Goal: Task Accomplishment & Management: Manage account settings

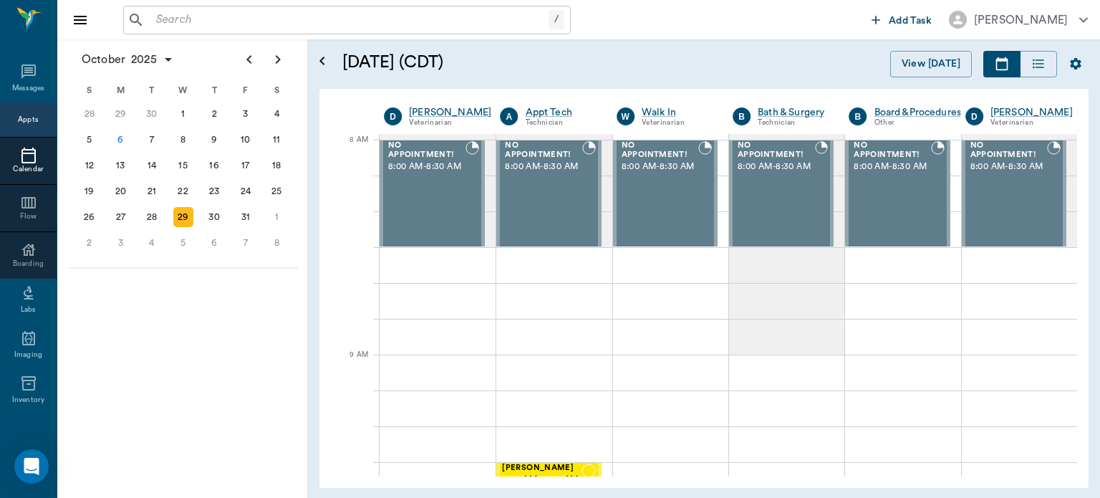
click at [178, 211] on div "29" at bounding box center [183, 217] width 20 height 20
click at [118, 212] on div "29" at bounding box center [120, 217] width 20 height 20
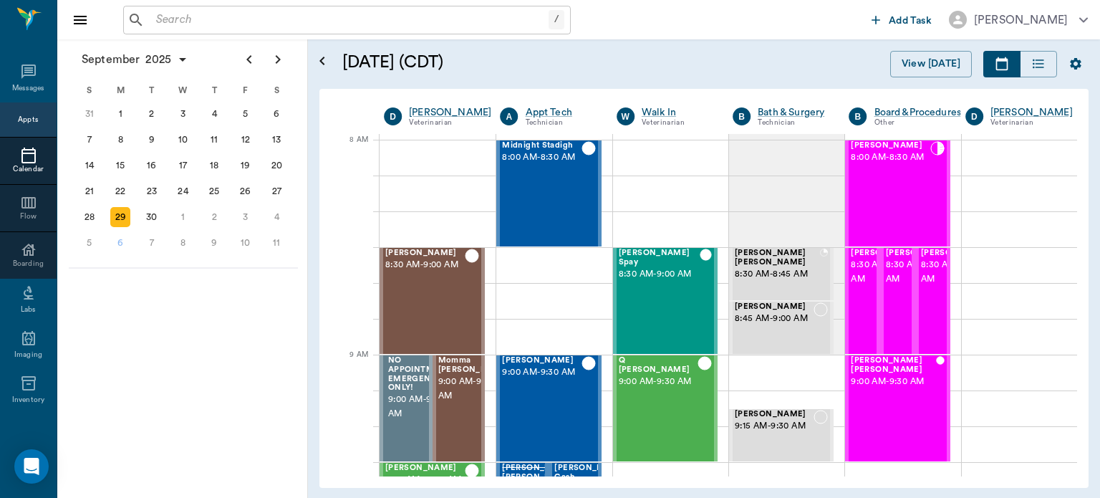
click at [878, 165] on span "8:00 AM - 8:30 AM" at bounding box center [890, 157] width 79 height 14
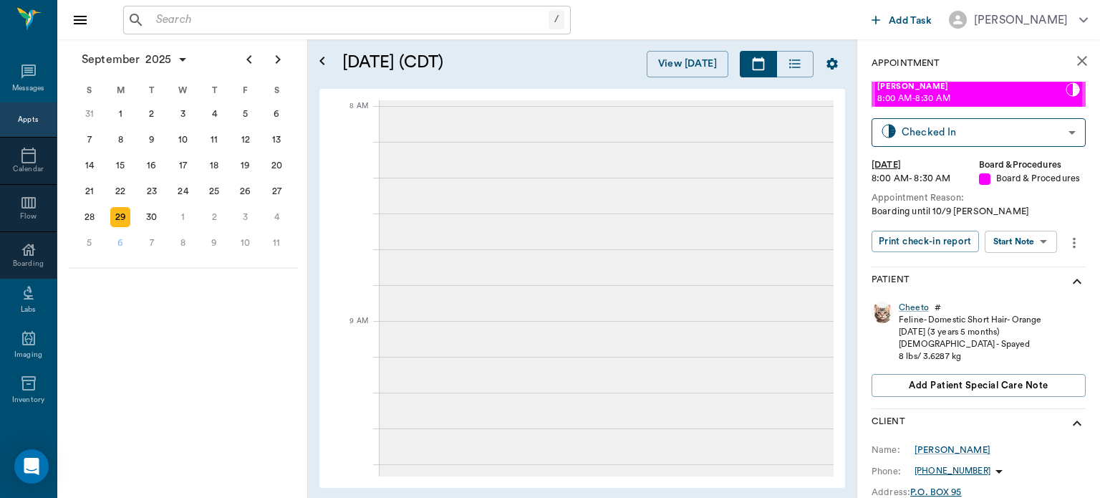
click at [1027, 240] on body "/ ​ Add Task [PERSON_NAME] Nectar Messages Appts Calendar Flow Boarding Labs Im…" at bounding box center [550, 249] width 1100 height 498
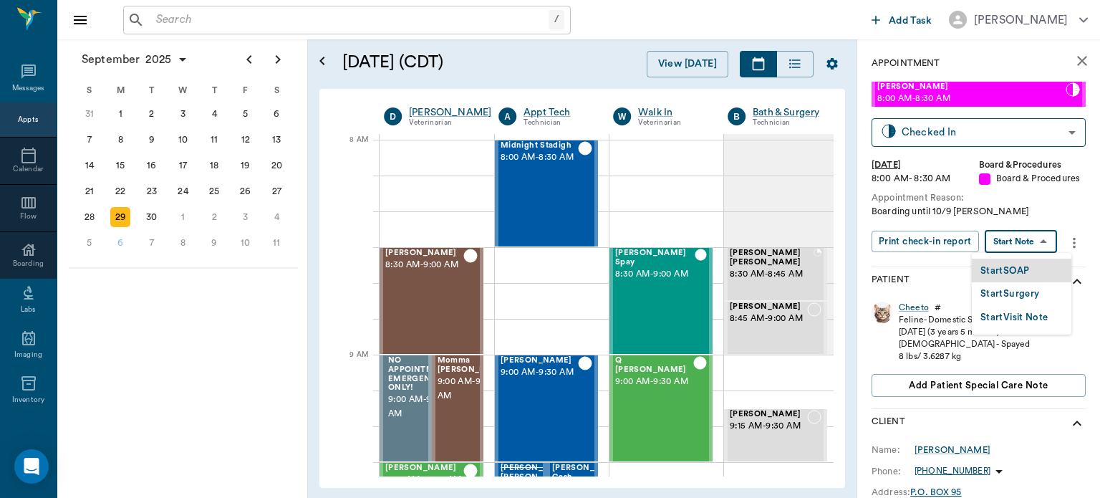
click at [1016, 274] on button "Start SOAP" at bounding box center [1004, 271] width 49 height 16
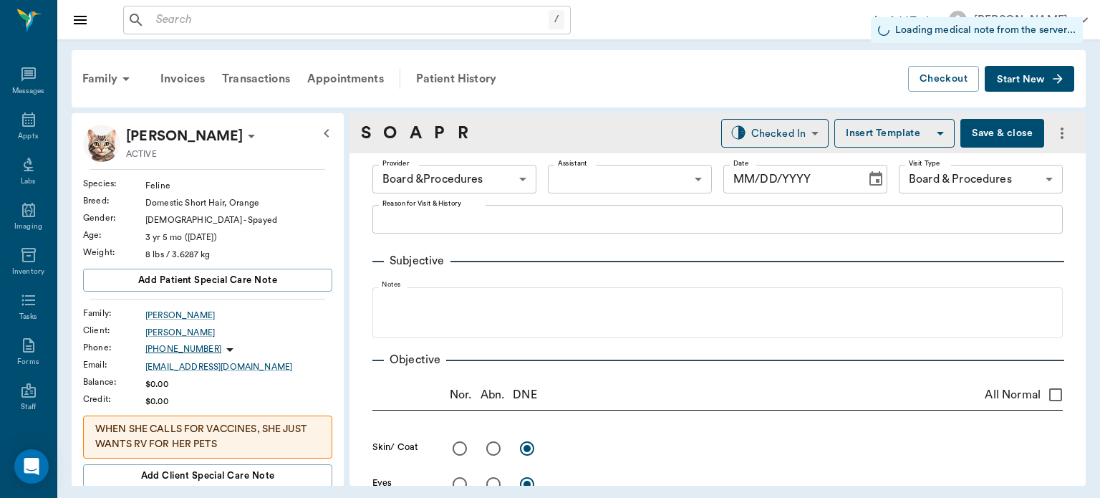
type input "63ec2f075fda476ae8351a51"
type input "67816c1cf444b6f7d0a603e8"
type input "[DATE]"
type textarea "Boarding until 10/9 [PERSON_NAME]"
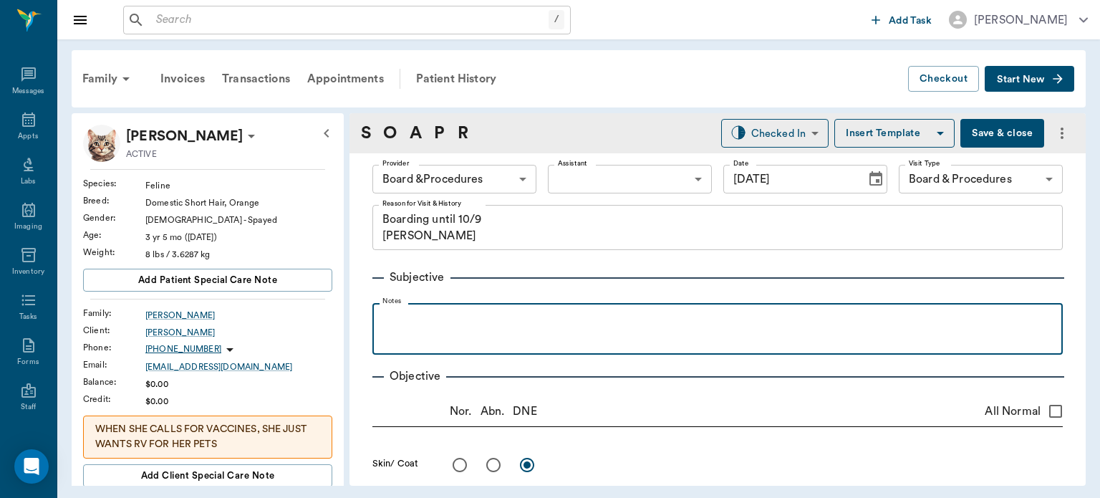
click at [401, 312] on p at bounding box center [718, 318] width 676 height 17
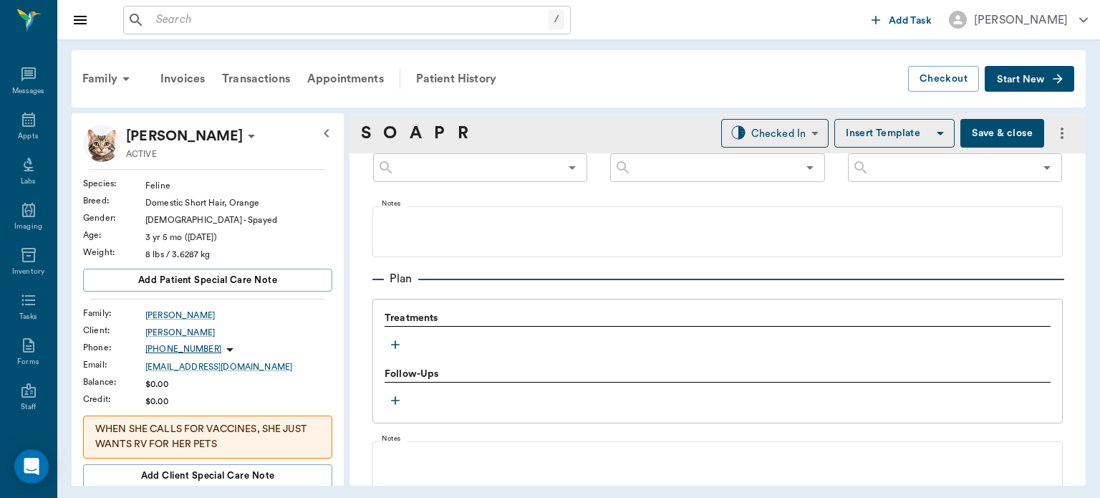
scroll to position [878, 0]
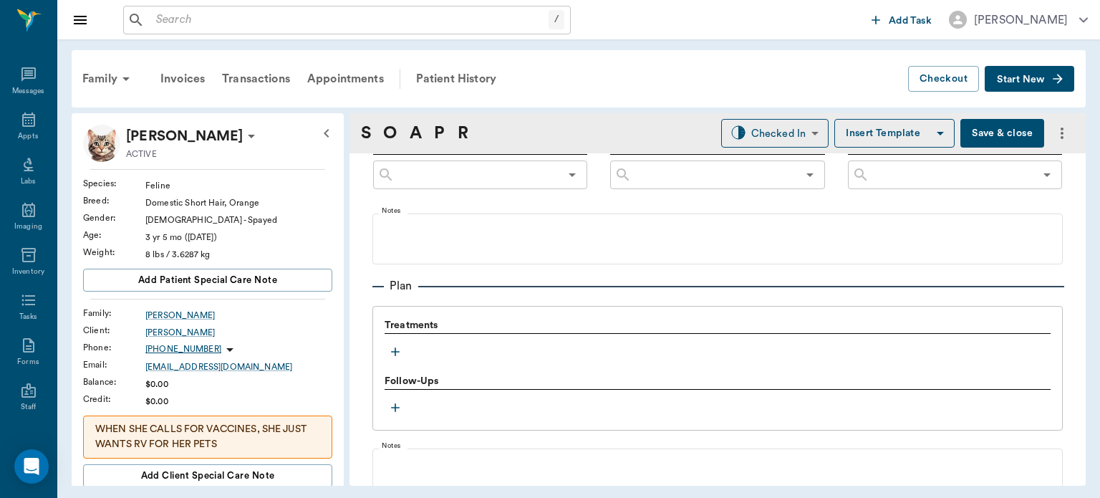
click at [393, 347] on icon "button" at bounding box center [395, 351] width 14 height 14
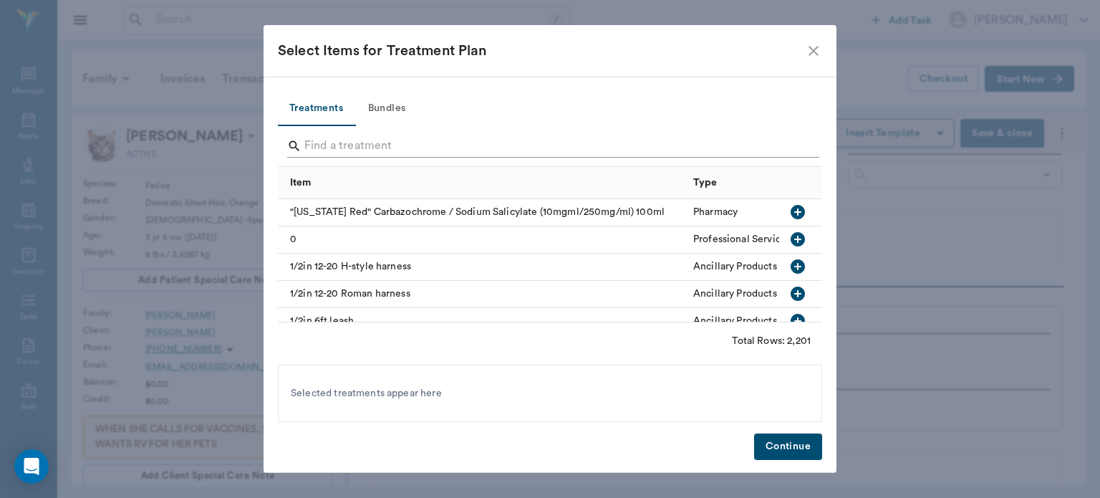
click at [322, 144] on input "Search" at bounding box center [550, 146] width 493 height 23
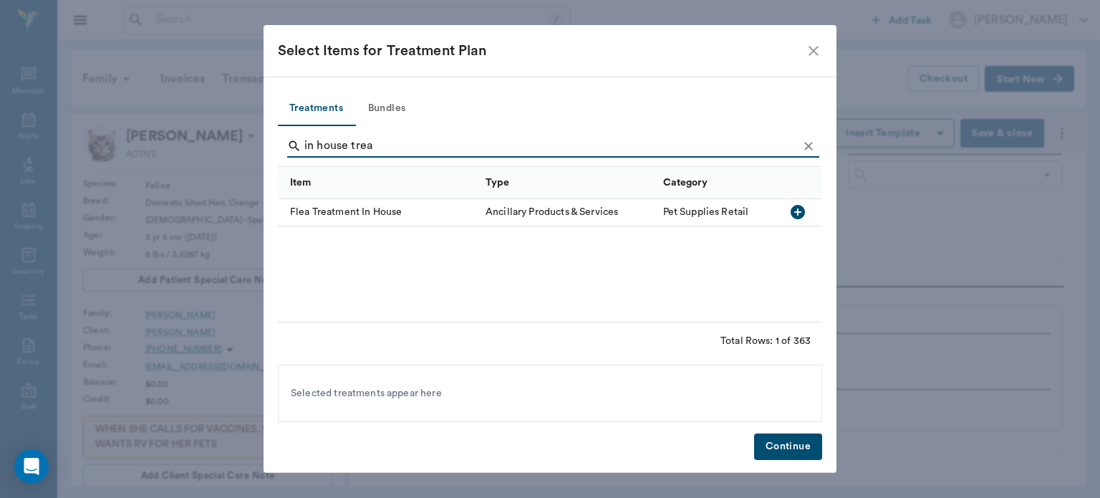
type input "in house trea"
click at [796, 213] on icon "button" at bounding box center [798, 212] width 14 height 14
click at [784, 450] on button "Continue" at bounding box center [788, 446] width 68 height 26
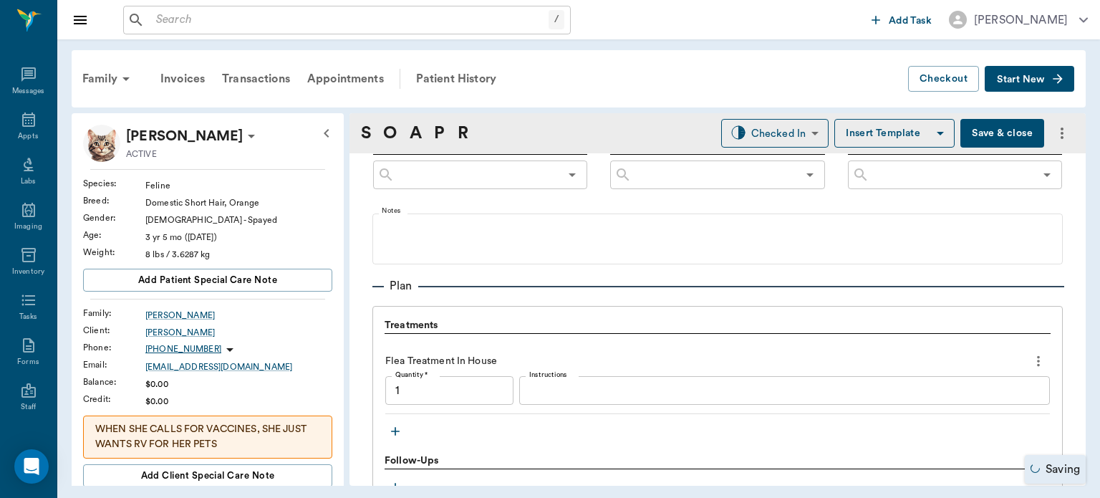
type input "1.00"
click at [976, 137] on button "Save & close" at bounding box center [1002, 133] width 84 height 29
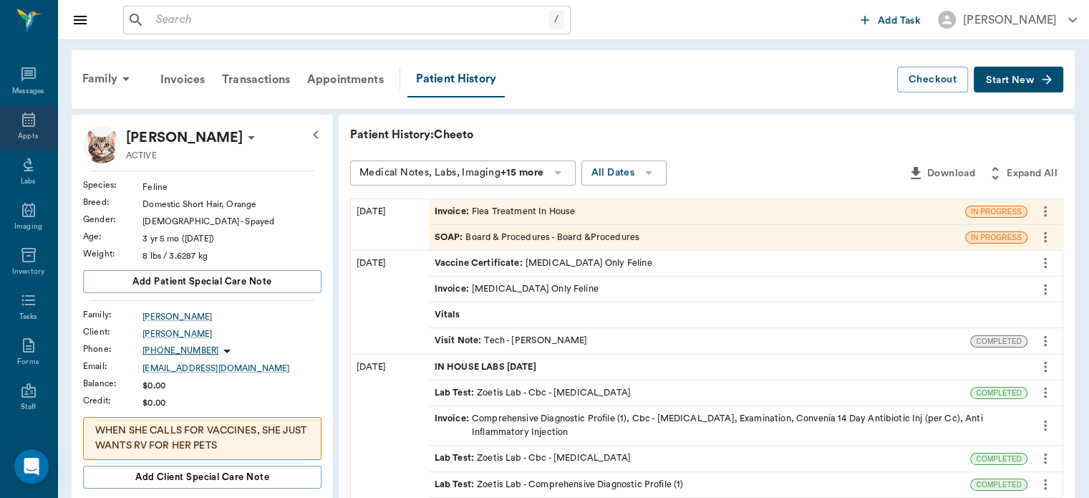
click at [21, 120] on icon at bounding box center [28, 119] width 17 height 17
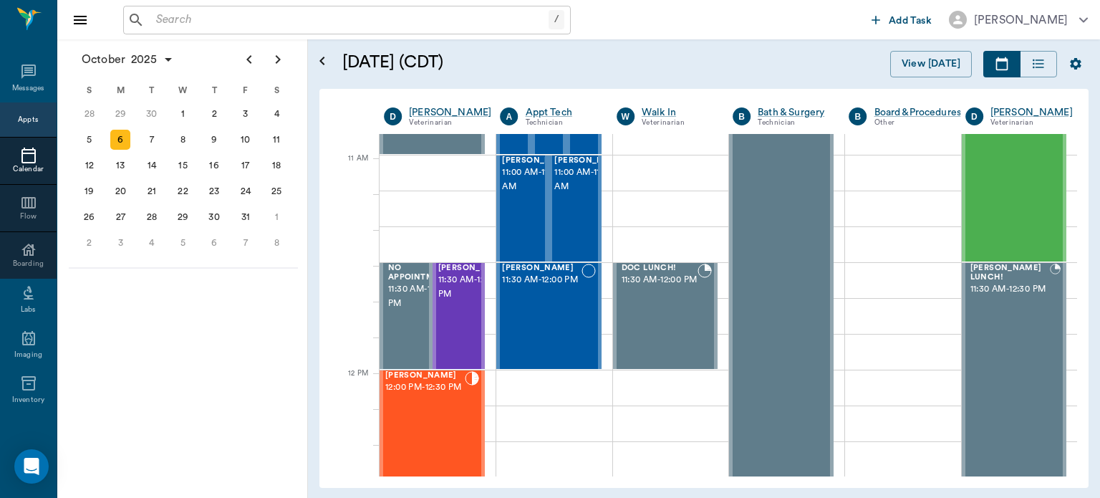
scroll to position [626, 0]
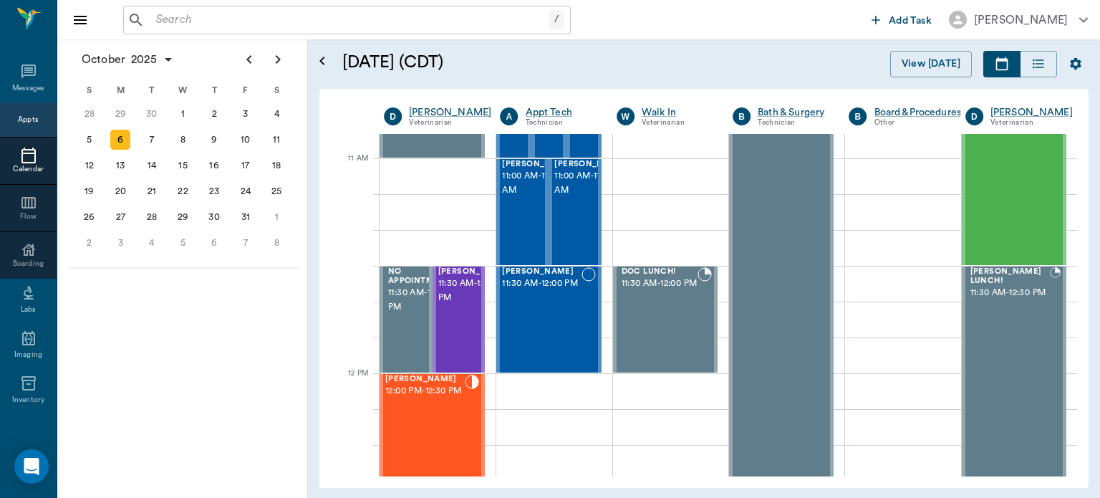
click at [461, 305] on span "11:30 AM - 12:00 PM" at bounding box center [474, 290] width 72 height 29
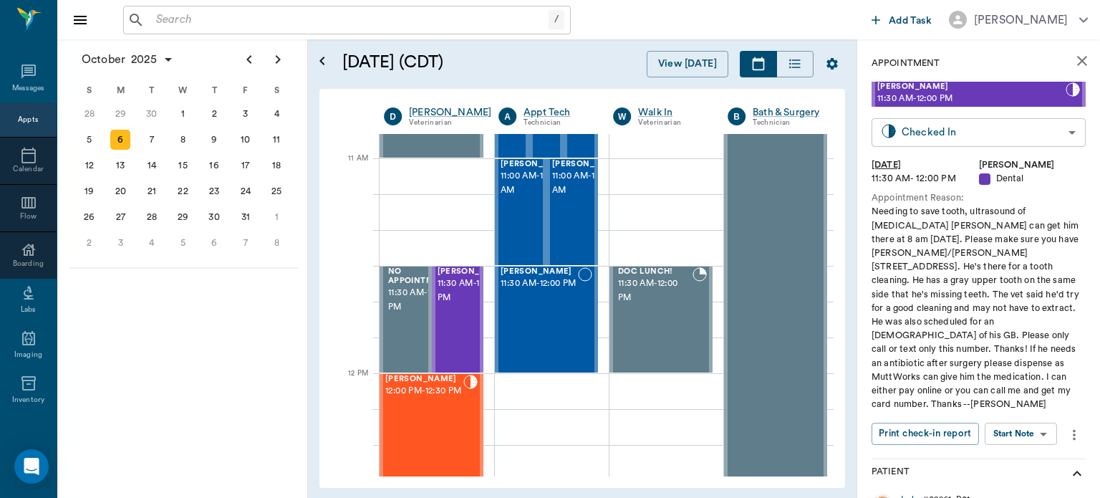
click at [1020, 140] on body "/ ​ Add Task Dr. Bert Ellsworth Nectar Messages Appts Calendar Flow Boarding La…" at bounding box center [550, 249] width 1100 height 498
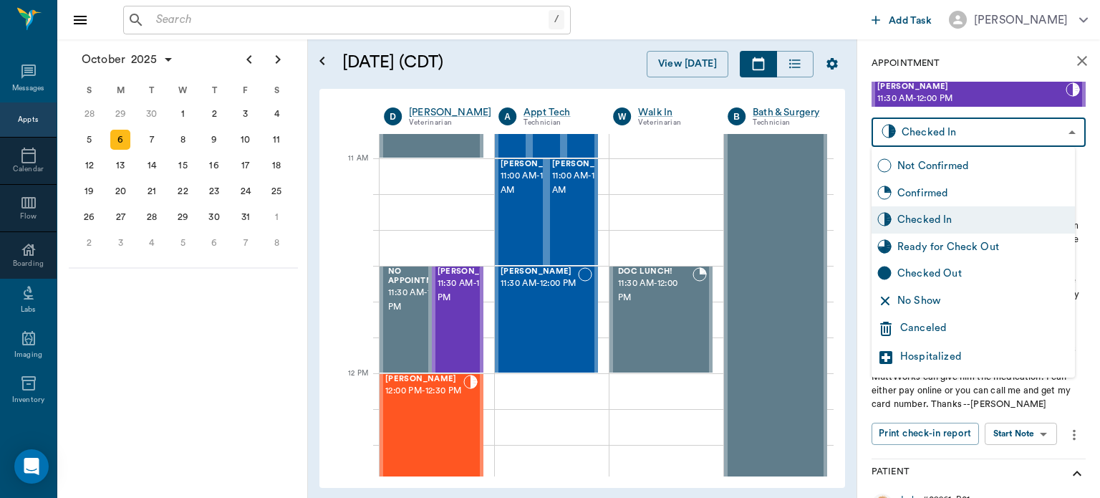
click at [988, 62] on div at bounding box center [550, 249] width 1100 height 498
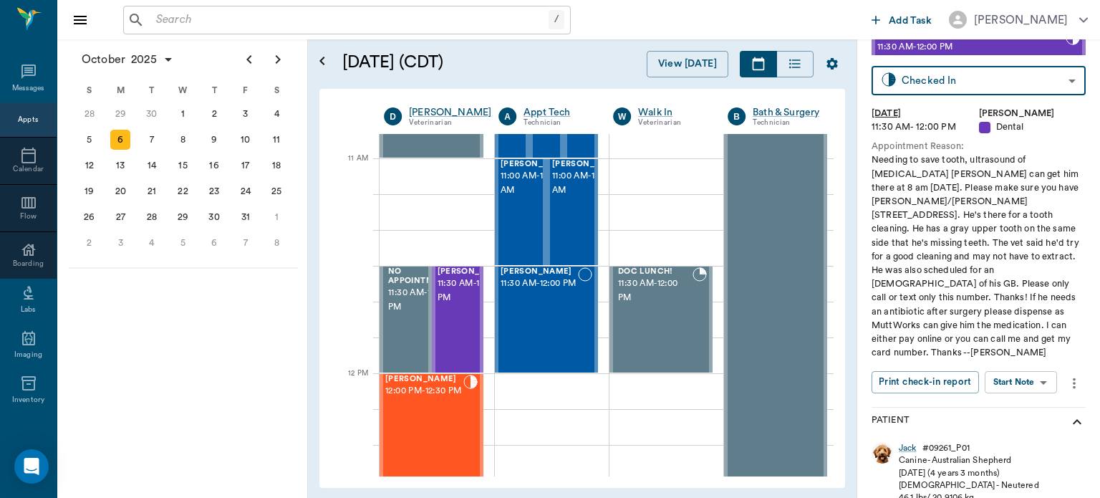
scroll to position [70, 0]
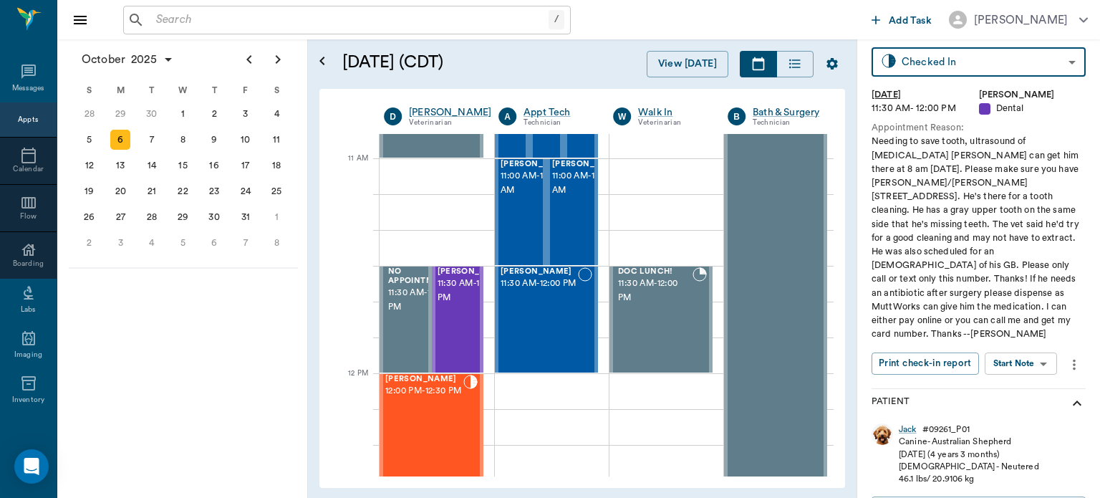
click at [1028, 350] on body "/ ​ Add Task Dr. Bert Ellsworth Nectar Messages Appts Calendar Flow Boarding La…" at bounding box center [550, 249] width 1100 height 498
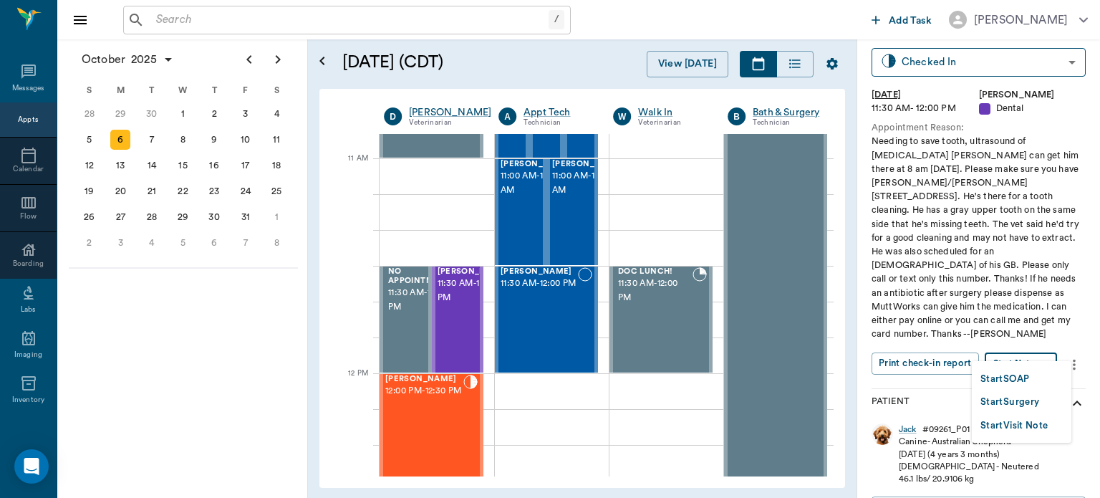
click at [1033, 405] on button "Start Surgery" at bounding box center [1009, 402] width 59 height 16
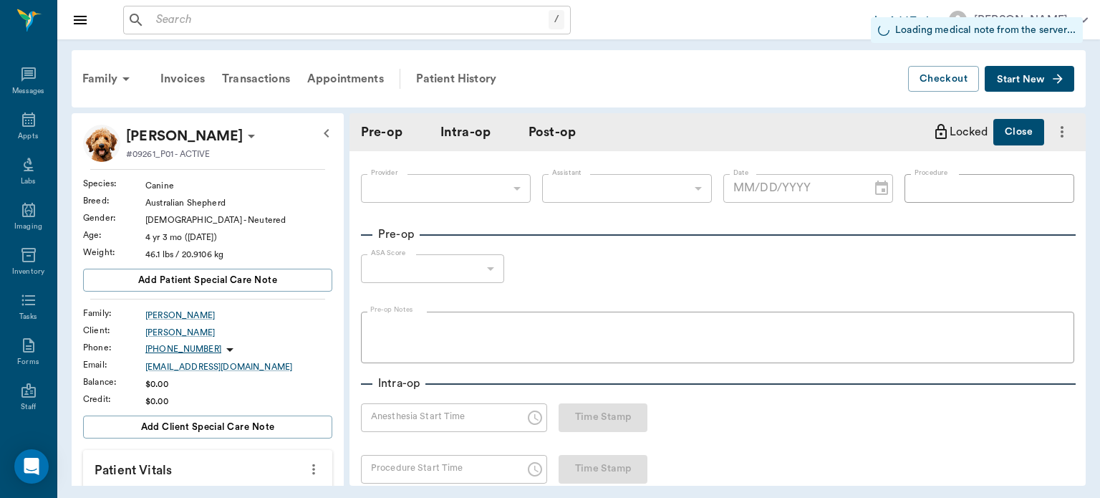
type input "63ec2f075fda476ae8351a4d"
type input "[DATE]"
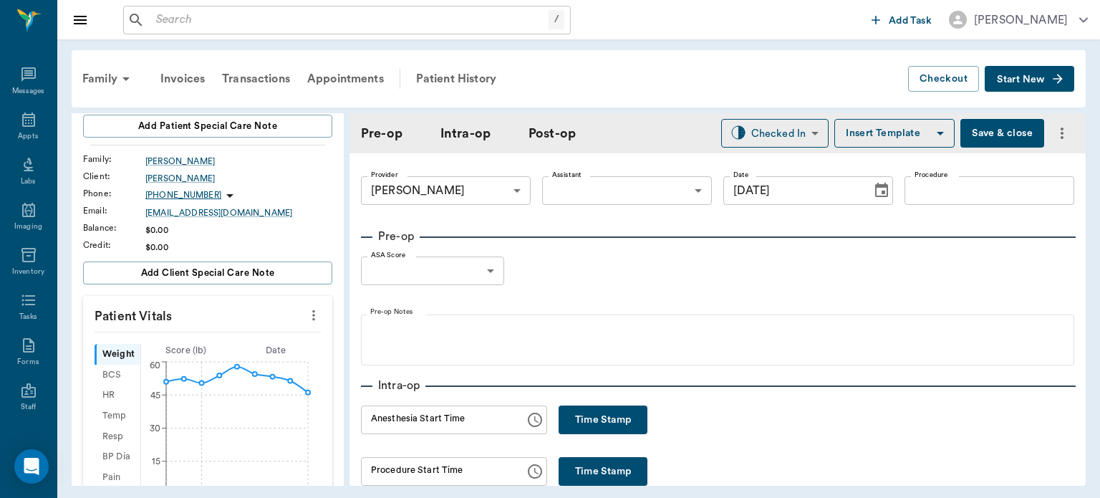
scroll to position [158, 0]
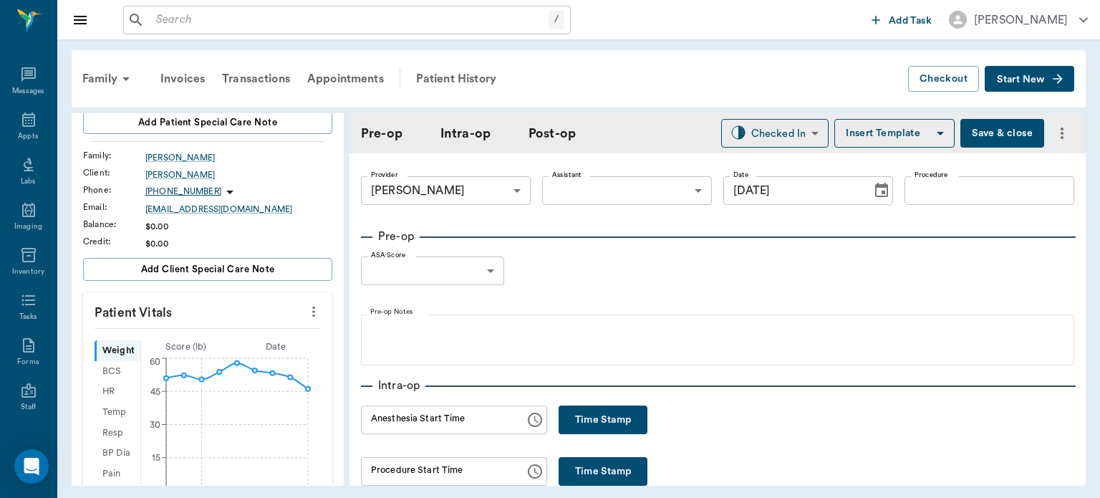
click at [312, 310] on icon "more" at bounding box center [313, 311] width 3 height 11
click at [233, 333] on span "Enter Vitals" at bounding box center [243, 335] width 120 height 15
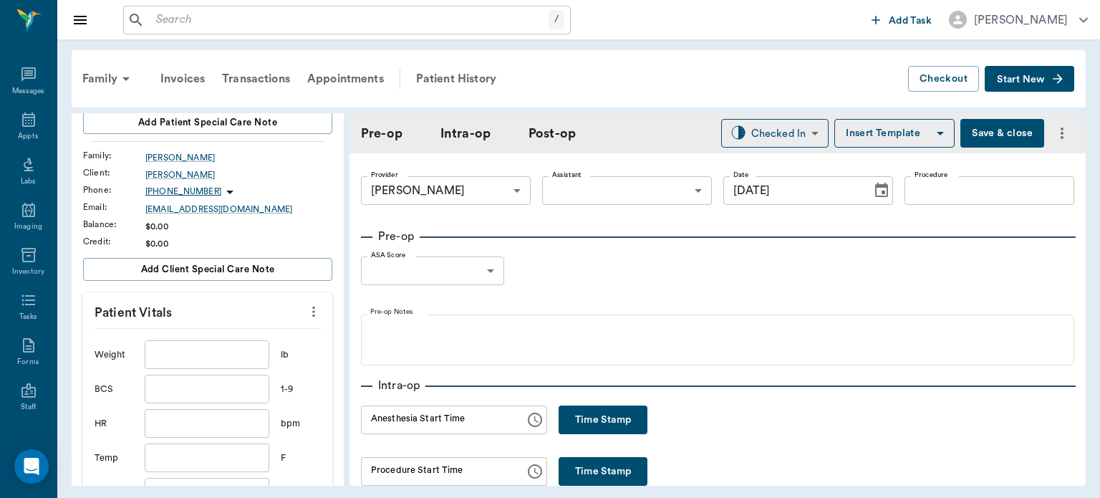
click at [208, 352] on input "text" at bounding box center [207, 354] width 125 height 29
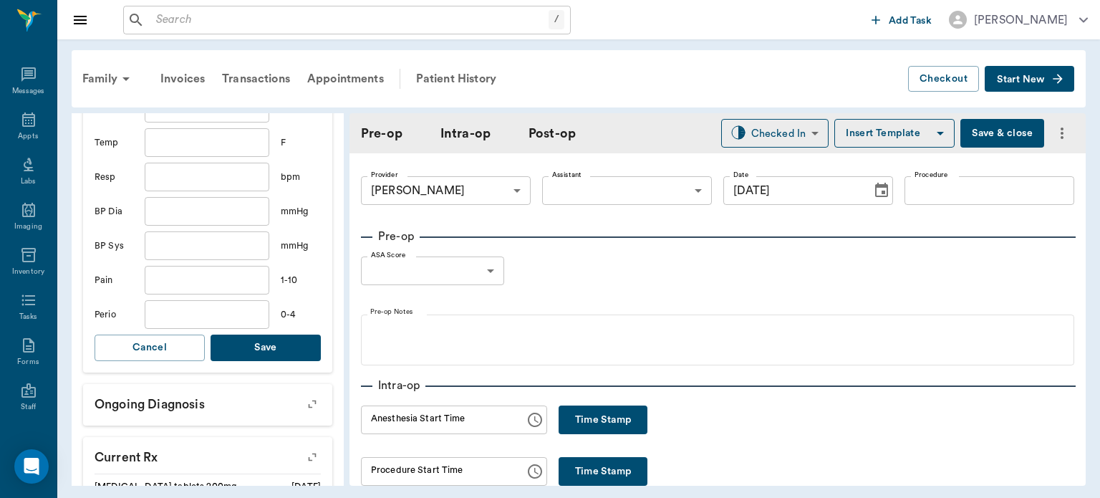
scroll to position [496, 0]
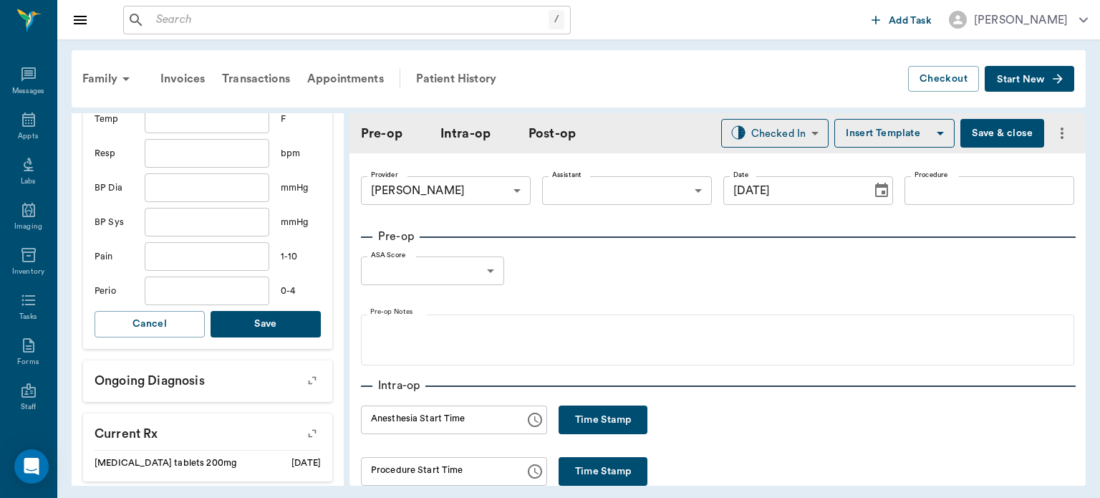
type input "47.3"
click at [287, 329] on button "Save" at bounding box center [266, 324] width 110 height 26
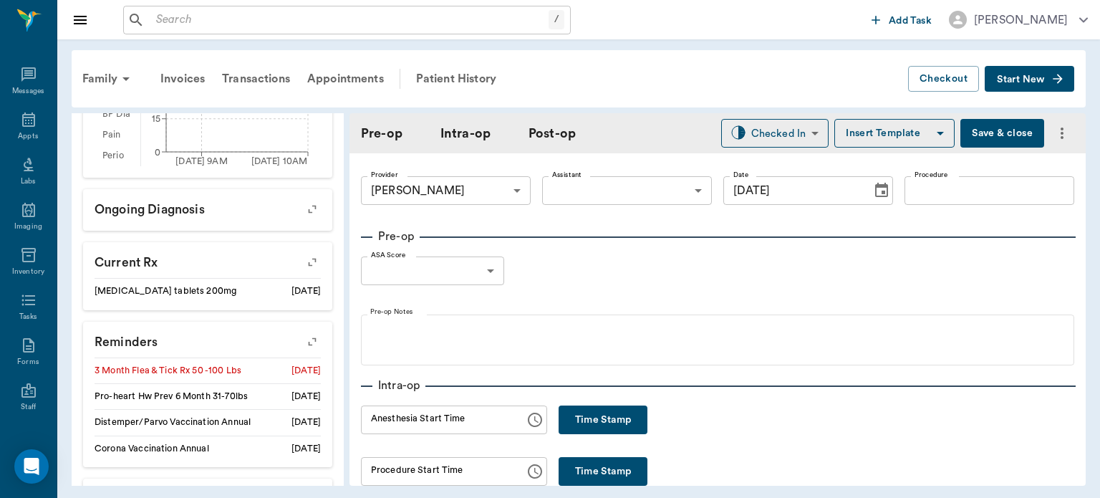
click at [963, 183] on input "Procedure" at bounding box center [989, 190] width 170 height 29
click at [870, 130] on button "Insert Template" at bounding box center [894, 133] width 120 height 29
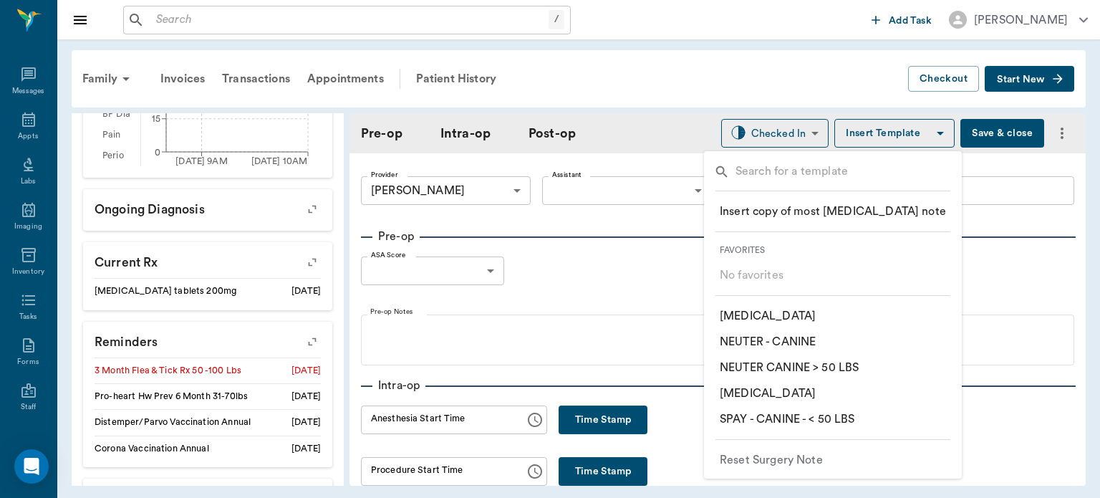
click at [798, 396] on p "​ ORAL SURGERY" at bounding box center [768, 393] width 96 height 17
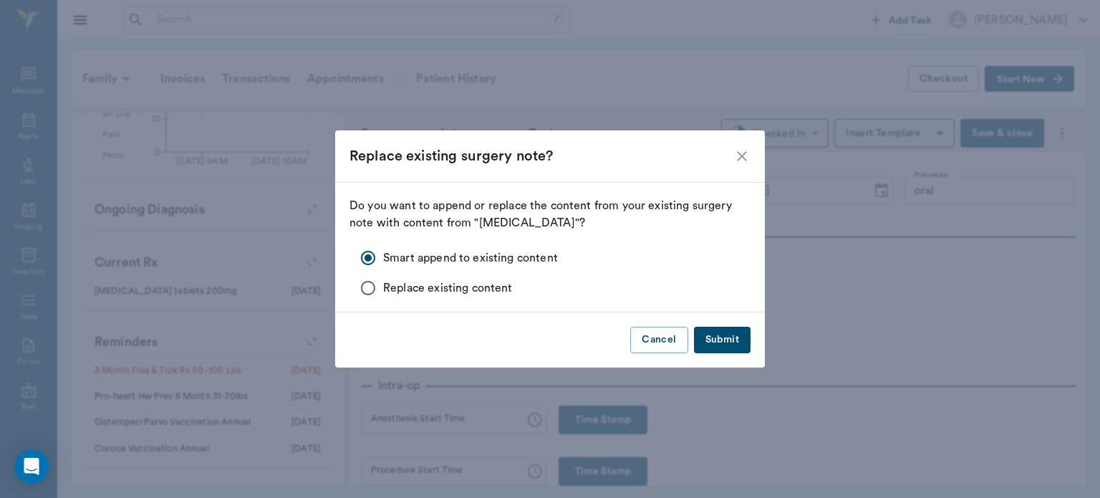
click at [734, 338] on button "Submit" at bounding box center [722, 340] width 57 height 26
type input "oral ORAL SURGERY"
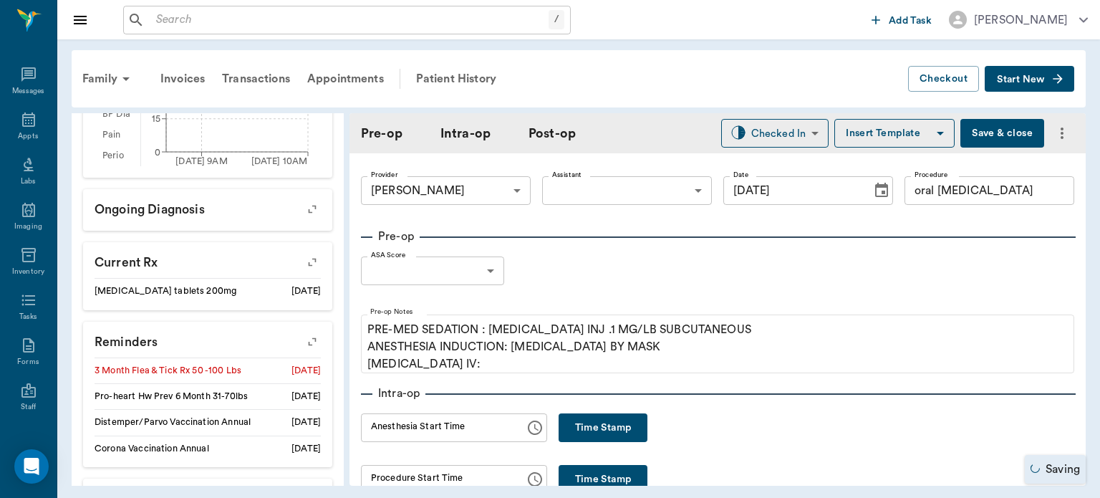
click at [425, 268] on body "/ ​ Add Task Dr. Bert Ellsworth Nectar Messages Appts Labs Imaging Inventory Ta…" at bounding box center [550, 249] width 1100 height 498
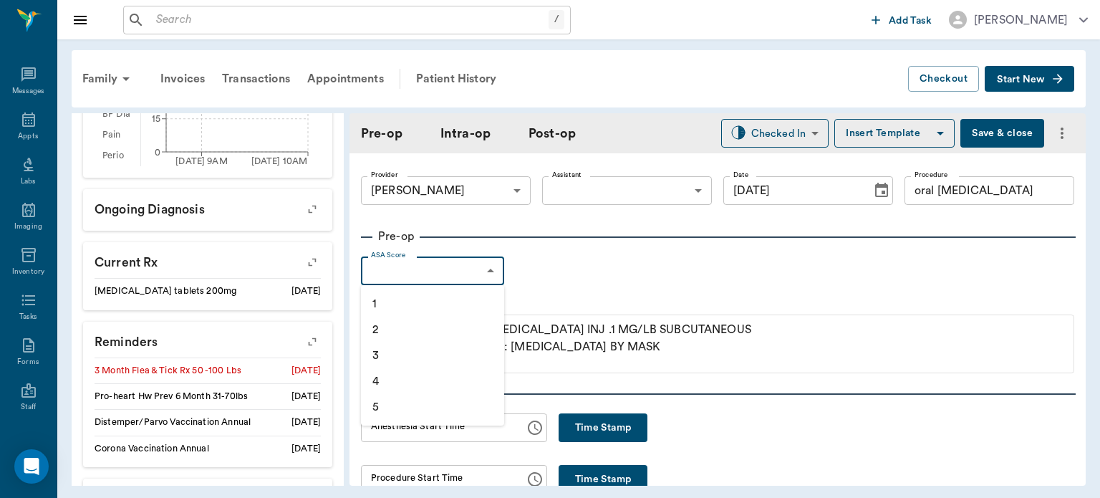
click at [405, 299] on li "1" at bounding box center [432, 304] width 143 height 26
type input "1"
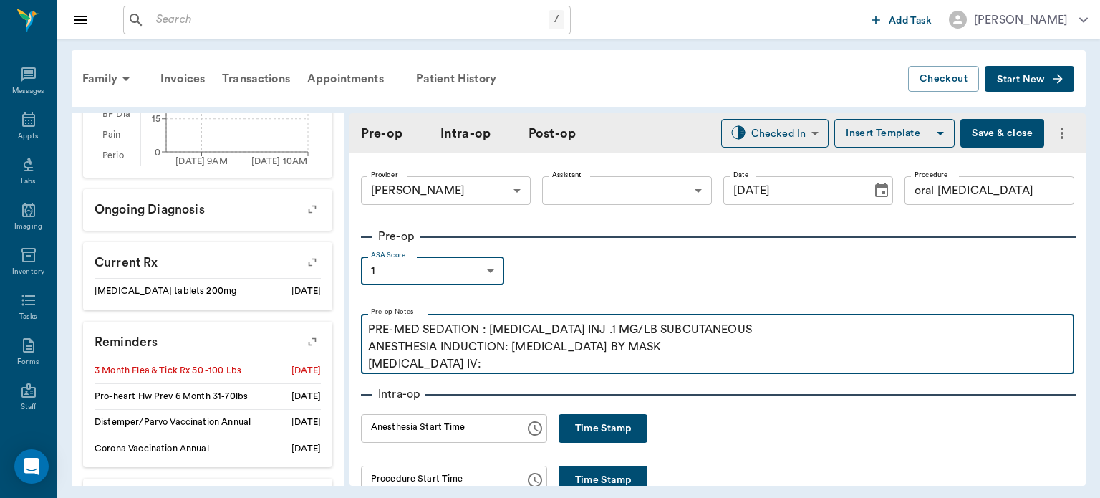
click at [473, 366] on p "PRE-MED SEDATION : ACEPROMAZINE INJ .1 MG/LB SUBCUTANEOUS ANESTHESIA INDUCTION:…" at bounding box center [717, 347] width 699 height 52
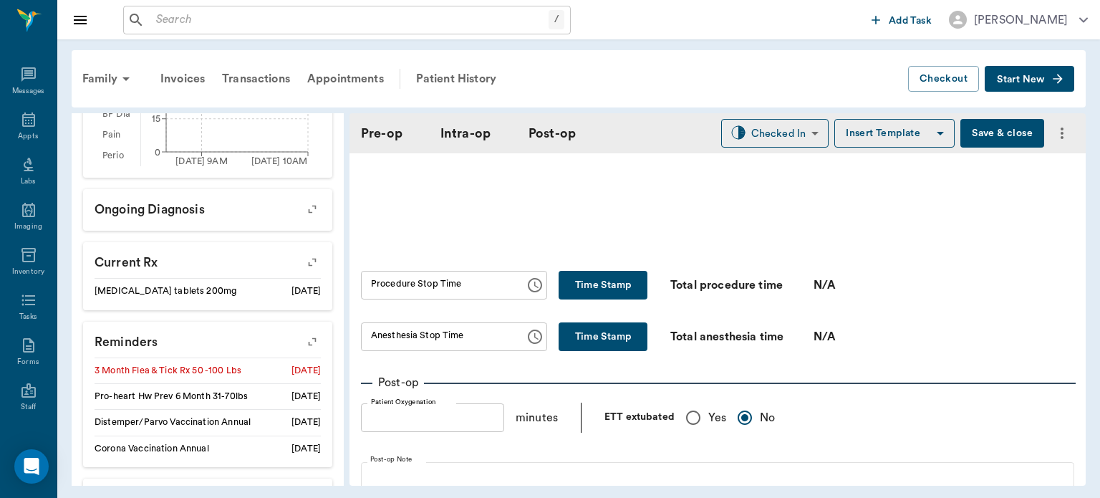
click at [690, 429] on input "Yes" at bounding box center [693, 417] width 30 height 30
radio input "true"
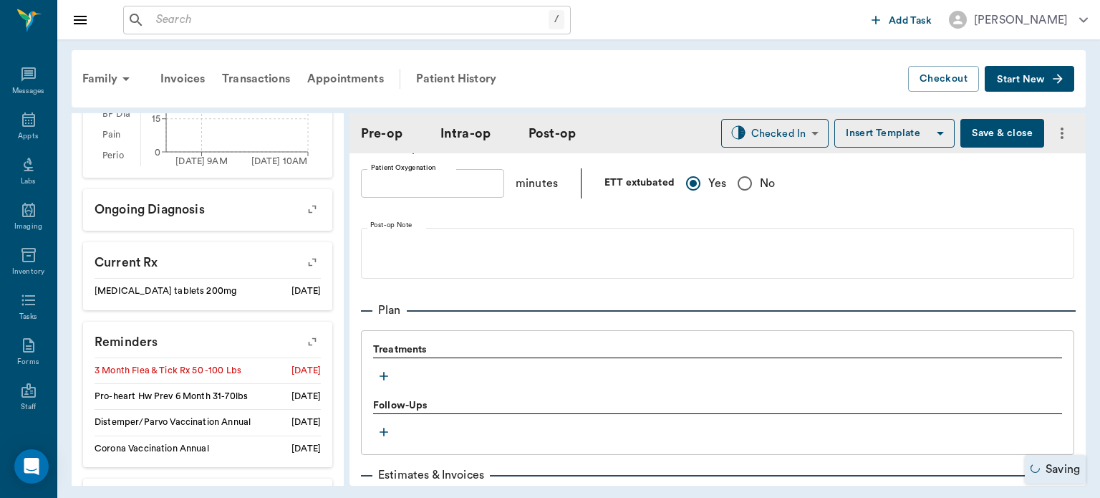
scroll to position [1059, 0]
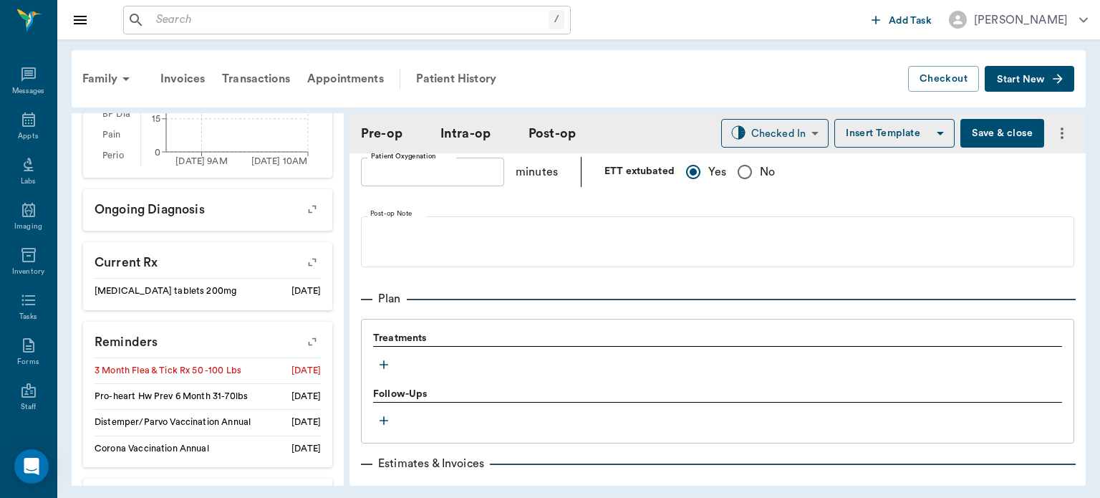
click at [386, 364] on icon "button" at bounding box center [384, 364] width 14 height 14
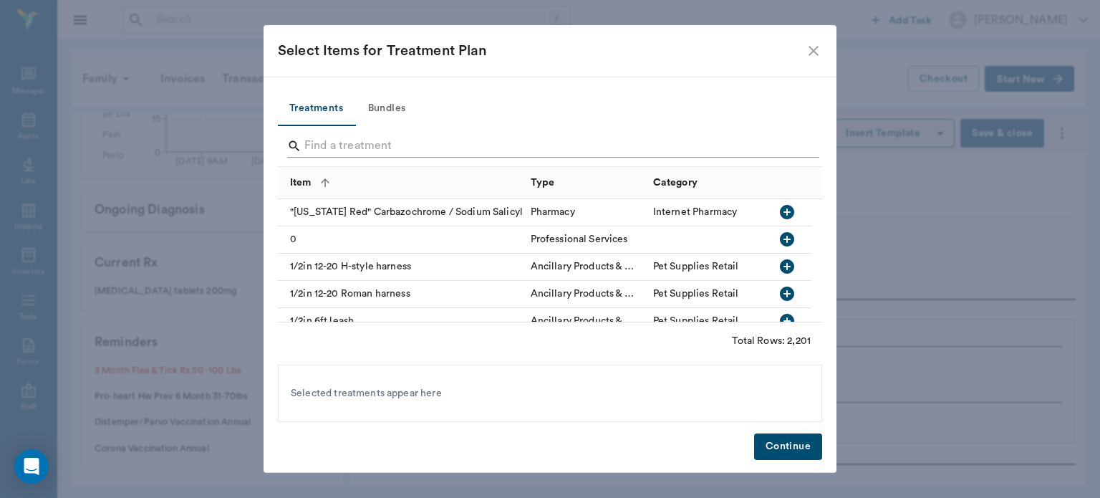
click at [347, 139] on input "Search" at bounding box center [550, 146] width 493 height 23
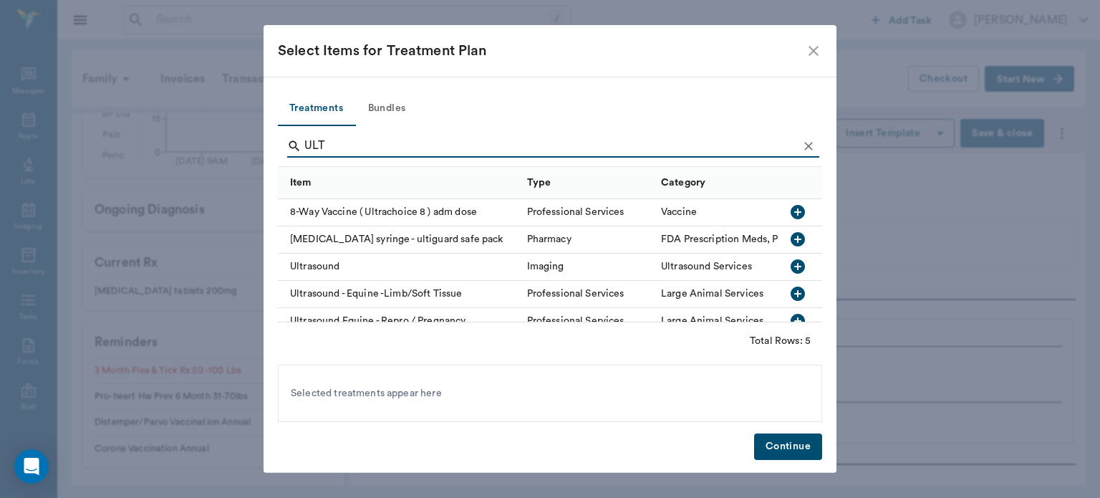
type input "ULT"
click at [791, 261] on icon "button" at bounding box center [798, 266] width 14 height 14
click at [796, 450] on button "Continue" at bounding box center [788, 446] width 68 height 26
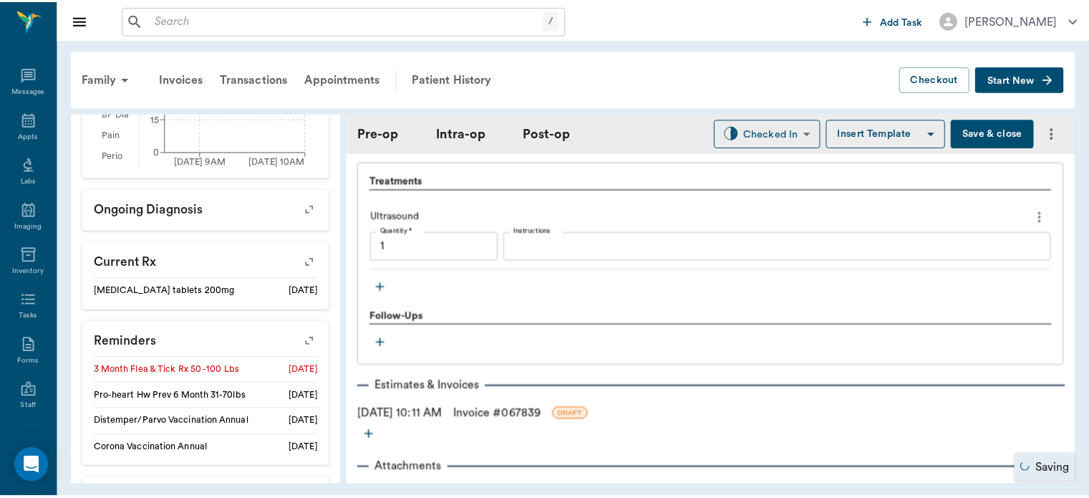
scroll to position [1221, 0]
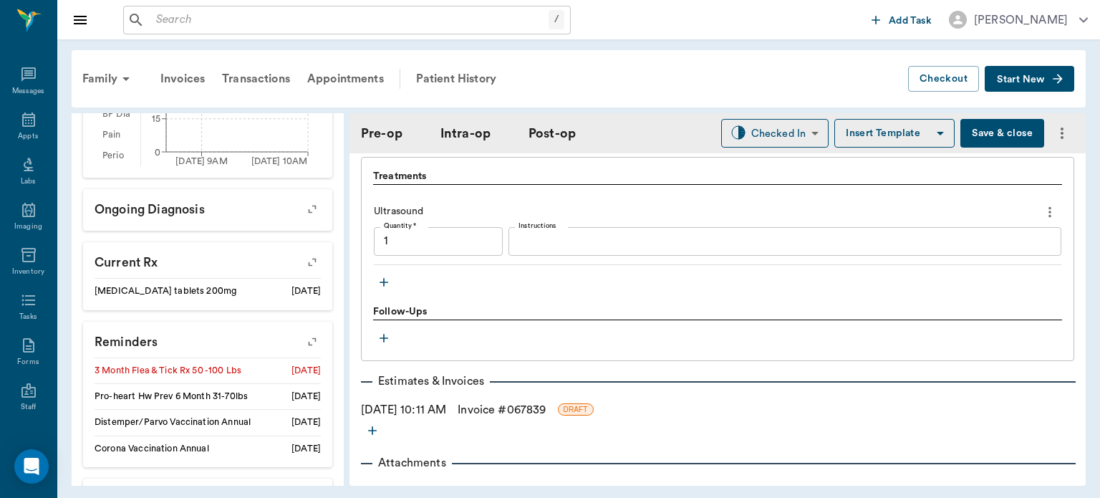
click at [980, 129] on button "Save & close" at bounding box center [1002, 133] width 84 height 29
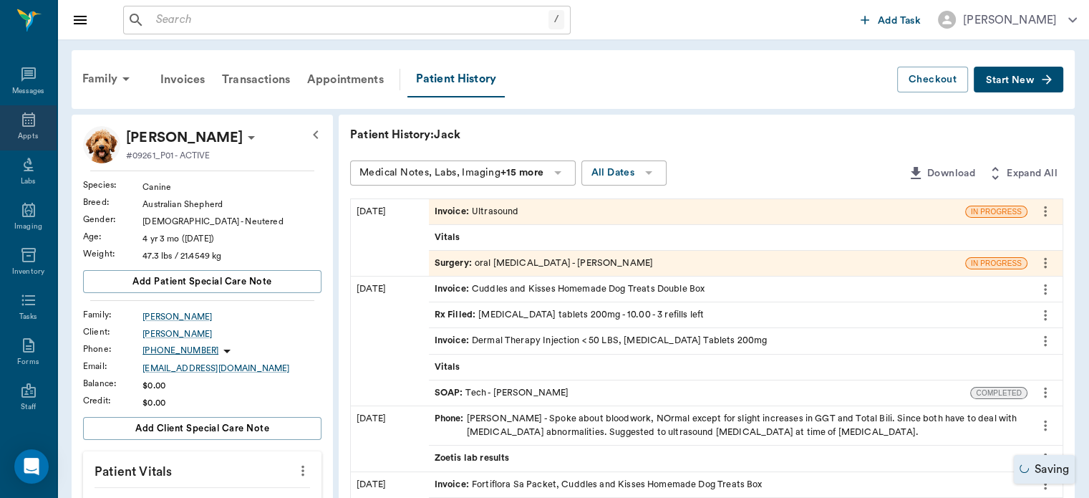
click at [23, 134] on div "Appts" at bounding box center [28, 136] width 20 height 11
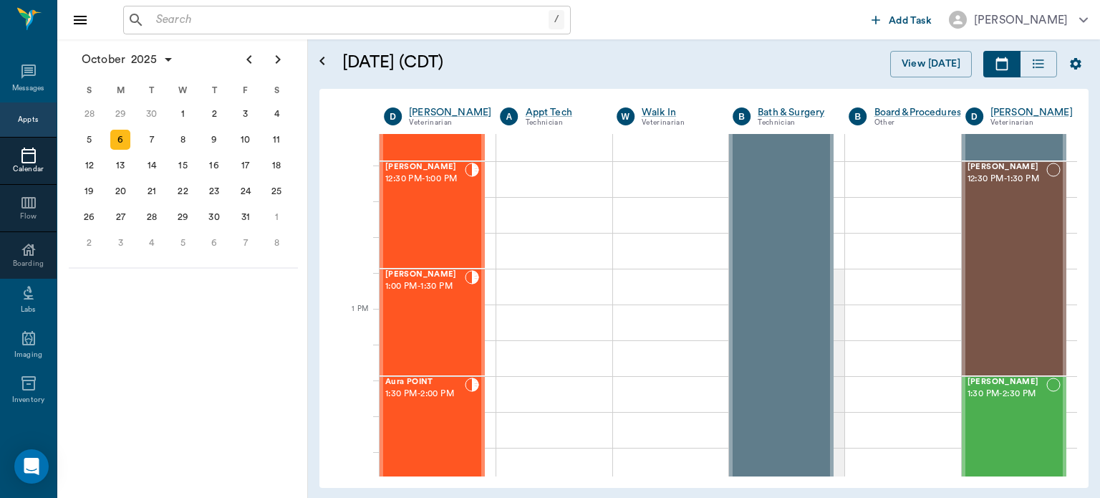
scroll to position [947, 0]
click at [438, 323] on div "Bear WILLIAMS 1:00 PM - 1:30 PM" at bounding box center [424, 320] width 79 height 105
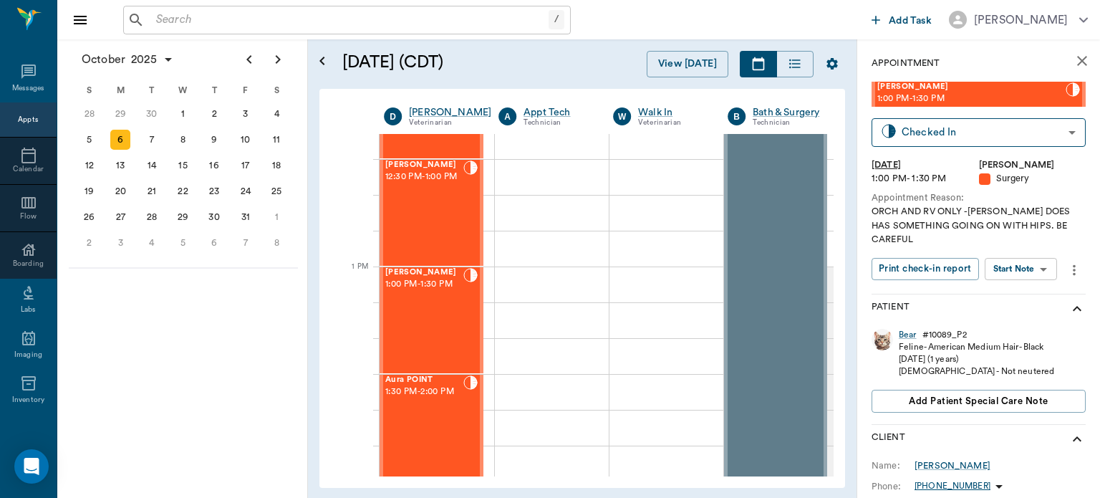
click at [1035, 274] on body "/ ​ Add Task Dr. Bert Ellsworth Nectar Messages Appts Calendar Flow Boarding La…" at bounding box center [550, 249] width 1100 height 498
click at [1038, 321] on button "Start Surgery" at bounding box center [1009, 321] width 59 height 16
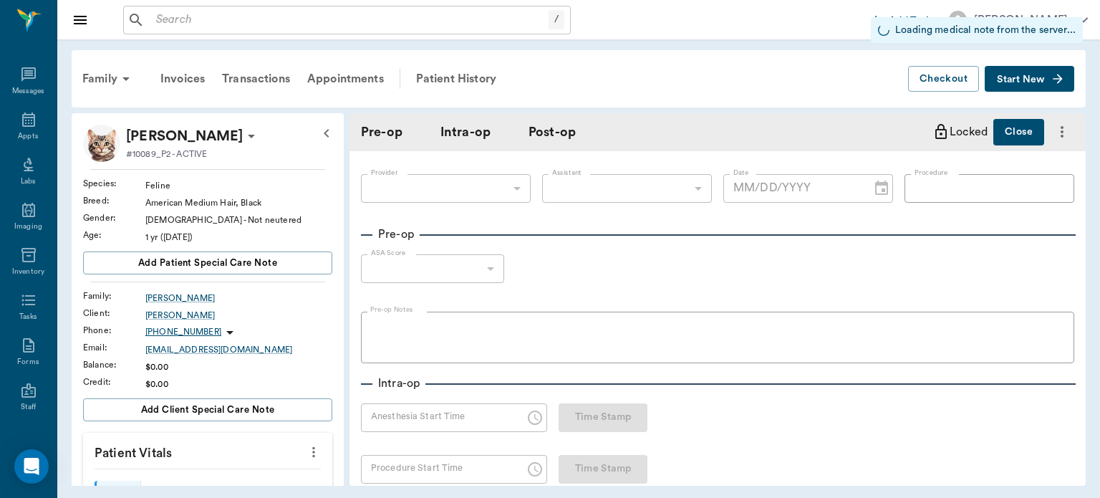
type input "63ec2f075fda476ae8351a4d"
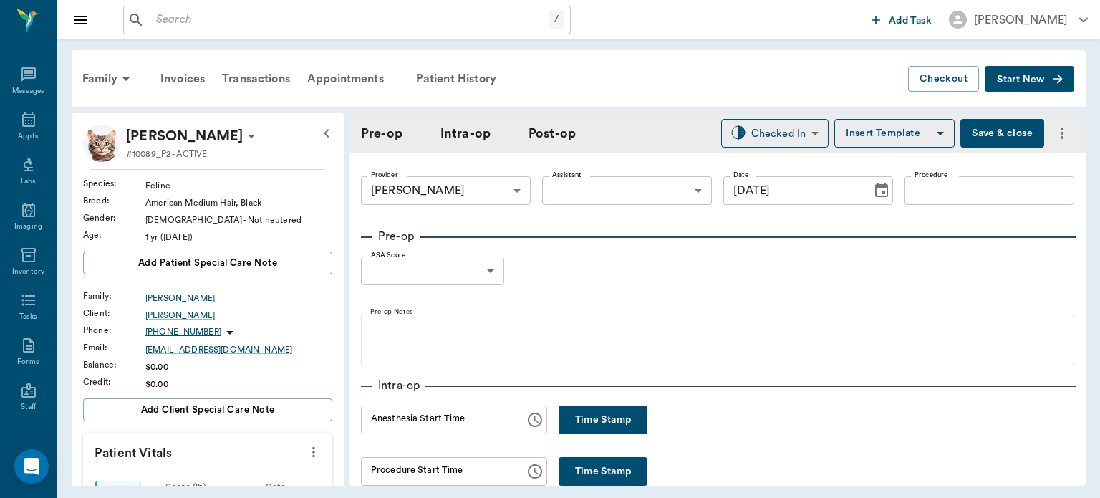
type input "[DATE]"
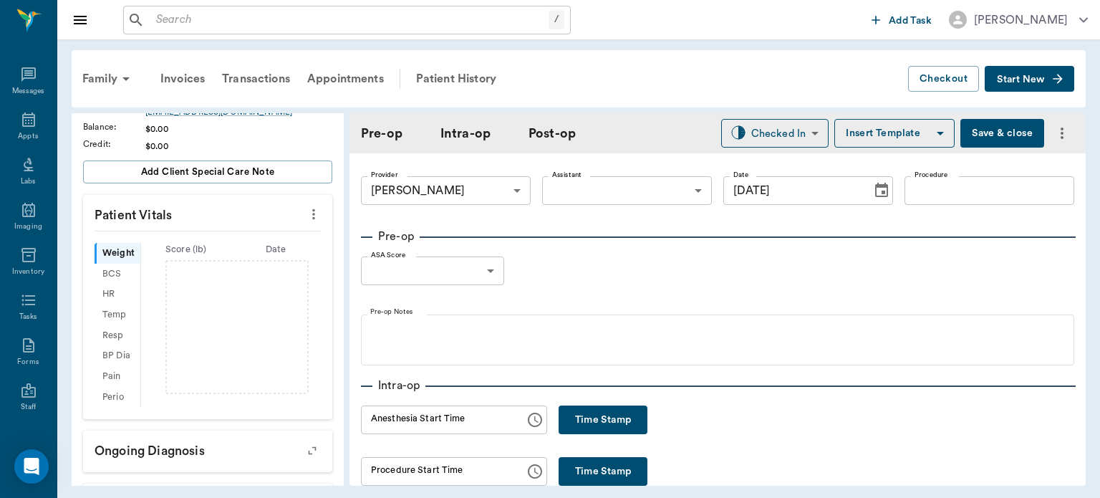
scroll to position [238, 0]
click at [312, 212] on icon "more" at bounding box center [313, 213] width 3 height 11
click at [243, 237] on span "Enter Vitals" at bounding box center [243, 236] width 120 height 15
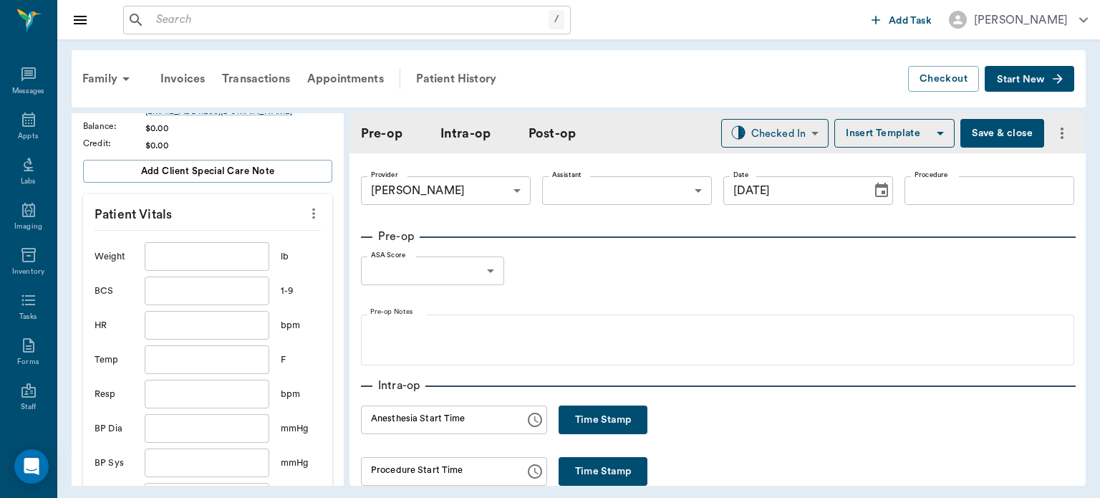
click at [211, 258] on input "text" at bounding box center [207, 256] width 125 height 29
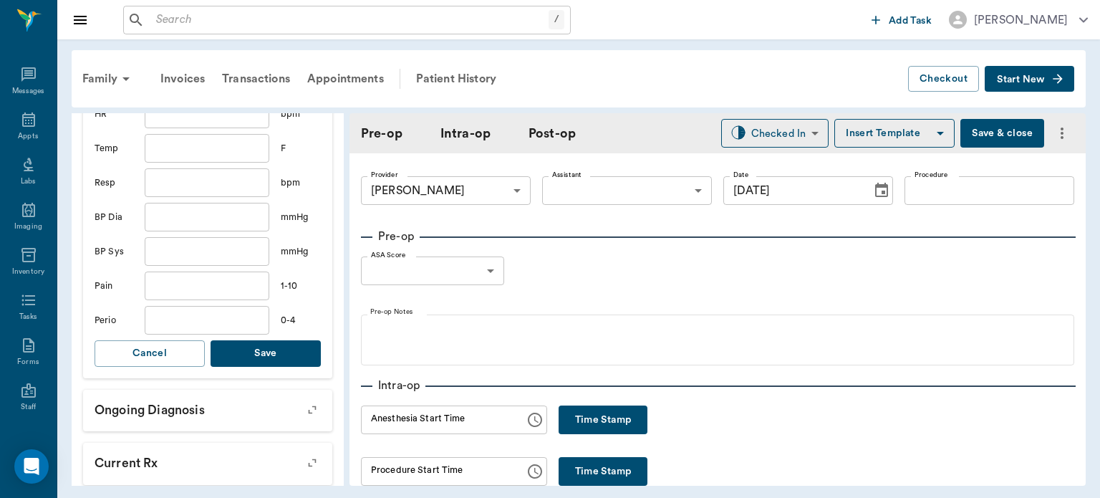
type input "9"
click at [287, 357] on button "Save" at bounding box center [266, 353] width 110 height 26
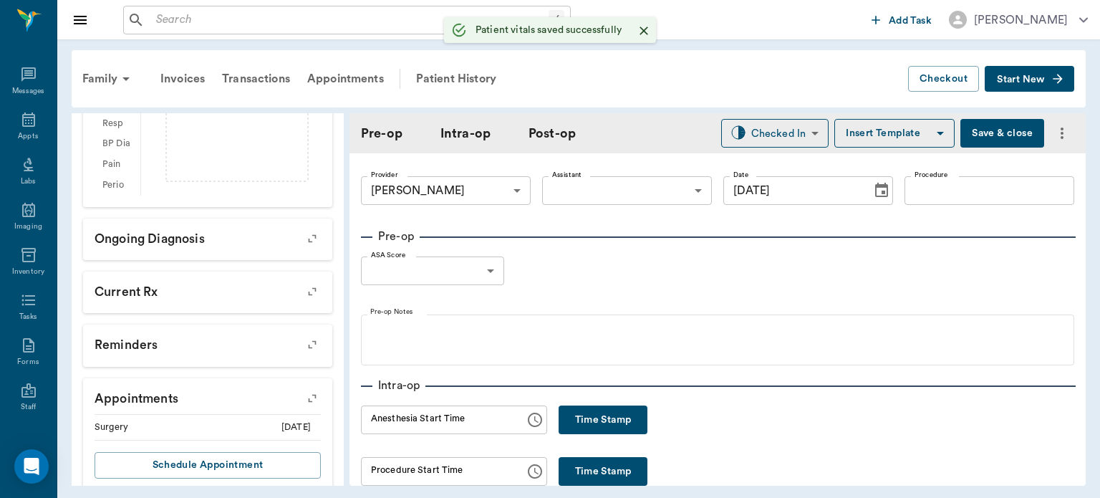
scroll to position [467, 0]
click at [626, 194] on body "/ ​ Add Task Dr. Bert Ellsworth Nectar Messages Appts Labs Imaging Inventory Ta…" at bounding box center [550, 249] width 1100 height 498
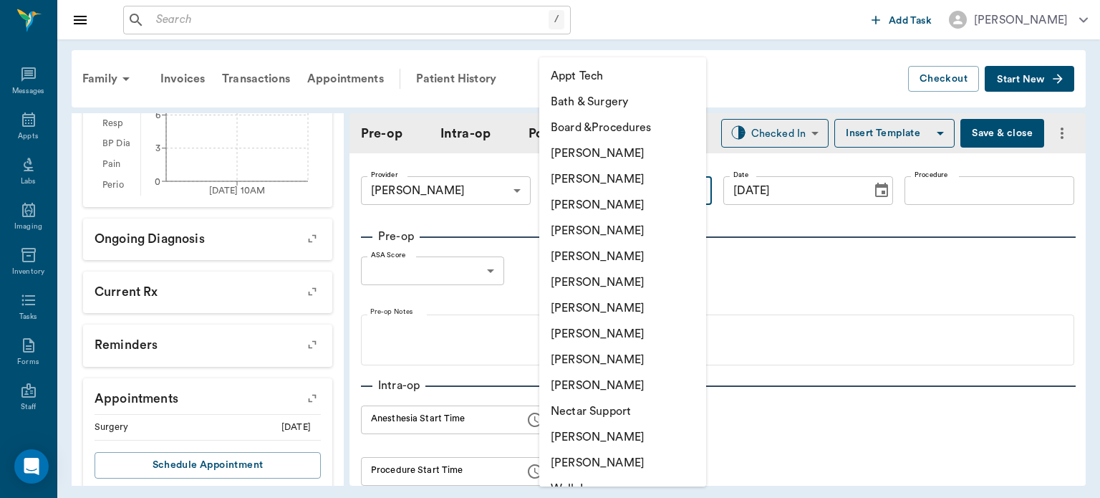
click at [613, 344] on li "[PERSON_NAME]" at bounding box center [622, 334] width 167 height 26
type input "63ec2e7e52e12b0ba117b124"
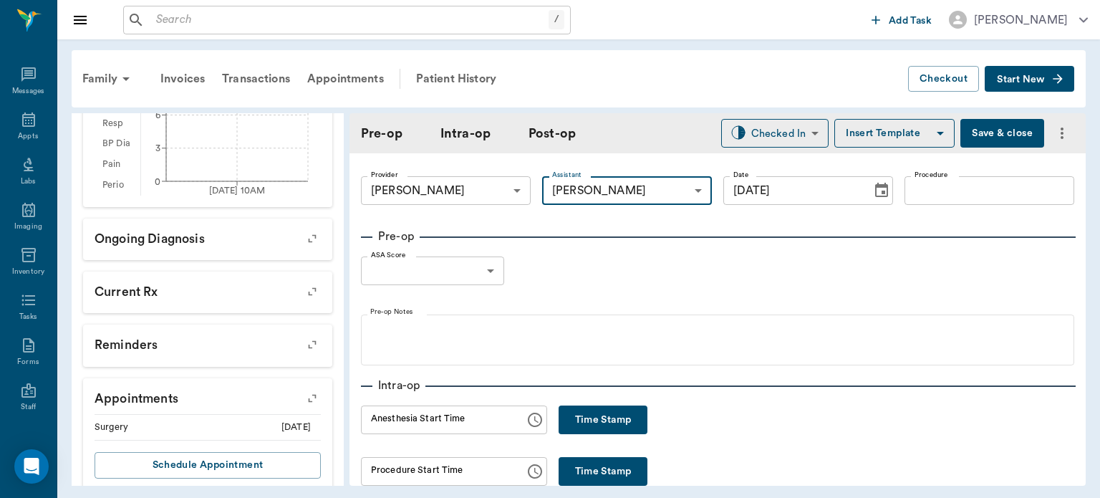
click at [951, 184] on input "Procedure" at bounding box center [989, 190] width 170 height 29
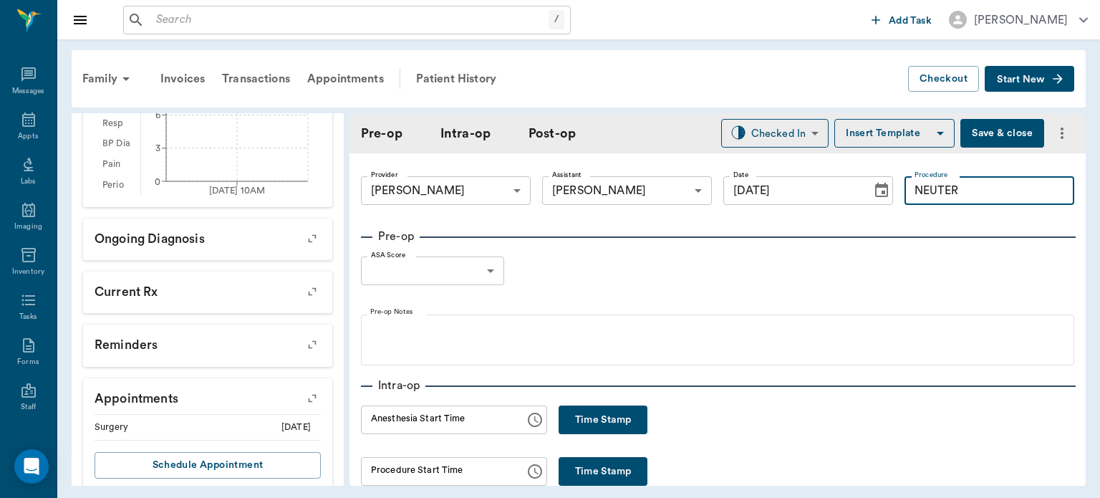
type input "NEUTER"
click at [896, 130] on button "Insert Template" at bounding box center [894, 133] width 120 height 29
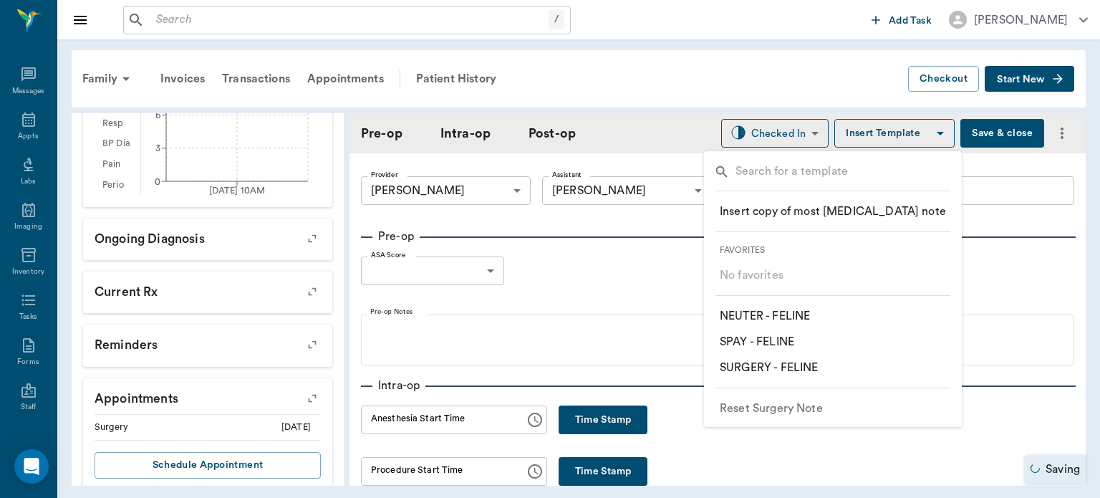
click at [810, 315] on p "​ NEUTER - FELINE" at bounding box center [765, 315] width 90 height 17
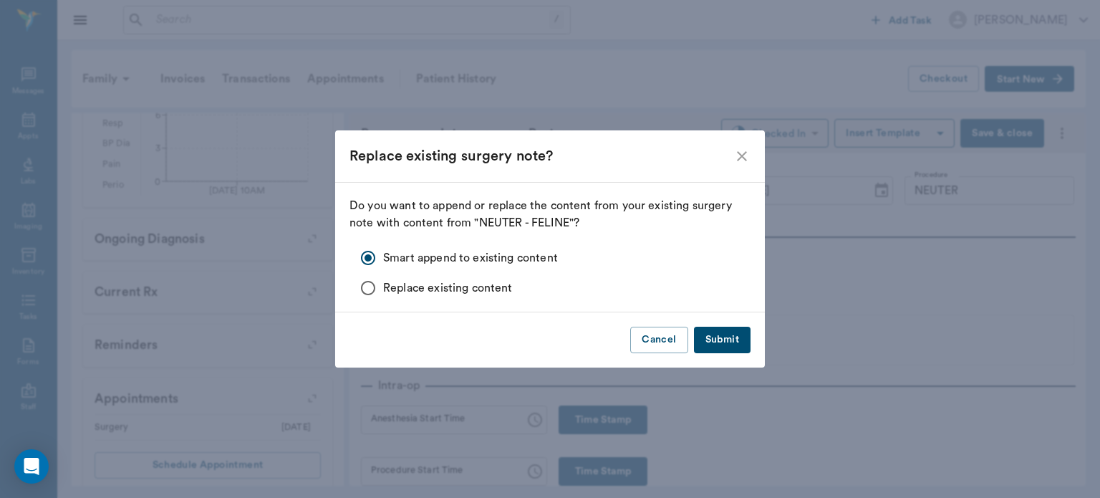
click at [745, 330] on button "Submit" at bounding box center [722, 340] width 57 height 26
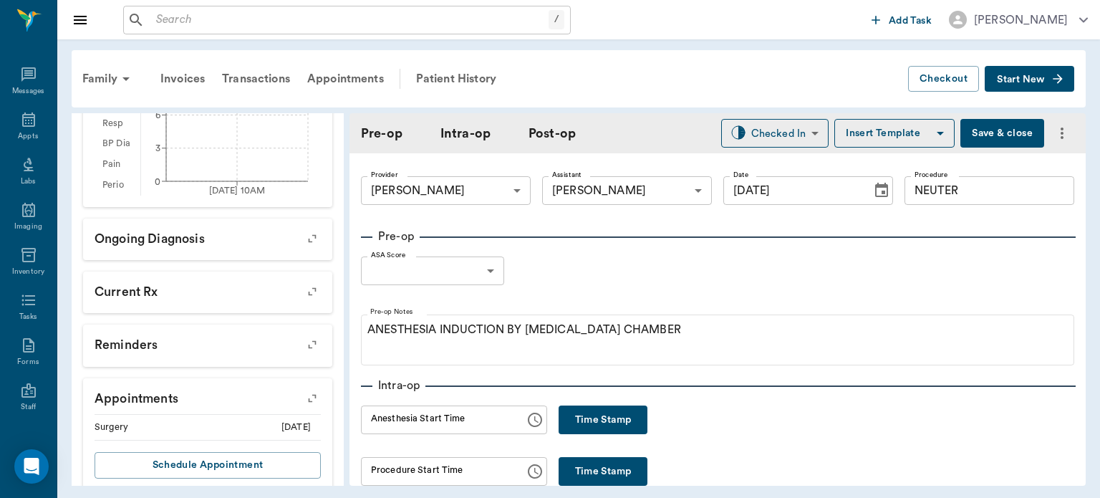
click at [474, 260] on body "/ ​ Add Task Dr. Bert Ellsworth Nectar Messages Appts Labs Imaging Inventory Ta…" at bounding box center [550, 249] width 1100 height 498
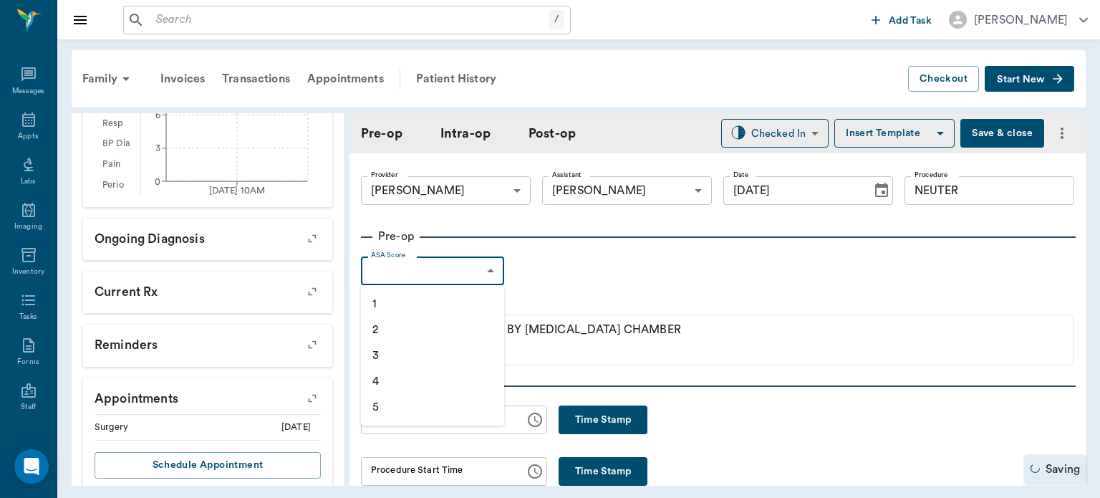
click at [454, 304] on li "1" at bounding box center [432, 304] width 143 height 26
type input "1"
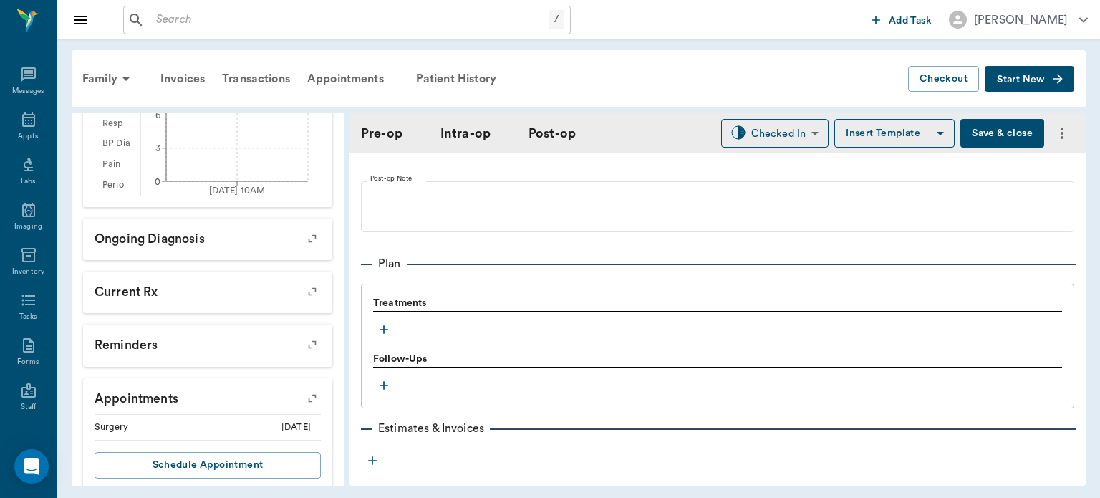
scroll to position [1099, 0]
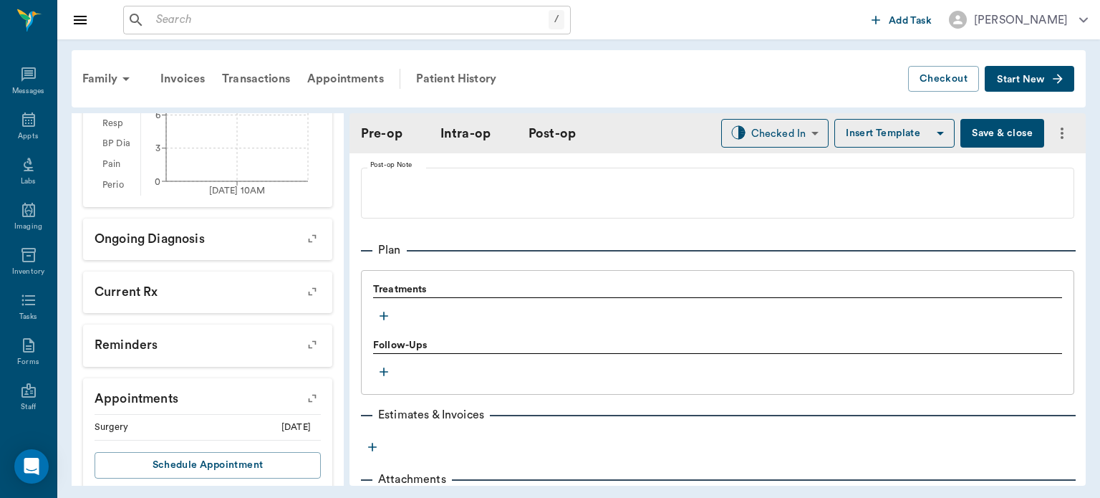
click at [382, 321] on icon "button" at bounding box center [384, 316] width 14 height 14
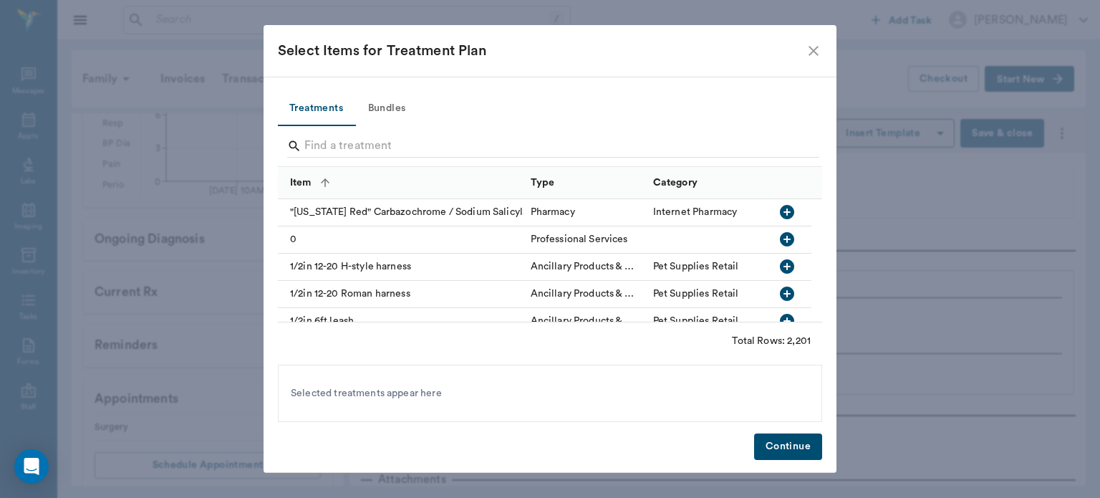
click at [392, 102] on button "Bundles" at bounding box center [386, 109] width 64 height 34
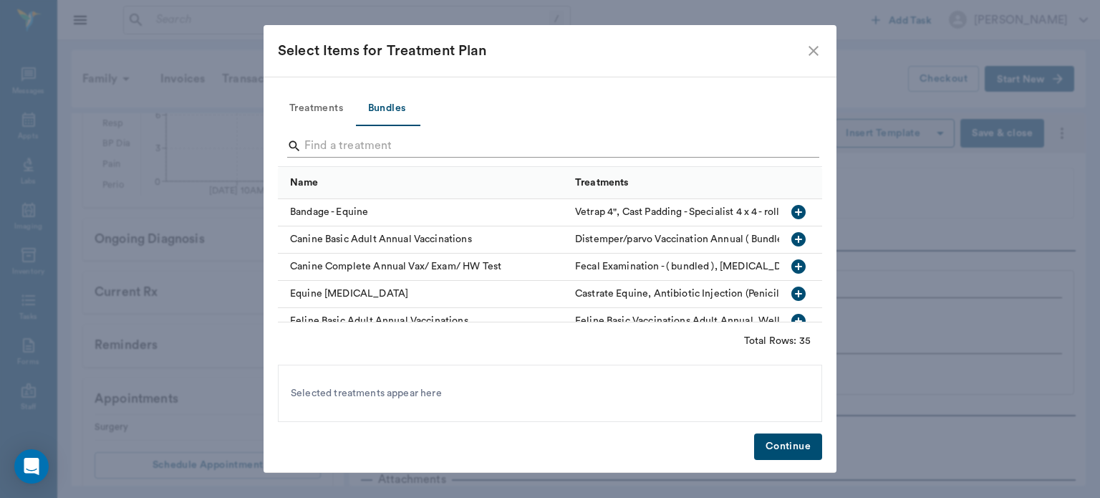
click at [355, 143] on input "Search" at bounding box center [550, 146] width 493 height 23
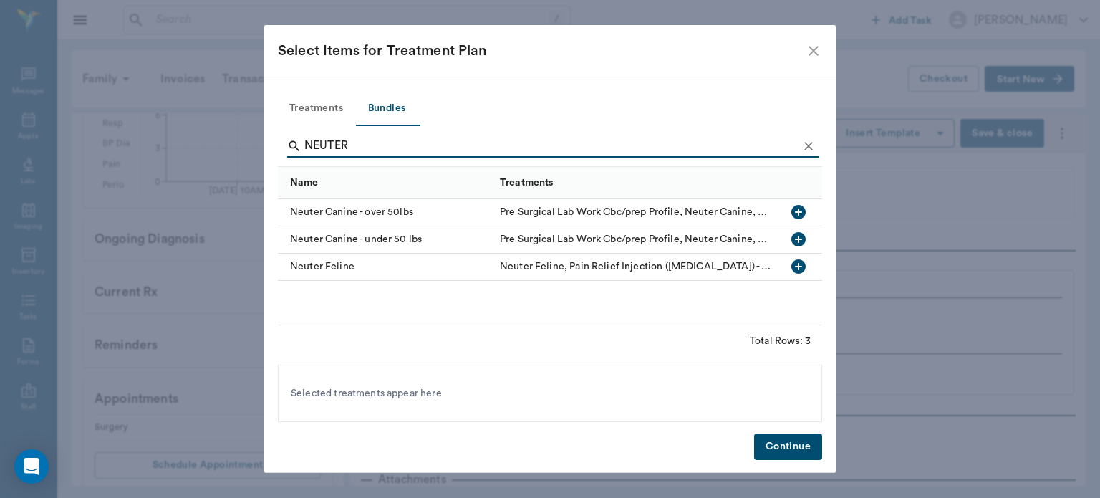
type input "NEUTER"
click at [794, 266] on icon "button" at bounding box center [798, 266] width 14 height 14
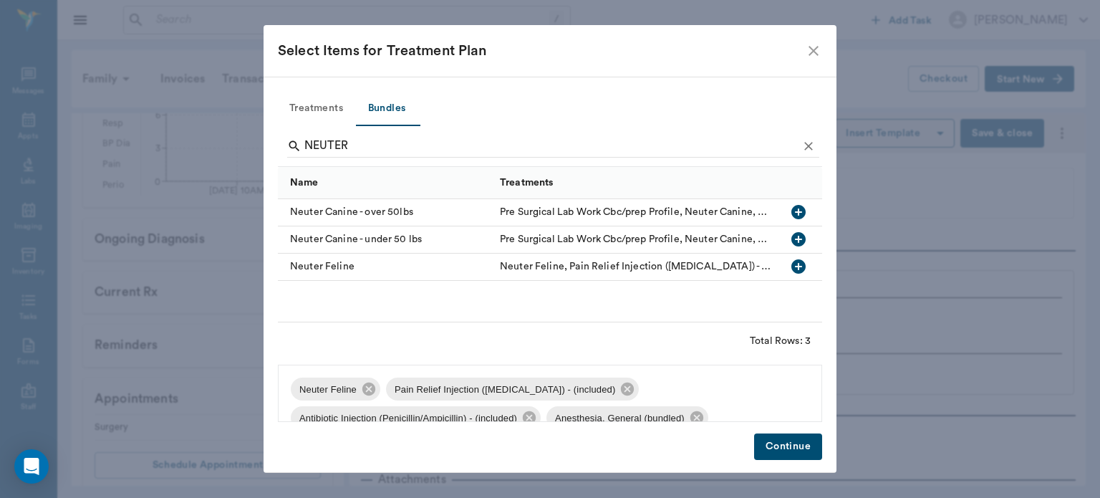
click at [797, 450] on button "Continue" at bounding box center [788, 446] width 68 height 26
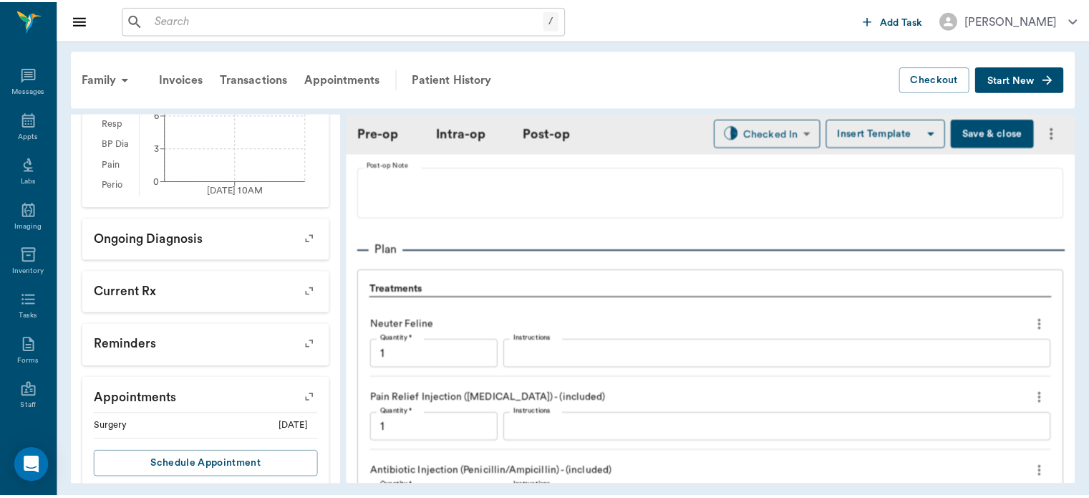
scroll to position [1415, 0]
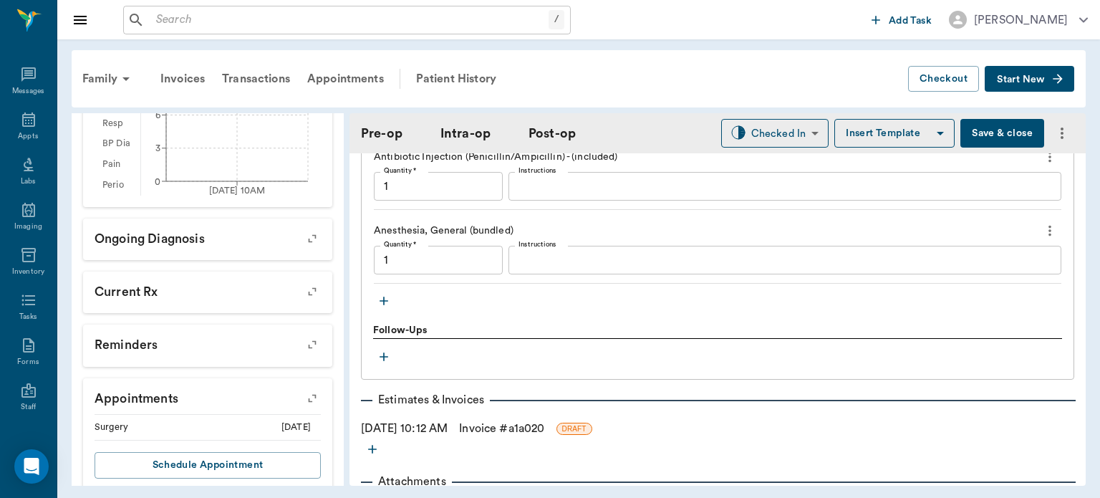
click at [384, 301] on icon "button" at bounding box center [384, 301] width 9 height 9
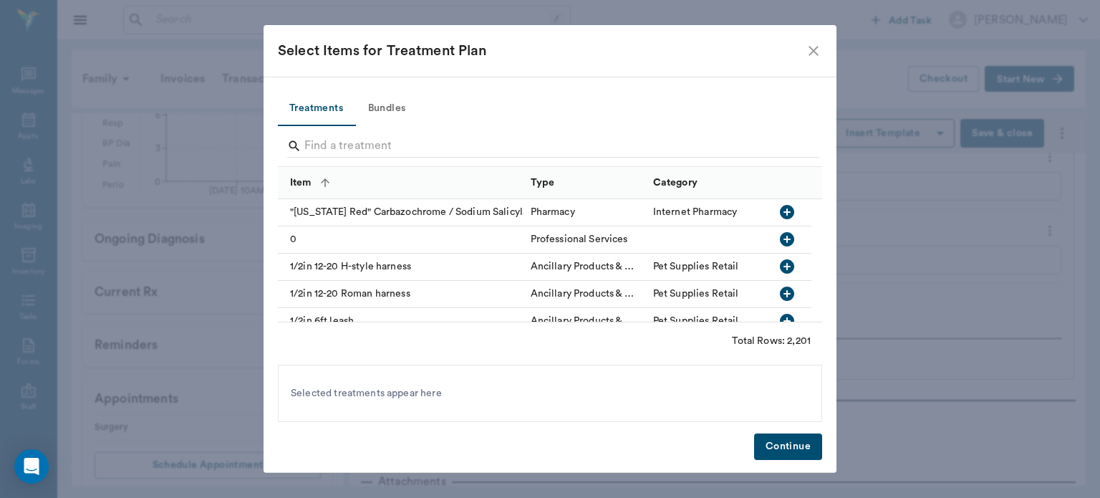
click at [349, 125] on span at bounding box center [317, 125] width 78 height 1
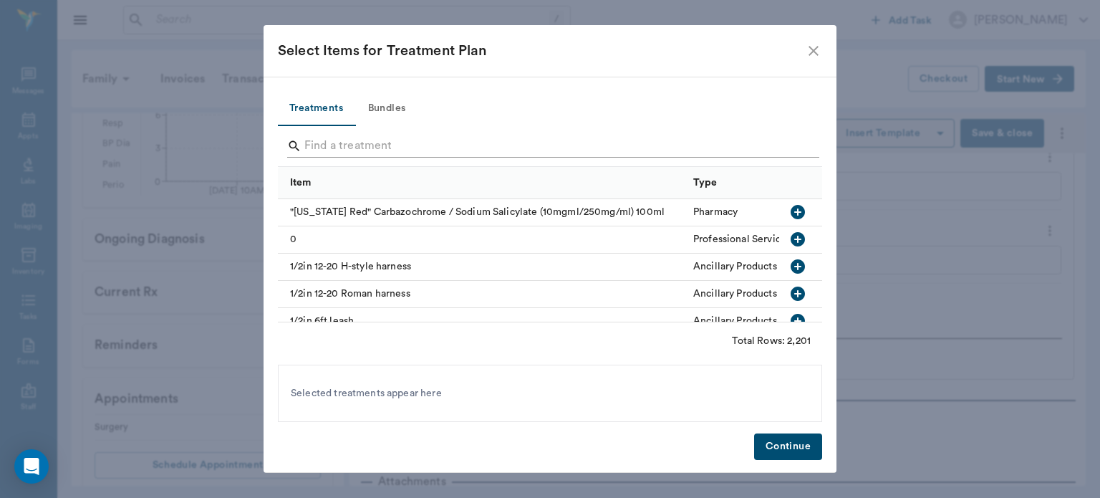
click at [339, 141] on input "Search" at bounding box center [550, 146] width 493 height 23
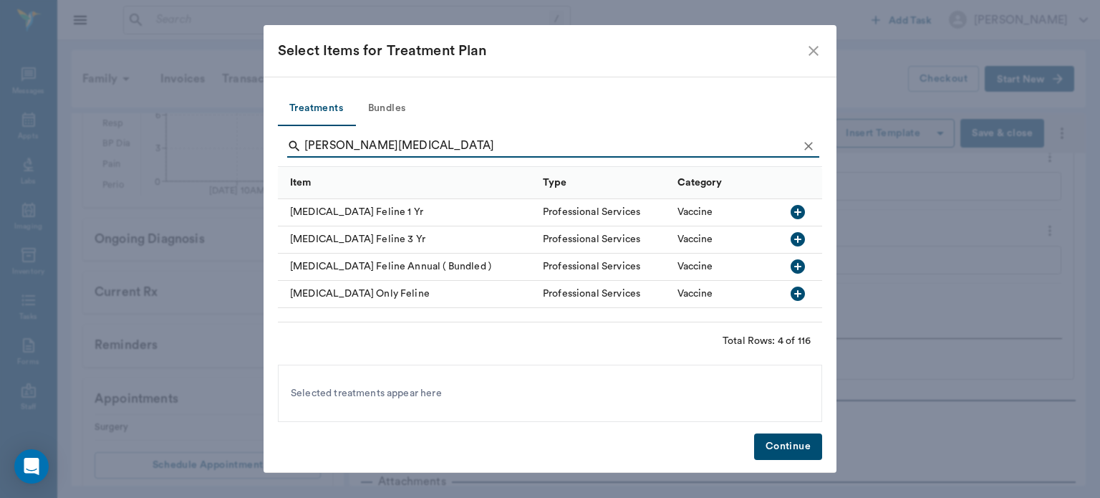
type input "FELINE RABIES"
click at [799, 215] on icon "button" at bounding box center [798, 212] width 14 height 14
click at [788, 458] on button "Continue" at bounding box center [788, 446] width 68 height 26
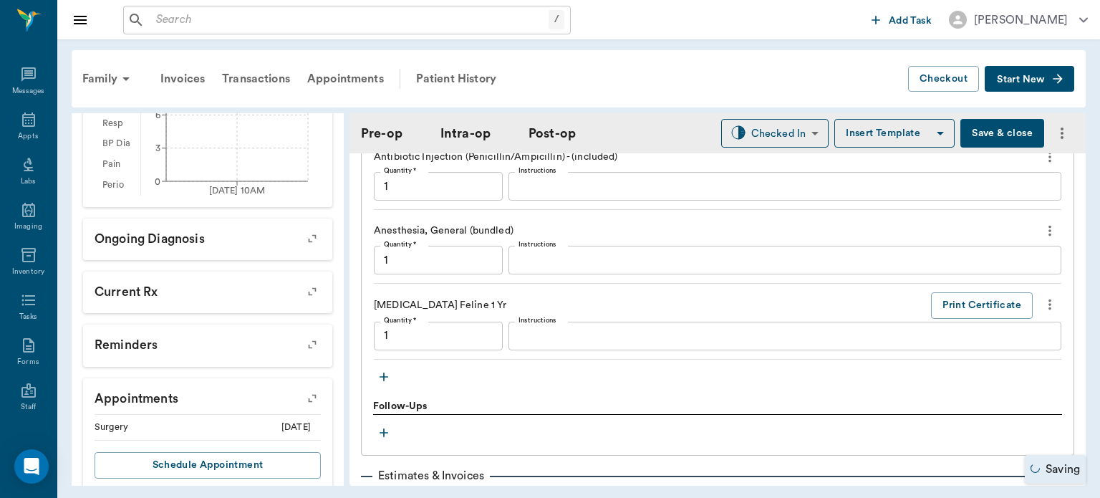
click at [978, 135] on button "Save & close" at bounding box center [1002, 133] width 84 height 29
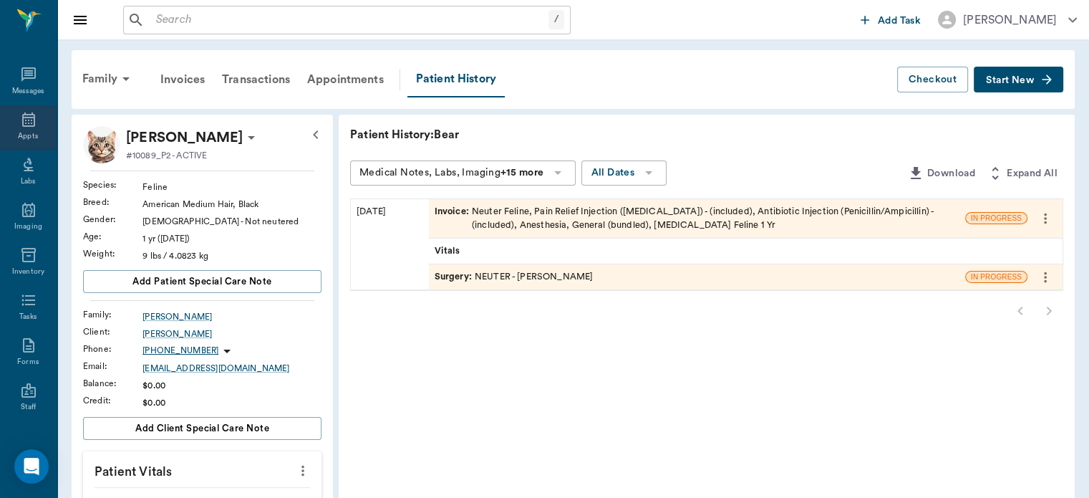
click at [26, 126] on icon at bounding box center [28, 119] width 13 height 14
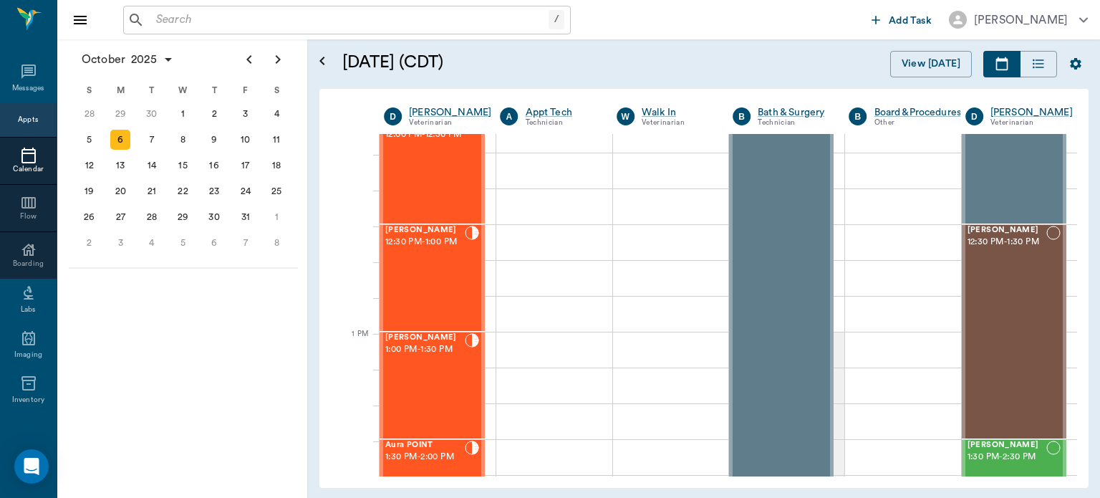
scroll to position [880, 0]
click at [435, 251] on span "12:30 PM - 1:00 PM" at bounding box center [424, 244] width 79 height 14
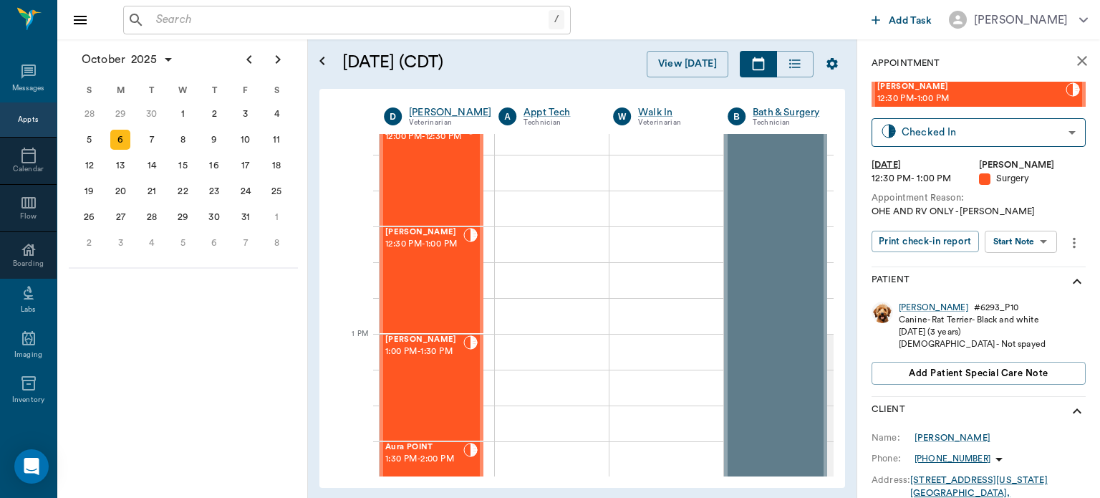
click at [1034, 237] on body "/ ​ Add Task Dr. Bert Ellsworth Nectar Messages Appts Calendar Flow Boarding La…" at bounding box center [550, 249] width 1100 height 498
click at [1031, 294] on button "Start Surgery" at bounding box center [1009, 294] width 59 height 16
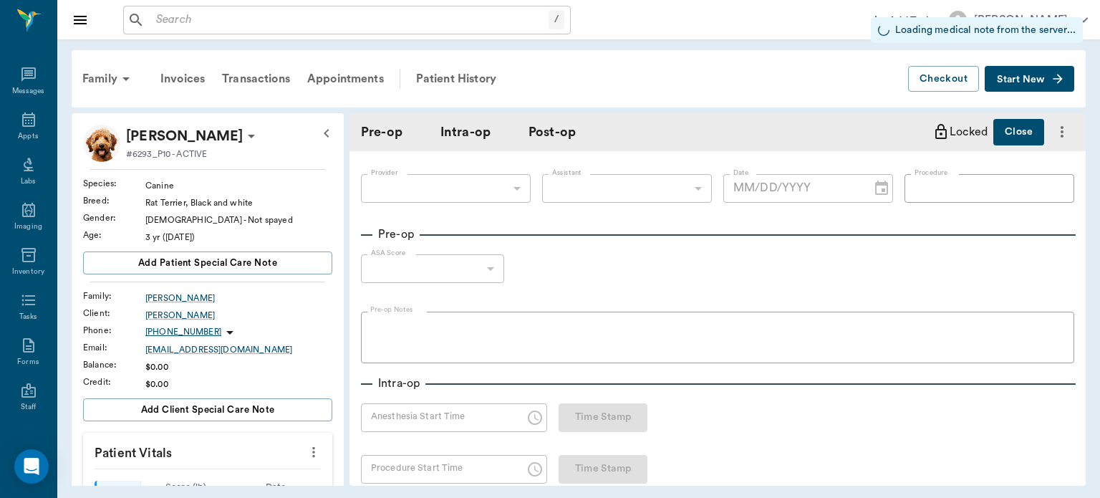
type input "63ec2f075fda476ae8351a4d"
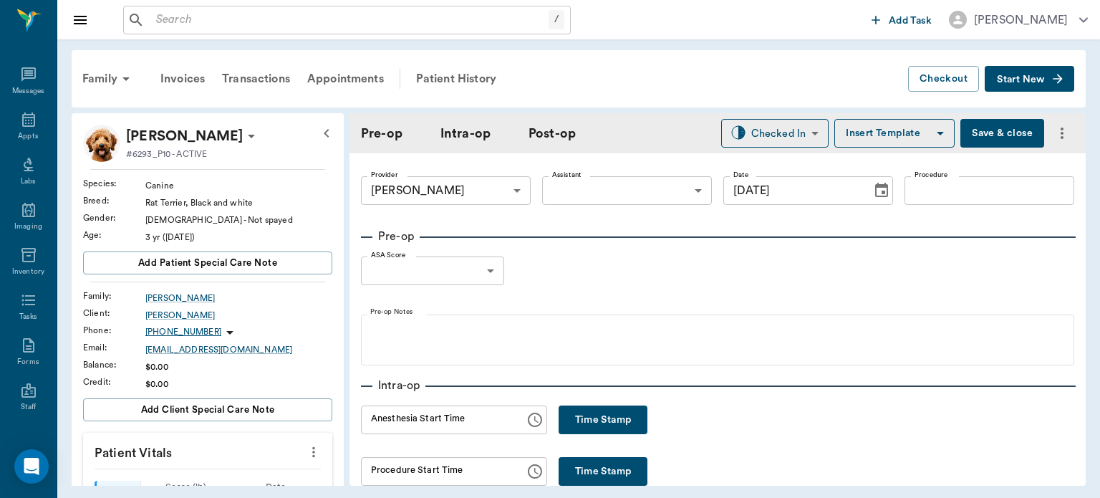
type input "[DATE]"
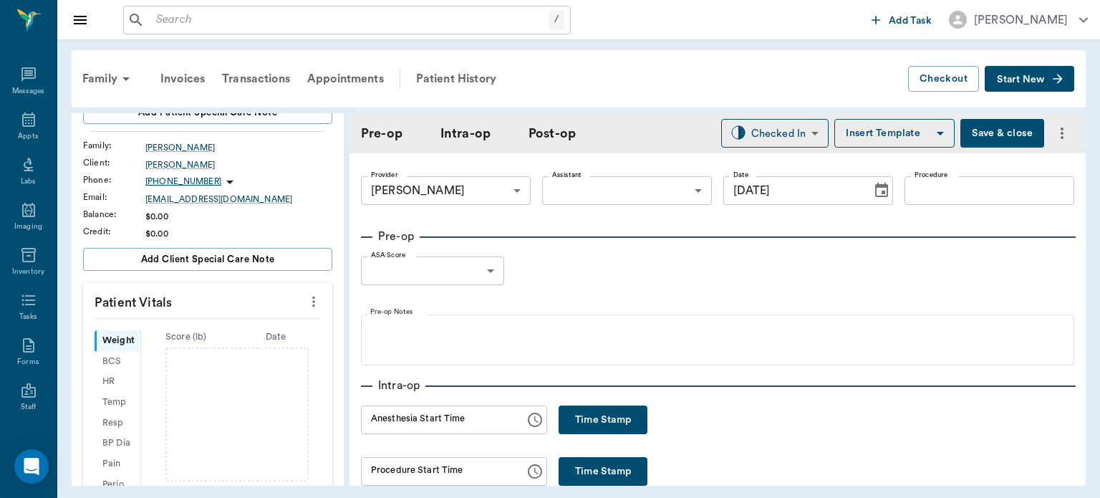
scroll to position [152, 0]
click at [312, 296] on button "more" at bounding box center [313, 300] width 23 height 24
click at [224, 324] on span "Enter Vitals" at bounding box center [243, 324] width 120 height 15
click at [180, 342] on input "text" at bounding box center [207, 343] width 125 height 29
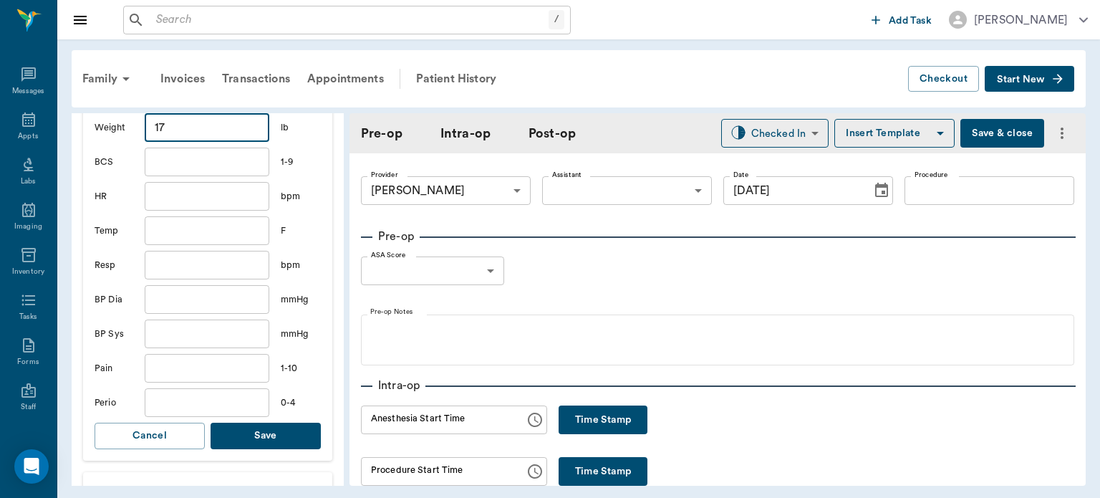
type input "17"
click at [288, 444] on button "Save" at bounding box center [266, 436] width 110 height 26
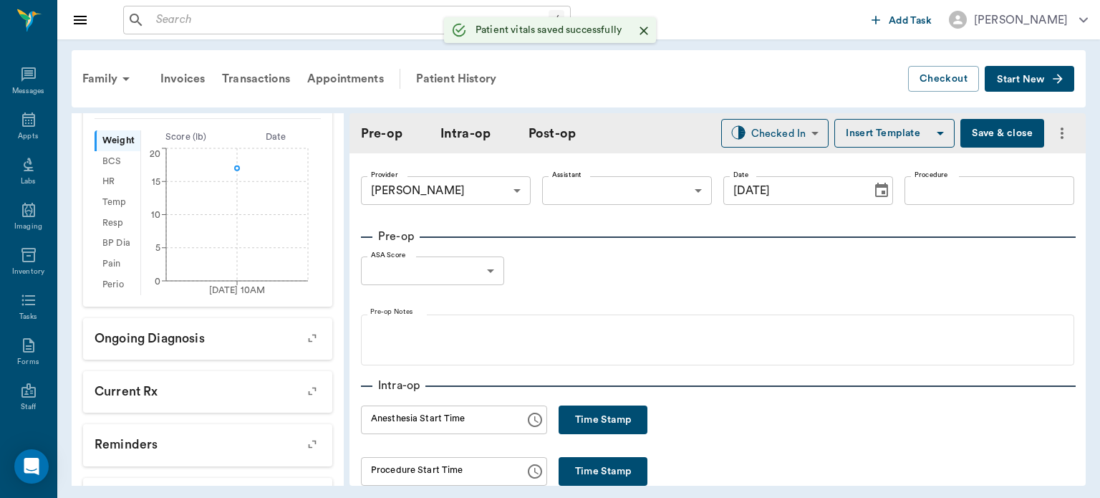
scroll to position [385, 0]
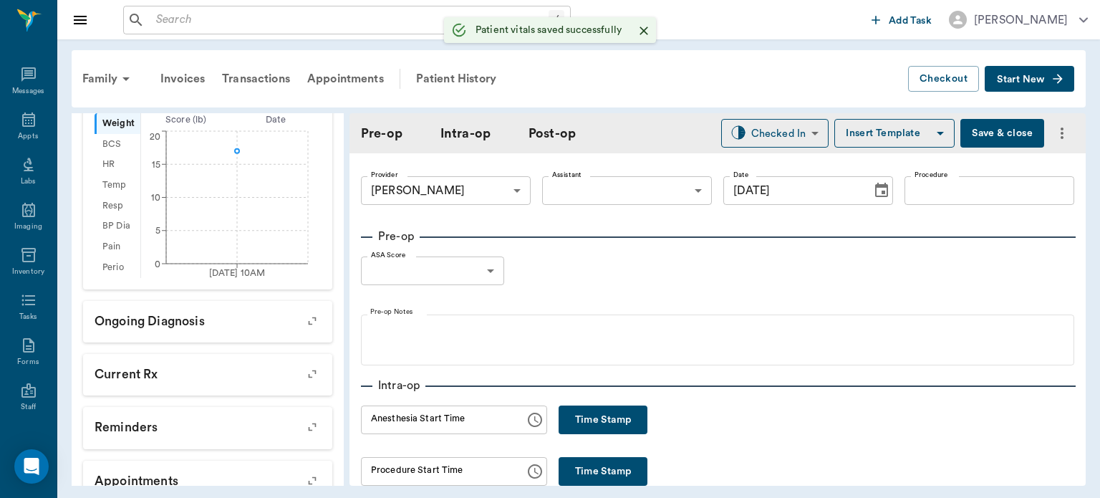
click at [613, 195] on body "/ ​ Add Task Dr. Bert Ellsworth Nectar Messages Appts Labs Imaging Inventory Ta…" at bounding box center [550, 249] width 1100 height 498
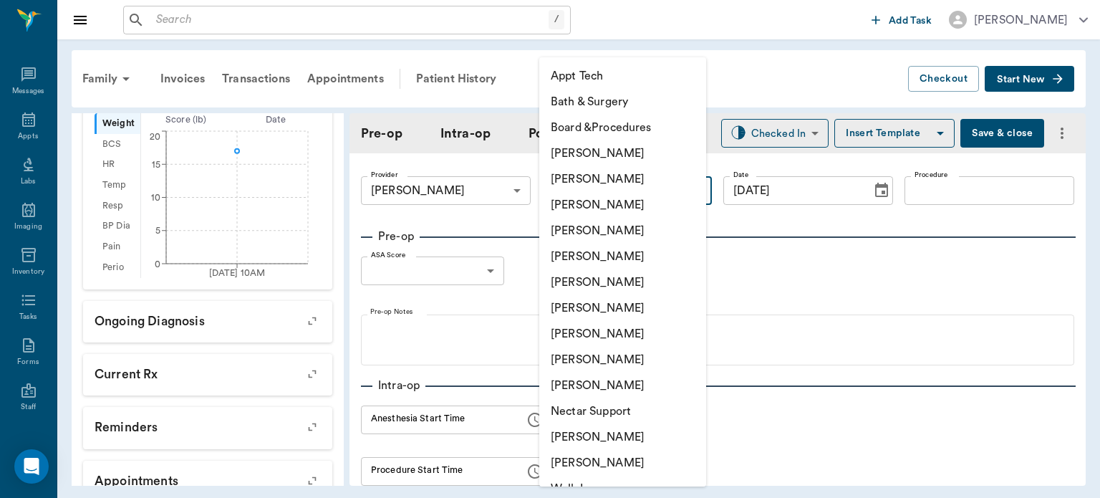
click at [614, 337] on li "[PERSON_NAME]" at bounding box center [622, 334] width 167 height 26
type input "63ec2e7e52e12b0ba117b124"
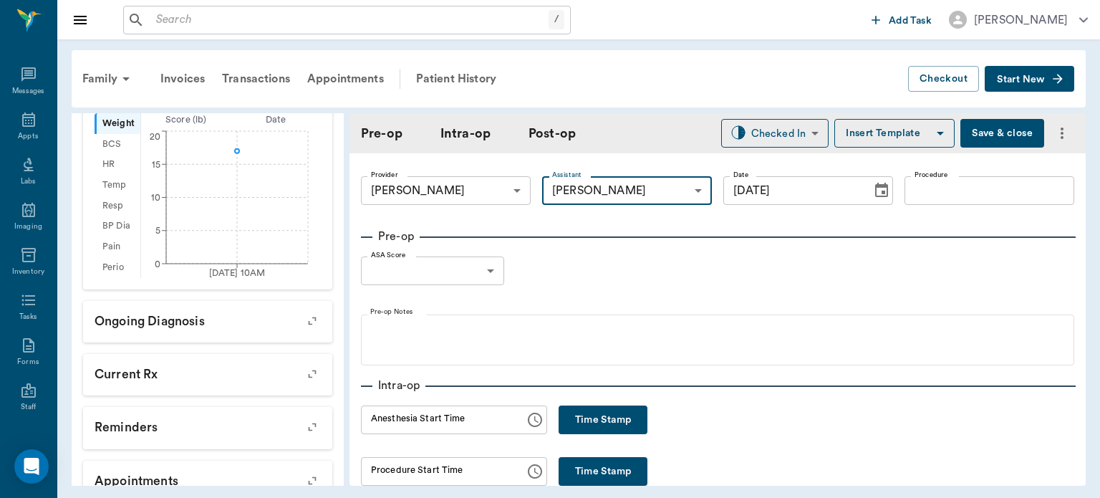
click at [935, 195] on input "Procedure" at bounding box center [989, 190] width 170 height 29
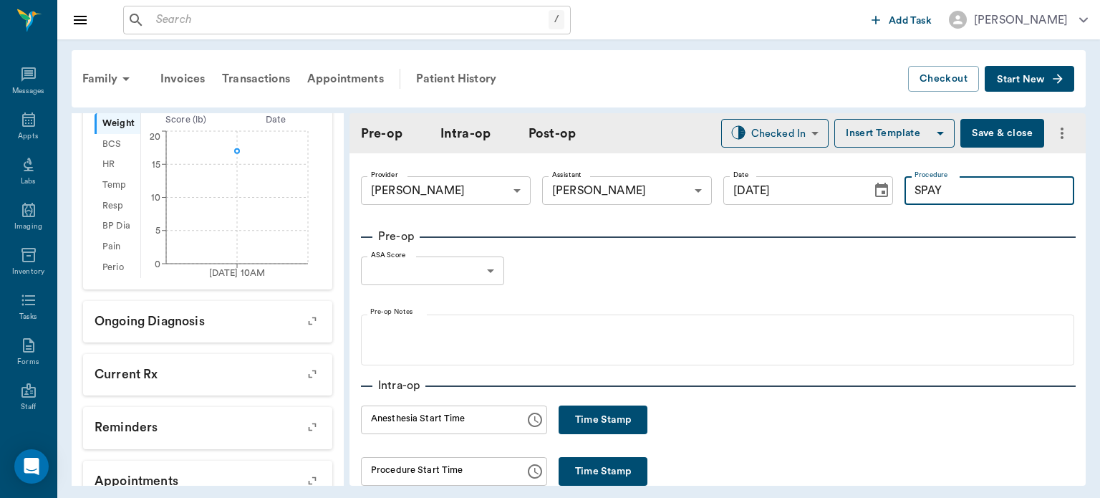
type input "SPAY"
click at [882, 134] on button "Insert Template" at bounding box center [894, 133] width 120 height 29
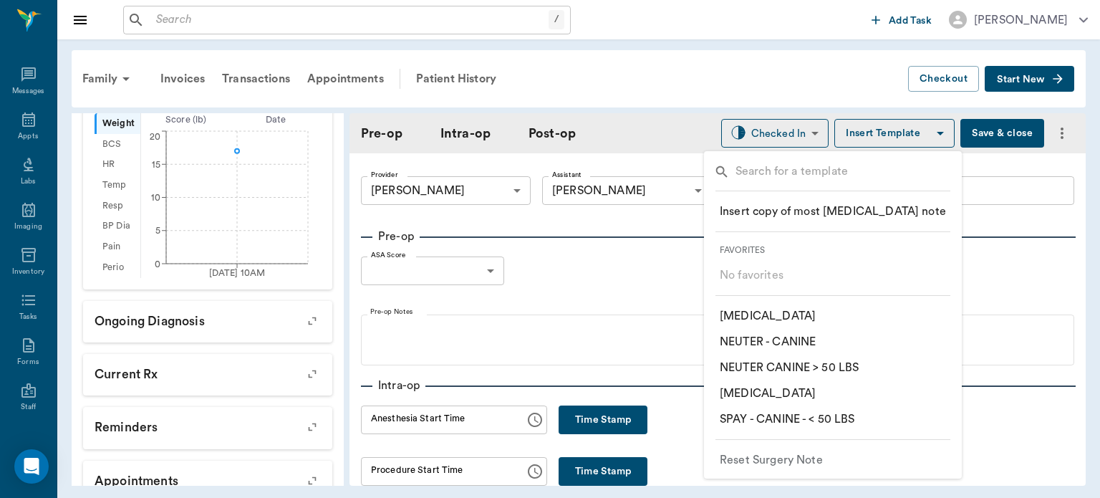
click at [841, 421] on p "​ SPAY - CANINE - < 50 LBS" at bounding box center [787, 418] width 135 height 17
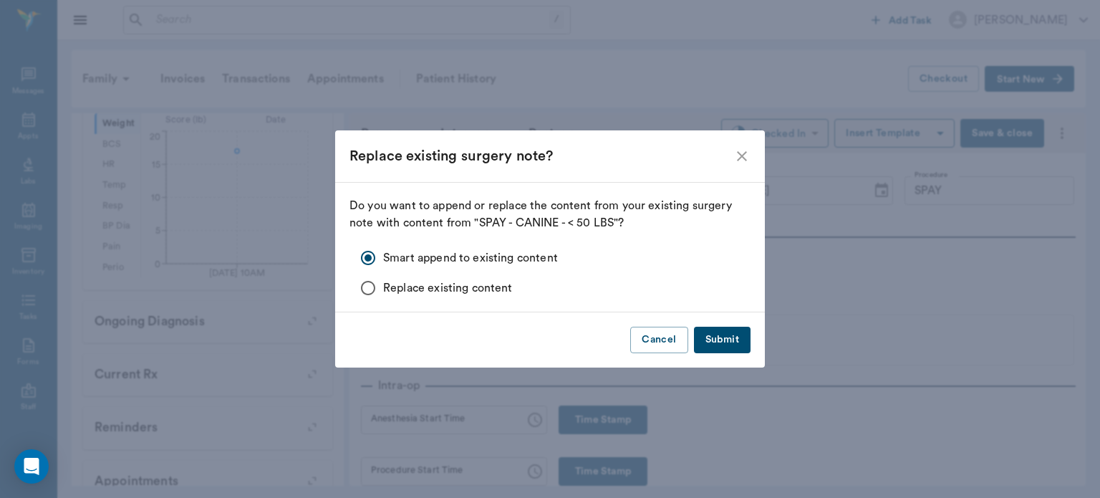
click at [719, 333] on button "Submit" at bounding box center [722, 340] width 57 height 26
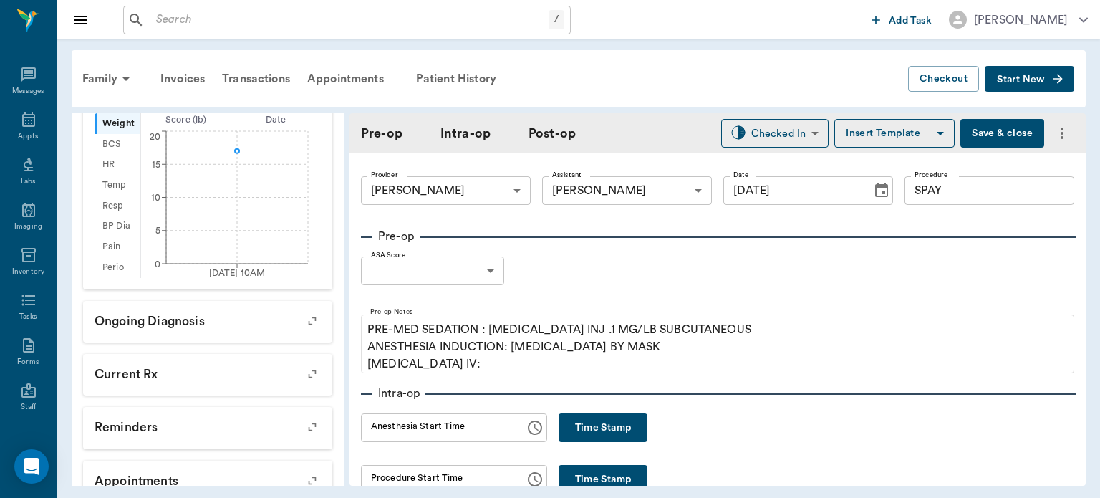
click at [481, 278] on body "/ ​ Add Task Dr. Bert Ellsworth Nectar Messages Appts Labs Imaging Inventory Ta…" at bounding box center [550, 249] width 1100 height 498
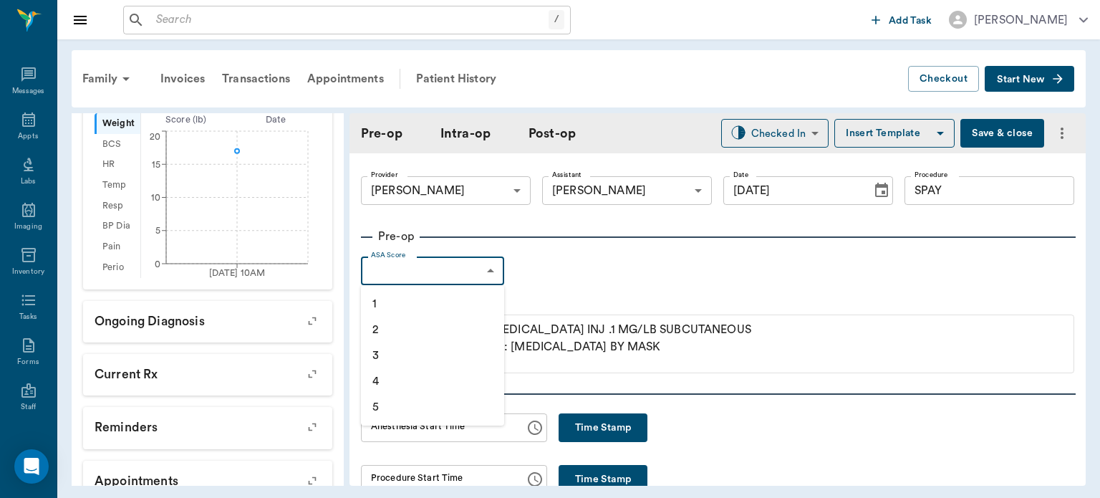
click at [412, 309] on li "1" at bounding box center [432, 304] width 143 height 26
type input "1"
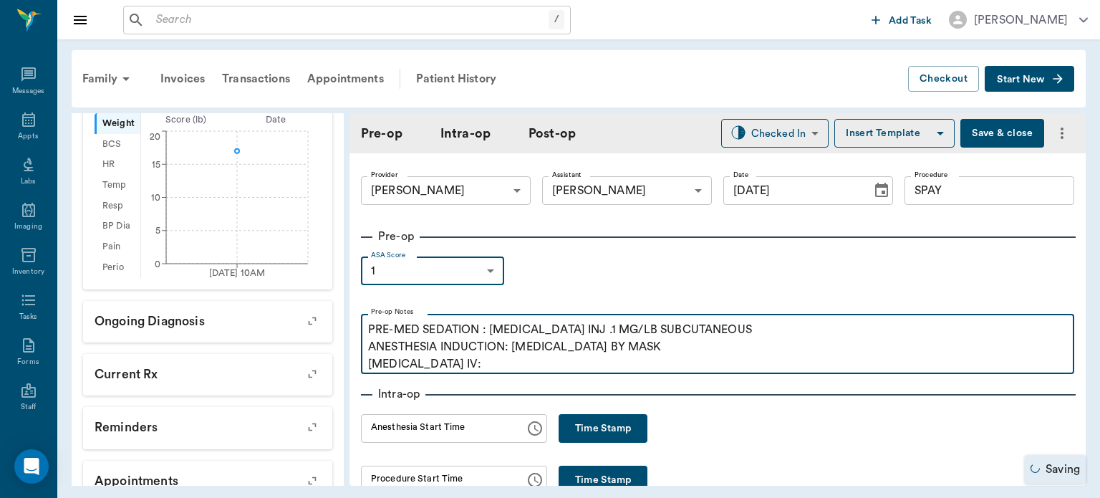
click at [462, 370] on p "PRE-MED SEDATION : ACEPROMAZINE INJ .1 MG/LB SUBCUTANEOUS ANESTHESIA INDUCTION:…" at bounding box center [717, 347] width 699 height 52
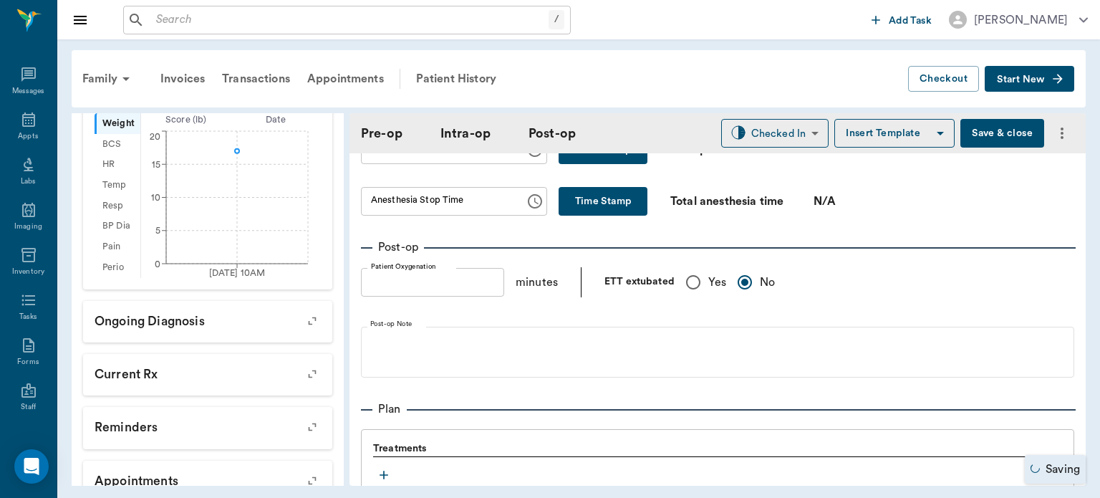
click at [690, 287] on input "Yes" at bounding box center [693, 282] width 30 height 30
radio input "true"
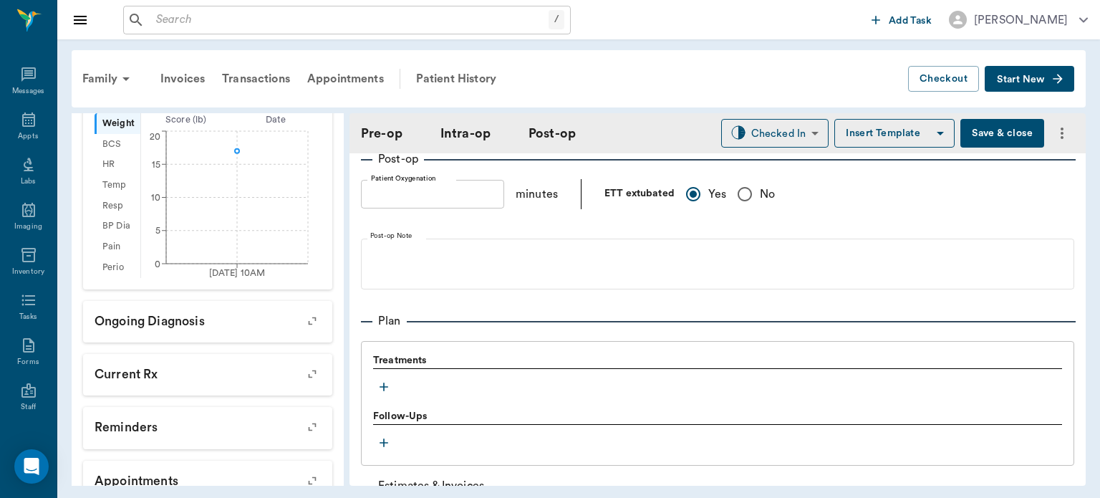
scroll to position [1059, 0]
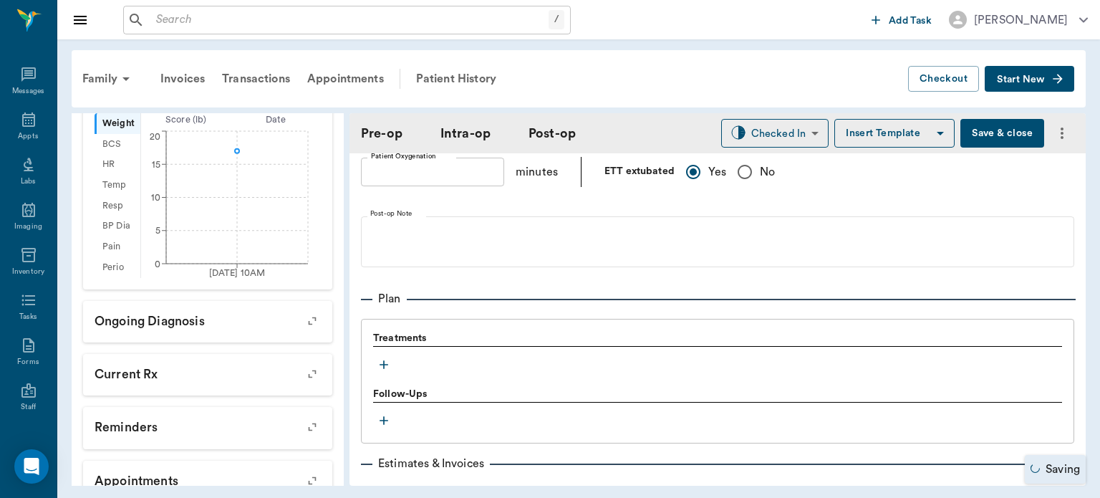
click at [385, 369] on icon "button" at bounding box center [384, 364] width 9 height 9
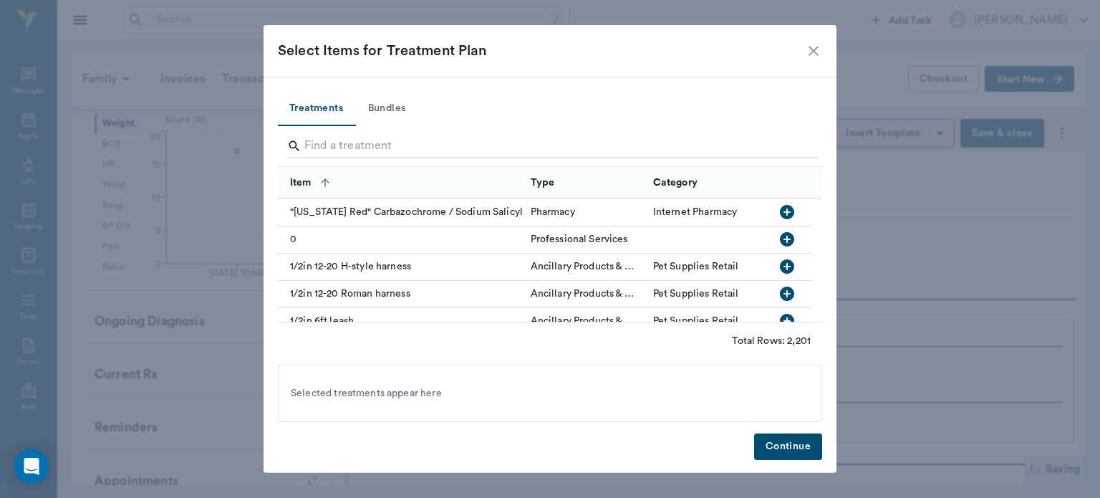
click at [393, 103] on button "Bundles" at bounding box center [386, 109] width 64 height 34
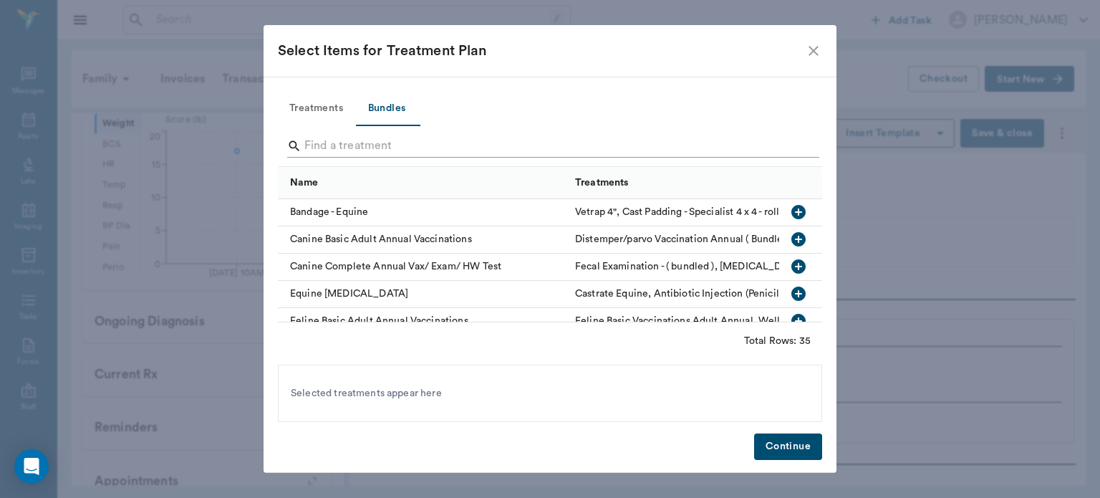
click at [326, 140] on input "Search" at bounding box center [550, 146] width 493 height 23
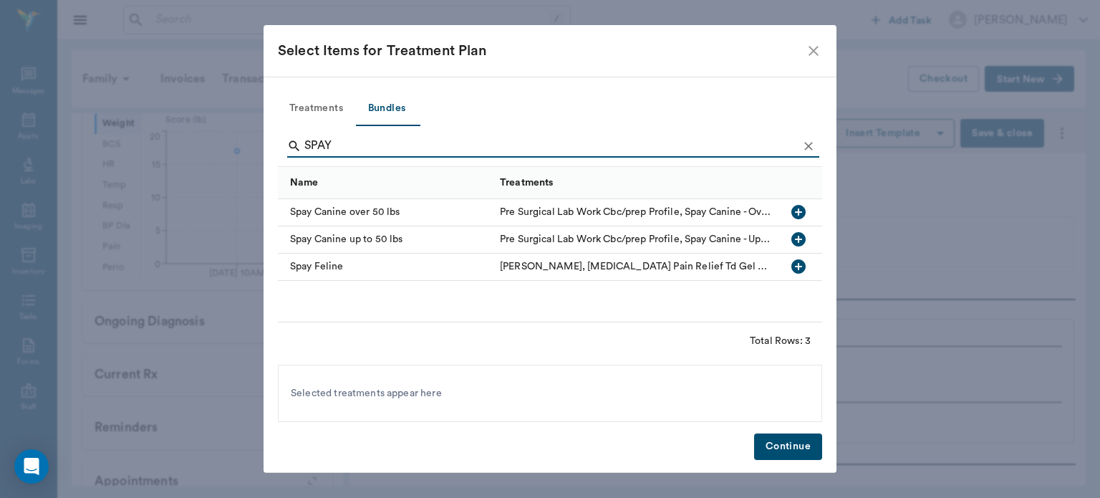
type input "SPAY"
click at [799, 241] on icon "button" at bounding box center [798, 239] width 14 height 14
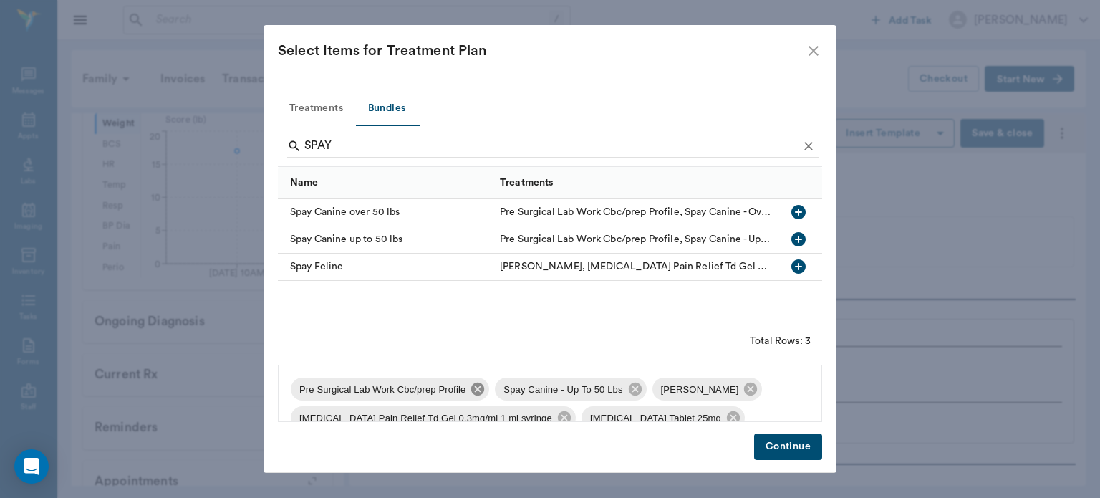
click at [478, 394] on icon at bounding box center [477, 388] width 13 height 13
click at [539, 392] on icon at bounding box center [547, 389] width 16 height 16
click at [715, 390] on icon at bounding box center [721, 388] width 13 height 13
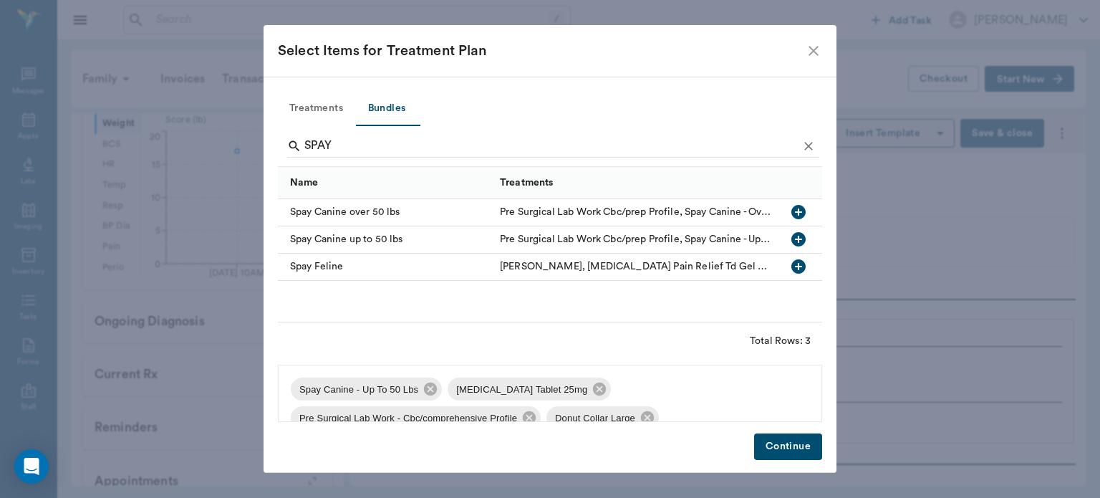
click at [593, 392] on icon at bounding box center [599, 388] width 13 height 13
click at [682, 392] on icon at bounding box center [686, 388] width 13 height 13
click at [541, 387] on icon at bounding box center [549, 389] width 16 height 16
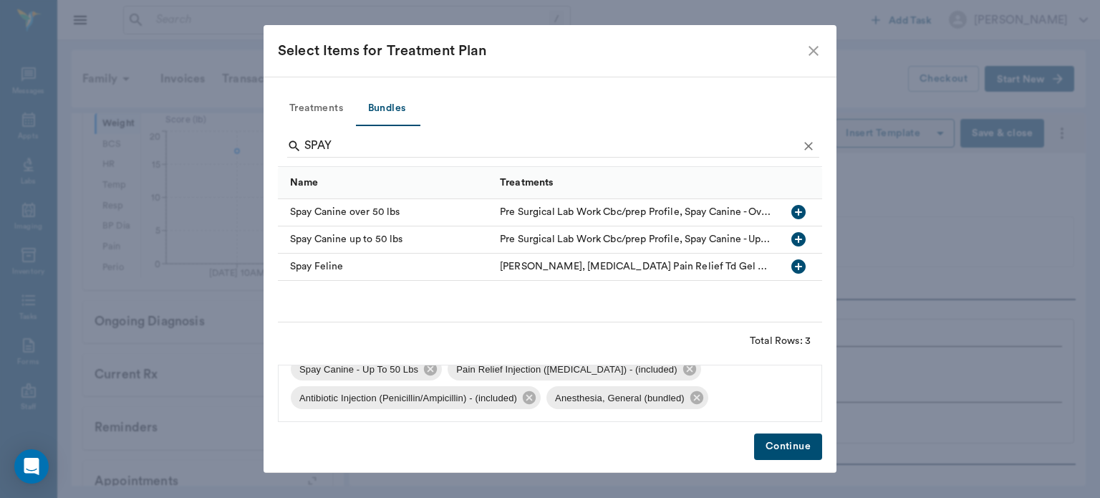
click at [796, 446] on button "Continue" at bounding box center [788, 446] width 68 height 26
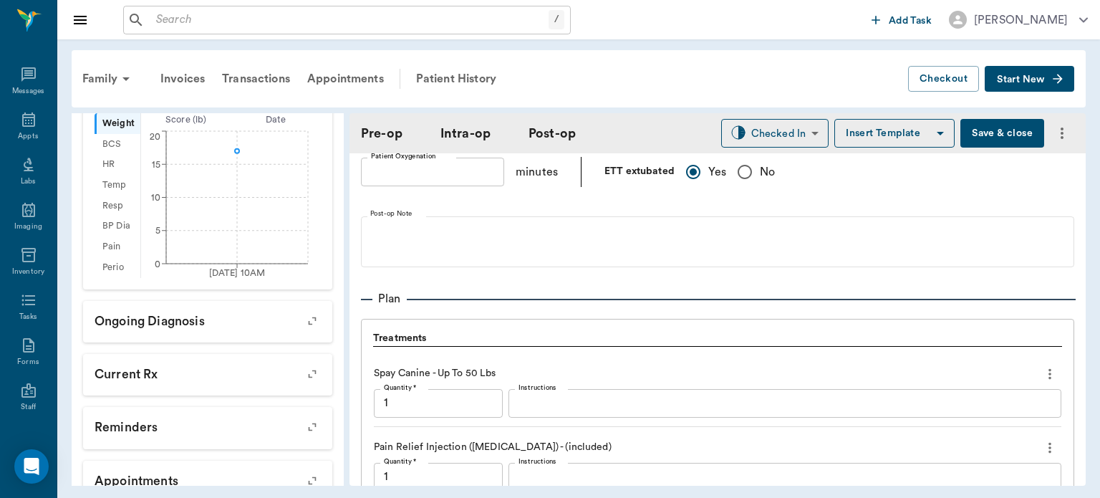
scroll to position [1431, 0]
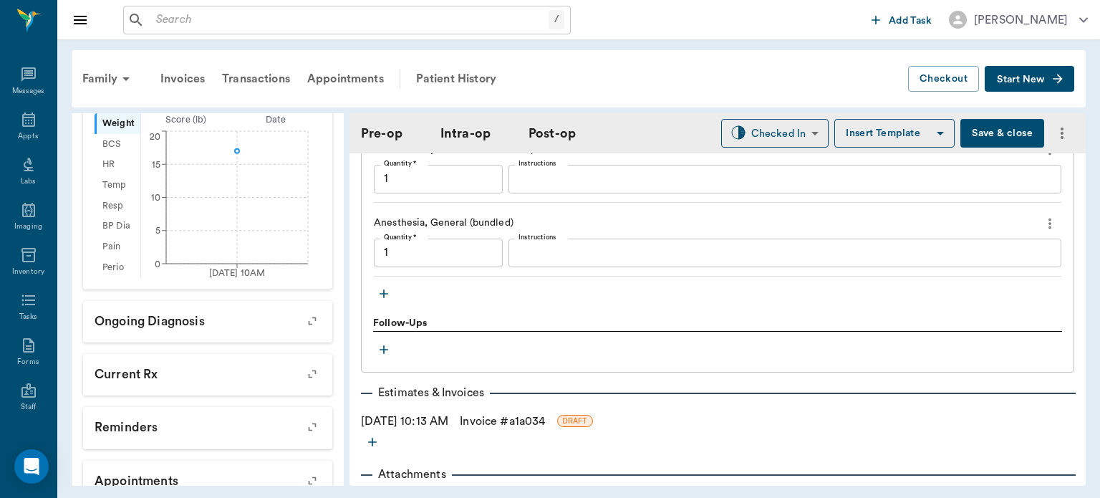
click at [384, 298] on icon "button" at bounding box center [384, 293] width 9 height 9
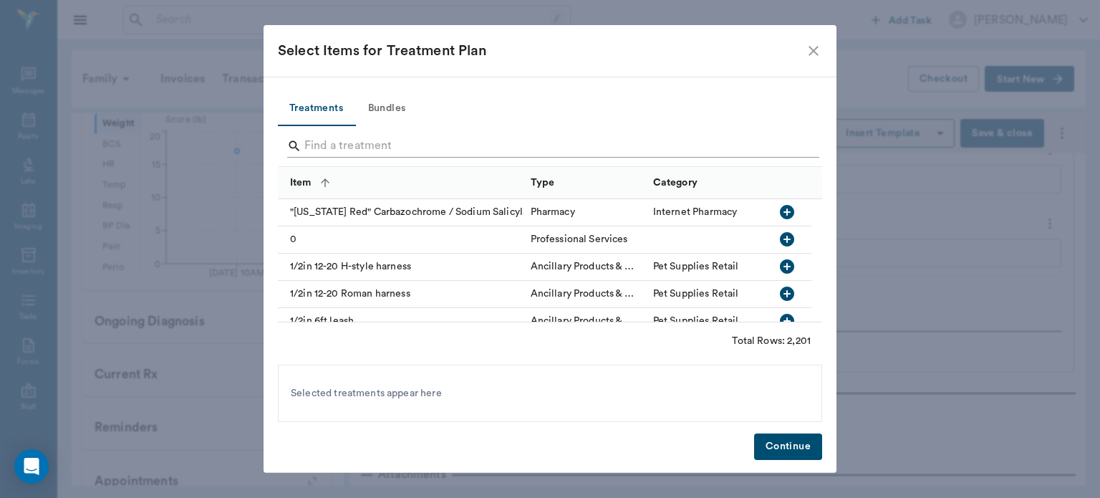
click at [347, 141] on input "Search" at bounding box center [550, 146] width 493 height 23
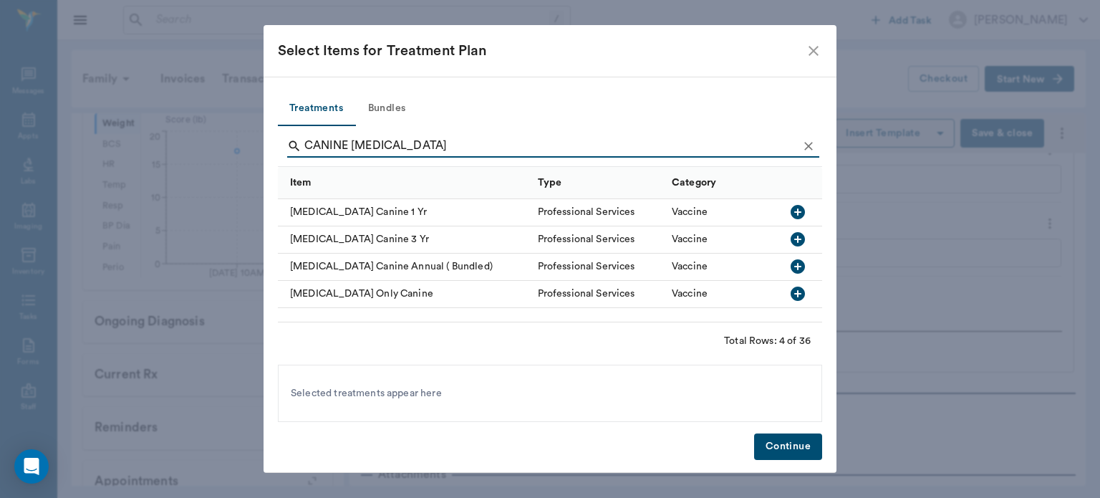
type input "CANINE RABIES"
click at [799, 216] on icon "button" at bounding box center [798, 212] width 14 height 14
click at [796, 458] on button "Continue" at bounding box center [788, 446] width 68 height 26
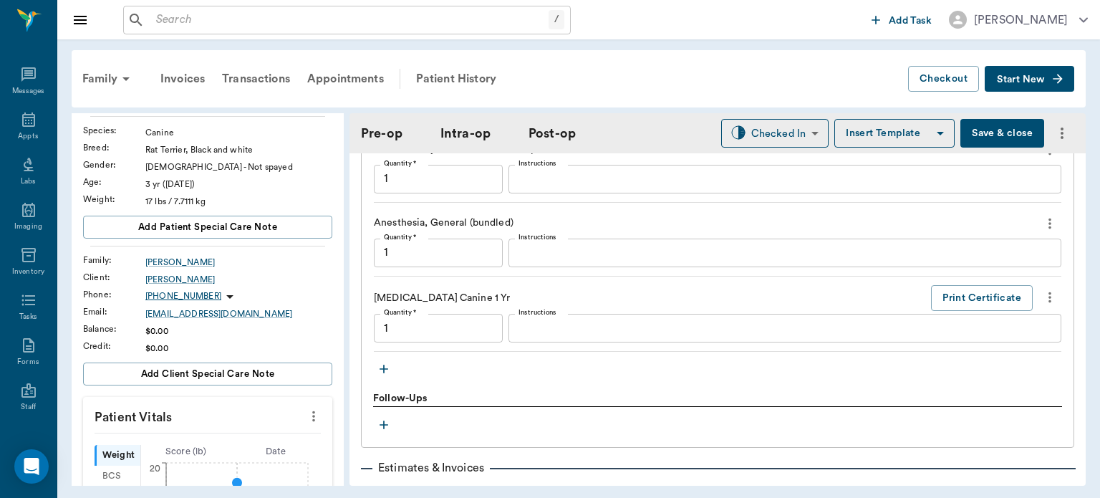
scroll to position [0, 0]
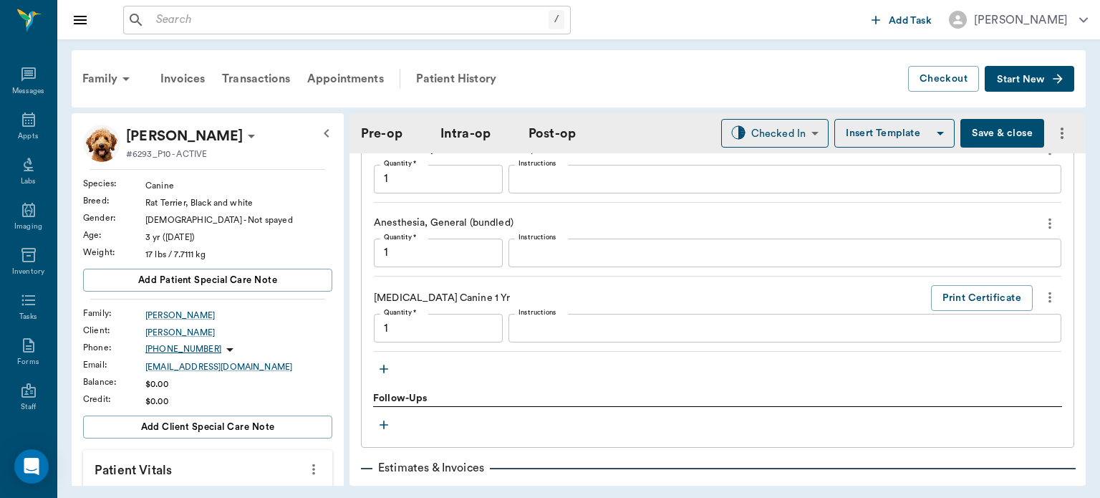
click at [248, 136] on icon at bounding box center [251, 137] width 7 height 4
click at [152, 160] on span "Edit profile" at bounding box center [160, 161] width 120 height 15
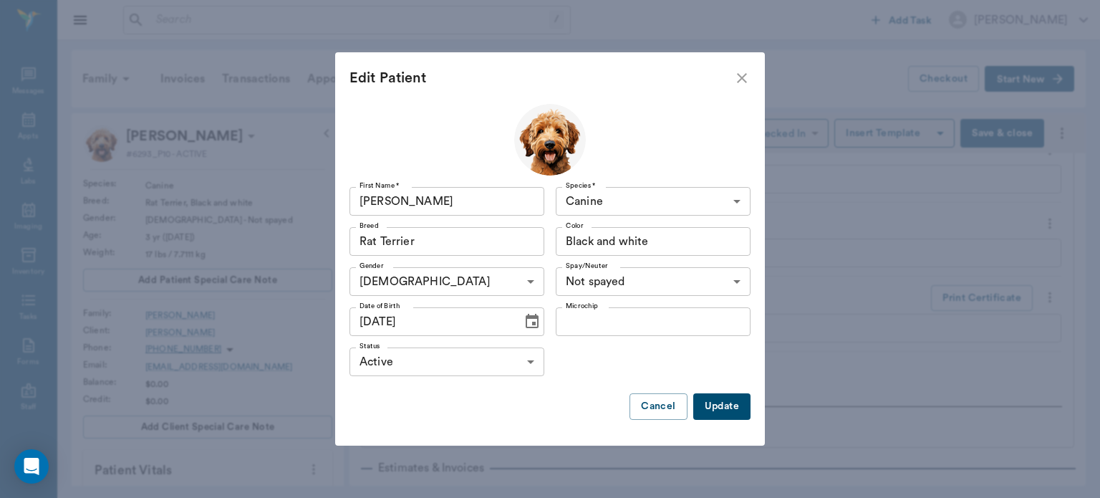
click at [608, 315] on input "Microchip" at bounding box center [653, 321] width 195 height 29
type input "6"
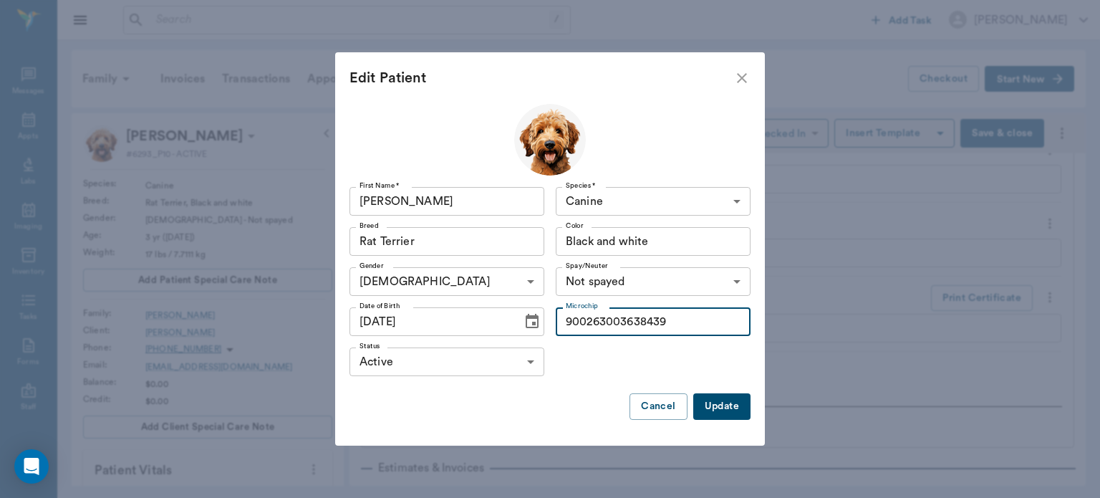
type input "900263003638439"
click at [725, 408] on button "Update" at bounding box center [721, 406] width 57 height 26
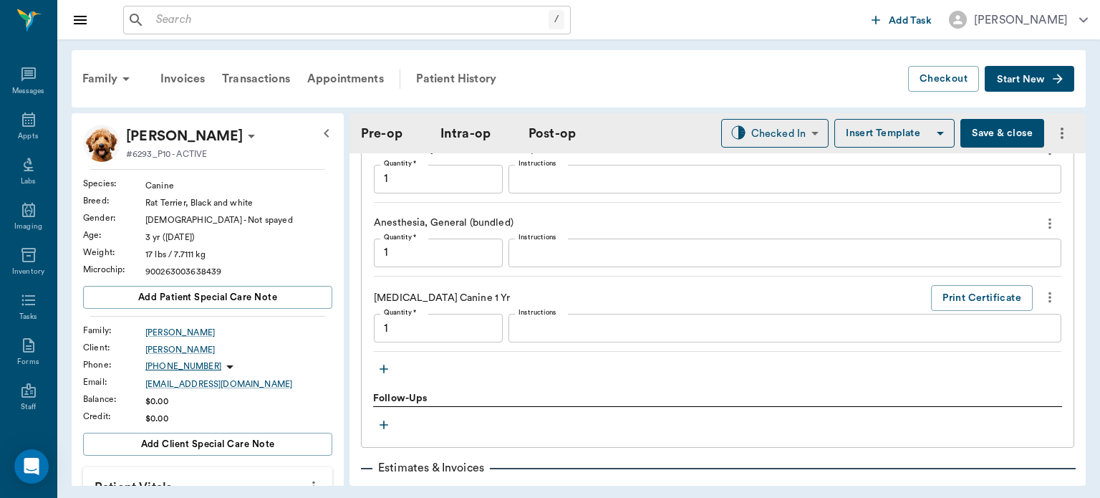
click at [980, 137] on button "Save & close" at bounding box center [1002, 133] width 84 height 29
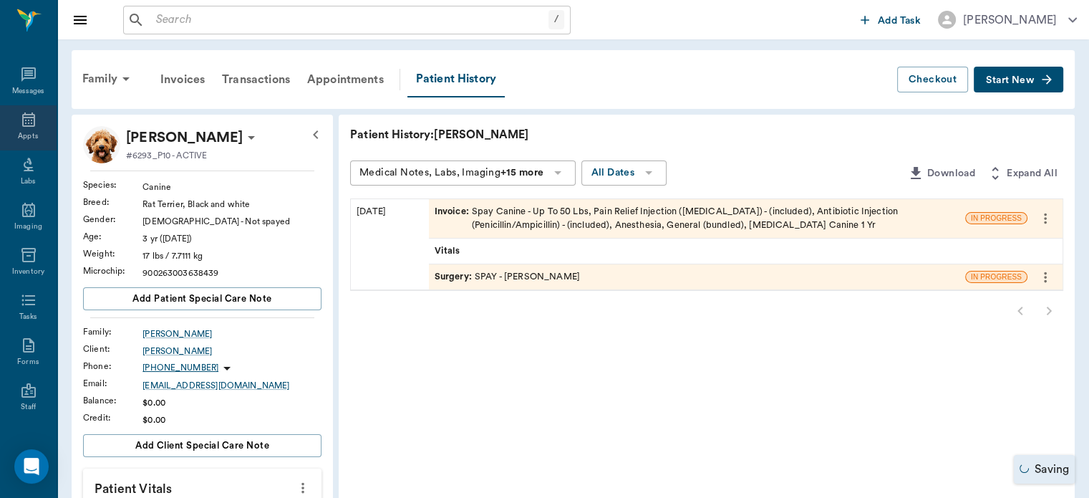
click at [20, 124] on icon at bounding box center [28, 119] width 17 height 17
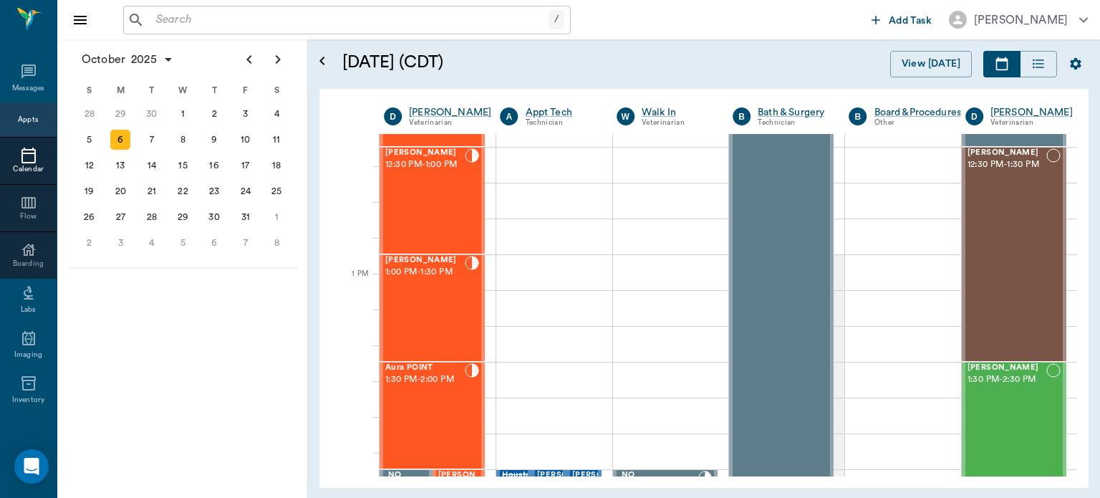
scroll to position [969, 0]
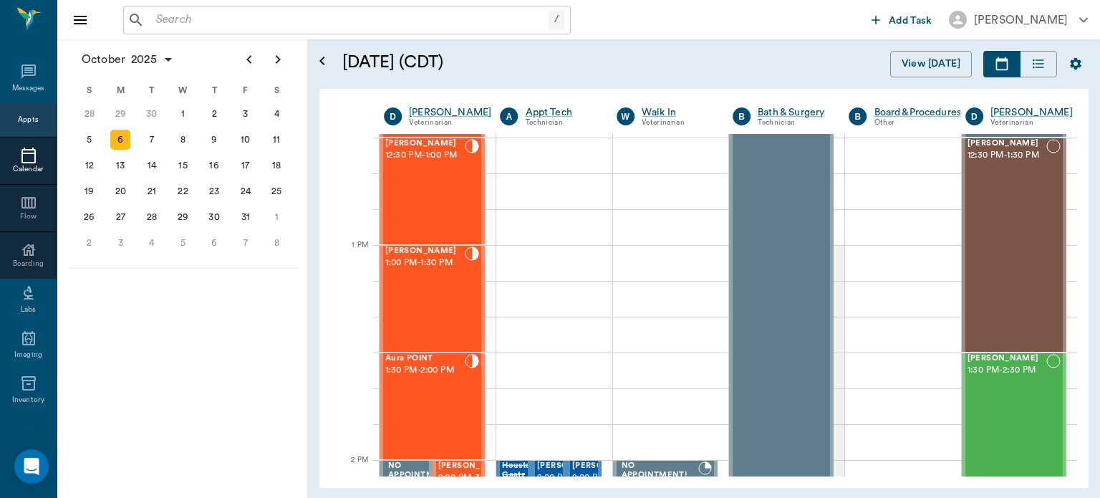
click at [434, 392] on div "Aura POINT 1:30 PM - 2:00 PM" at bounding box center [424, 406] width 79 height 105
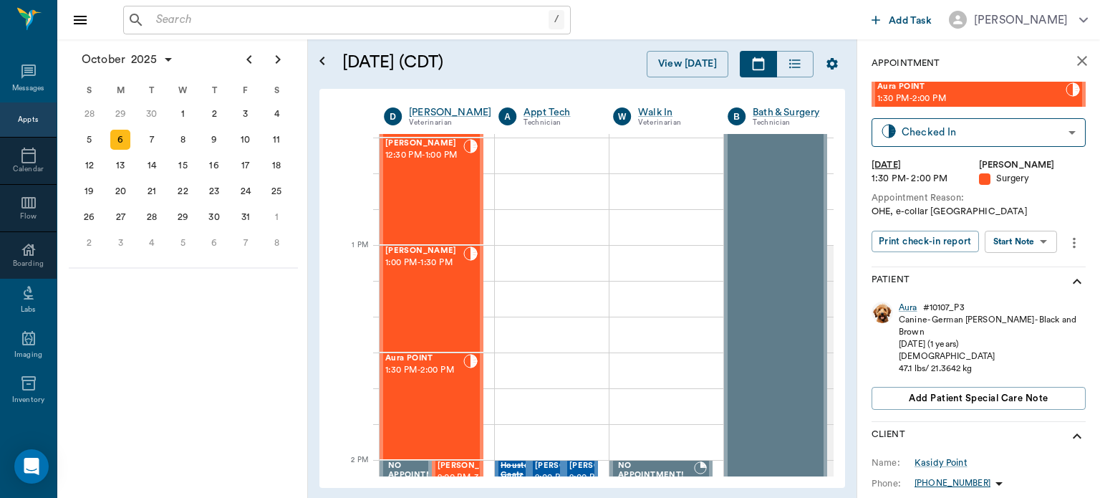
click at [1029, 241] on body "/ ​ Add Task Dr. Bert Ellsworth Nectar Messages Appts Calendar Flow Boarding La…" at bounding box center [550, 249] width 1100 height 498
click at [1021, 294] on button "Start Surgery" at bounding box center [1009, 294] width 59 height 16
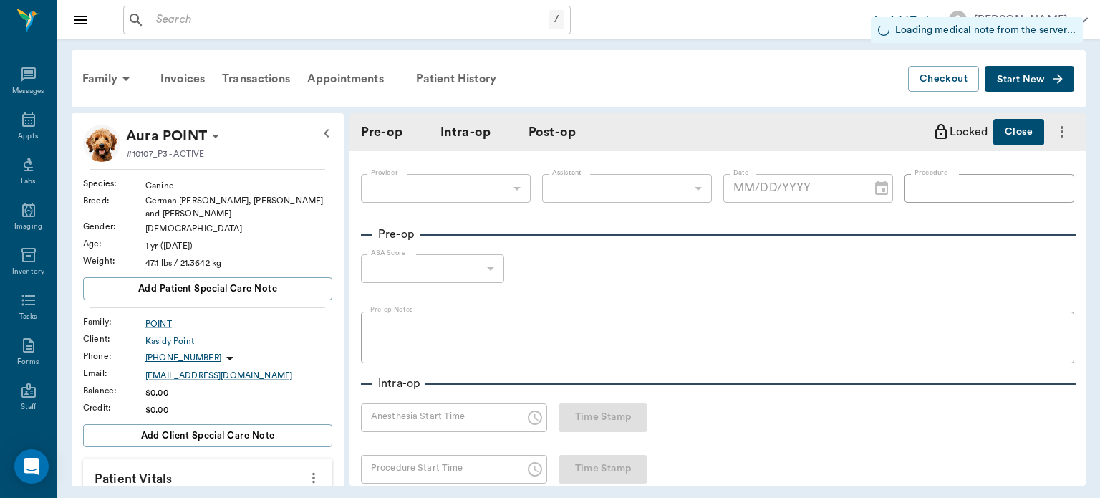
type input "63ec2f075fda476ae8351a4d"
type input "[DATE]"
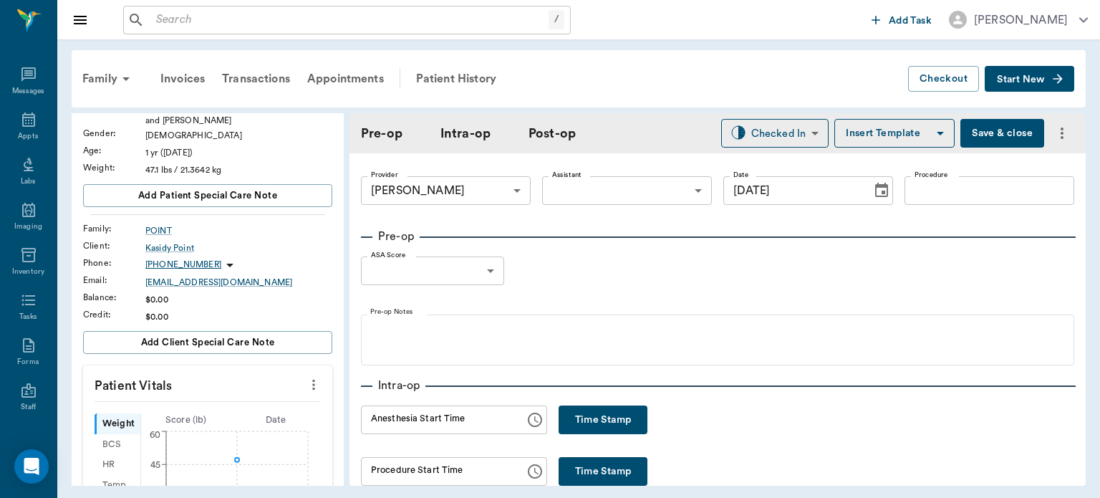
scroll to position [164, 0]
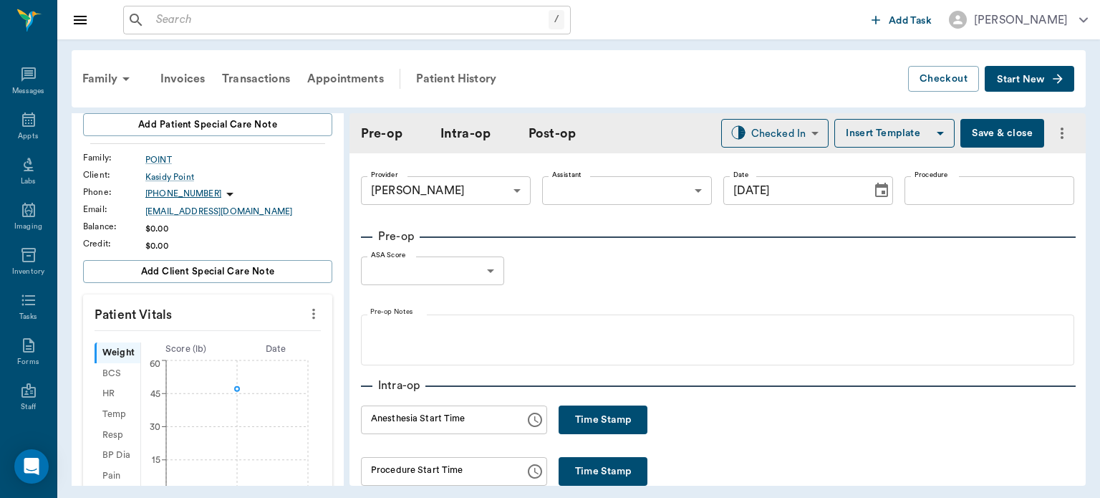
click at [302, 301] on button "more" at bounding box center [313, 313] width 23 height 24
click at [216, 332] on span "Enter Vitals" at bounding box center [243, 328] width 120 height 15
click at [189, 349] on input "text" at bounding box center [207, 356] width 125 height 29
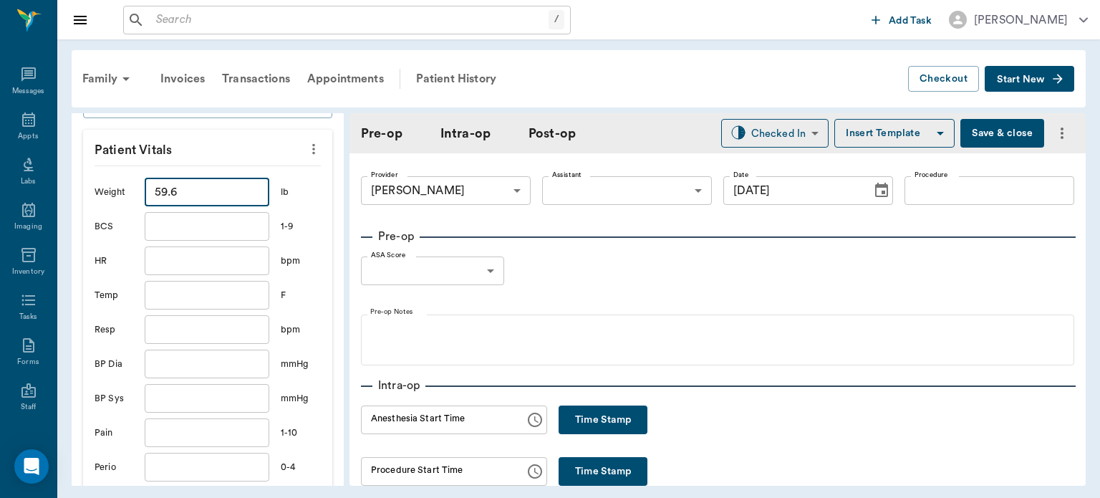
scroll to position [392, 0]
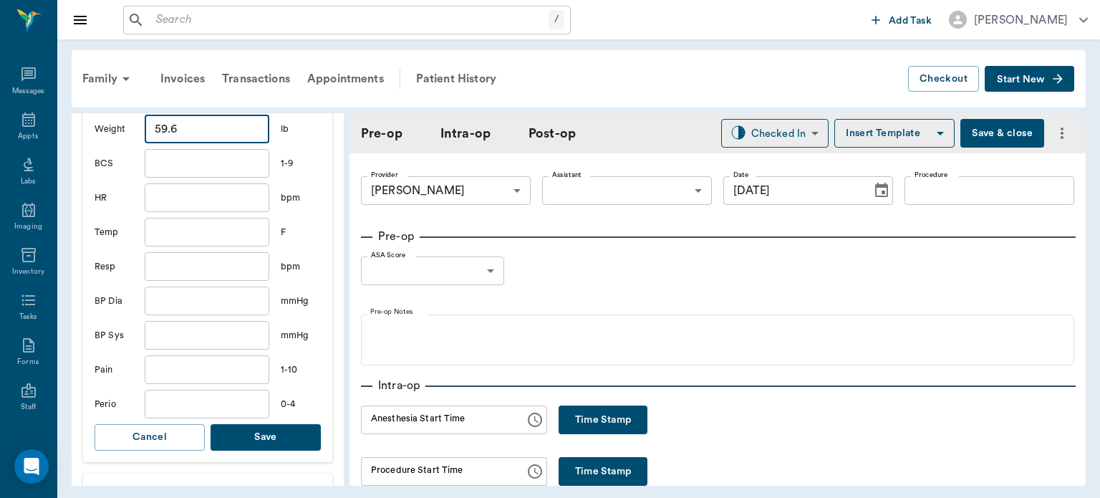
type input "59.6"
click at [295, 433] on button "Save" at bounding box center [266, 437] width 110 height 26
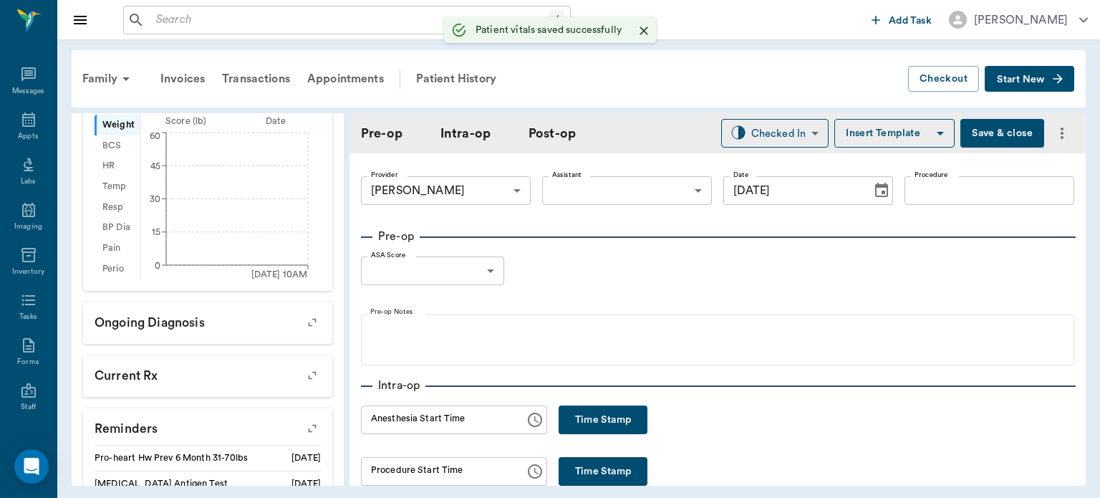
click at [642, 186] on body "/ ​ Add Task Dr. Bert Ellsworth Nectar Messages Appts Labs Imaging Inventory Ta…" at bounding box center [550, 249] width 1100 height 498
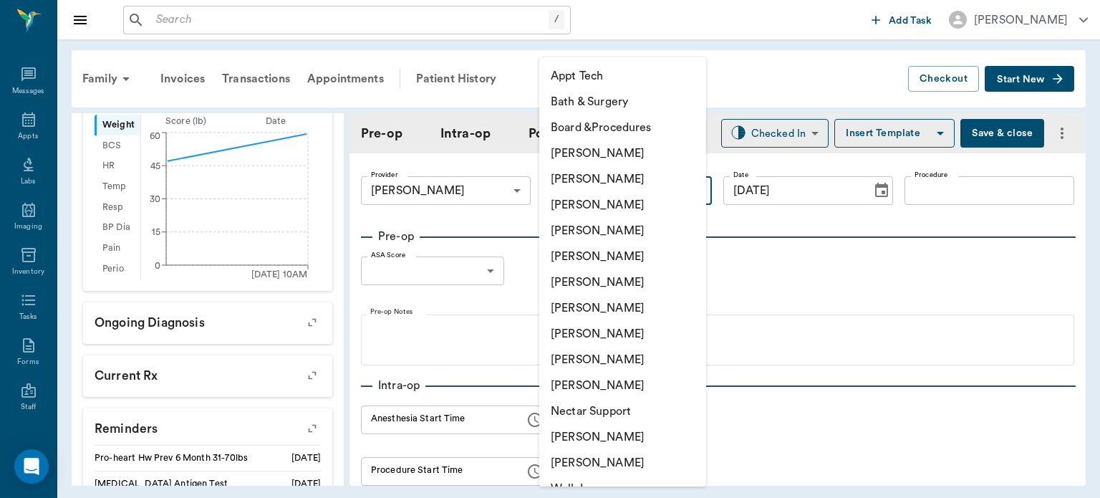
click at [602, 332] on li "[PERSON_NAME]" at bounding box center [622, 334] width 167 height 26
type input "63ec2e7e52e12b0ba117b124"
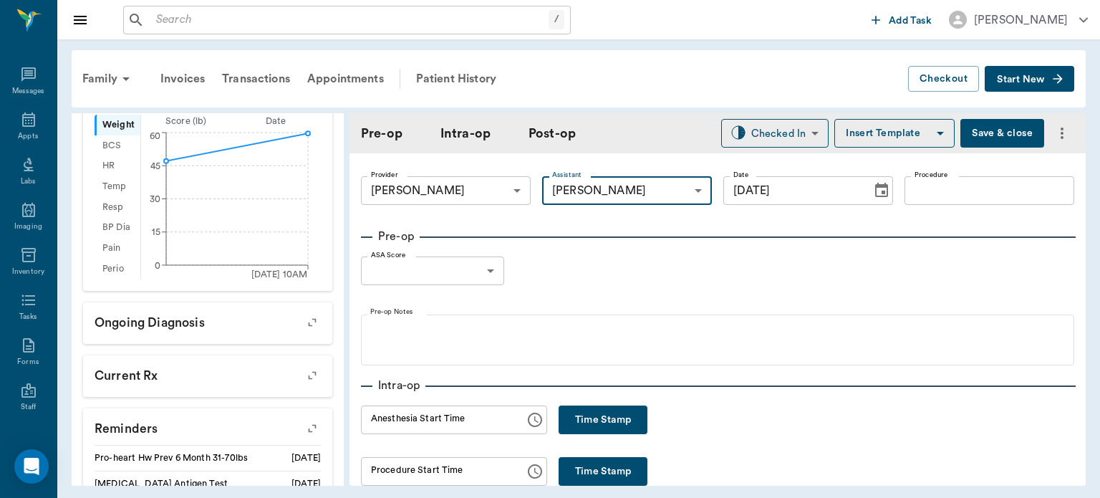
click at [942, 194] on input "Procedure" at bounding box center [989, 190] width 170 height 29
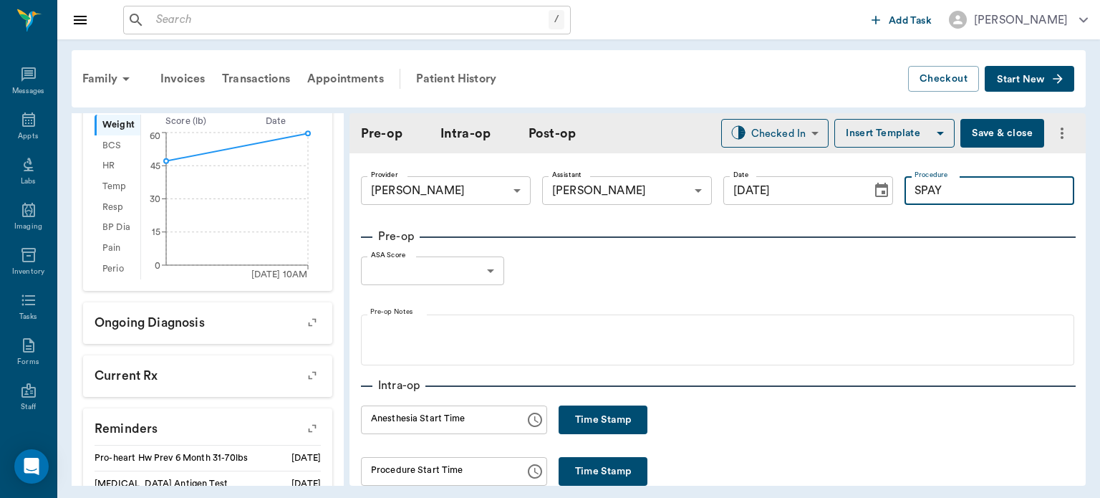
type input "SPAY"
click at [894, 137] on button "Insert Template" at bounding box center [894, 133] width 120 height 29
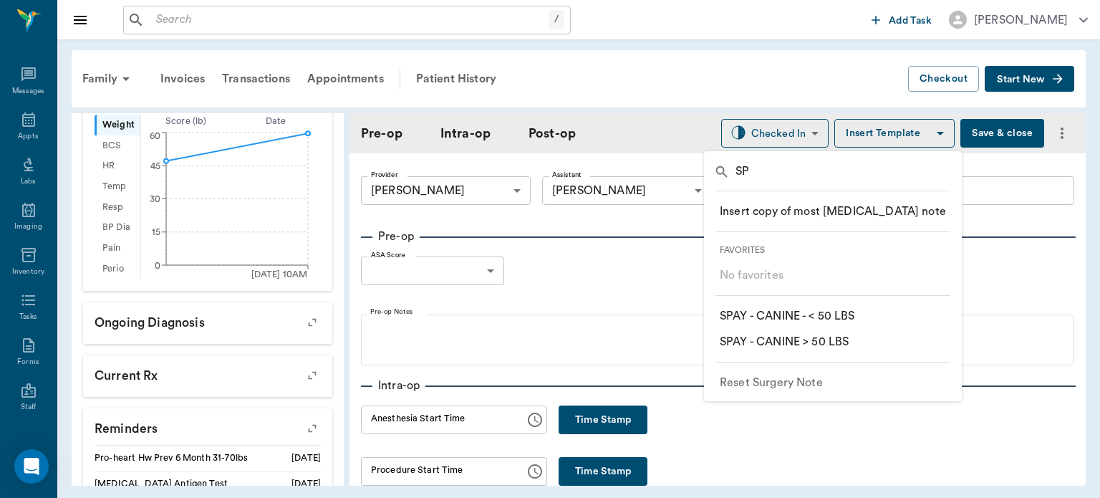
type input "SP"
click at [843, 349] on p "​ SPAY - CANINE > 50 LBS" at bounding box center [784, 341] width 129 height 17
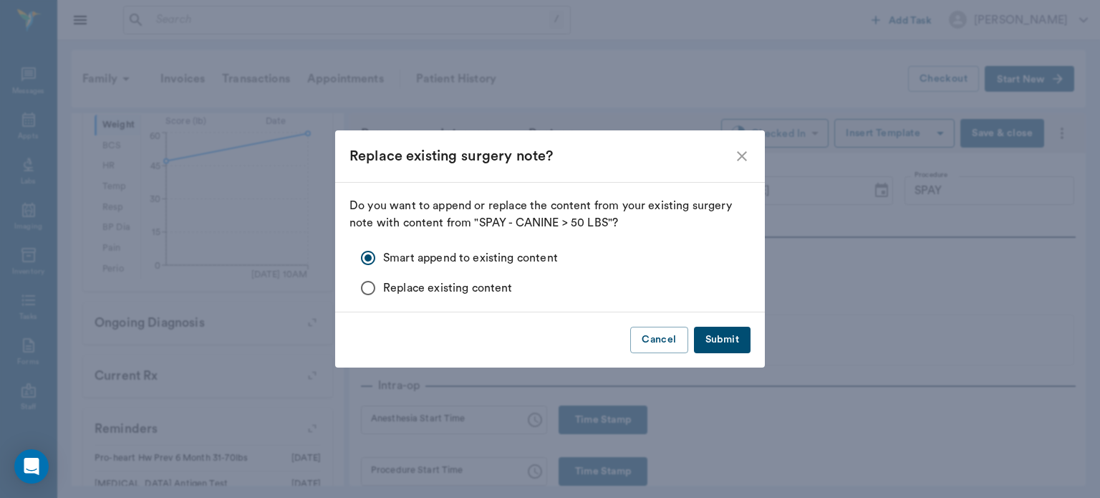
click at [730, 339] on button "Submit" at bounding box center [722, 340] width 57 height 26
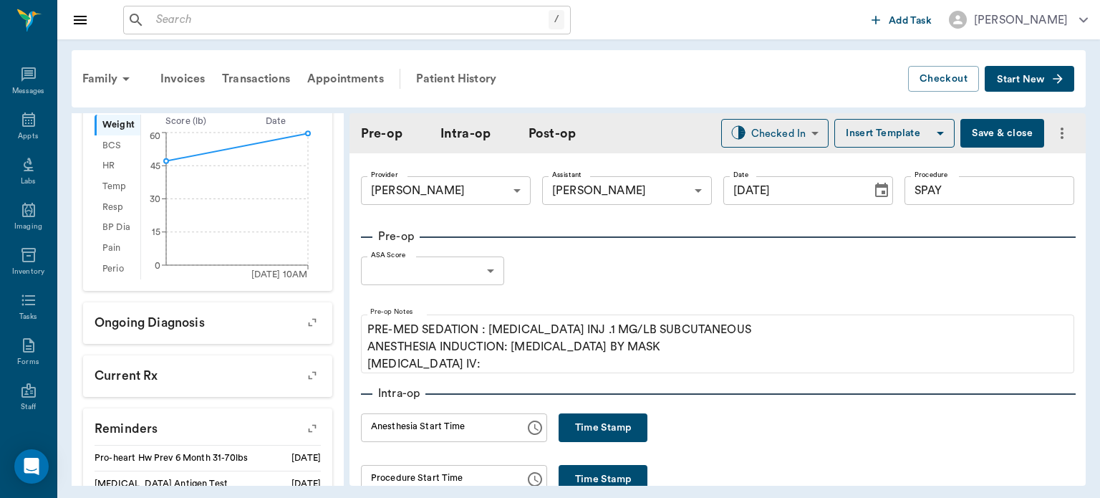
click at [461, 267] on body "/ ​ Add Task Dr. Bert Ellsworth Nectar Messages Appts Labs Imaging Inventory Ta…" at bounding box center [550, 249] width 1100 height 498
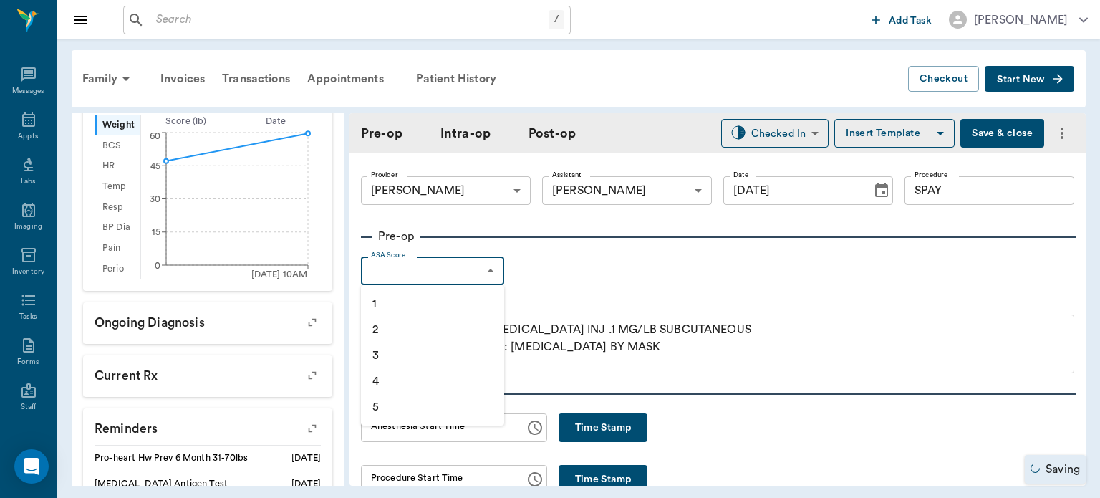
click at [418, 307] on li "1" at bounding box center [432, 304] width 143 height 26
type input "1"
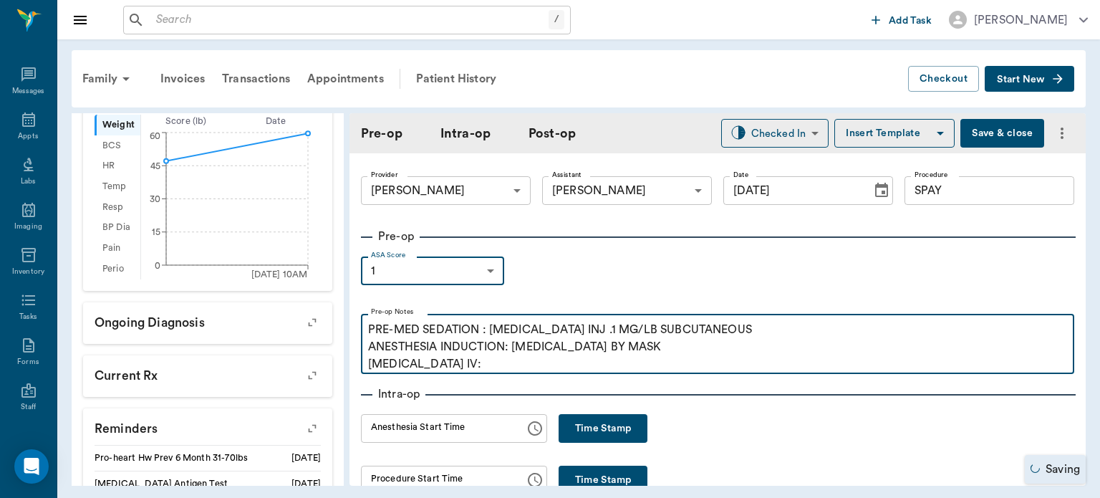
click at [461, 370] on p "PRE-MED SEDATION : ACEPROMAZINE INJ .1 MG/LB SUBCUTANEOUS ANESTHESIA INDUCTION:…" at bounding box center [717, 347] width 699 height 52
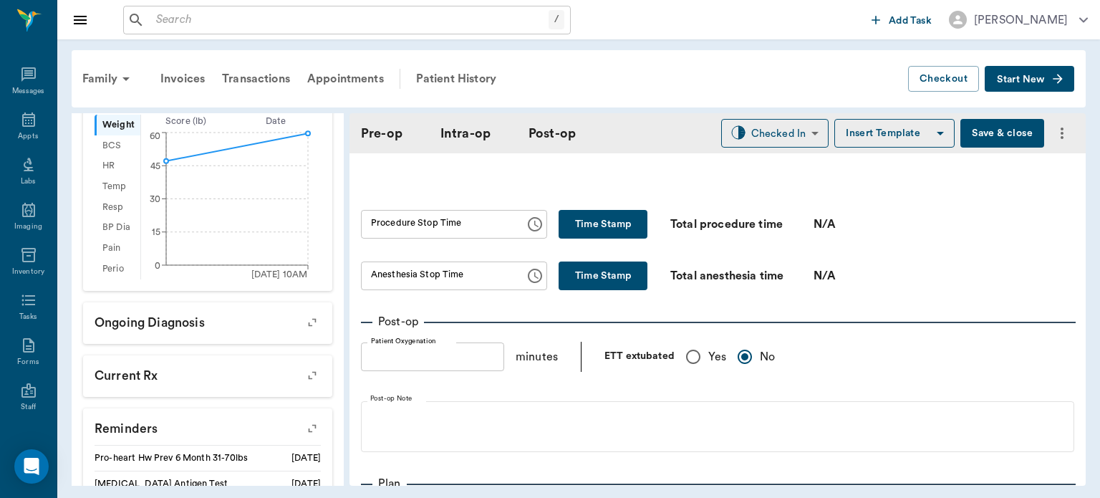
click at [698, 371] on input "Yes" at bounding box center [693, 357] width 30 height 30
radio input "true"
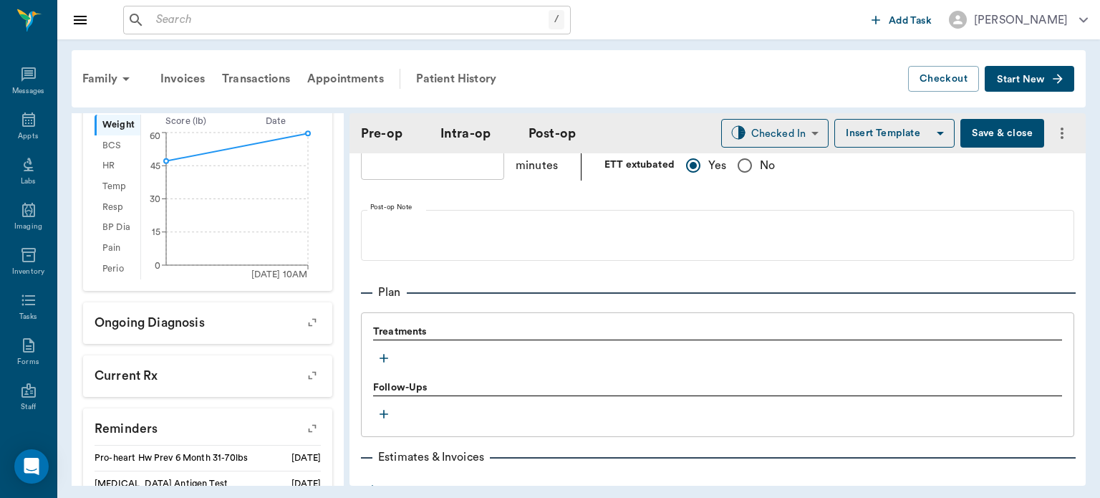
scroll to position [1074, 0]
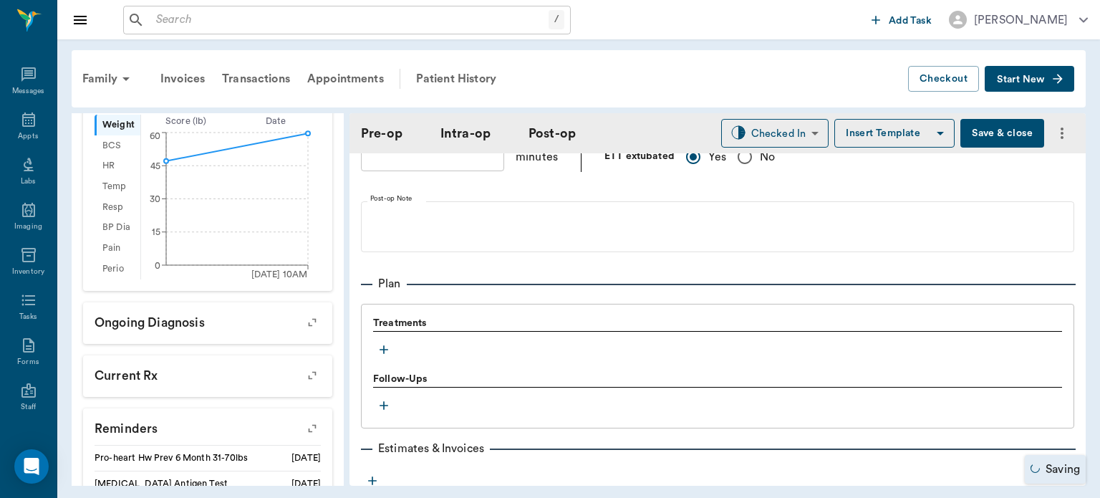
click at [382, 354] on icon "button" at bounding box center [384, 349] width 9 height 9
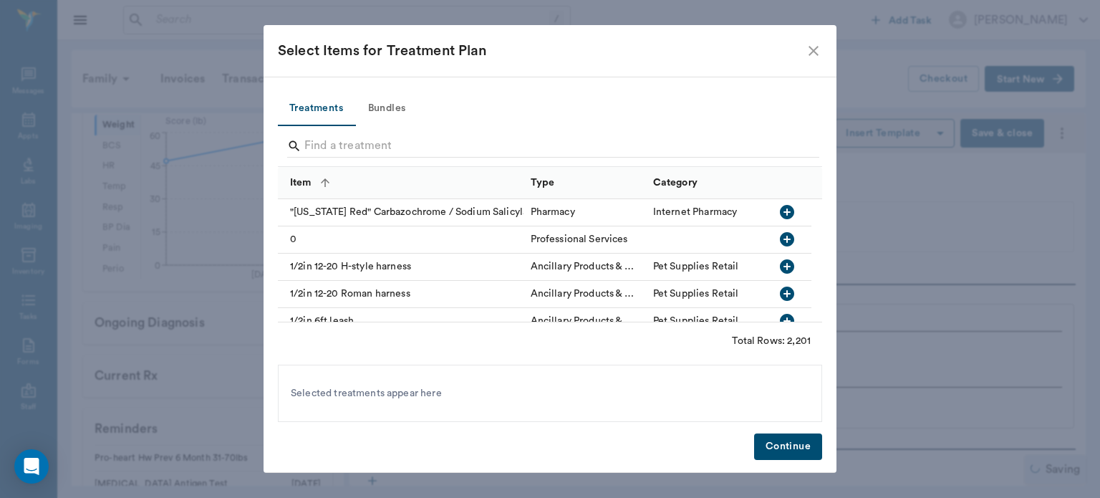
click at [398, 105] on button "Bundles" at bounding box center [386, 109] width 64 height 34
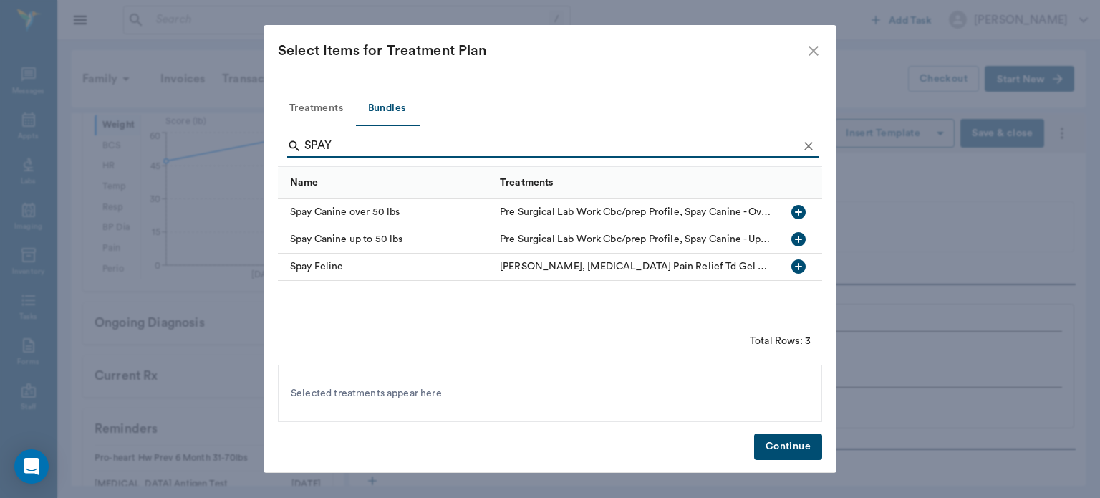
type input "SPAY"
click at [793, 212] on icon "button" at bounding box center [798, 212] width 14 height 14
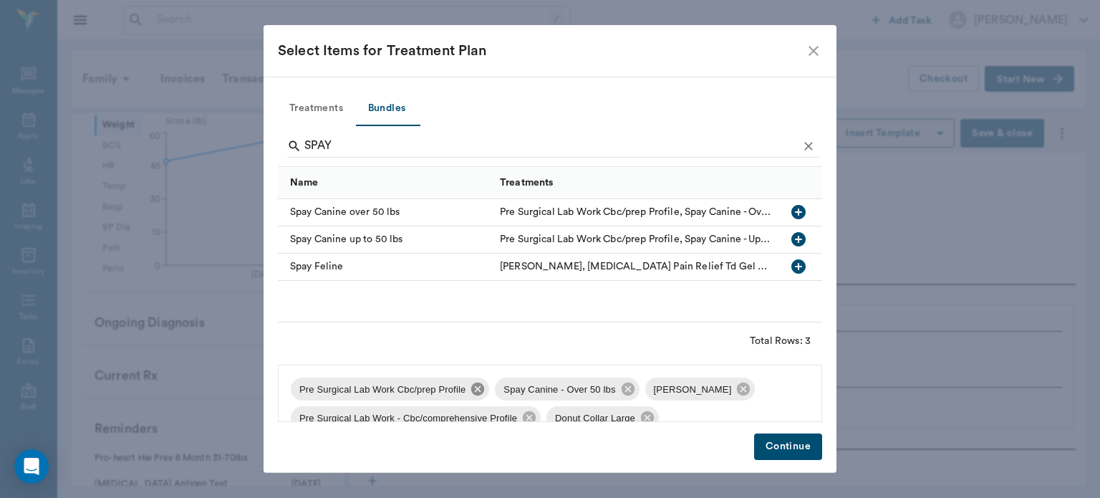
click at [472, 386] on icon at bounding box center [477, 388] width 13 height 13
click at [788, 392] on icon at bounding box center [794, 388] width 13 height 13
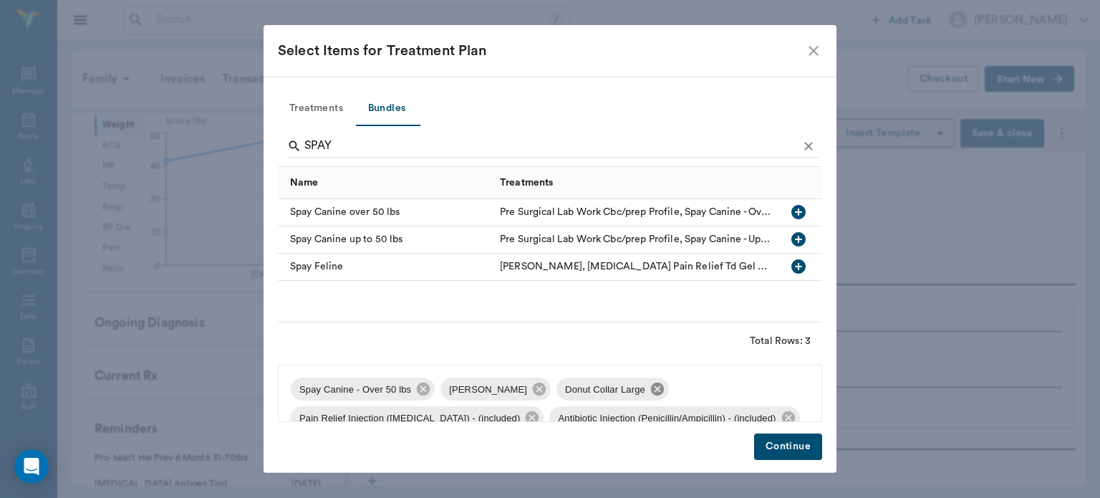
click at [652, 394] on icon at bounding box center [657, 388] width 13 height 13
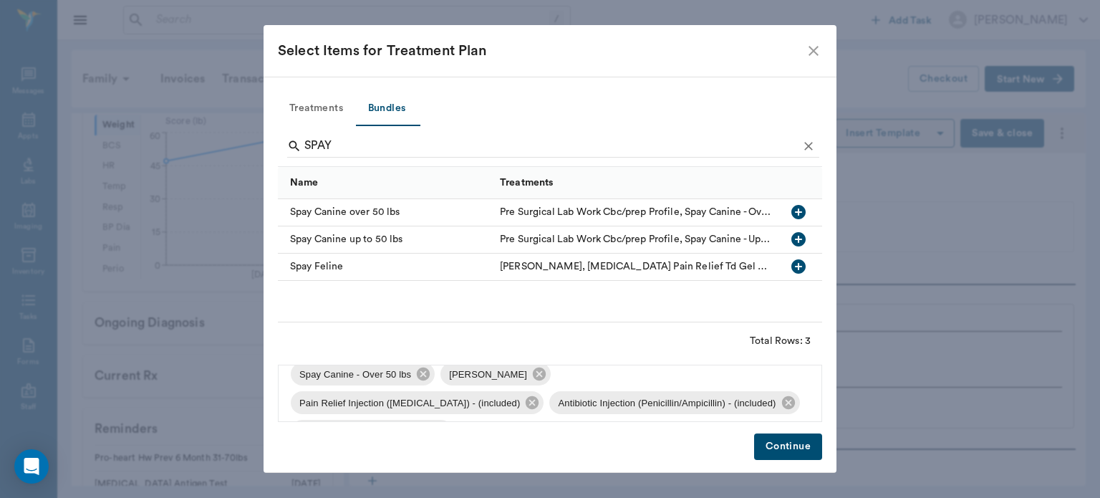
click at [796, 452] on button "Continue" at bounding box center [788, 446] width 68 height 26
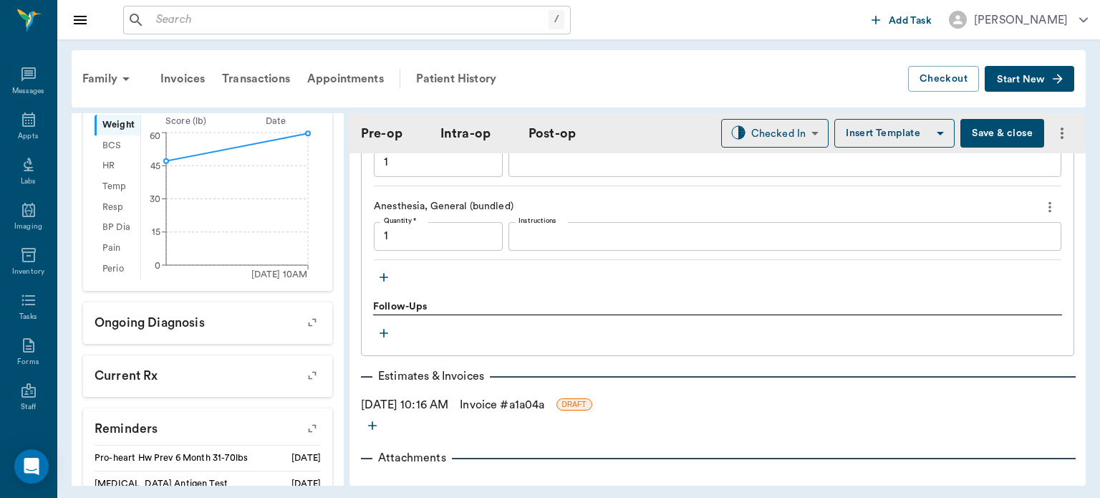
scroll to position [1522, 0]
click at [380, 284] on icon "button" at bounding box center [384, 276] width 14 height 14
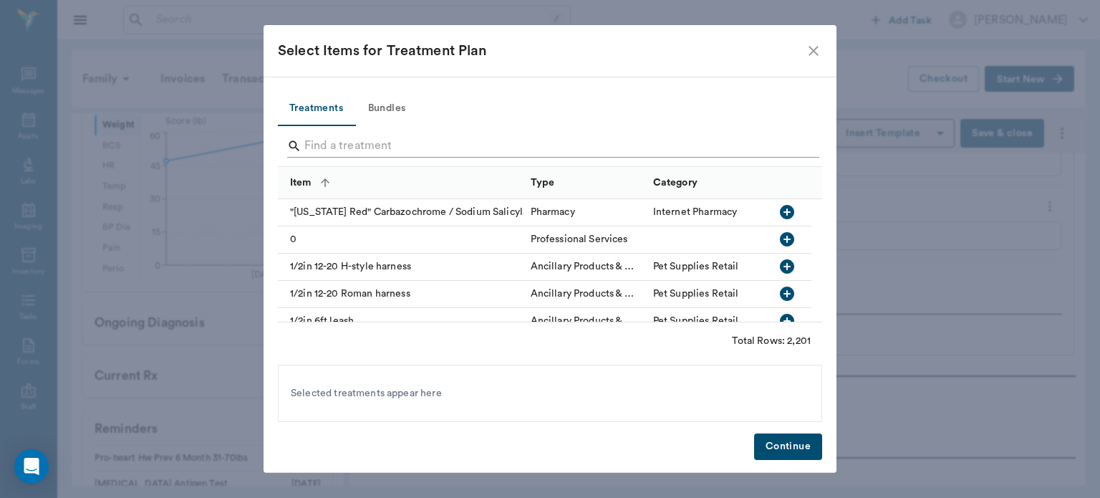
click at [344, 141] on input "Search" at bounding box center [550, 146] width 493 height 23
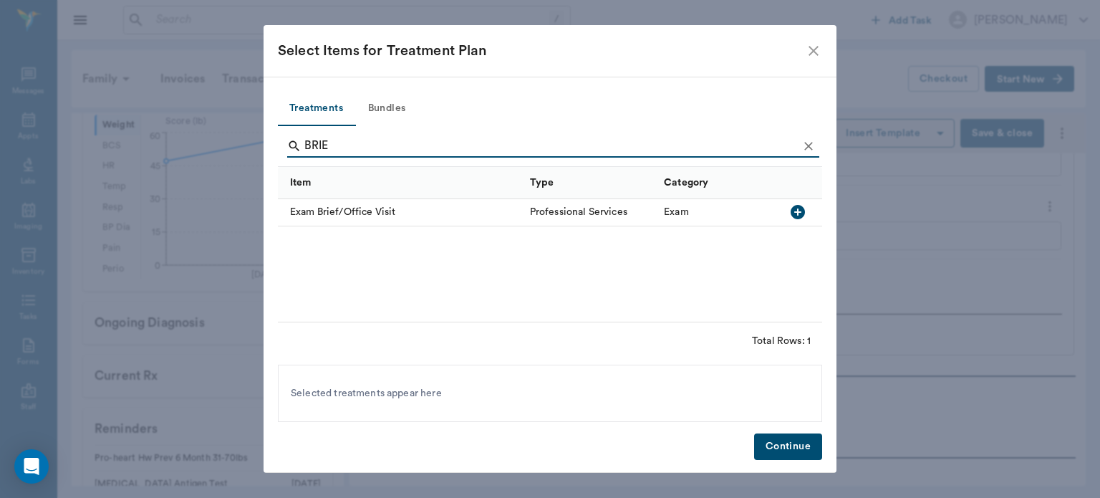
type input "BRIE"
click at [800, 208] on icon "button" at bounding box center [798, 212] width 14 height 14
click at [795, 450] on button "Continue" at bounding box center [788, 446] width 68 height 26
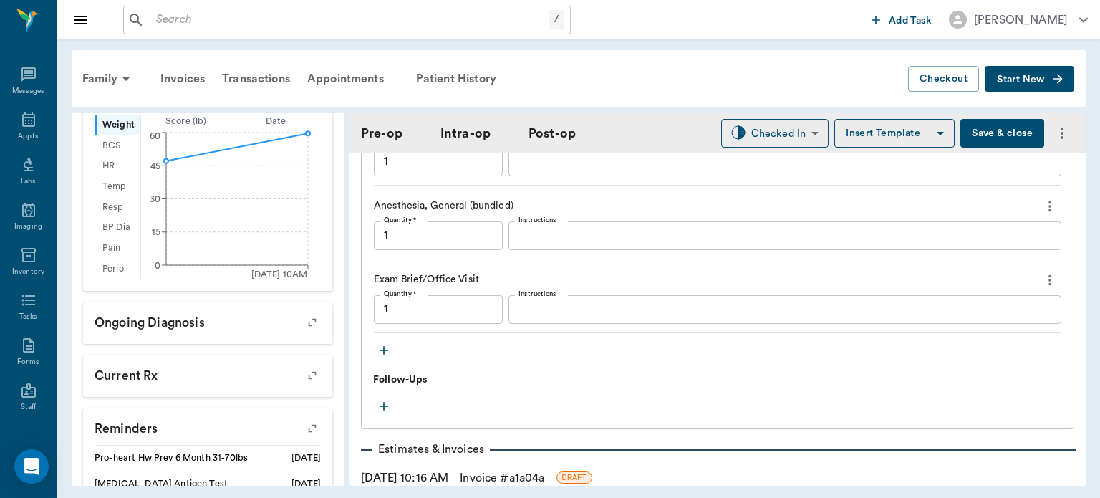
click at [550, 316] on textarea "Instructions" at bounding box center [784, 309] width 533 height 16
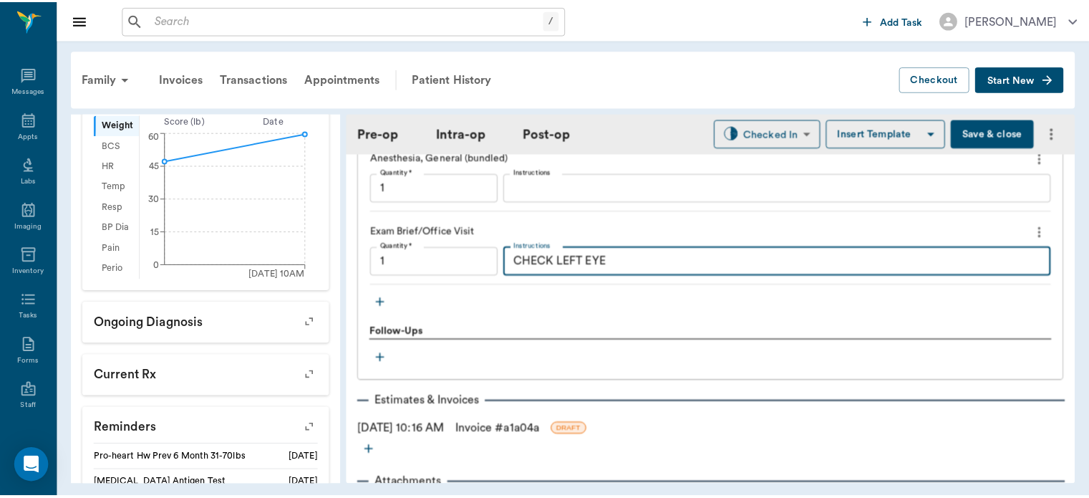
scroll to position [1593, 0]
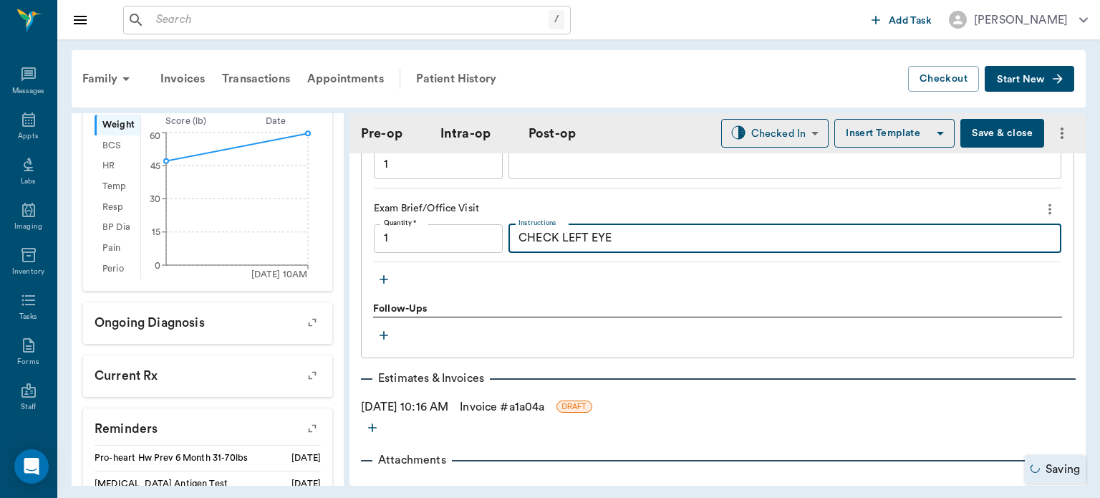
type textarea "CHECK LEFT EYE"
click at [995, 136] on button "Save & close" at bounding box center [1002, 133] width 84 height 29
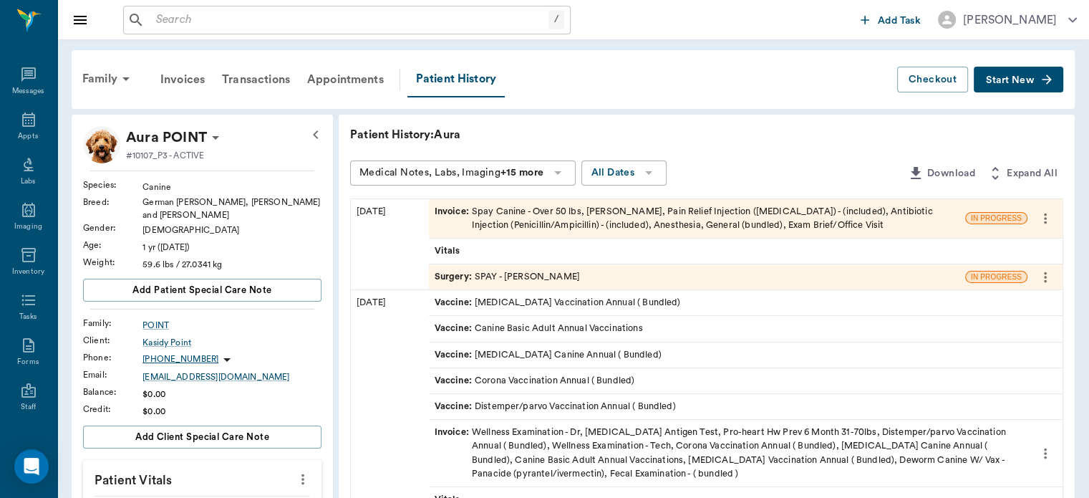
click at [27, 124] on icon at bounding box center [28, 119] width 17 height 17
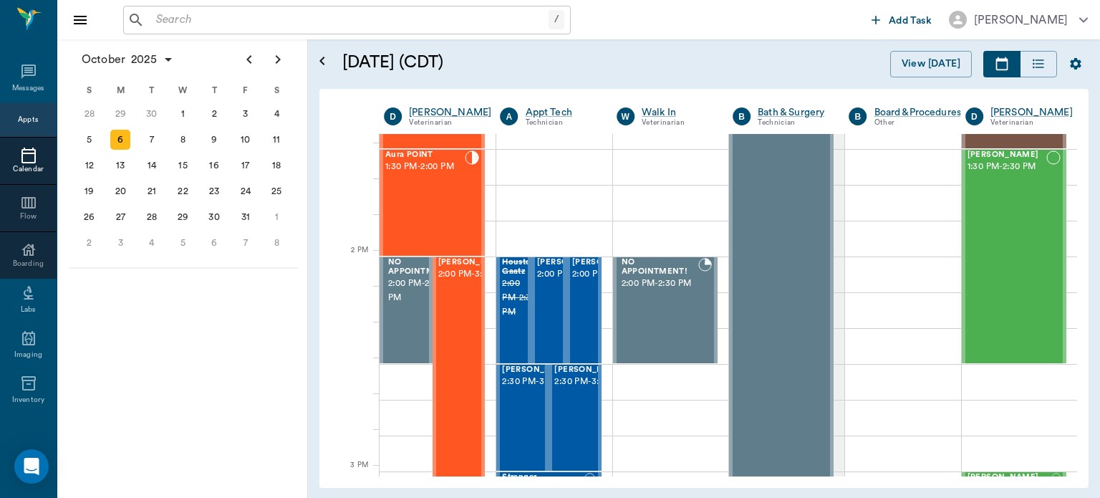
scroll to position [1180, 0]
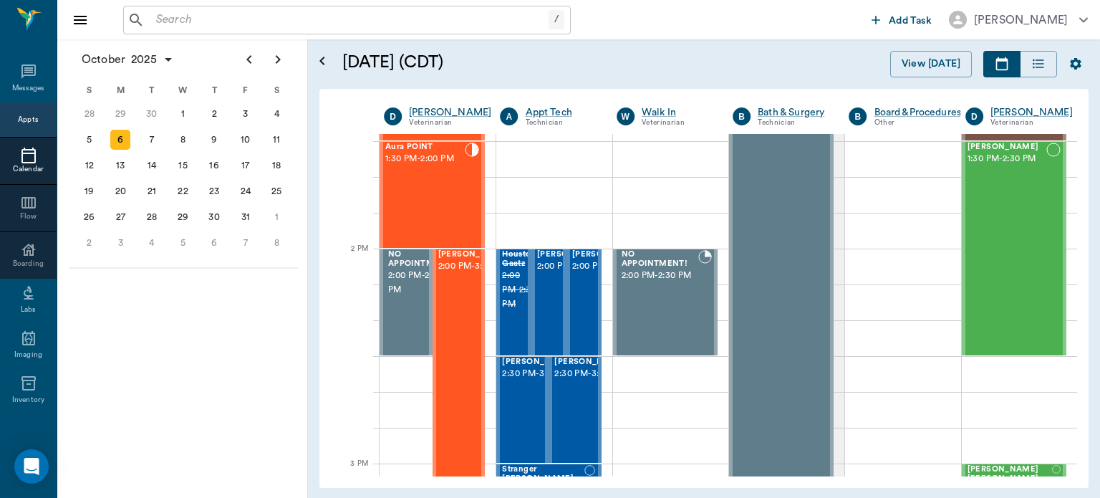
click at [459, 337] on div "Jimbo Young 2:00 PM - 3:30 PM" at bounding box center [474, 409] width 72 height 319
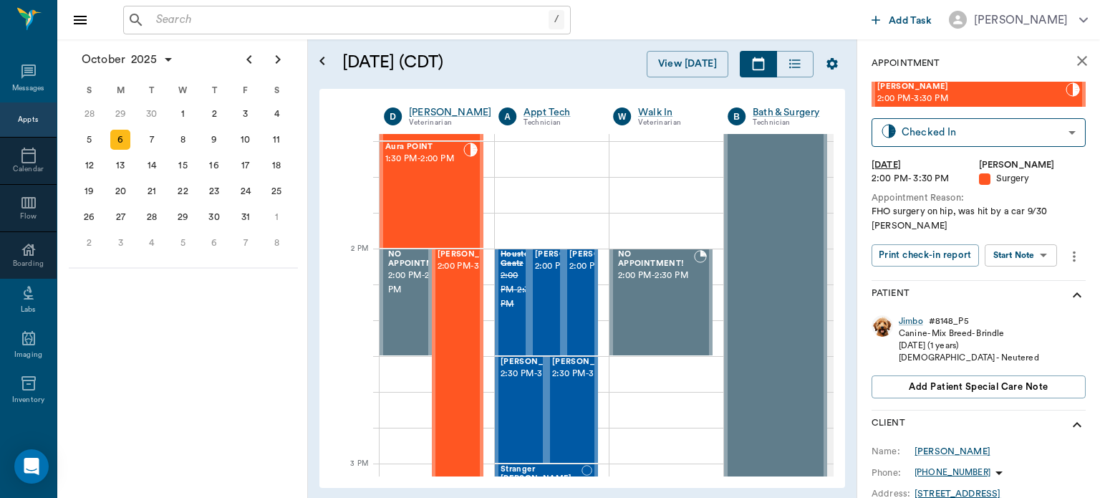
click at [1025, 257] on body "/ ​ Add Task Dr. Bert Ellsworth Nectar Messages Appts Calendar Flow Boarding La…" at bounding box center [550, 249] width 1100 height 498
click at [1017, 309] on button "Start Surgery" at bounding box center [1009, 307] width 59 height 16
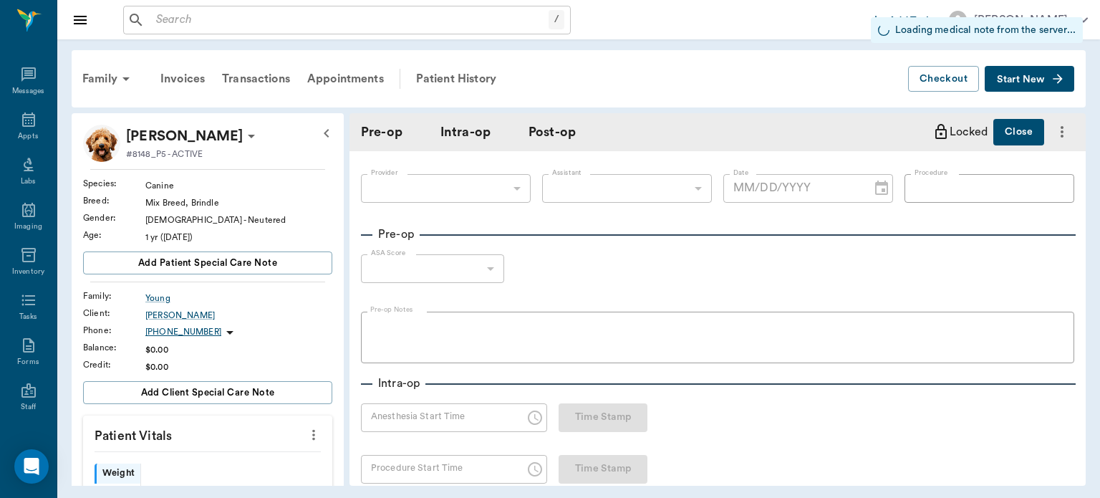
type input "63ec2f075fda476ae8351a4d"
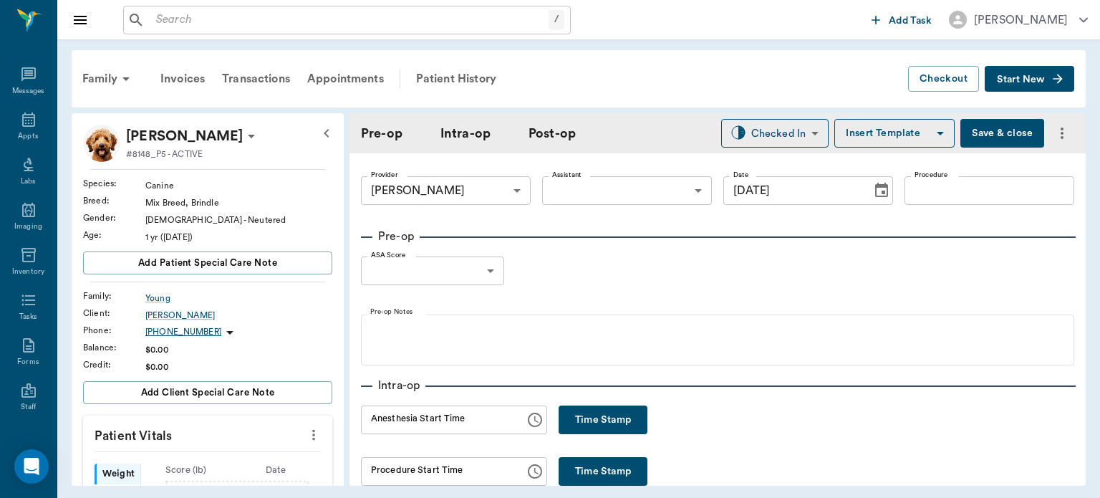
type input "[DATE]"
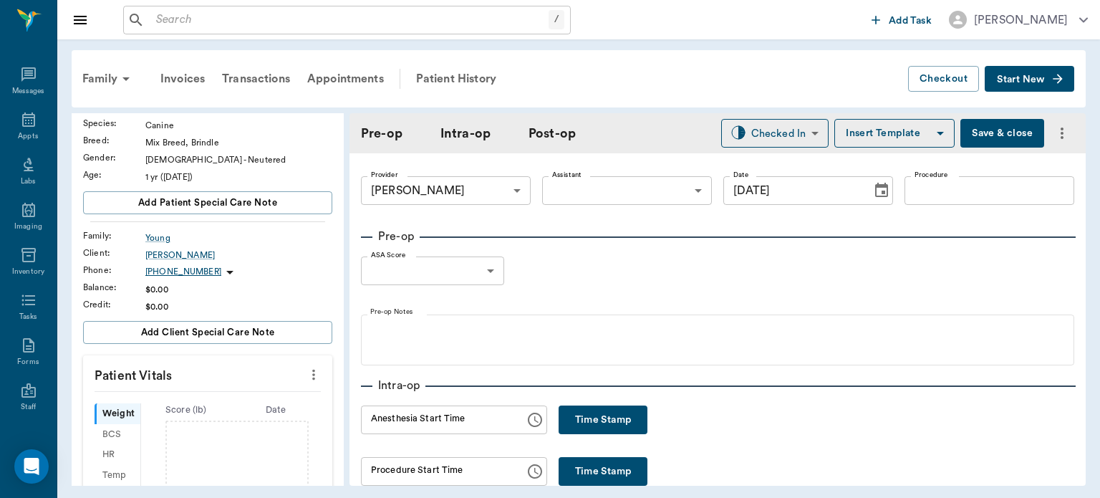
scroll to position [77, 0]
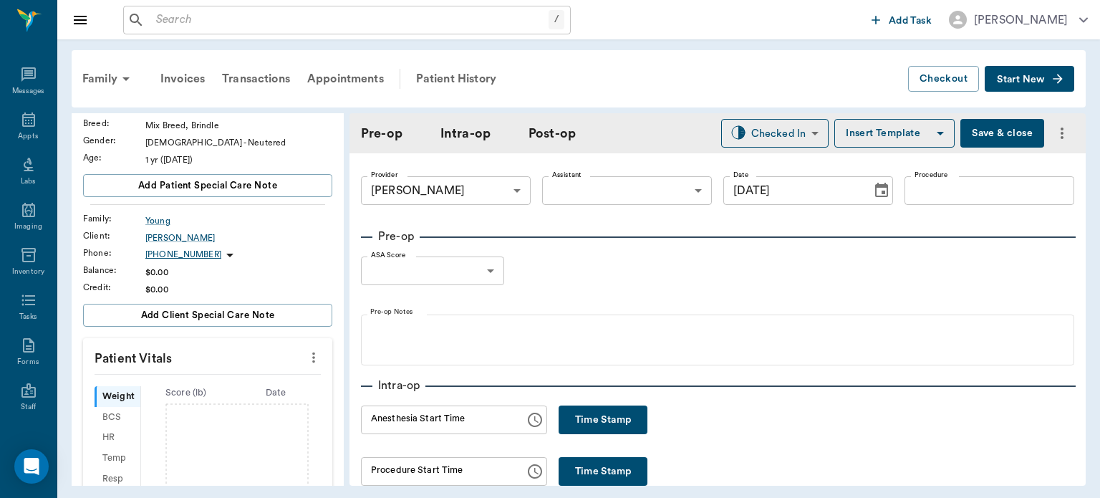
click at [310, 365] on button "more" at bounding box center [313, 357] width 23 height 24
click at [226, 381] on span "Enter Vitals" at bounding box center [243, 381] width 120 height 15
click at [195, 400] on input "text" at bounding box center [207, 400] width 125 height 29
type input "2"
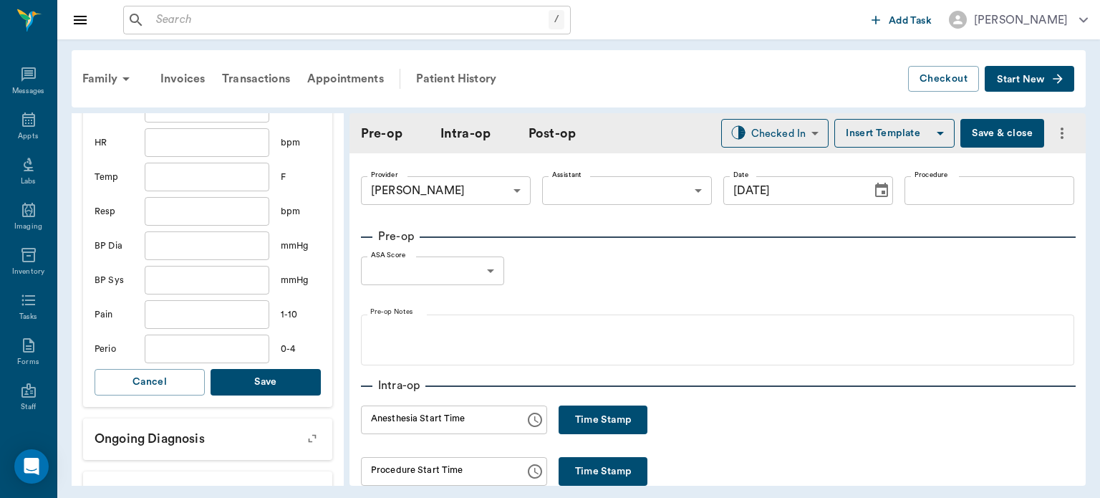
type input "38.9"
click at [284, 381] on button "Save" at bounding box center [266, 382] width 110 height 26
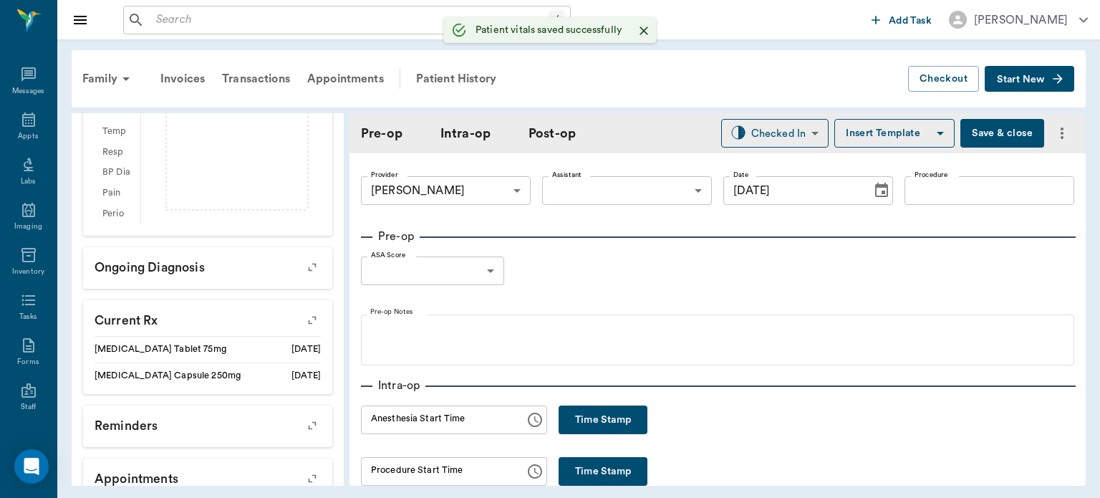
scroll to position [421, 0]
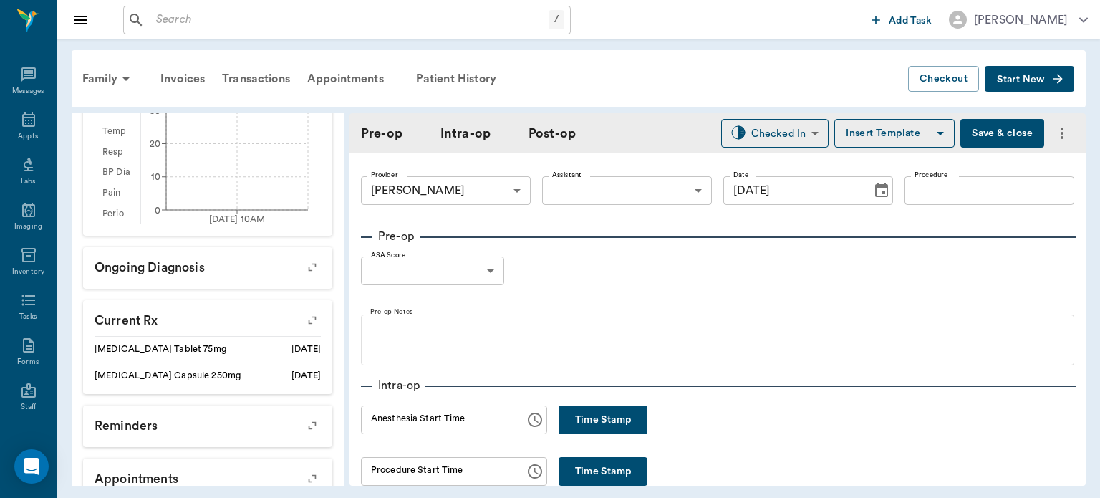
click at [627, 178] on body "/ ​ Add Task Dr. Bert Ellsworth Nectar Messages Appts Labs Imaging Inventory Ta…" at bounding box center [550, 249] width 1100 height 498
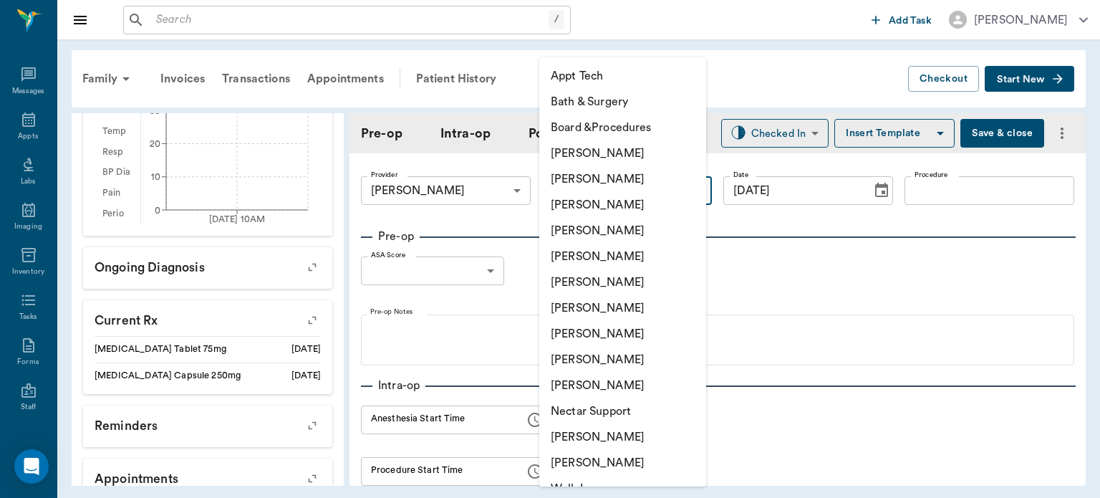
click at [589, 340] on li "[PERSON_NAME]" at bounding box center [622, 334] width 167 height 26
type input "63ec2e7e52e12b0ba117b124"
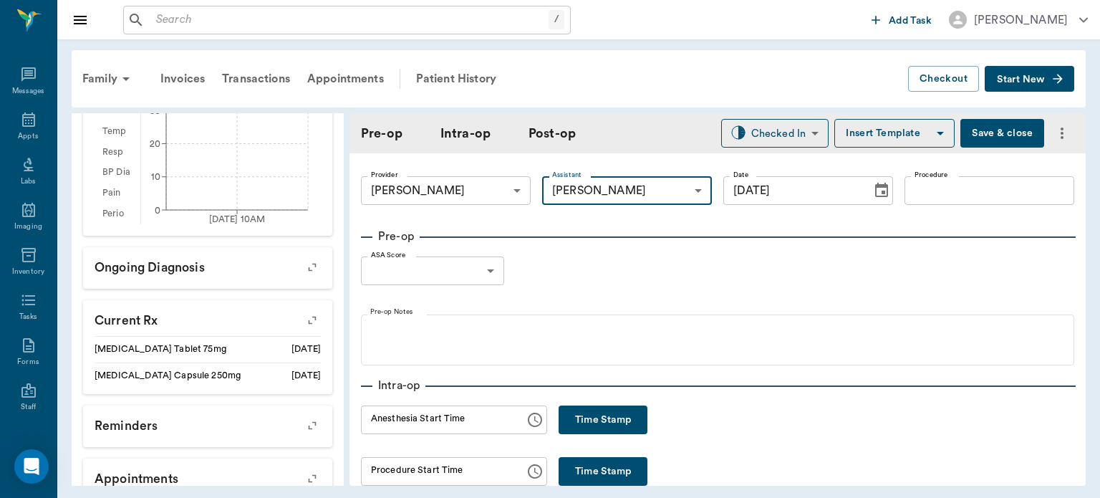
click at [957, 193] on input "Procedure" at bounding box center [989, 190] width 170 height 29
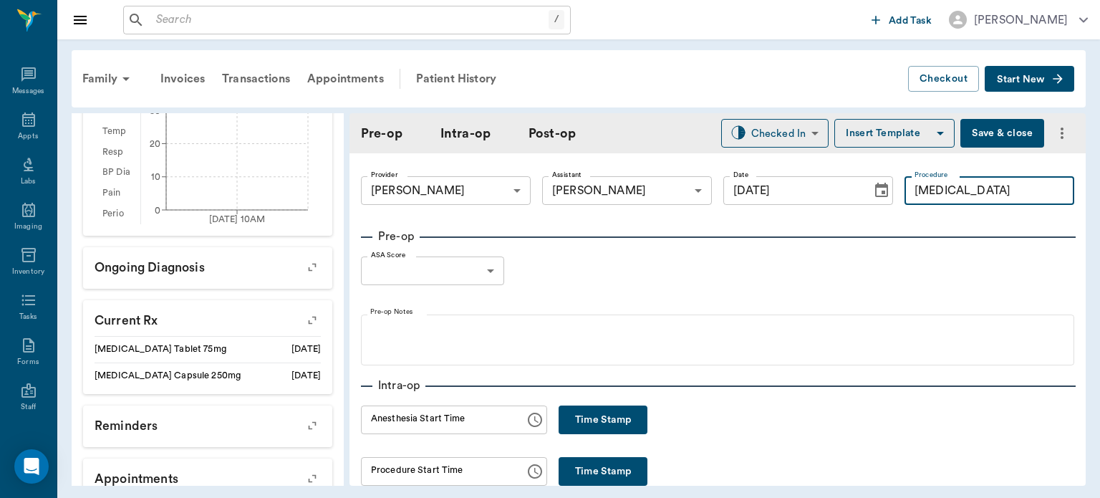
type input "FEMORAL HEAD"
click at [850, 132] on button "Insert Template" at bounding box center [894, 133] width 120 height 29
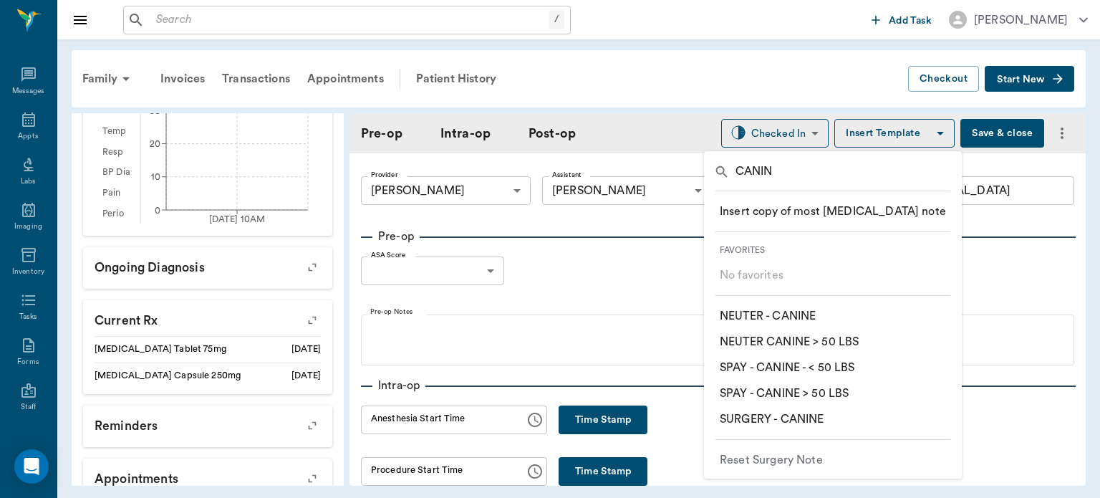
type input "CANIN"
click at [815, 314] on p "​ NEUTER - CANINE" at bounding box center [768, 315] width 96 height 17
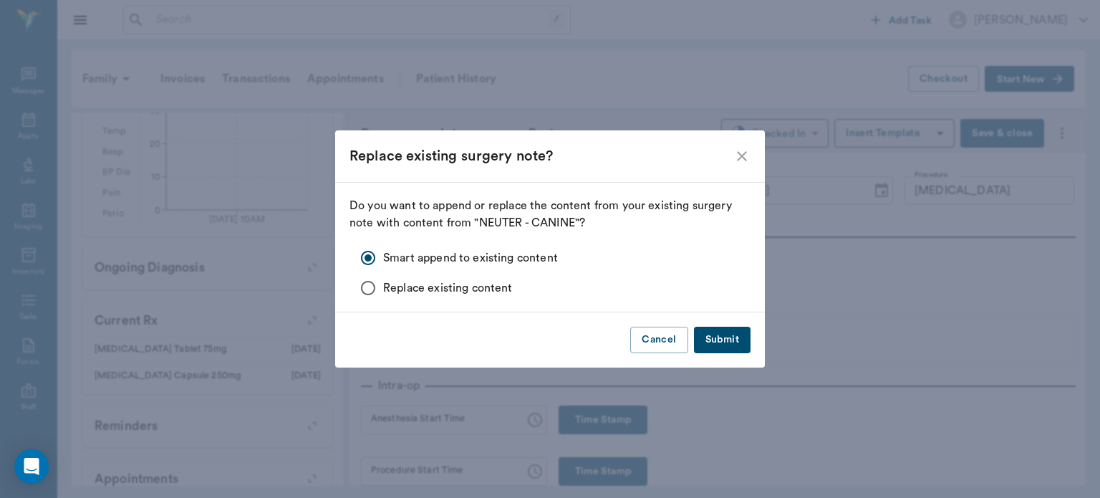
click at [745, 160] on icon "close" at bounding box center [742, 156] width 10 height 10
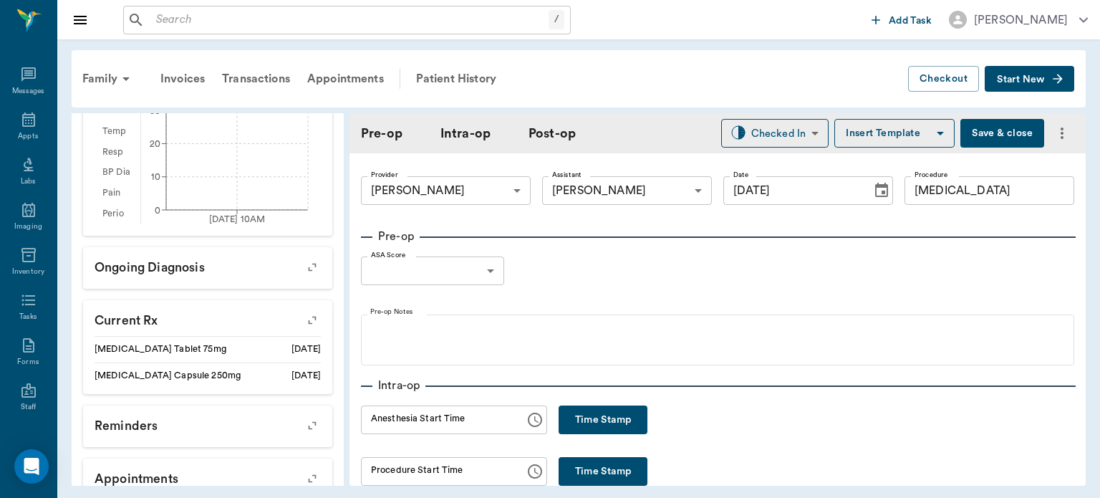
click at [891, 126] on button "Insert Template" at bounding box center [894, 133] width 120 height 29
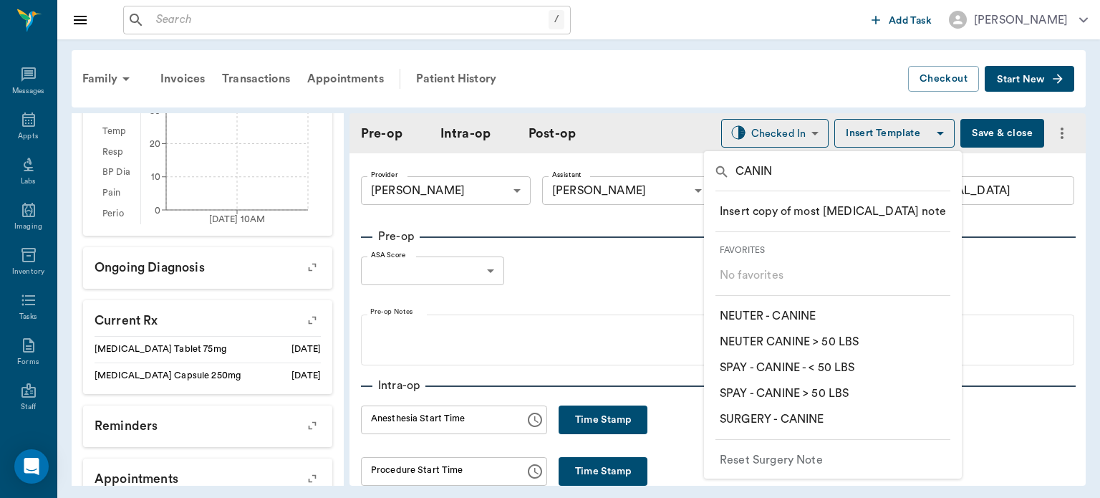
click at [773, 424] on p "​ SURGERY - CANINE" at bounding box center [772, 418] width 104 height 17
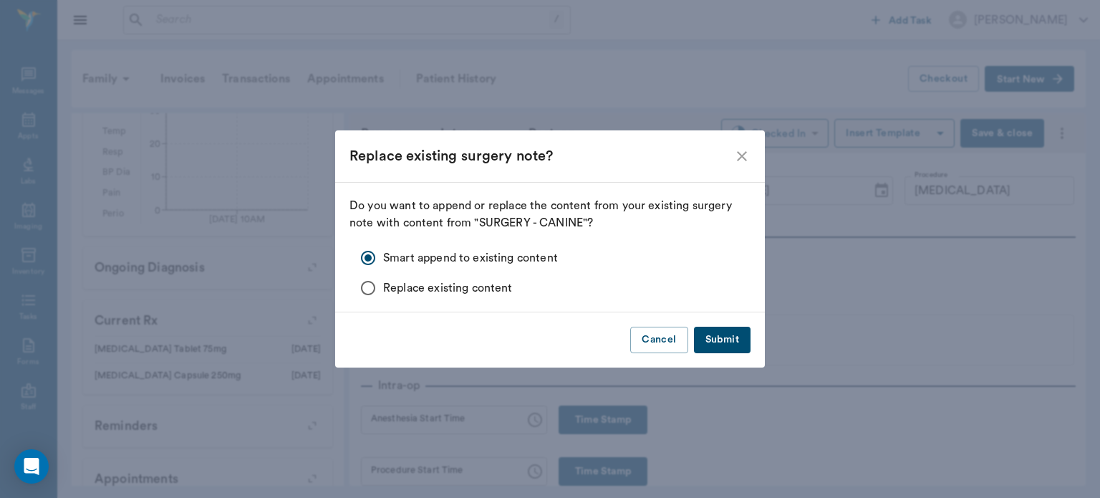
click at [735, 338] on button "Submit" at bounding box center [722, 340] width 57 height 26
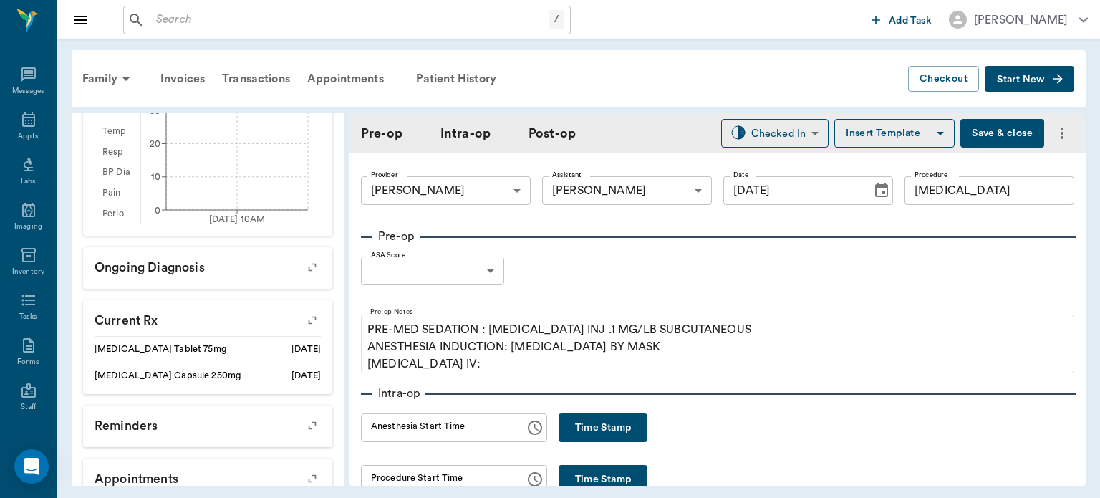
click at [498, 271] on body "/ ​ Add Task Dr. Bert Ellsworth Nectar Messages Appts Labs Imaging Inventory Ta…" at bounding box center [550, 249] width 1100 height 498
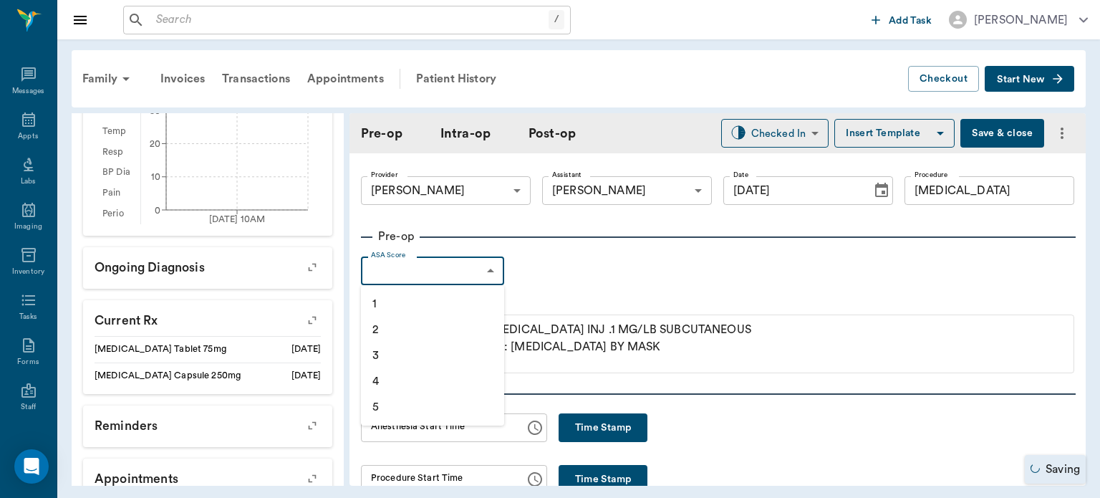
click at [423, 304] on li "1" at bounding box center [432, 304] width 143 height 26
type input "1"
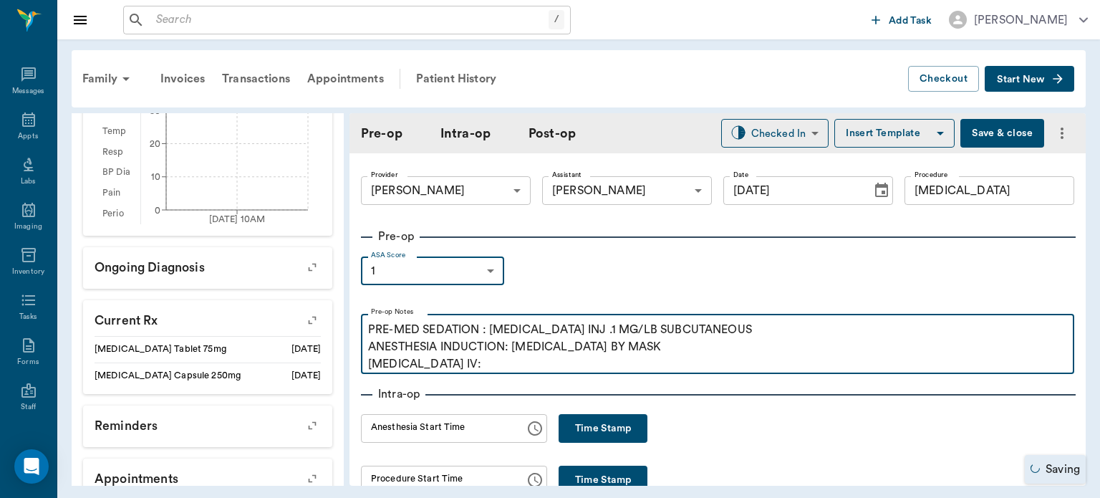
click at [465, 367] on p "PRE-MED SEDATION : ACEPROMAZINE INJ .1 MG/LB SUBCUTANEOUS ANESTHESIA INDUCTION:…" at bounding box center [717, 347] width 699 height 52
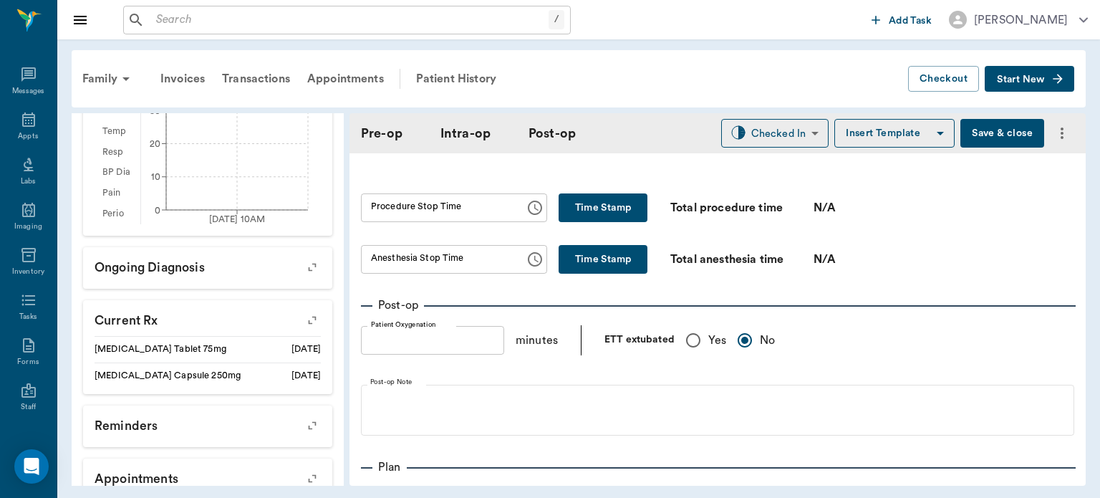
click at [696, 351] on input "Yes" at bounding box center [693, 340] width 30 height 30
radio input "true"
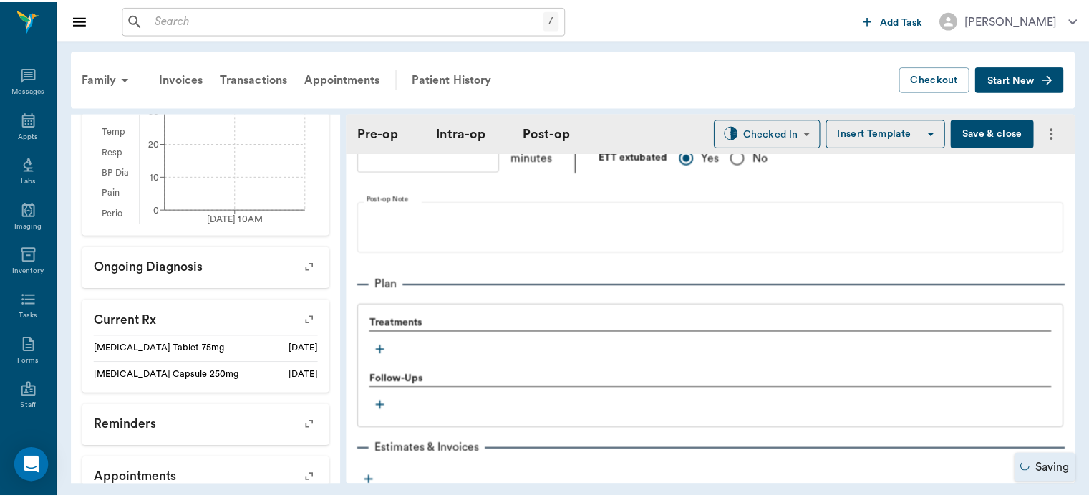
scroll to position [1088, 0]
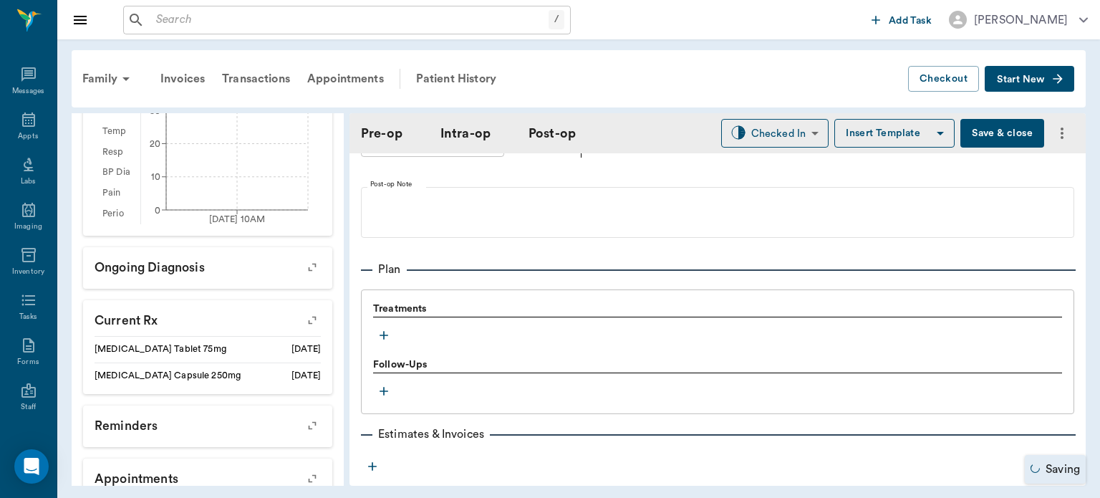
click at [392, 341] on div "Treatments" at bounding box center [717, 323] width 689 height 44
click at [984, 143] on button "Save & close" at bounding box center [1002, 133] width 84 height 29
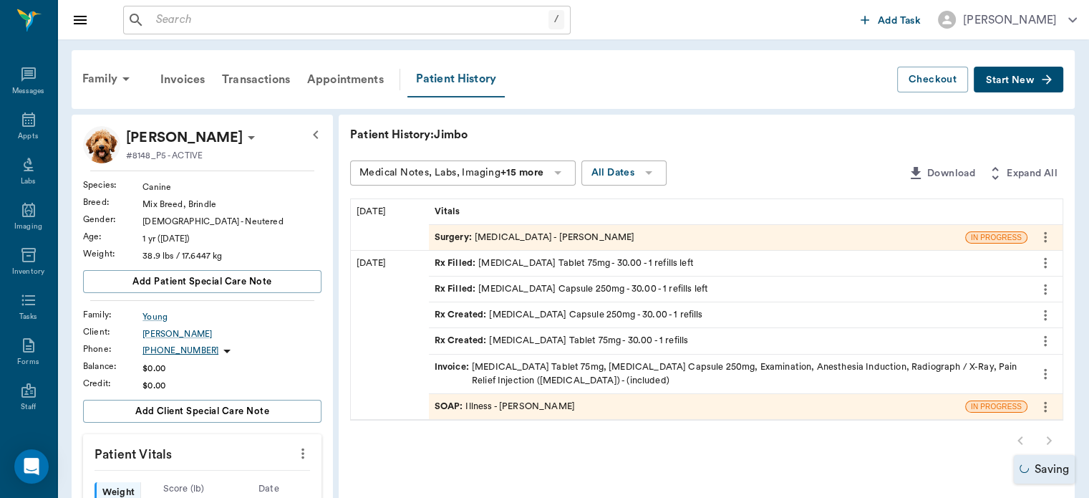
click at [470, 75] on div "Patient History" at bounding box center [455, 80] width 97 height 36
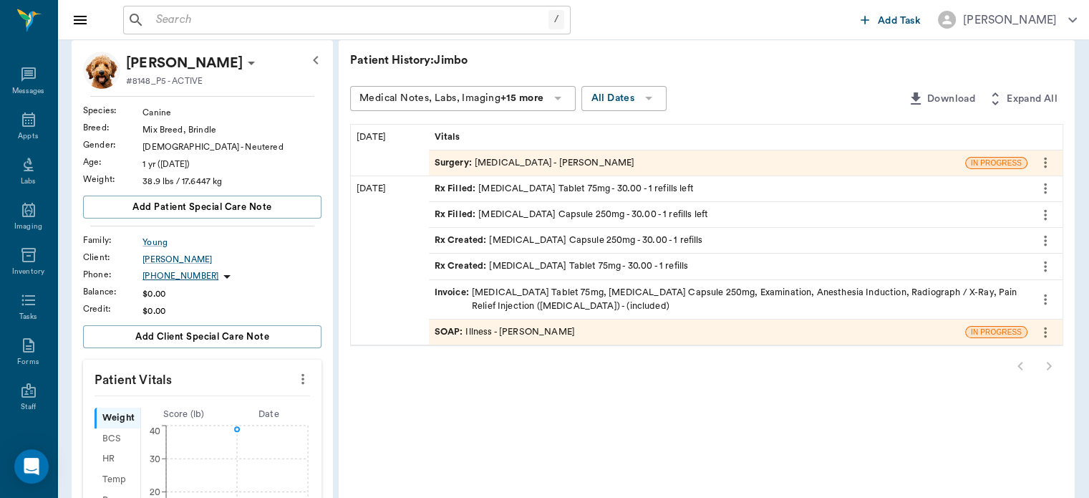
scroll to position [74, 0]
click at [453, 158] on span "Surgery :" at bounding box center [455, 164] width 40 height 14
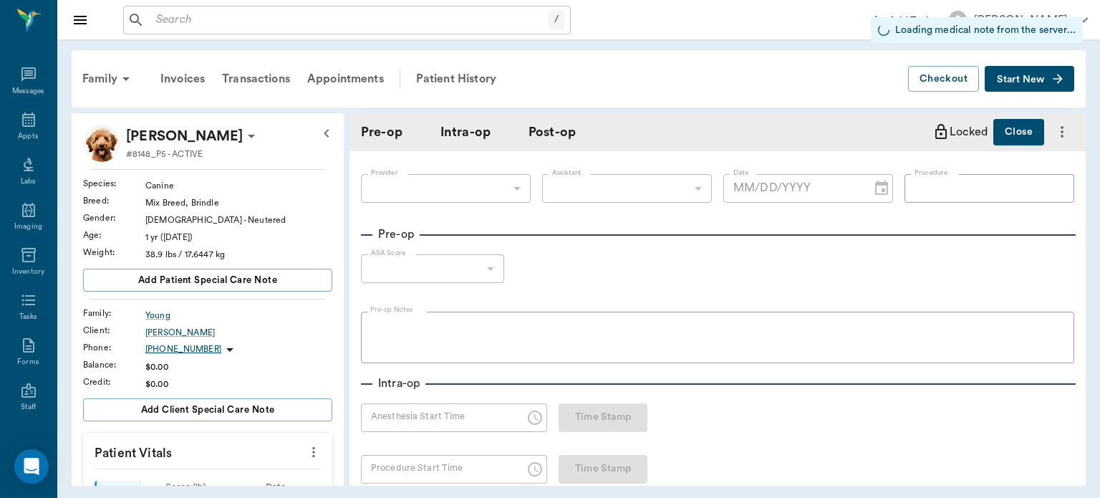
type input "63ec2f075fda476ae8351a4d"
type input "63ec2e7e52e12b0ba117b124"
type input "FEMORAL HEAD"
type input "1"
radio input "true"
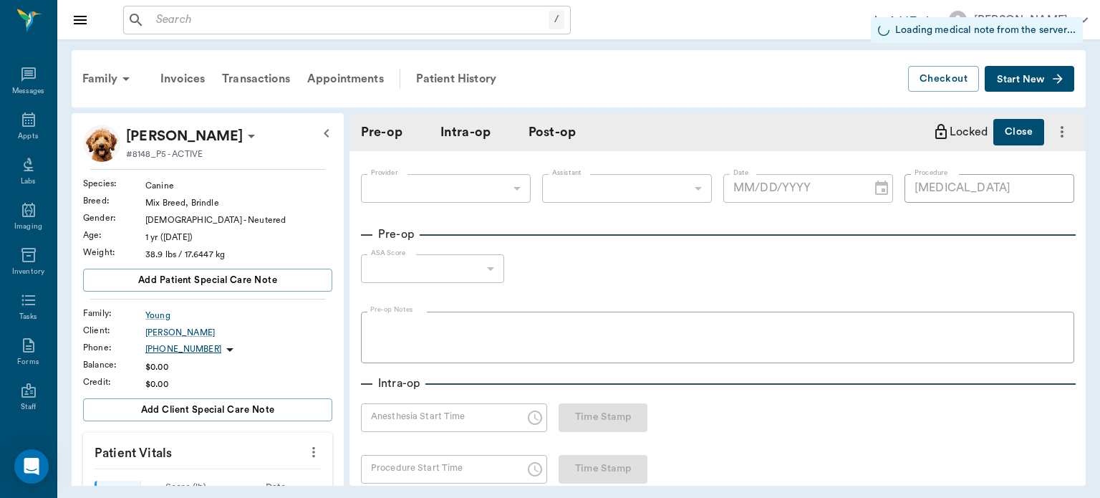
type input "[DATE]"
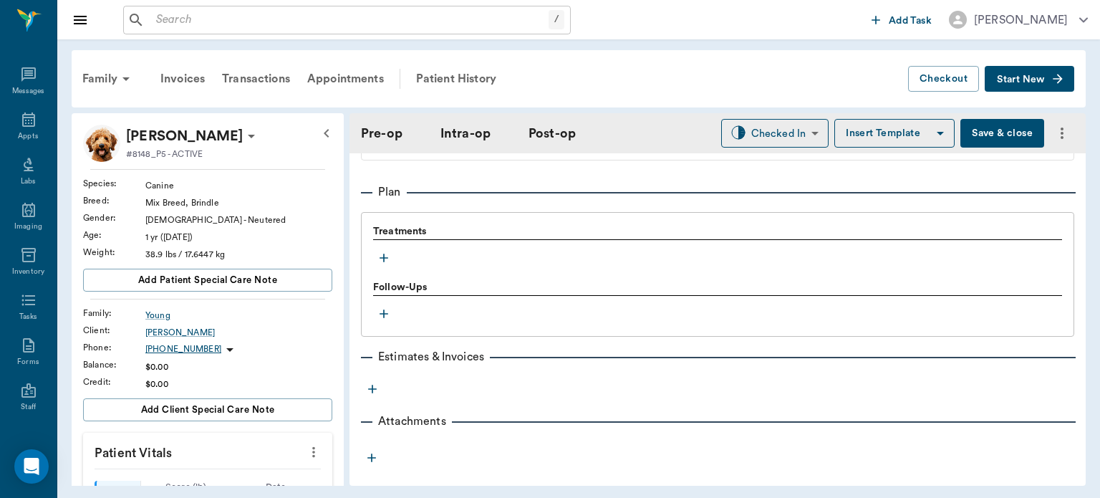
scroll to position [1166, 0]
click at [387, 256] on icon "button" at bounding box center [384, 258] width 9 height 9
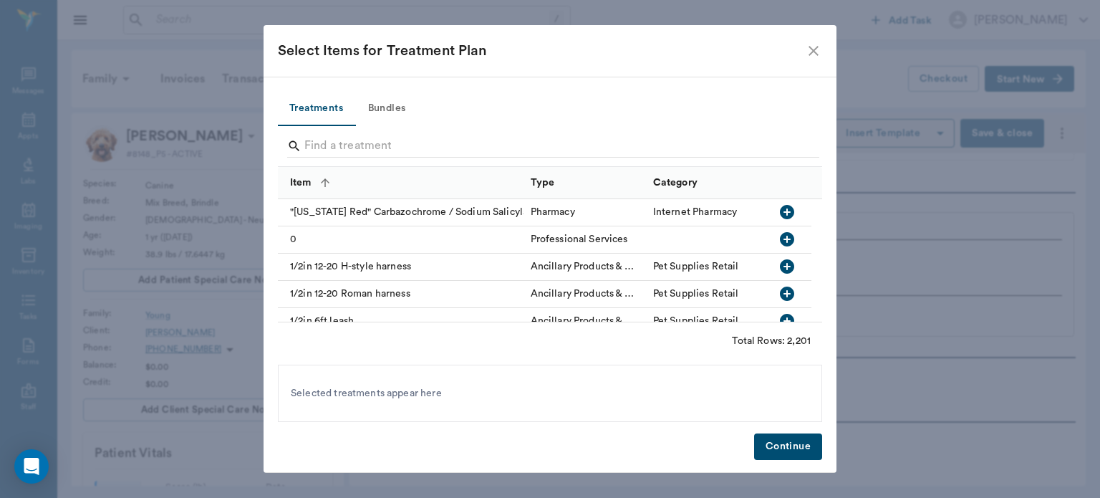
click at [400, 106] on button "Bundles" at bounding box center [386, 109] width 64 height 34
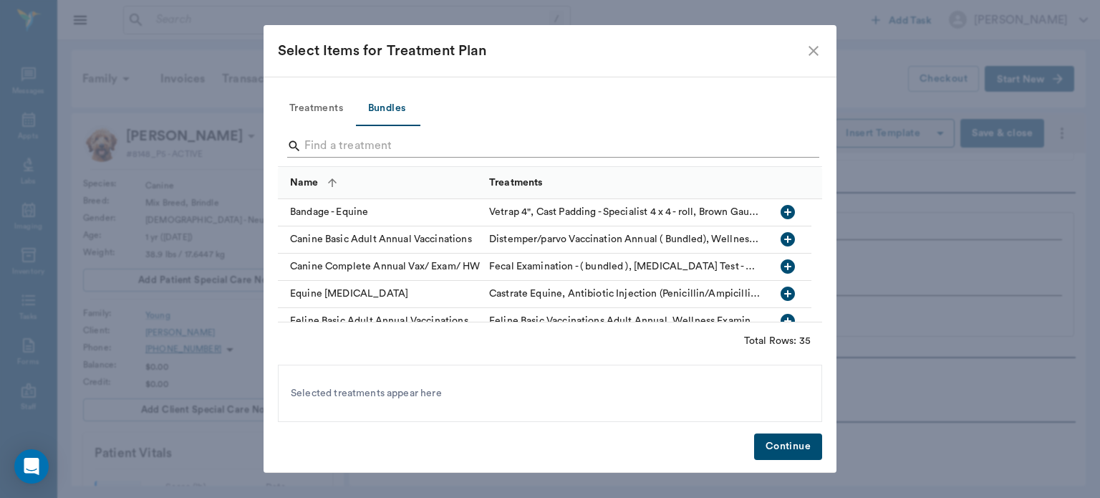
click at [323, 146] on input "Search" at bounding box center [550, 146] width 493 height 23
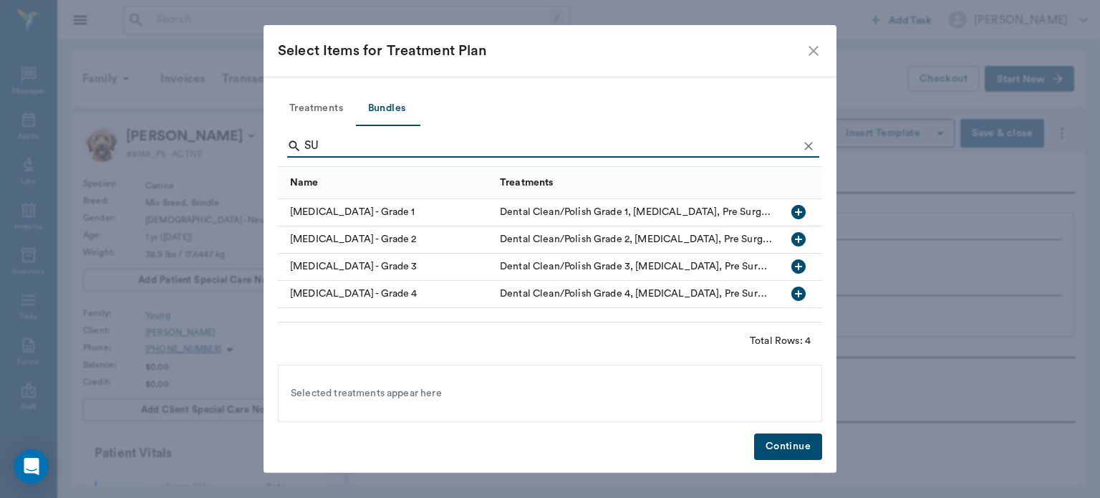
type input "S"
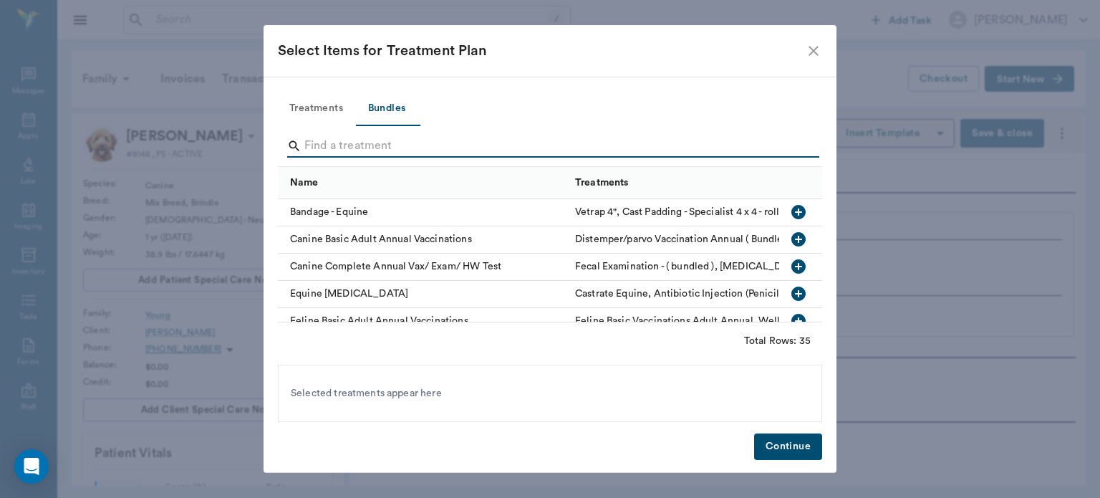
click at [306, 103] on button "Treatments" at bounding box center [316, 109] width 77 height 34
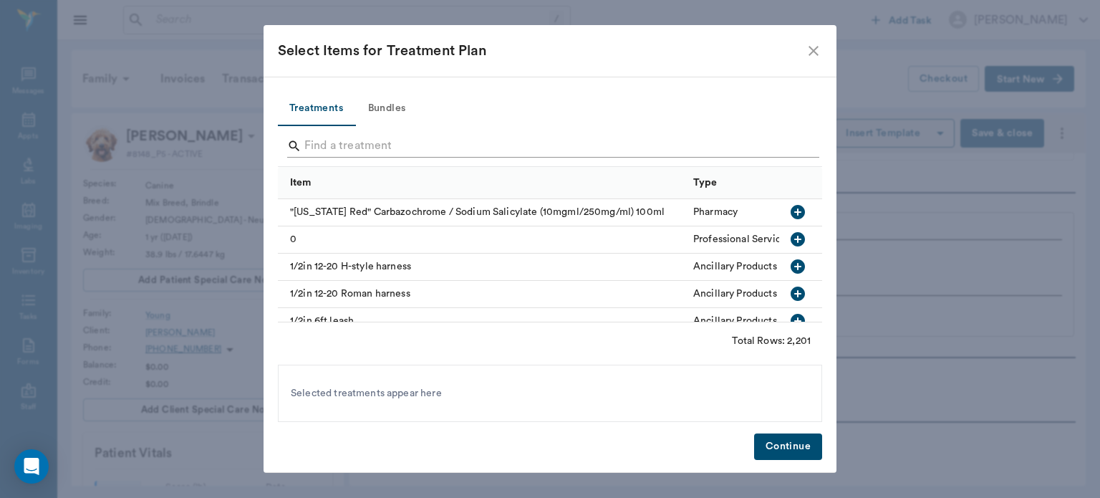
click at [312, 139] on input "Search" at bounding box center [550, 146] width 493 height 23
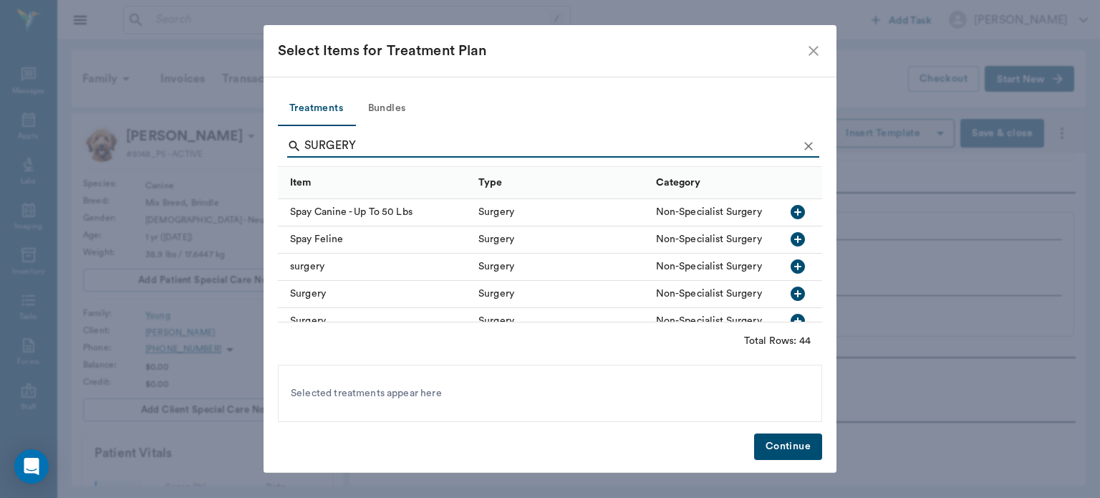
scroll to position [896, 0]
type input "SURGERY"
click at [791, 245] on icon "button" at bounding box center [798, 241] width 14 height 14
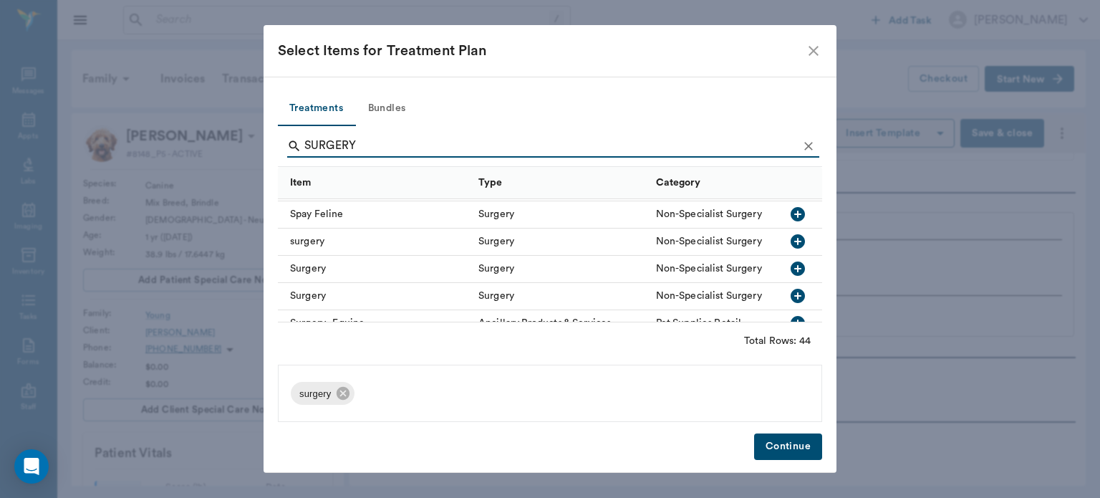
click at [801, 445] on button "Continue" at bounding box center [788, 446] width 68 height 26
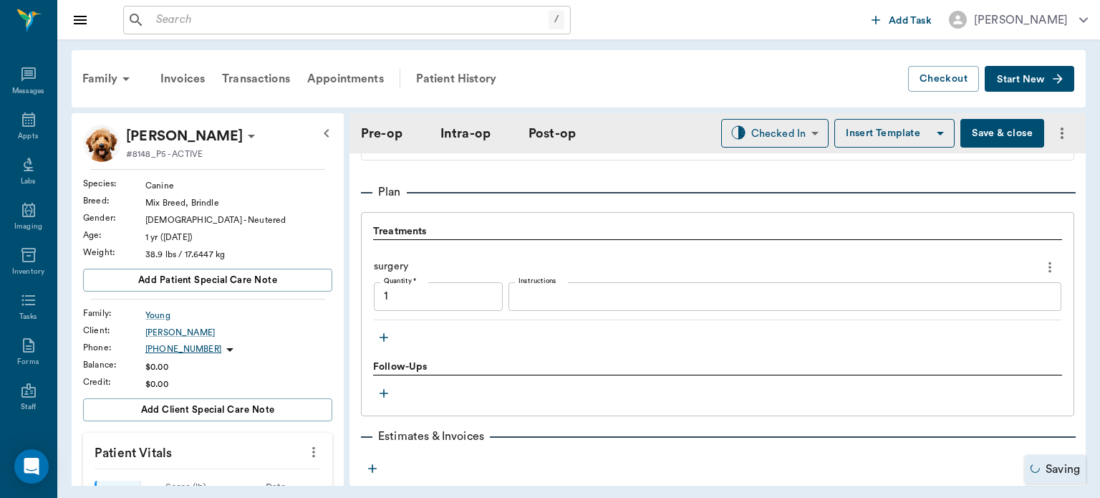
click at [384, 339] on icon "button" at bounding box center [384, 337] width 9 height 9
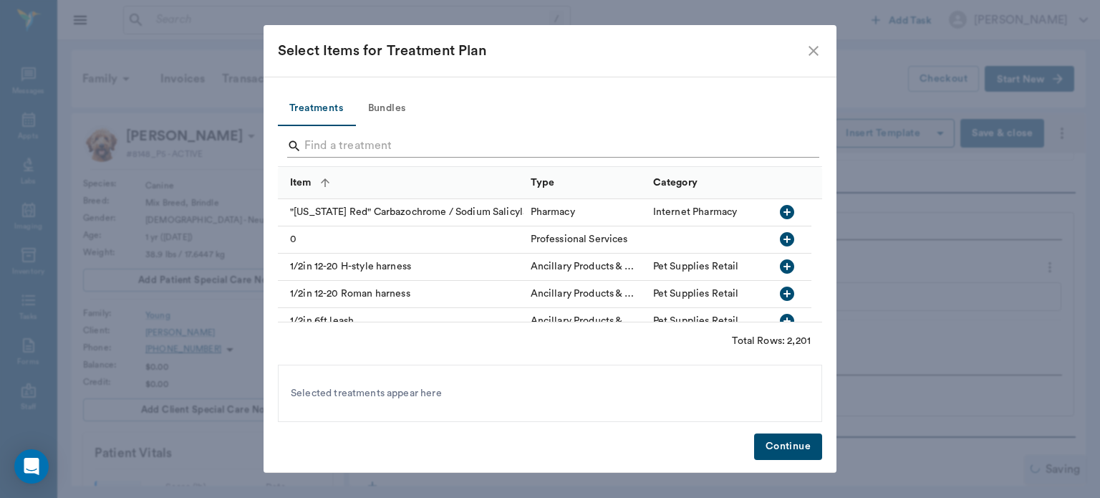
click at [338, 146] on input "Search" at bounding box center [550, 146] width 493 height 23
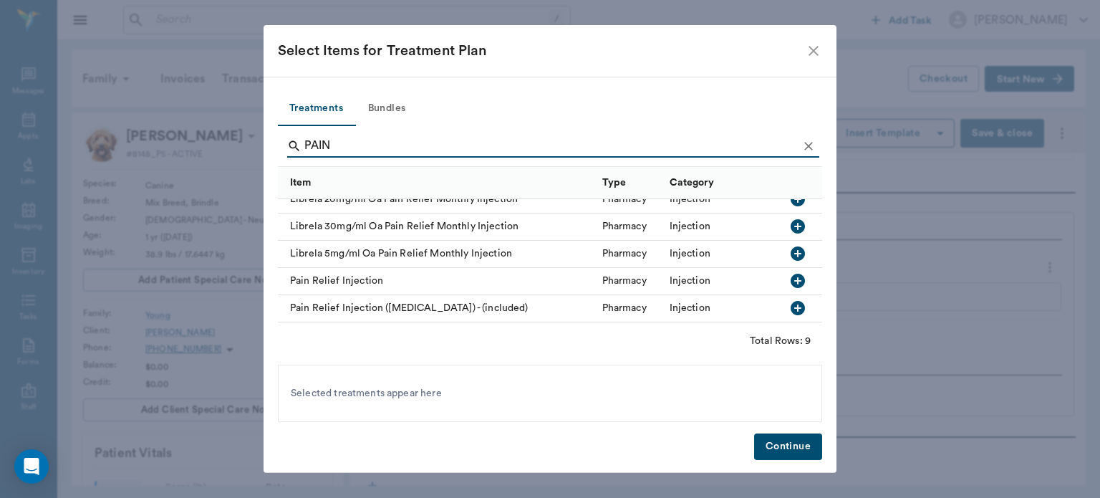
scroll to position [132, 0]
type input "PAIN"
click at [789, 272] on icon "button" at bounding box center [797, 280] width 17 height 17
click at [395, 392] on icon at bounding box center [396, 393] width 13 height 13
click at [791, 303] on icon "button" at bounding box center [798, 308] width 14 height 14
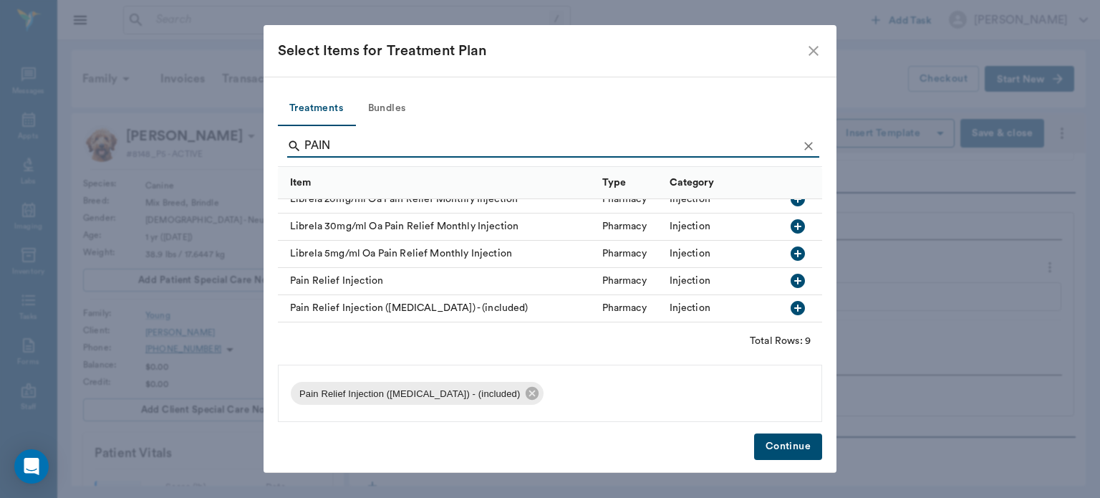
click at [793, 453] on button "Continue" at bounding box center [788, 446] width 68 height 26
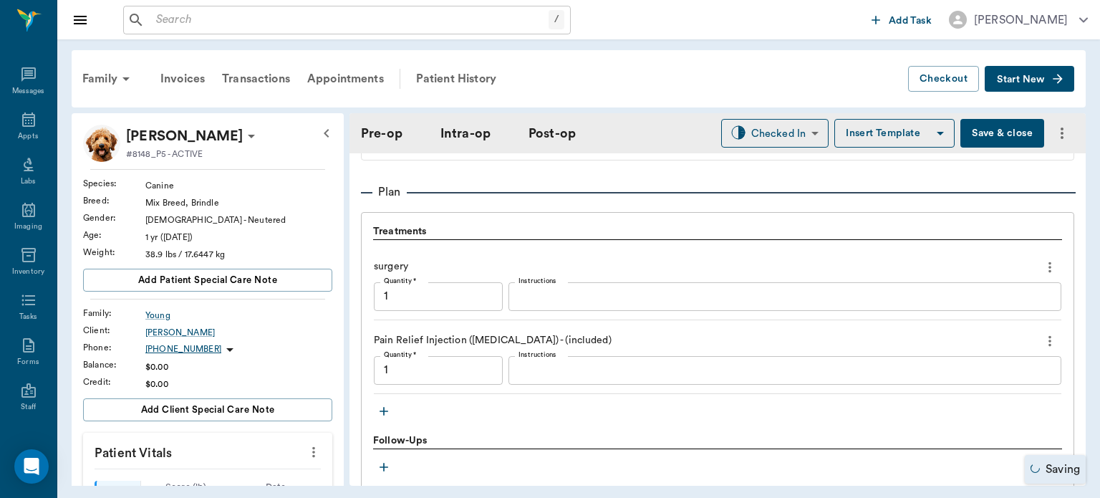
click at [385, 410] on icon "button" at bounding box center [384, 411] width 14 height 14
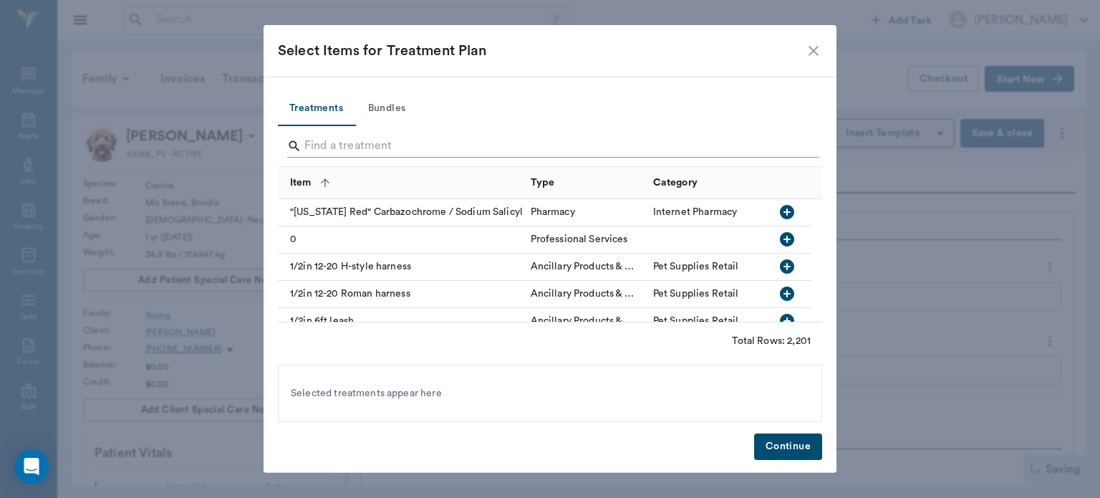
click at [337, 150] on input "Search" at bounding box center [550, 146] width 493 height 23
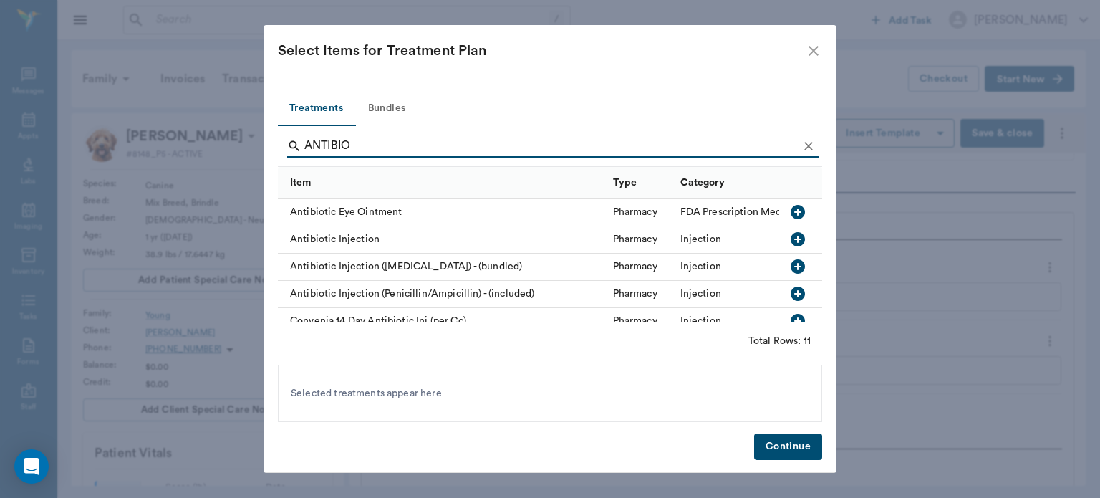
type input "ANTIBIO"
click at [791, 300] on icon "button" at bounding box center [798, 293] width 14 height 14
click at [787, 444] on button "Continue" at bounding box center [788, 446] width 68 height 26
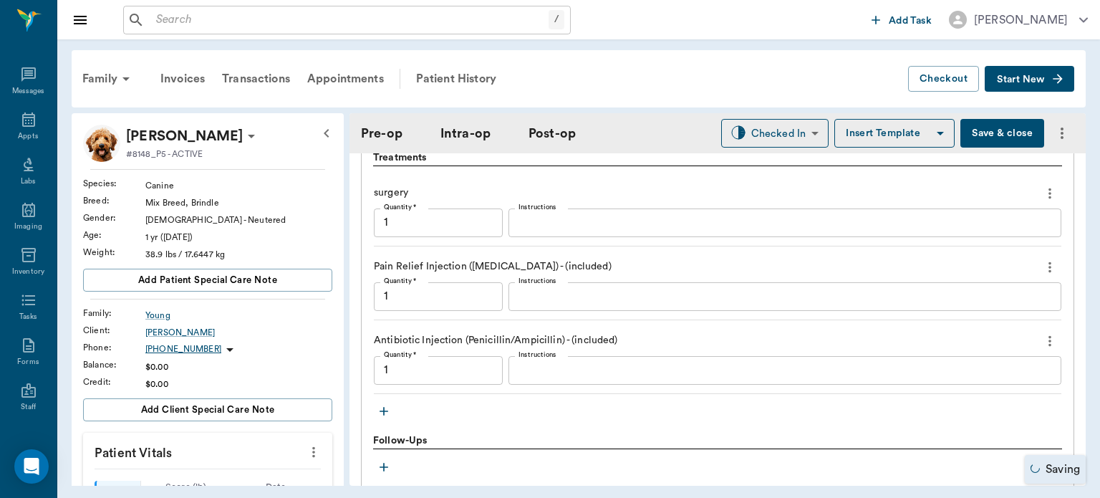
scroll to position [1242, 0]
click at [386, 406] on icon "button" at bounding box center [384, 408] width 9 height 9
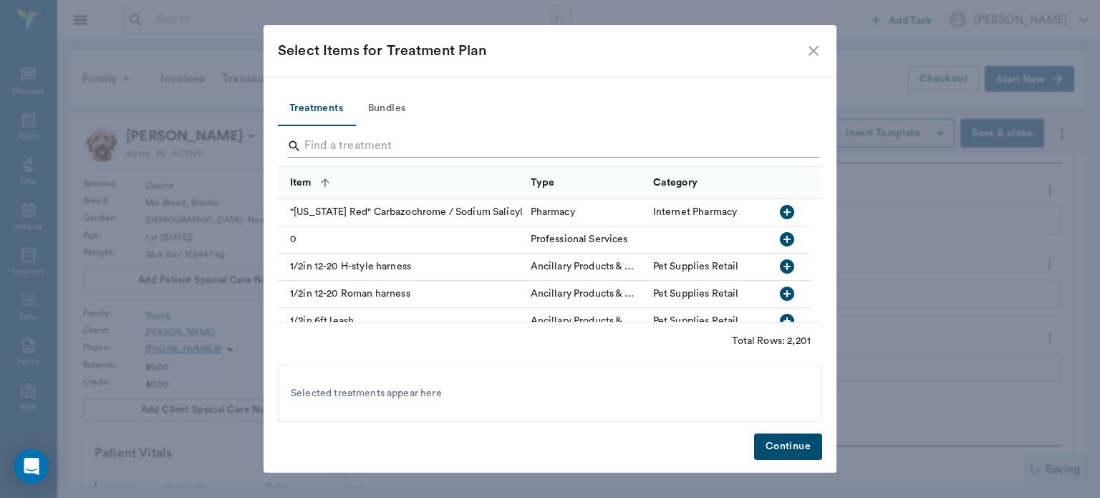
click at [346, 150] on input "Search" at bounding box center [550, 146] width 493 height 23
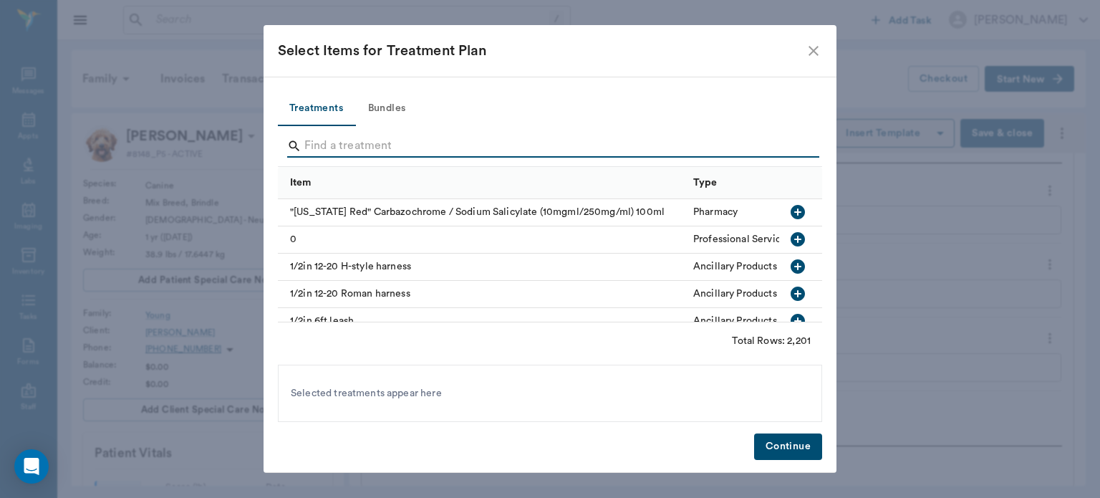
click at [324, 146] on input "Search" at bounding box center [550, 146] width 493 height 23
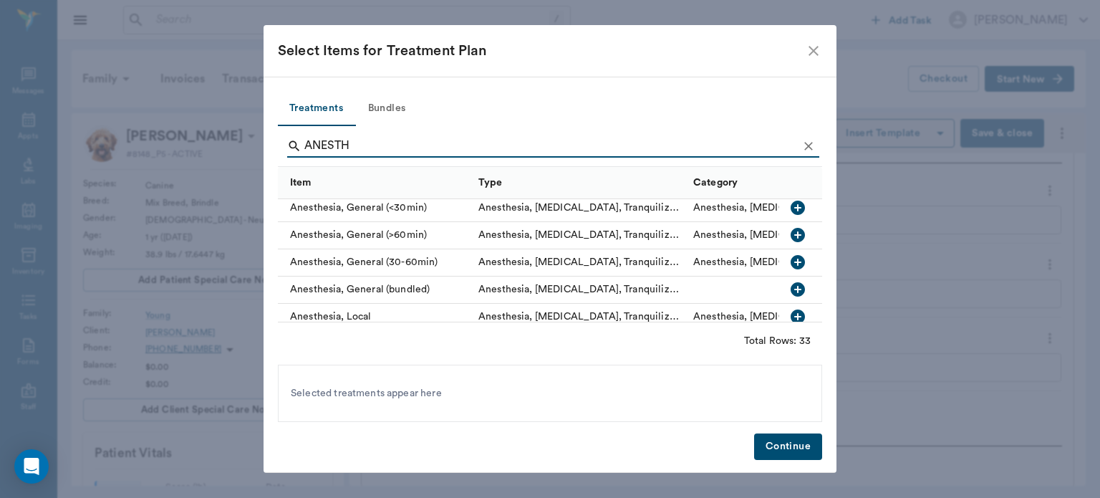
scroll to position [141, 0]
type input "ANESTH"
click at [791, 264] on icon "button" at bounding box center [798, 261] width 14 height 14
click at [803, 449] on button "Continue" at bounding box center [788, 446] width 68 height 26
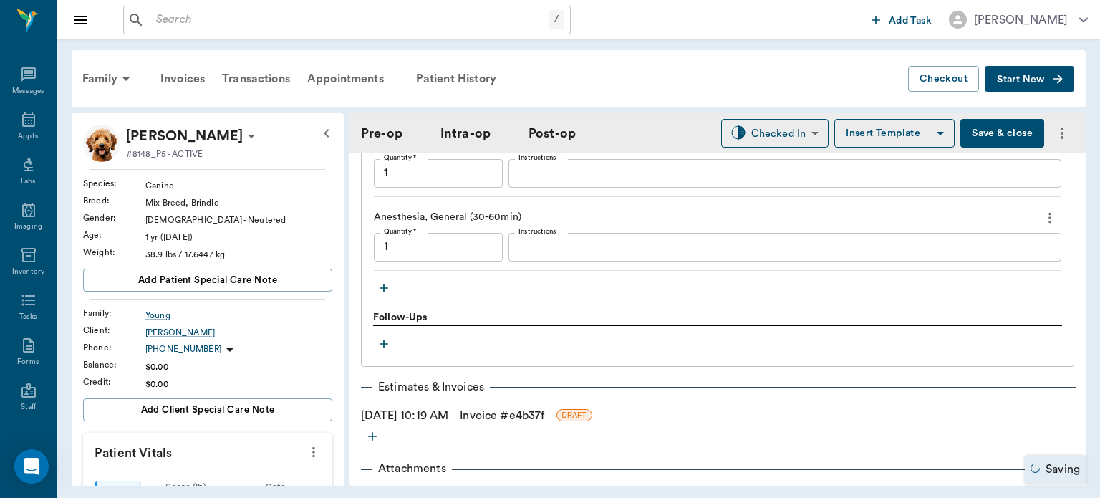
scroll to position [1436, 0]
click at [989, 135] on button "Save & close" at bounding box center [1002, 133] width 84 height 29
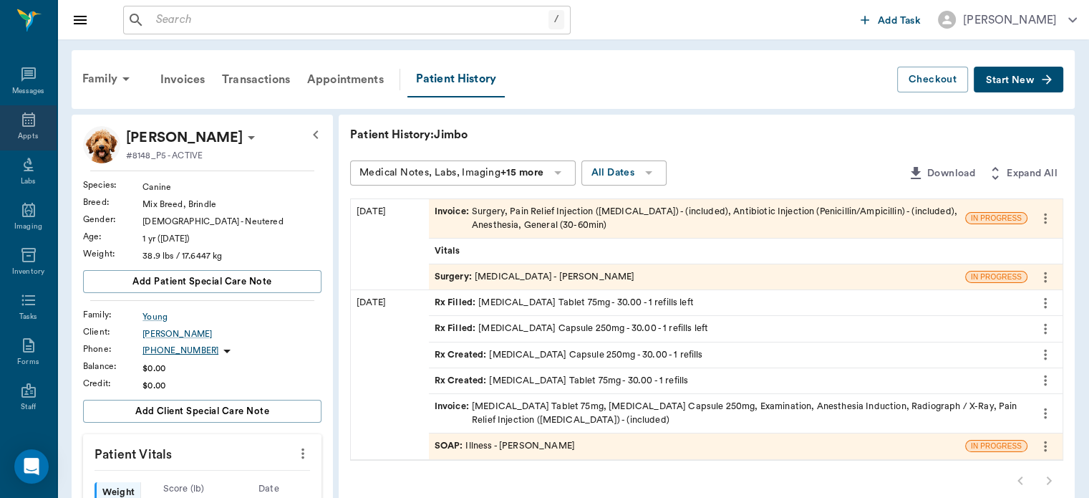
click at [22, 120] on icon at bounding box center [28, 119] width 13 height 14
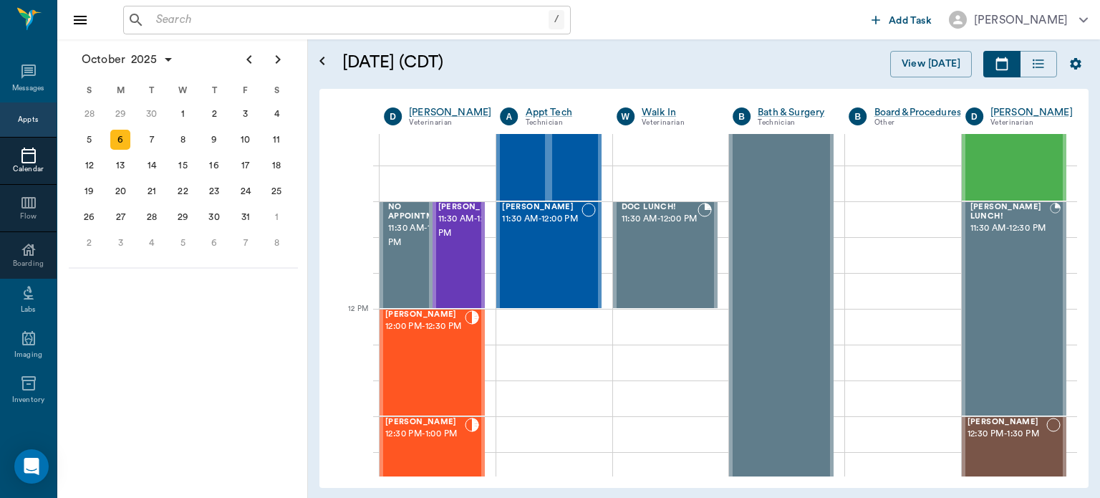
scroll to position [692, 0]
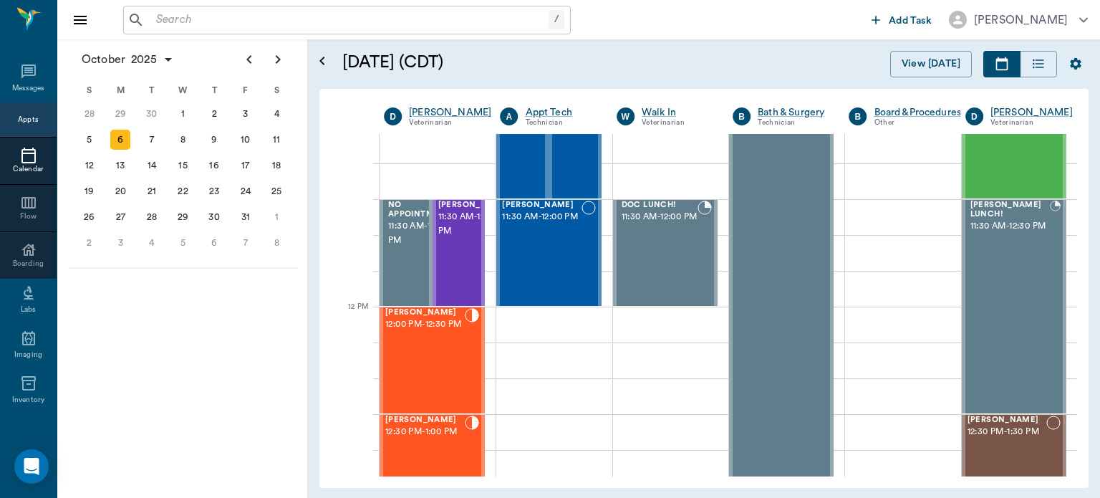
click at [440, 375] on div "[PERSON_NAME] 12:00 PM - 12:30 PM" at bounding box center [424, 360] width 79 height 105
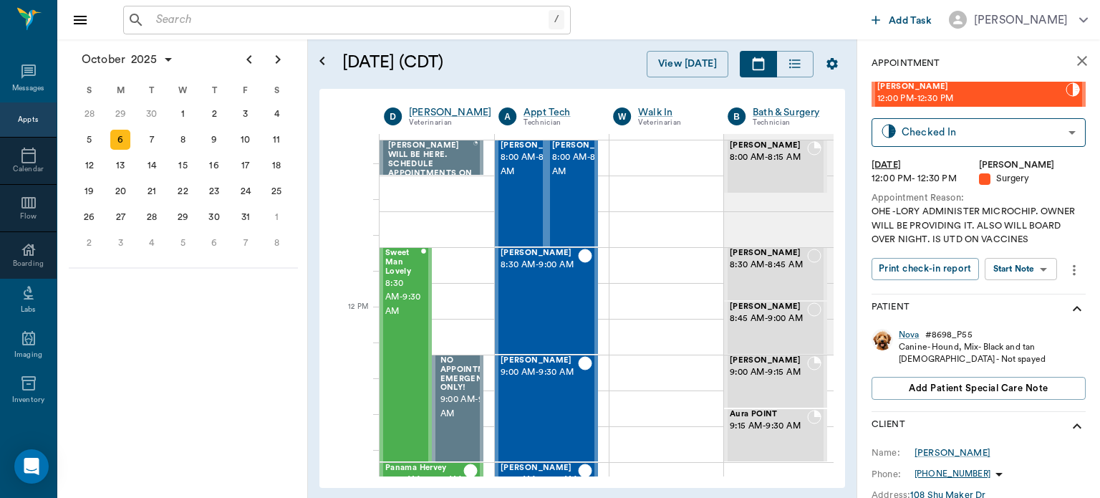
scroll to position [692, 0]
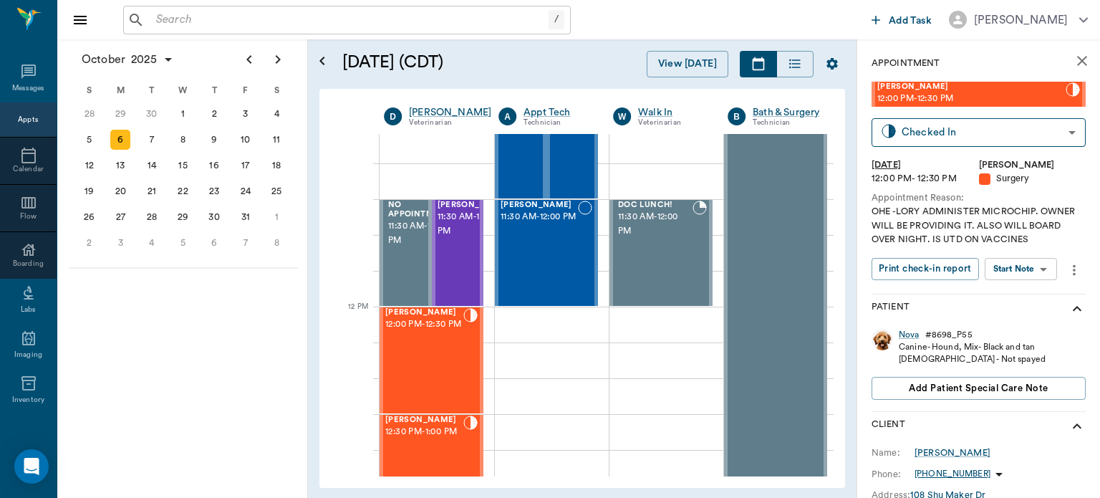
click at [1033, 270] on body "/ ​ Add Task Dr. Bert Ellsworth Nectar Messages Appts Calendar Flow Boarding La…" at bounding box center [550, 249] width 1100 height 498
click at [1023, 324] on button "Start Surgery" at bounding box center [1009, 321] width 59 height 16
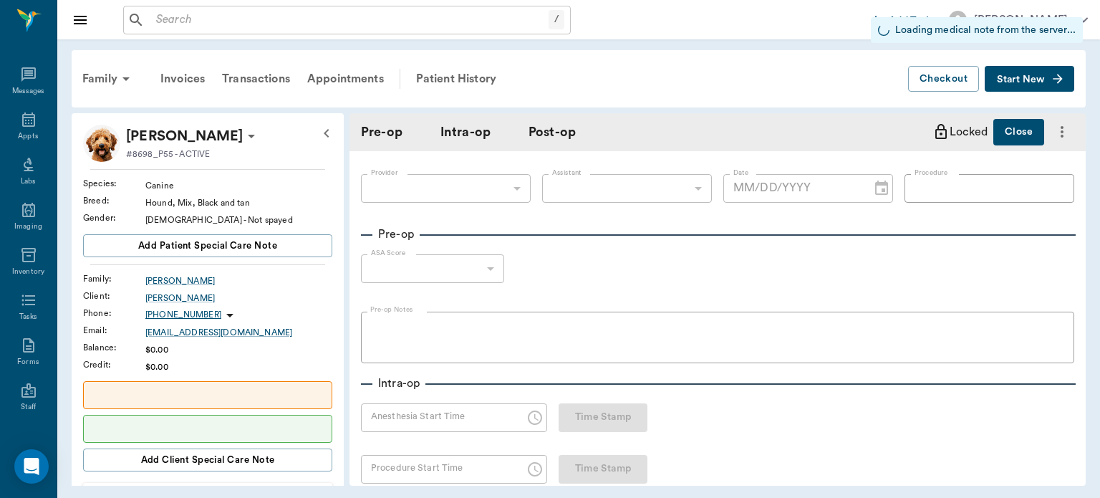
type input "63ec2f075fda476ae8351a4d"
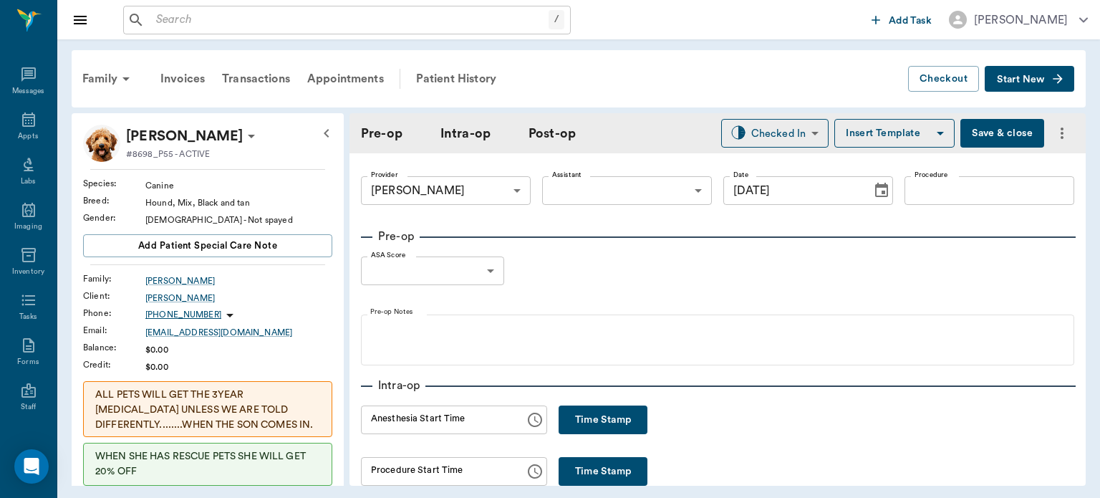
type input "[DATE]"
click at [231, 150] on div "#8698_P55 - ACTIVE" at bounding box center [193, 154] width 134 height 13
click at [248, 136] on icon at bounding box center [251, 137] width 7 height 4
click at [153, 166] on span "Edit profile" at bounding box center [168, 161] width 120 height 15
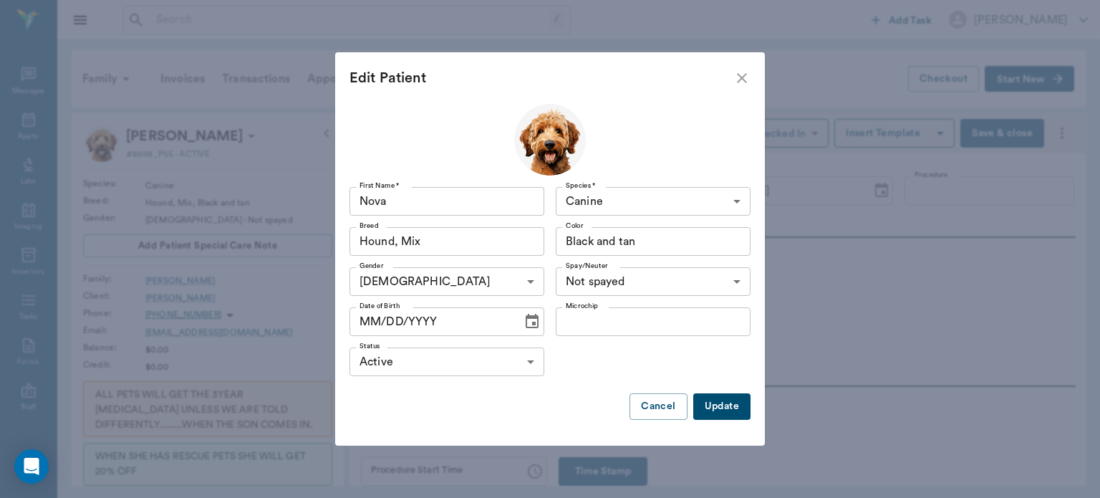
click at [599, 328] on input "Microchip" at bounding box center [653, 321] width 195 height 29
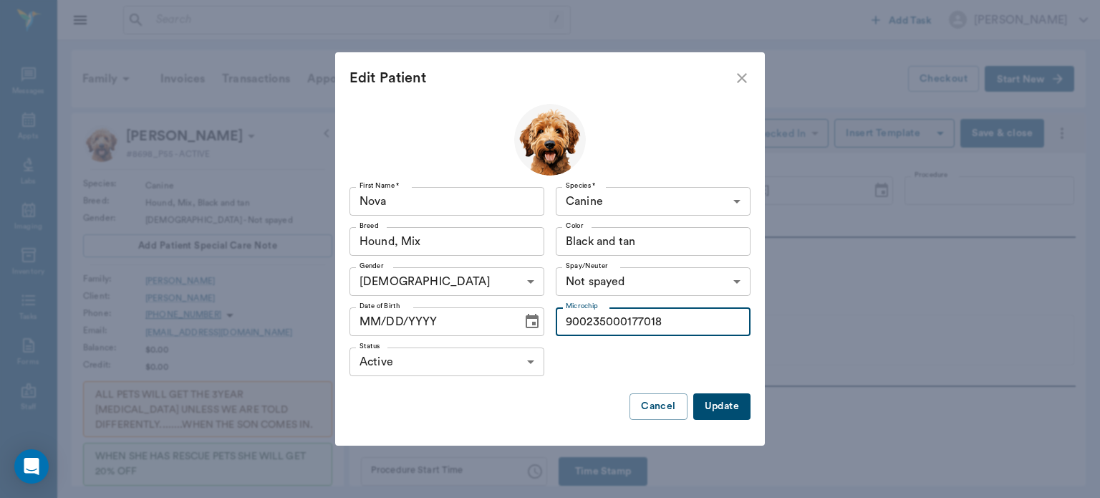
type input "900235000177018"
click at [725, 407] on button "Update" at bounding box center [721, 406] width 57 height 26
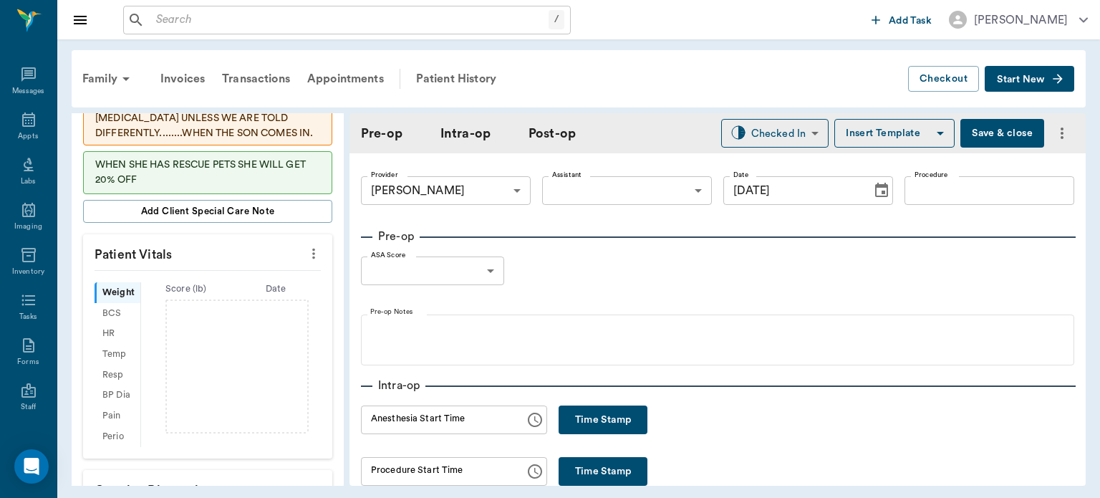
scroll to position [309, 0]
click at [306, 256] on icon "more" at bounding box center [314, 252] width 16 height 17
click at [229, 277] on span "Enter Vitals" at bounding box center [243, 275] width 120 height 15
click at [186, 295] on input "text" at bounding box center [207, 295] width 125 height 29
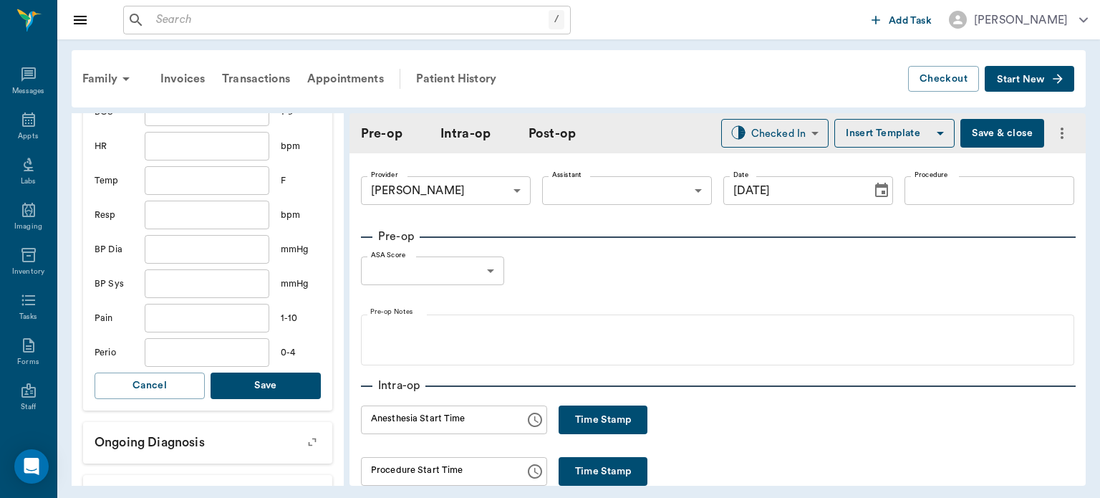
type input "37.2"
click at [292, 391] on button "Save" at bounding box center [266, 385] width 110 height 26
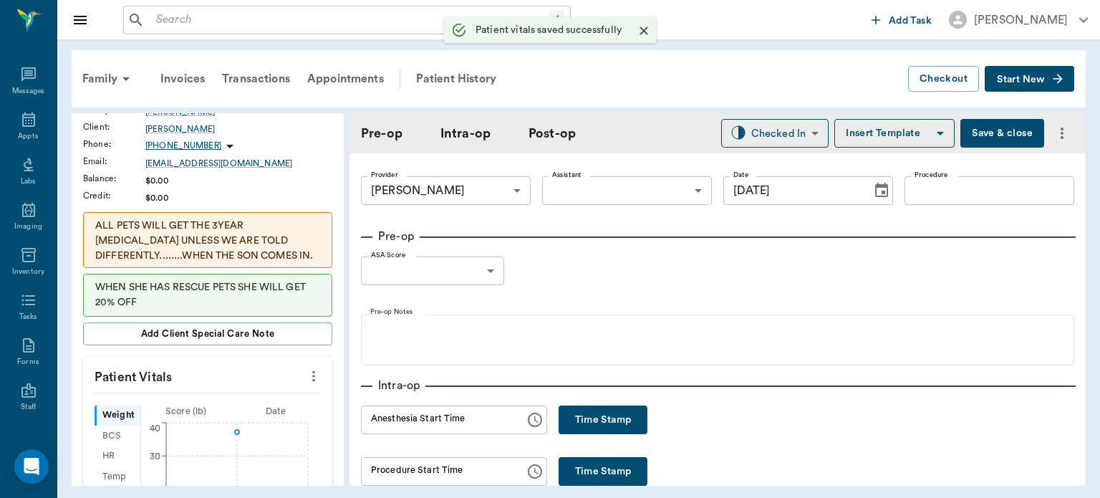
scroll to position [202, 0]
click at [619, 186] on body "/ ​ Add Task Dr. Bert Ellsworth Nectar Messages Appts Labs Imaging Inventory Ta…" at bounding box center [550, 249] width 1100 height 498
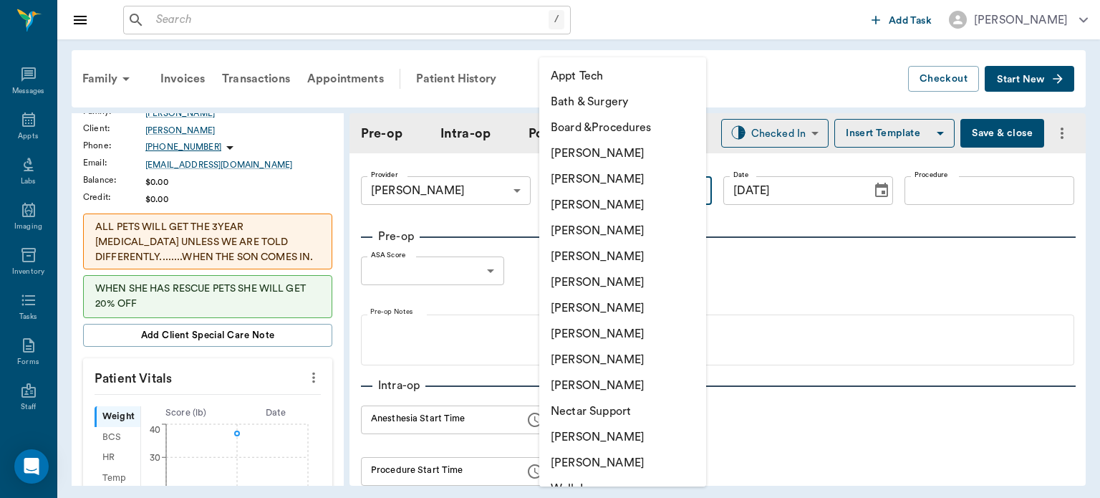
click at [609, 331] on li "[PERSON_NAME]" at bounding box center [622, 334] width 167 height 26
type input "63ec2e7e52e12b0ba117b124"
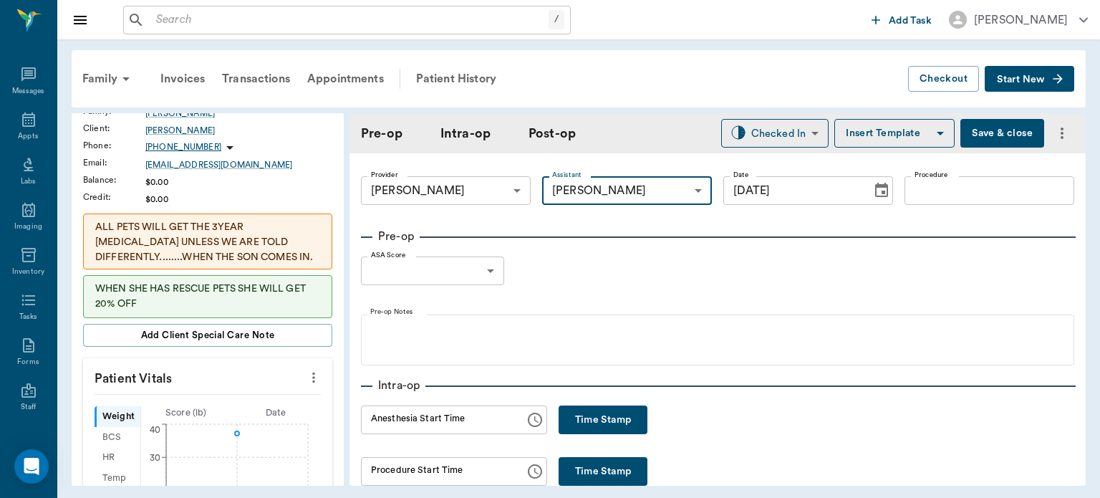
click at [937, 197] on input "Procedure" at bounding box center [989, 190] width 170 height 29
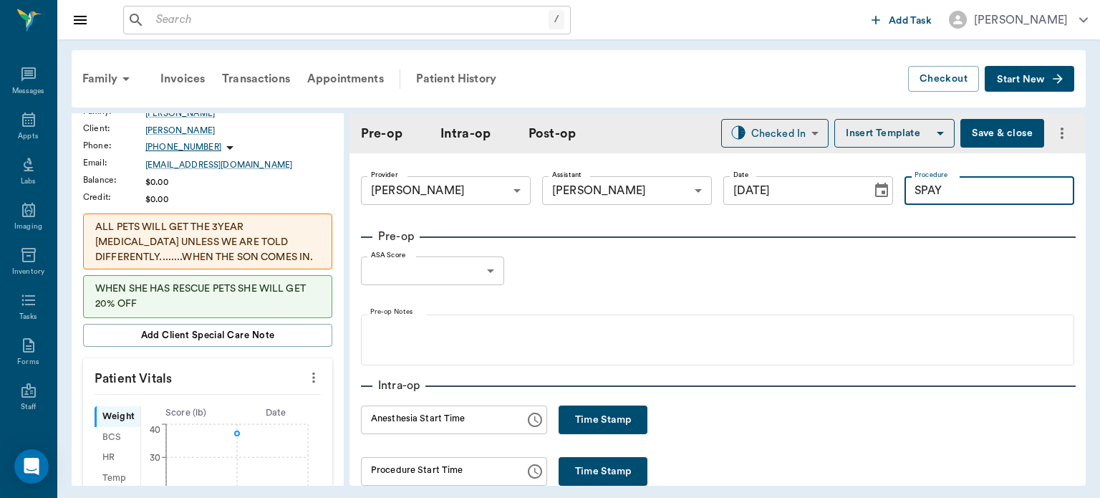
type input "SPAY"
click at [882, 135] on button "Insert Template" at bounding box center [894, 133] width 120 height 29
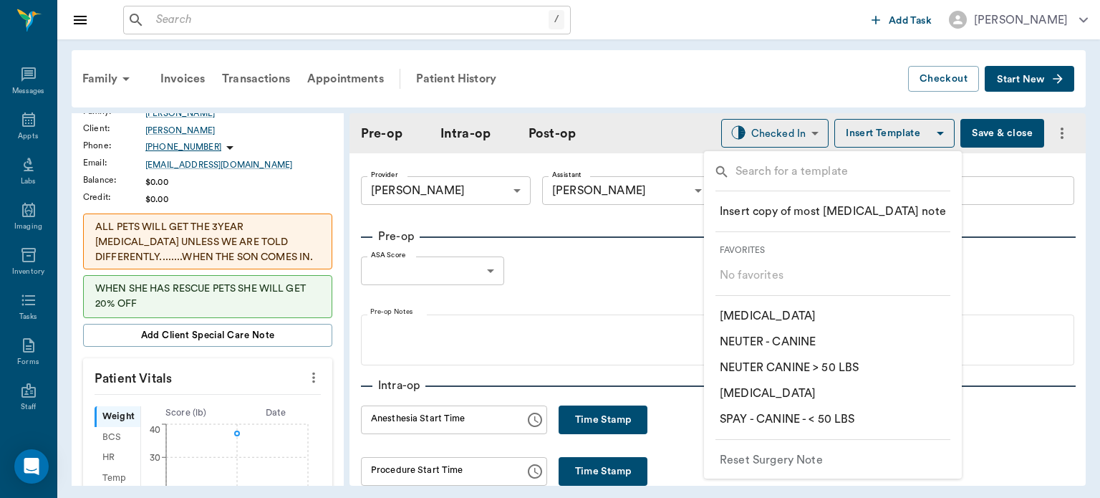
click at [826, 422] on p "​ SPAY - CANINE - < 50 LBS" at bounding box center [787, 418] width 135 height 17
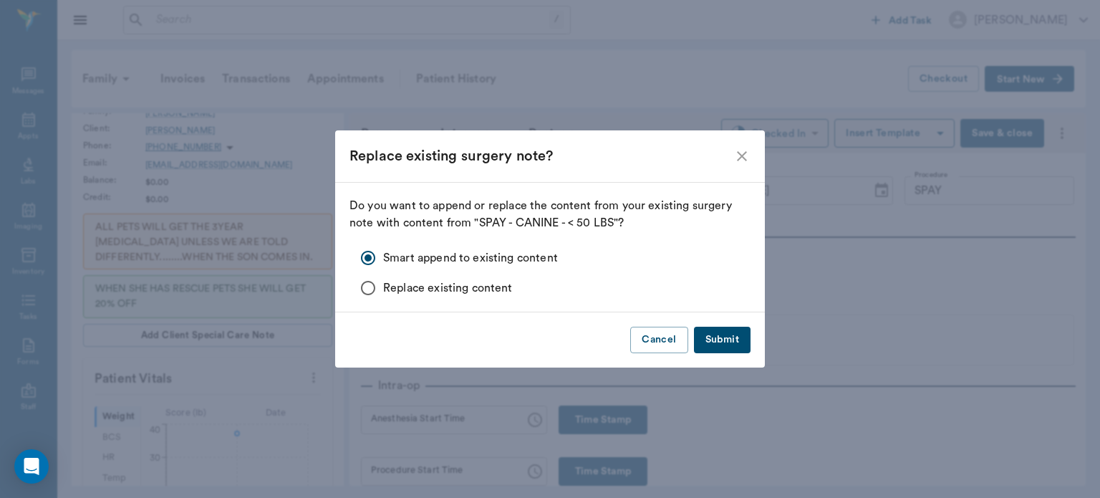
click at [720, 340] on button "Submit" at bounding box center [722, 340] width 57 height 26
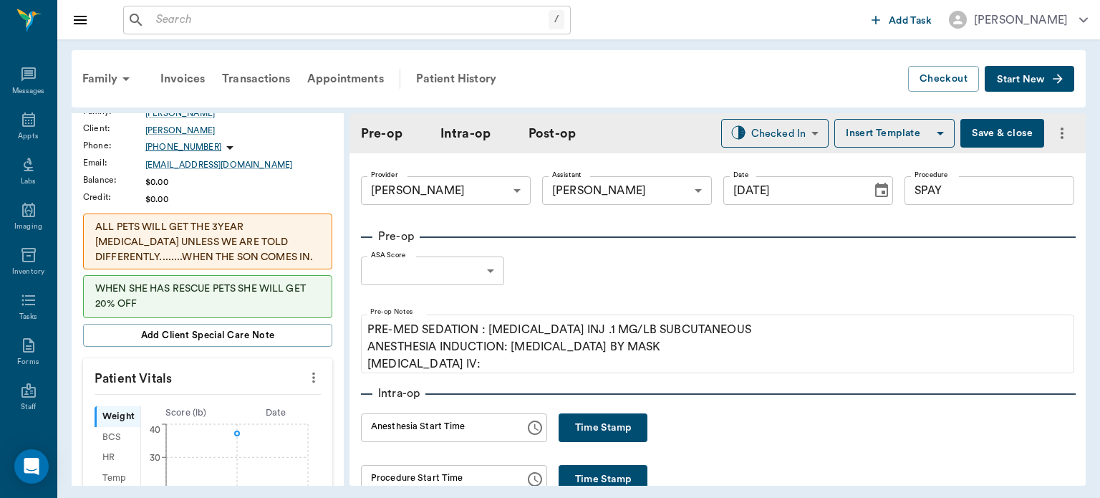
click at [455, 279] on body "/ ​ Add Task Dr. Bert Ellsworth Nectar Messages Appts Labs Imaging Inventory Ta…" at bounding box center [550, 249] width 1100 height 498
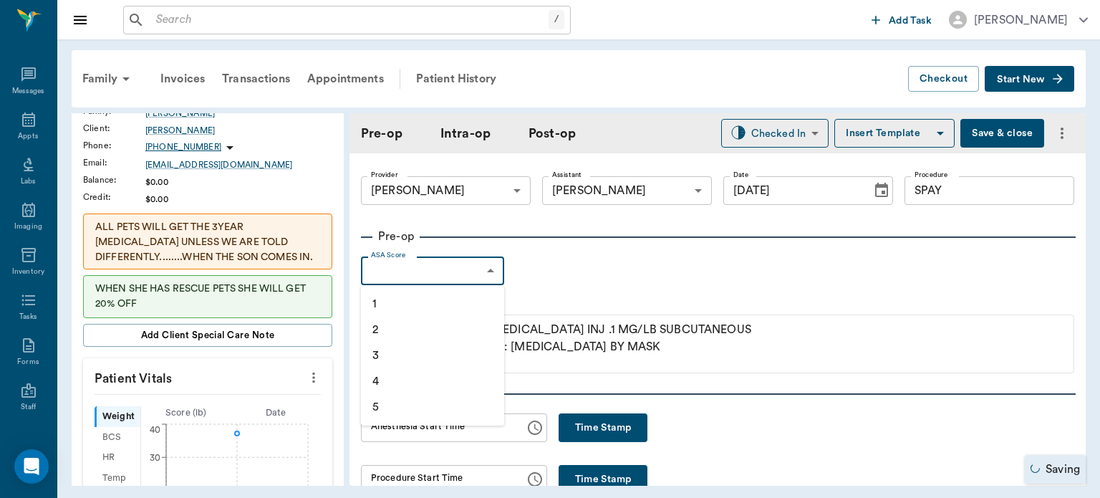
click at [395, 298] on li "1" at bounding box center [432, 304] width 143 height 26
type input "1"
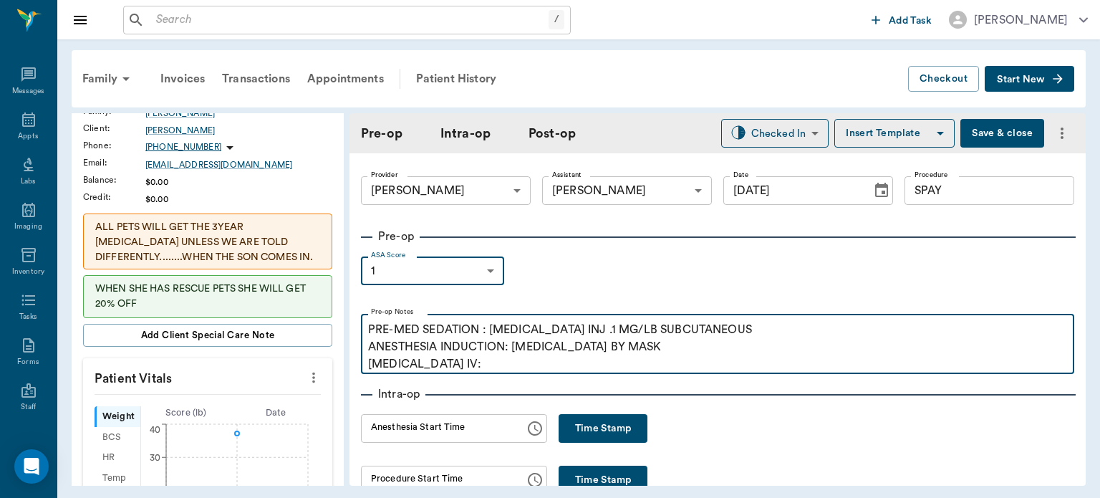
click at [467, 370] on p "PRE-MED SEDATION : ACEPROMAZINE INJ .1 MG/LB SUBCUTANEOUS ANESTHESIA INDUCTION:…" at bounding box center [717, 347] width 699 height 52
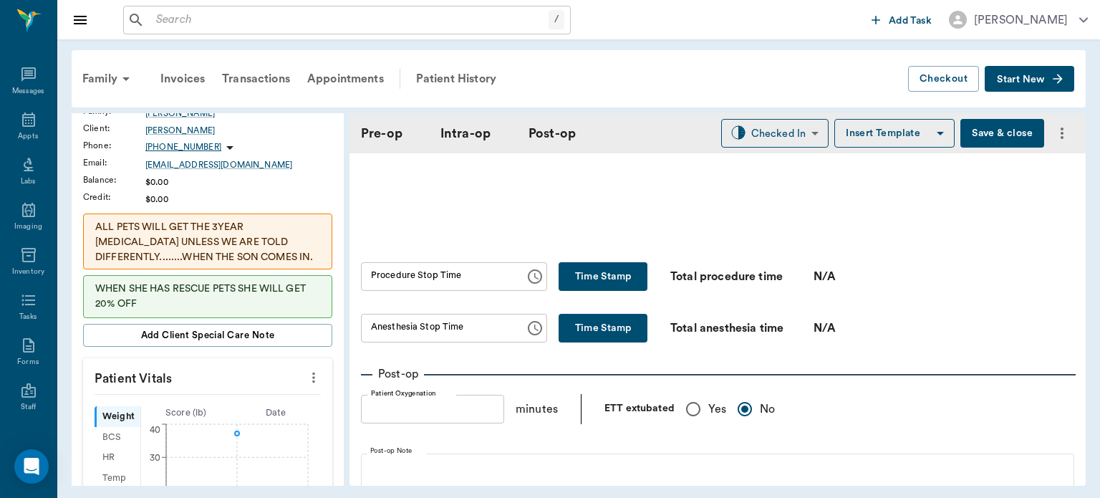
scroll to position [892, 0]
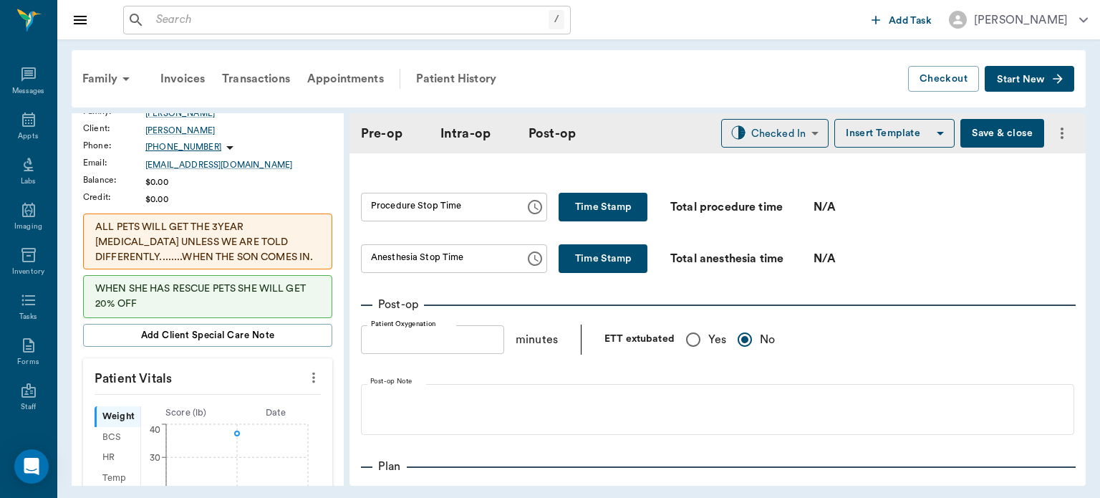
click at [697, 354] on input "Yes" at bounding box center [693, 339] width 30 height 30
radio input "true"
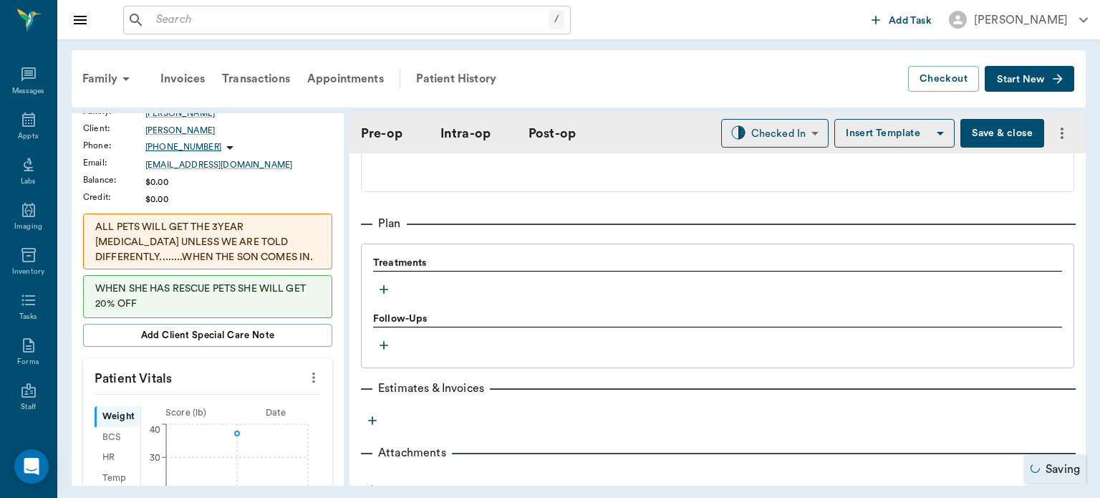
scroll to position [1174, 0]
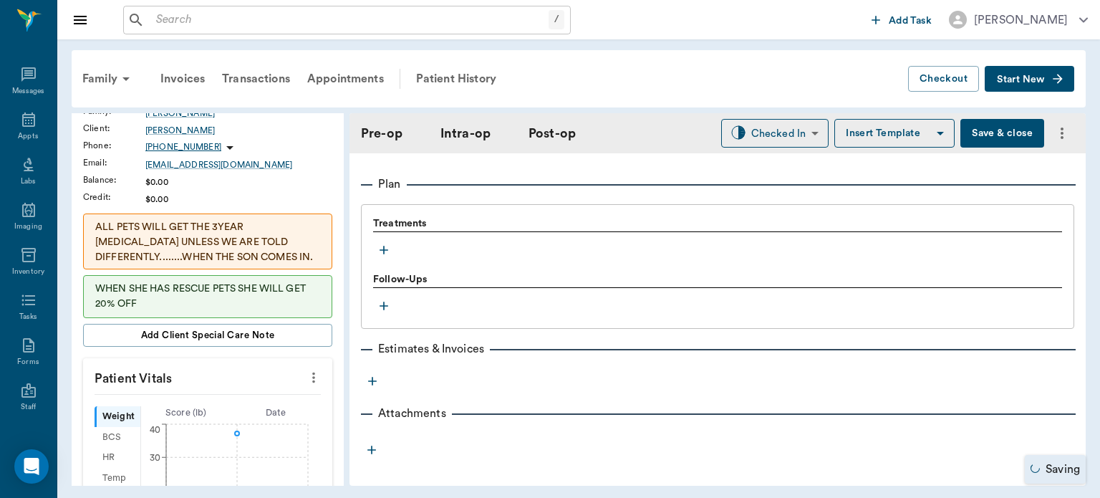
click at [385, 257] on icon "button" at bounding box center [384, 250] width 14 height 14
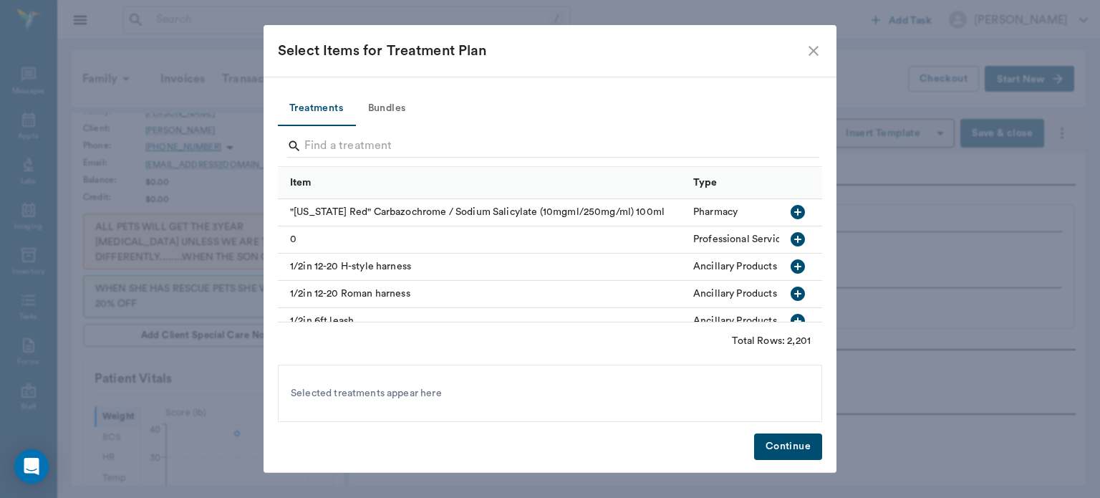
click at [395, 105] on button "Bundles" at bounding box center [386, 109] width 64 height 34
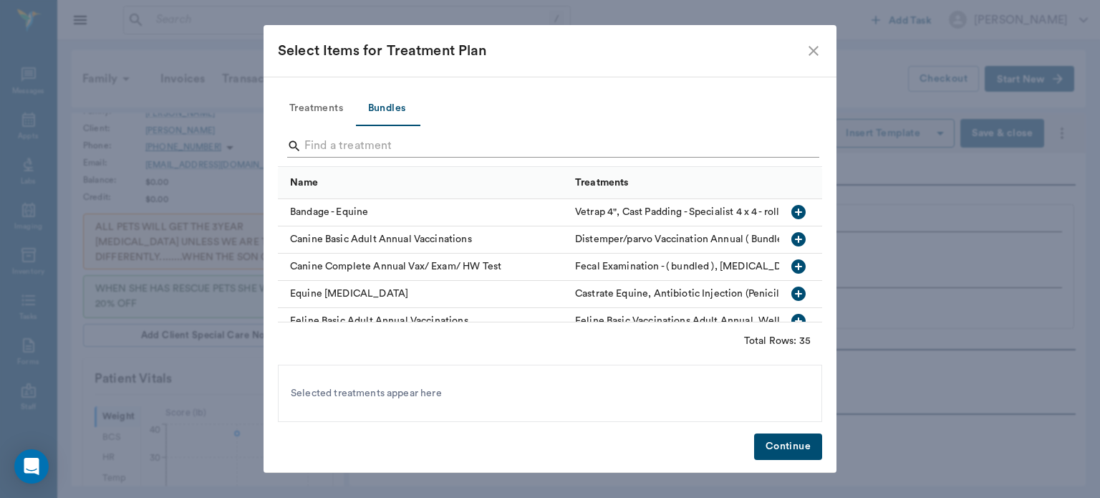
click at [313, 146] on input "Search" at bounding box center [550, 146] width 493 height 23
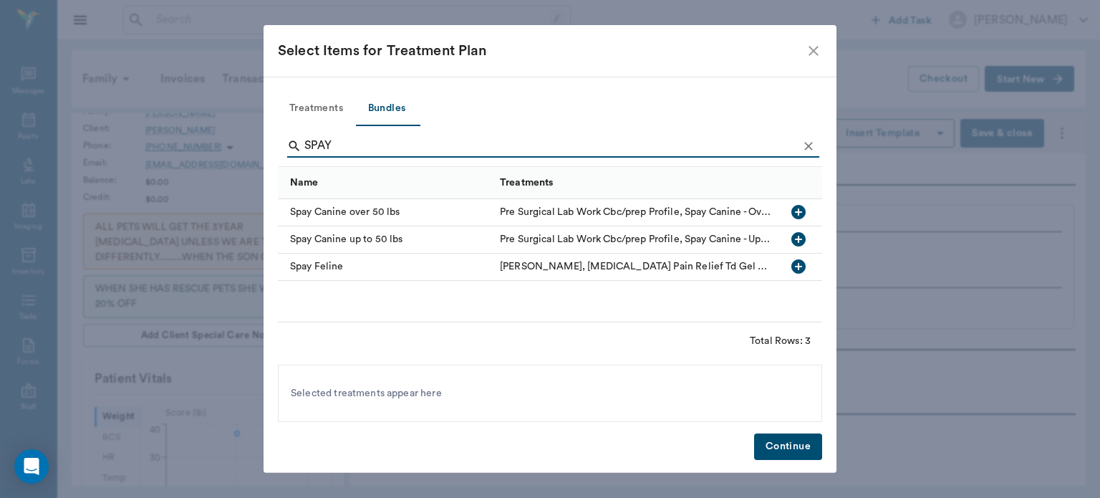
type input "SPAY"
click at [804, 241] on icon "button" at bounding box center [798, 239] width 14 height 14
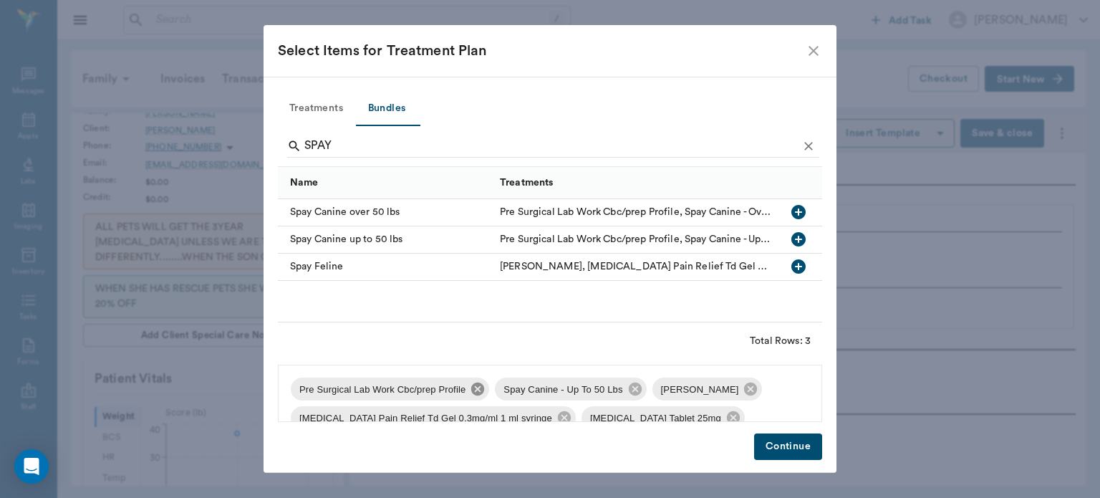
click at [472, 390] on icon at bounding box center [477, 388] width 13 height 13
click at [539, 394] on icon at bounding box center [547, 389] width 16 height 16
click at [436, 418] on icon at bounding box center [442, 417] width 13 height 13
click at [525, 422] on div "Spay Canine - Up To 50 Lbs Buprenorphine Pain Relief Td Gel 0.3mg/ml 1 ml syrin…" at bounding box center [550, 392] width 544 height 57
click at [647, 420] on icon at bounding box center [647, 417] width 13 height 13
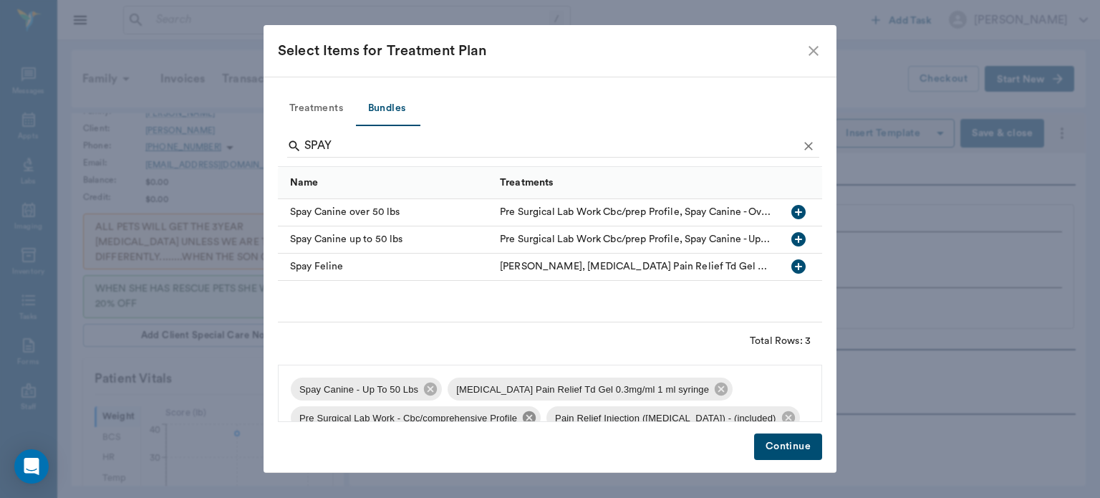
click at [527, 419] on icon at bounding box center [529, 418] width 16 height 16
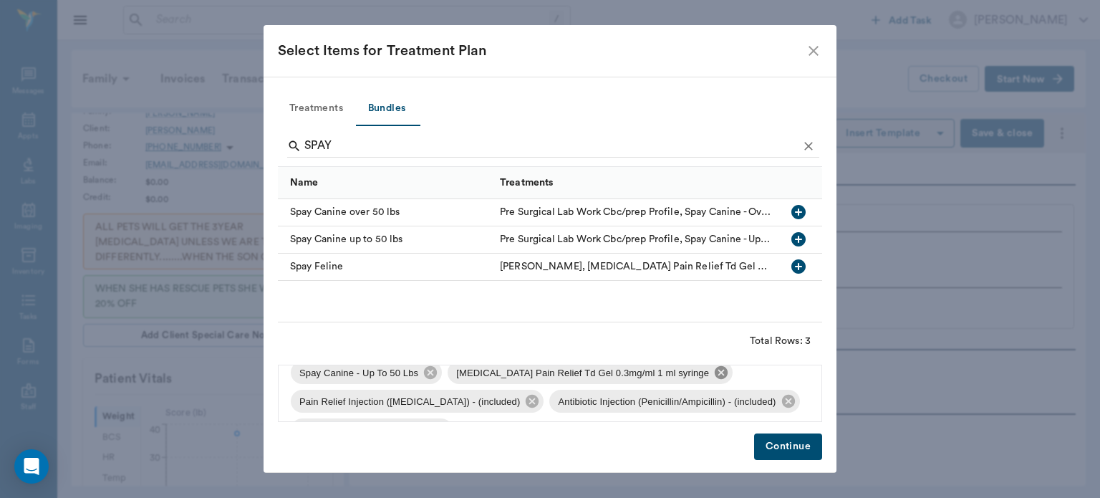
click at [715, 375] on icon at bounding box center [721, 372] width 13 height 13
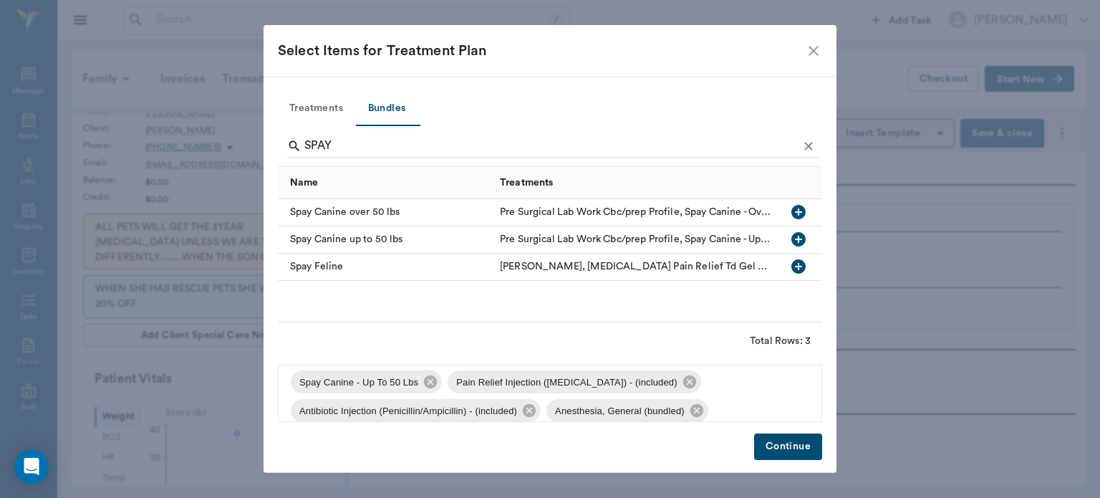
scroll to position [0, 0]
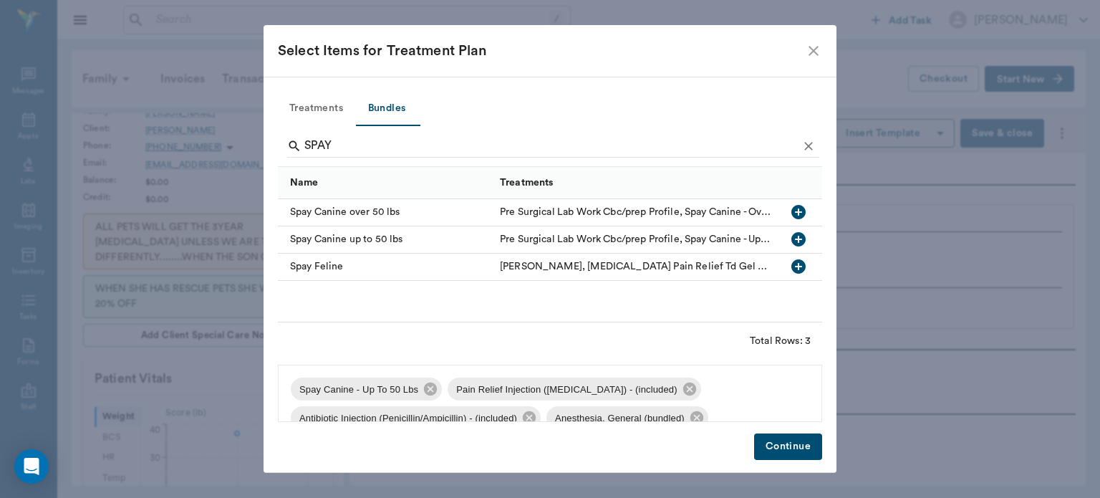
click at [785, 449] on button "Continue" at bounding box center [788, 446] width 68 height 26
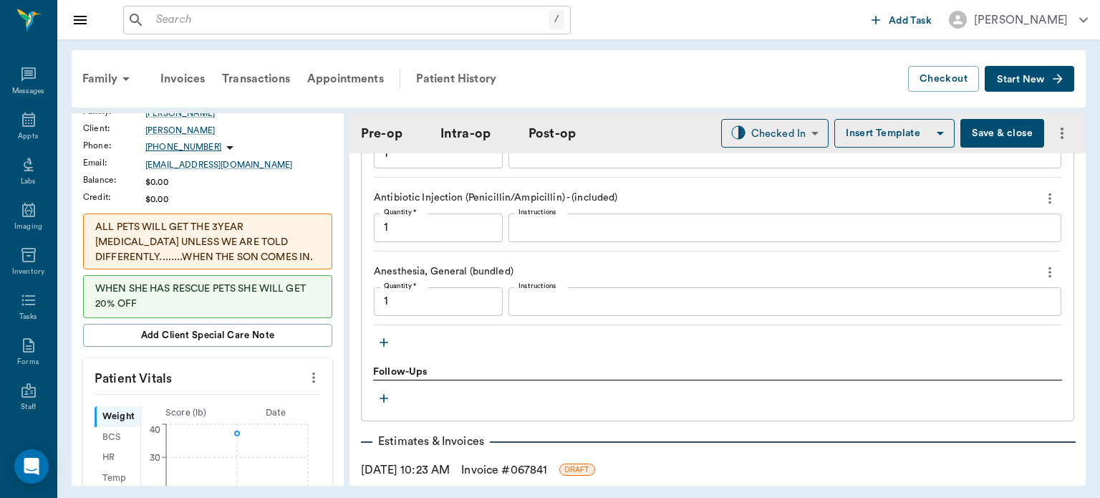
scroll to position [1383, 0]
click at [384, 346] on icon "button" at bounding box center [384, 341] width 9 height 9
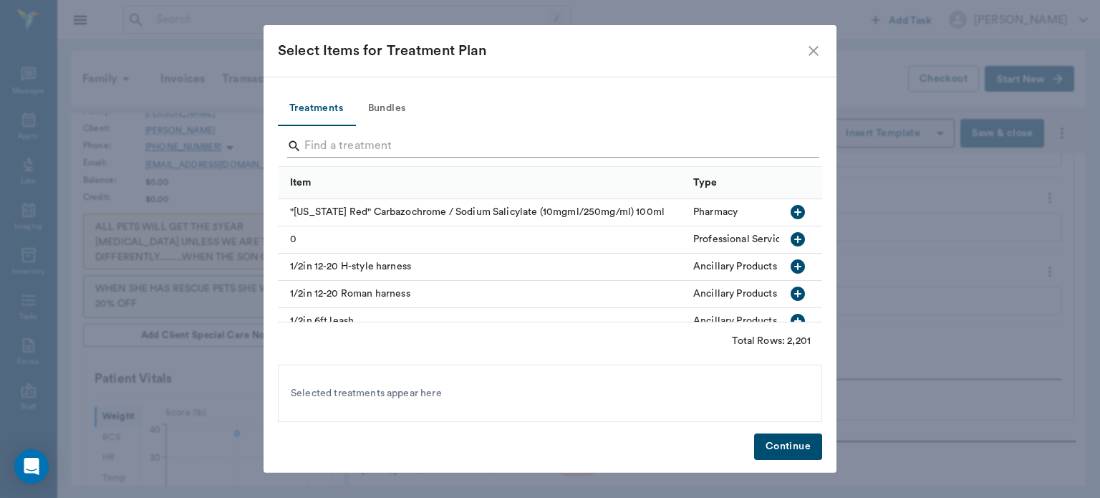
click at [339, 148] on input "Search" at bounding box center [550, 146] width 493 height 23
click at [388, 110] on button "Bundles" at bounding box center [386, 109] width 64 height 34
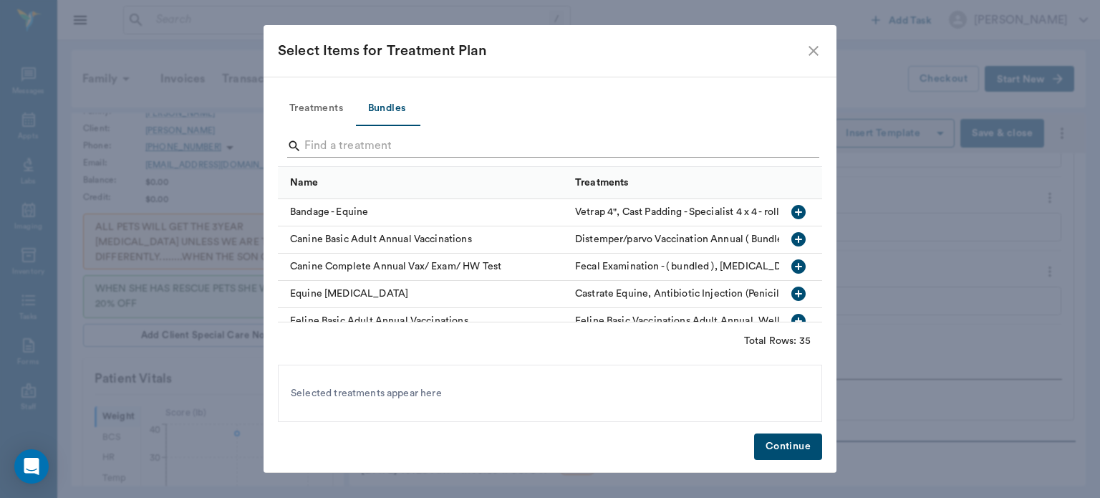
click at [327, 144] on input "Search" at bounding box center [550, 146] width 493 height 23
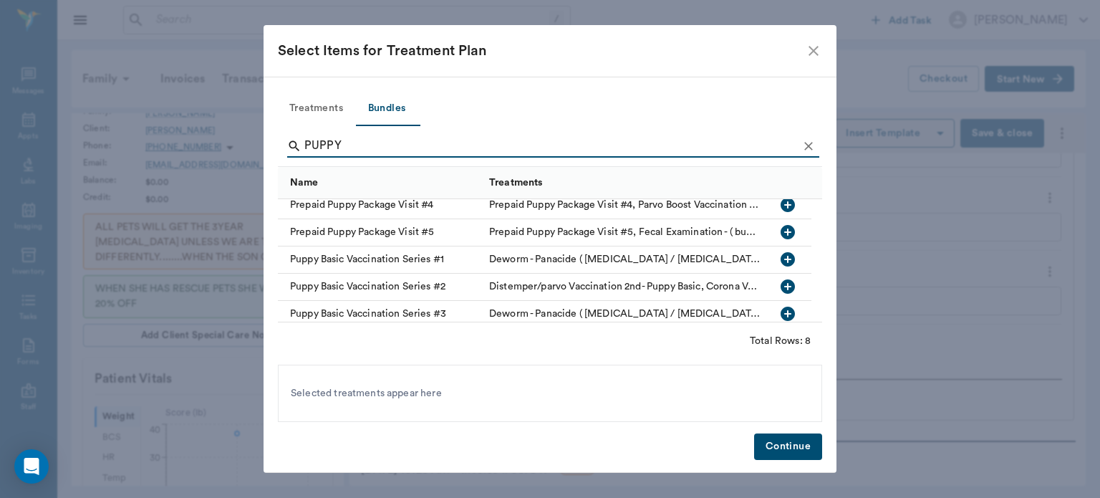
scroll to position [95, 0]
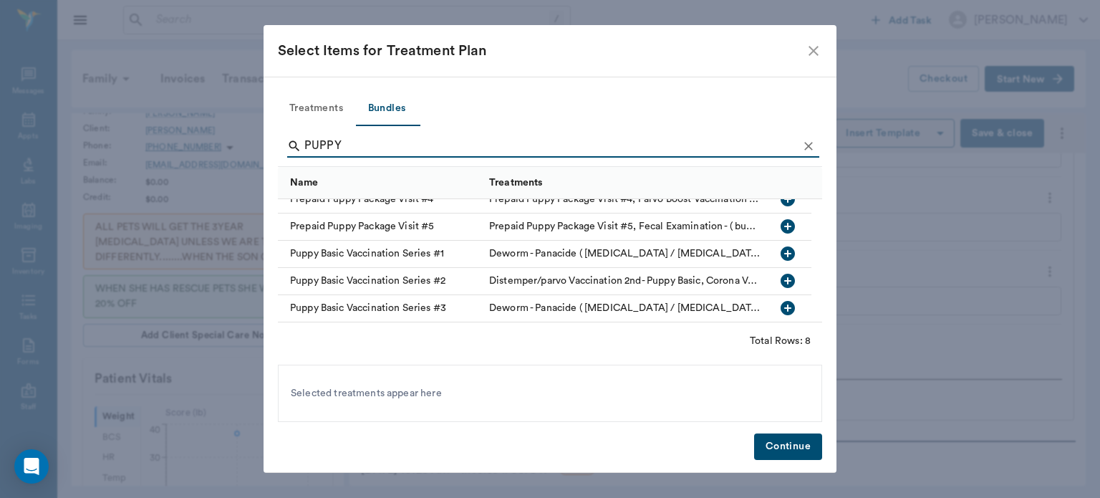
type input "PUPPY"
click at [789, 276] on icon "button" at bounding box center [788, 281] width 14 height 14
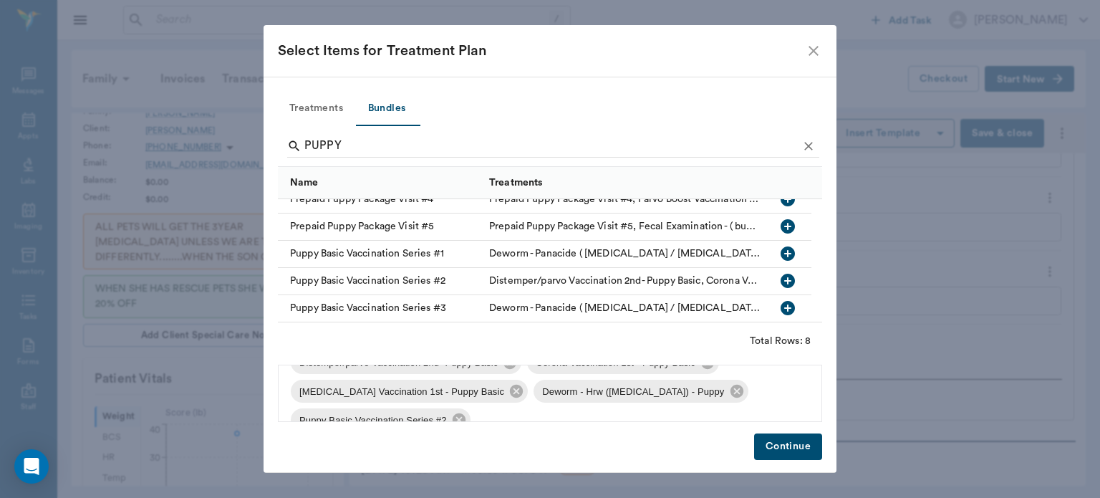
scroll to position [27, 0]
click at [510, 395] on icon at bounding box center [516, 390] width 13 height 13
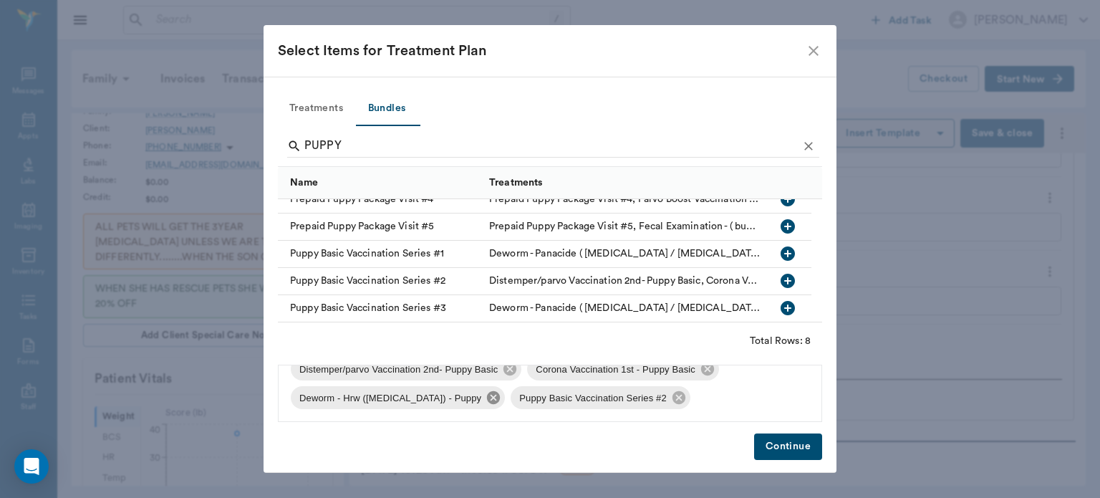
click at [486, 400] on icon at bounding box center [494, 398] width 16 height 16
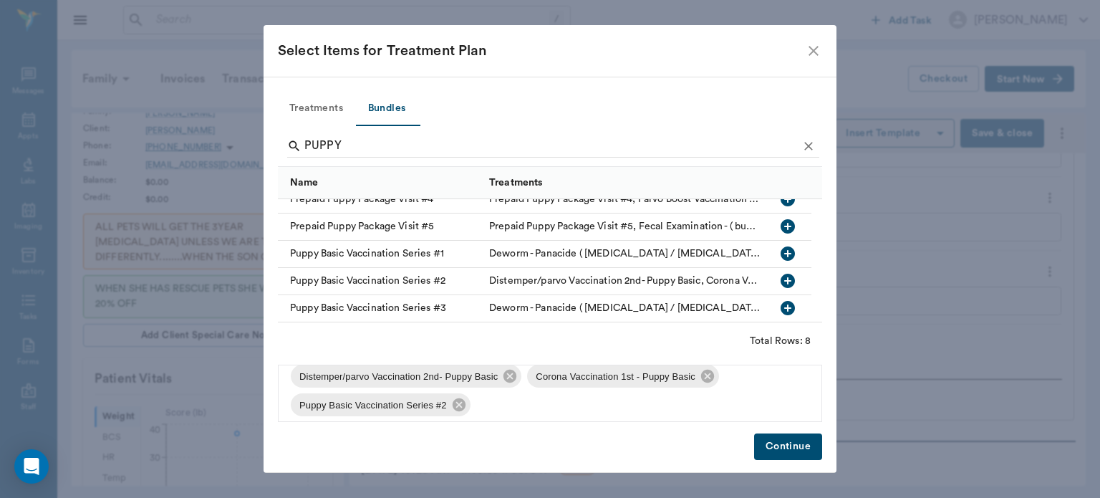
scroll to position [17, 0]
click at [455, 404] on icon at bounding box center [458, 400] width 13 height 13
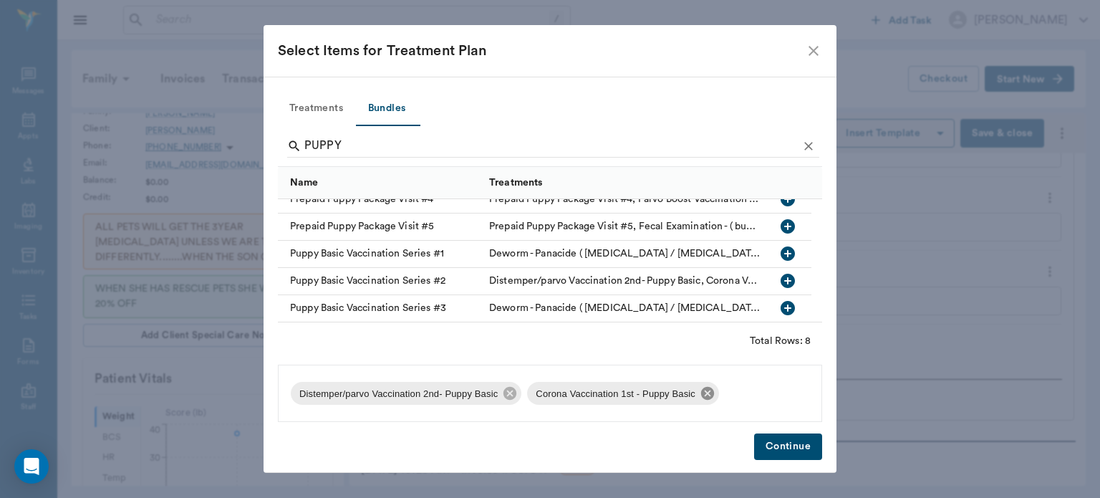
click at [708, 395] on icon at bounding box center [707, 393] width 13 height 13
click at [510, 397] on icon at bounding box center [509, 393] width 13 height 13
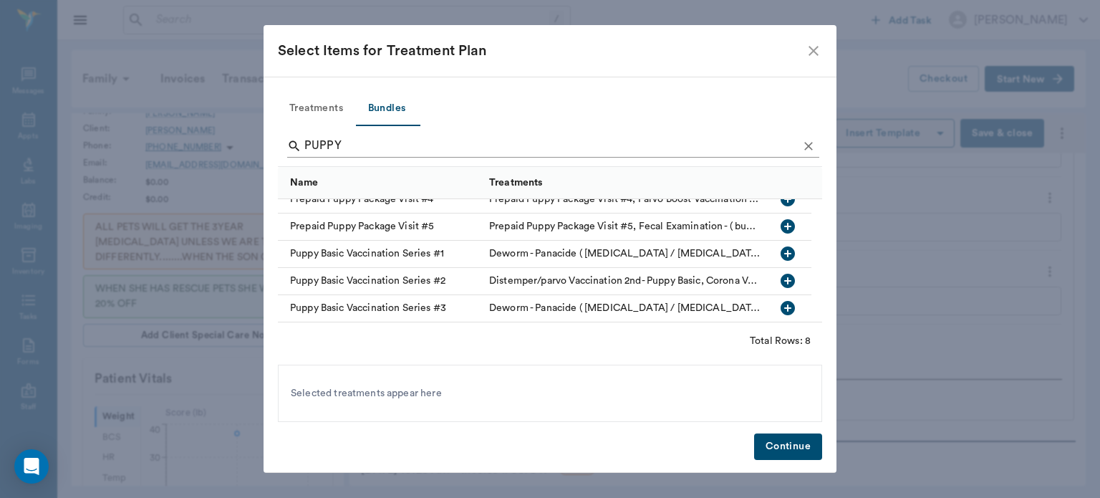
click at [809, 142] on icon "Clear" at bounding box center [808, 146] width 14 height 14
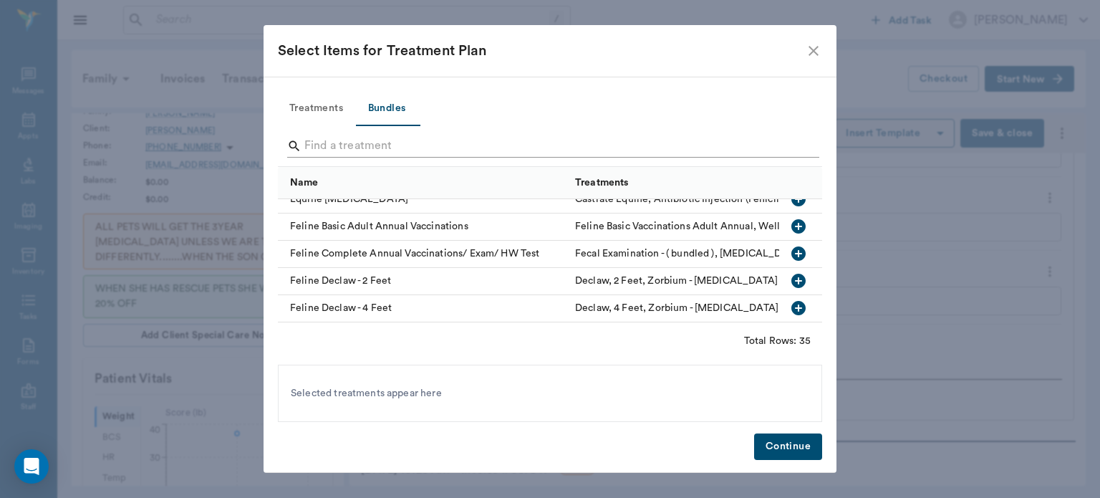
click at [327, 148] on input "Search" at bounding box center [550, 146] width 493 height 23
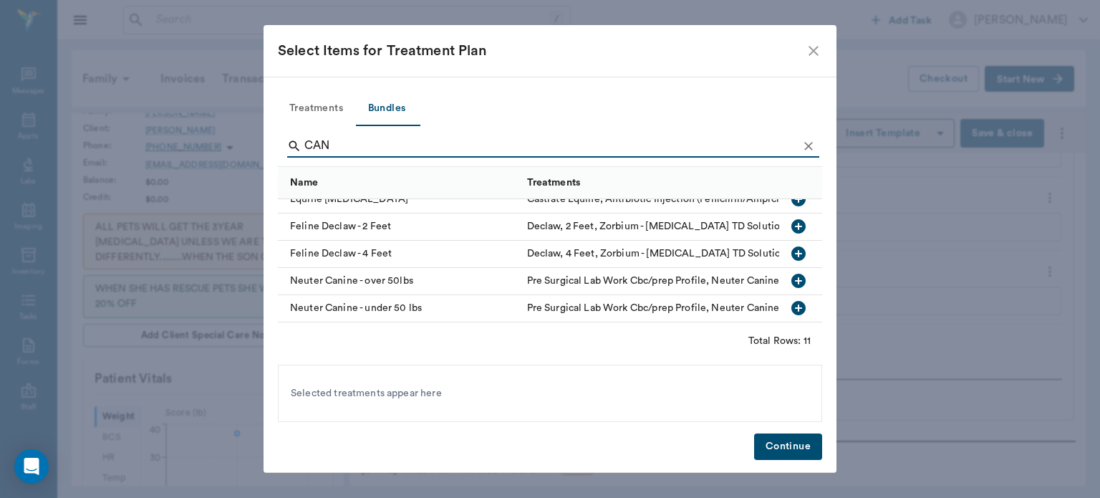
scroll to position [78, 0]
type input "C"
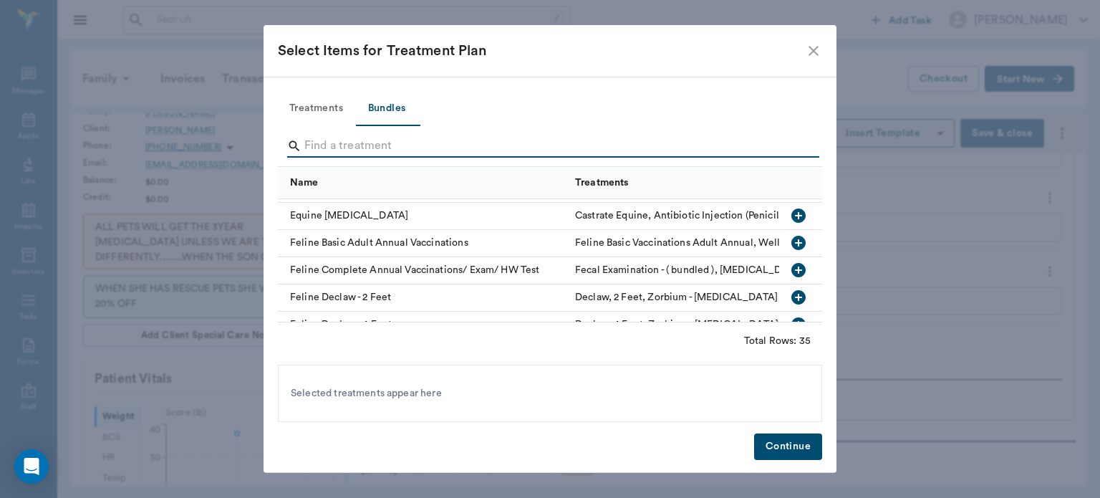
click at [790, 242] on icon "button" at bounding box center [798, 242] width 17 height 17
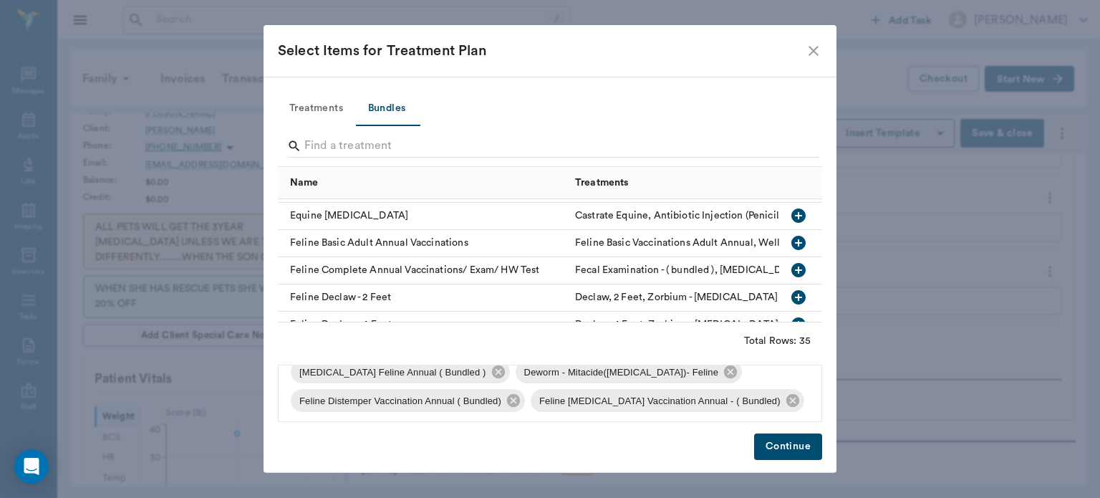
scroll to position [49, 0]
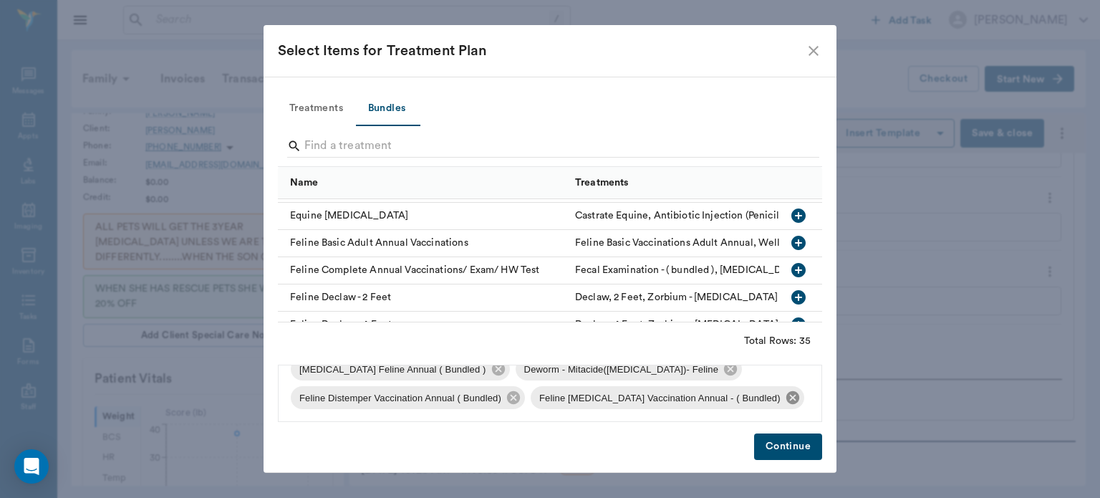
click at [785, 398] on icon at bounding box center [793, 398] width 16 height 16
click at [509, 402] on icon at bounding box center [513, 397] width 13 height 13
click at [724, 401] on icon at bounding box center [730, 397] width 13 height 13
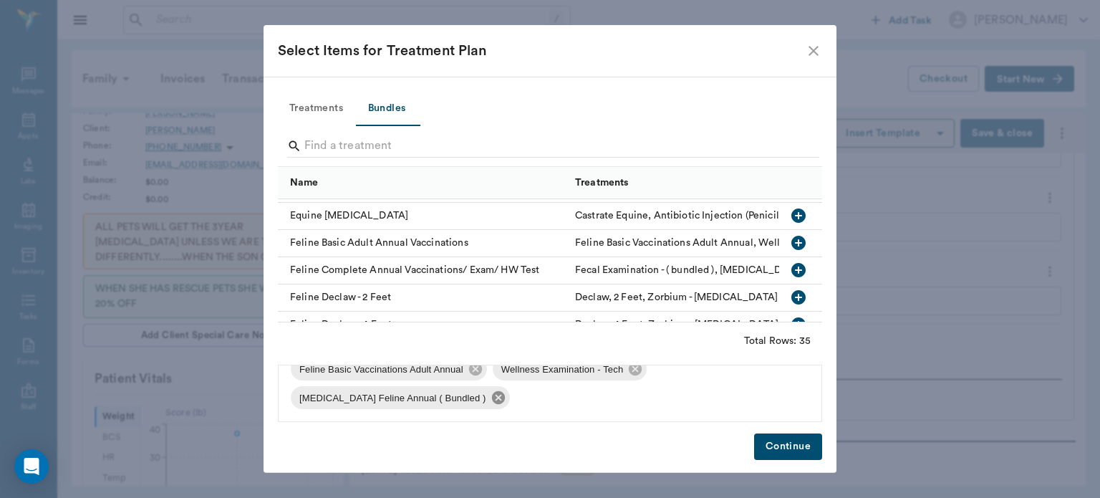
click at [499, 400] on icon at bounding box center [497, 397] width 13 height 13
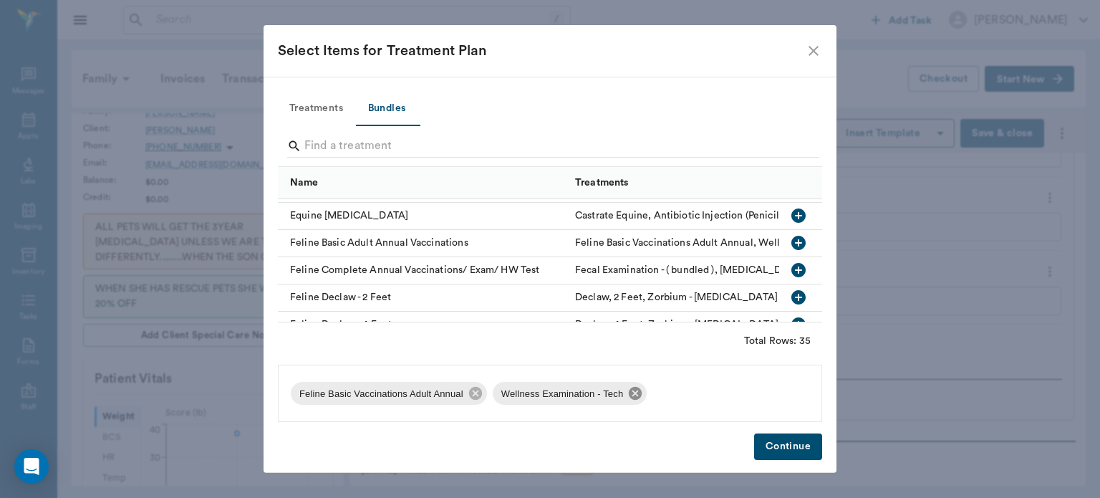
click at [633, 396] on icon at bounding box center [635, 393] width 13 height 13
click at [476, 394] on icon at bounding box center [476, 393] width 16 height 16
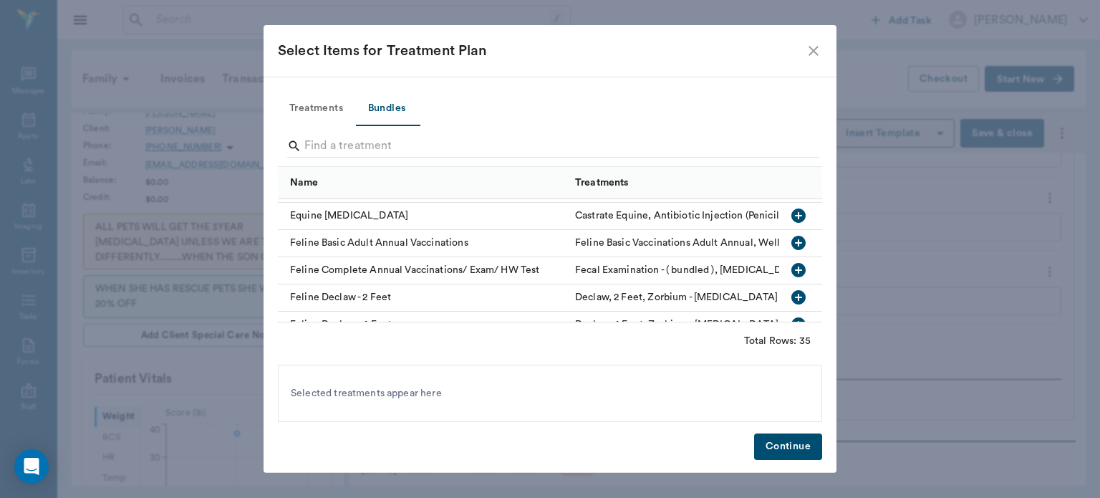
click at [310, 98] on button "Treatments" at bounding box center [316, 109] width 77 height 34
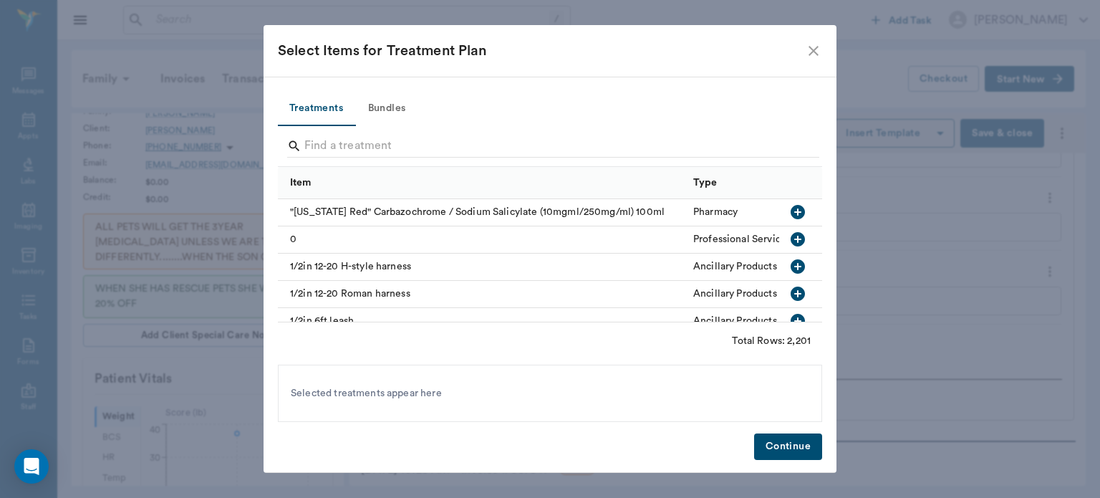
click at [390, 107] on button "Bundles" at bounding box center [386, 109] width 64 height 34
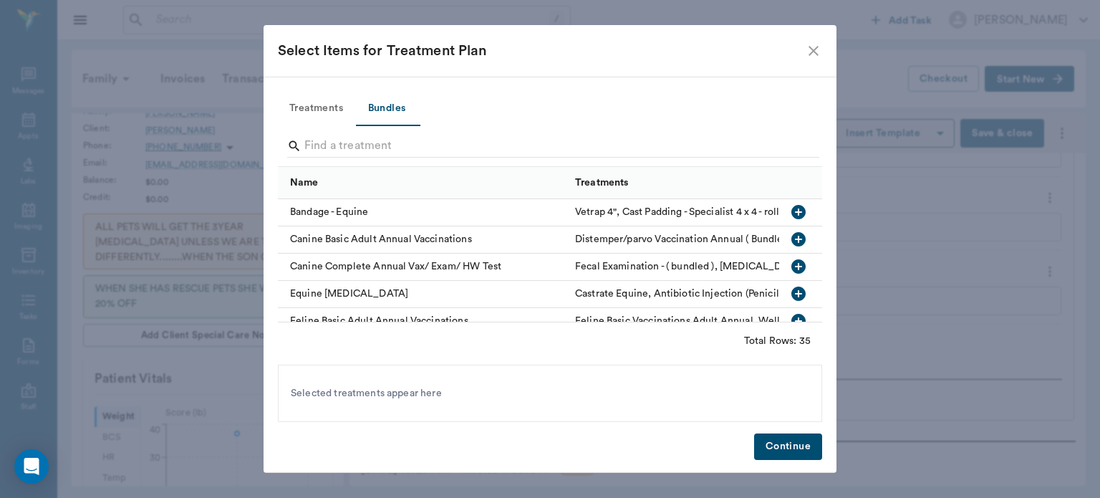
click at [791, 240] on icon "button" at bounding box center [798, 239] width 14 height 14
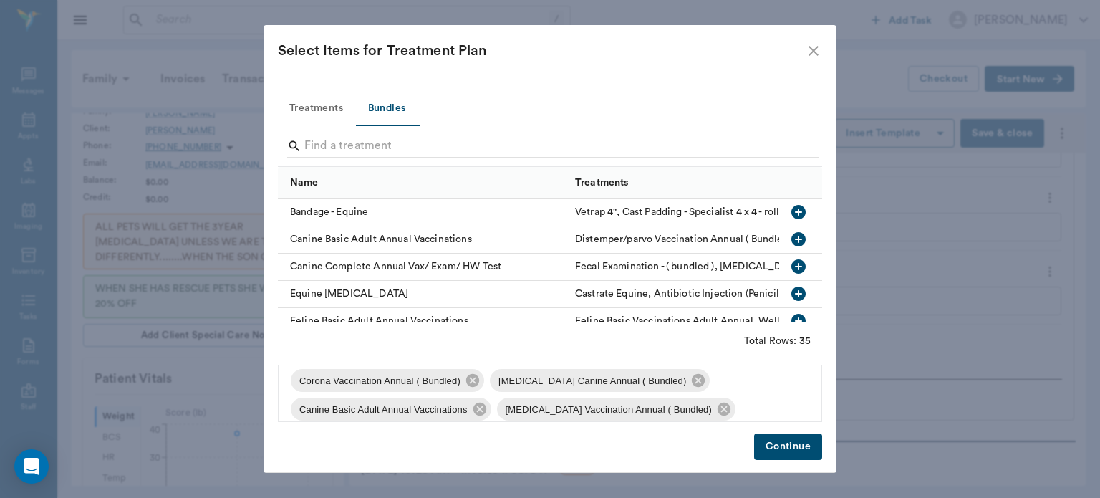
scroll to position [32, 0]
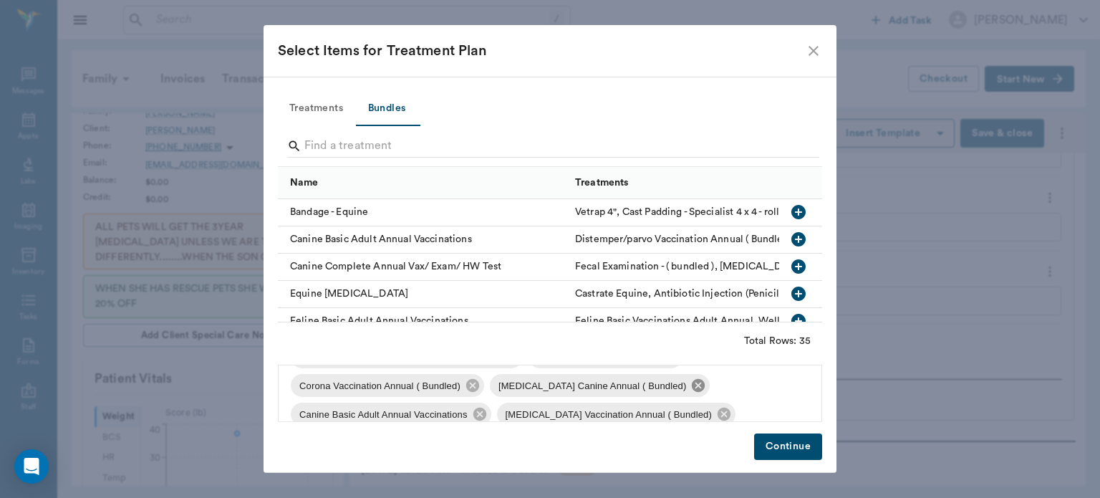
click at [695, 388] on icon at bounding box center [698, 385] width 13 height 13
click at [786, 410] on icon at bounding box center [794, 414] width 16 height 16
click at [511, 418] on icon at bounding box center [517, 413] width 13 height 13
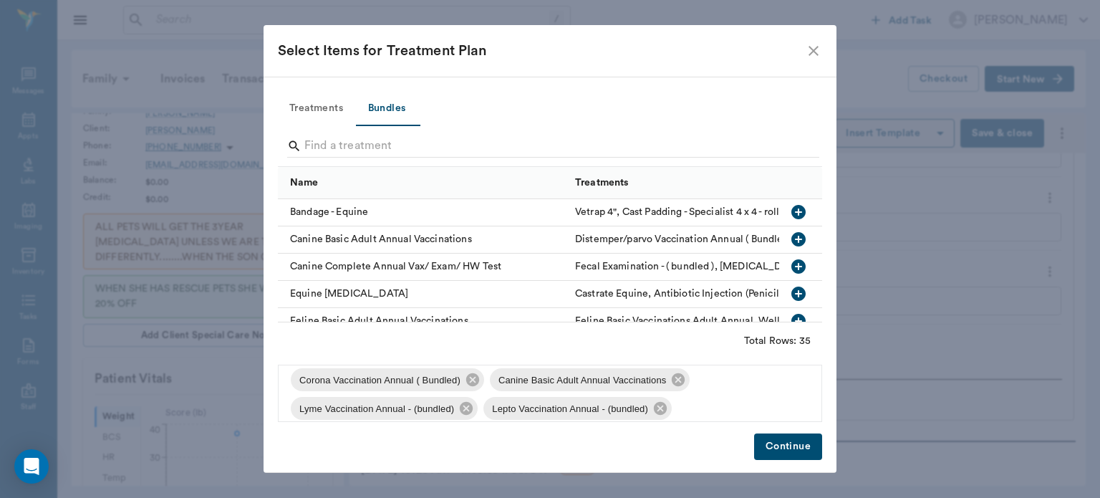
scroll to position [49, 0]
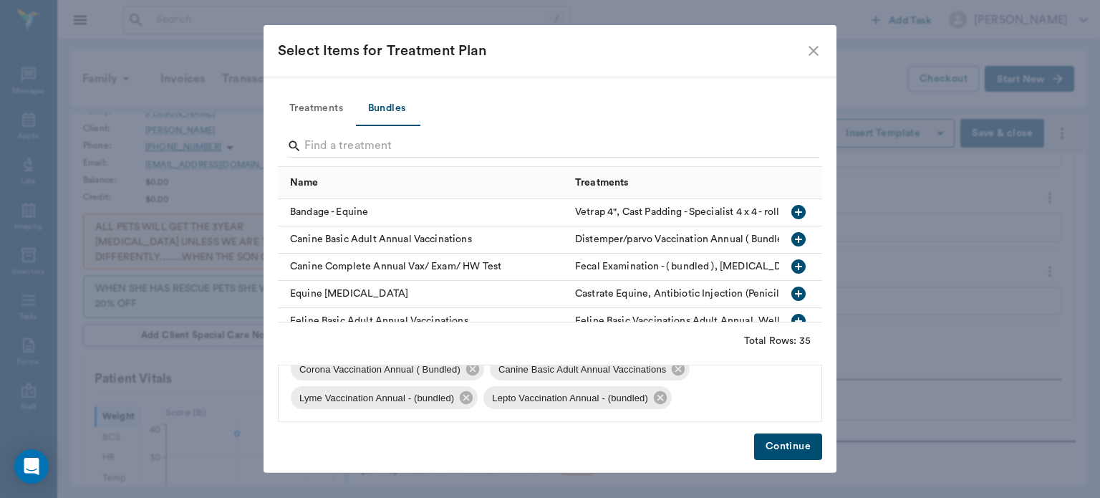
click at [310, 401] on span "Lyme Vaccination Annual - (bundled)" at bounding box center [377, 398] width 172 height 14
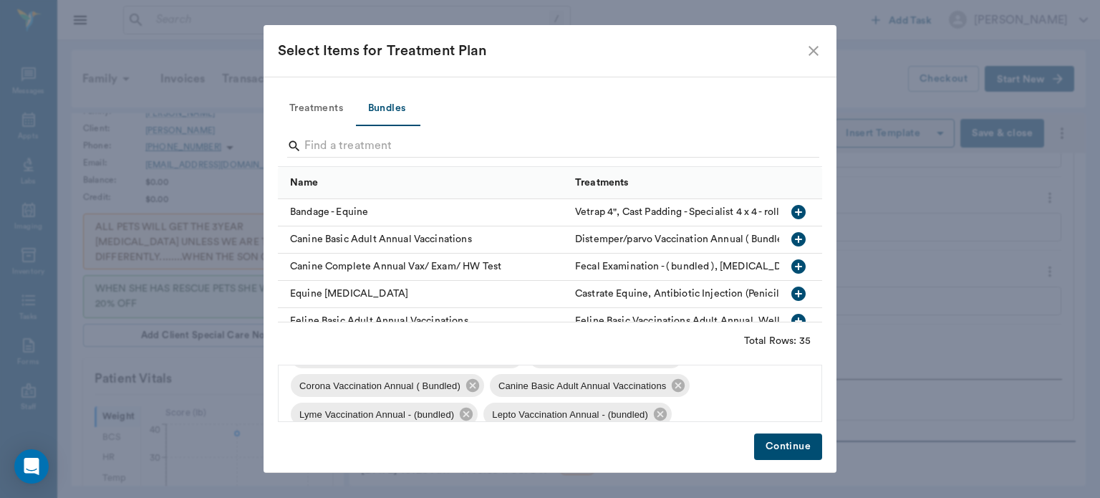
scroll to position [34, 0]
click at [786, 449] on button "Continue" at bounding box center [788, 446] width 68 height 26
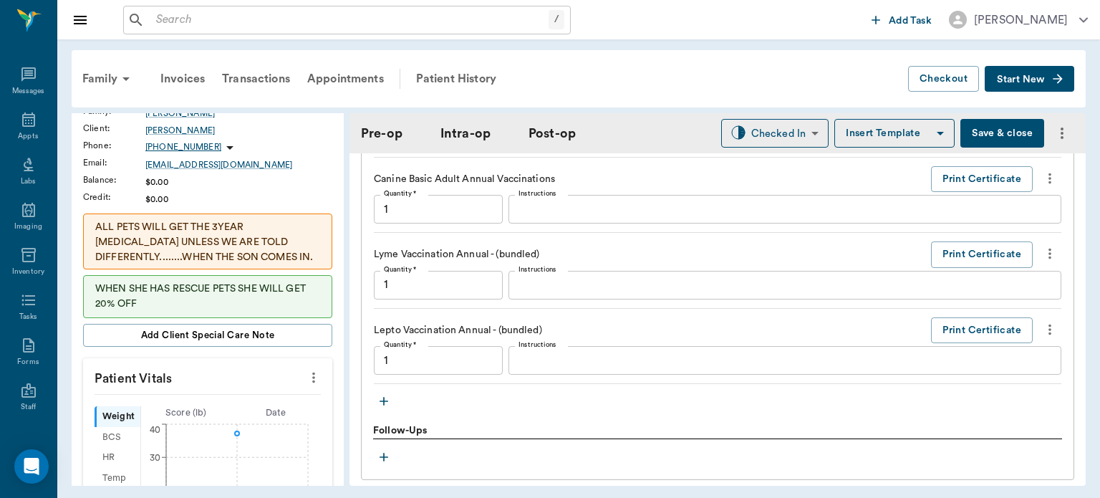
scroll to position [1777, 0]
click at [1048, 332] on icon "more" at bounding box center [1049, 327] width 3 height 11
click at [955, 392] on li "Delete" at bounding box center [978, 383] width 143 height 26
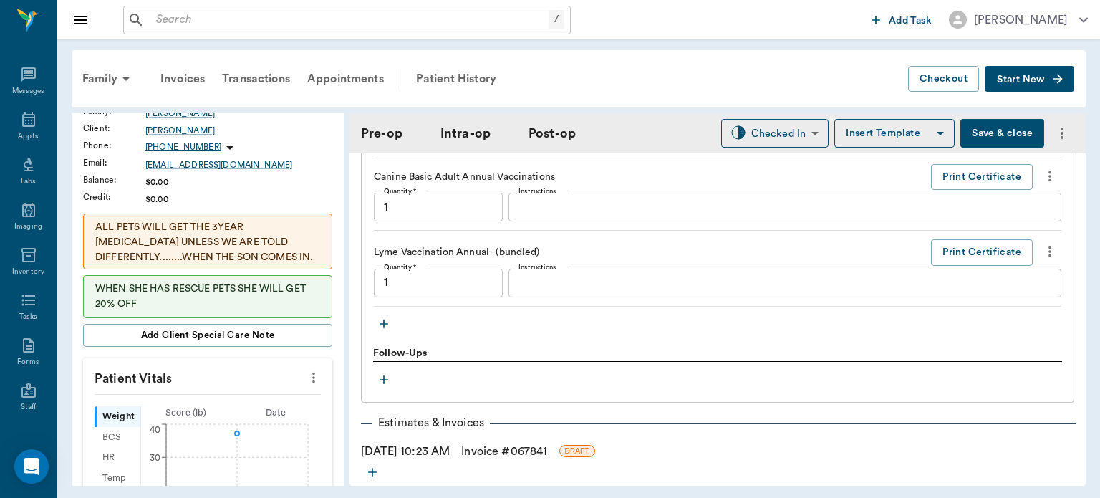
click at [1048, 256] on icon "more" at bounding box center [1049, 251] width 3 height 11
click at [988, 316] on li "Delete" at bounding box center [978, 307] width 143 height 26
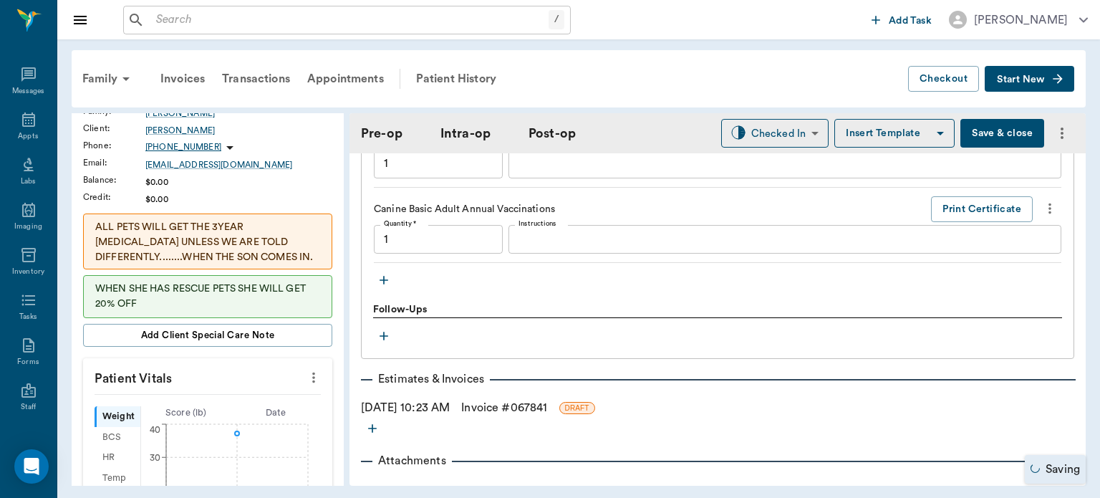
scroll to position [1704, 0]
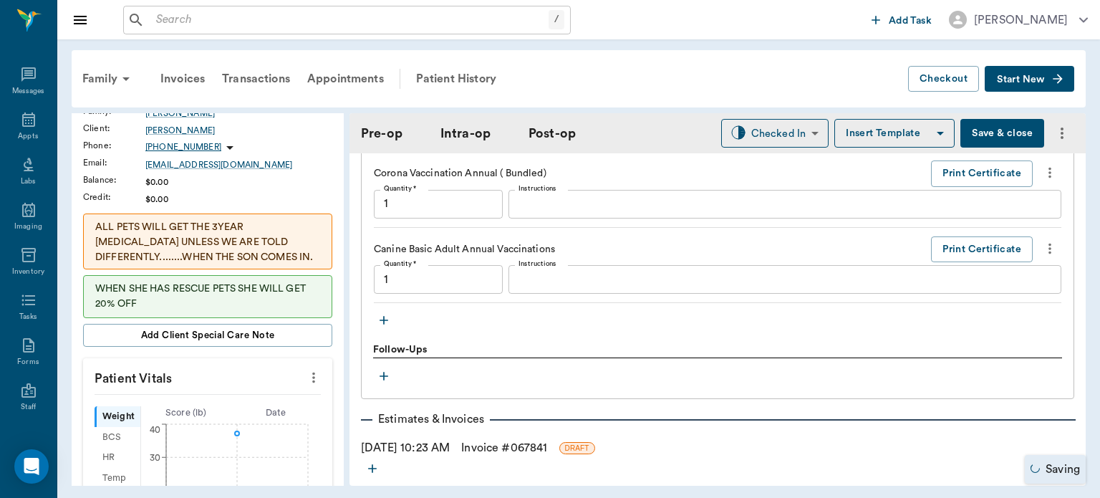
click at [1048, 252] on icon "more" at bounding box center [1049, 248] width 3 height 11
click at [1003, 307] on span "Delete" at bounding box center [979, 304] width 120 height 15
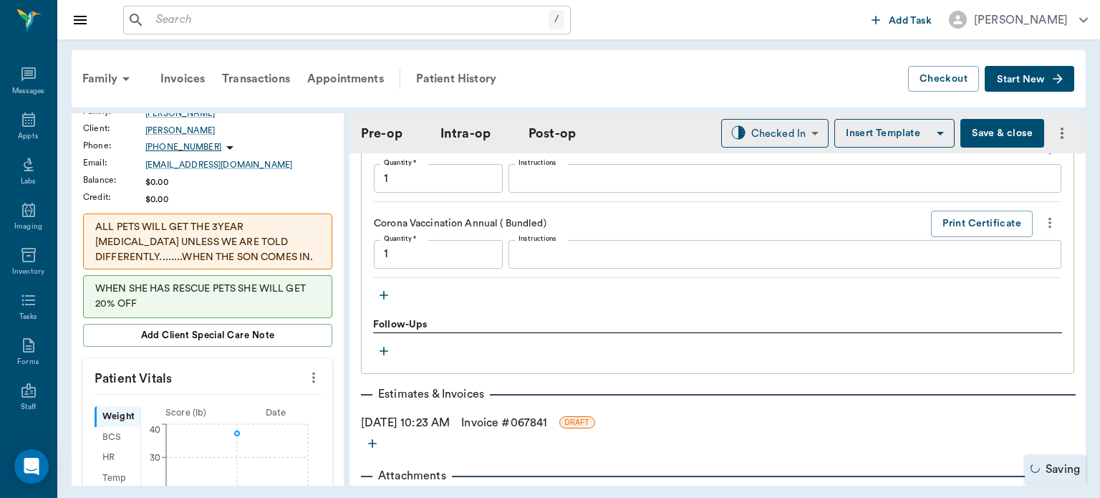
scroll to position [1652, 0]
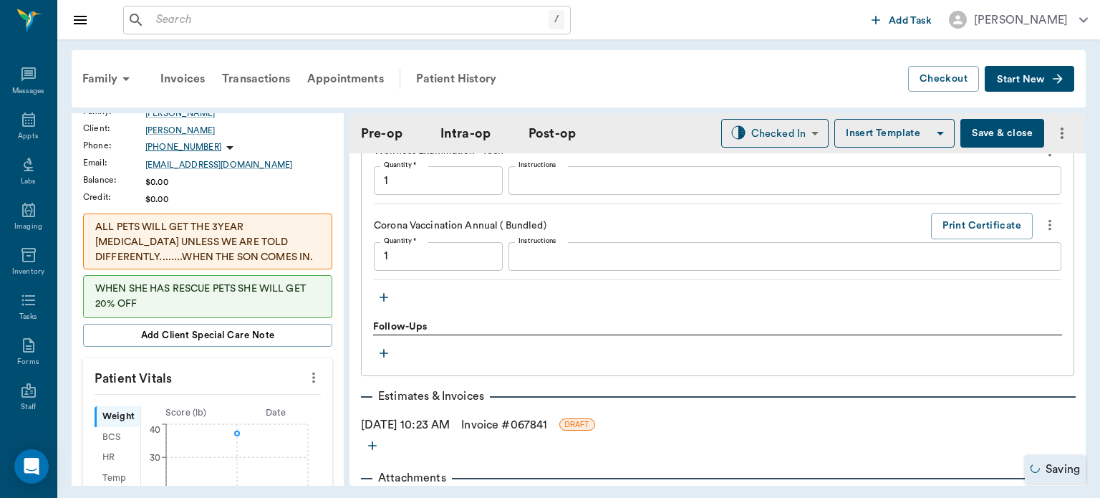
click at [1038, 248] on div "x Instructions" at bounding box center [784, 256] width 553 height 29
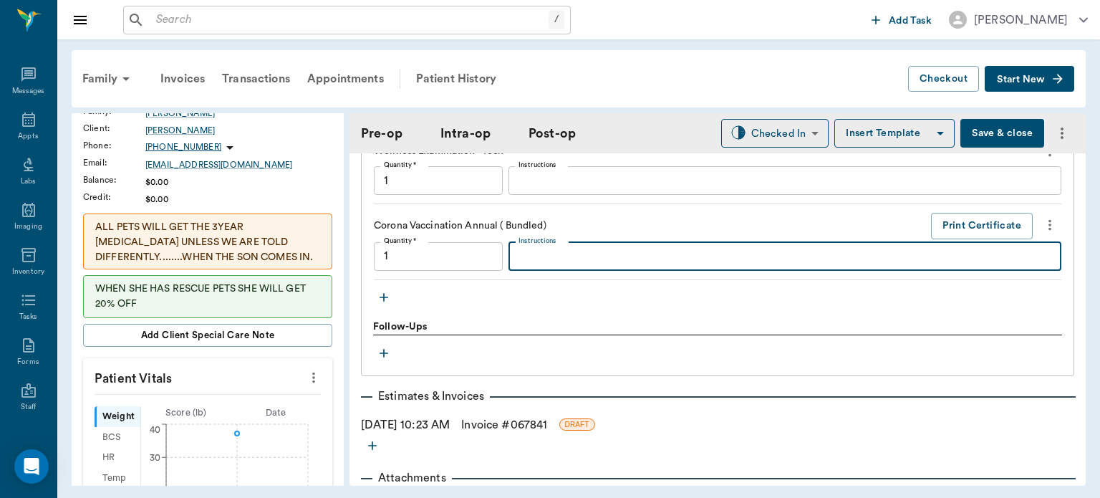
click at [1048, 230] on icon "more" at bounding box center [1049, 225] width 3 height 11
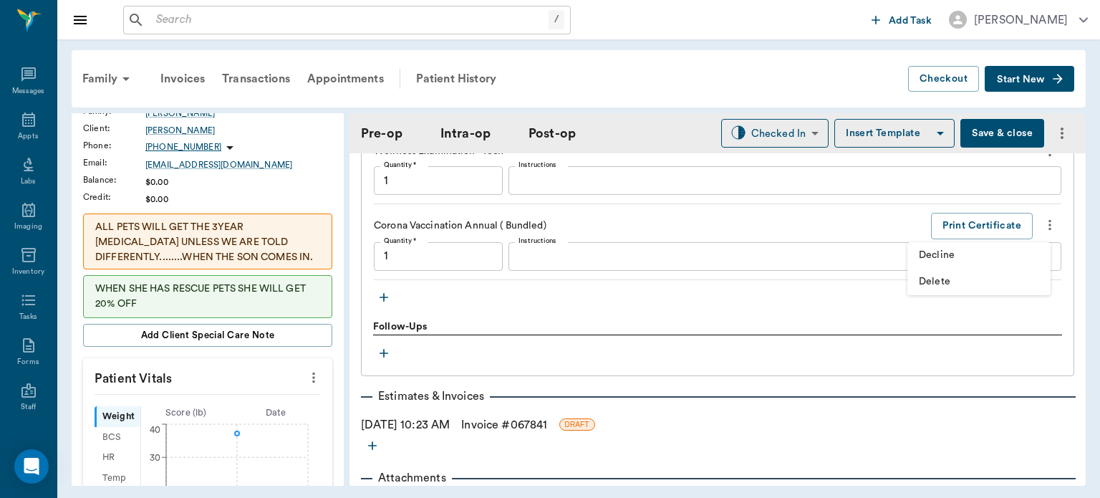
click at [978, 289] on li "Delete" at bounding box center [978, 282] width 143 height 26
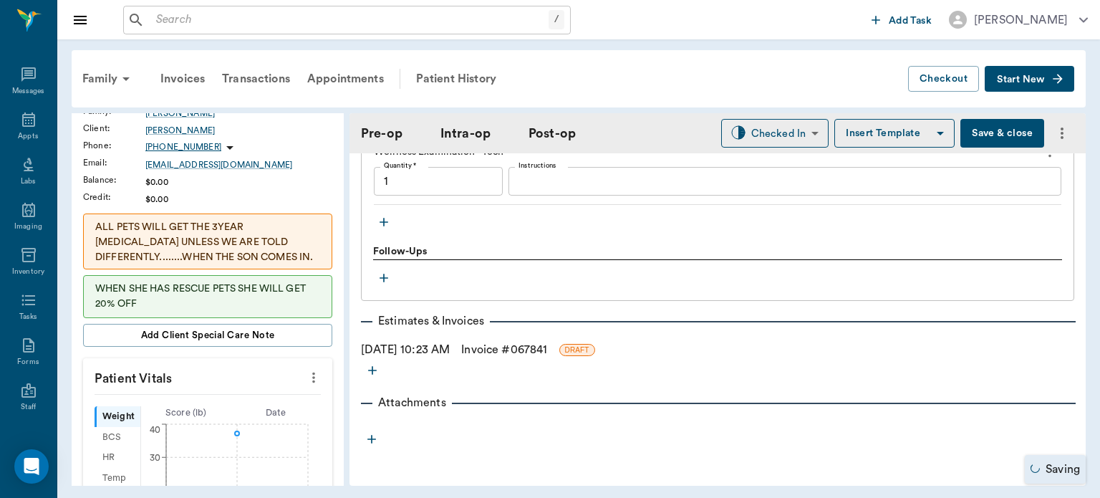
click at [390, 228] on icon "button" at bounding box center [384, 222] width 14 height 14
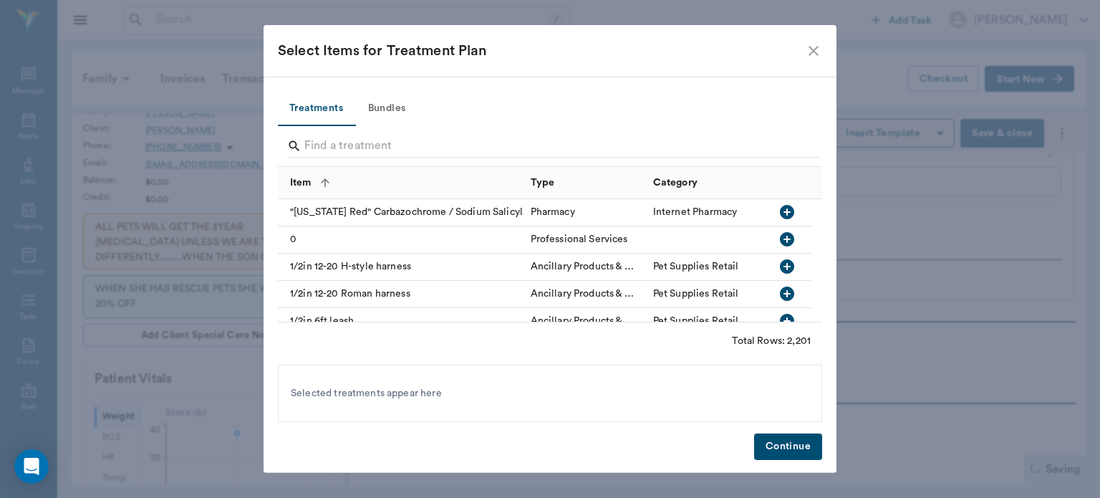
click at [396, 98] on button "Bundles" at bounding box center [386, 109] width 64 height 34
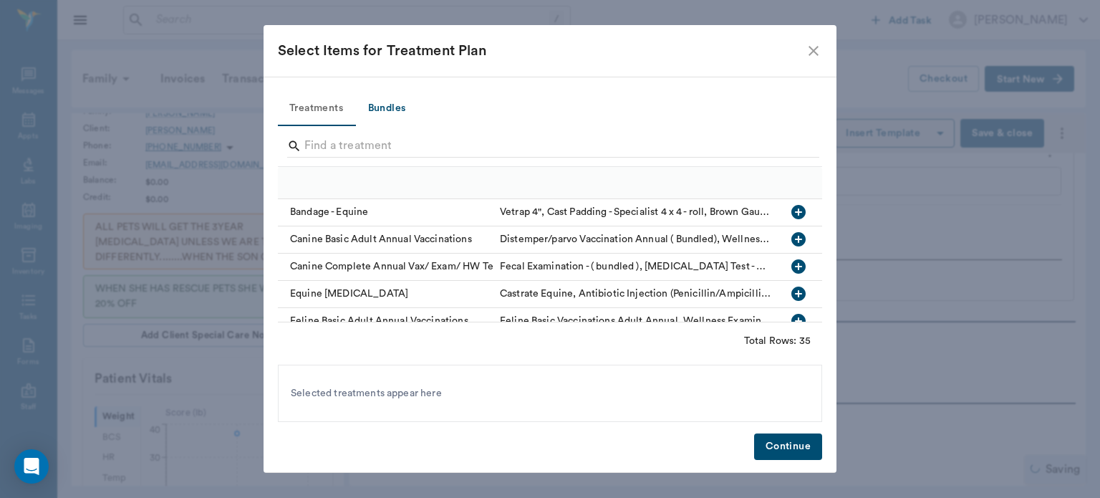
click at [384, 101] on button "Bundles" at bounding box center [386, 109] width 64 height 34
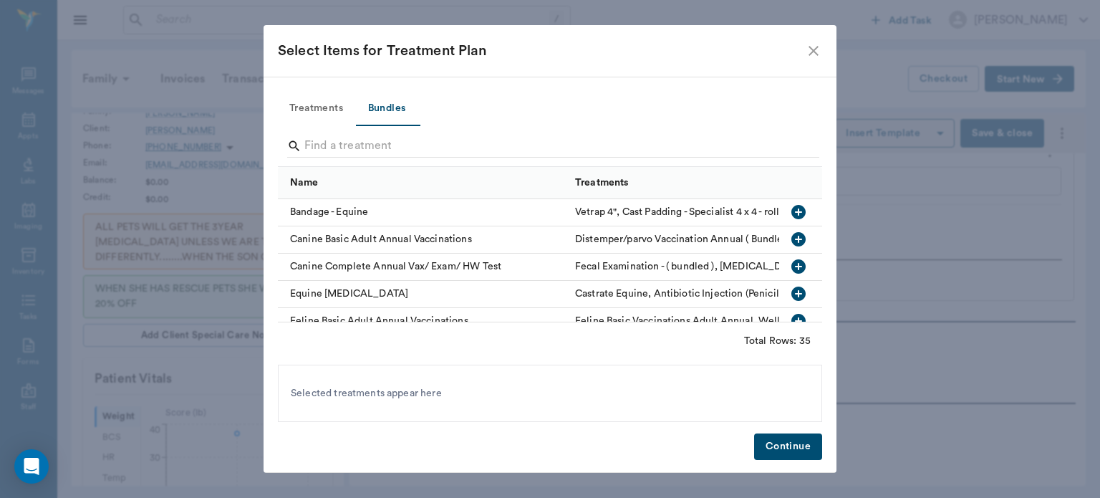
click at [791, 243] on icon "button" at bounding box center [798, 239] width 14 height 14
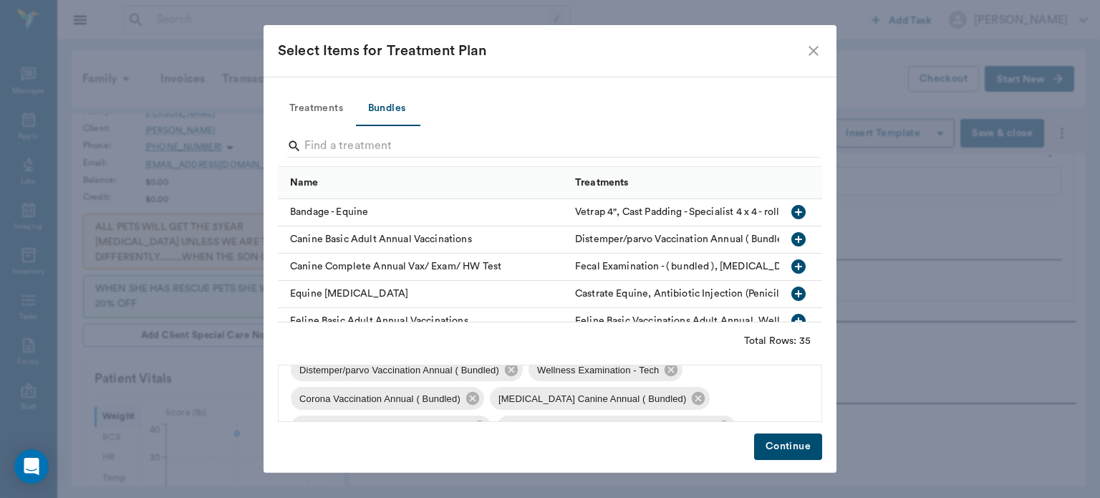
scroll to position [25, 0]
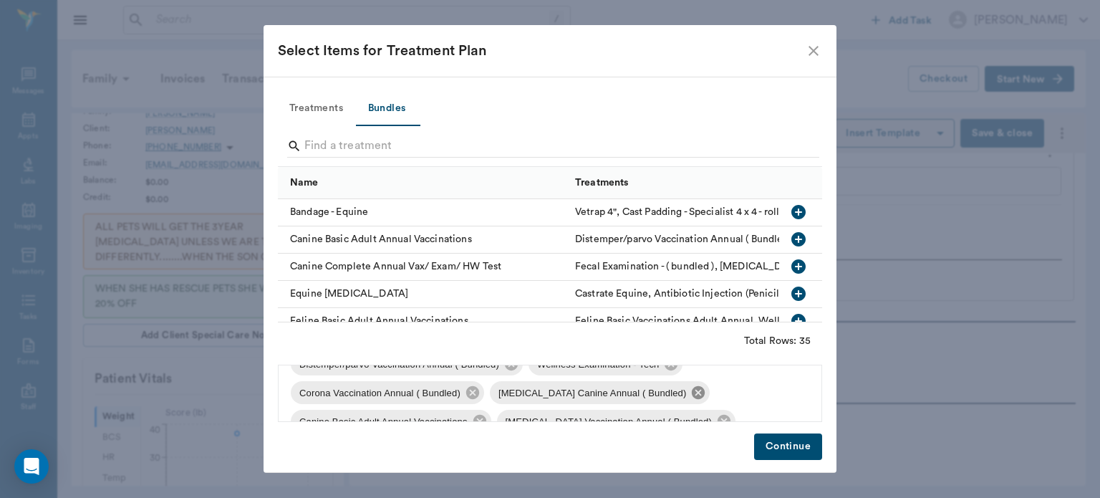
click at [695, 396] on icon at bounding box center [698, 393] width 16 height 16
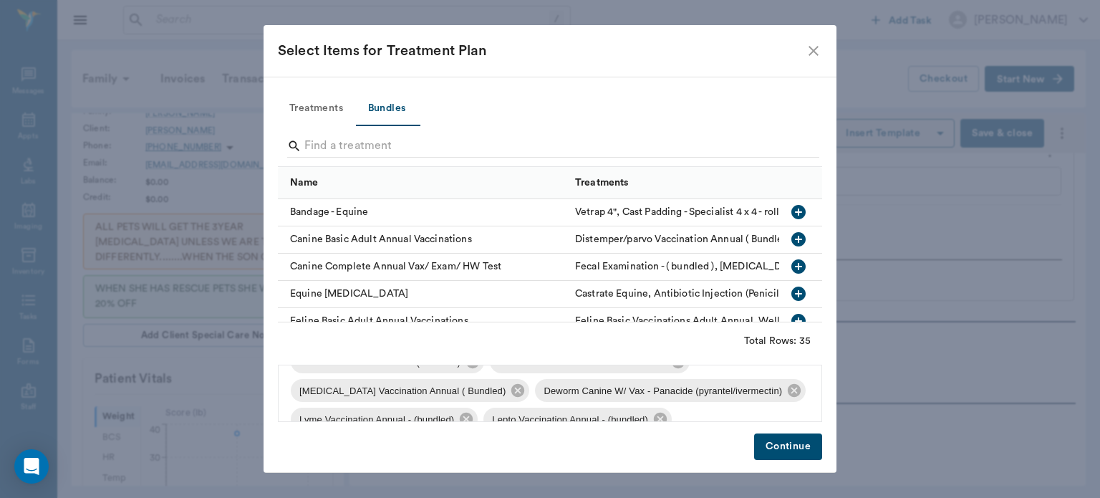
scroll to position [57, 0]
click at [788, 392] on icon at bounding box center [794, 388] width 13 height 13
click at [511, 393] on icon at bounding box center [517, 388] width 13 height 13
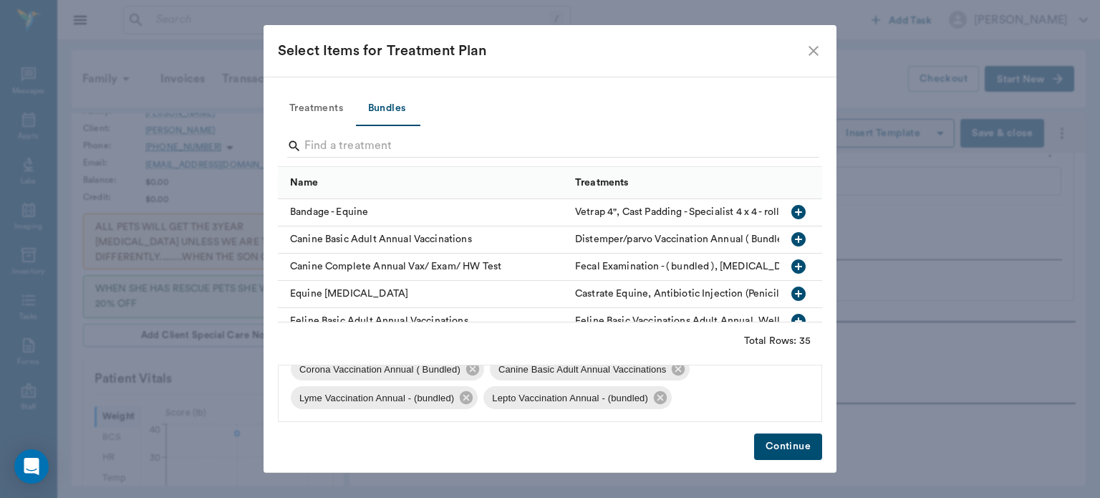
scroll to position [49, 0]
click at [778, 452] on button "Continue" at bounding box center [788, 446] width 68 height 26
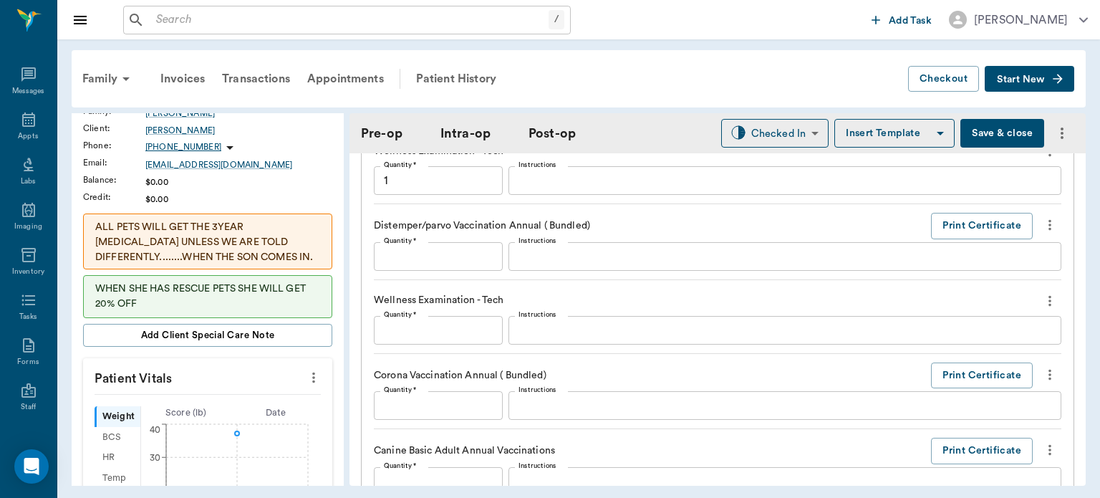
type input "1"
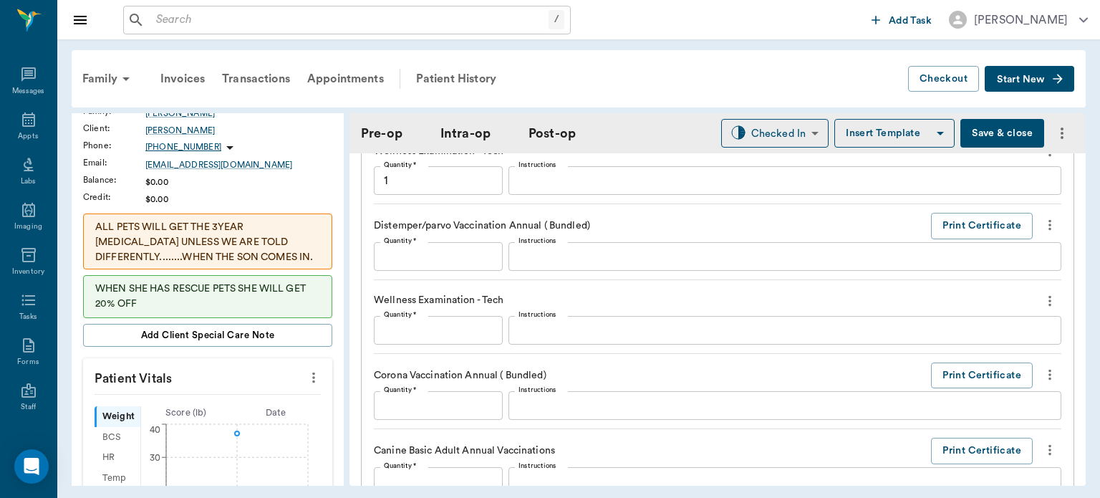
type input "1"
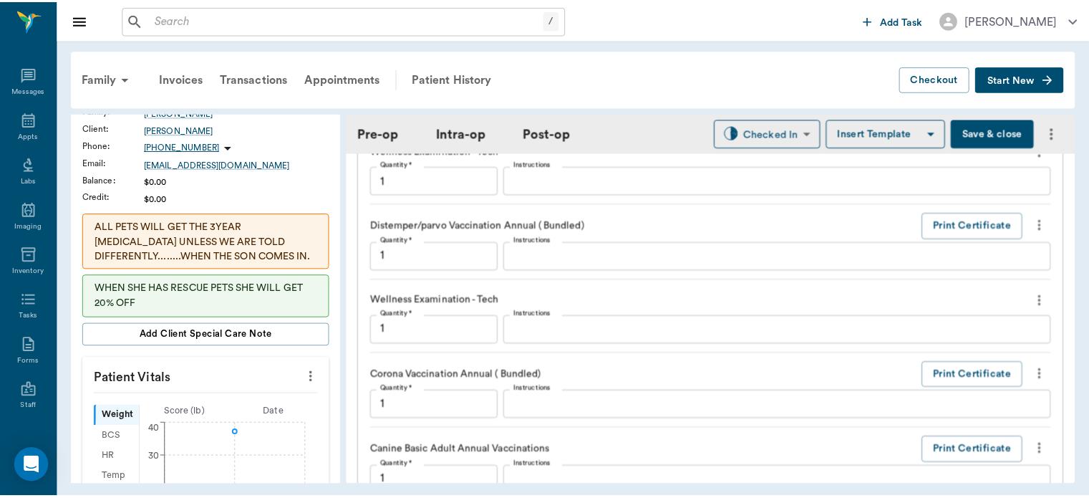
scroll to position [2029, 0]
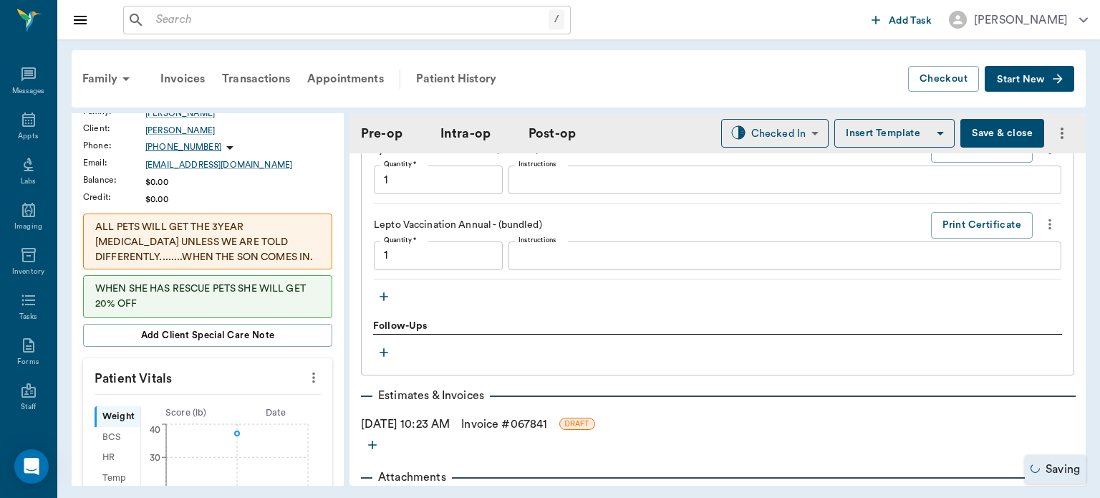
click at [503, 432] on link "Invoice # 067841" at bounding box center [504, 423] width 86 height 17
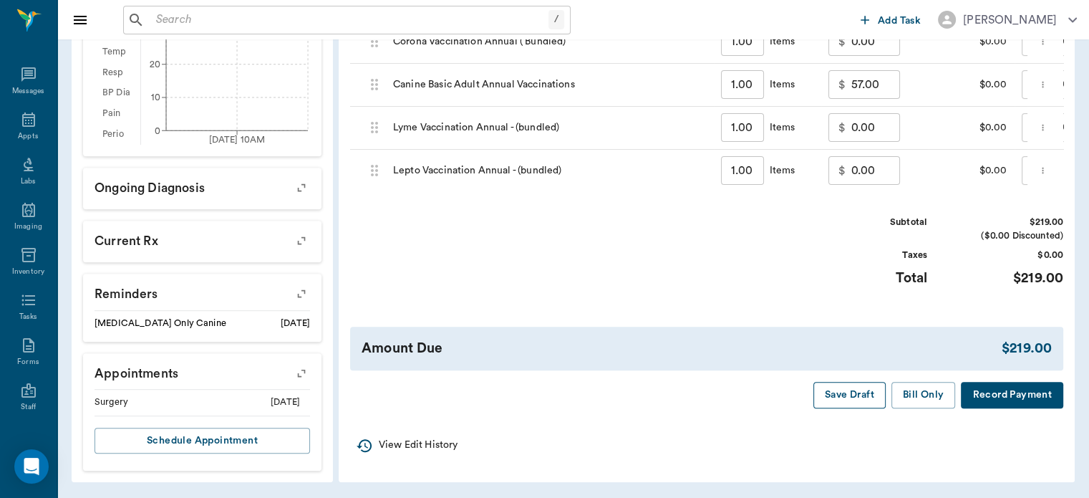
click at [842, 404] on button "Save Draft" at bounding box center [850, 395] width 72 height 26
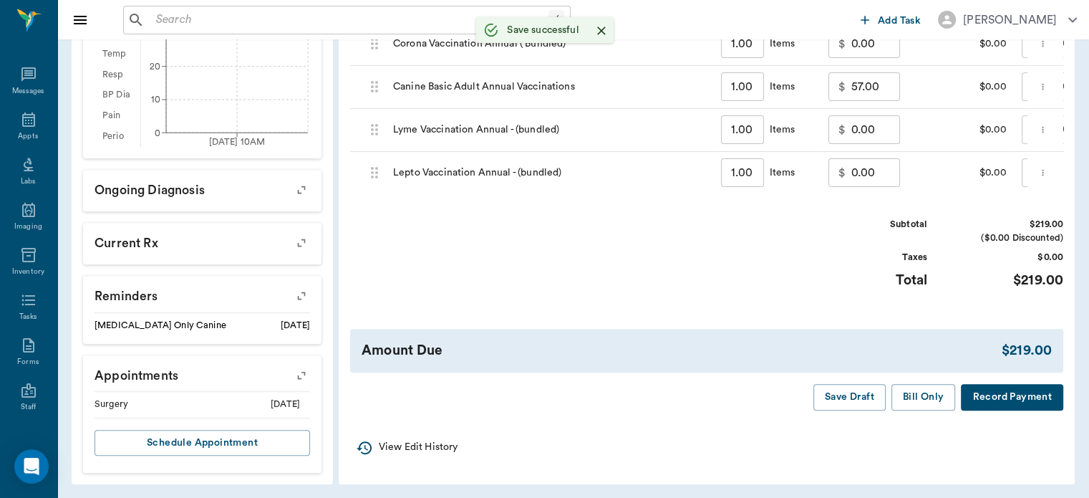
scroll to position [628, 0]
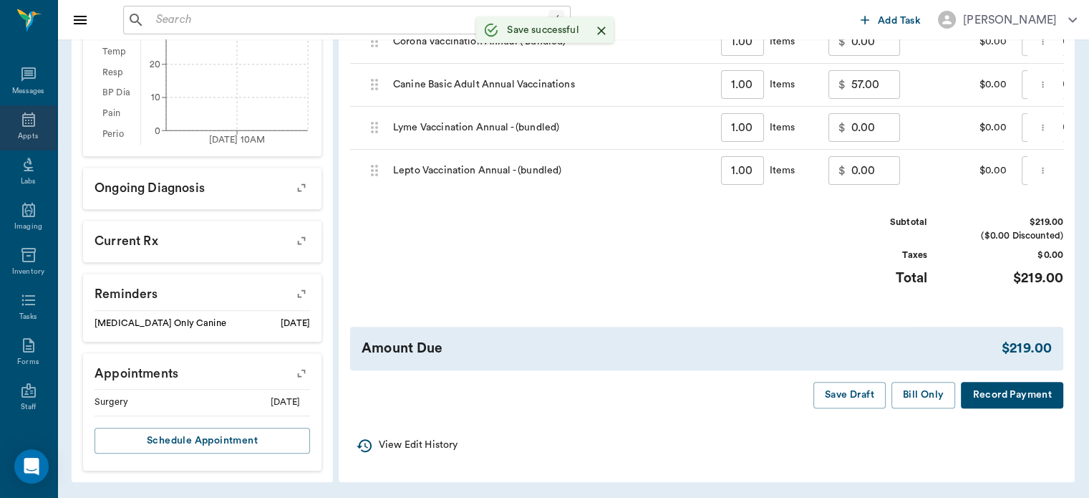
click at [20, 120] on icon at bounding box center [28, 119] width 17 height 17
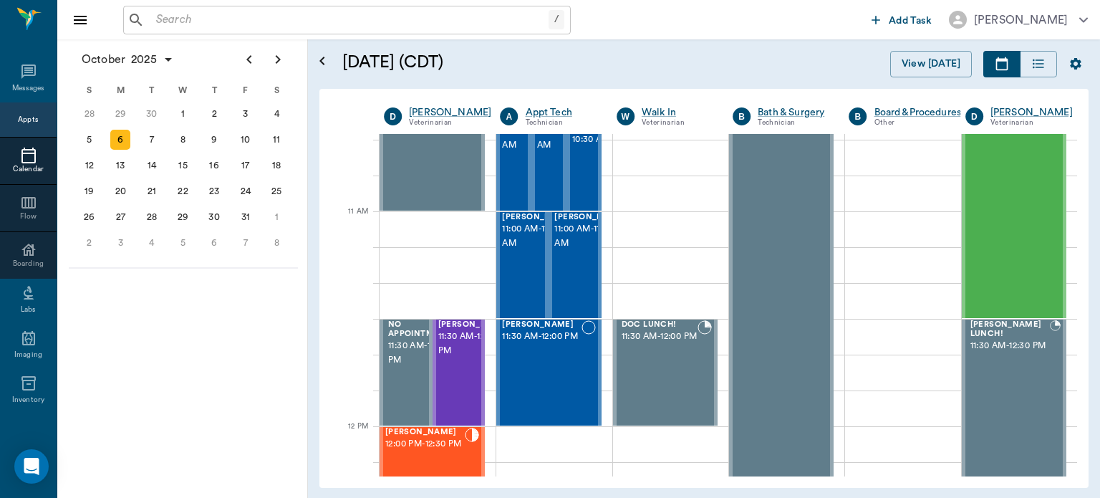
scroll to position [572, 0]
click at [457, 359] on span "11:30 AM - 12:00 PM" at bounding box center [474, 344] width 72 height 29
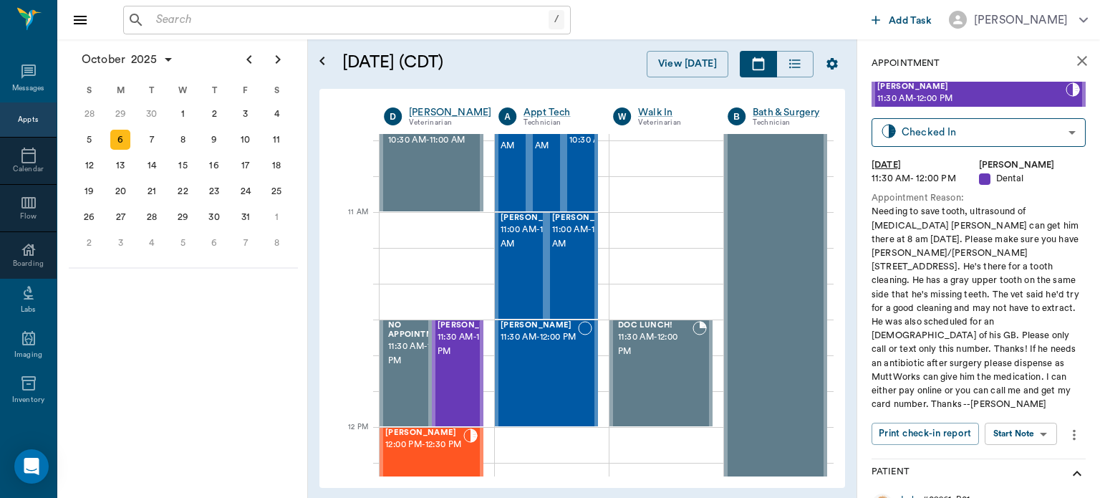
click at [1031, 421] on body "/ ​ Add Task Dr. Bert Ellsworth Nectar Messages Appts Calendar Flow Boarding La…" at bounding box center [550, 249] width 1100 height 498
click at [1048, 448] on li "View Surgery" at bounding box center [1022, 447] width 100 height 24
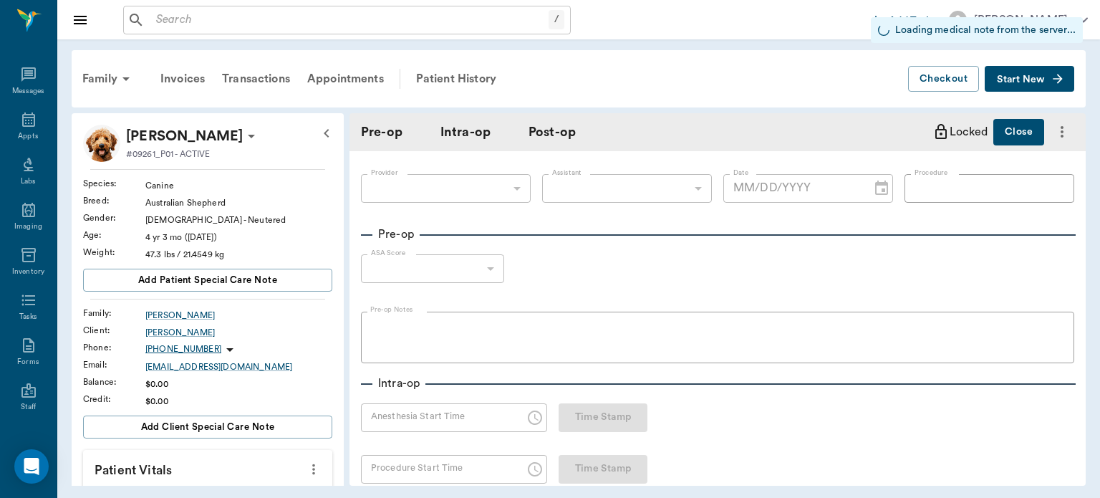
type input "63ec2f075fda476ae8351a4d"
type input "oral ORAL SURGERY"
type input "1"
radio input "true"
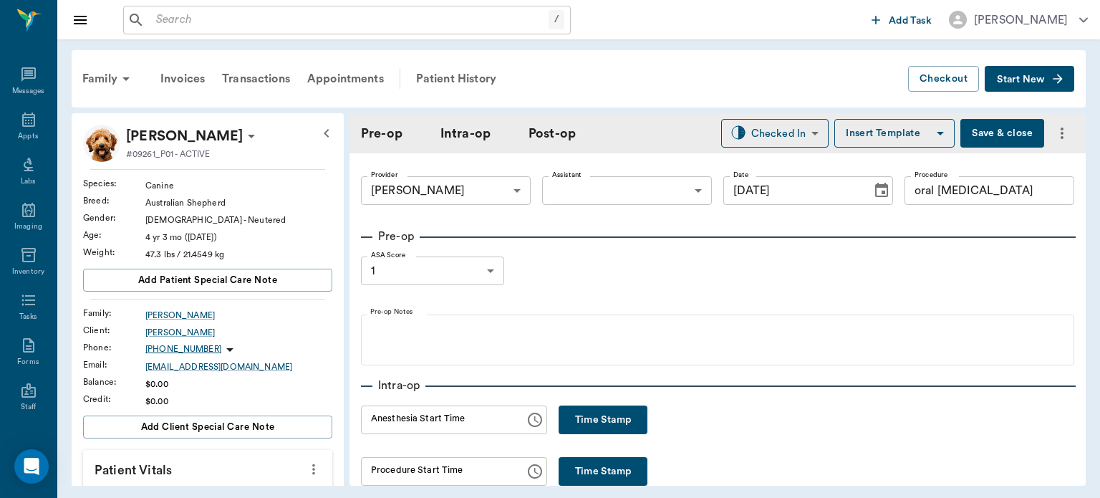
type input "[DATE]"
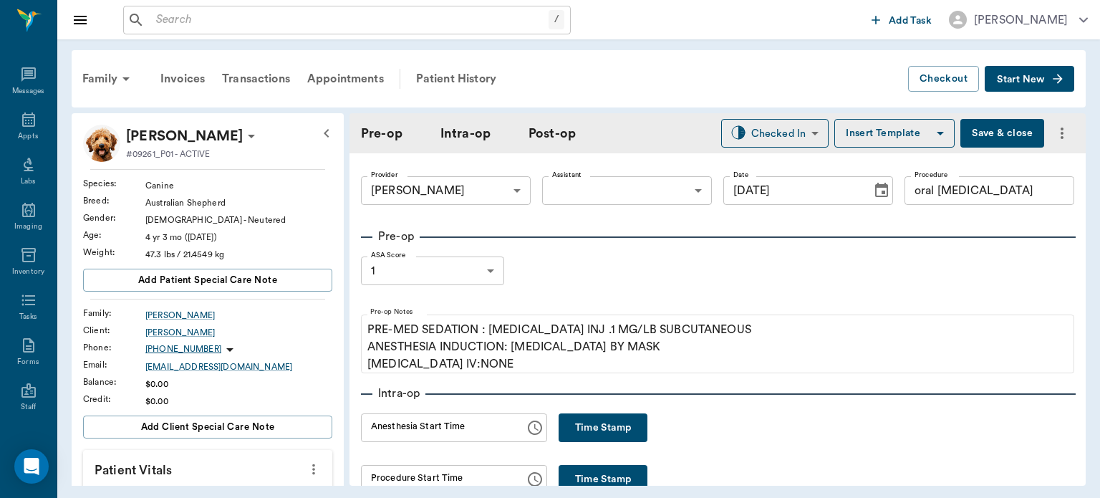
click at [587, 419] on button "Time Stamp" at bounding box center [603, 427] width 89 height 29
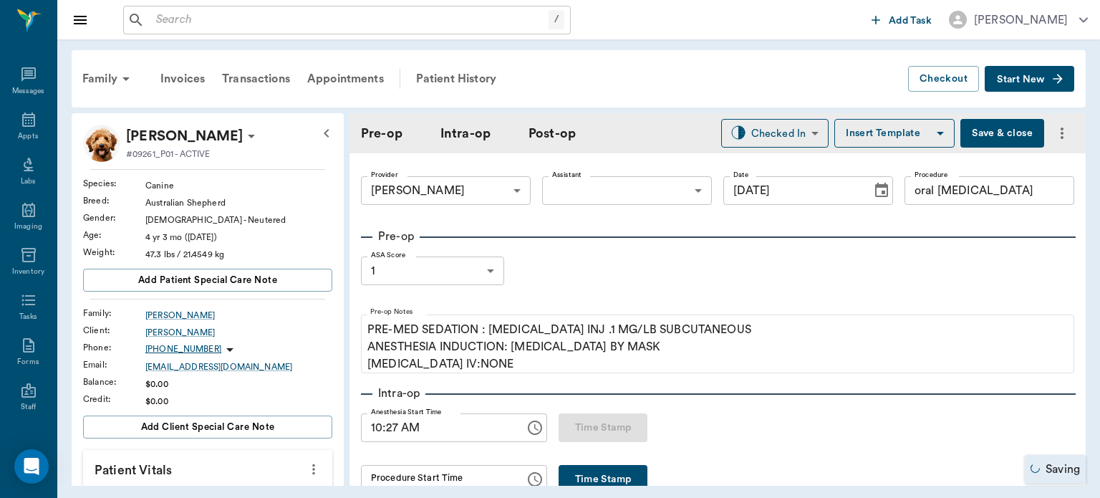
click at [390, 430] on input "10:27 AM" at bounding box center [438, 427] width 154 height 29
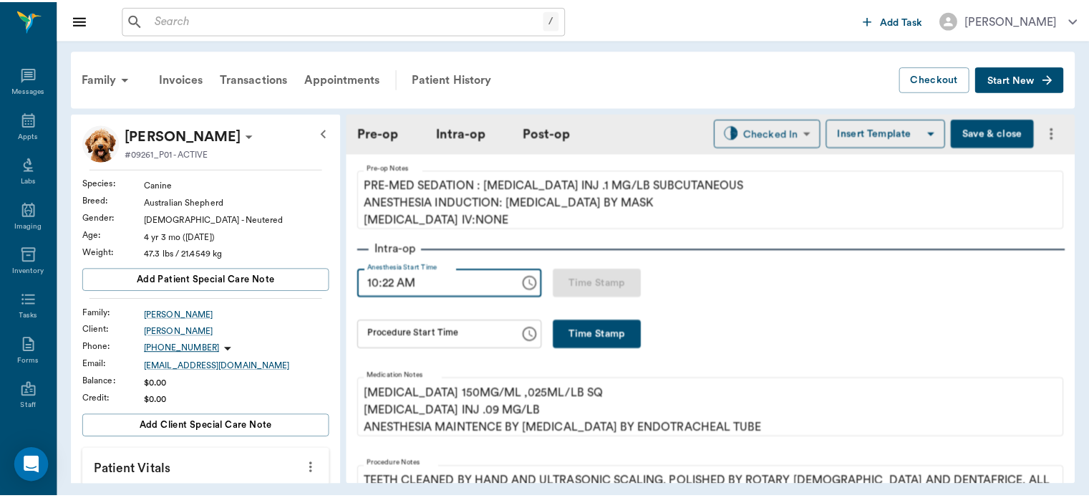
scroll to position [147, 0]
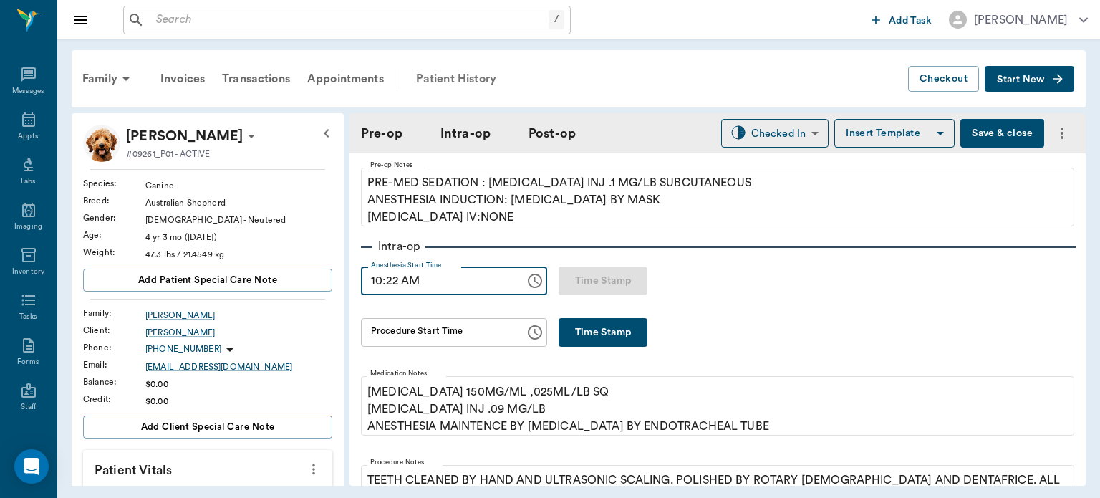
type input "10:22 AM"
click at [455, 83] on div "Patient History" at bounding box center [455, 79] width 97 height 34
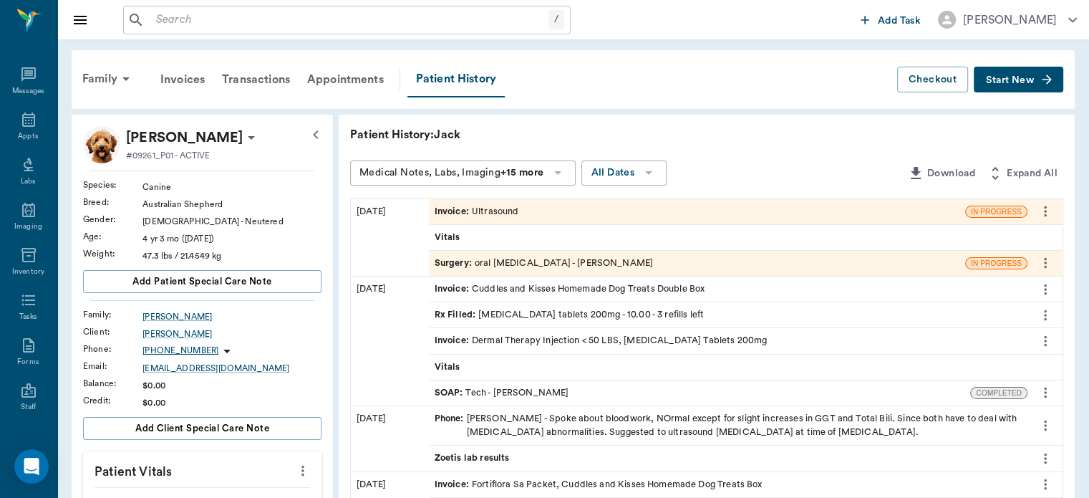
click at [453, 393] on span "SOAP :" at bounding box center [451, 393] width 32 height 14
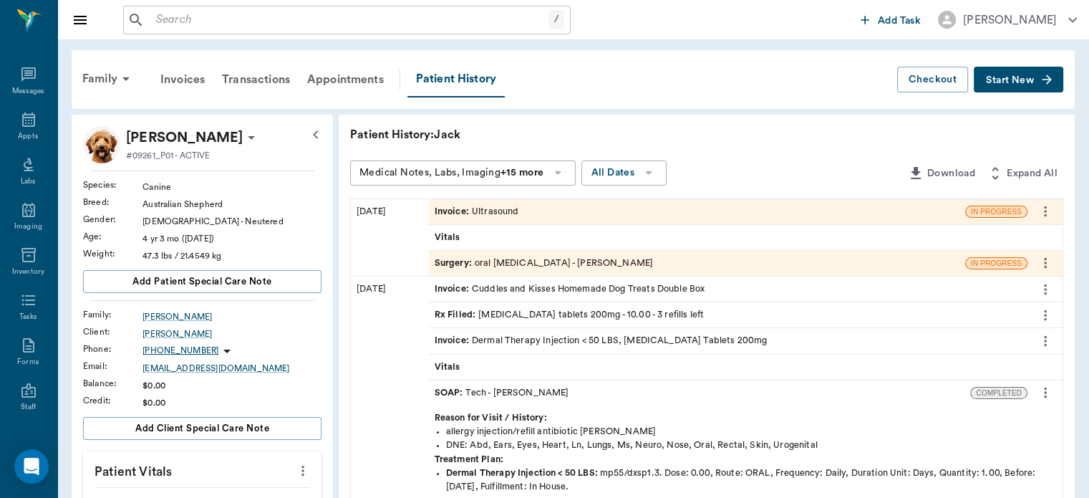
click at [1046, 394] on icon "more" at bounding box center [1045, 392] width 3 height 11
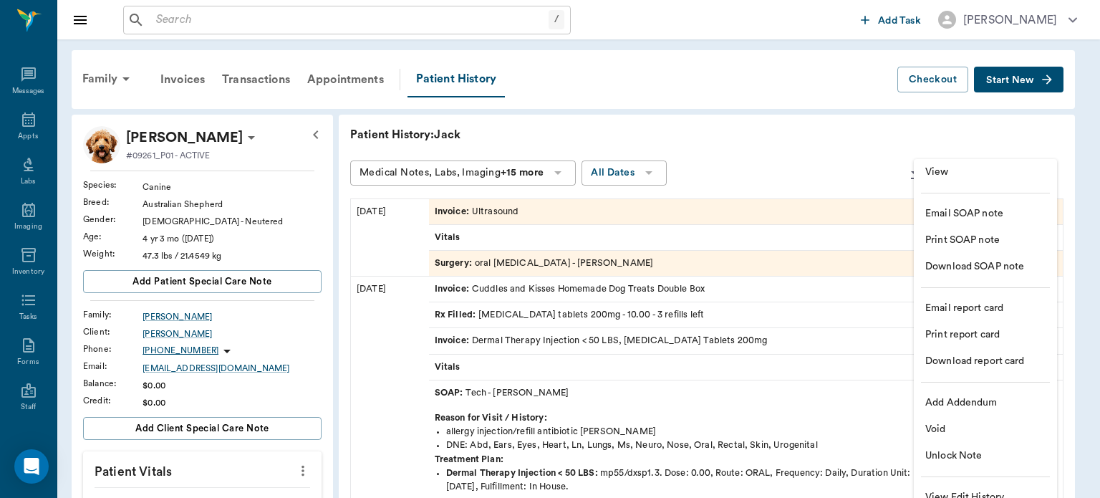
click at [965, 175] on span "View" at bounding box center [985, 172] width 120 height 15
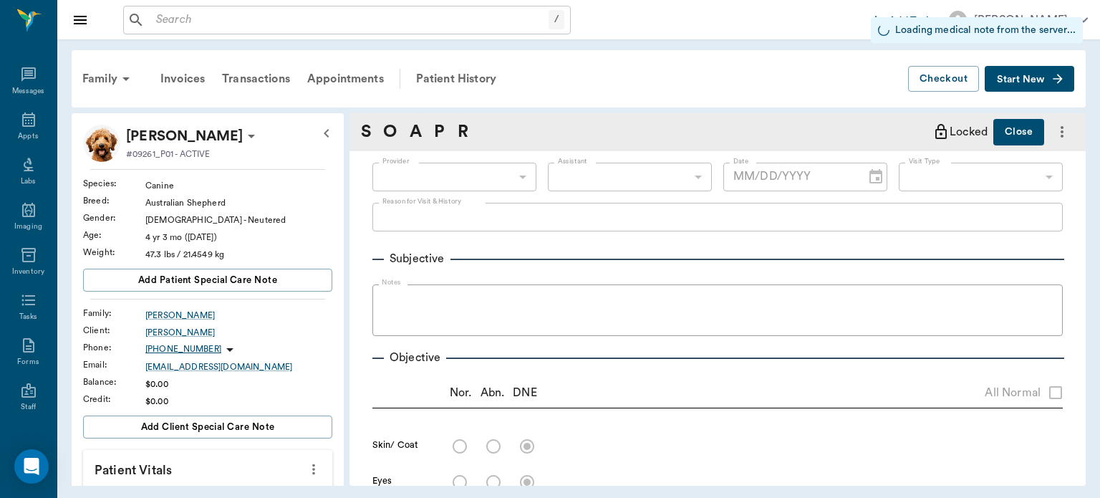
type input "682b670d8bdc6f7f8feef3db"
type input "63ec2f075fda476ae8351a4c"
type input "65d2be4f46e3a538d89b8c1a"
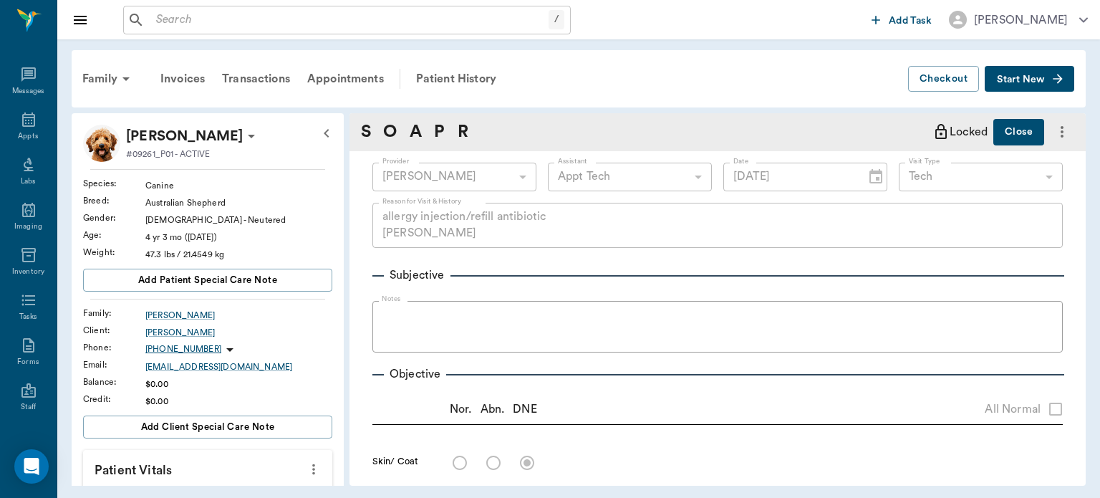
type input "09/04/2025"
type textarea "allergy injection/refill antibiotic Christy"
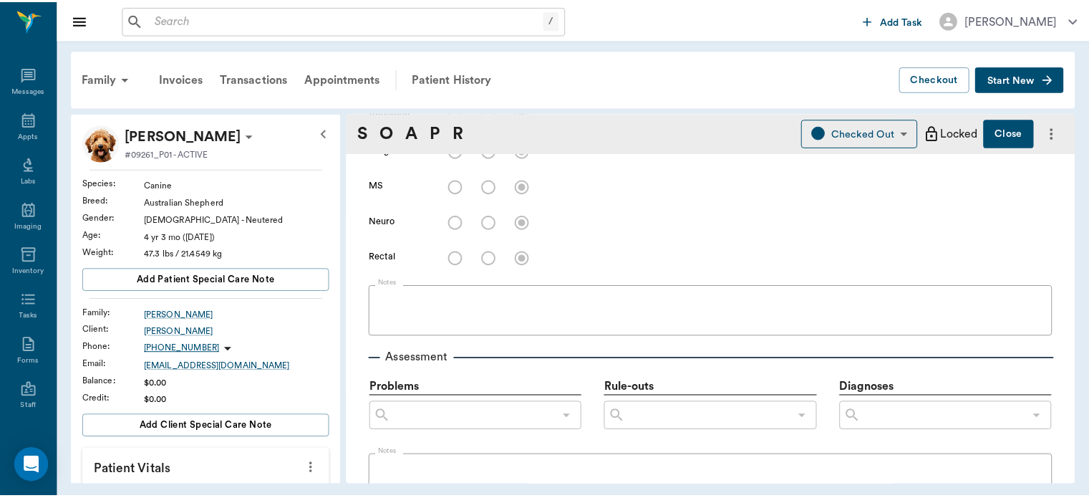
scroll to position [629, 0]
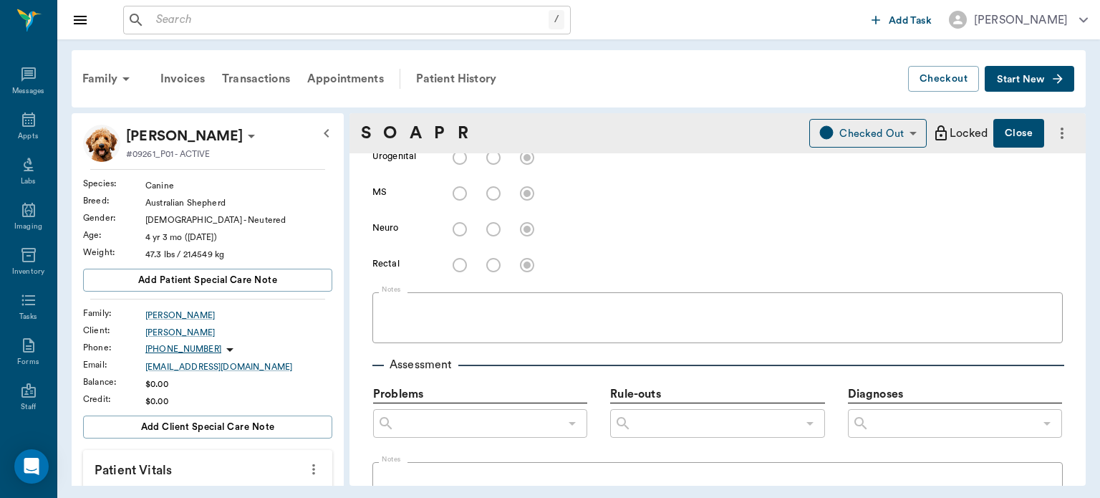
click at [483, 83] on div "Patient History" at bounding box center [455, 79] width 97 height 34
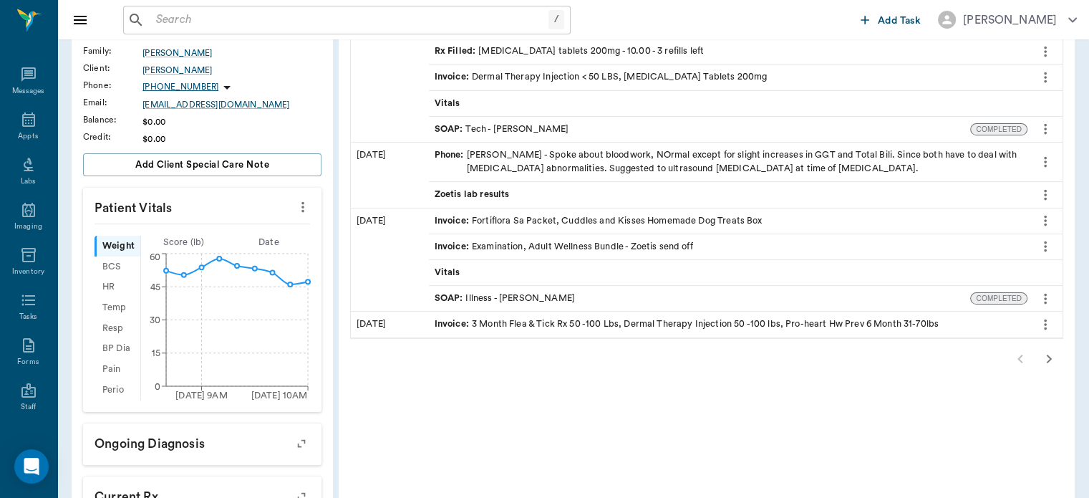
scroll to position [266, 0]
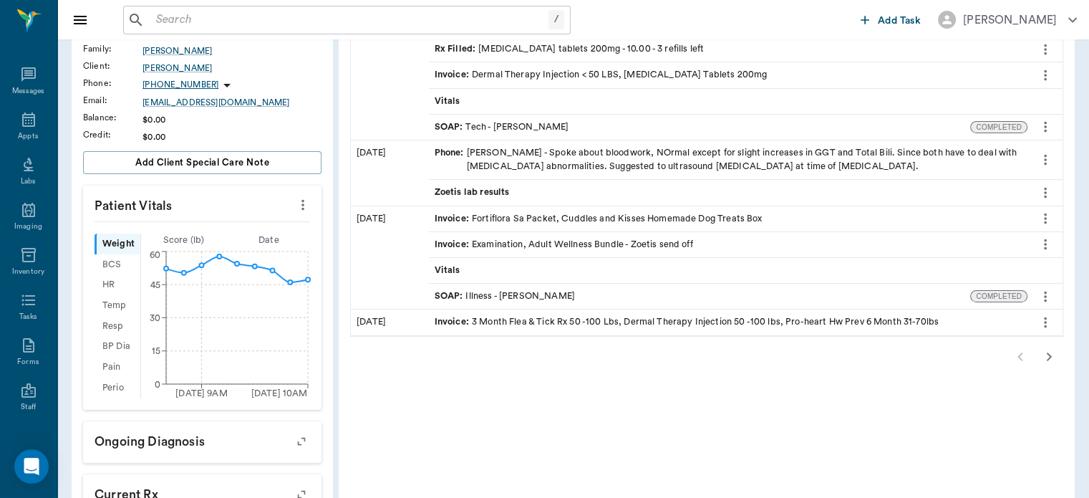
click at [454, 296] on span "SOAP :" at bounding box center [451, 296] width 32 height 14
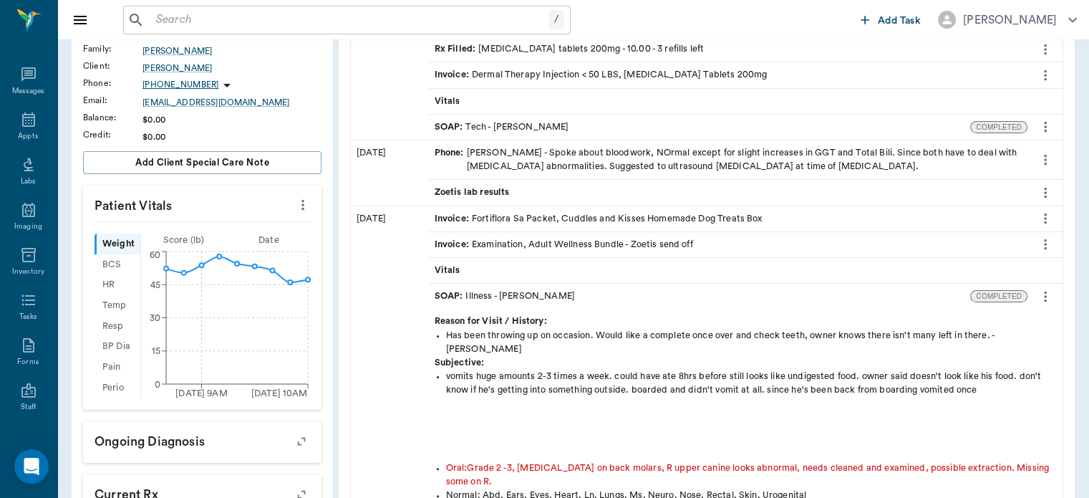
click at [1046, 294] on icon "more" at bounding box center [1045, 296] width 3 height 11
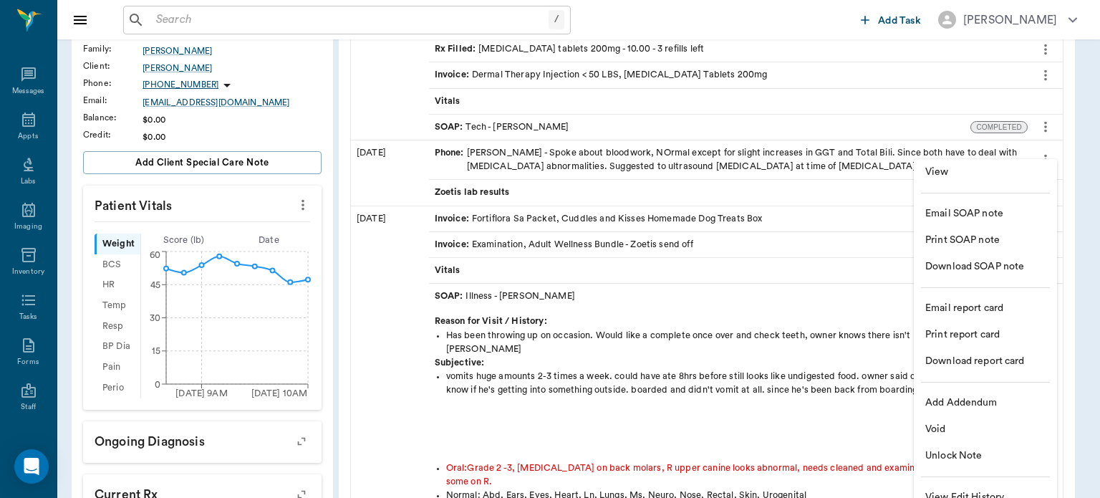
click at [969, 175] on span "View" at bounding box center [985, 172] width 120 height 15
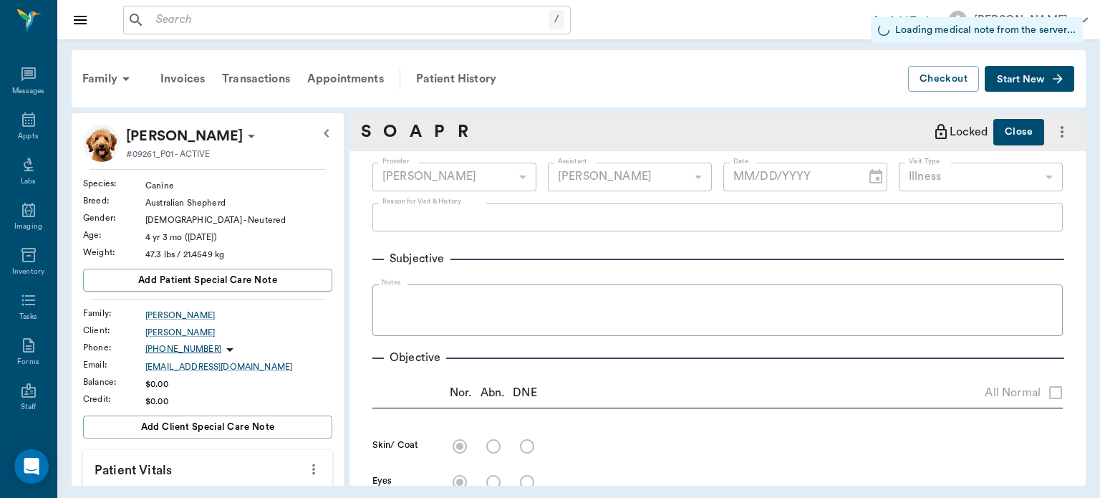
type input "63ec2f075fda476ae8351a4d"
type input "63ec2e7e52e12b0ba117b124"
type input "65d2be4f46e3a538d89b8c15"
radio input "true"
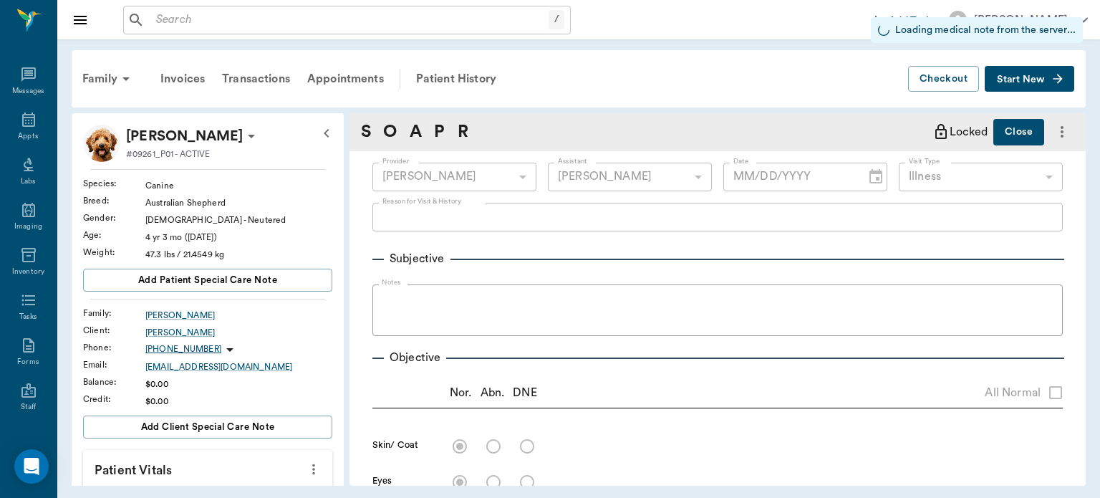
radio input "true"
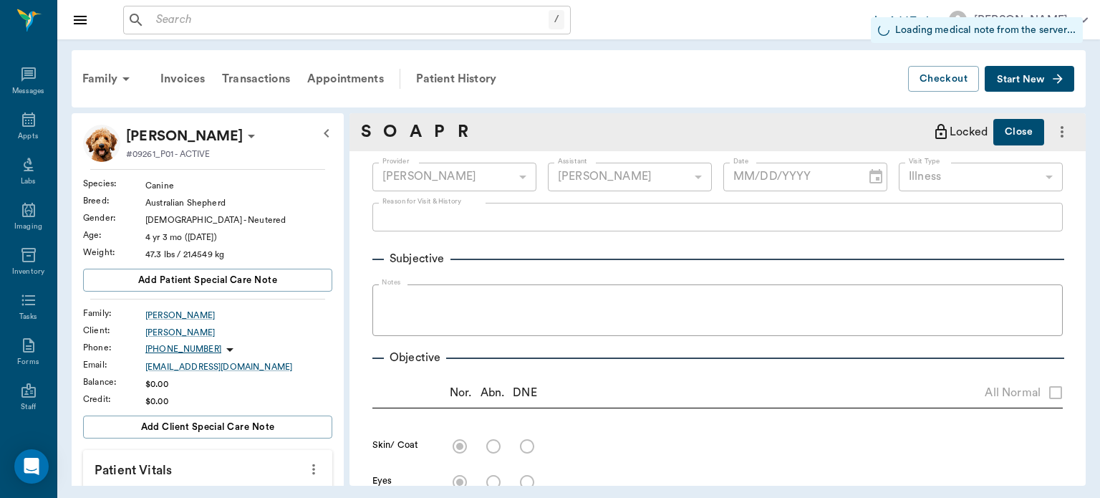
radio input "true"
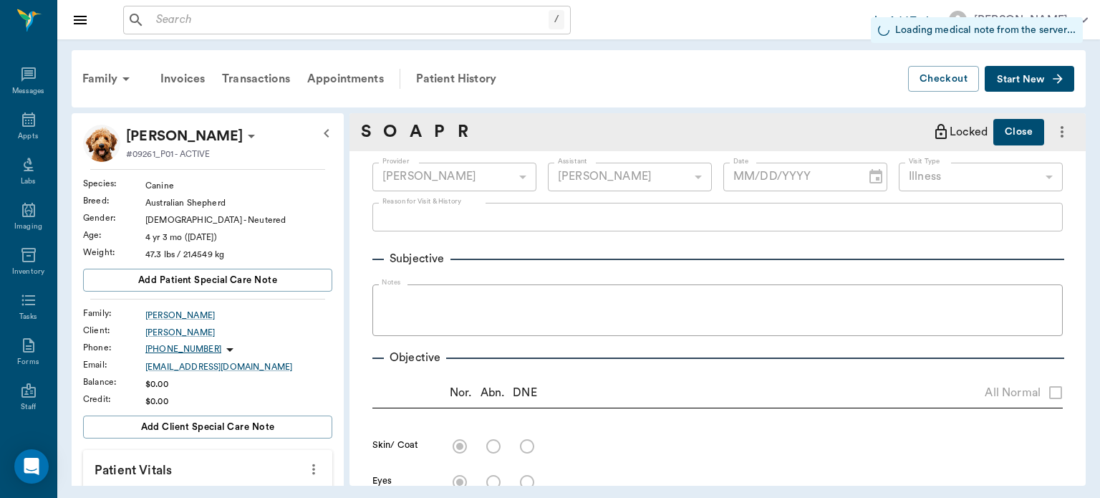
radio input "true"
type input "07/31/2025"
type textarea "Has been throwing up on occasion. Would like a complete once over and check tee…"
type textarea "Grade 2 -3, tartar on back molars, R upper canine looks abnormal, needs cleaned…"
type input "1.00"
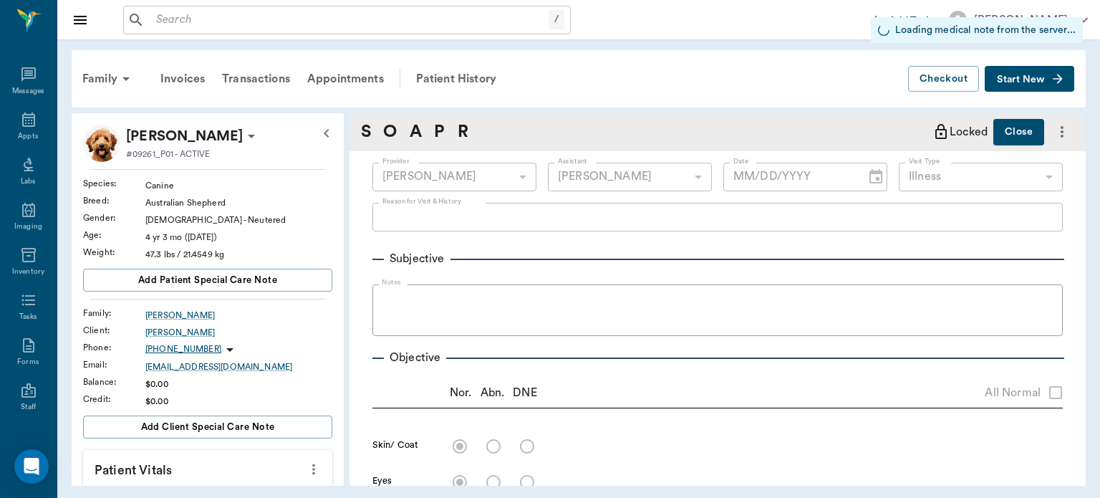
type input "1.00"
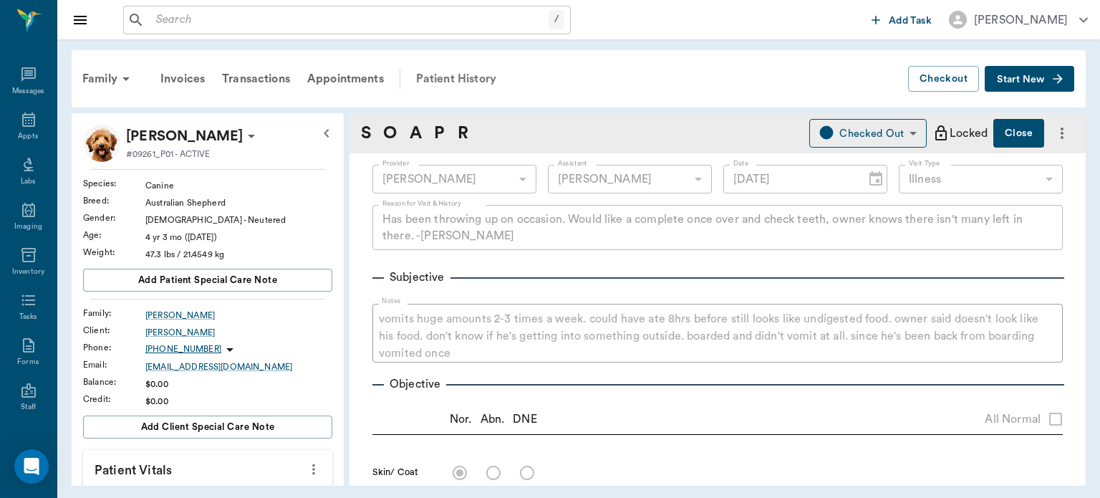
click at [494, 77] on div "Patient History" at bounding box center [455, 79] width 97 height 34
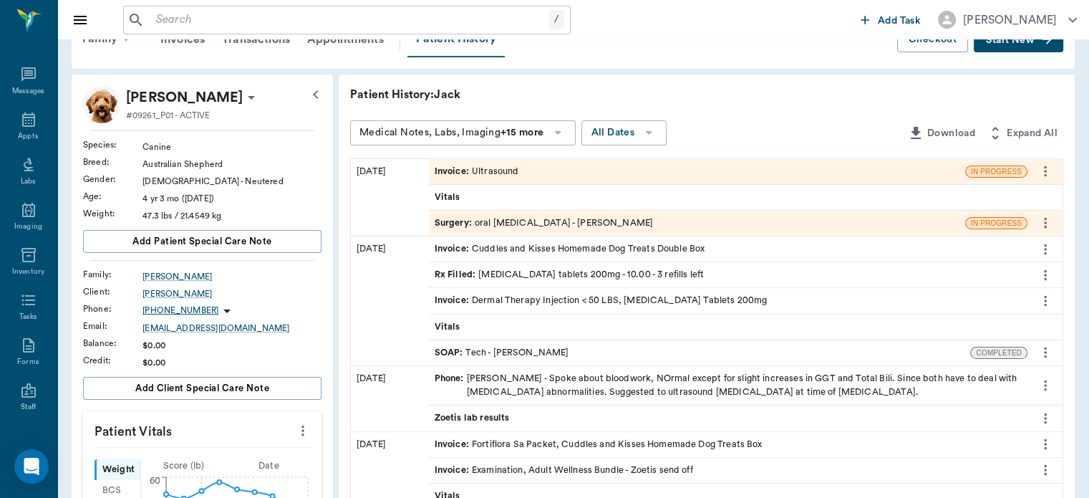
scroll to position [59, 0]
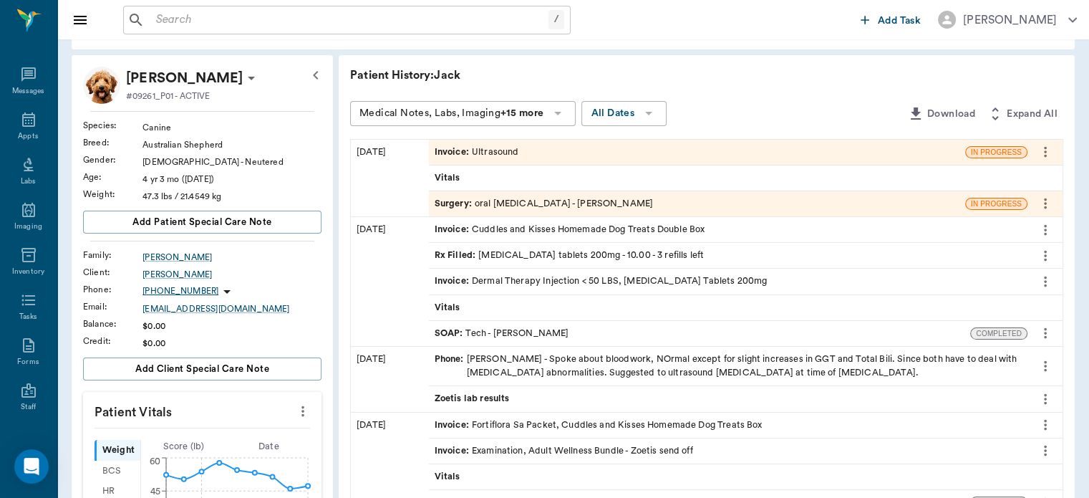
click at [464, 398] on span "Zoetis lab results" at bounding box center [474, 399] width 78 height 14
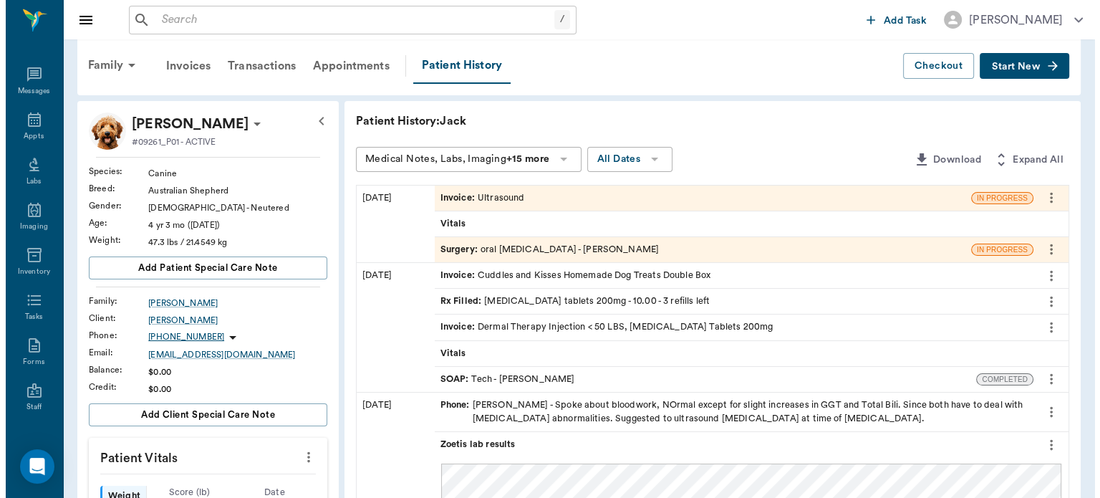
scroll to position [0, 0]
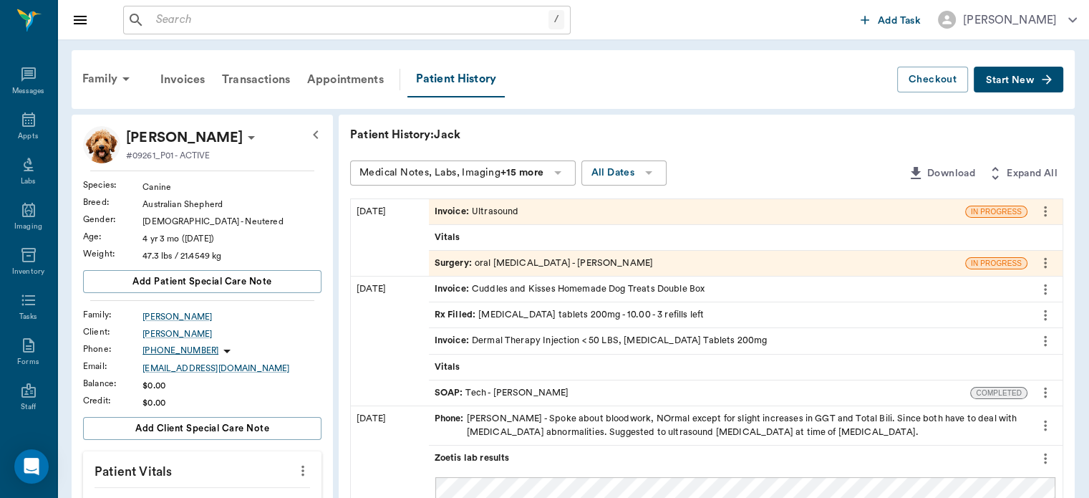
click at [455, 258] on span "Surgery :" at bounding box center [455, 263] width 40 height 14
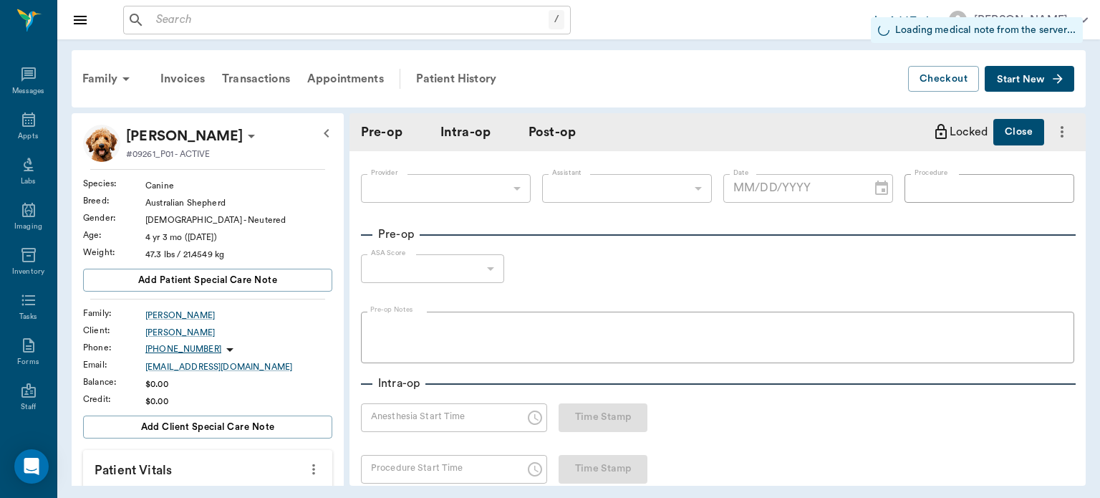
type input "63ec2f075fda476ae8351a4d"
type input "oral ORAL SURGERY"
type input "1"
radio input "true"
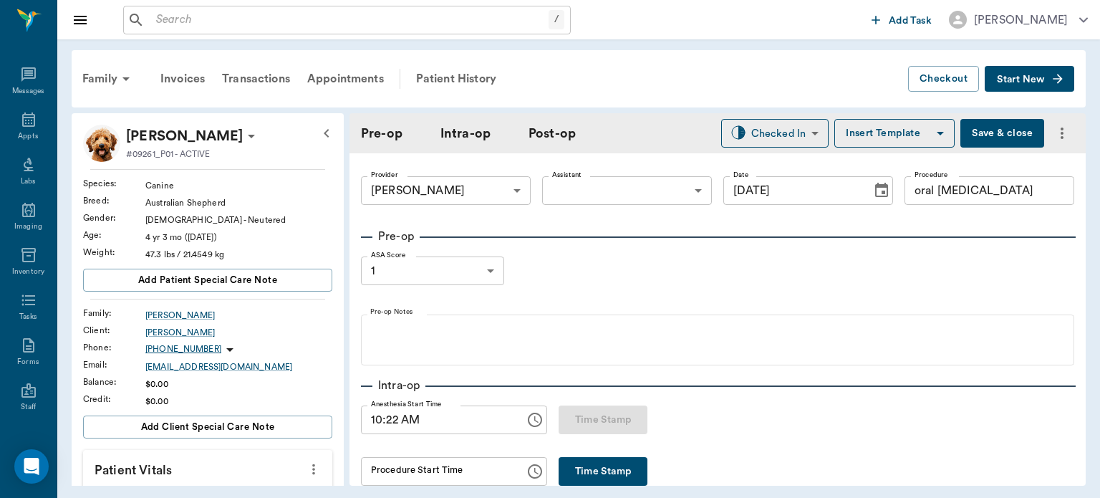
type input "[DATE]"
type input "10:22 AM"
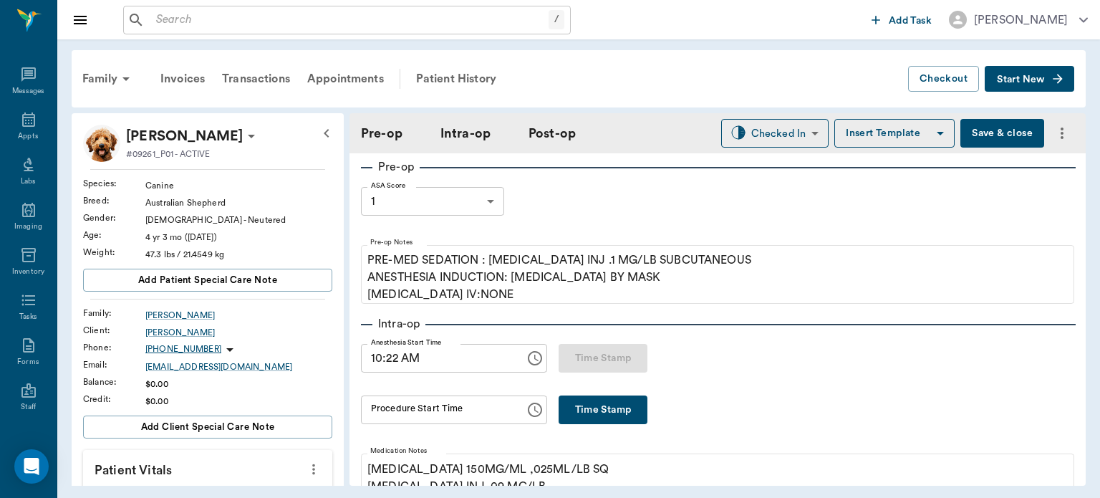
scroll to position [125, 0]
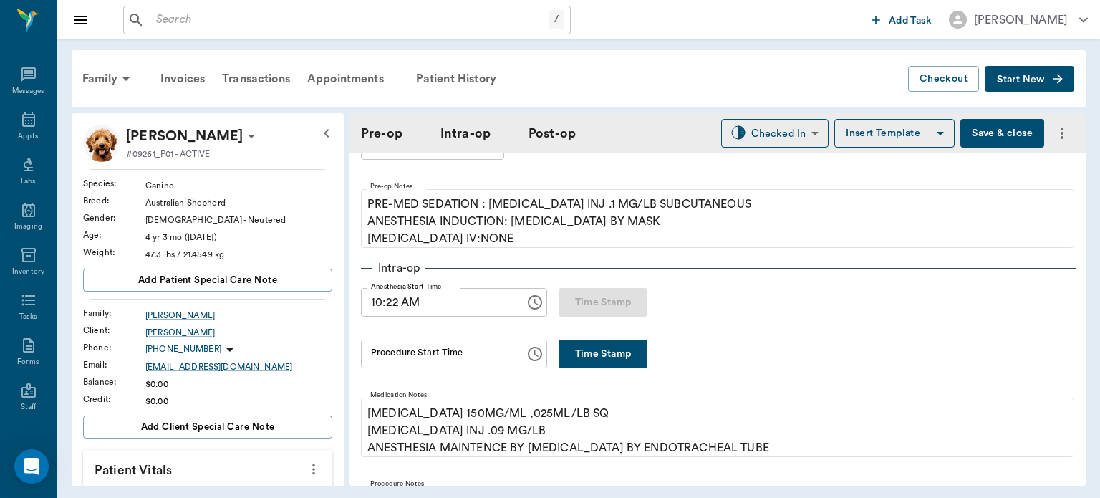
click at [606, 352] on button "Time Stamp" at bounding box center [603, 353] width 89 height 29
click at [392, 350] on input "10:32 AM" at bounding box center [438, 353] width 154 height 29
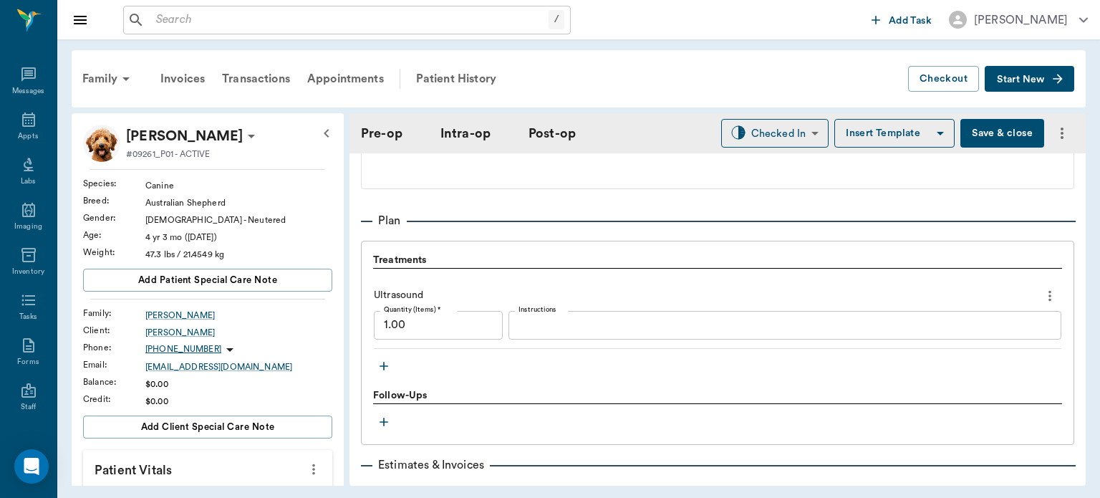
scroll to position [1139, 0]
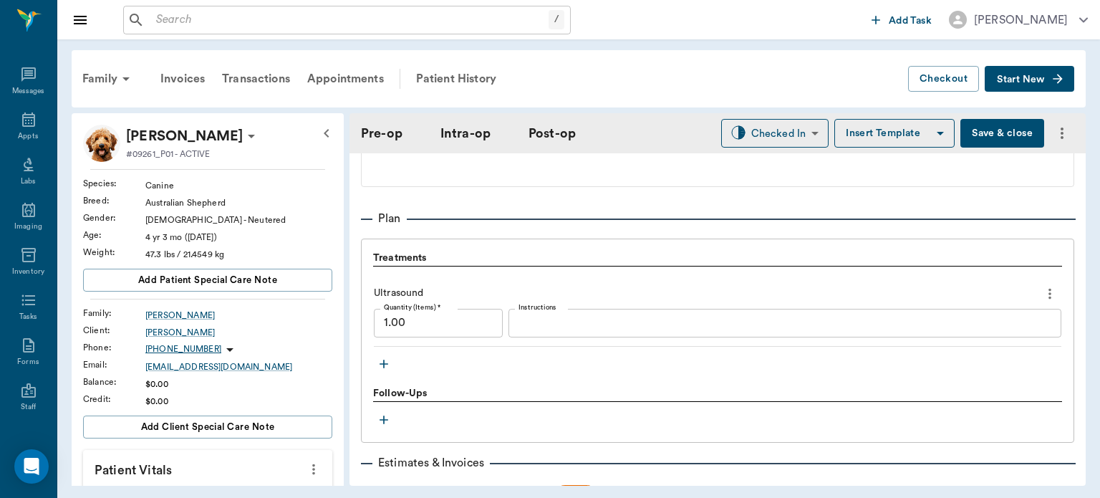
type input "10:30 AM"
click at [387, 365] on icon "button" at bounding box center [384, 364] width 14 height 14
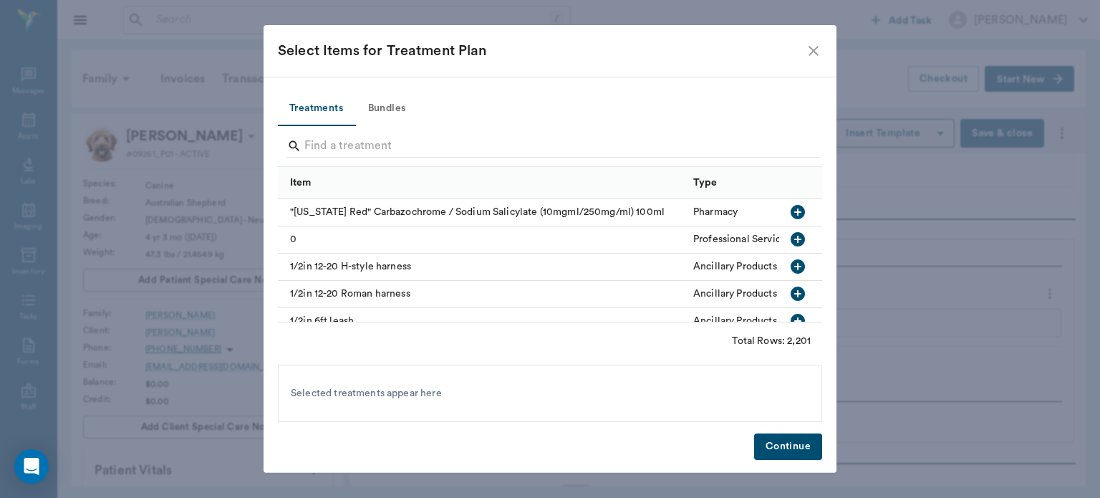
click at [813, 46] on icon "close" at bounding box center [813, 50] width 17 height 17
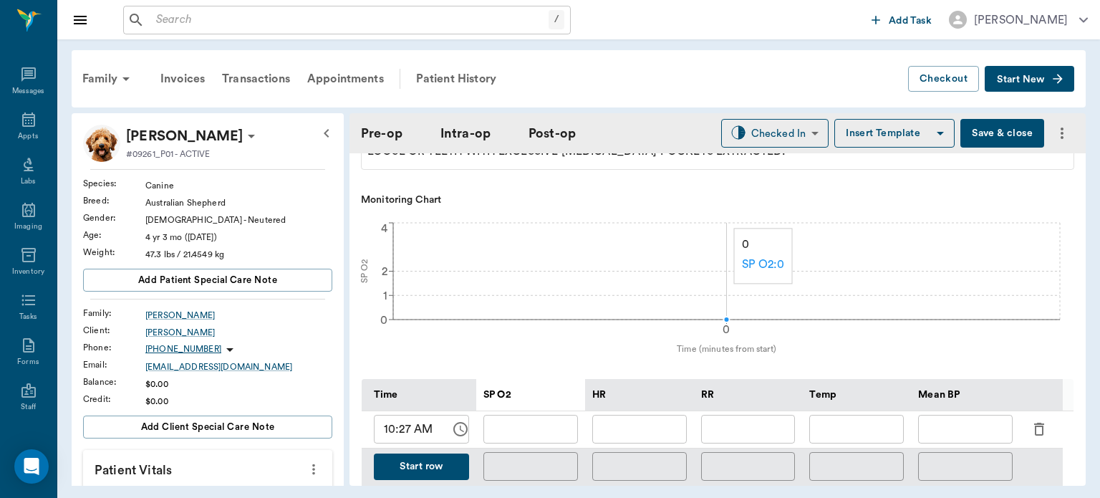
scroll to position [493, 0]
click at [535, 427] on input "text" at bounding box center [530, 428] width 95 height 29
type input "98"
click at [660, 421] on input "text" at bounding box center [639, 428] width 95 height 29
type input "96"
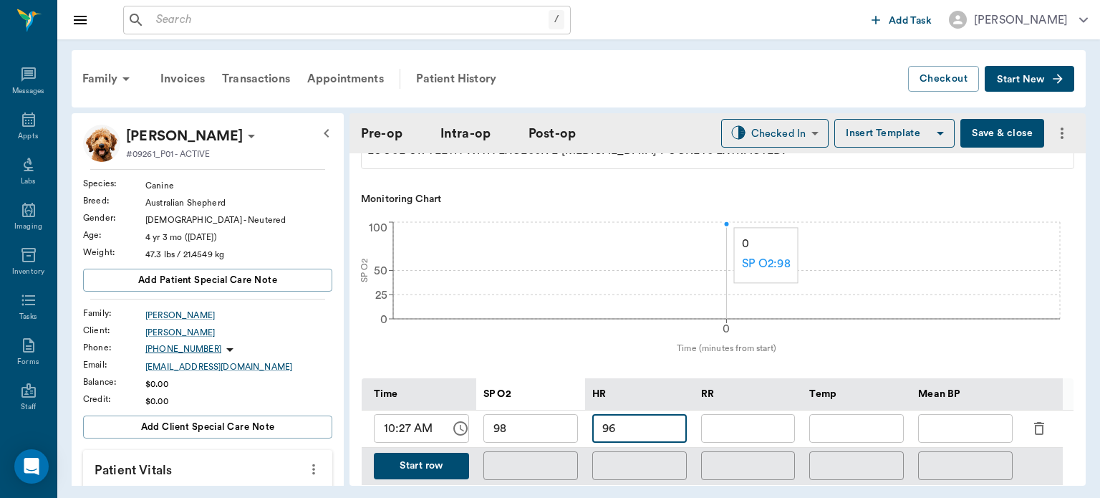
click at [748, 426] on input "text" at bounding box center [748, 428] width 95 height 29
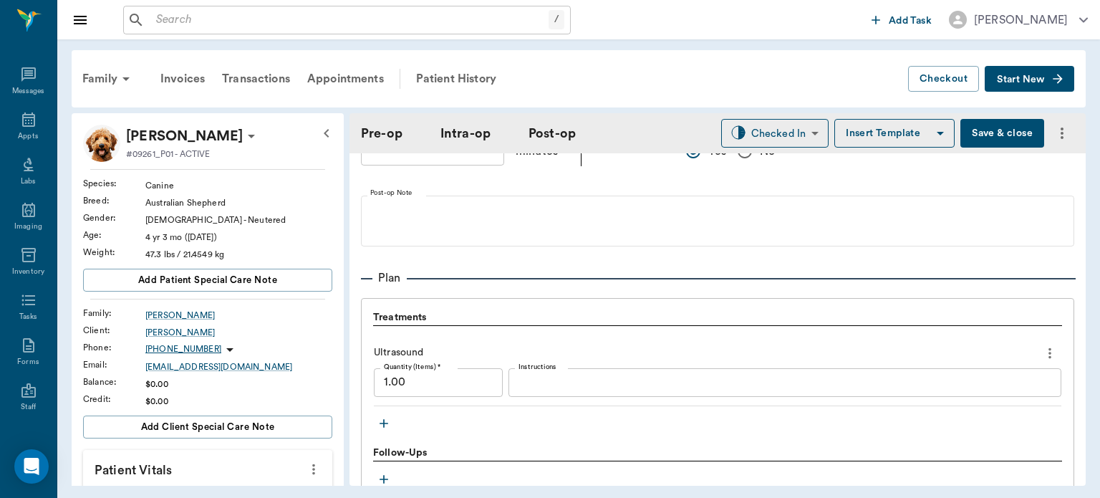
scroll to position [1150, 0]
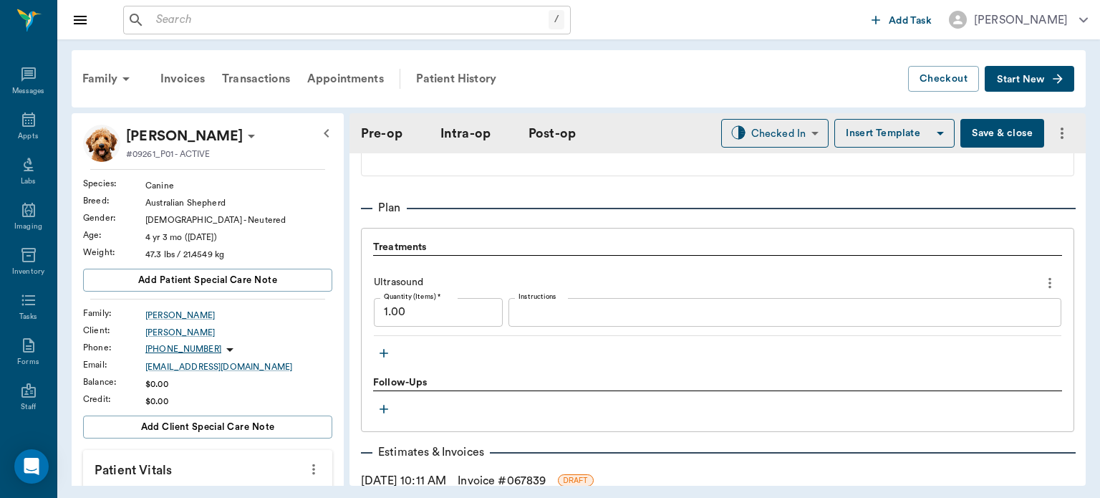
type input "8"
click at [385, 351] on icon "button" at bounding box center [384, 353] width 9 height 9
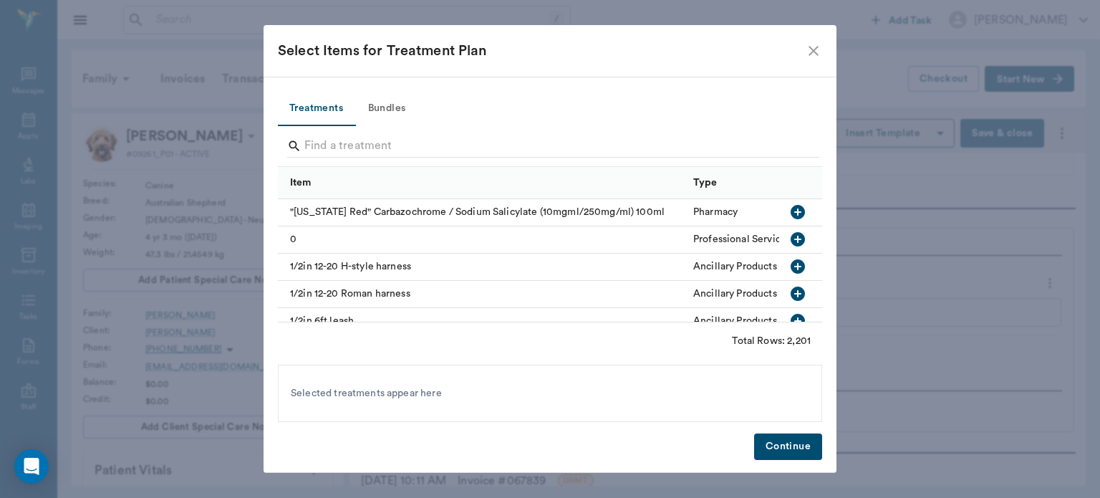
click at [393, 109] on button "Bundles" at bounding box center [386, 109] width 64 height 34
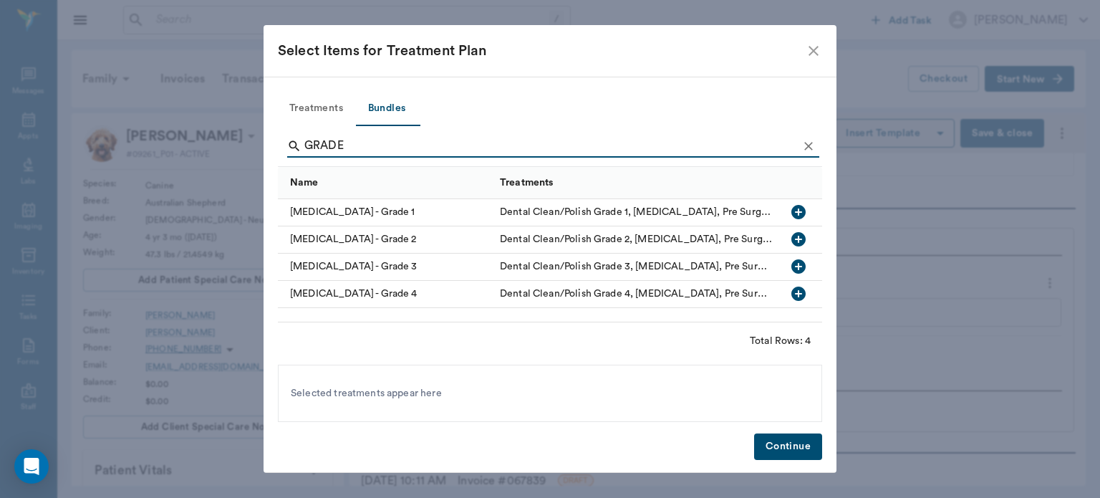
type input "GRADE"
click at [812, 146] on icon "Clear" at bounding box center [808, 146] width 14 height 14
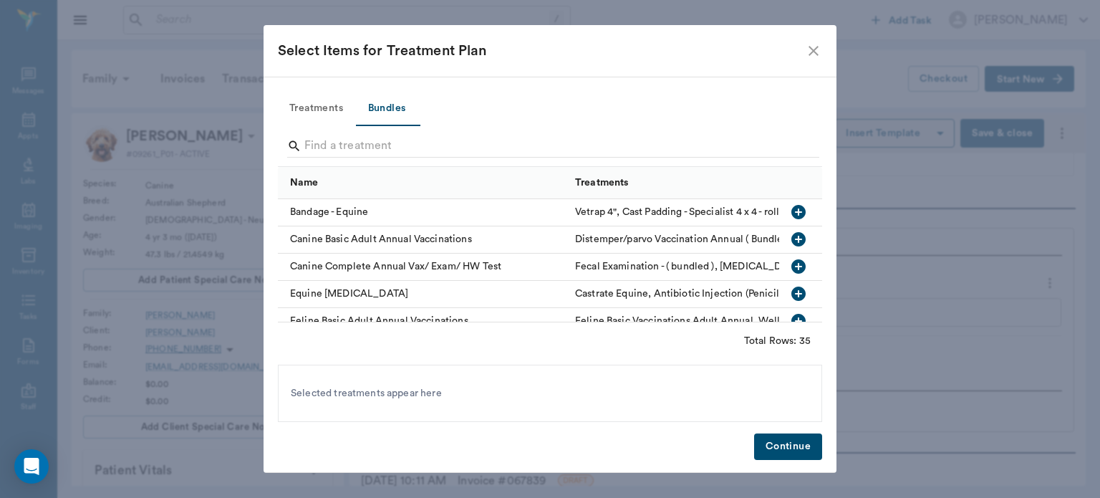
click at [816, 49] on icon "close" at bounding box center [813, 50] width 17 height 17
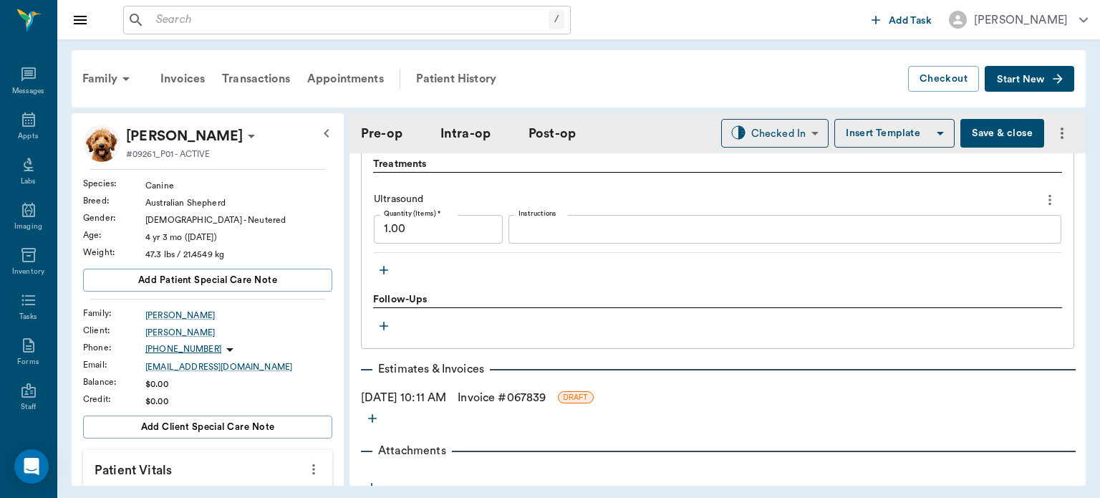
scroll to position [1212, 0]
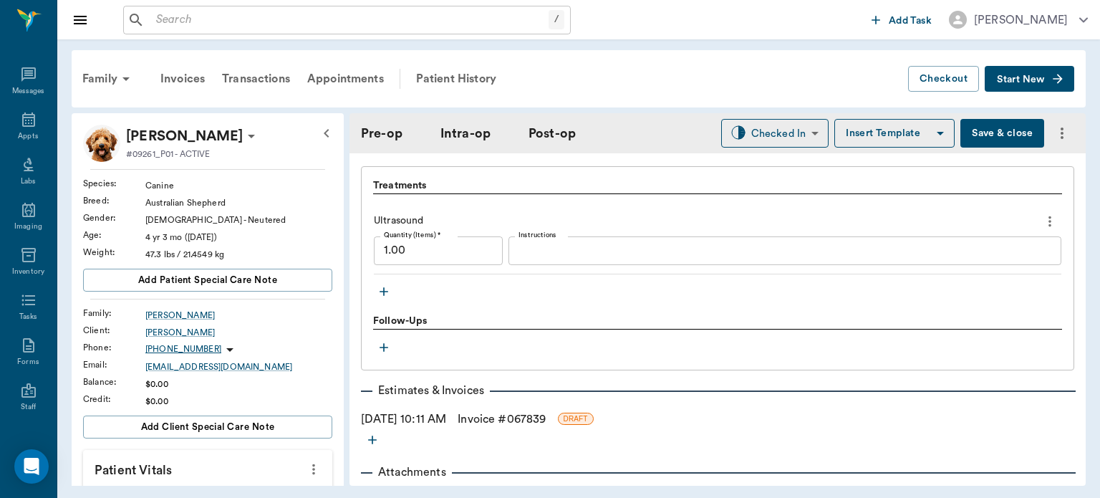
click at [991, 129] on button "Save & close" at bounding box center [1002, 133] width 84 height 29
click at [461, 72] on div "Patient History" at bounding box center [455, 79] width 97 height 34
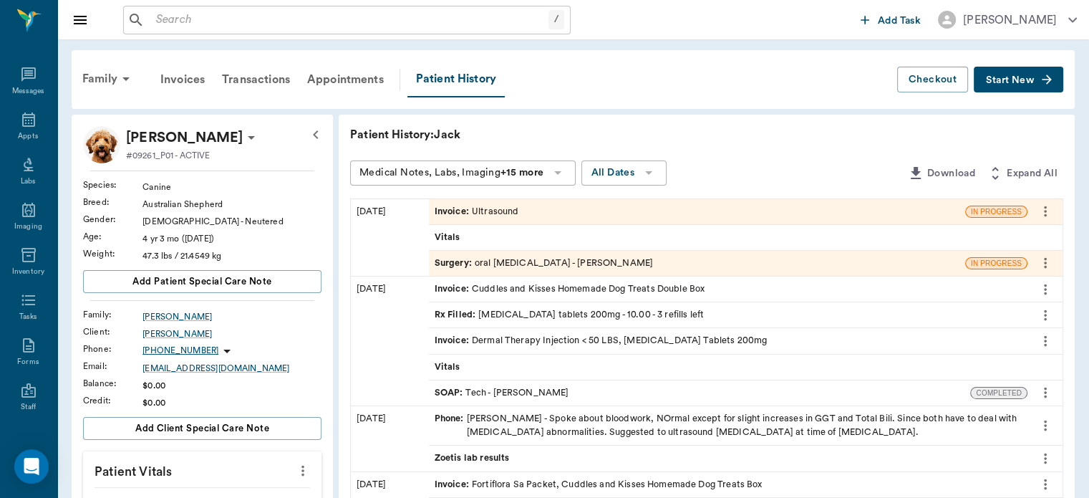
click at [455, 259] on span "Surgery :" at bounding box center [455, 263] width 40 height 14
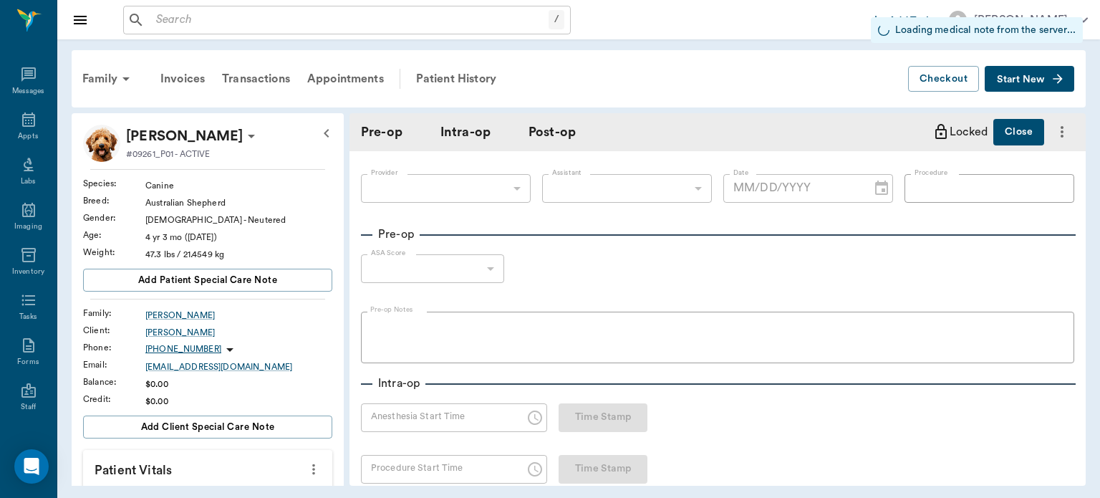
type input "63ec2f075fda476ae8351a4d"
type input "oral ORAL SURGERY"
type input "1"
radio input "true"
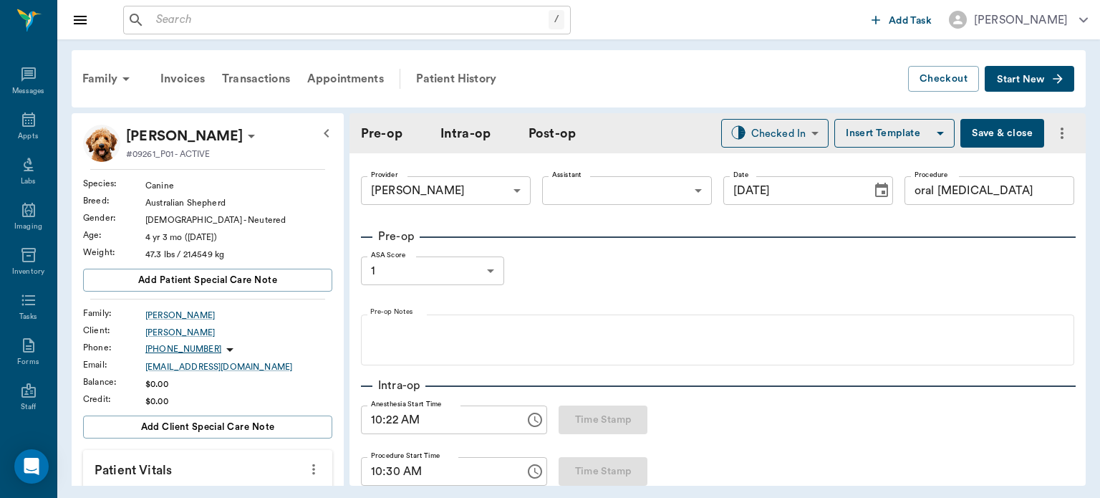
type input "[DATE]"
type input "10:22 AM"
type input "10:30 AM"
type input "98"
type input "96"
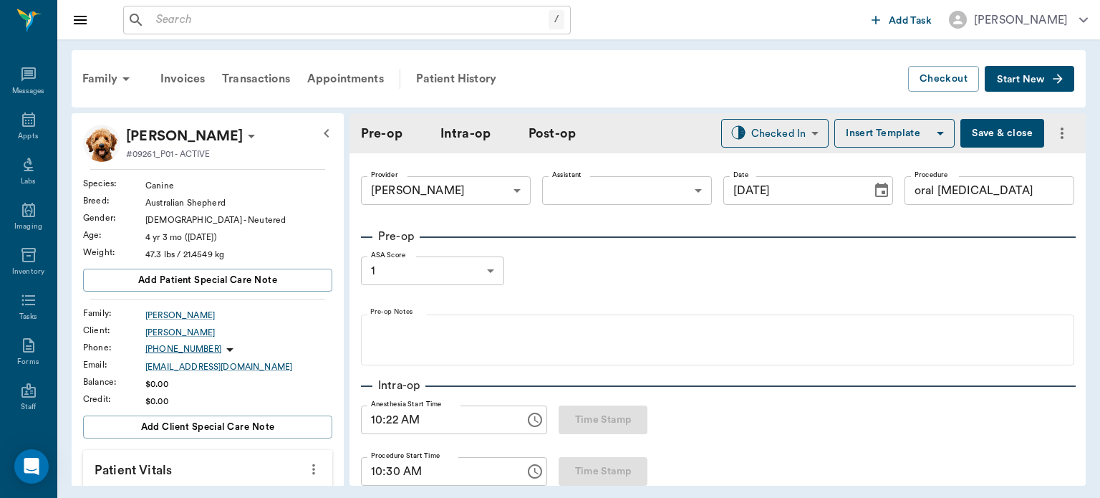
type input "8"
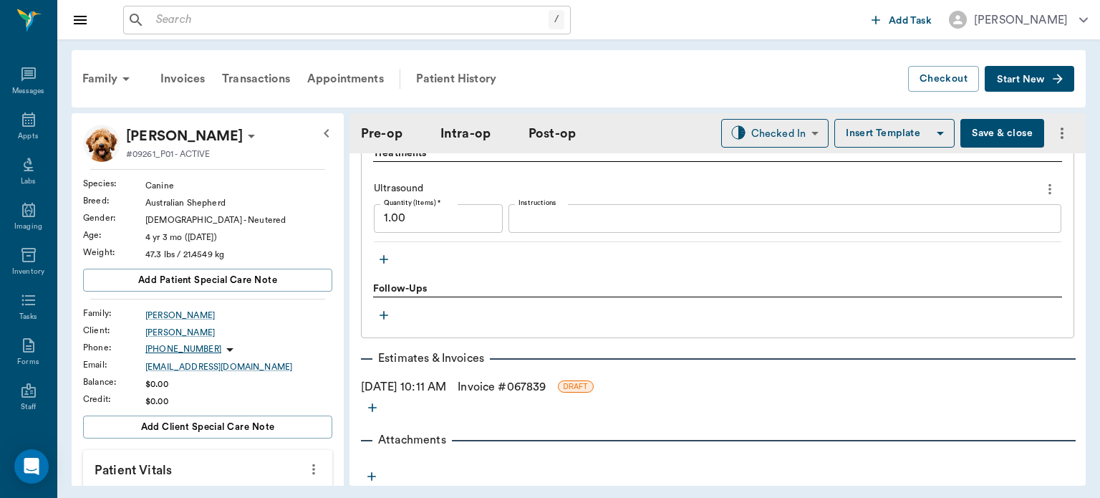
scroll to position [1246, 0]
click at [384, 259] on icon "button" at bounding box center [384, 257] width 9 height 9
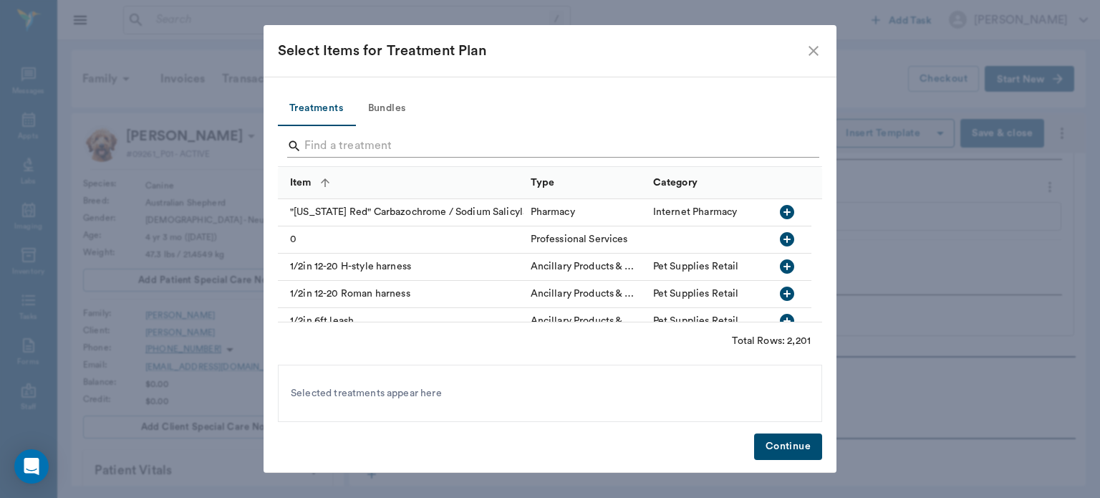
click at [327, 149] on input "Search" at bounding box center [550, 146] width 493 height 23
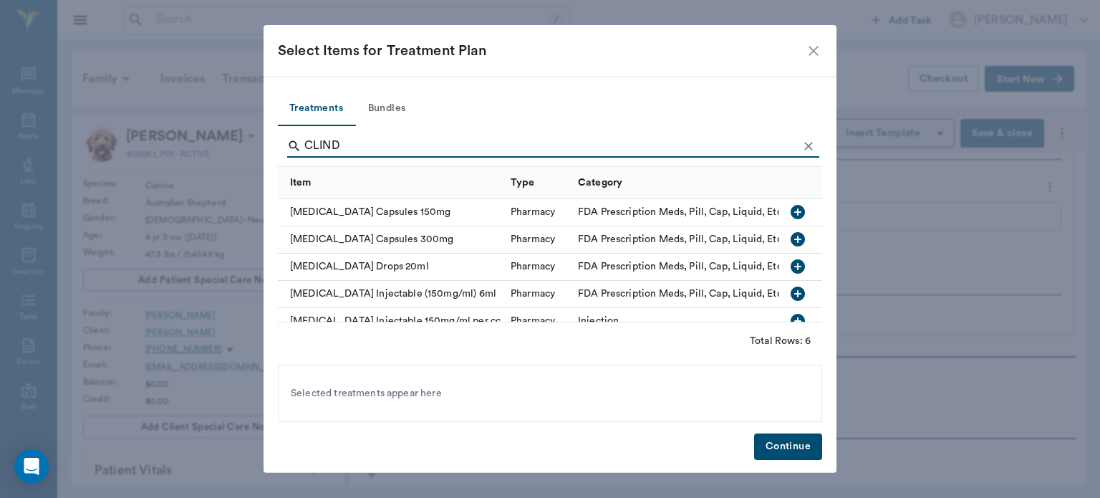
type input "CLIND"
click at [790, 212] on icon "button" at bounding box center [797, 211] width 17 height 17
click at [785, 444] on button "Continue" at bounding box center [788, 446] width 68 height 26
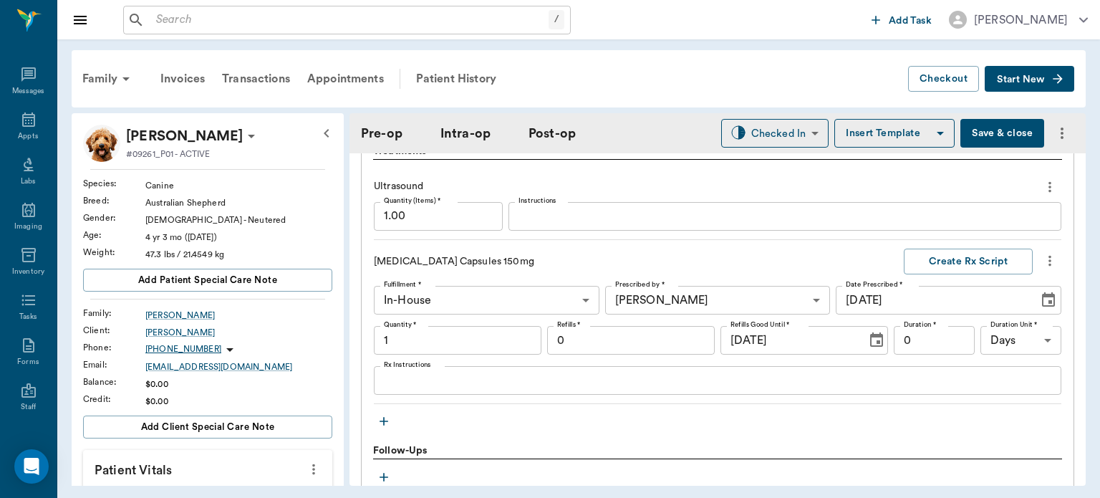
click at [462, 385] on textarea "Rx Instructions" at bounding box center [717, 380] width 667 height 16
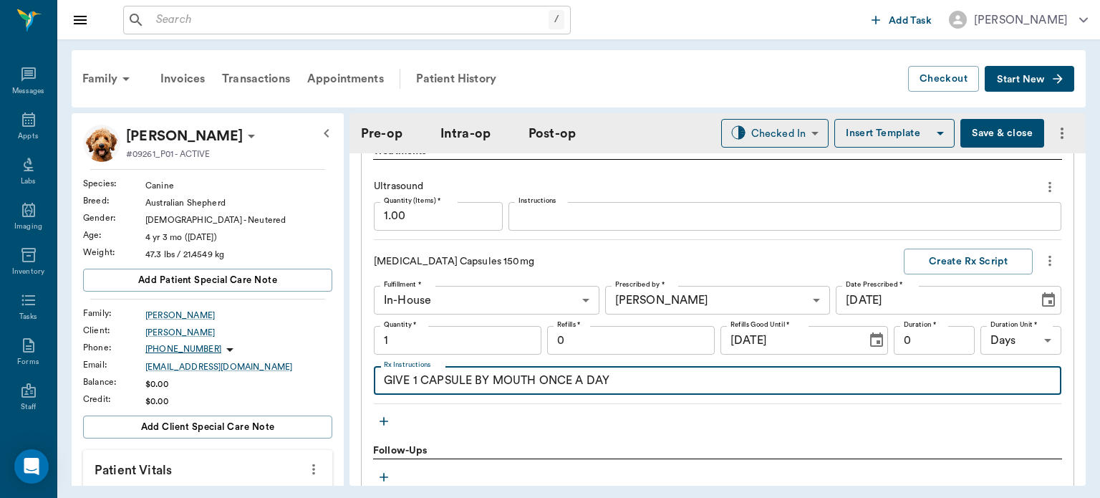
type textarea "GIVE 1 CAPSULE BY MOUTH ONCE A DAY"
click at [471, 326] on input "1" at bounding box center [458, 340] width 168 height 29
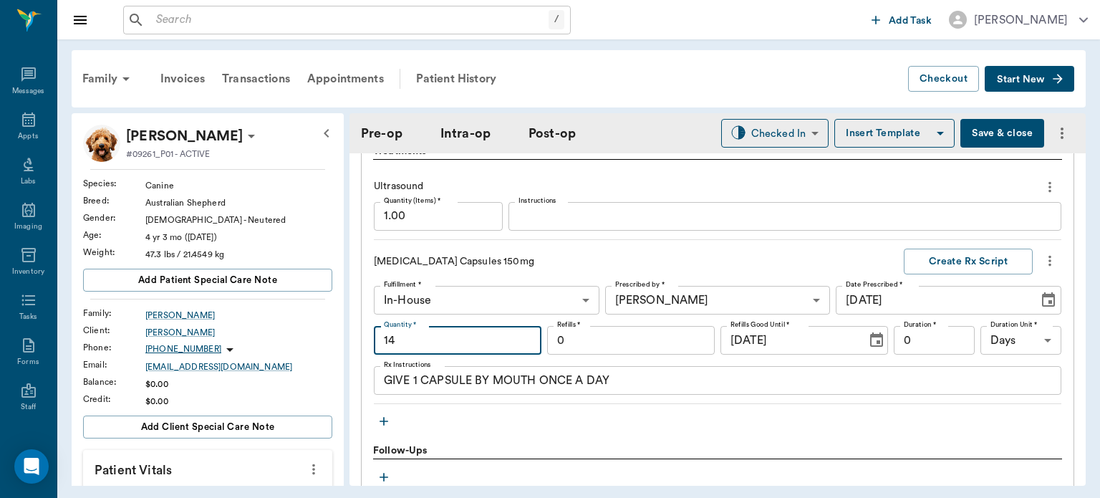
type input "14"
click at [572, 385] on textarea "GIVE 1 CAPSULE BY MOUTH ONCE A DAY" at bounding box center [717, 380] width 667 height 16
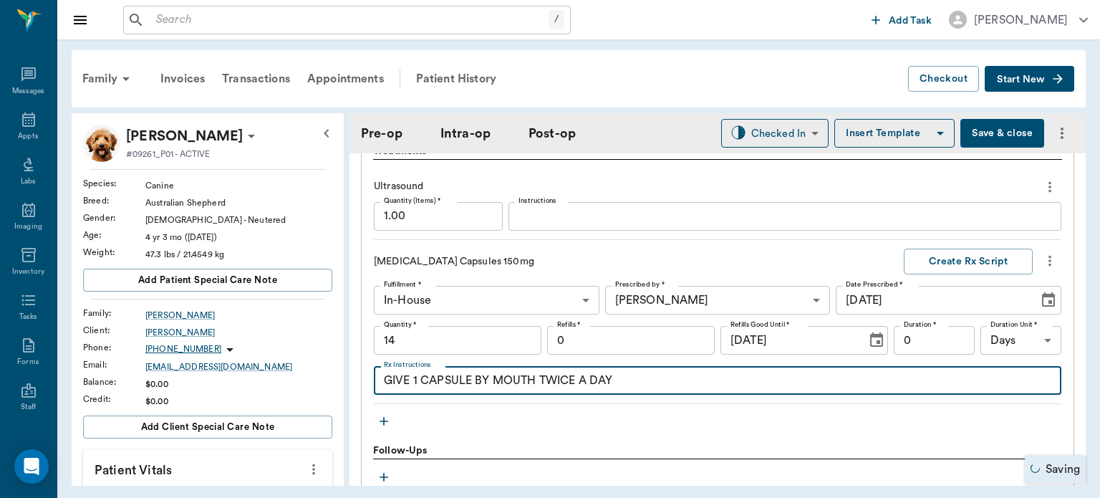
click at [629, 383] on textarea "GIVE 1 CAPSULE BY MOUTH TWICE A DAY" at bounding box center [717, 380] width 667 height 16
click at [581, 378] on textarea "GIVE 1 CAPSULE BY MOUTH TWICE A DAY" at bounding box center [717, 380] width 667 height 16
click at [632, 382] on textarea "GIVE 1 CAPSULE BY MOUTH TWICE A DAY" at bounding box center [717, 380] width 667 height 16
type textarea "GIVE 1 CAPSULE BY MOUTH TWICE DAILY"
click at [443, 342] on input "14" at bounding box center [458, 340] width 168 height 29
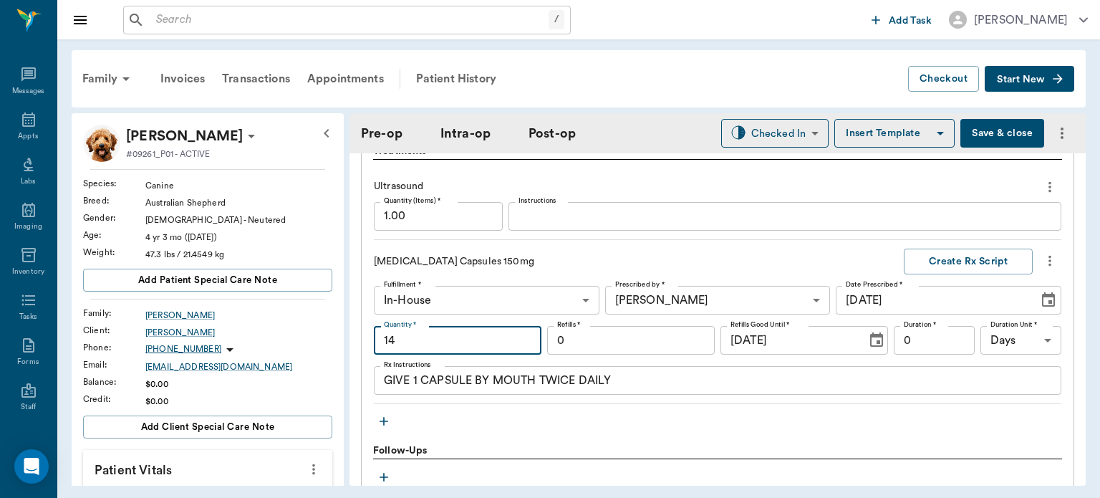
click at [633, 385] on textarea "GIVE 1 CAPSULE BY MOUTH TWICE DAILY" at bounding box center [717, 380] width 667 height 16
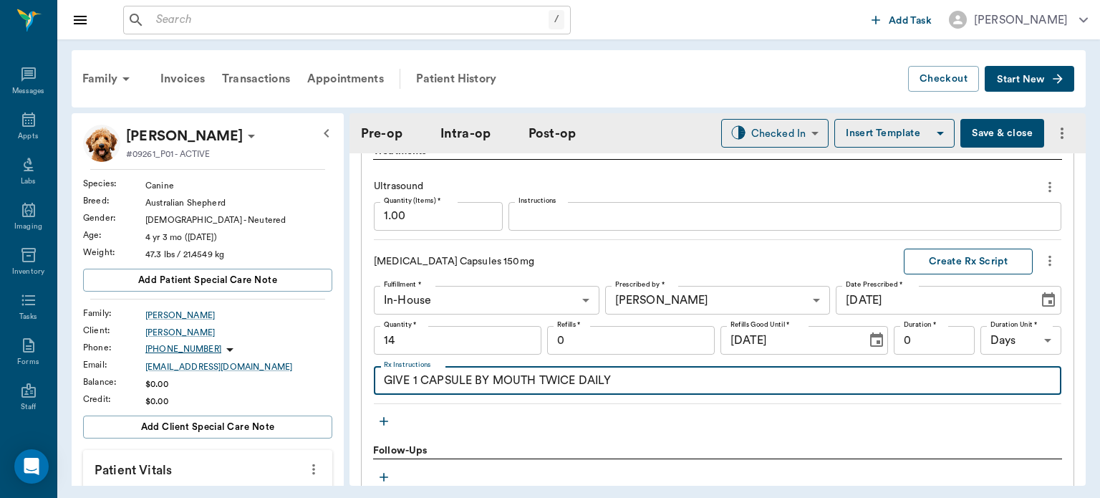
click at [962, 260] on button "Create Rx Script" at bounding box center [968, 261] width 129 height 26
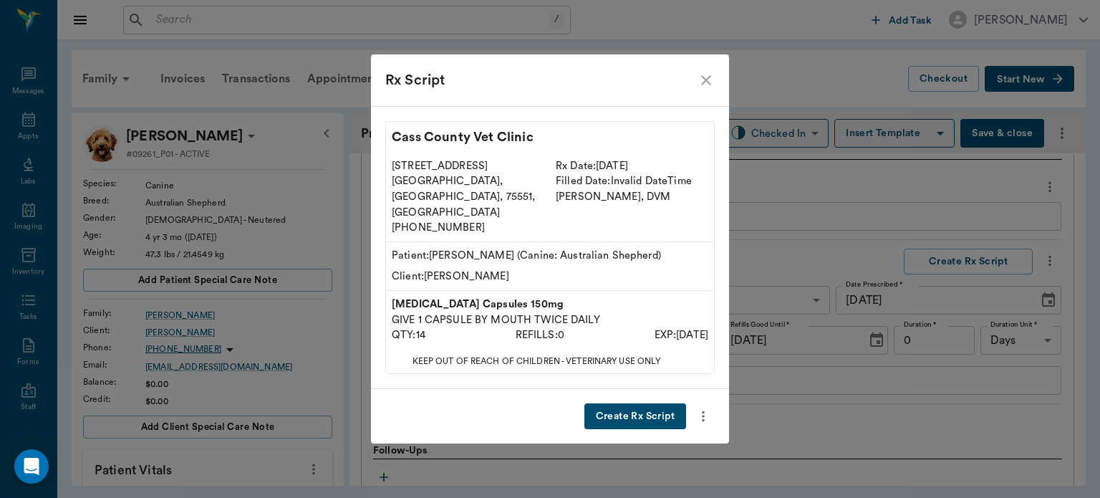
click at [619, 403] on button "Create Rx Script" at bounding box center [635, 416] width 102 height 26
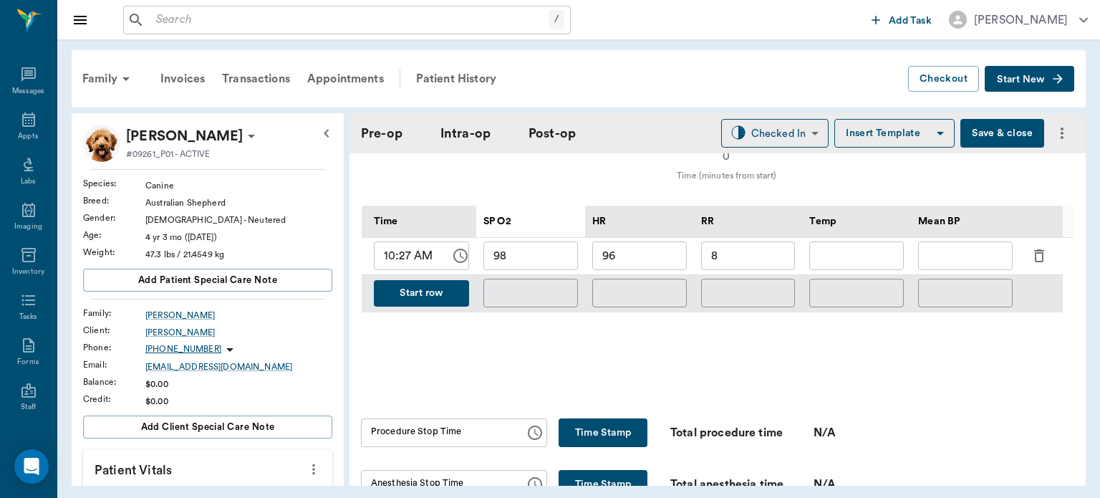
scroll to position [664, 0]
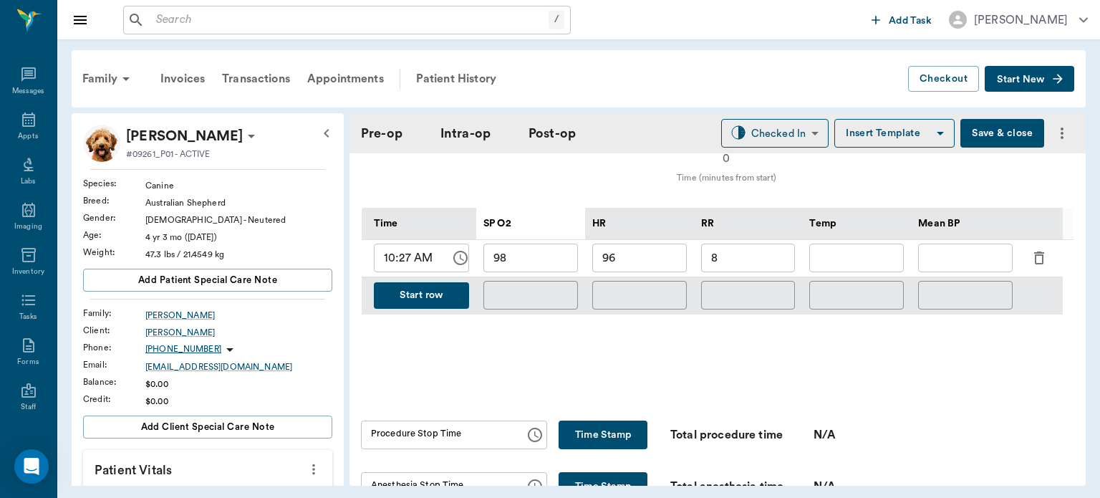
click at [405, 262] on input "10:27 AM" at bounding box center [407, 257] width 67 height 29
type input "10:33 AM"
click at [414, 304] on button "Start row" at bounding box center [421, 295] width 95 height 26
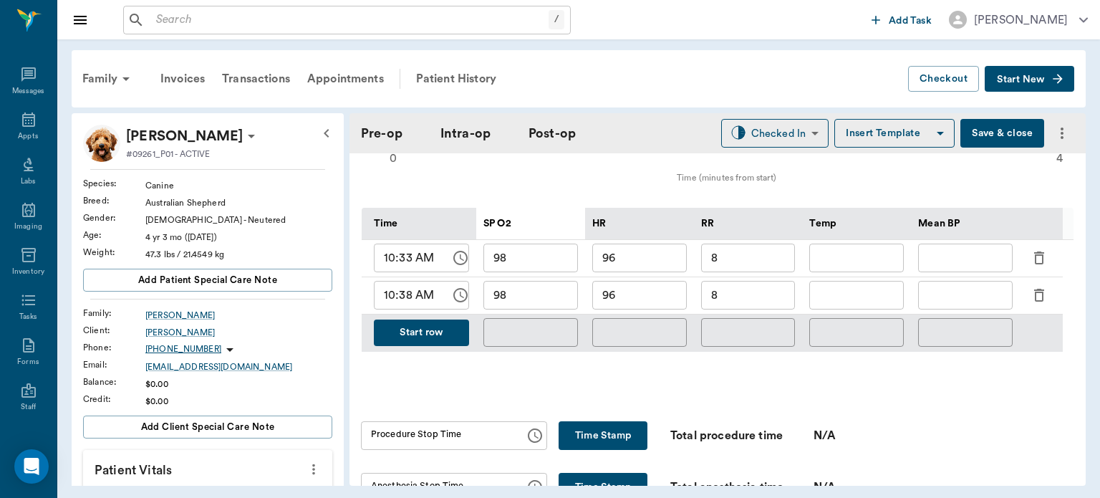
click at [650, 294] on input "96" at bounding box center [639, 295] width 95 height 29
type input "9"
type input "8"
type input "3"
type input "93"
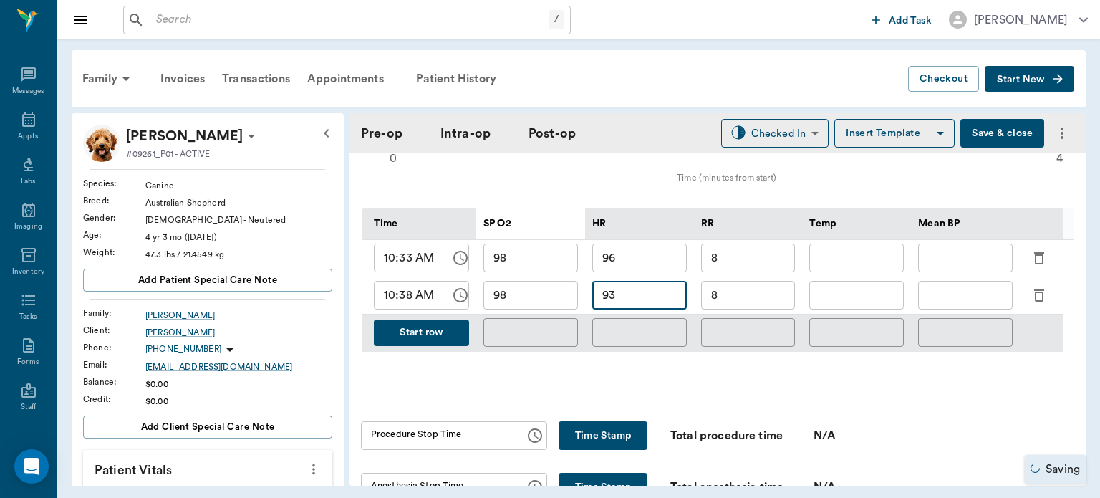
click at [756, 289] on input "8" at bounding box center [748, 295] width 95 height 29
type input "1"
type input "0"
type input "10"
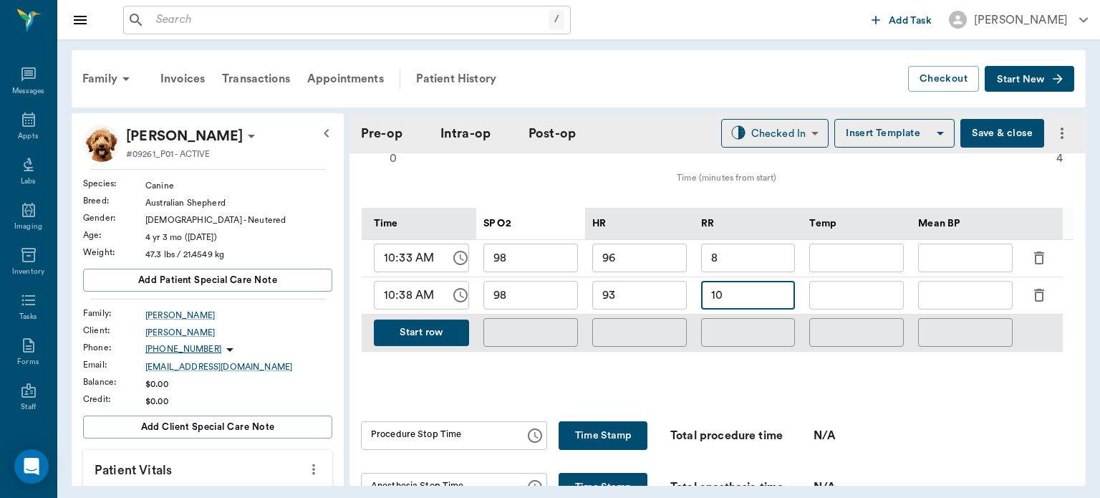
click at [416, 333] on button "Start row" at bounding box center [421, 332] width 95 height 26
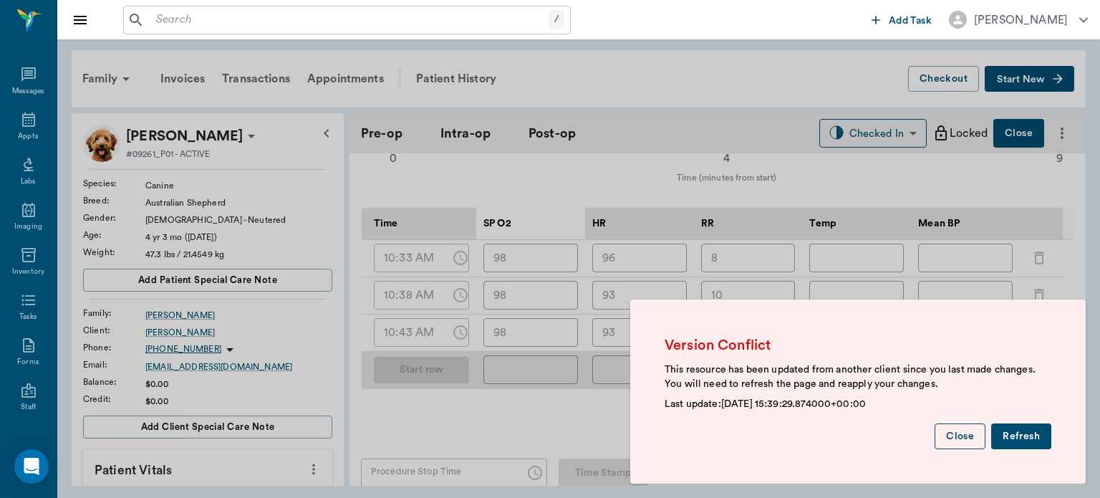
click at [961, 447] on button "Close" at bounding box center [960, 436] width 51 height 26
click at [1014, 440] on button "Refresh" at bounding box center [1021, 436] width 60 height 26
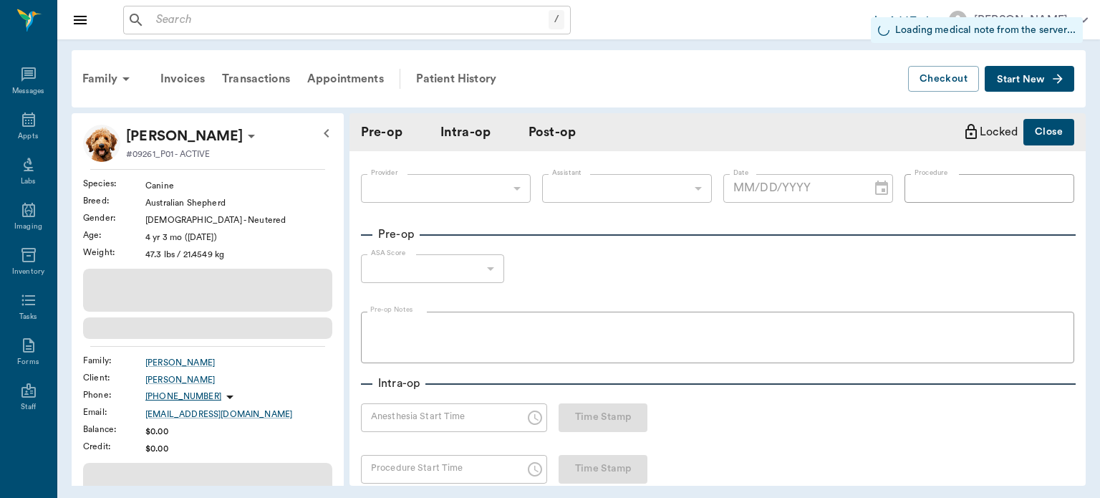
type input "63ec2f075fda476ae8351a4d"
type input "oral [MEDICAL_DATA]"
type input "1"
radio input "true"
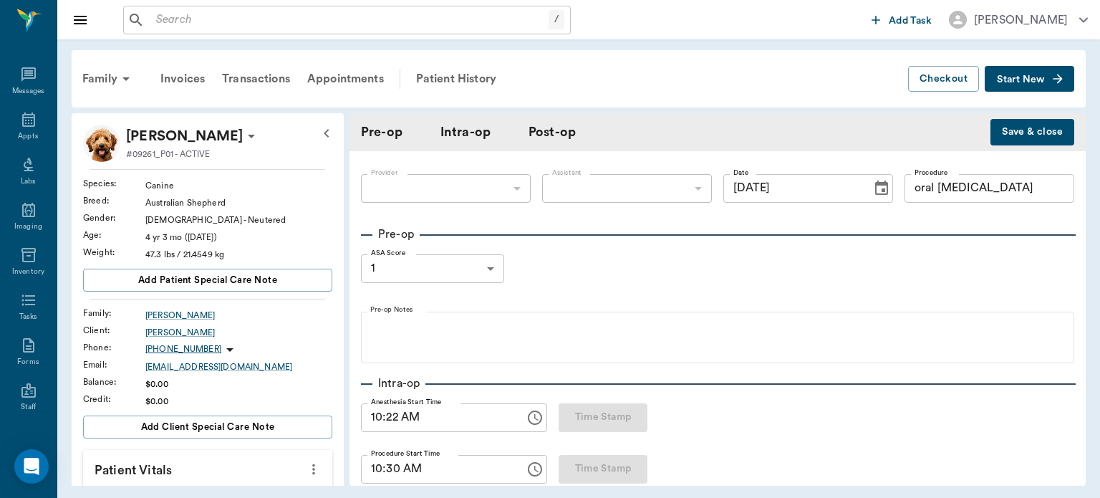
type input "[DATE]"
type input "10:22 AM"
type input "10:30 AM"
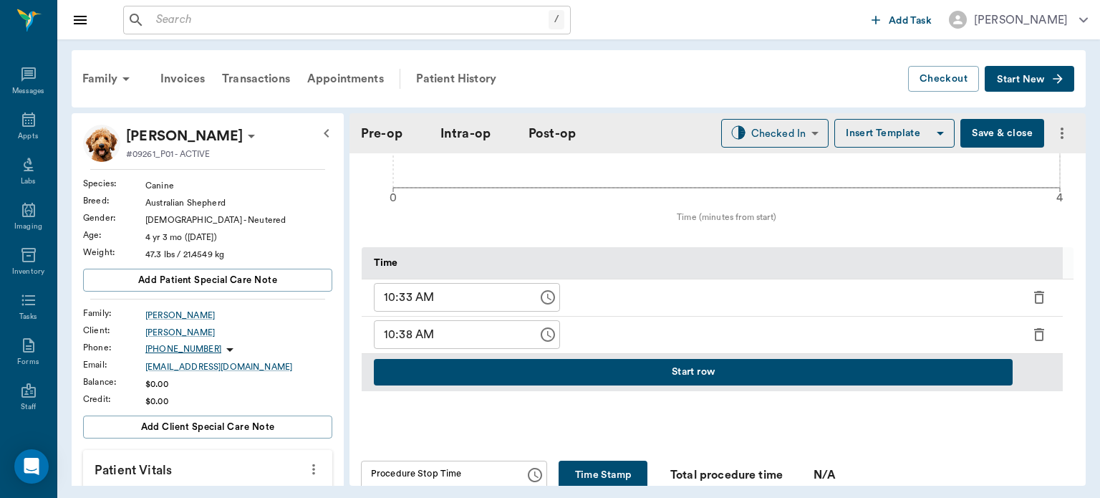
scroll to position [629, 0]
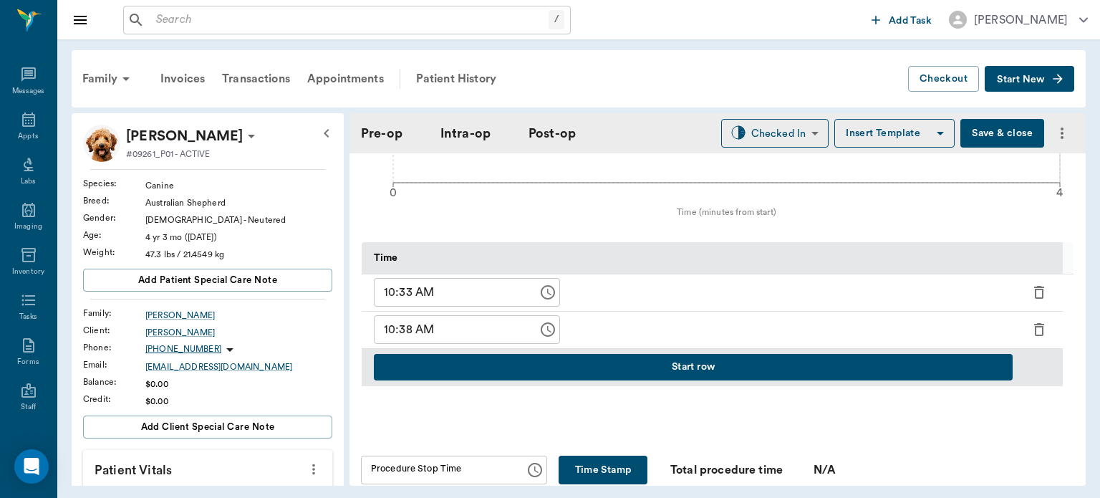
click at [850, 299] on div "10:33 AM ​" at bounding box center [691, 292] width 658 height 37
click at [808, 344] on div "10:38 AM ​" at bounding box center [691, 330] width 658 height 37
click at [753, 374] on button "Start row" at bounding box center [693, 367] width 639 height 26
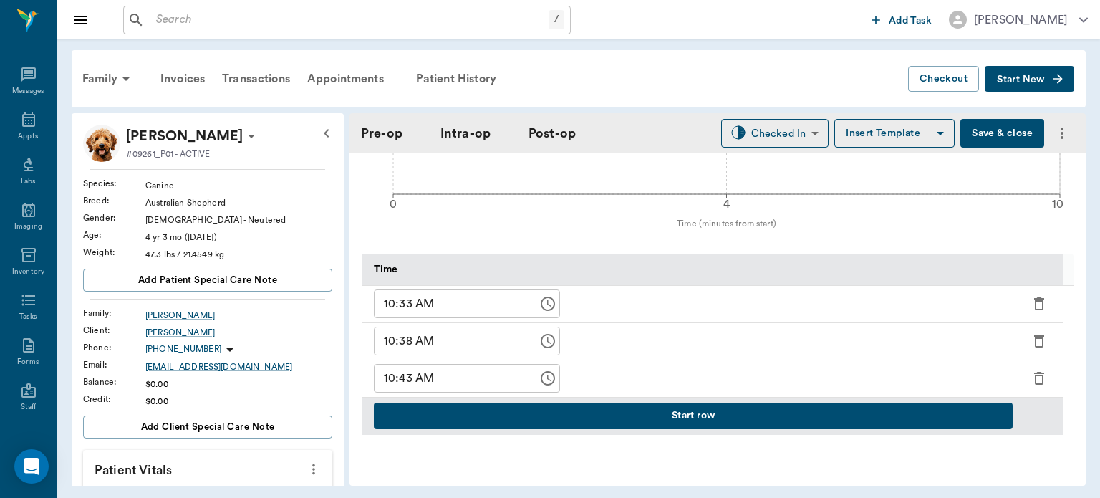
scroll to position [619, 0]
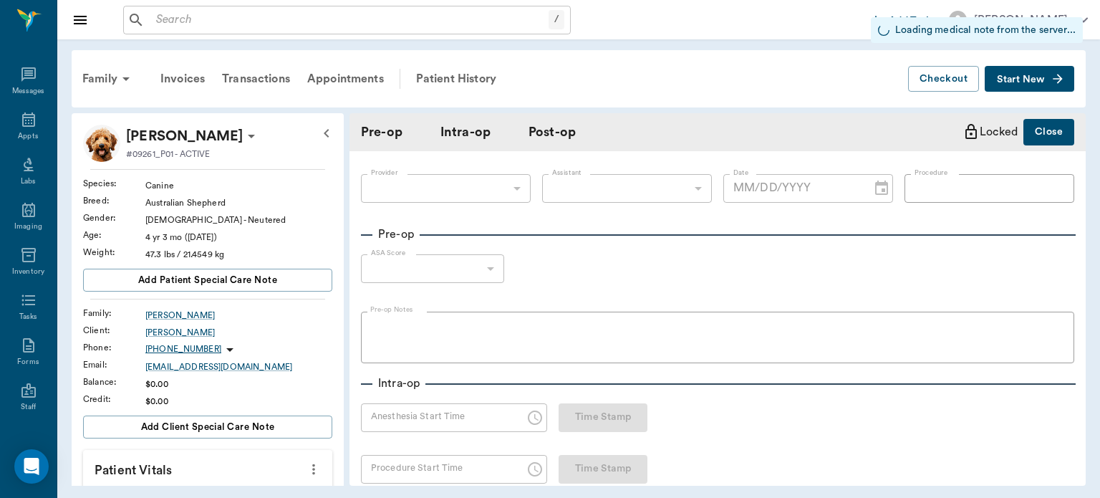
type input "63ec2f075fda476ae8351a4d"
type input "oral [MEDICAL_DATA]"
type input "1"
radio input "true"
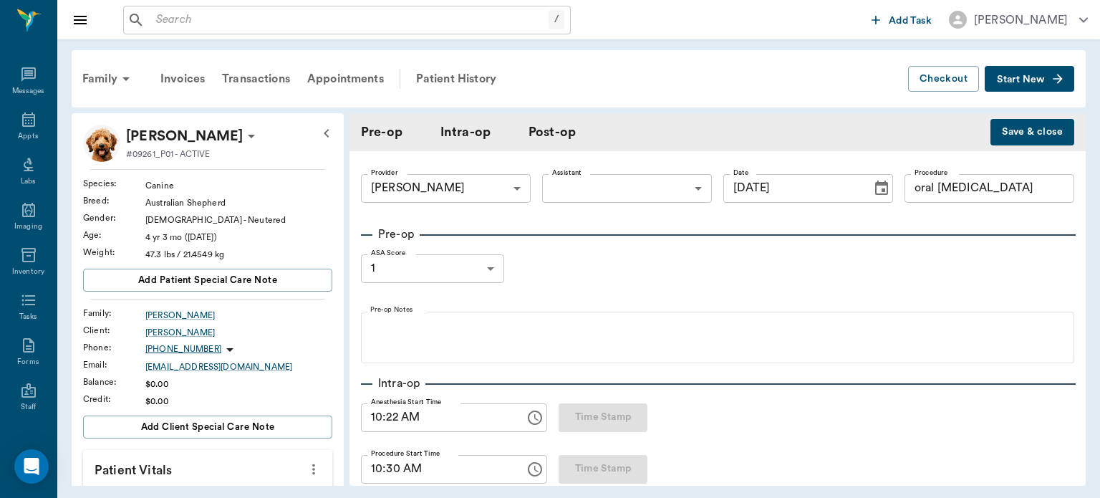
type input "[DATE]"
type input "10:22 AM"
type input "10:30 AM"
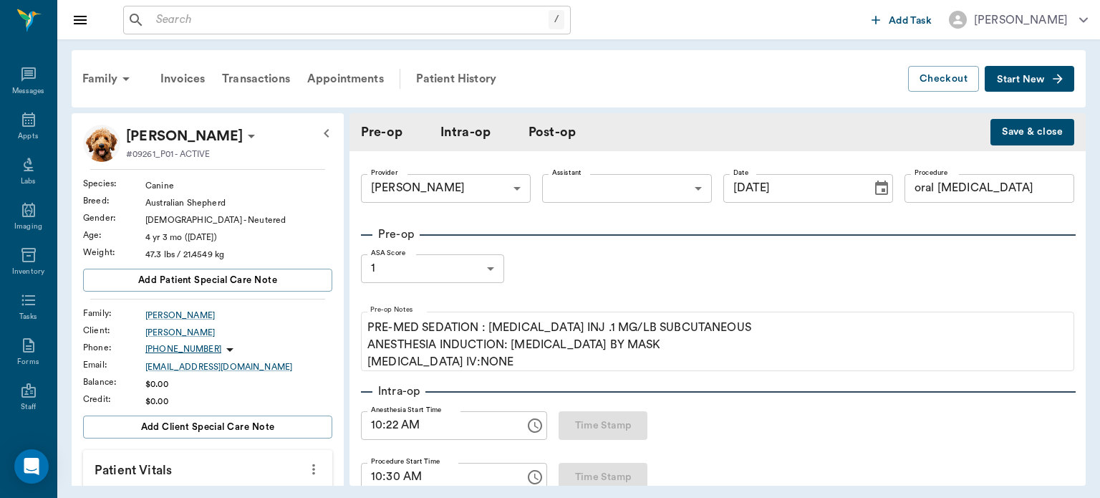
type input "98"
type input "96"
type input "8"
type input "98"
type input "93"
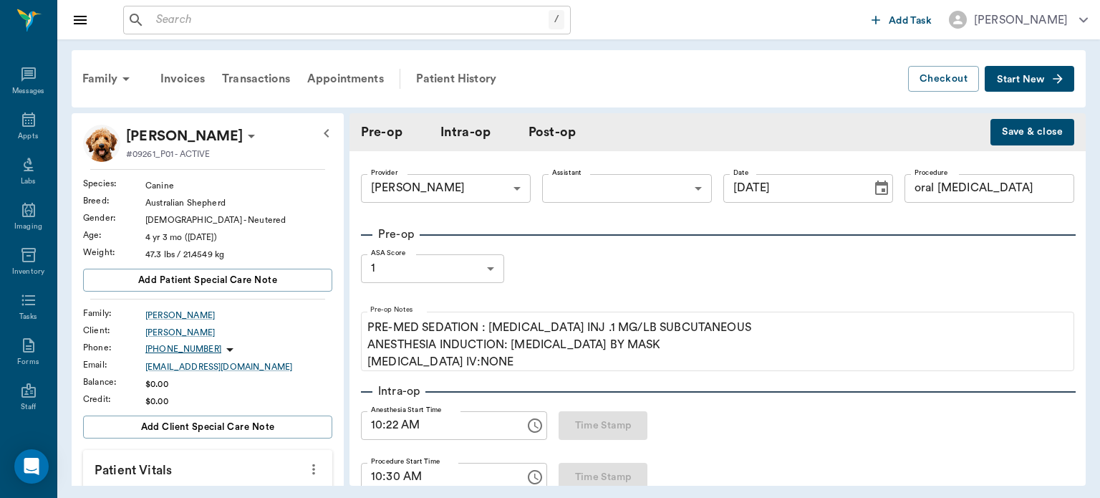
type input "101"
type input "98"
type input "93"
type input "101"
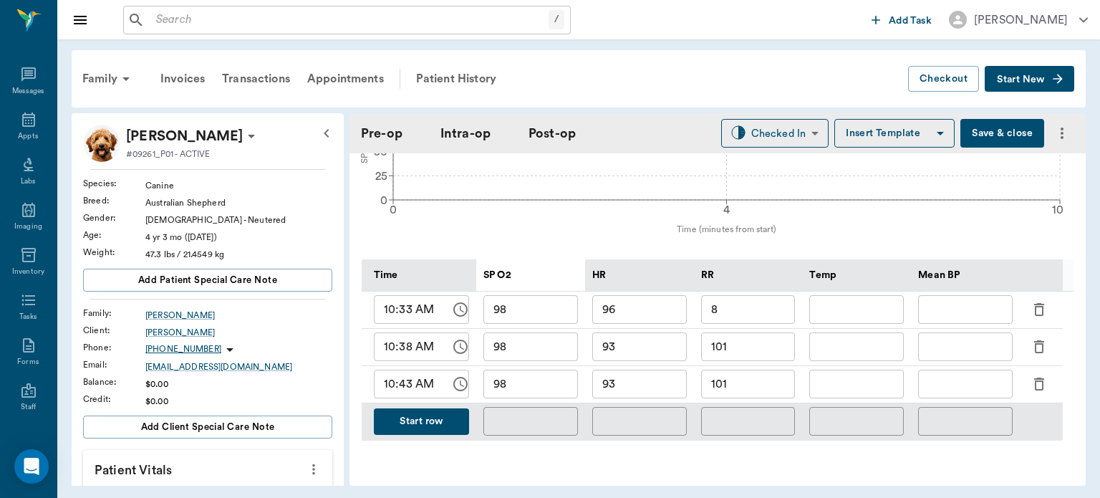
scroll to position [613, 0]
click at [640, 390] on input "93" at bounding box center [639, 383] width 95 height 29
type input "9"
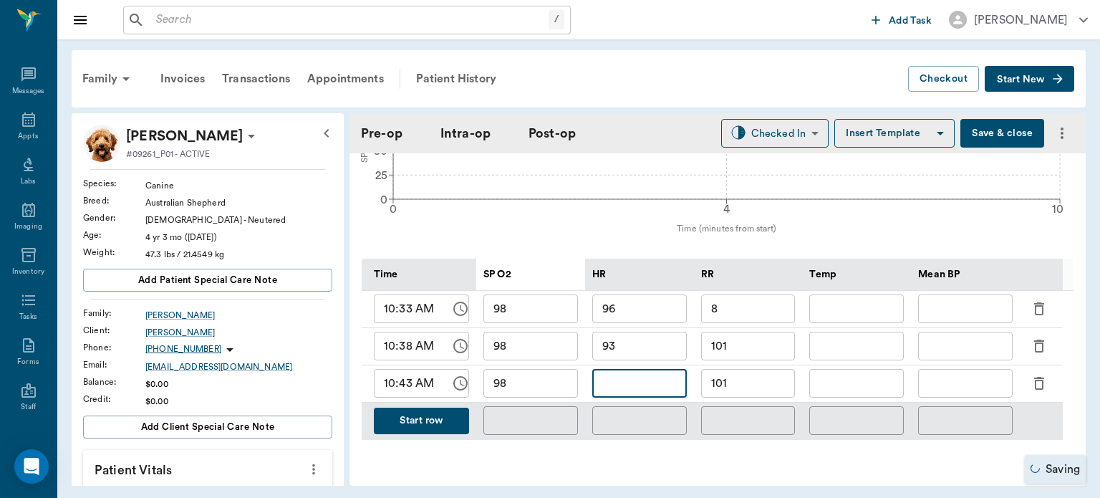
click at [758, 349] on input "101" at bounding box center [748, 346] width 95 height 29
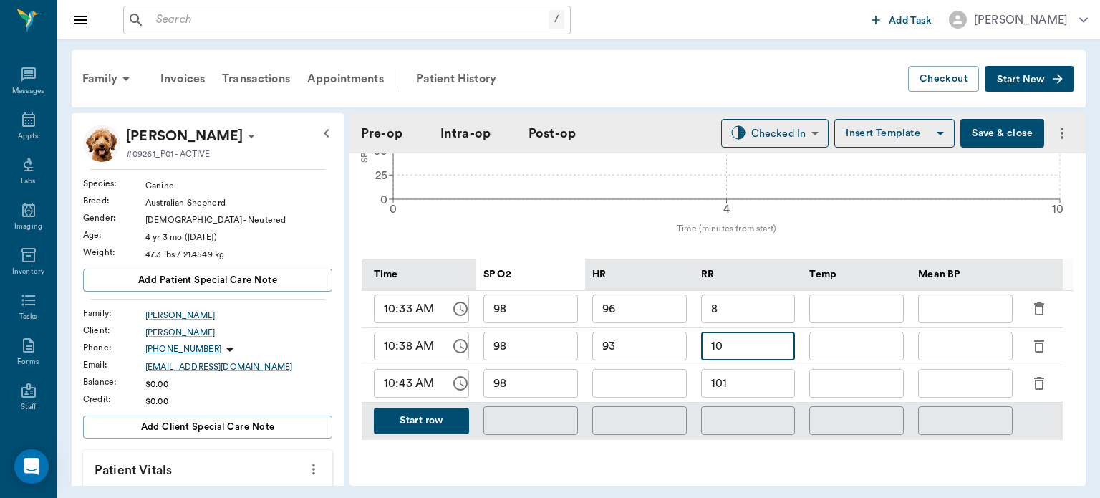
type input "10"
click at [639, 380] on input "text" at bounding box center [639, 383] width 95 height 29
type input "83"
click at [752, 387] on input "101" at bounding box center [748, 383] width 95 height 29
type input "1"
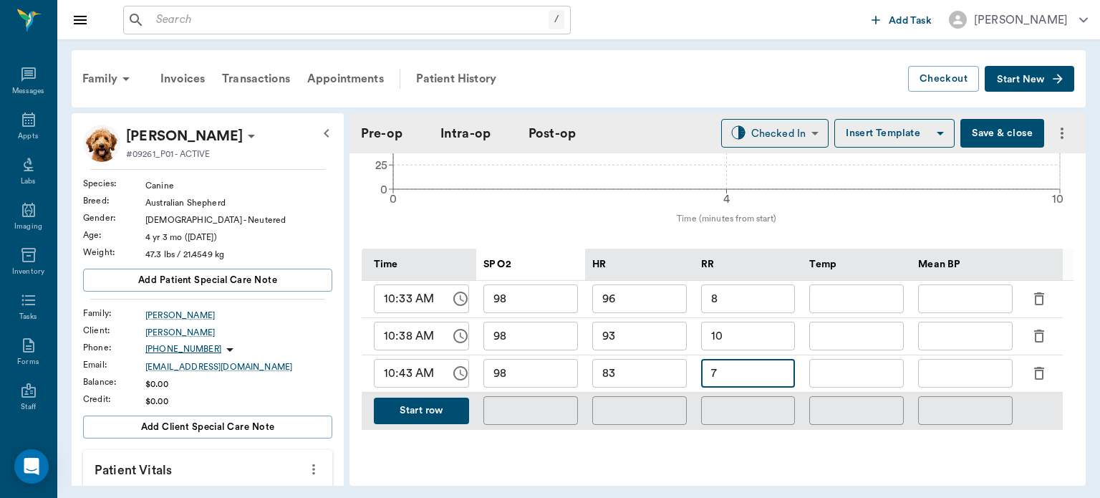
scroll to position [622, 0]
type input "7"
click at [413, 407] on button "Start row" at bounding box center [421, 411] width 95 height 26
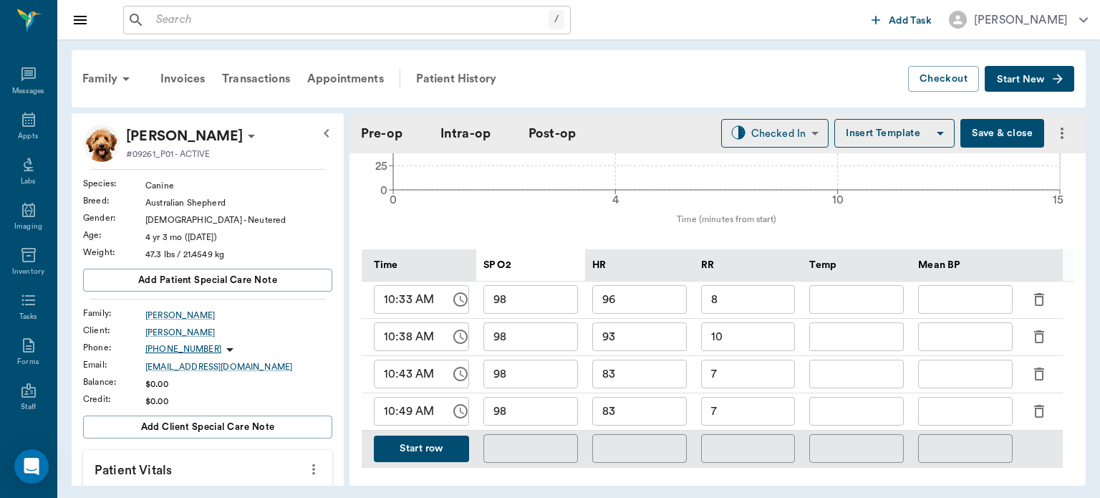
click at [545, 413] on input "98" at bounding box center [530, 411] width 95 height 29
type input "9"
type input "100"
click at [642, 414] on input "83" at bounding box center [639, 411] width 95 height 29
type input "89"
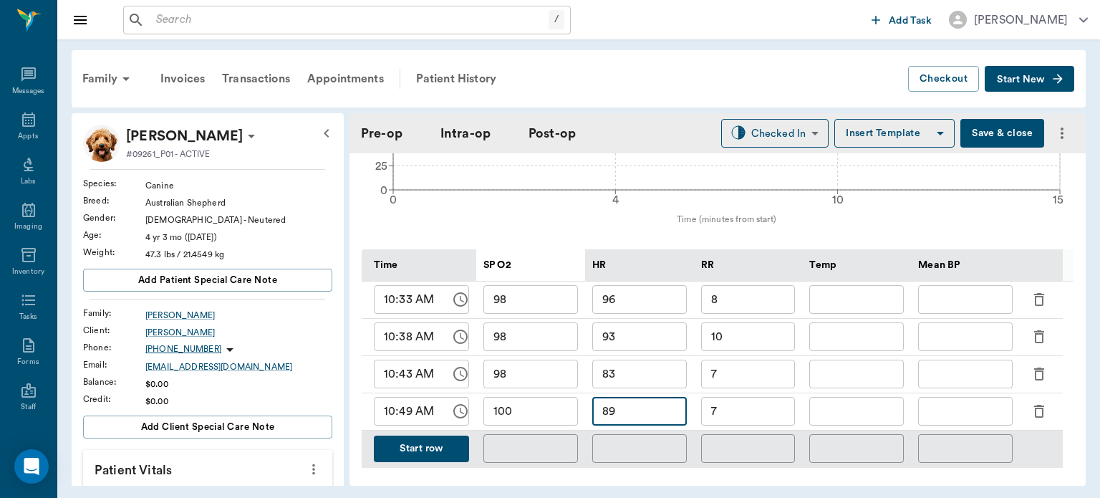
click at [744, 413] on input "7" at bounding box center [748, 411] width 95 height 29
type input "8"
click at [430, 450] on button "Start row" at bounding box center [421, 448] width 95 height 26
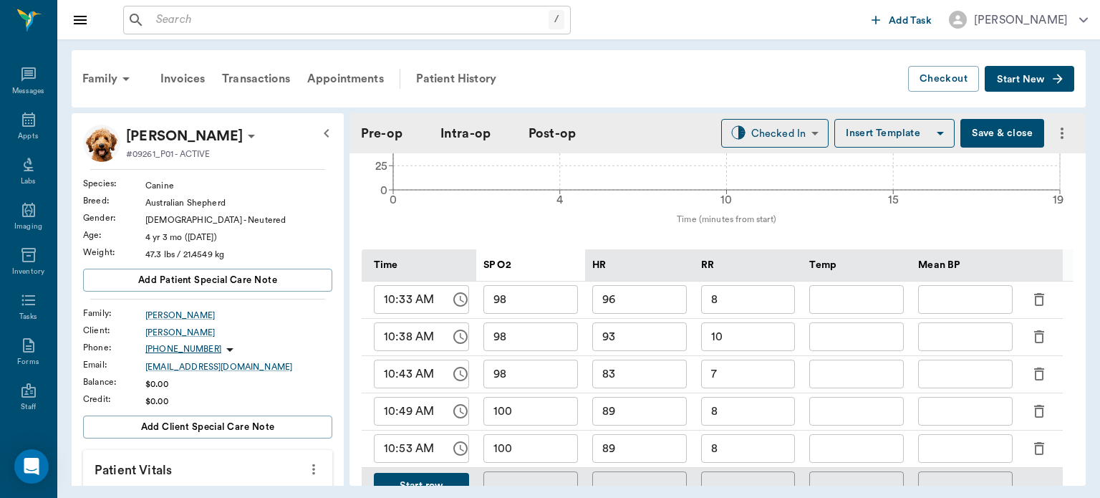
click at [745, 440] on input "8" at bounding box center [748, 448] width 95 height 29
type input "7"
click at [644, 450] on input "89" at bounding box center [639, 448] width 95 height 29
type input "8"
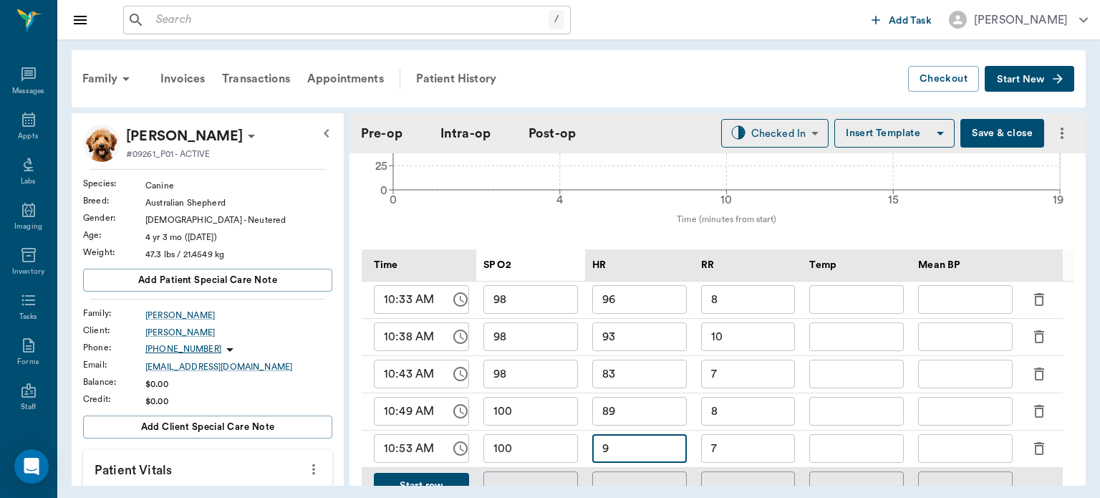
type input "91"
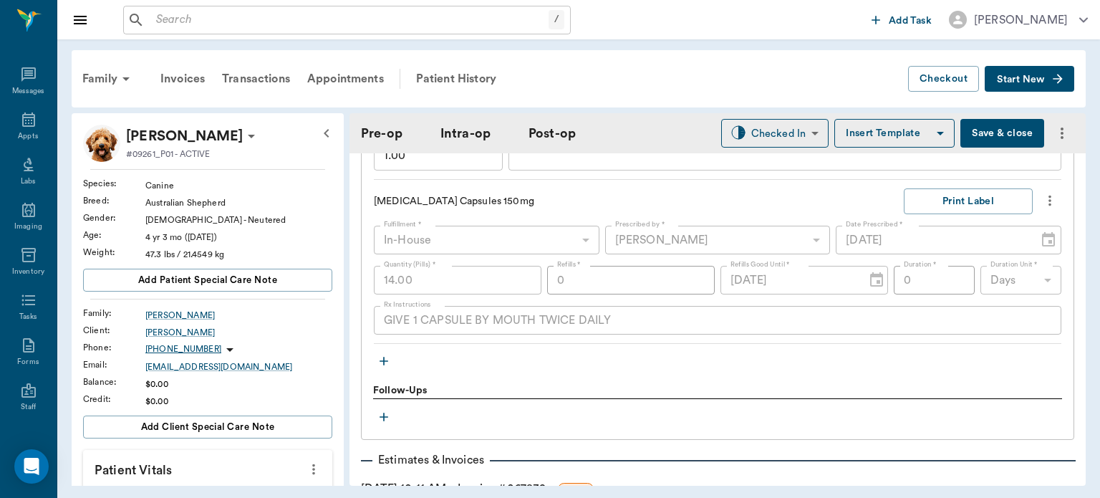
scroll to position [1418, 0]
type input "91"
click at [384, 359] on icon "button" at bounding box center [384, 361] width 9 height 9
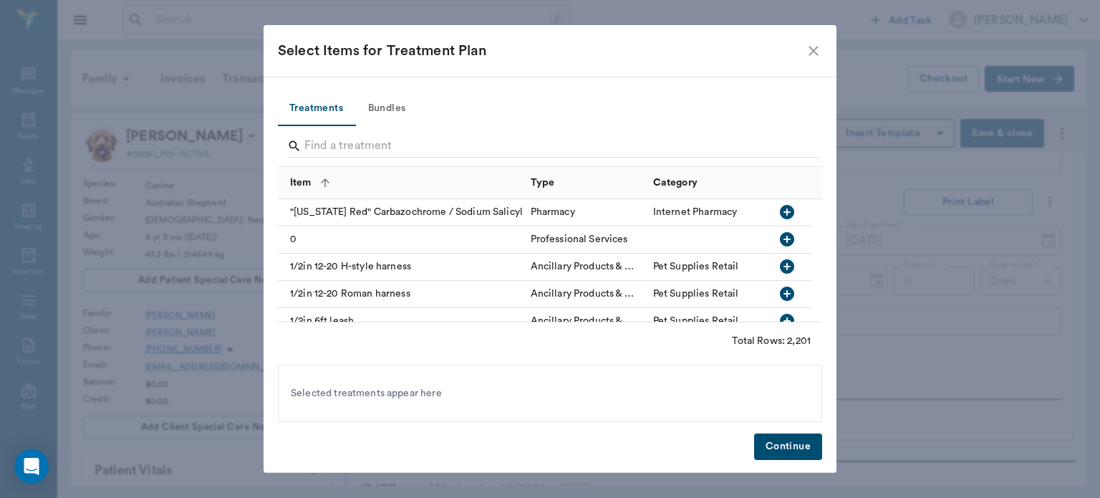
click at [402, 109] on button "Bundles" at bounding box center [386, 109] width 64 height 34
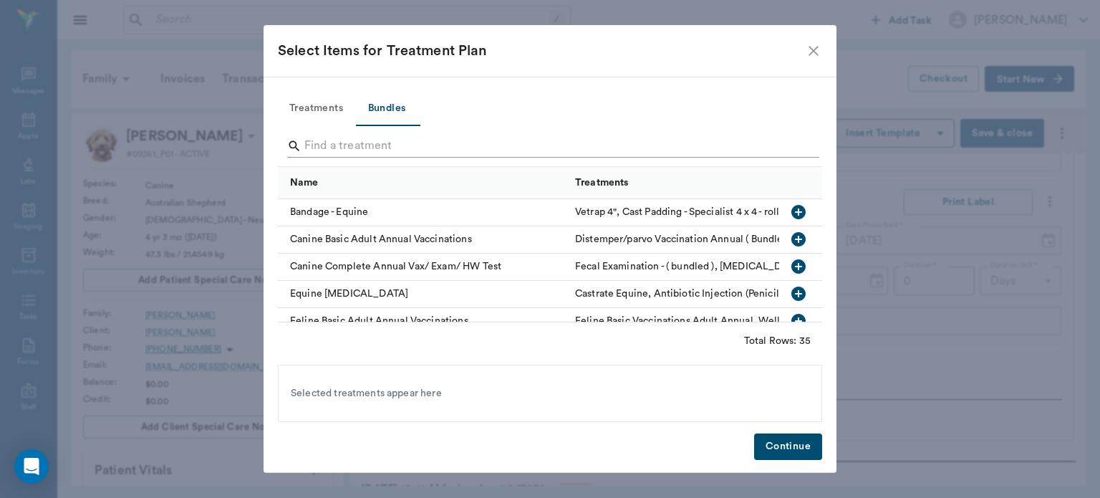
click at [327, 150] on input "Search" at bounding box center [550, 146] width 493 height 23
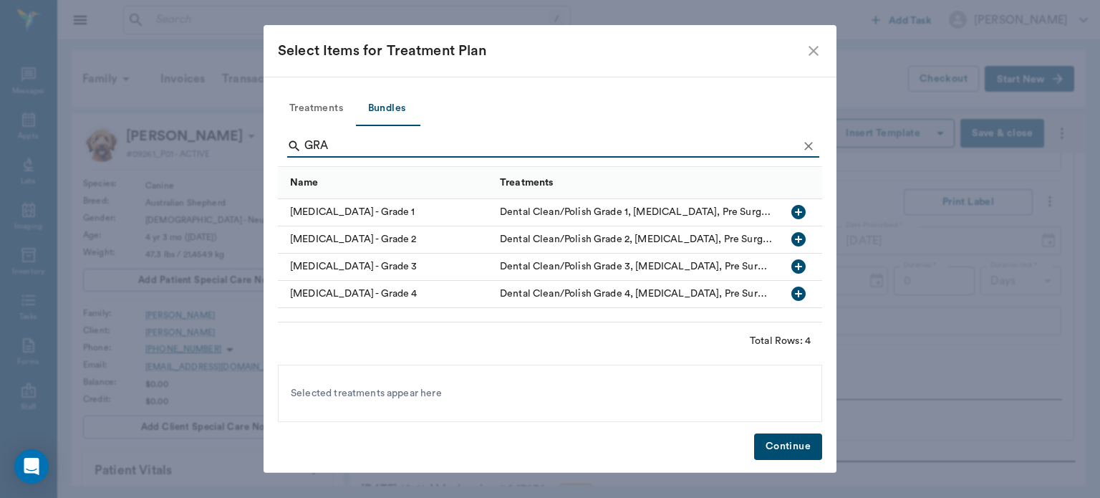
type input "GRA"
click at [802, 235] on icon "button" at bounding box center [798, 239] width 14 height 14
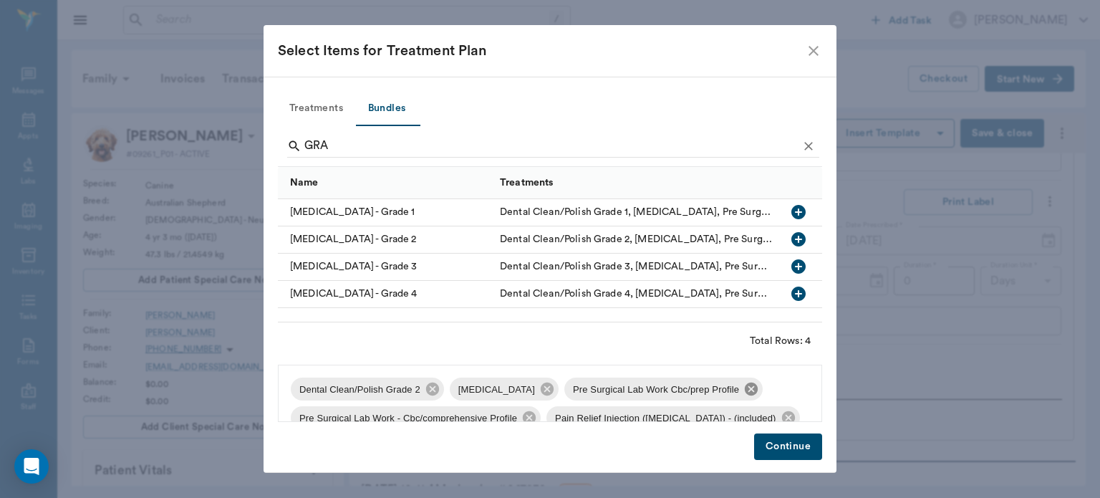
click at [747, 395] on icon at bounding box center [751, 389] width 16 height 16
click at [528, 419] on icon at bounding box center [529, 418] width 16 height 16
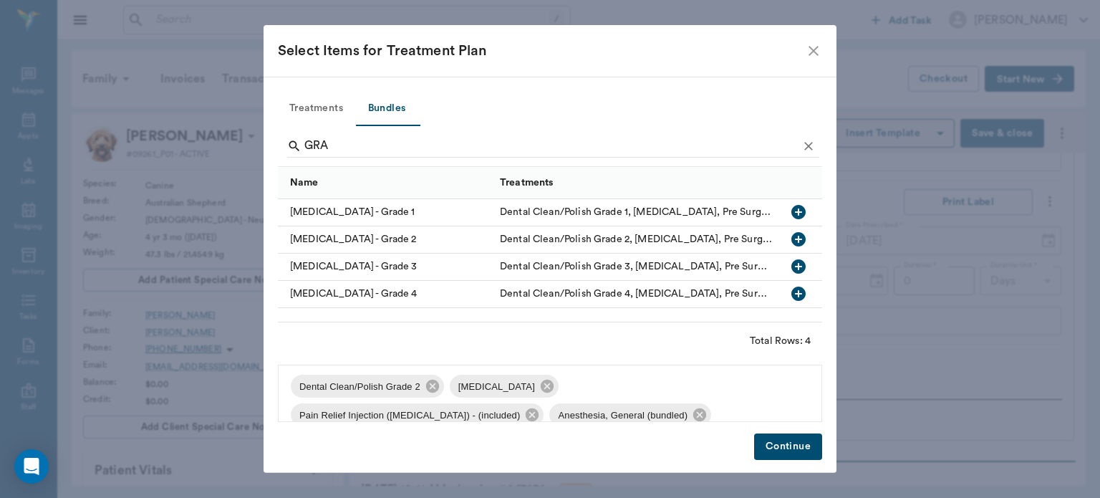
scroll to position [0, 0]
click at [545, 395] on icon at bounding box center [547, 389] width 16 height 16
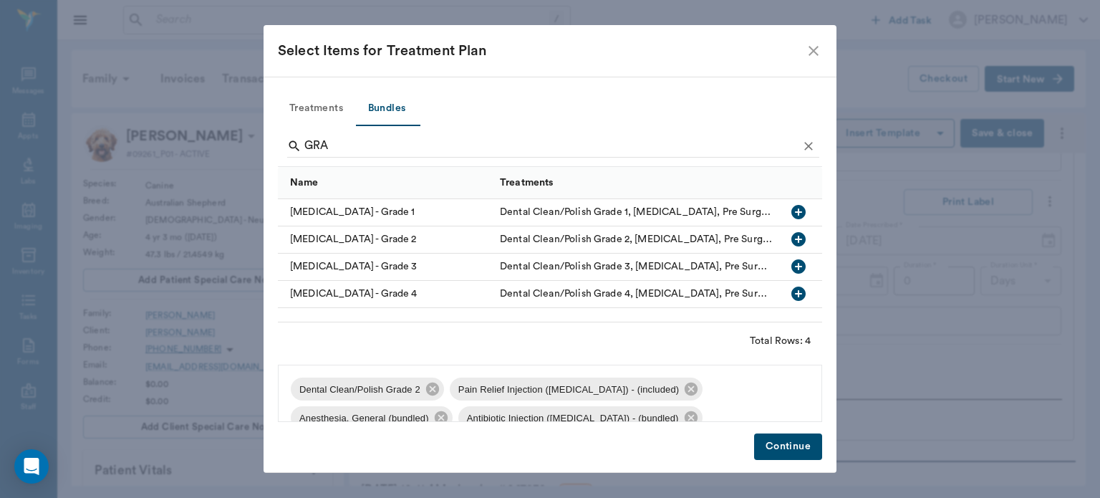
scroll to position [49, 0]
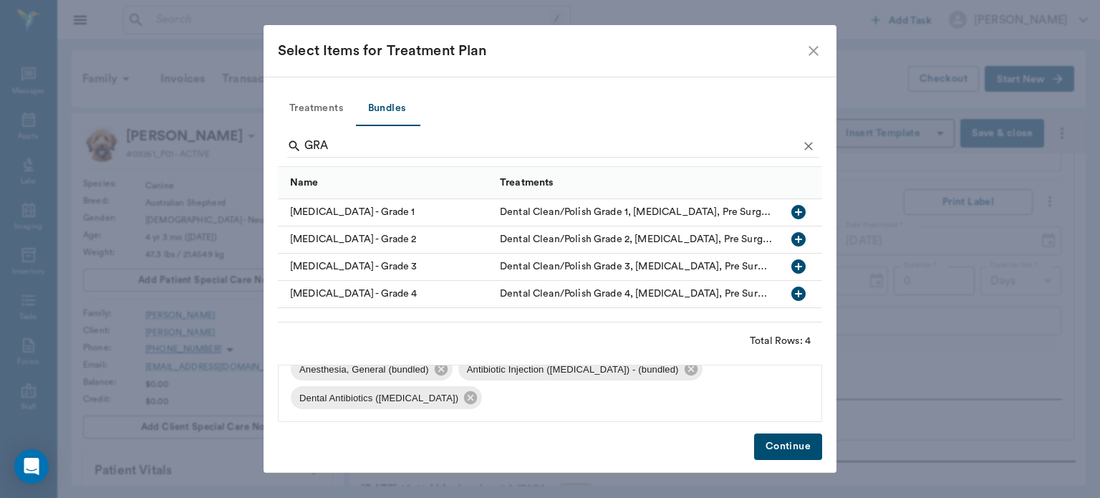
click at [791, 449] on button "Continue" at bounding box center [788, 446] width 68 height 26
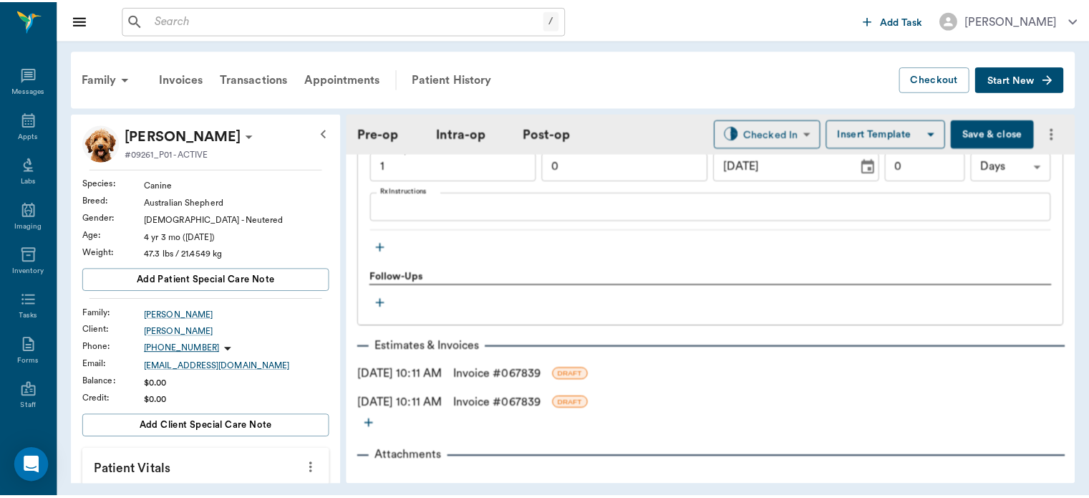
scroll to position [2042, 0]
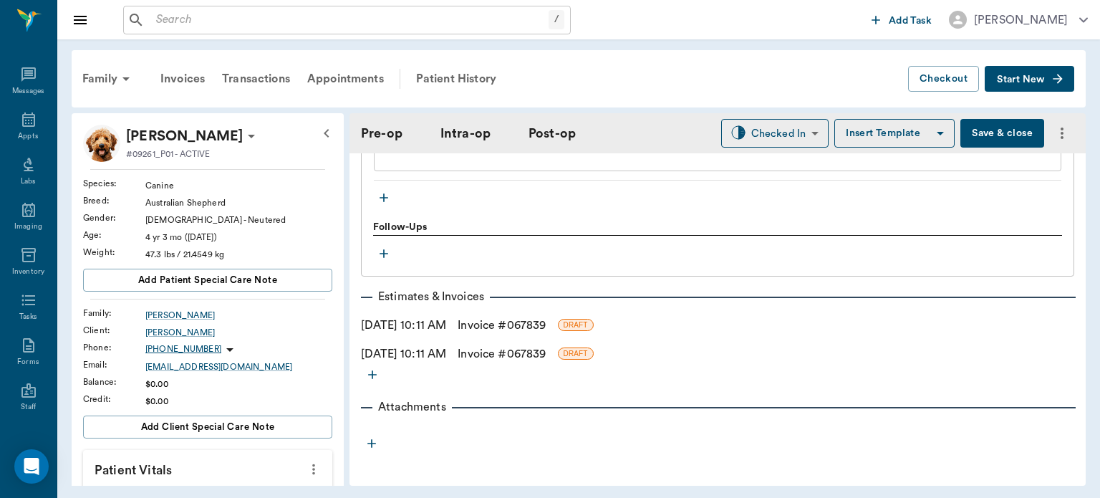
click at [539, 329] on link "Invoice # 067839" at bounding box center [502, 325] width 88 height 17
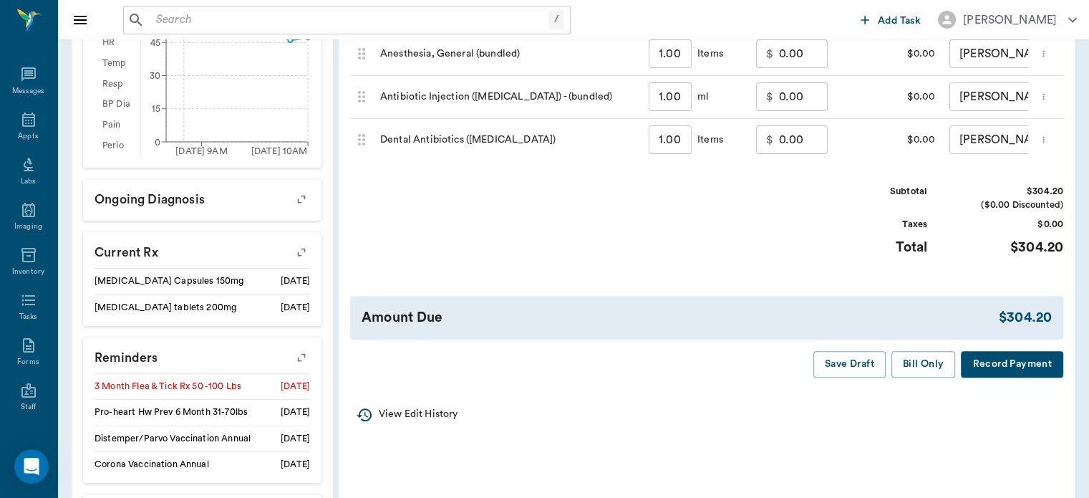
scroll to position [511, 0]
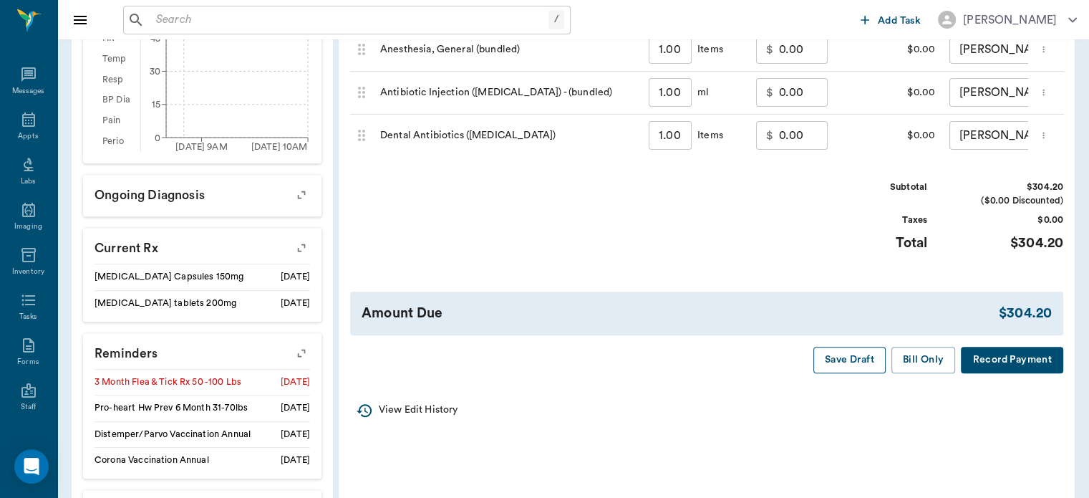
click at [861, 373] on button "Save Draft" at bounding box center [850, 360] width 72 height 26
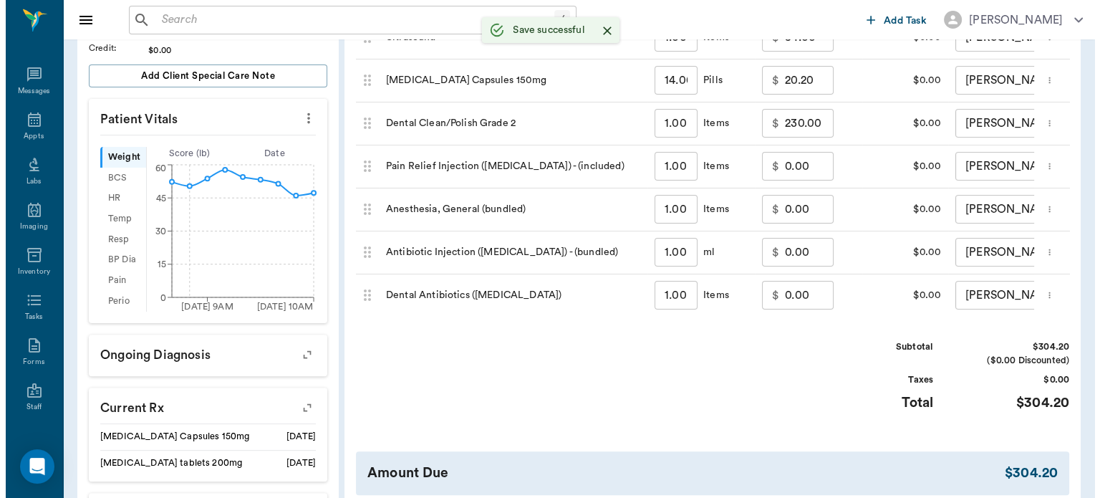
scroll to position [0, 0]
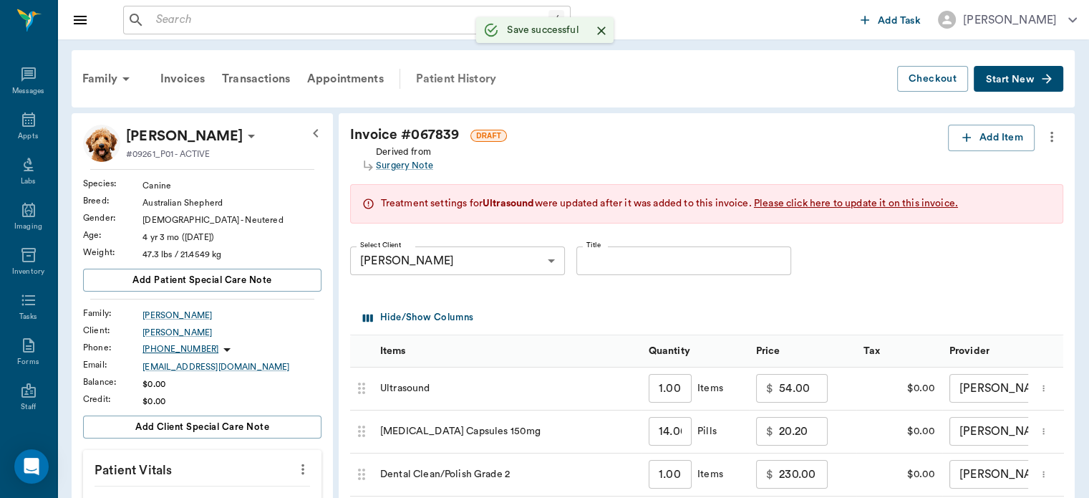
click at [478, 74] on div "Patient History" at bounding box center [455, 79] width 97 height 34
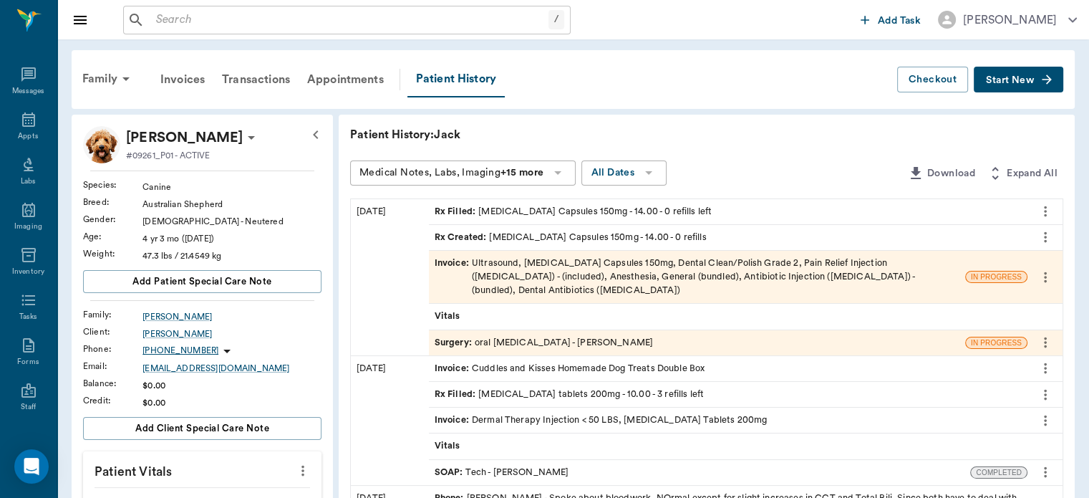
click at [470, 344] on span "Surgery :" at bounding box center [455, 343] width 40 height 14
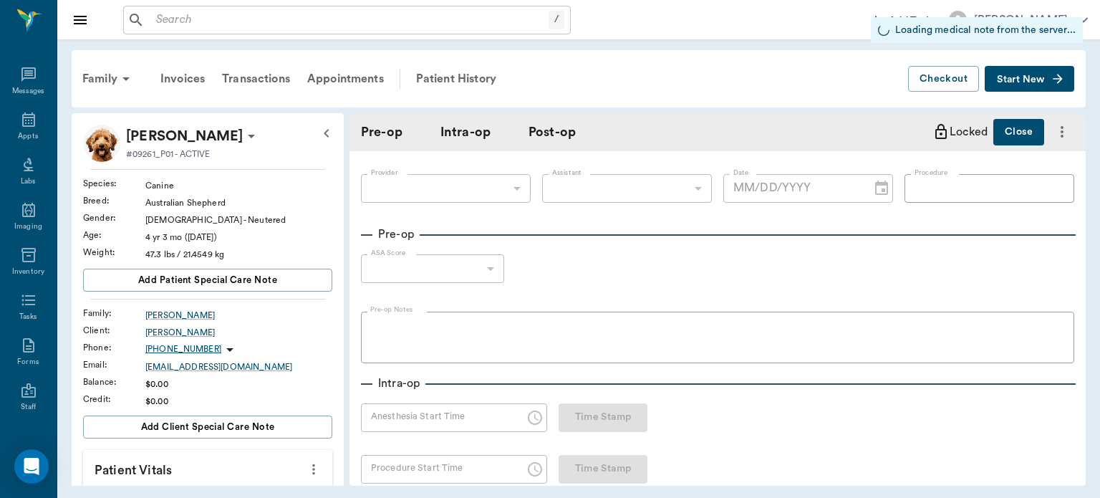
type input "63ec2f075fda476ae8351a4d"
type input "oral ORAL SURGERY"
type input "1"
radio input "true"
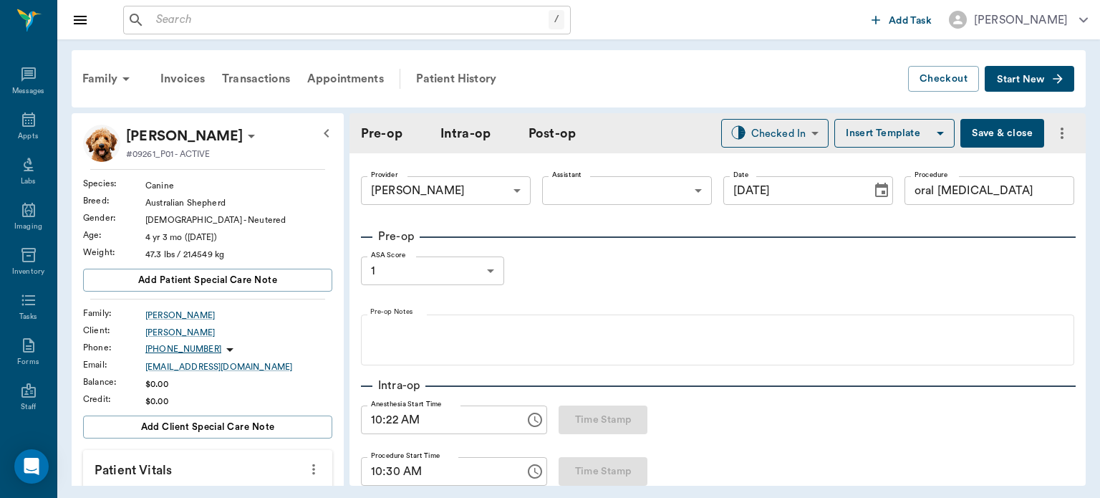
type input "[DATE]"
type input "10:22 AM"
type input "10:30 AM"
type input "98"
type input "96"
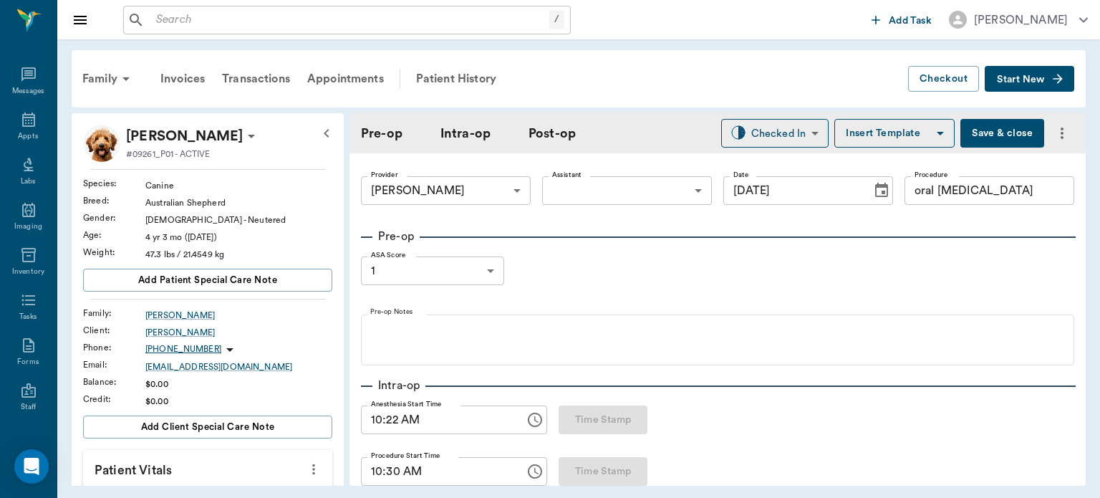
type input "8"
type input "98"
type input "93"
type input "10"
type input "98"
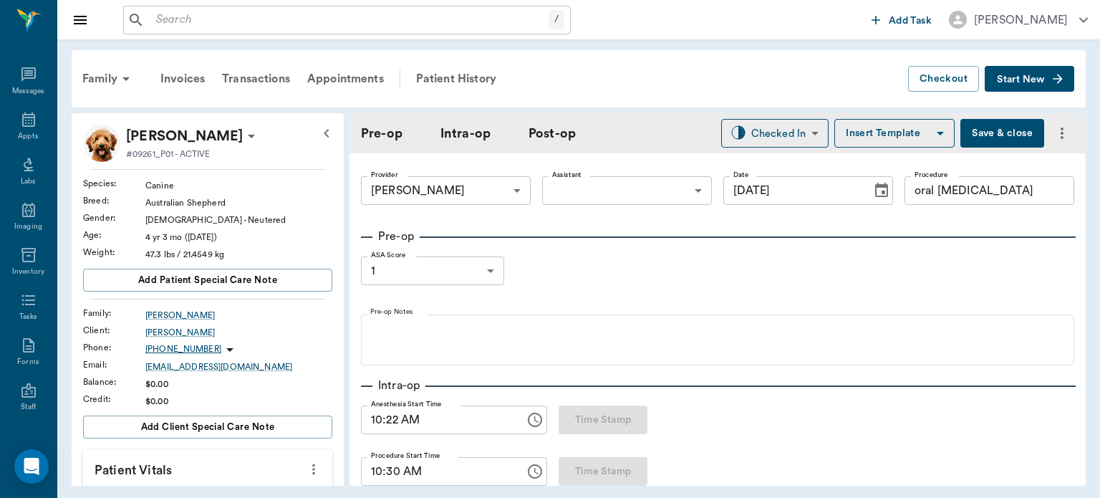
type input "83"
type input "7"
type input "100"
type input "89"
type input "8"
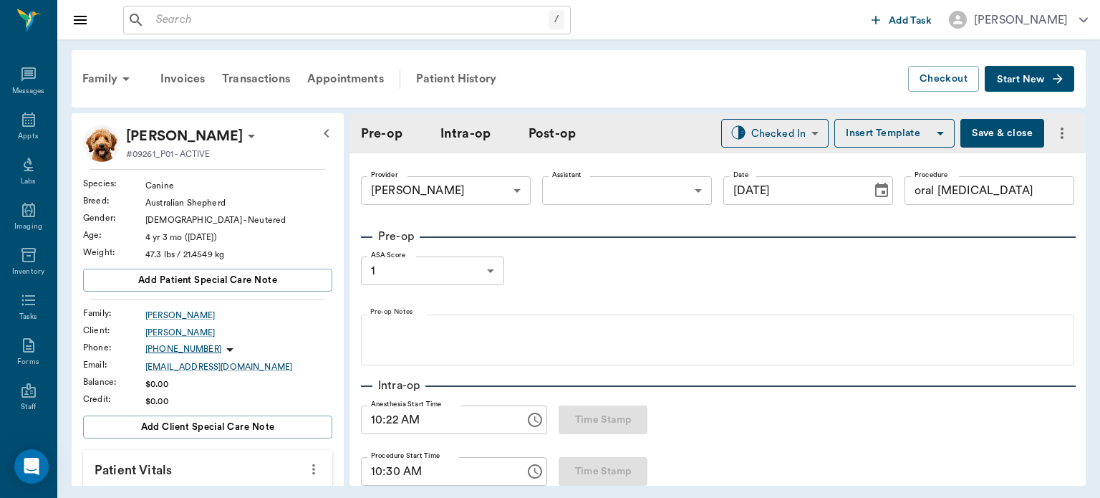
type input "100"
type input "91"
type input "7"
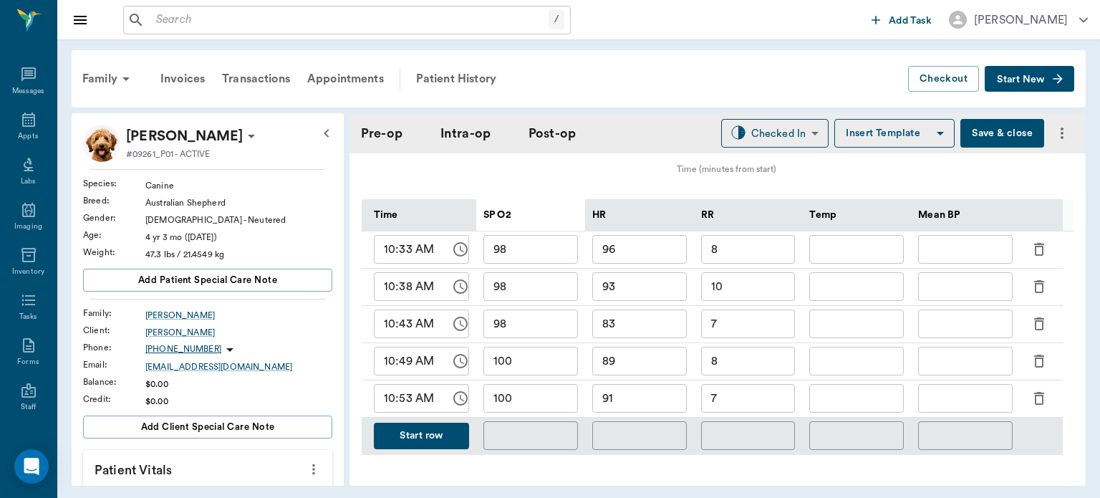
scroll to position [682, 0]
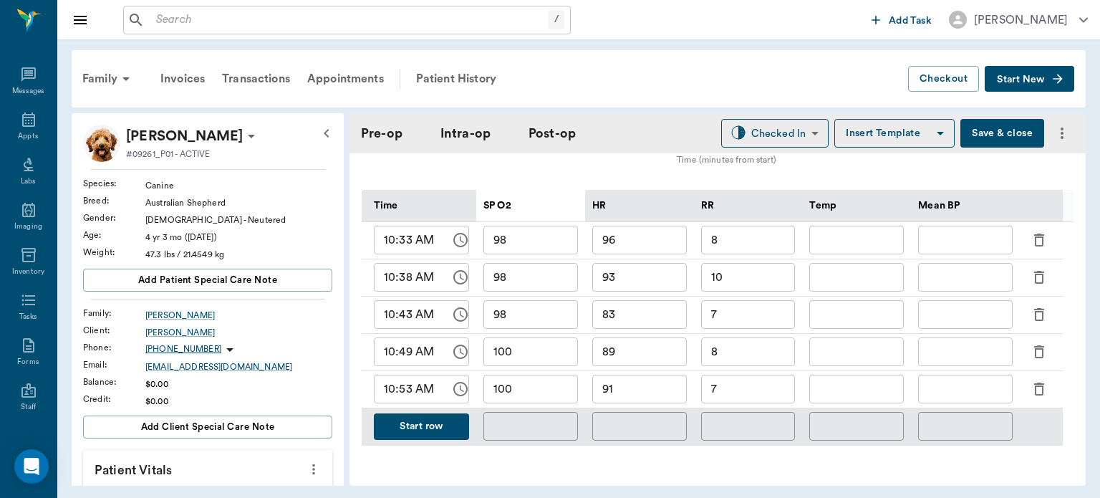
click at [416, 420] on button "Start row" at bounding box center [421, 426] width 95 height 26
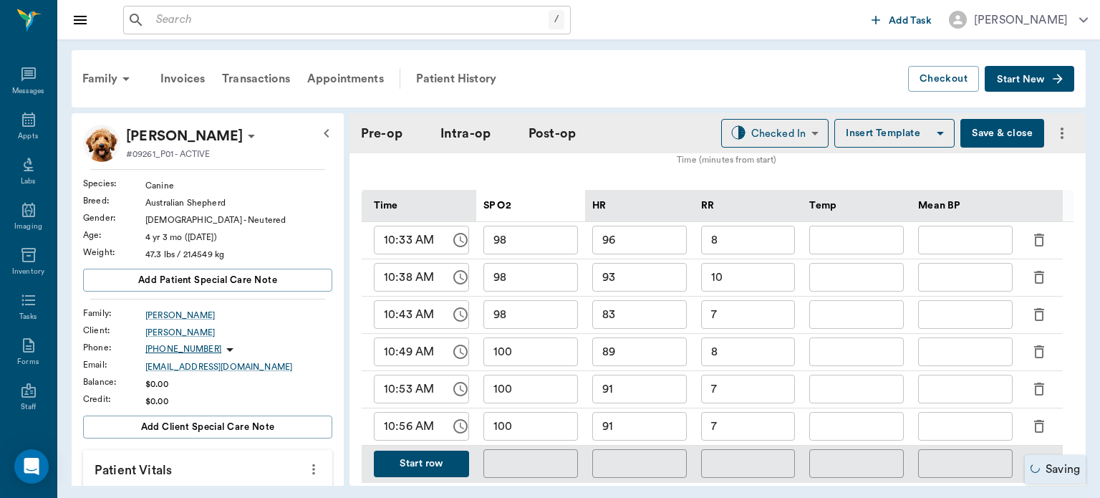
click at [653, 428] on input "91" at bounding box center [639, 426] width 95 height 29
type input "9"
click at [753, 430] on input "7" at bounding box center [748, 426] width 95 height 29
type input "98"
type input "8"
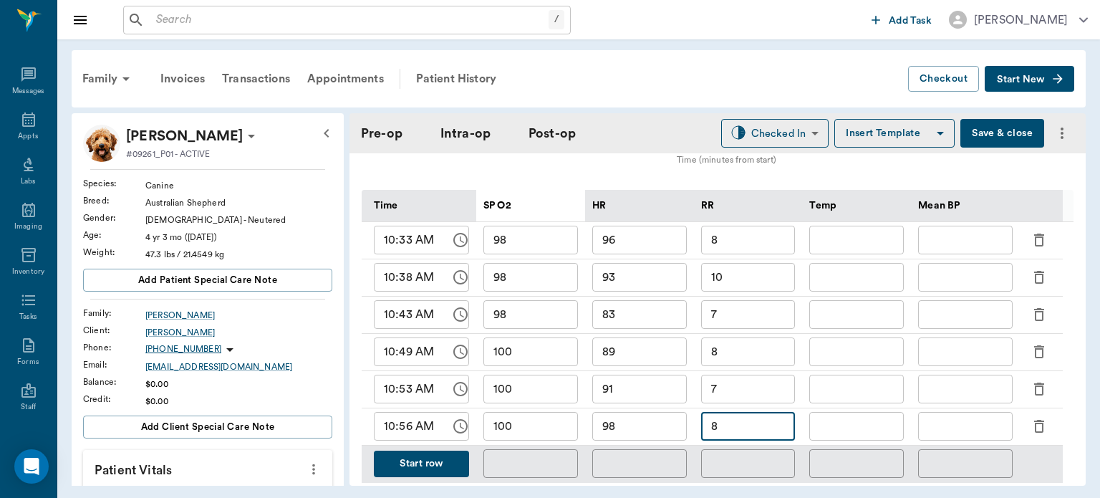
click at [437, 473] on button "Start row" at bounding box center [421, 463] width 95 height 26
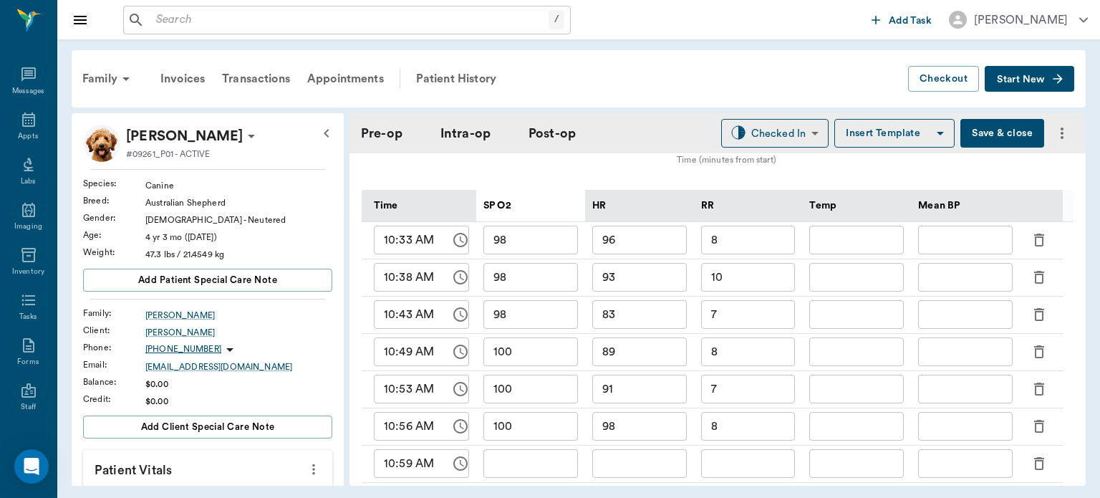
type input "100"
type input "98"
type input "8"
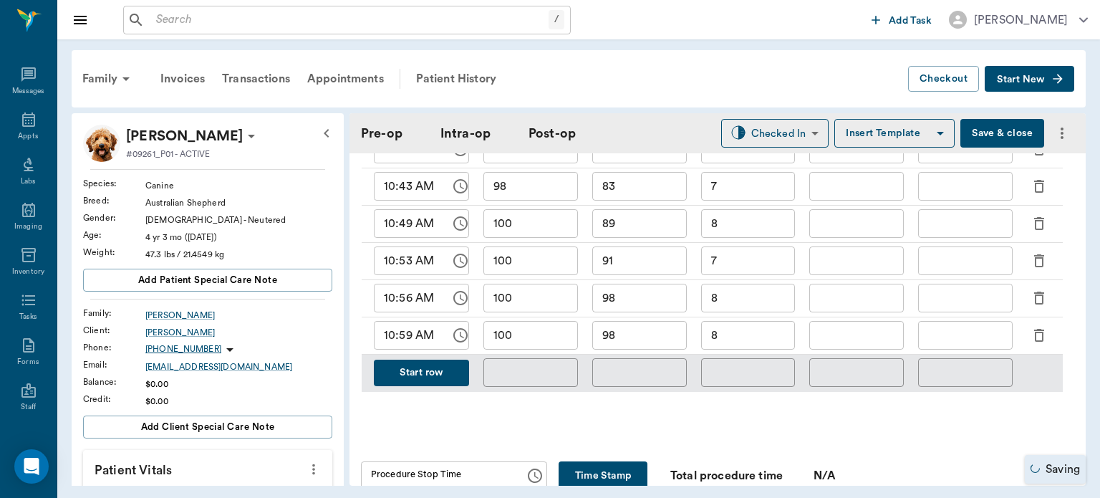
scroll to position [811, 0]
click at [532, 341] on input "100" at bounding box center [530, 334] width 95 height 29
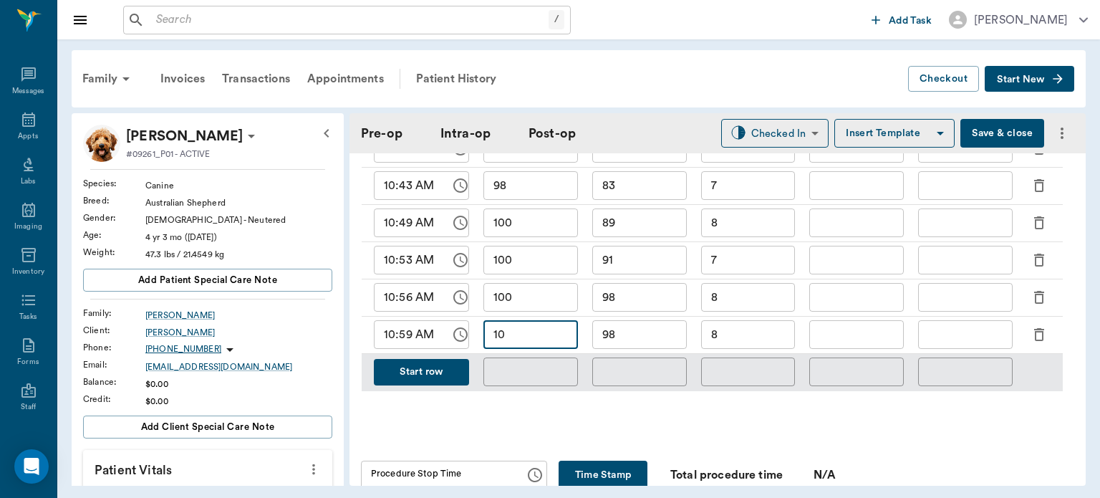
type input "1"
click at [641, 337] on input "98" at bounding box center [639, 334] width 95 height 29
click at [746, 329] on input "8" at bounding box center [748, 334] width 95 height 29
click at [558, 339] on input "95" at bounding box center [530, 334] width 95 height 29
click at [650, 329] on input "98" at bounding box center [639, 334] width 95 height 29
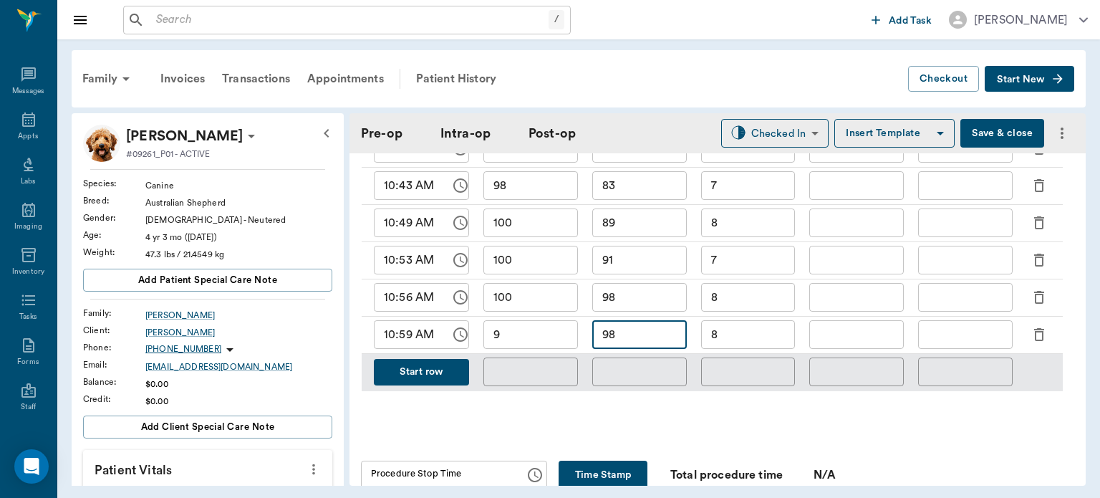
type input "99"
click at [546, 334] on input "99" at bounding box center [530, 334] width 95 height 29
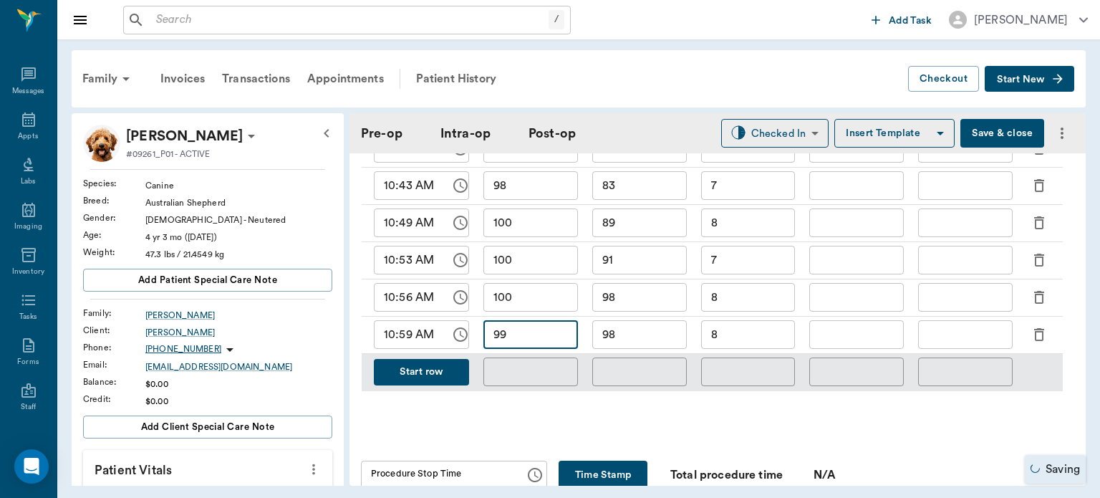
click at [664, 339] on input "98" at bounding box center [639, 334] width 95 height 29
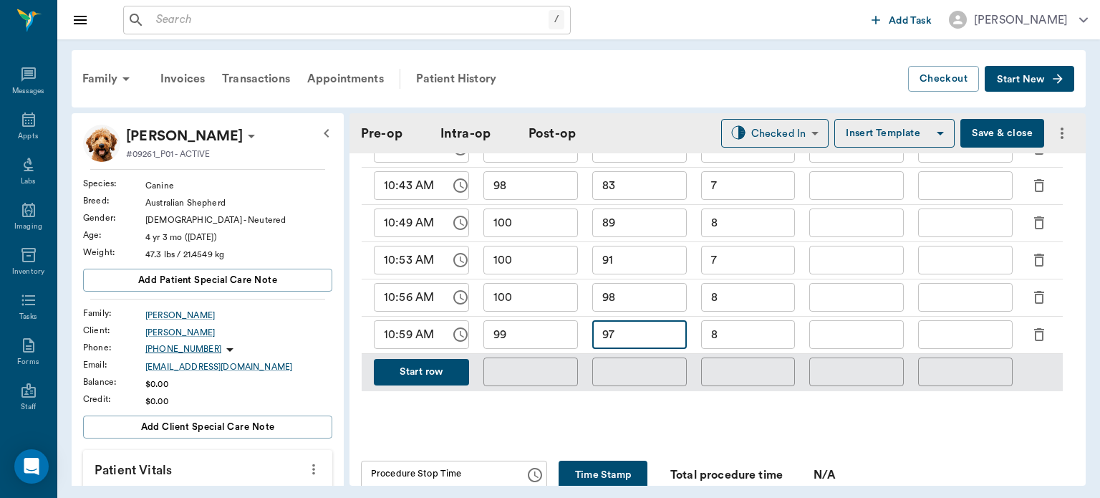
type input "97"
click at [562, 338] on input "99" at bounding box center [530, 334] width 95 height 29
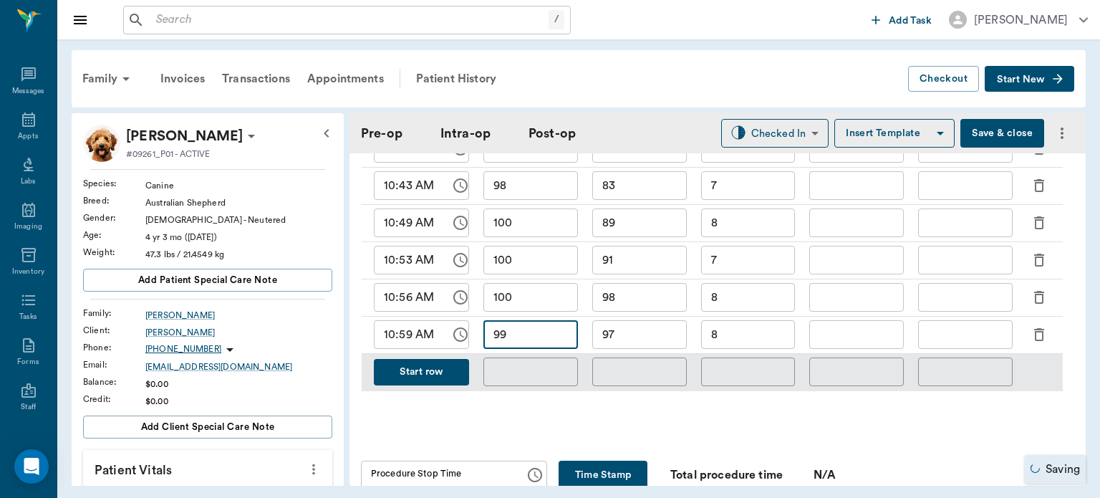
type input "9"
type input "1"
type input "0"
type input "100"
click at [656, 337] on input "97" at bounding box center [639, 334] width 95 height 29
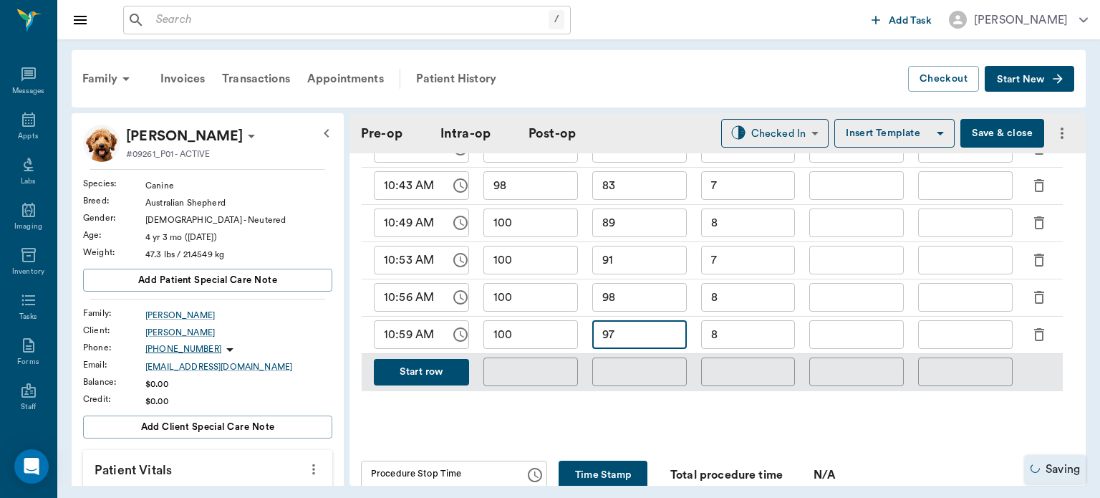
click at [766, 346] on input "8" at bounding box center [748, 334] width 95 height 29
type input "8"
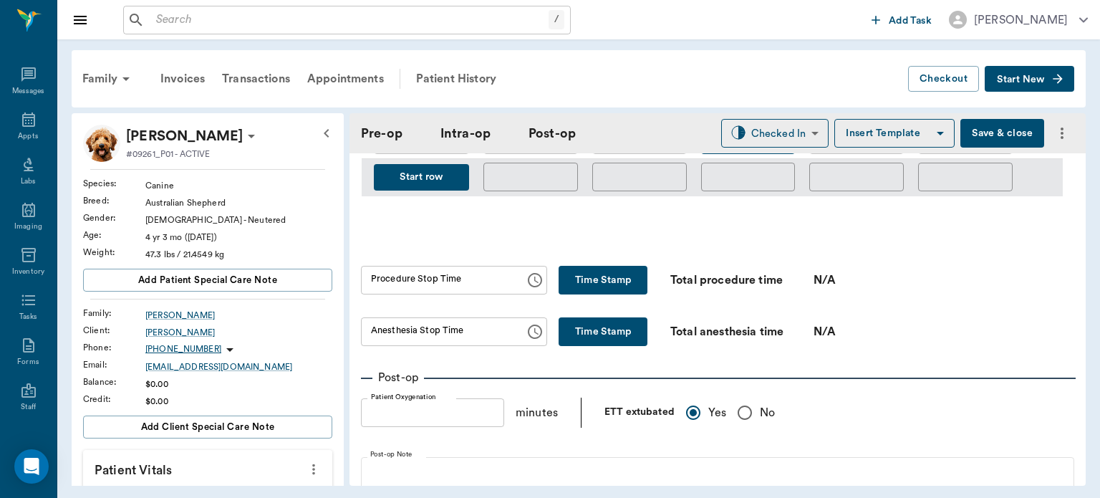
scroll to position [1006, 0]
click at [627, 291] on button "Time Stamp" at bounding box center [603, 279] width 89 height 29
type input "11:08 AM"
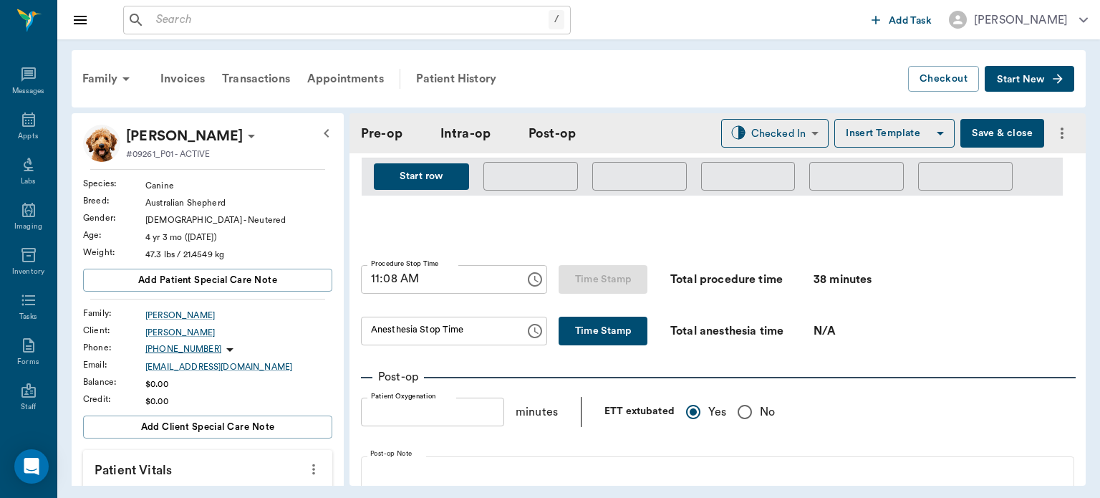
click at [616, 339] on button "Time Stamp" at bounding box center [603, 331] width 89 height 29
type input "11:08 AM"
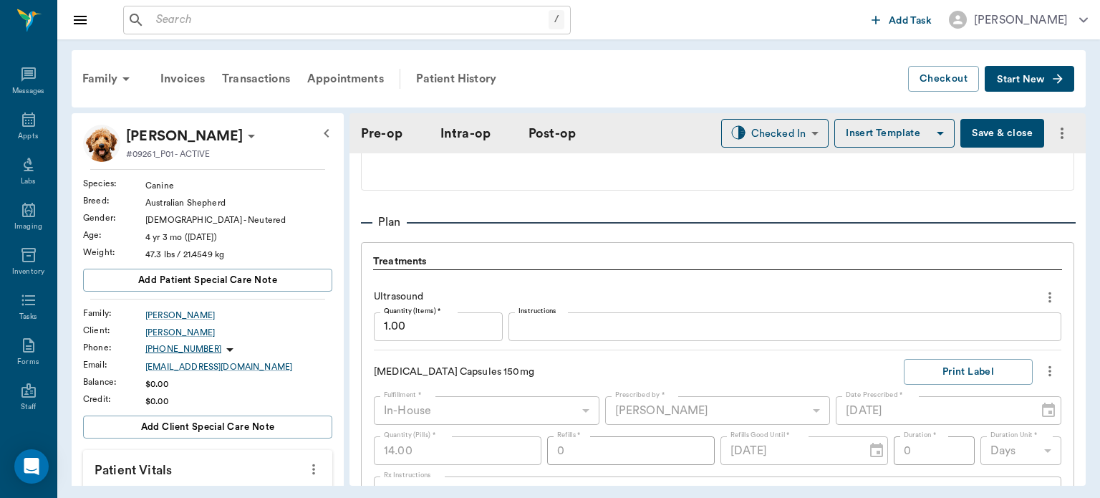
scroll to position [1322, 0]
click at [562, 322] on textarea "Instructions" at bounding box center [784, 327] width 533 height 16
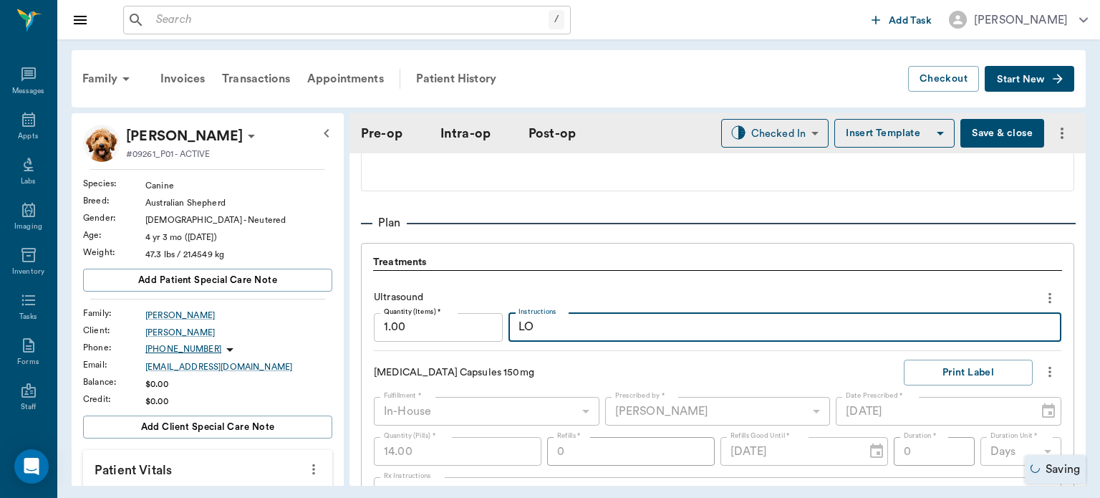
type textarea "L"
type textarea "GALLBLADDER LOOKS GOOD"
click at [779, 125] on body "/ ​ Add Task Dr. Bert Ellsworth Nectar Messages Appts Labs Imaging Inventory Ta…" at bounding box center [550, 249] width 1100 height 498
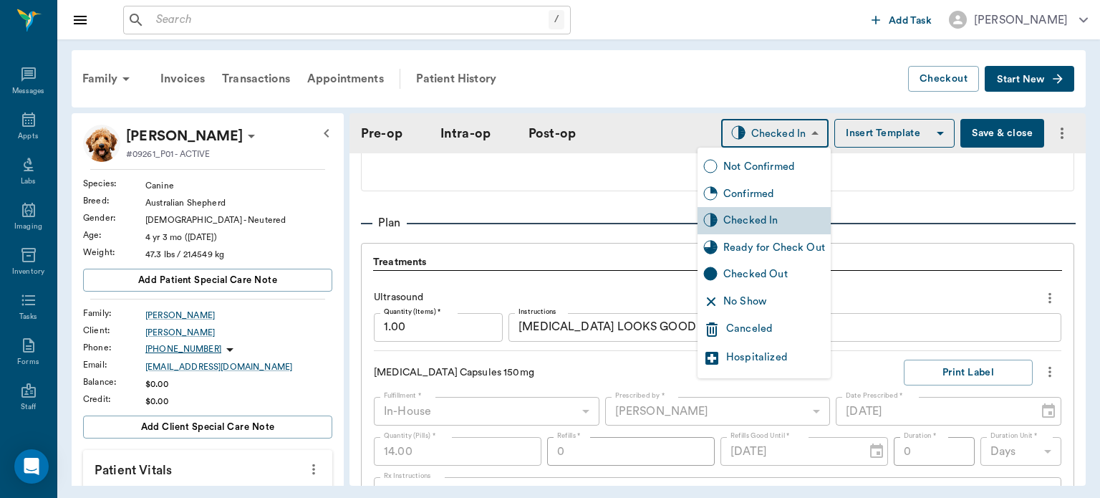
click at [771, 246] on div "Ready for Check Out" at bounding box center [774, 248] width 102 height 16
type input "READY_TO_CHECKOUT"
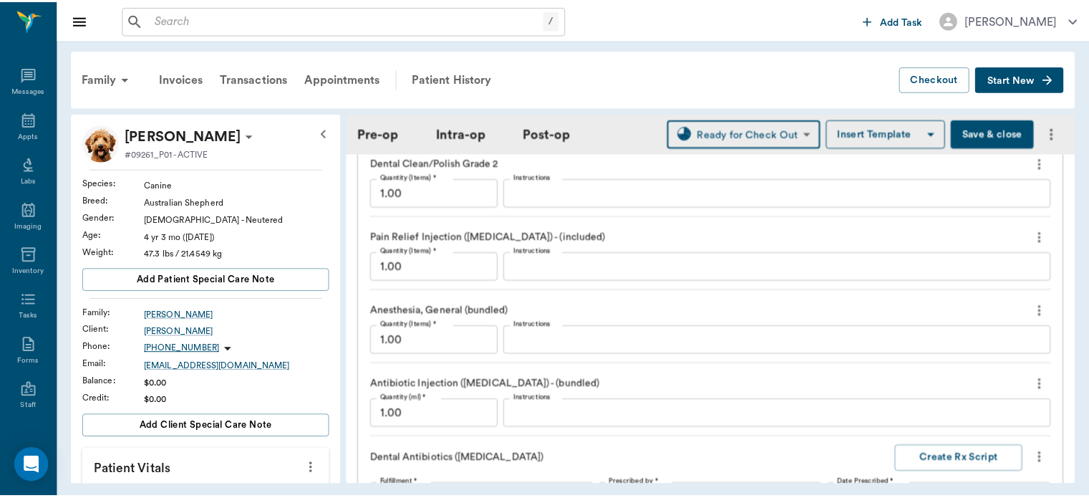
scroll to position [2087, 0]
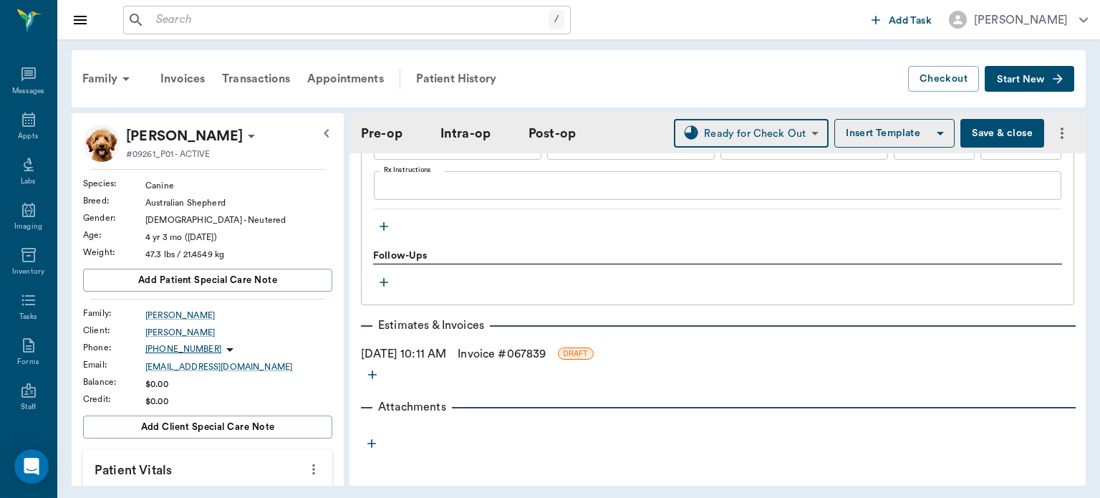
click at [546, 347] on link "Invoice # 067839" at bounding box center [502, 353] width 88 height 17
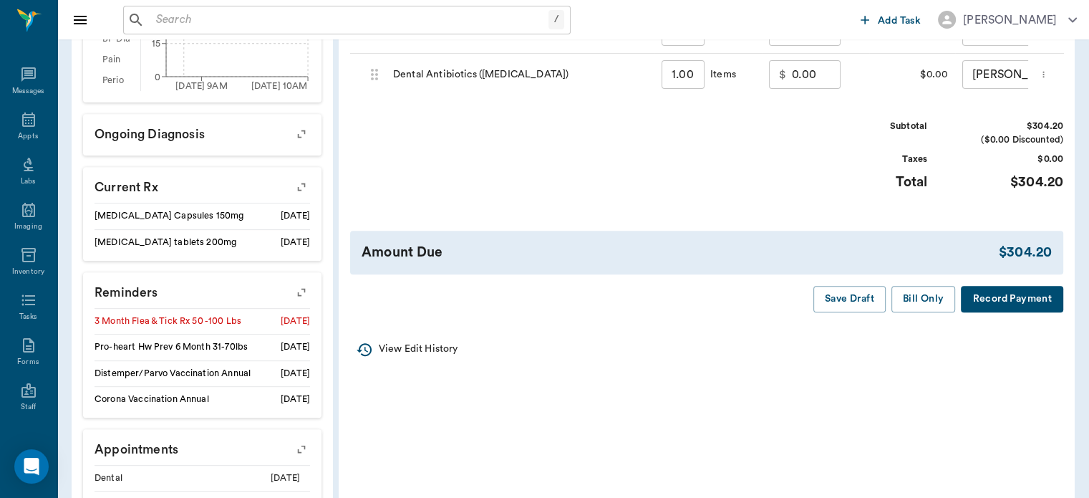
scroll to position [576, 0]
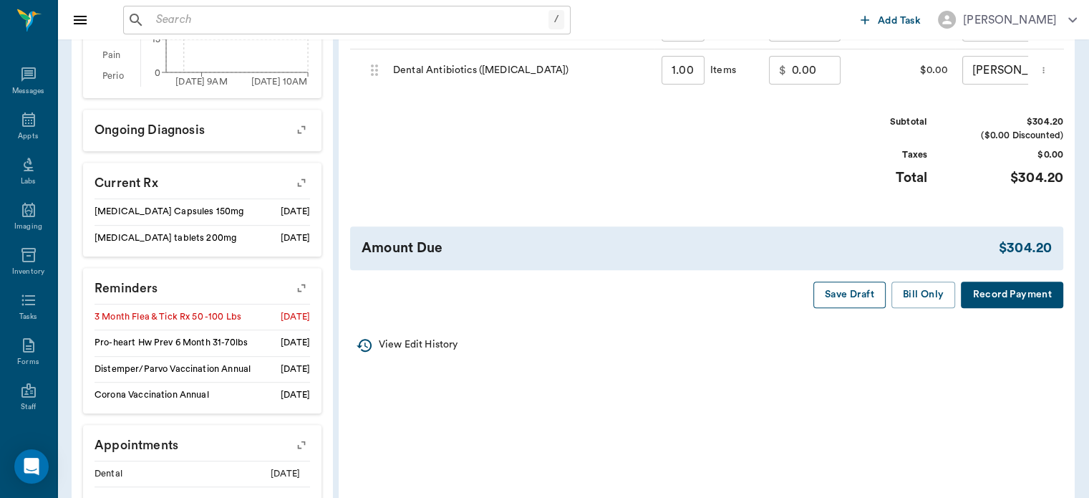
click at [839, 308] on button "Save Draft" at bounding box center [850, 294] width 72 height 26
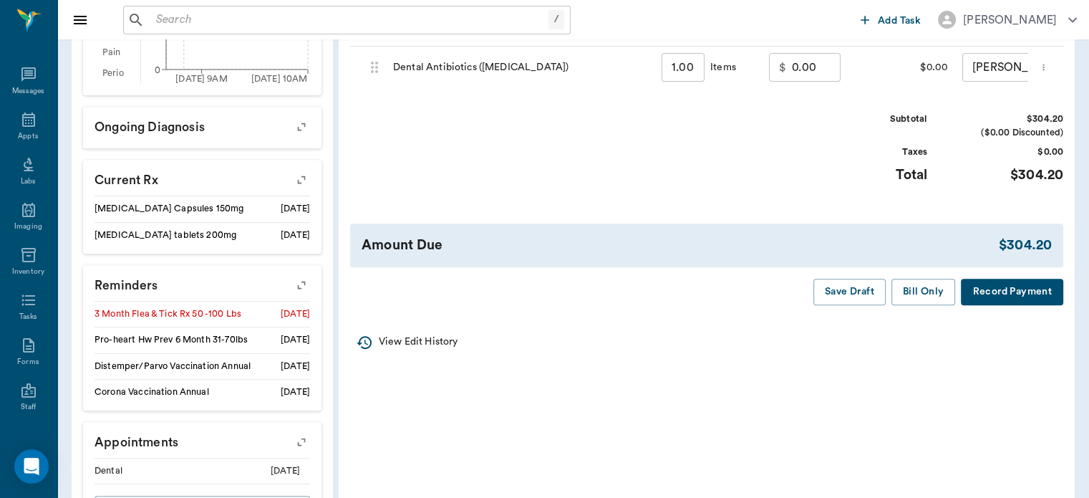
scroll to position [559, 0]
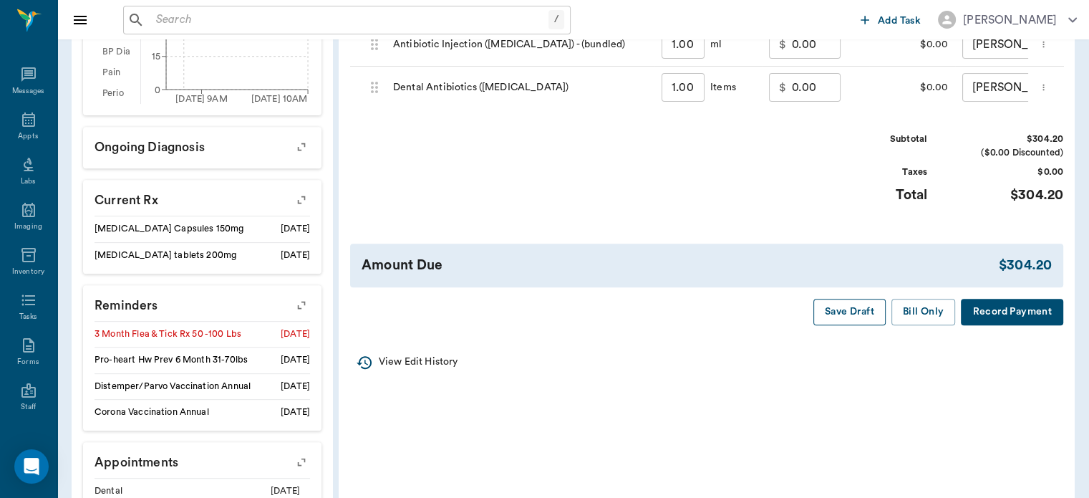
click at [850, 322] on button "Save Draft" at bounding box center [850, 312] width 72 height 26
click at [24, 126] on icon at bounding box center [28, 119] width 13 height 14
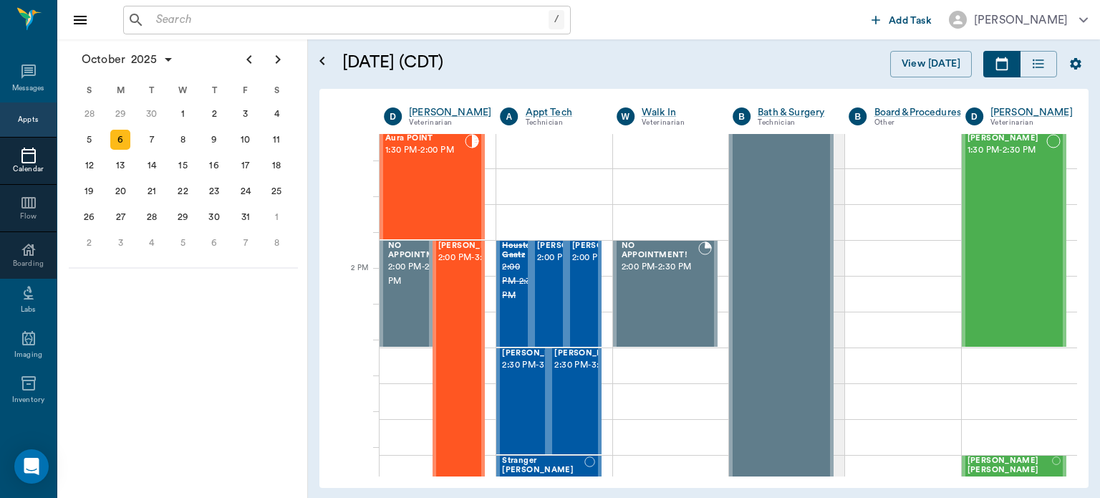
scroll to position [1189, 0]
click at [451, 264] on span "2:00 PM - 3:30 PM" at bounding box center [474, 257] width 72 height 14
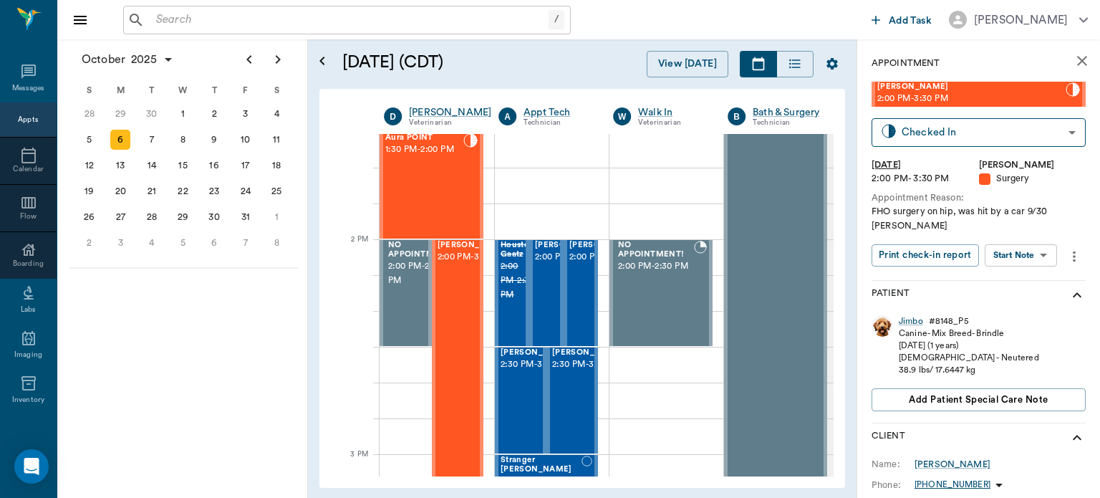
click at [1030, 251] on body "/ ​ Add Task Dr. Bert Ellsworth Nectar Messages Appts Calendar Flow Boarding La…" at bounding box center [550, 249] width 1100 height 498
click at [1027, 309] on button "View Surgery" at bounding box center [1009, 307] width 59 height 16
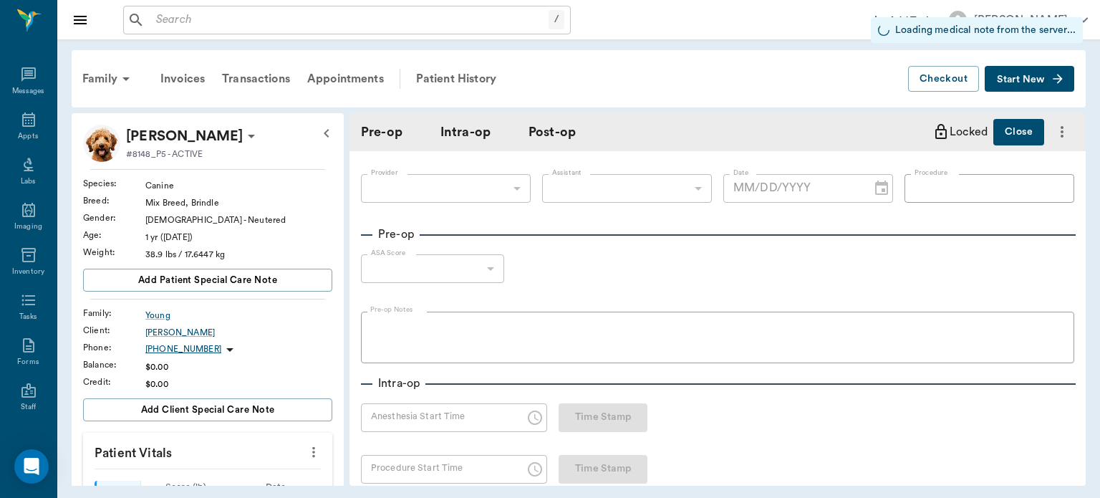
type input "63ec2f075fda476ae8351a4d"
type input "63ec2e7e52e12b0ba117b124"
type input "[MEDICAL_DATA]"
type input "1"
radio input "true"
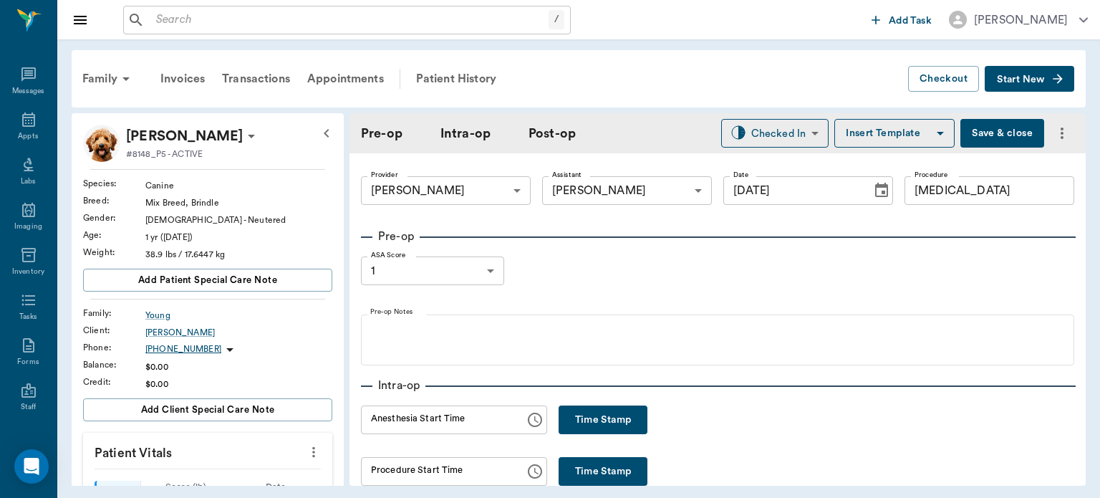
type input "[DATE]"
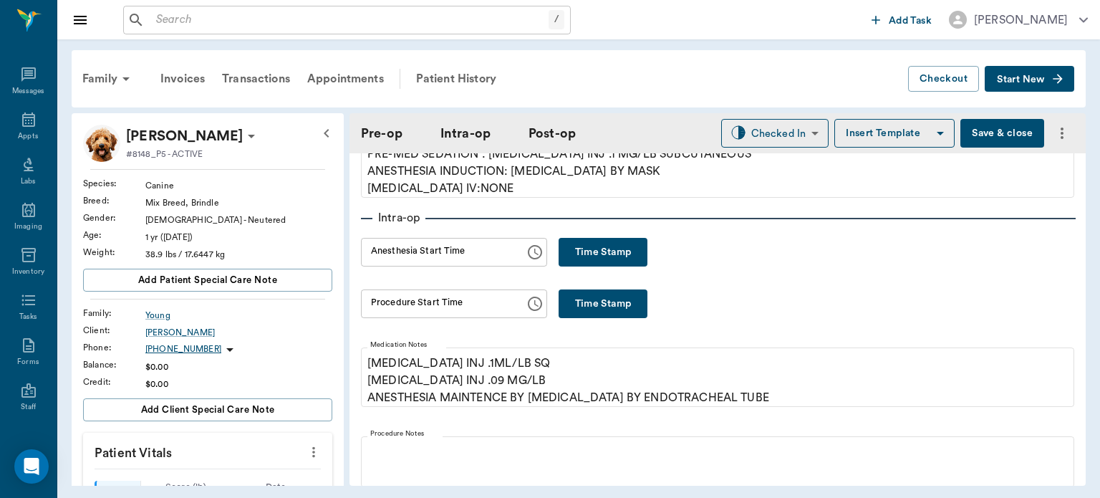
scroll to position [189, 0]
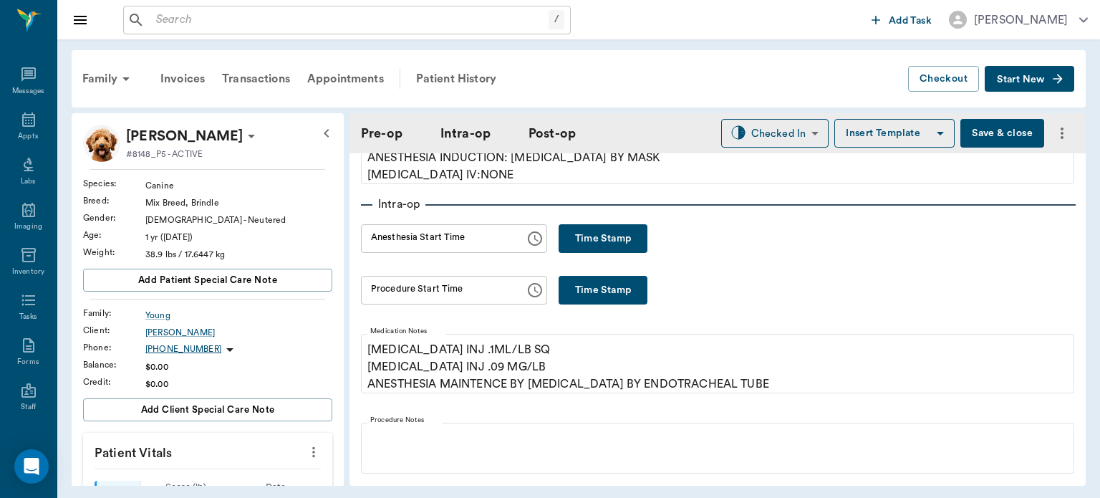
click at [603, 238] on button "Time Stamp" at bounding box center [603, 238] width 89 height 29
type input "11:45 AM"
click at [470, 84] on div "Patient History" at bounding box center [455, 79] width 97 height 34
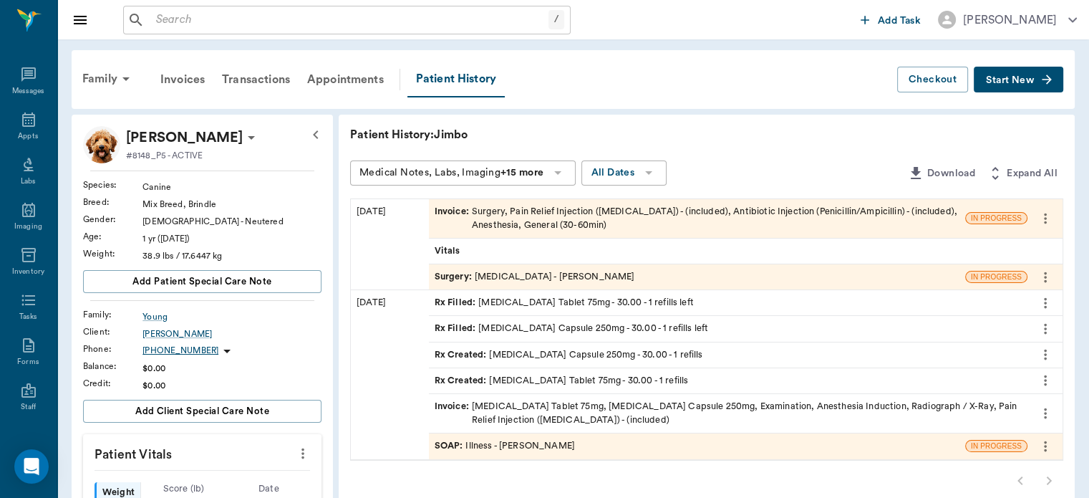
click at [445, 443] on span "SOAP :" at bounding box center [451, 446] width 32 height 14
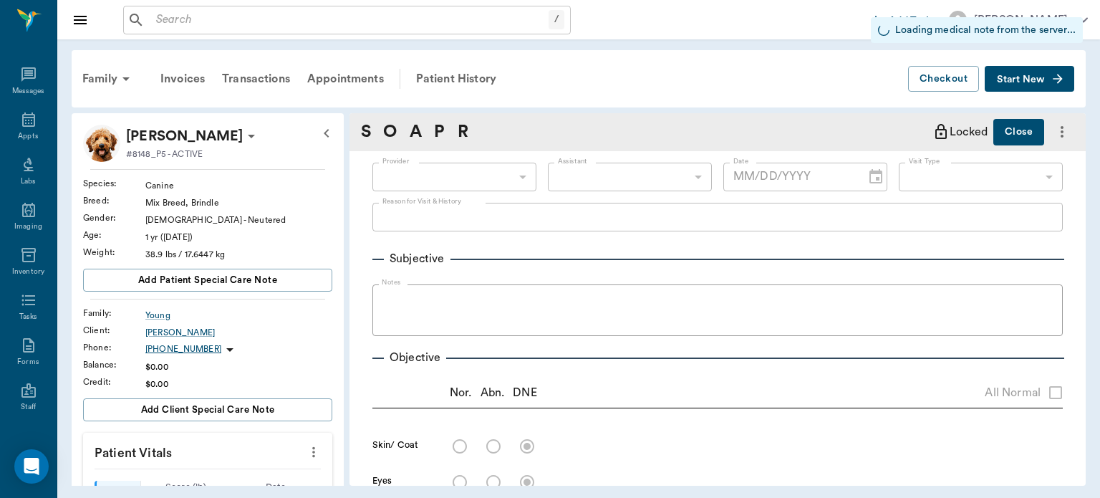
type input "63ec2f075fda476ae8351a4d"
type input "65d2be4f46e3a538d89b8c15"
radio input "true"
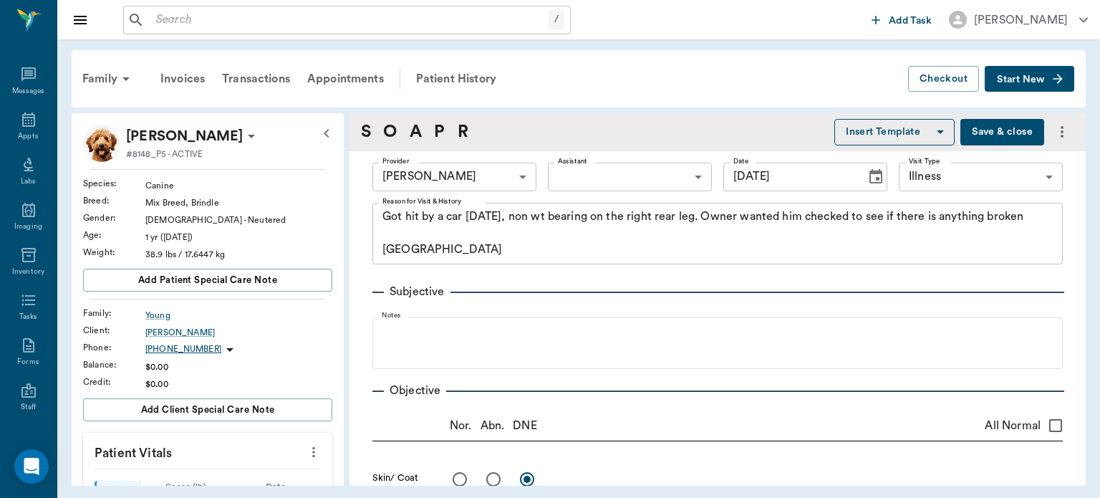
type input "10/02/2025"
type textarea "Got hit by a car Tues 9/30, non wt bearing on the right rear leg. Owner wanted …"
type textarea "Radiographs show Dislocated hip - proximal dorsal. Unable to replace, very stif…"
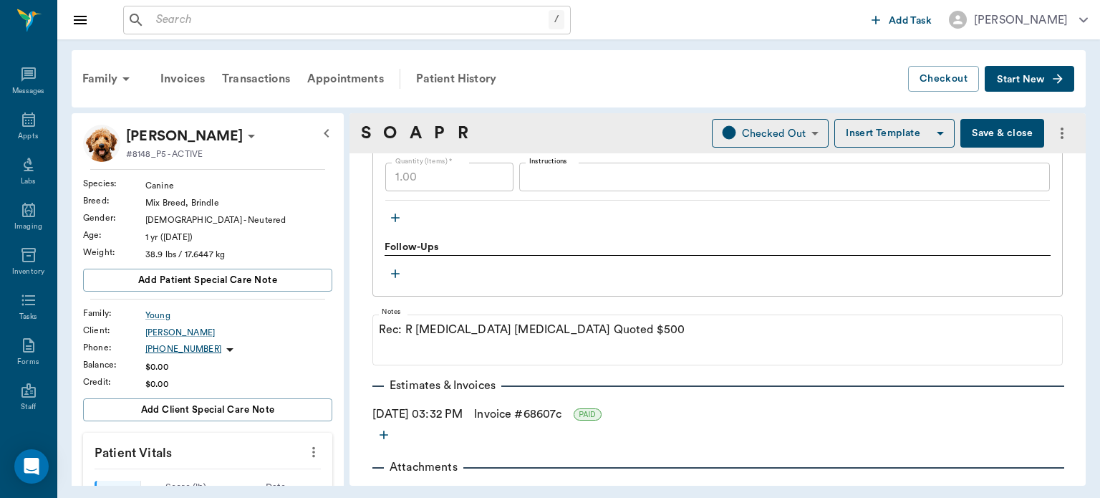
scroll to position [1699, 0]
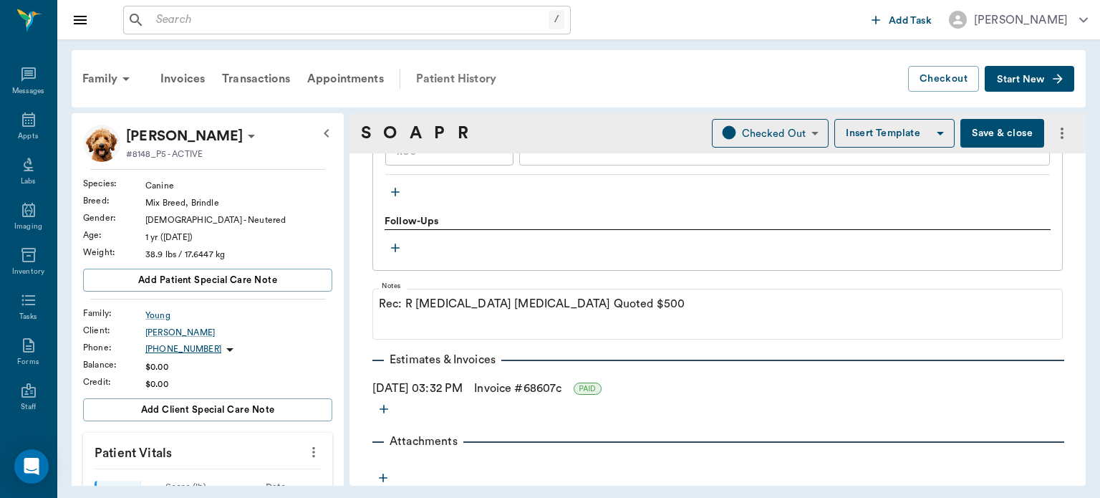
click at [470, 74] on div "Patient History" at bounding box center [455, 79] width 97 height 34
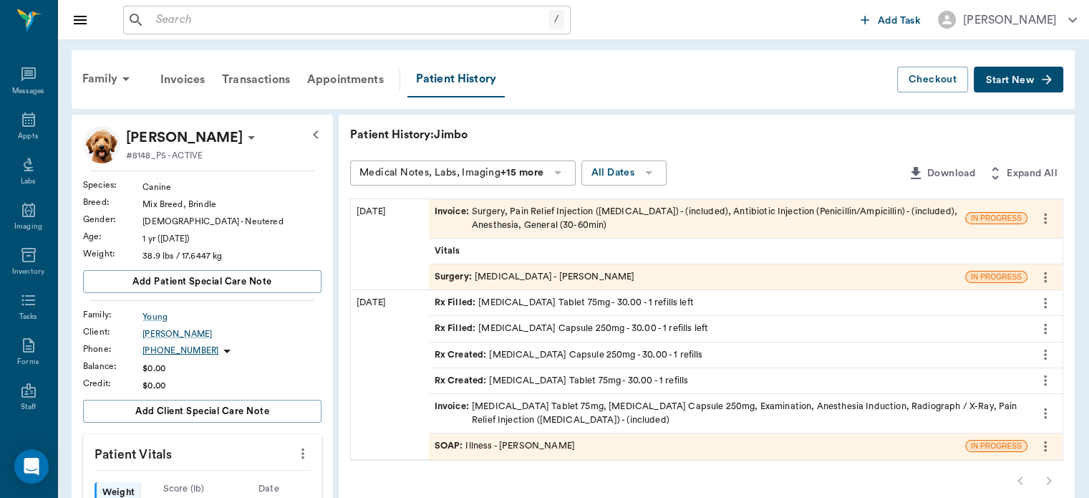
click at [455, 271] on span "Surgery :" at bounding box center [455, 277] width 40 height 14
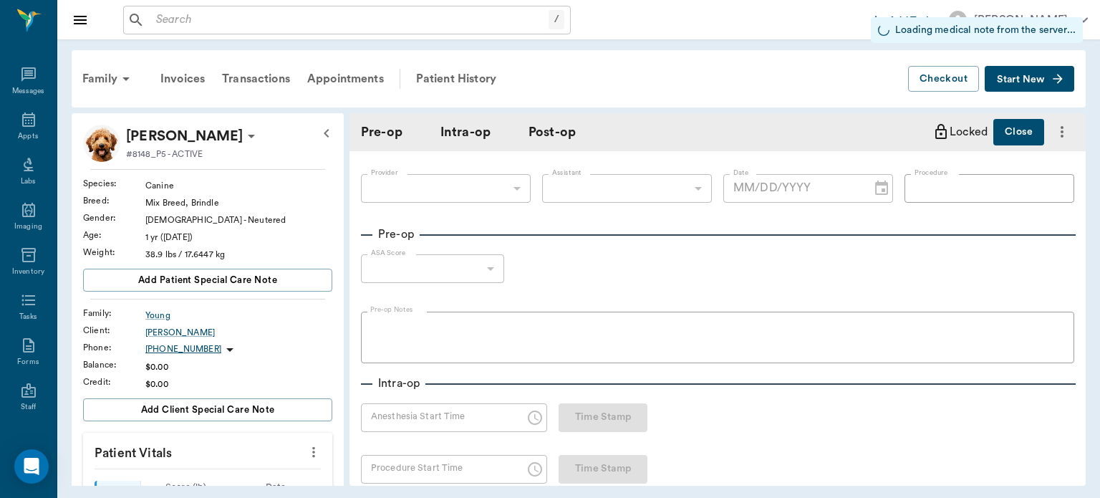
type input "63ec2f075fda476ae8351a4d"
type input "63ec2e7e52e12b0ba117b124"
type input "FEMORAL HEAD"
type input "1"
radio input "true"
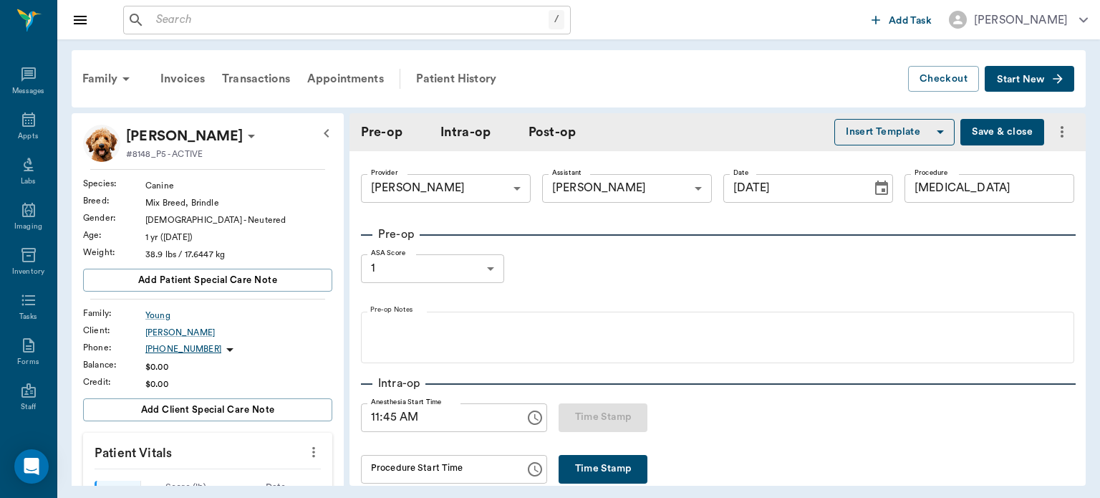
type input "[DATE]"
type input "11:45 AM"
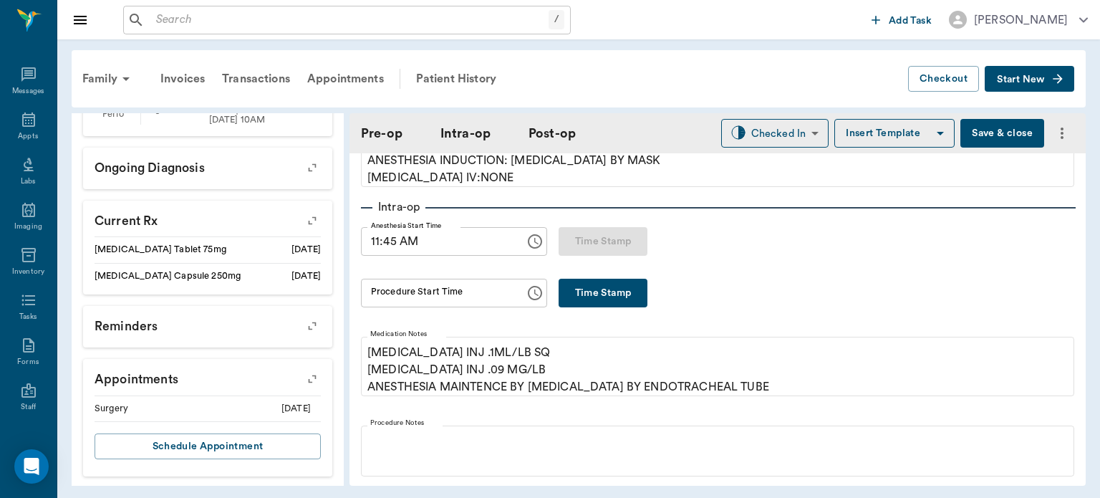
scroll to position [198, 0]
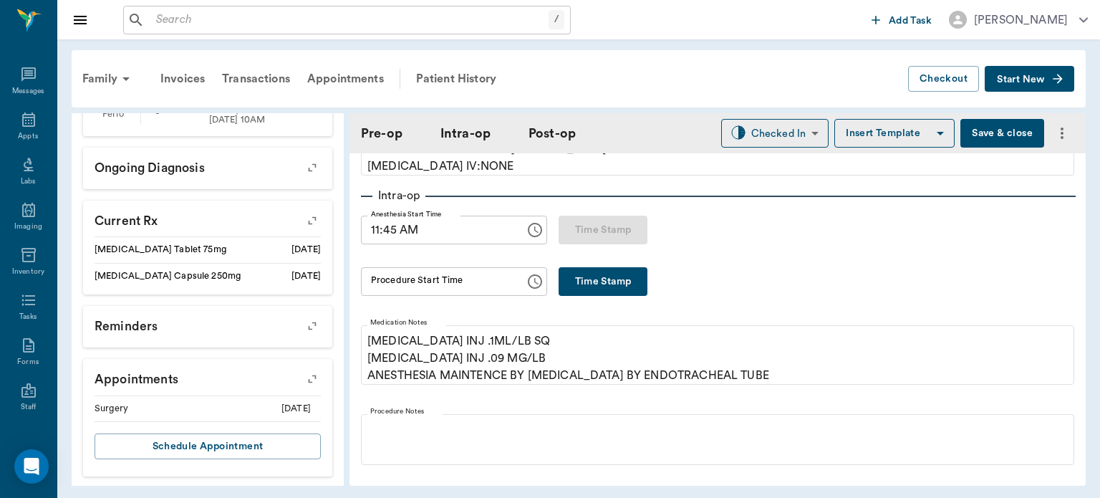
click at [604, 267] on button "Time Stamp" at bounding box center [603, 281] width 89 height 29
type input "12:13 PM"
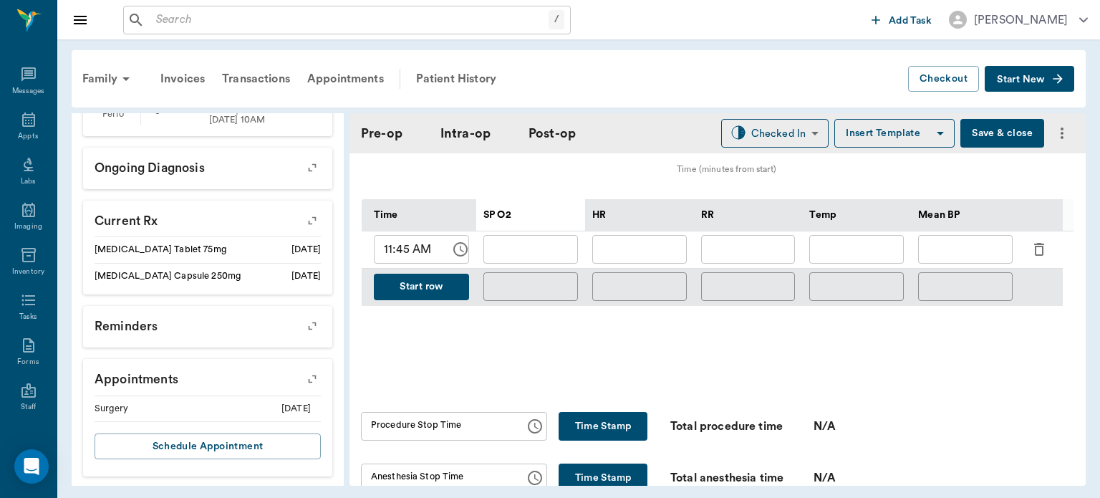
scroll to position [675, 0]
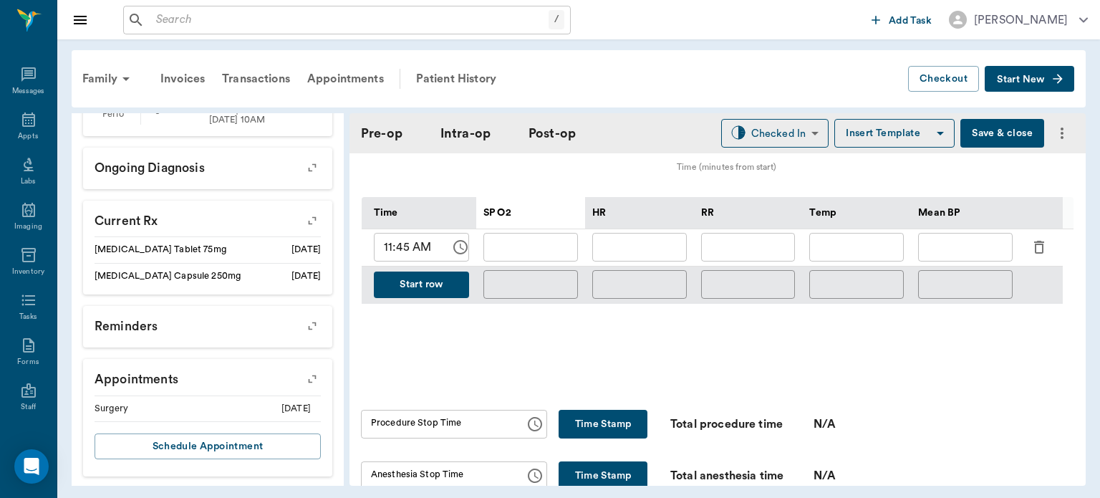
click at [403, 243] on input "11:45 AM" at bounding box center [407, 247] width 67 height 29
type input "11:13 AM"
click at [742, 251] on input "text" at bounding box center [748, 247] width 95 height 29
type input "8"
click at [639, 243] on input "text" at bounding box center [639, 247] width 95 height 29
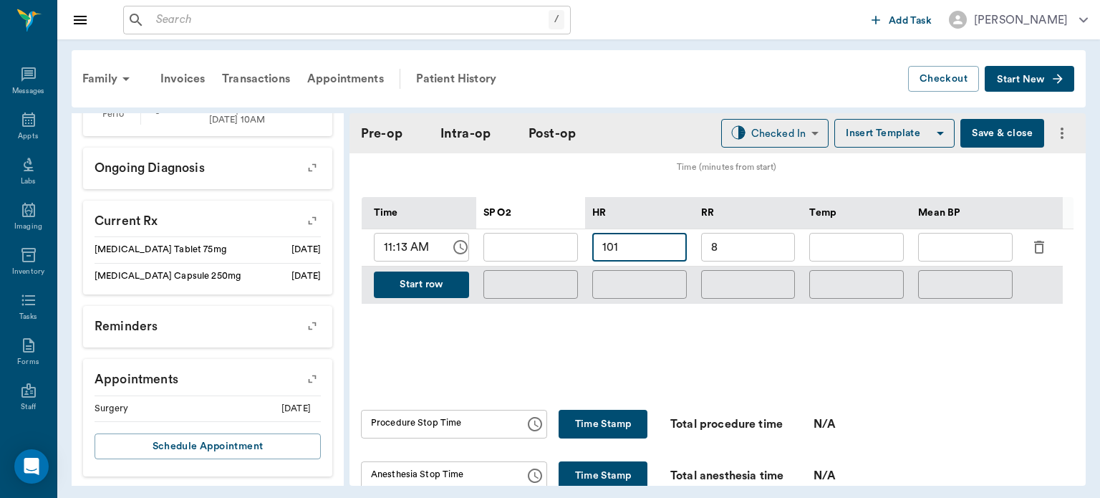
type input "101"
click at [535, 239] on input "text" at bounding box center [530, 247] width 95 height 29
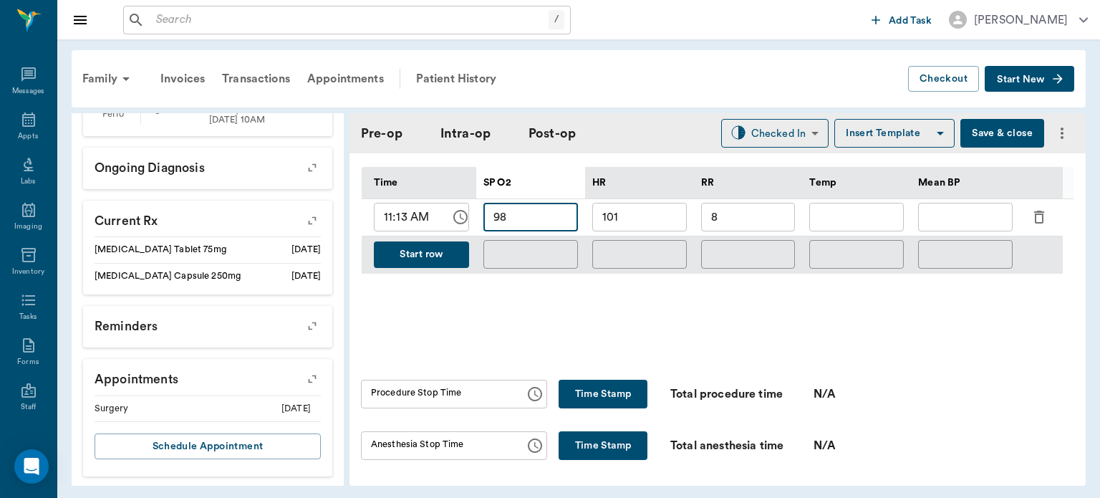
scroll to position [708, 0]
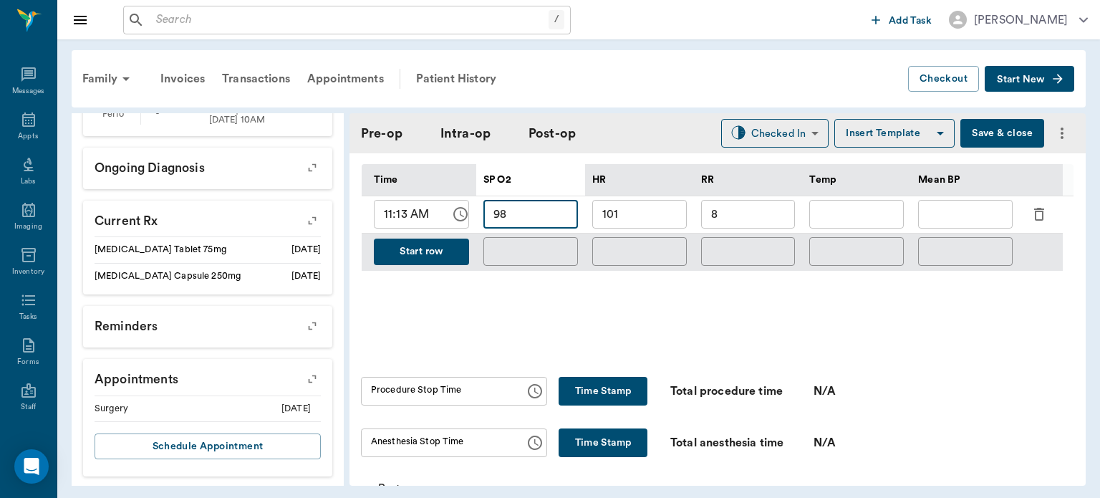
type input "98"
click at [910, 401] on div "Procedure Stop Time Procedure Stop Time Time Stamp Total procedure time N/A" at bounding box center [717, 391] width 713 height 29
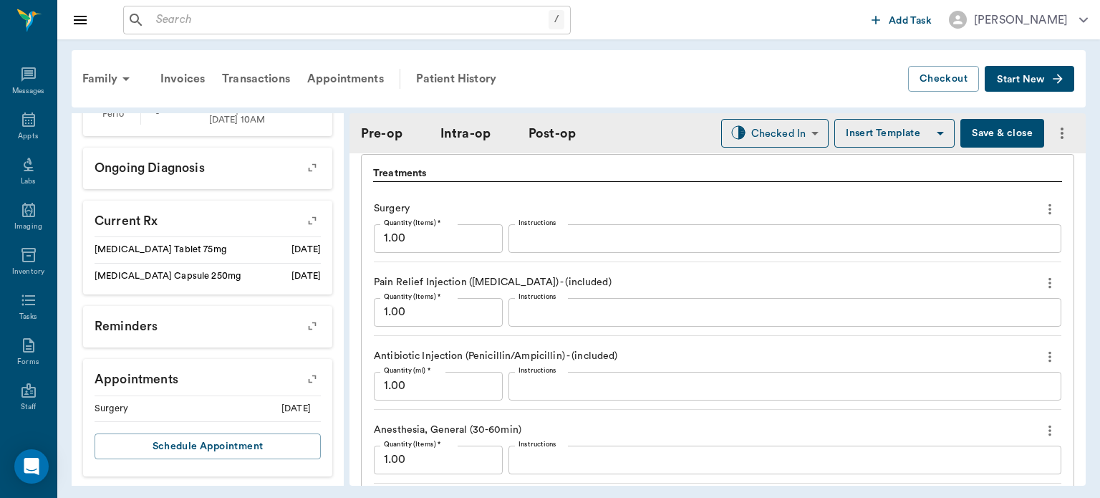
scroll to position [1223, 0]
click at [1048, 286] on icon "more" at bounding box center [1049, 283] width 3 height 11
click at [953, 336] on span "Delete" at bounding box center [979, 333] width 120 height 15
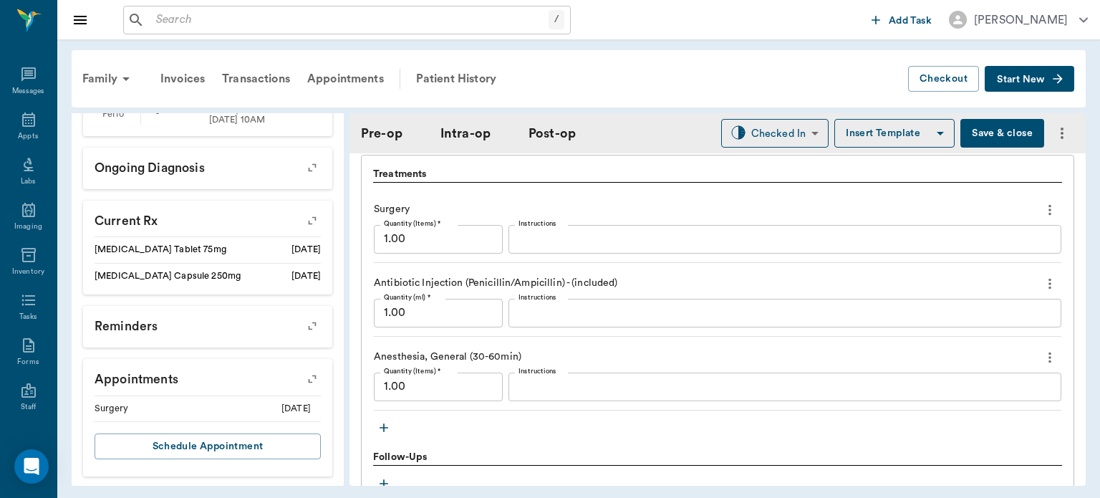
click at [1042, 280] on icon "more" at bounding box center [1050, 283] width 16 height 17
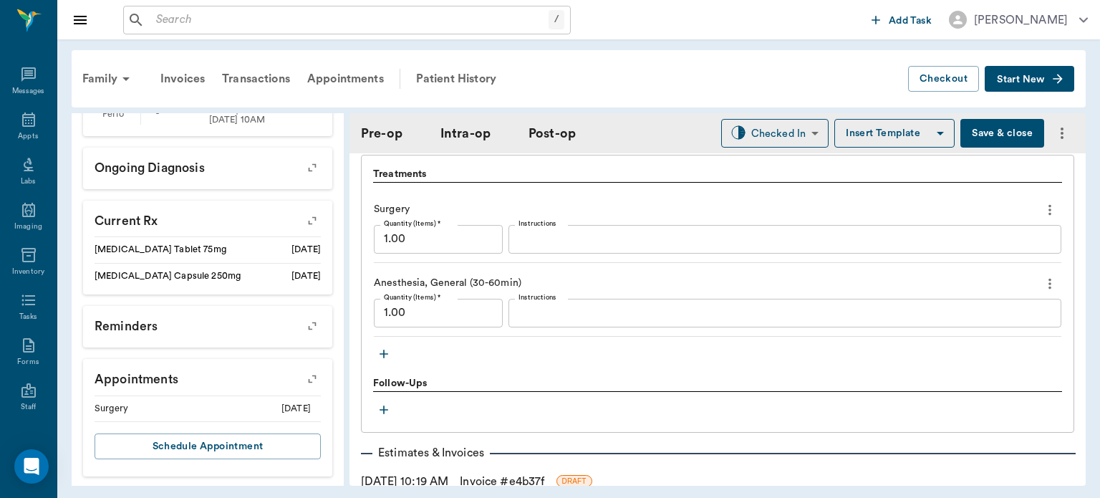
click at [386, 354] on icon "button" at bounding box center [384, 354] width 14 height 14
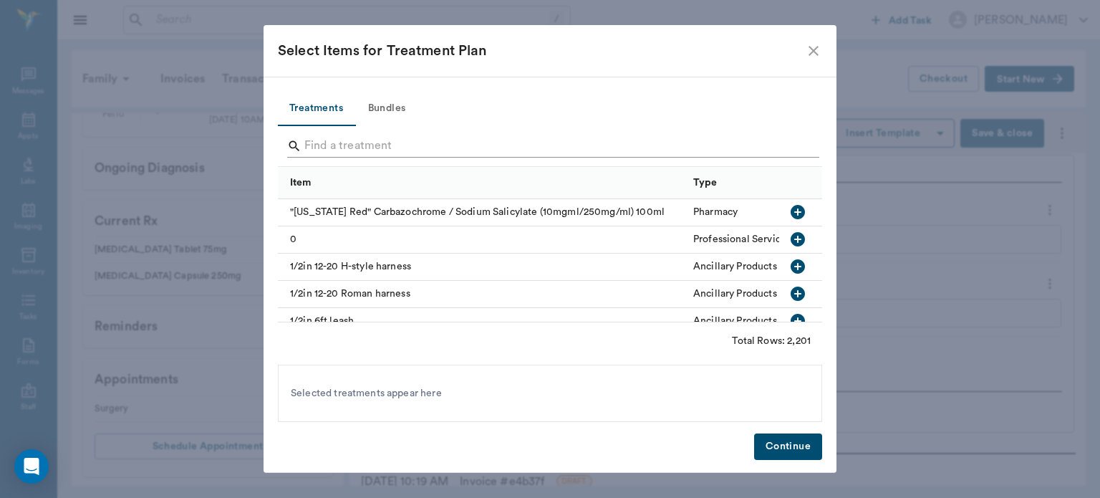
click at [337, 143] on input "Search" at bounding box center [550, 146] width 493 height 23
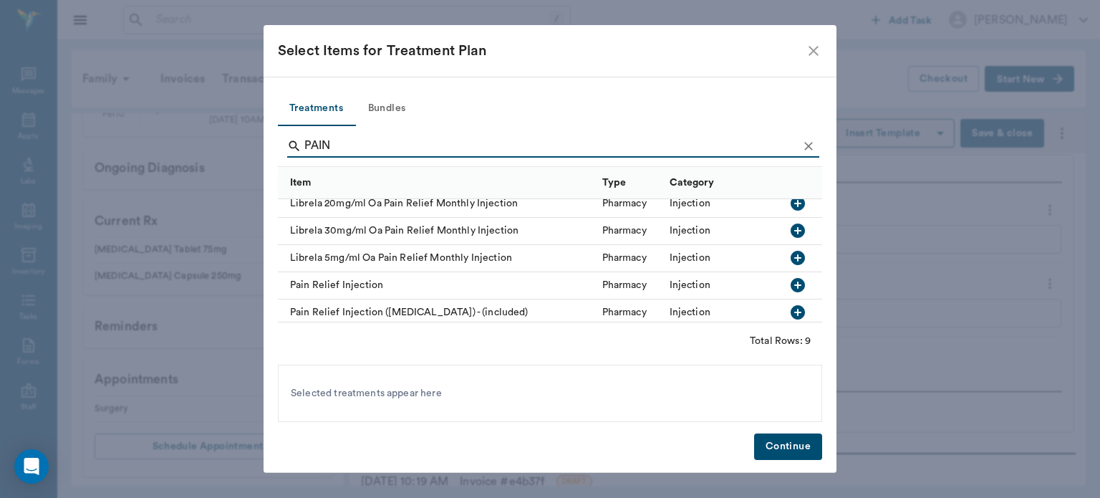
scroll to position [132, 0]
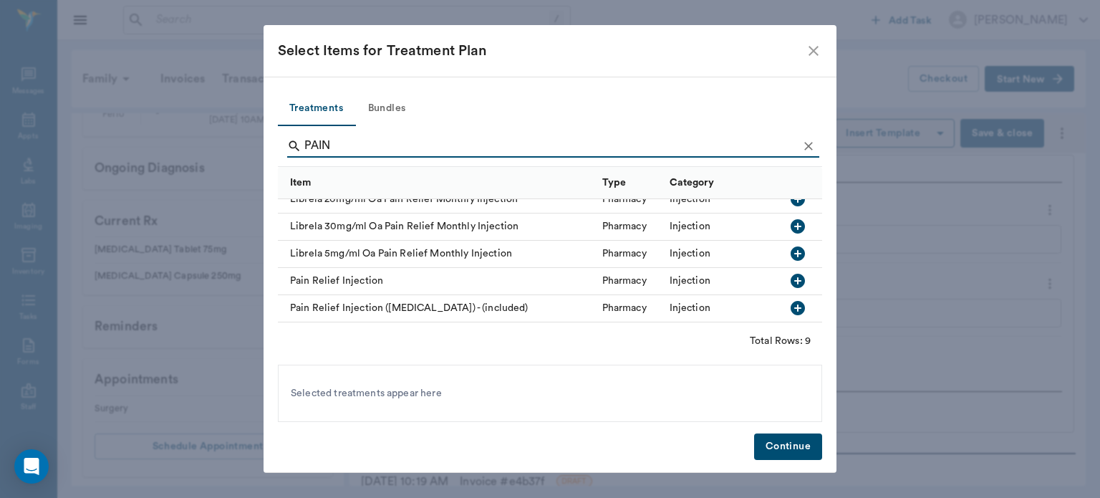
type input "PAIN"
click at [791, 274] on icon "button" at bounding box center [798, 281] width 14 height 14
click at [799, 438] on button "Continue" at bounding box center [788, 446] width 68 height 26
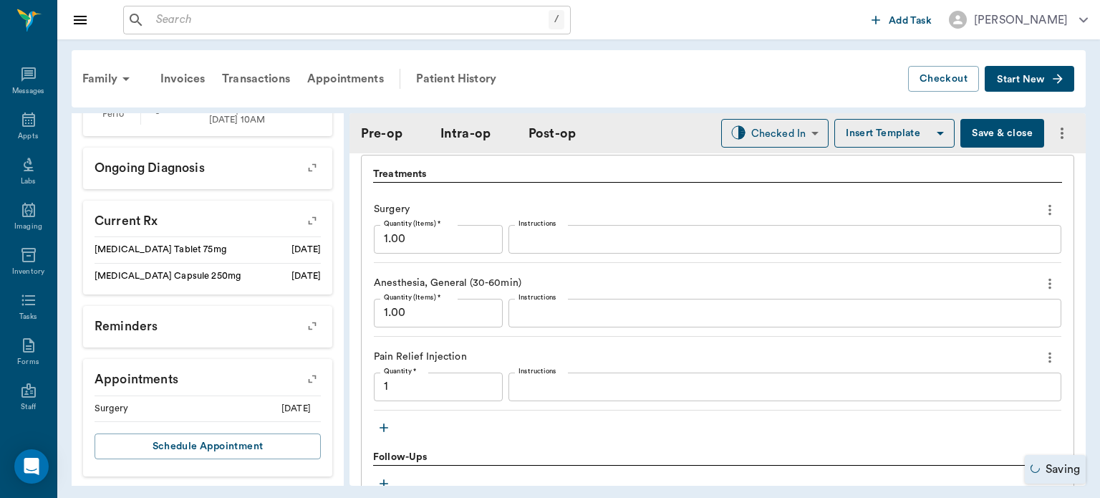
click at [385, 425] on icon "button" at bounding box center [384, 427] width 14 height 14
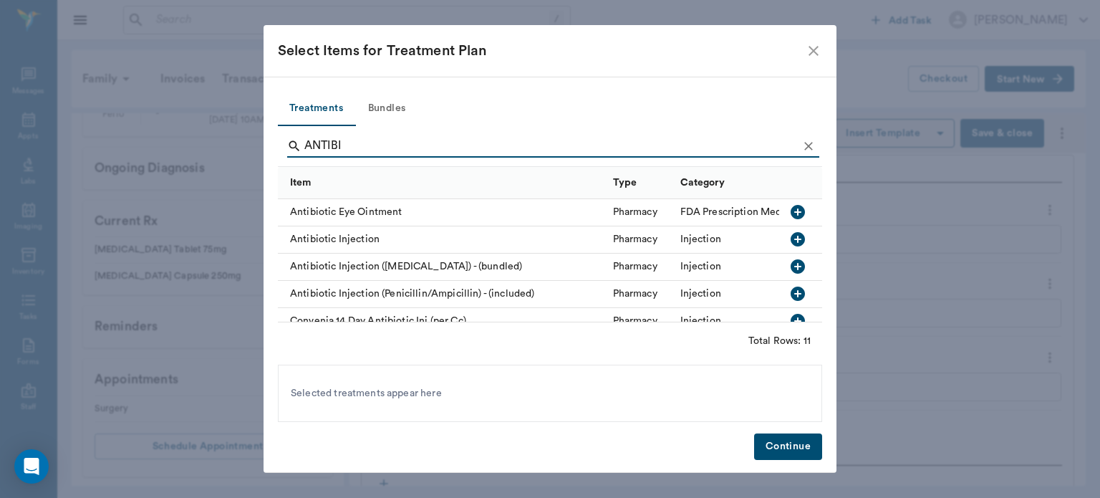
type input "ANTIBI"
click at [791, 237] on icon "button" at bounding box center [798, 239] width 14 height 14
click at [799, 447] on button "Continue" at bounding box center [788, 446] width 68 height 26
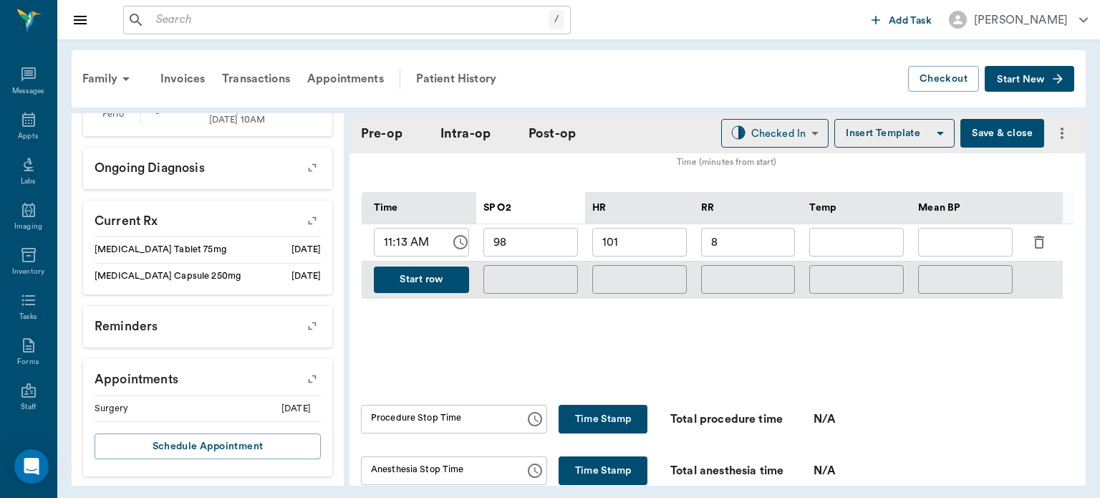
scroll to position [667, 0]
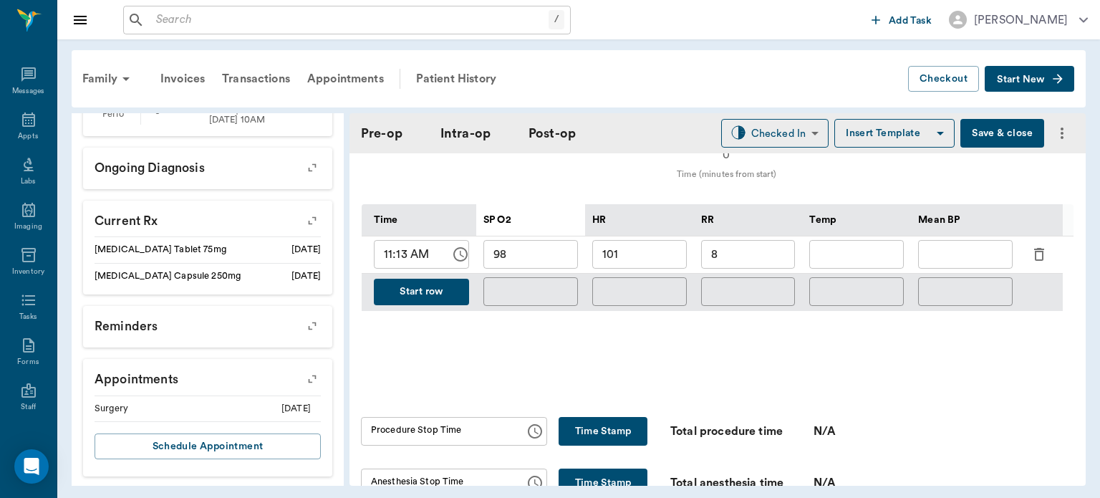
click at [444, 289] on button "Start row" at bounding box center [421, 292] width 95 height 26
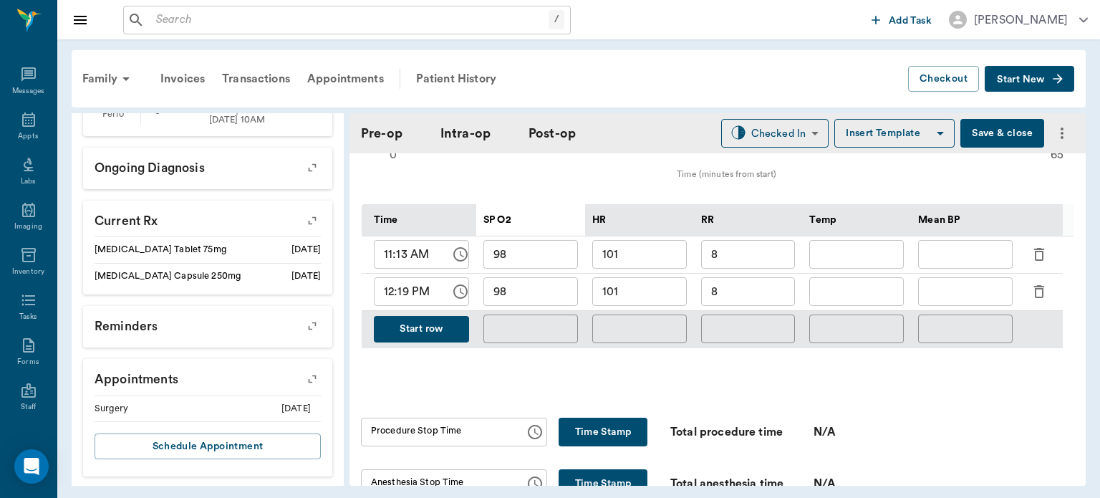
click at [657, 288] on input "101" at bounding box center [639, 291] width 95 height 29
type input "1"
type input "9"
type input "8"
type input "99"
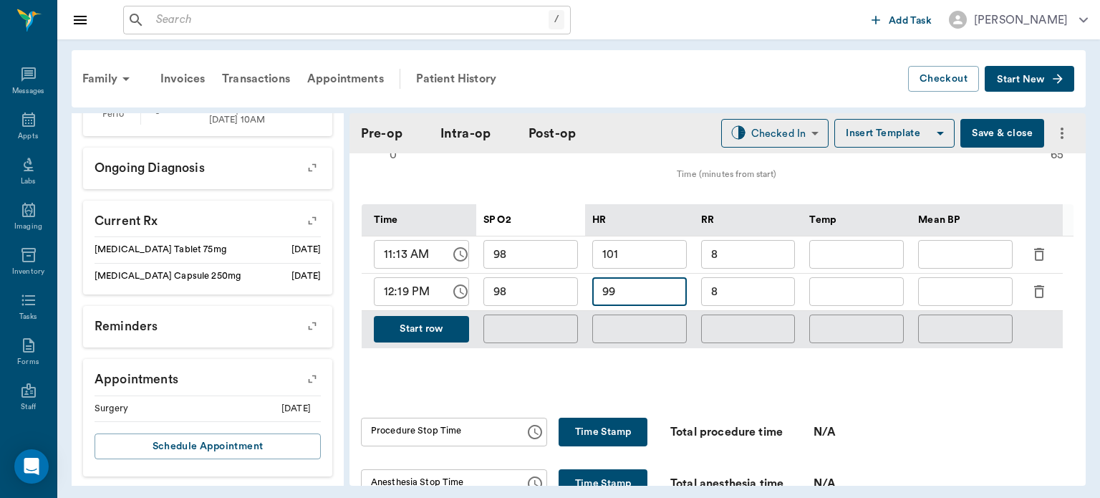
click at [542, 284] on input "98" at bounding box center [530, 291] width 95 height 29
type input "99"
click at [748, 295] on input "8" at bounding box center [748, 291] width 95 height 29
type input "7"
click at [435, 331] on button "Start row" at bounding box center [421, 329] width 95 height 26
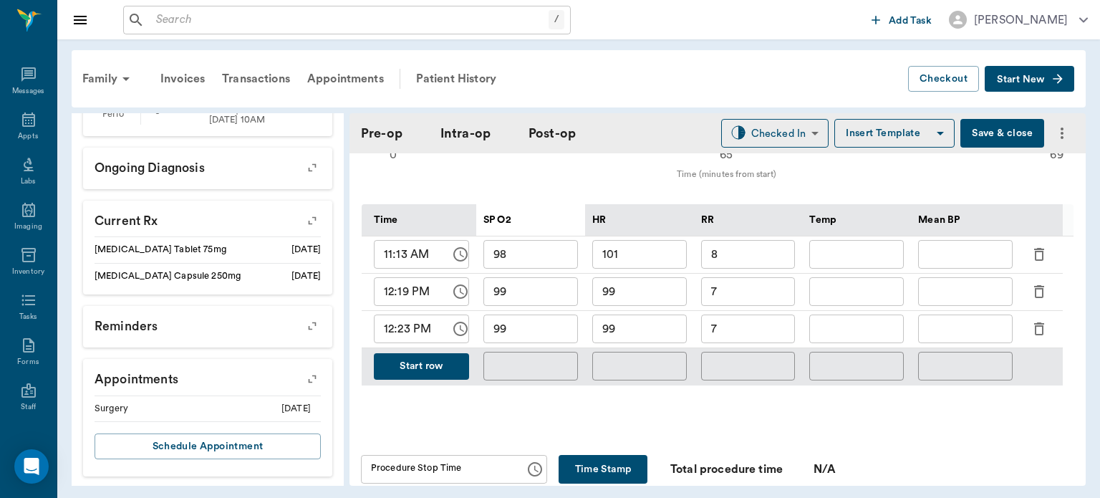
click at [647, 332] on input "99" at bounding box center [639, 328] width 95 height 29
type input "9"
type input "100"
click at [539, 341] on input "99" at bounding box center [530, 328] width 95 height 29
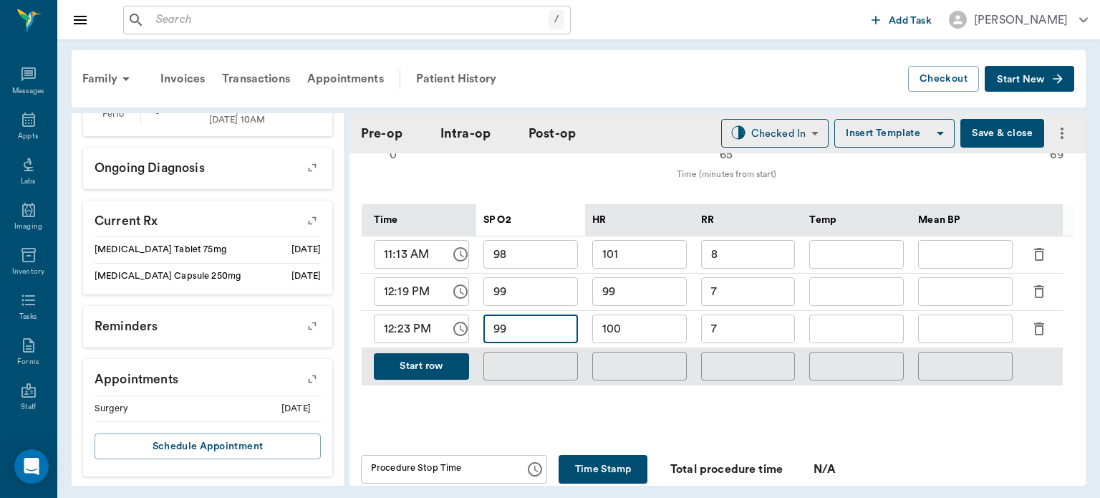
click at [761, 332] on input "7" at bounding box center [748, 328] width 95 height 29
type input "1"
type input "18"
click at [417, 375] on button "Start row" at bounding box center [421, 366] width 95 height 26
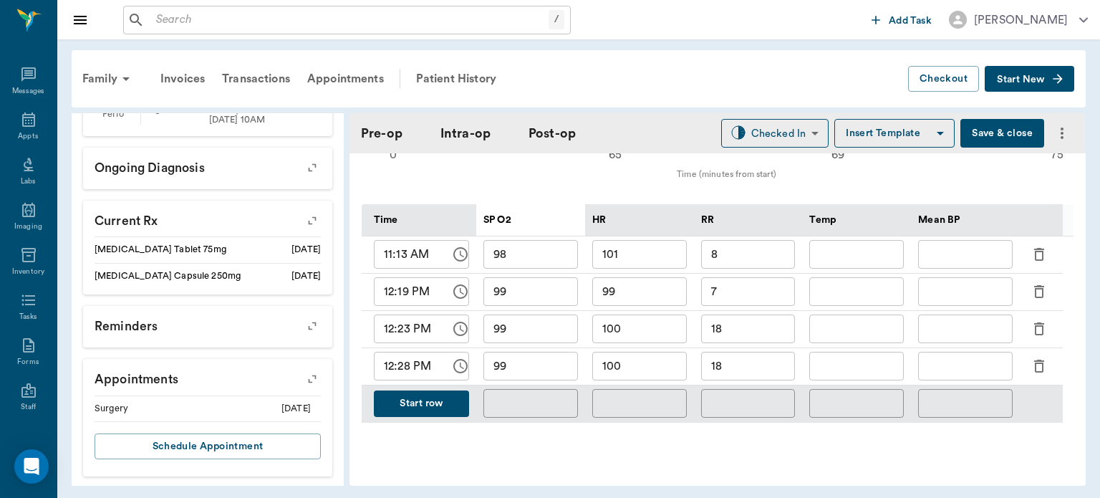
click at [554, 371] on input "99" at bounding box center [530, 366] width 95 height 29
click at [653, 361] on input "100" at bounding box center [639, 366] width 95 height 29
type input "1"
type input "95"
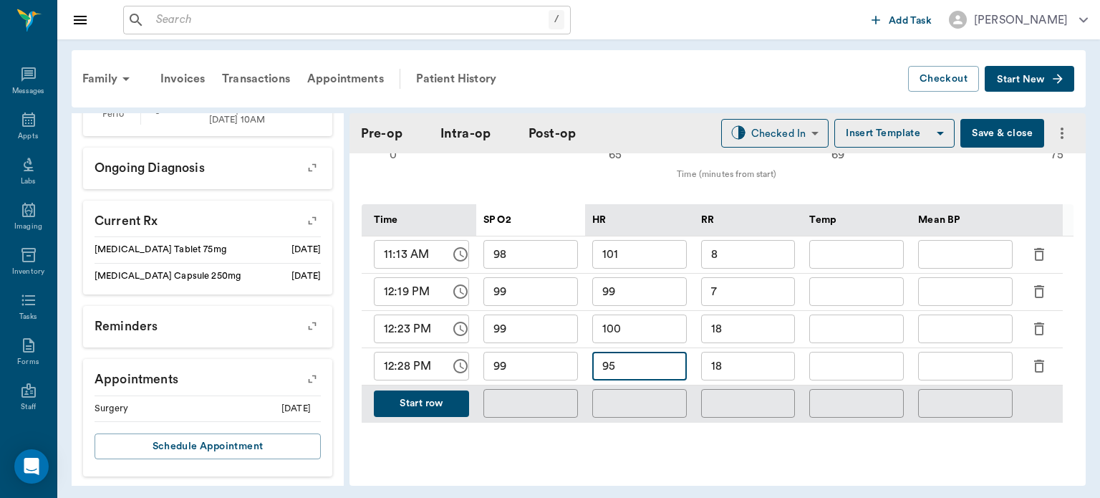
click at [758, 364] on input "18" at bounding box center [748, 366] width 95 height 29
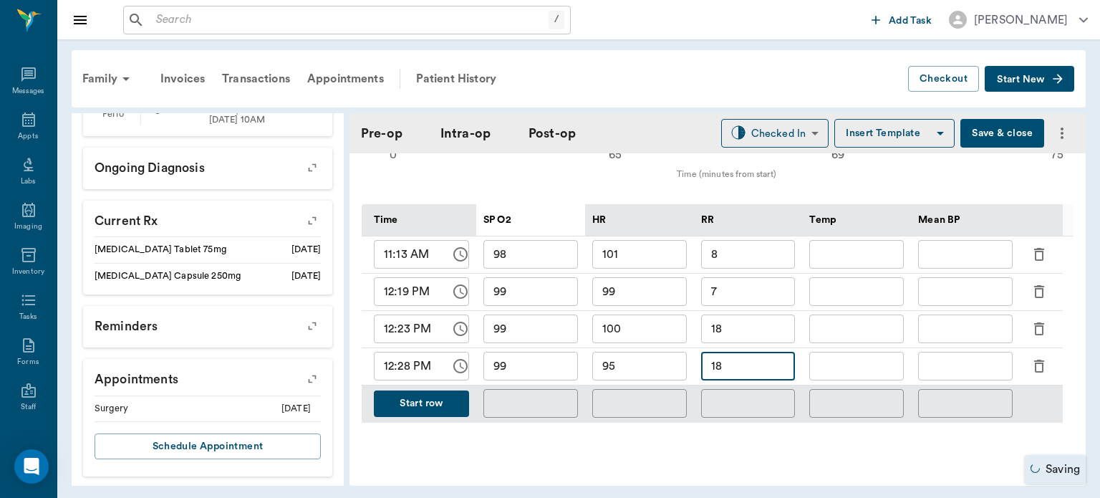
type input "1"
type input "8"
click at [421, 407] on button "Start row" at bounding box center [421, 403] width 95 height 26
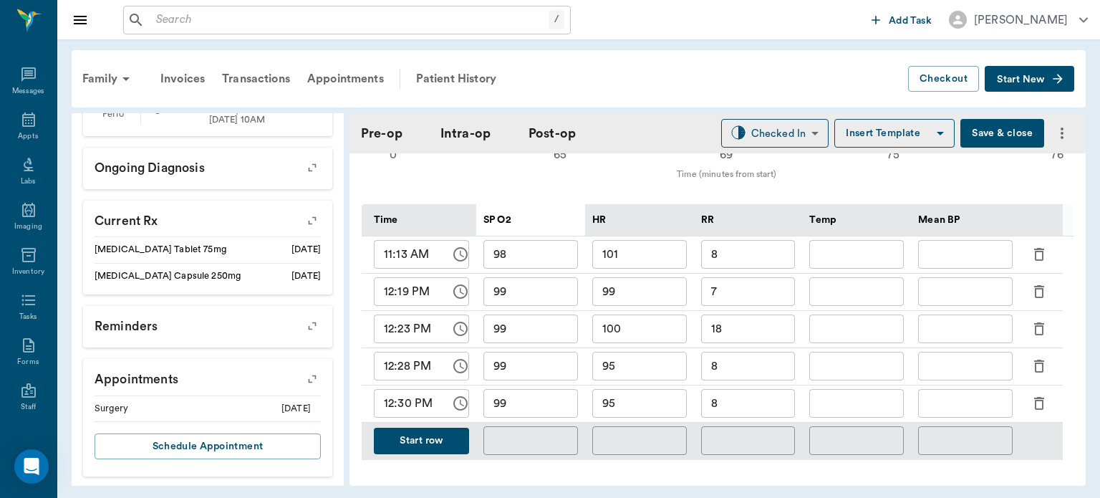
click at [747, 402] on input "8" at bounding box center [748, 403] width 95 height 29
type input "5"
click at [652, 407] on input "95" at bounding box center [639, 403] width 95 height 29
type input "93"
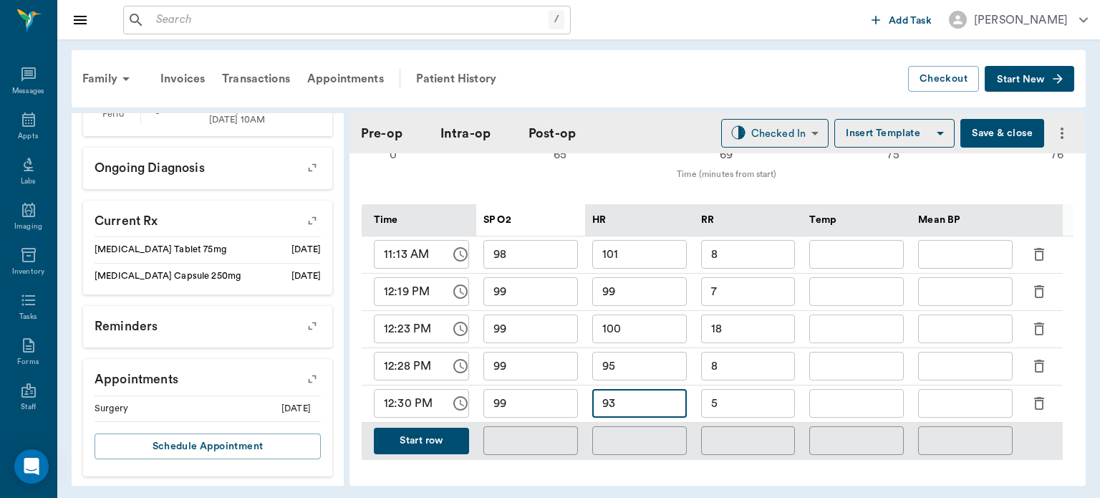
click at [955, 407] on input "text" at bounding box center [965, 403] width 95 height 29
type input "85"
click at [421, 443] on button "Start row" at bounding box center [421, 441] width 95 height 26
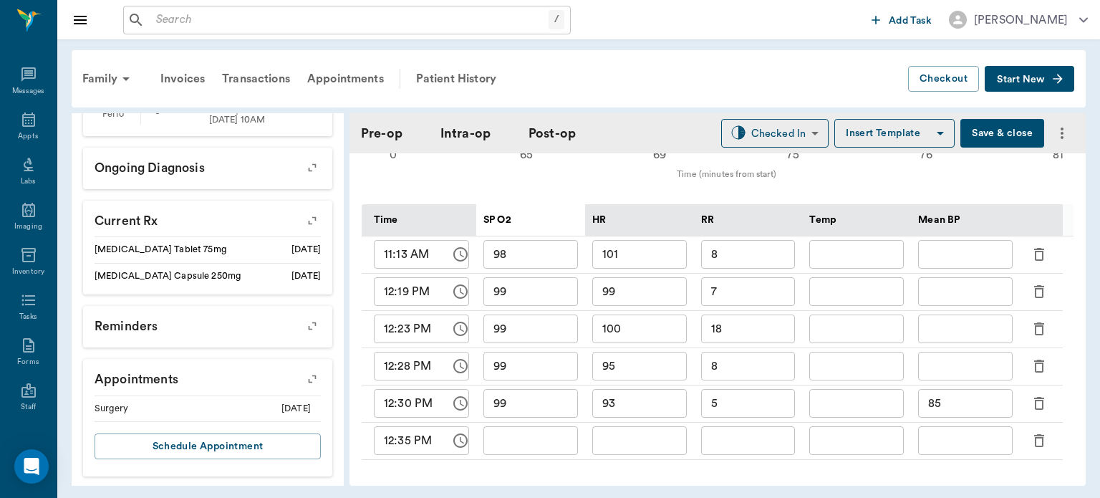
type input "99"
type input "93"
type input "5"
type input "85"
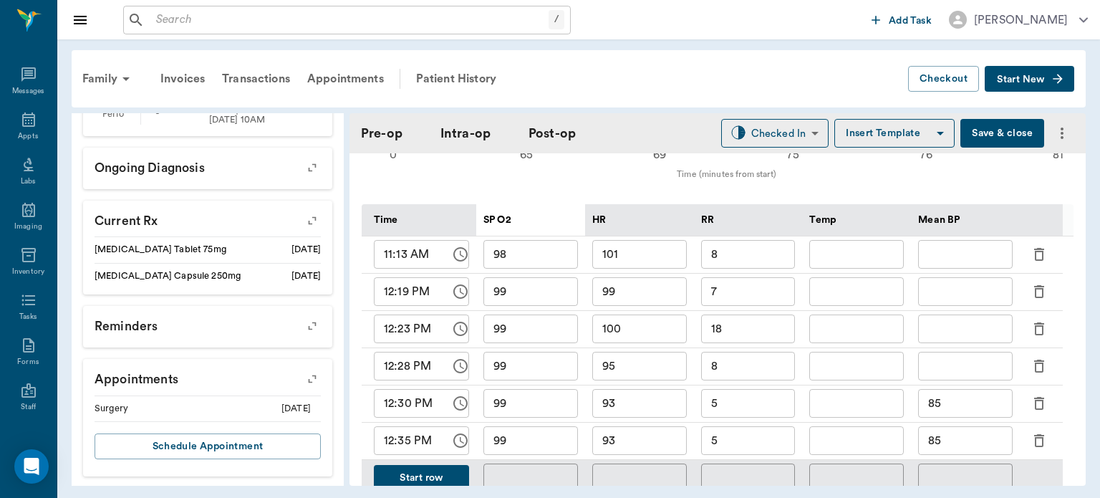
click at [655, 443] on input "93" at bounding box center [639, 440] width 95 height 29
type input "95"
click at [755, 436] on input "5" at bounding box center [748, 440] width 95 height 29
type input "8"
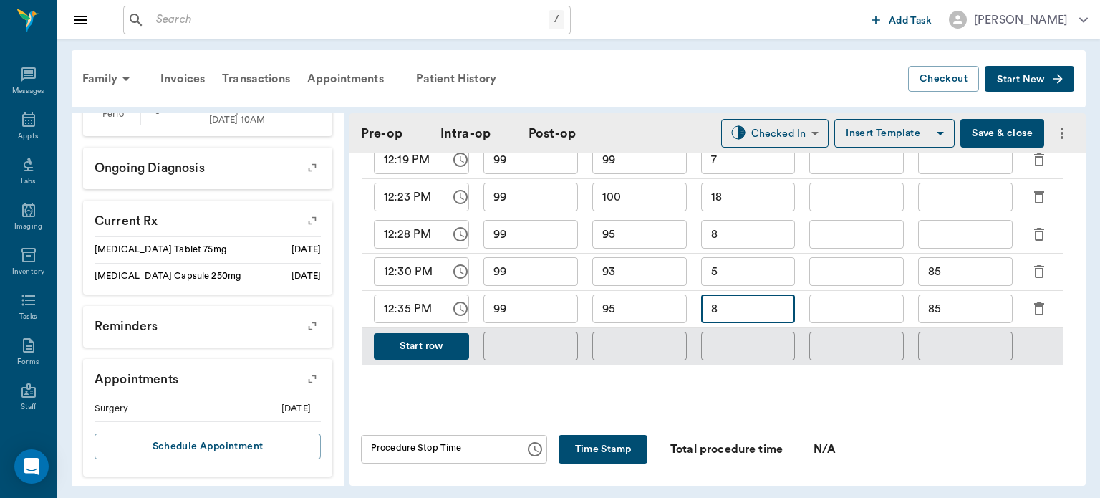
scroll to position [797, 0]
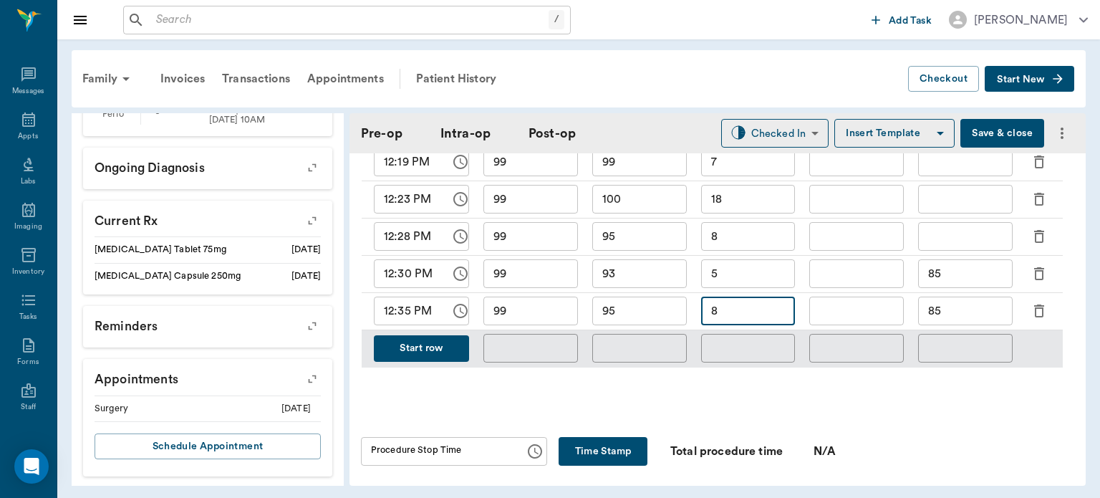
type input "8"
click at [424, 350] on button "Start row" at bounding box center [421, 348] width 95 height 26
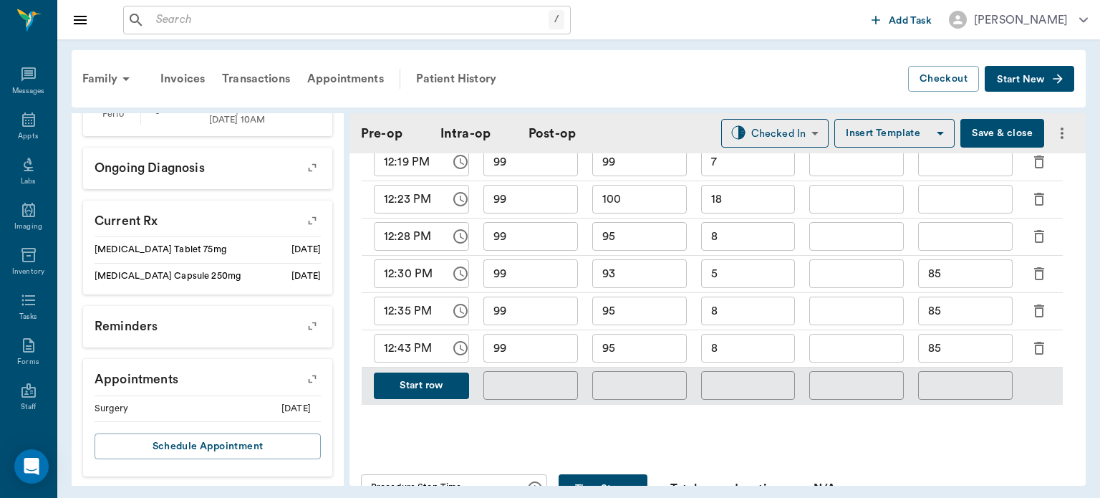
click at [647, 351] on input "95" at bounding box center [639, 348] width 95 height 29
type input "93"
click at [535, 349] on input "99" at bounding box center [530, 348] width 95 height 29
type input "9"
type input "100"
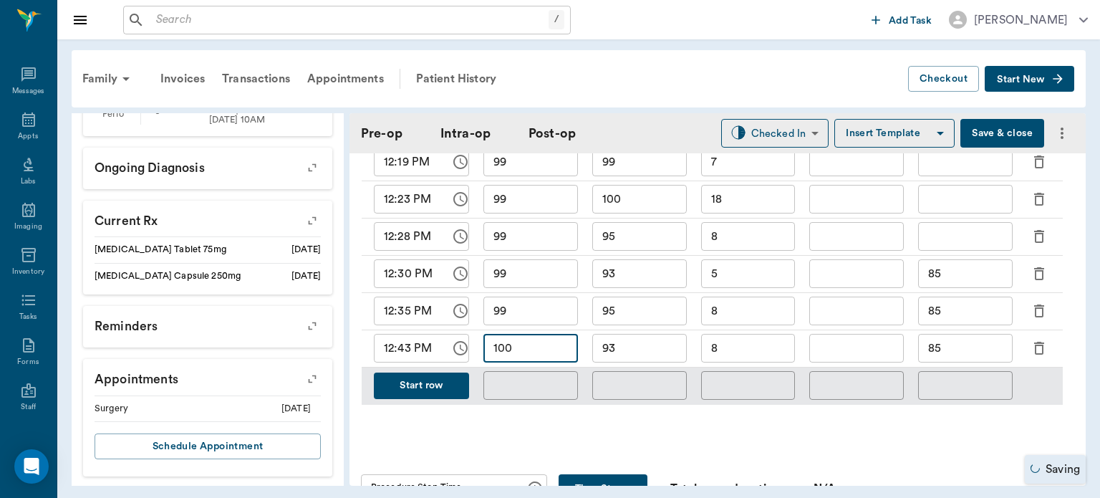
click at [753, 352] on input "8" at bounding box center [748, 348] width 95 height 29
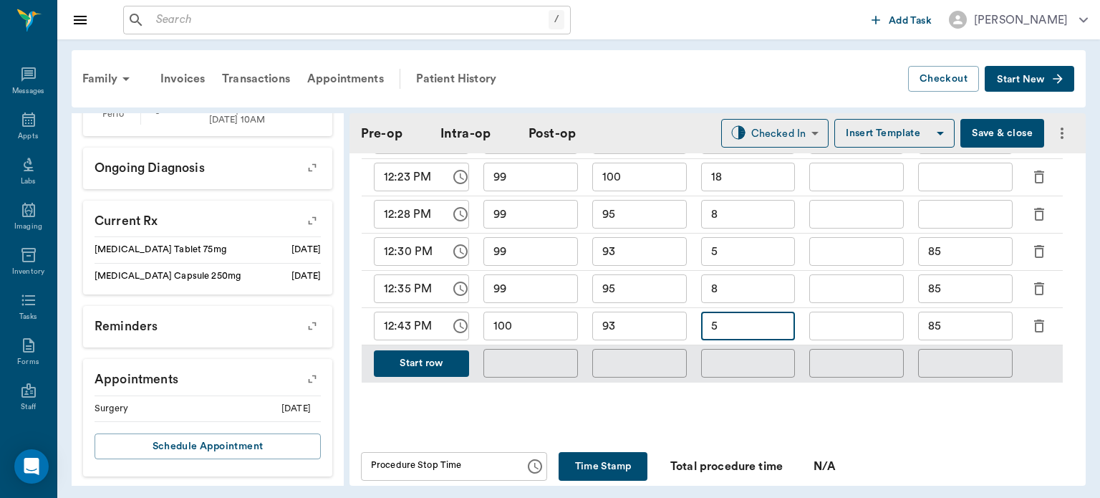
scroll to position [828, 0]
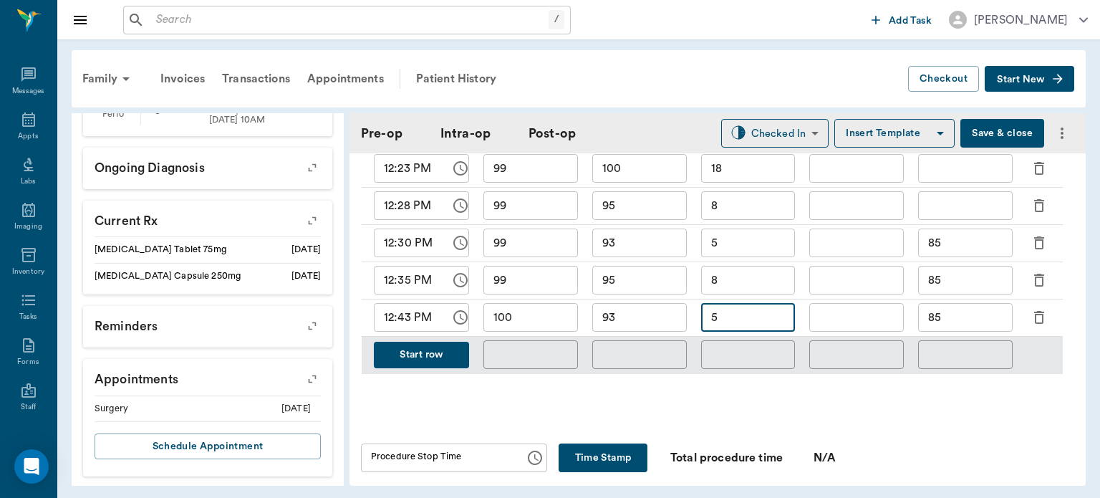
type input "5"
click at [425, 354] on button "Start row" at bounding box center [421, 355] width 95 height 26
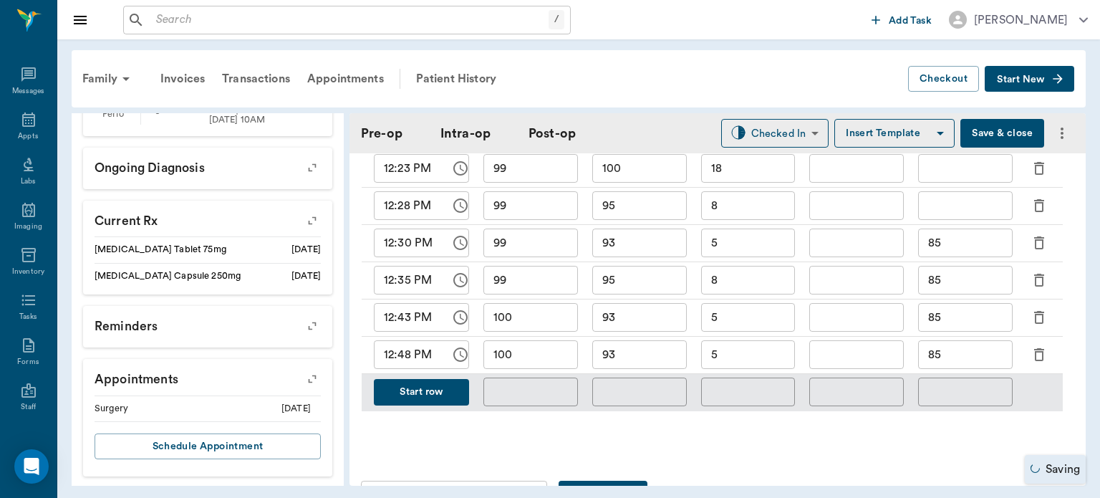
click at [737, 355] on input "5" at bounding box center [748, 354] width 95 height 29
type input "6"
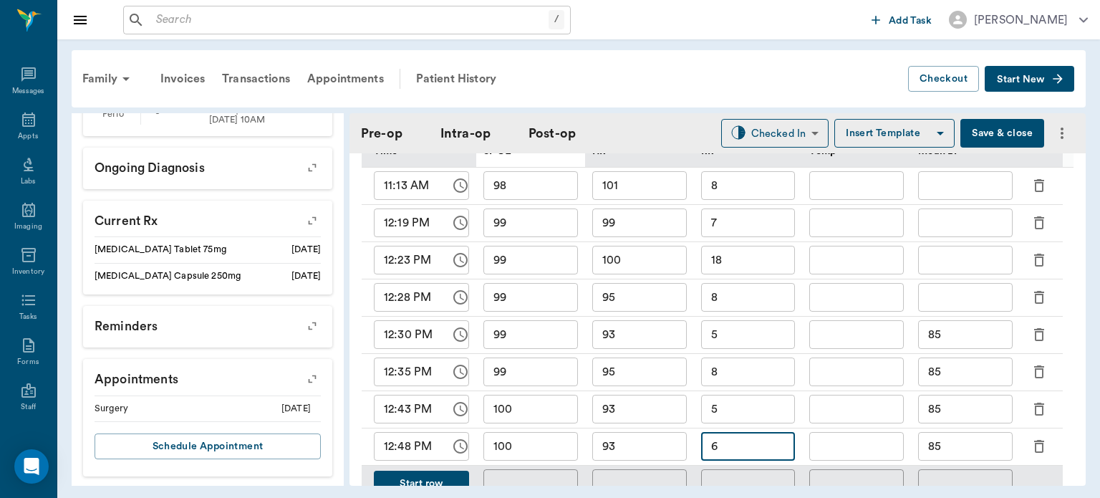
scroll to position [738, 0]
type input "6"
click at [647, 447] on input "93" at bounding box center [639, 444] width 95 height 29
type input "91"
click at [748, 450] on input "6" at bounding box center [748, 444] width 95 height 29
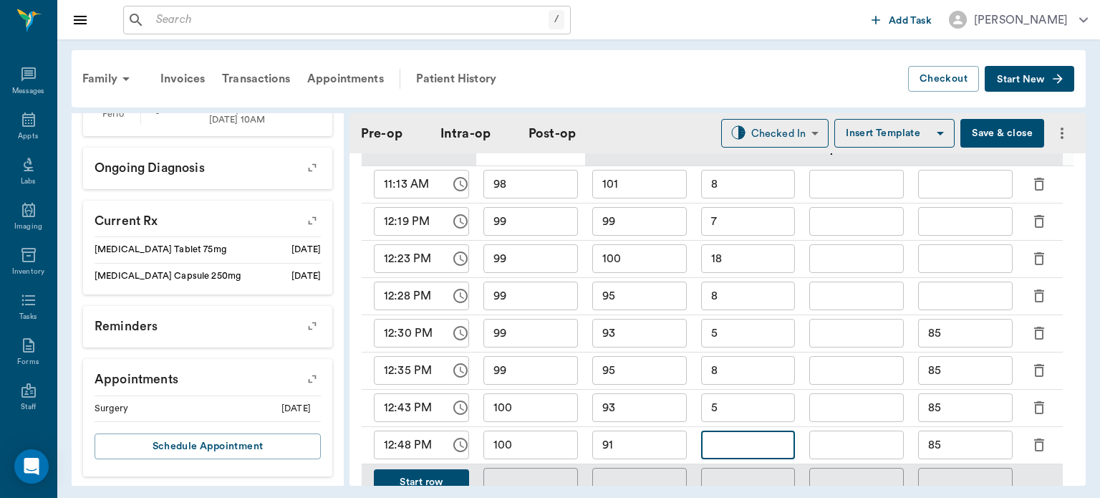
type input "5"
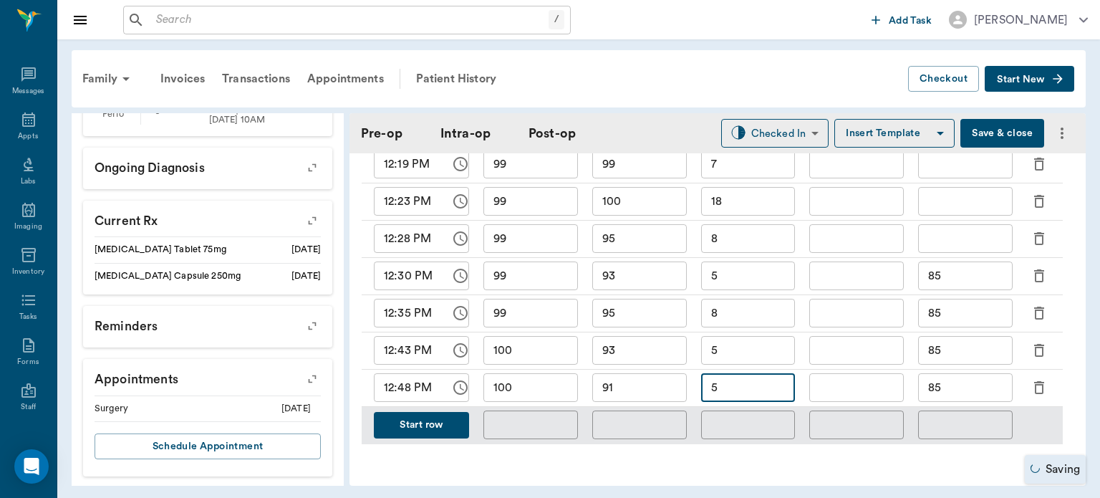
scroll to position [799, 0]
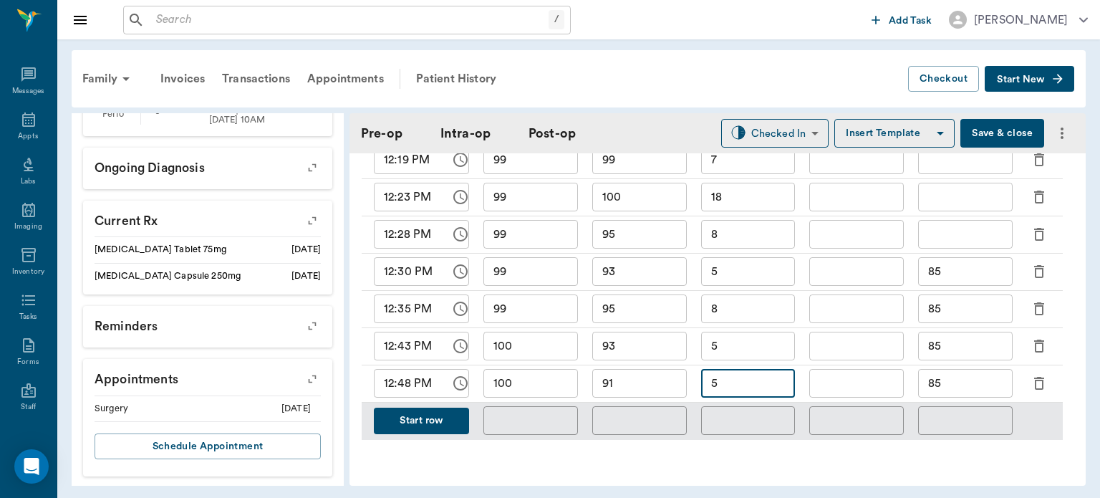
type input "5"
click at [644, 392] on input "91" at bounding box center [639, 383] width 95 height 29
type input "92"
click at [957, 383] on input "85" at bounding box center [965, 383] width 95 height 29
click at [956, 349] on input "85" at bounding box center [965, 346] width 95 height 29
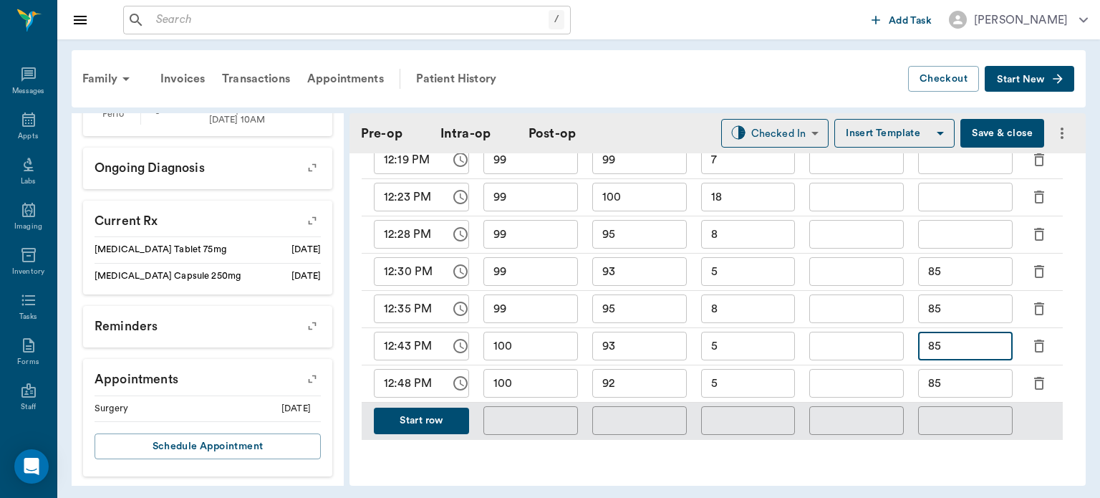
type input "8"
click at [962, 312] on input "85" at bounding box center [965, 308] width 95 height 29
type input "8"
click at [423, 417] on button "Start row" at bounding box center [421, 420] width 95 height 26
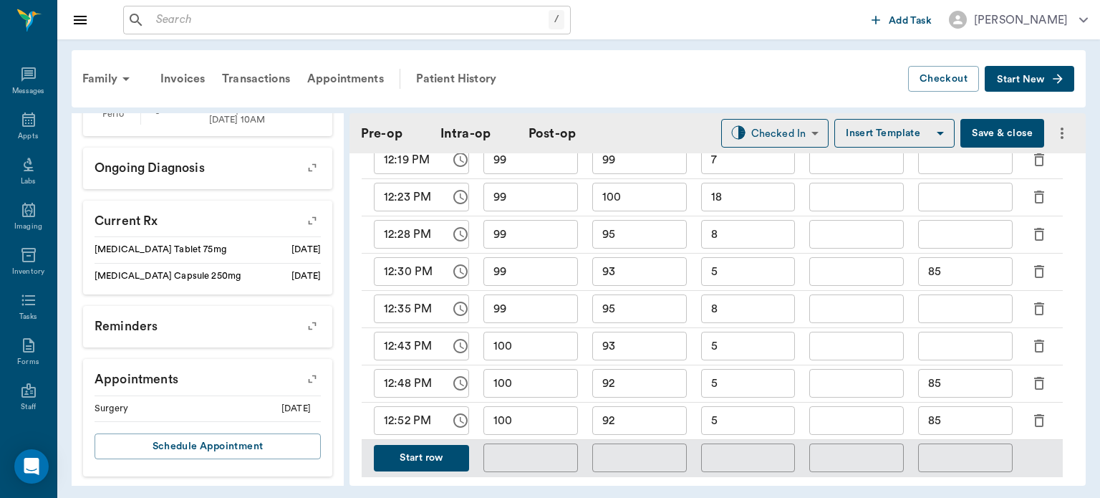
click at [644, 419] on input "92" at bounding box center [639, 420] width 95 height 29
type input "91"
click at [774, 425] on input "5" at bounding box center [748, 420] width 95 height 29
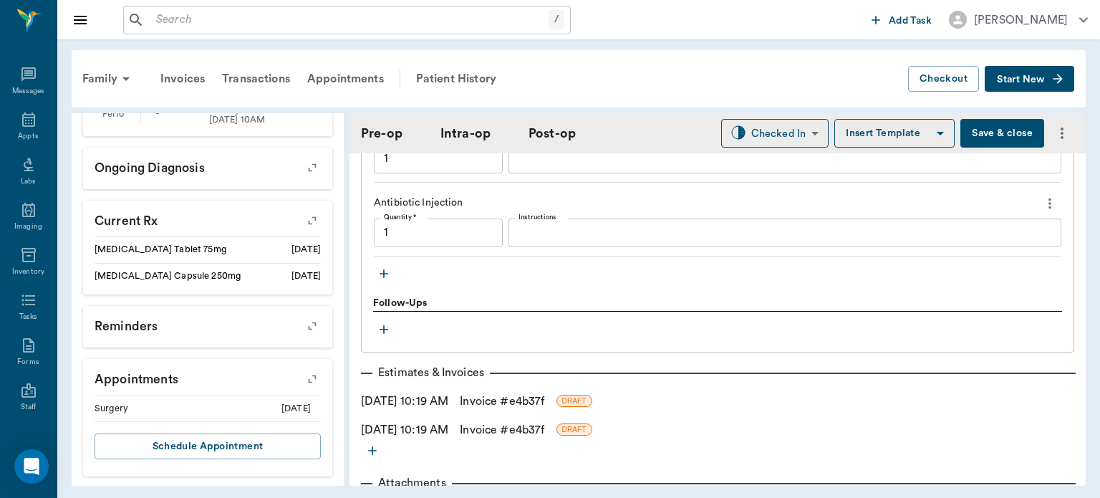
scroll to position [1707, 0]
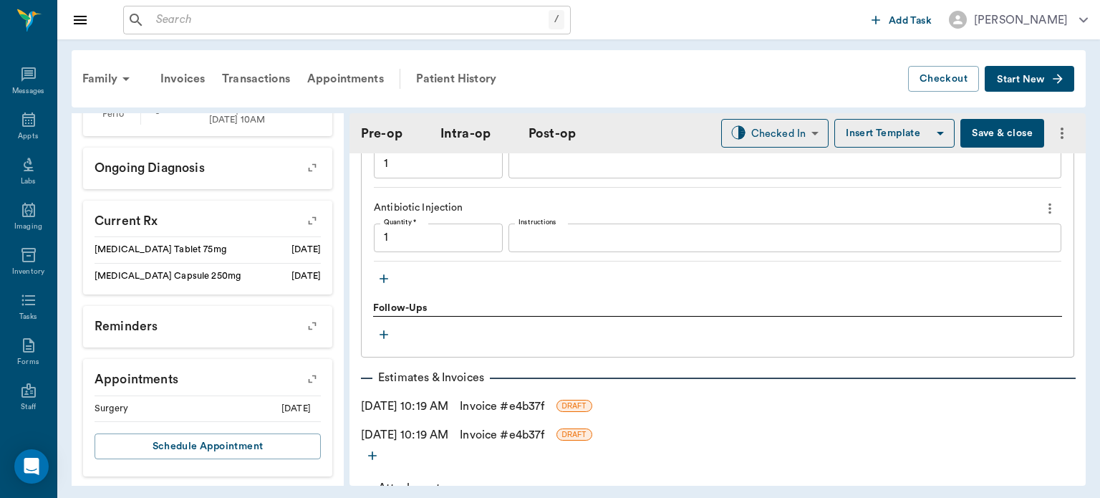
type input "4"
click at [381, 279] on icon "button" at bounding box center [384, 278] width 14 height 14
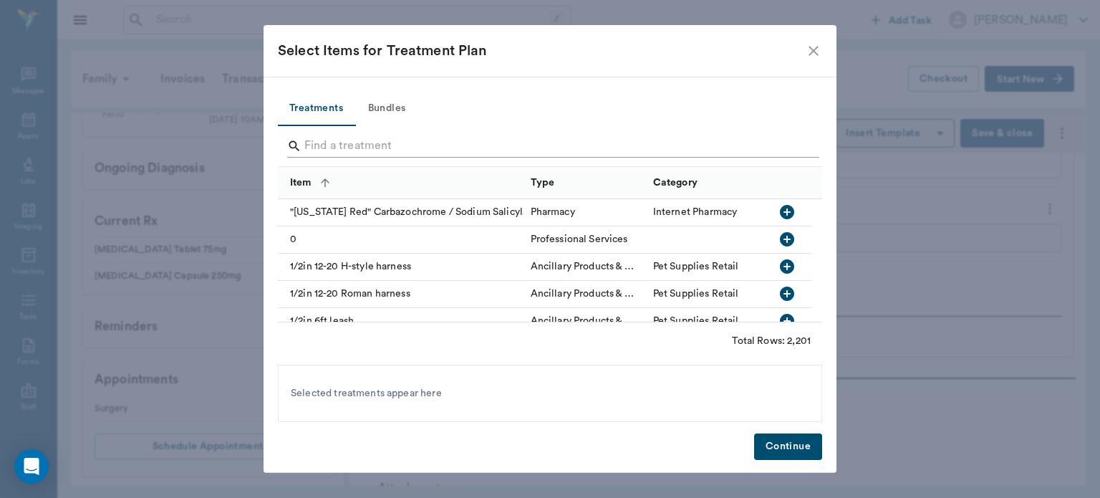
click at [344, 143] on input "Search" at bounding box center [550, 146] width 493 height 23
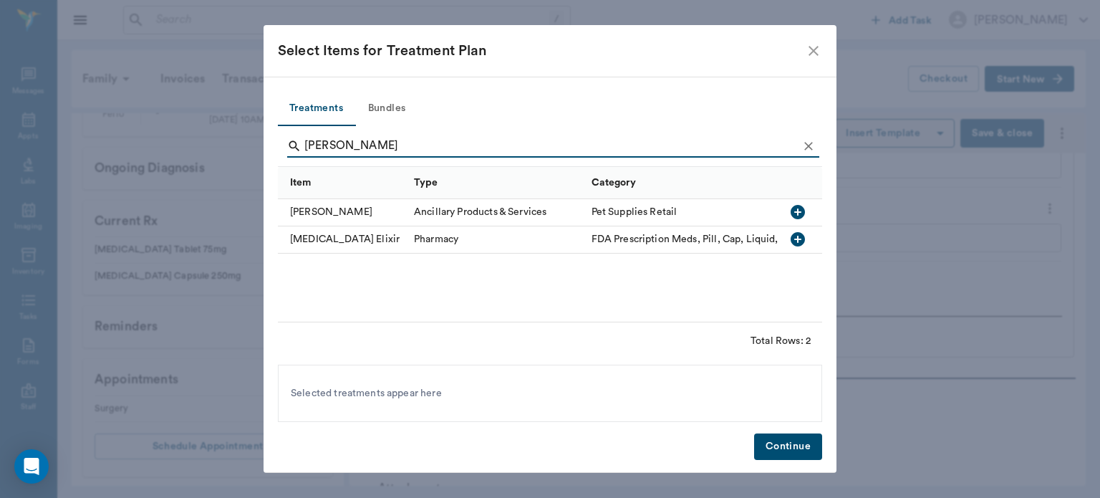
type input "ELI"
click at [803, 206] on icon "button" at bounding box center [797, 211] width 17 height 17
click at [793, 436] on button "Continue" at bounding box center [788, 446] width 68 height 26
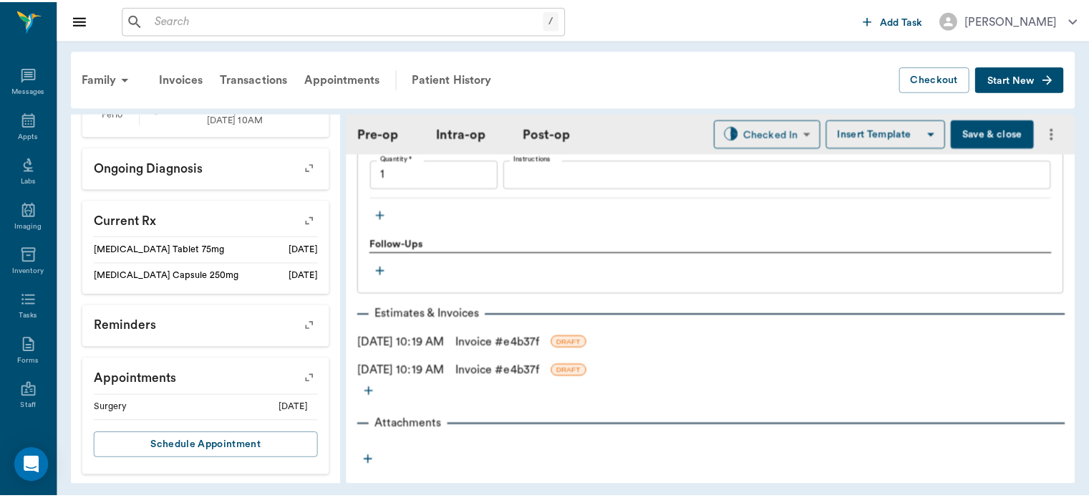
scroll to position [1848, 0]
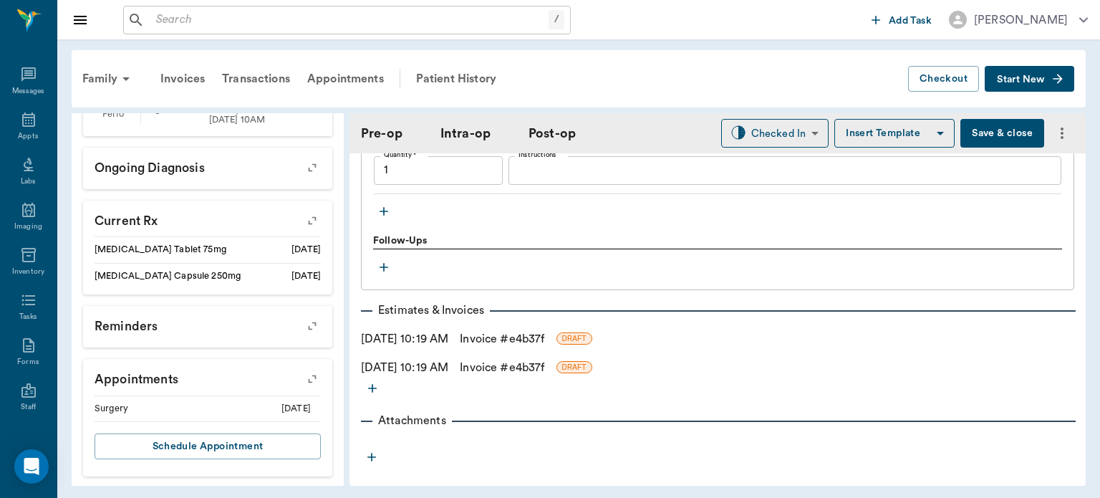
click at [513, 341] on link "Invoice # e4b37f" at bounding box center [502, 338] width 85 height 17
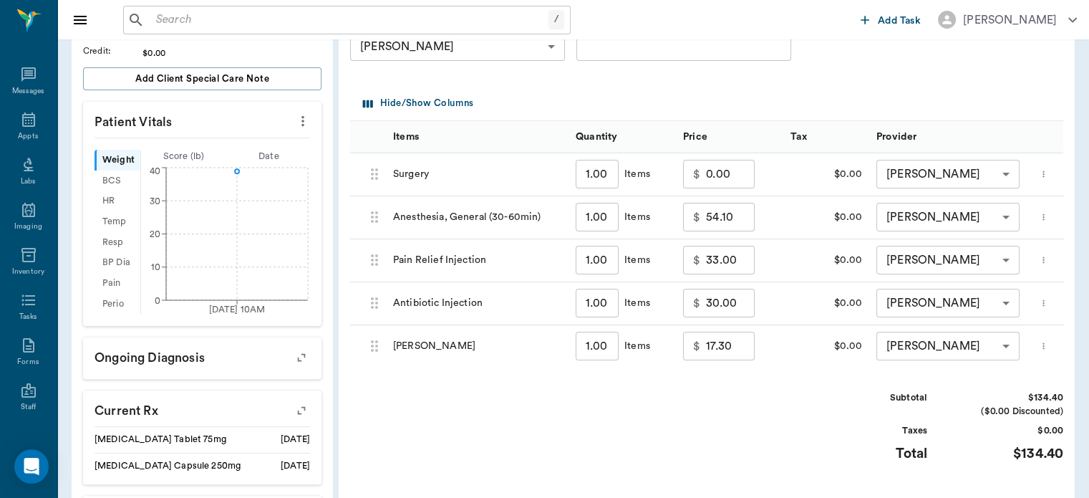
scroll to position [314, 0]
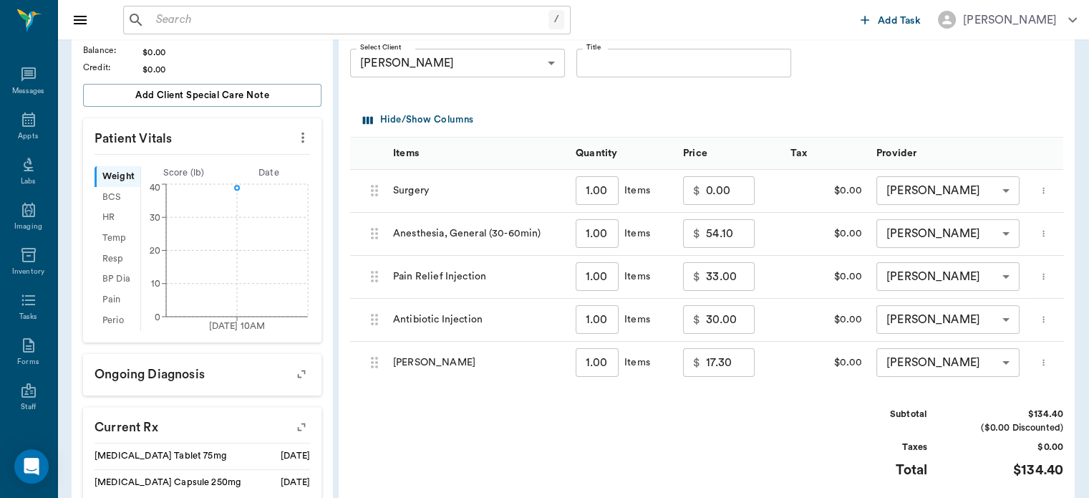
click at [720, 188] on input "0.00" at bounding box center [730, 190] width 49 height 29
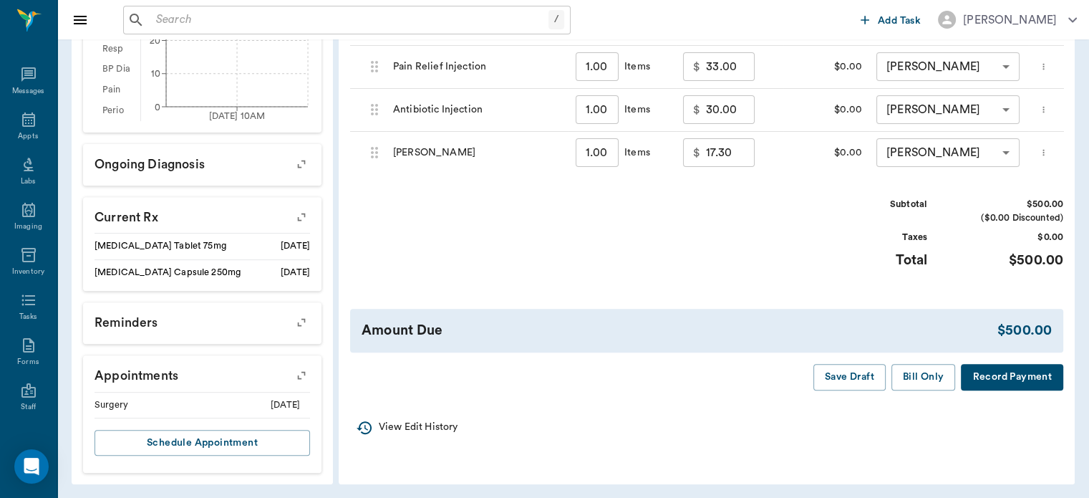
scroll to position [525, 0]
type input "365.60"
click at [856, 390] on button "Save Draft" at bounding box center [850, 376] width 72 height 26
click at [868, 381] on button "Save Draft" at bounding box center [850, 376] width 72 height 26
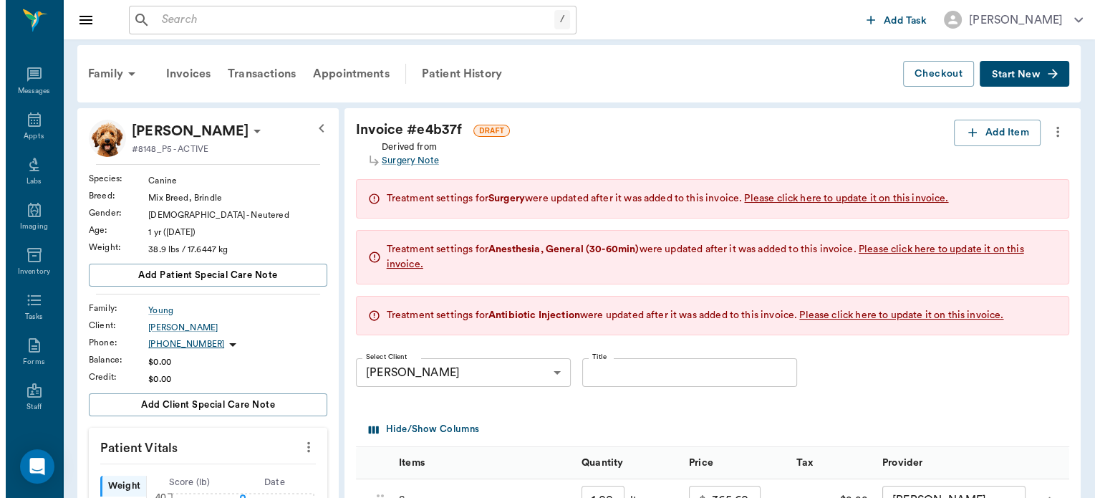
scroll to position [0, 0]
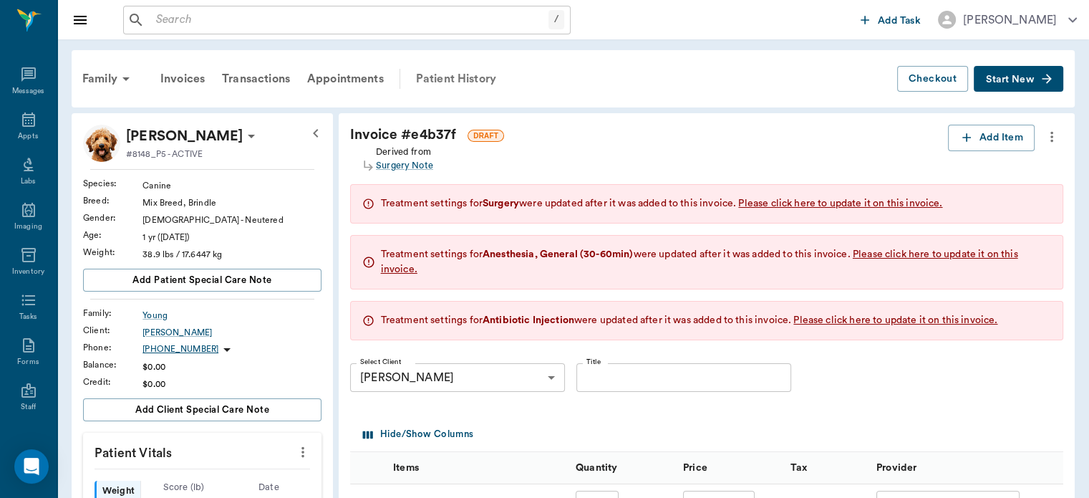
click at [472, 77] on div "Patient History" at bounding box center [455, 79] width 97 height 34
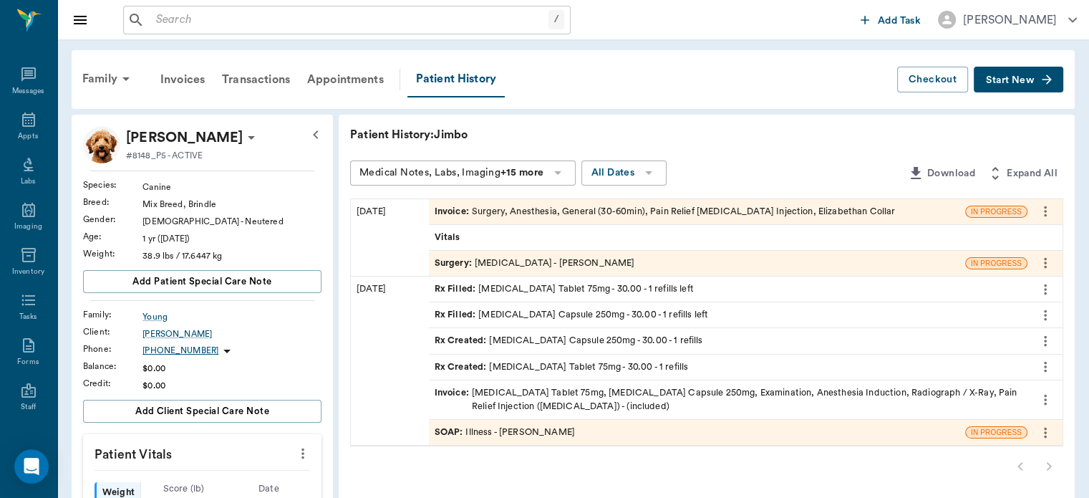
click at [456, 262] on span "Surgery :" at bounding box center [455, 263] width 40 height 14
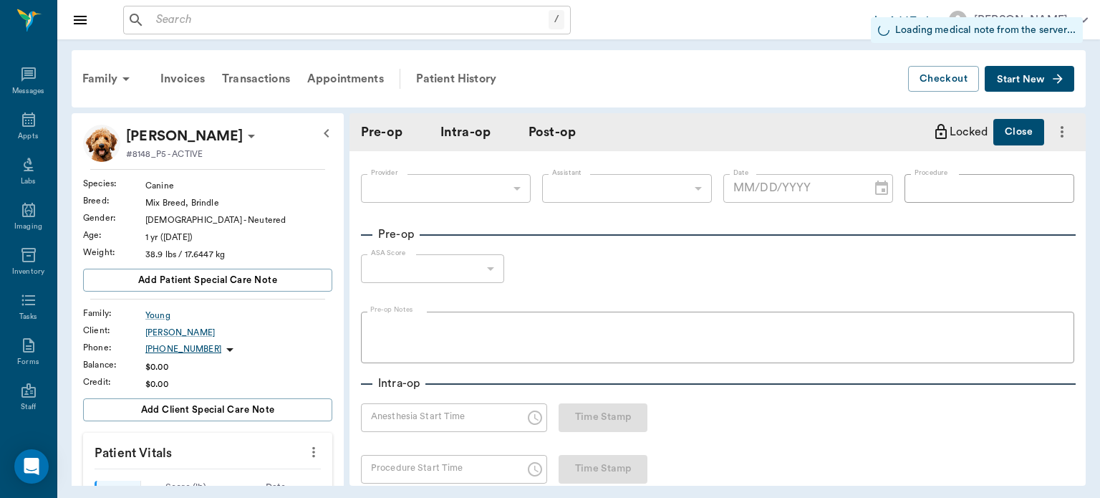
type input "63ec2f075fda476ae8351a4d"
type input "63ec2e7e52e12b0ba117b124"
type input "FEMORAL HEAD"
type input "1"
radio input "true"
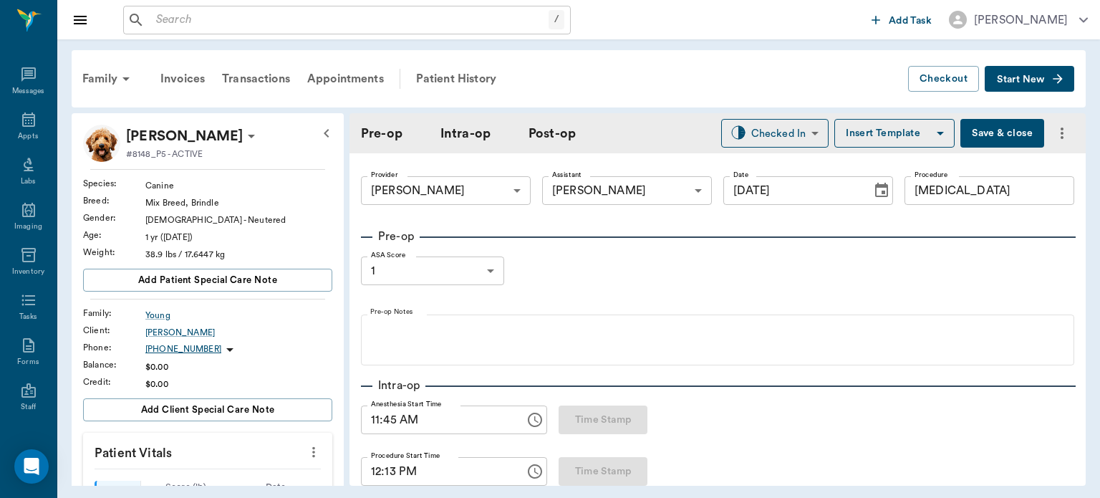
type input "[DATE]"
type input "11:45 AM"
type input "12:13 PM"
type input "98"
type input "101"
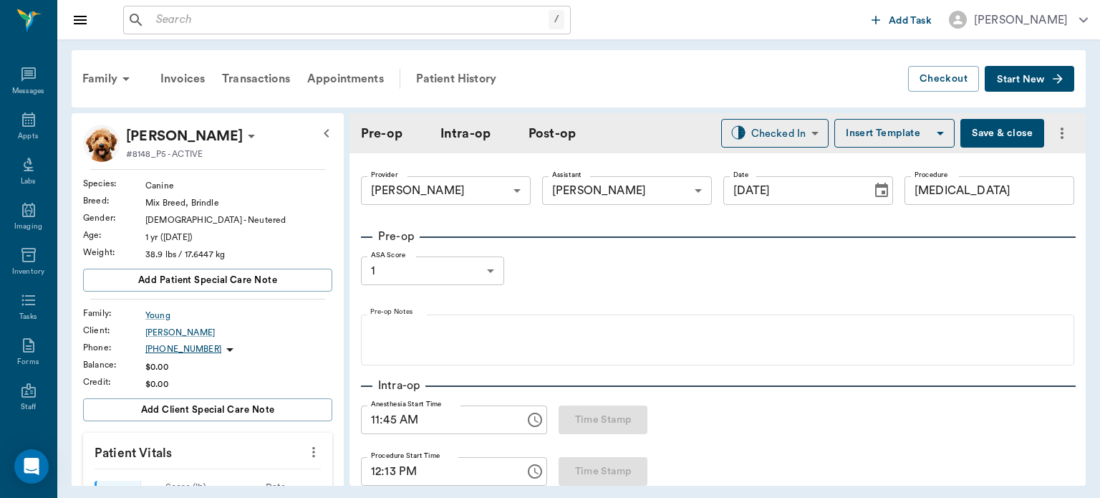
type input "8"
type input "99"
type input "7"
type input "99"
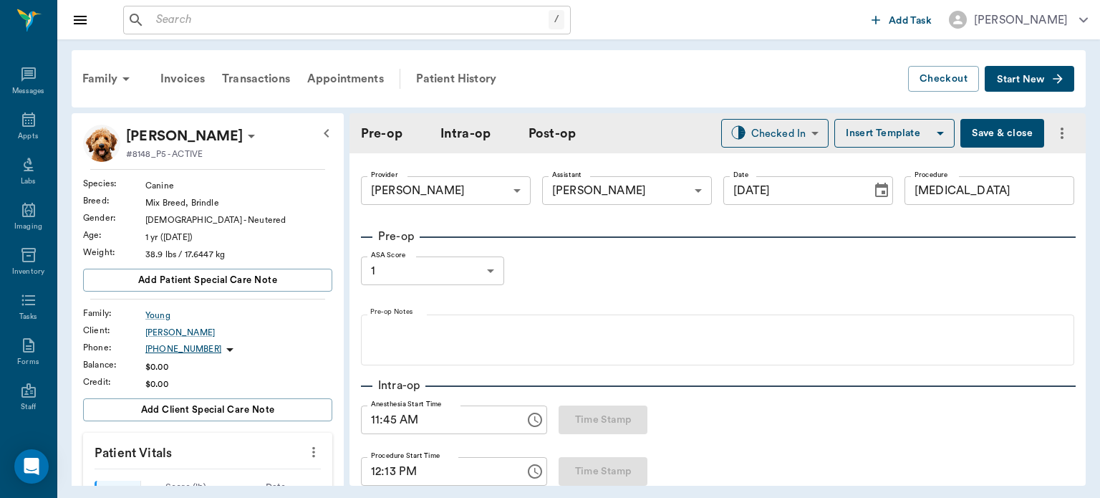
type input "100"
type input "18"
type input "99"
type input "95"
type input "8"
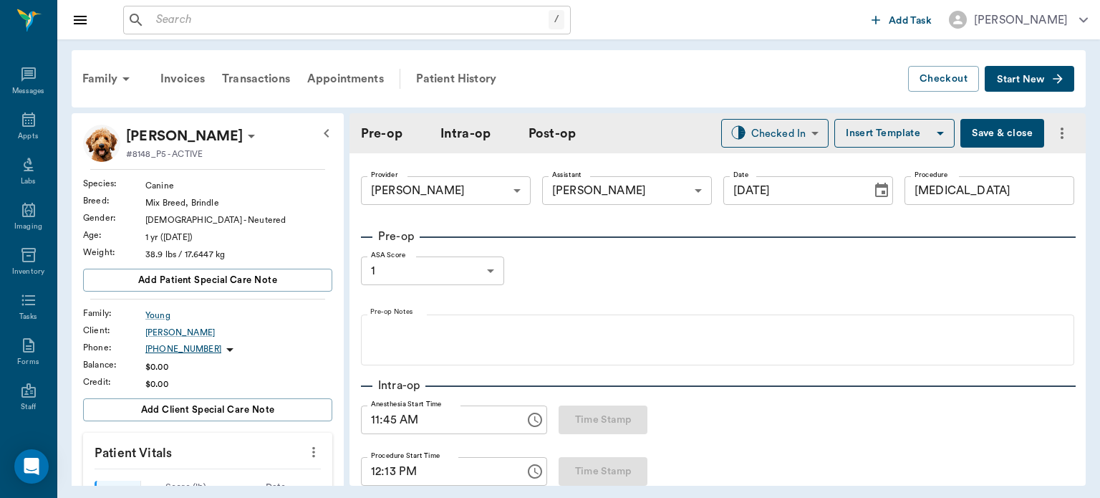
type input "99"
type input "93"
type input "5"
type input "85"
type input "99"
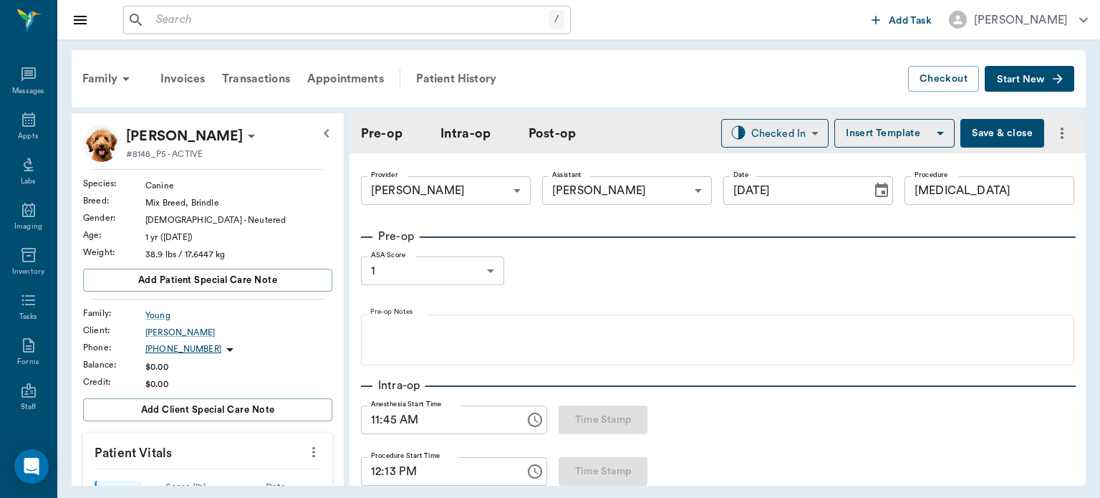
type input "95"
type input "8"
type input "100"
type input "93"
type input "5"
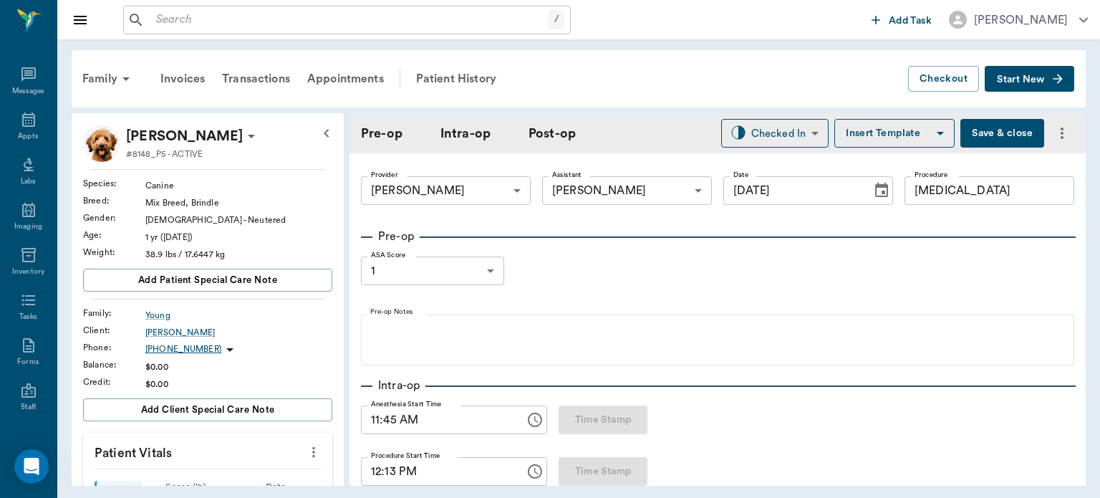
type input "100"
type input "92"
type input "5"
type input "85"
type input "100"
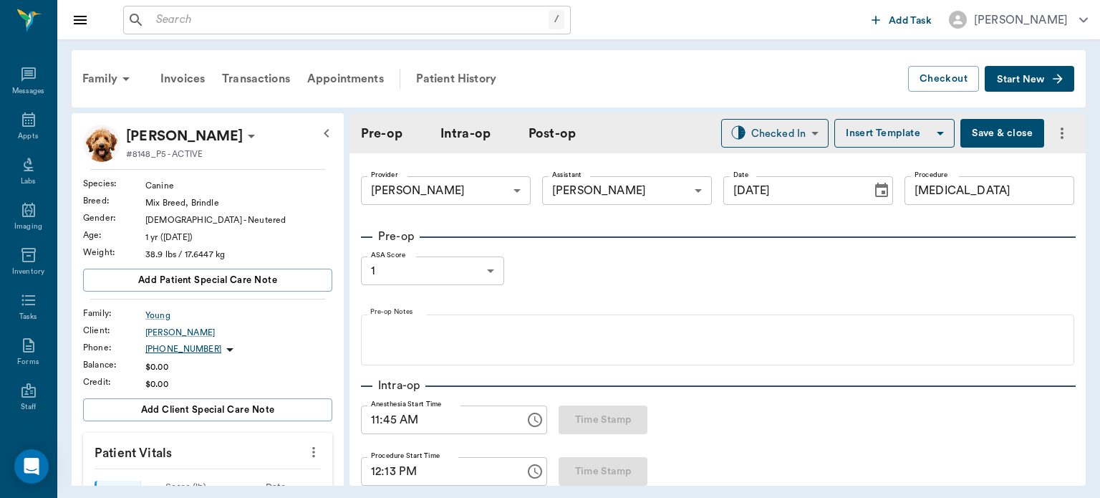
type input "91"
type input "4"
type input "85"
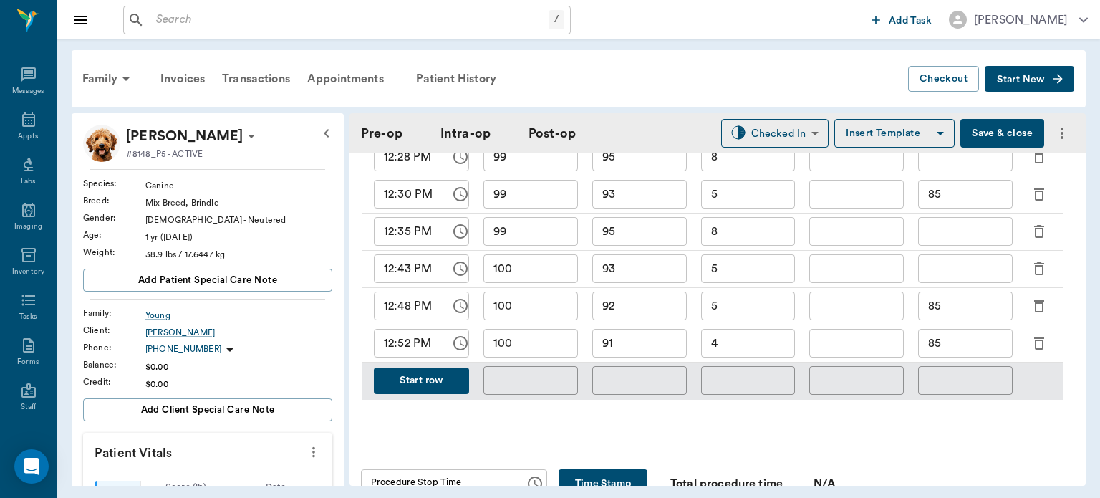
scroll to position [874, 0]
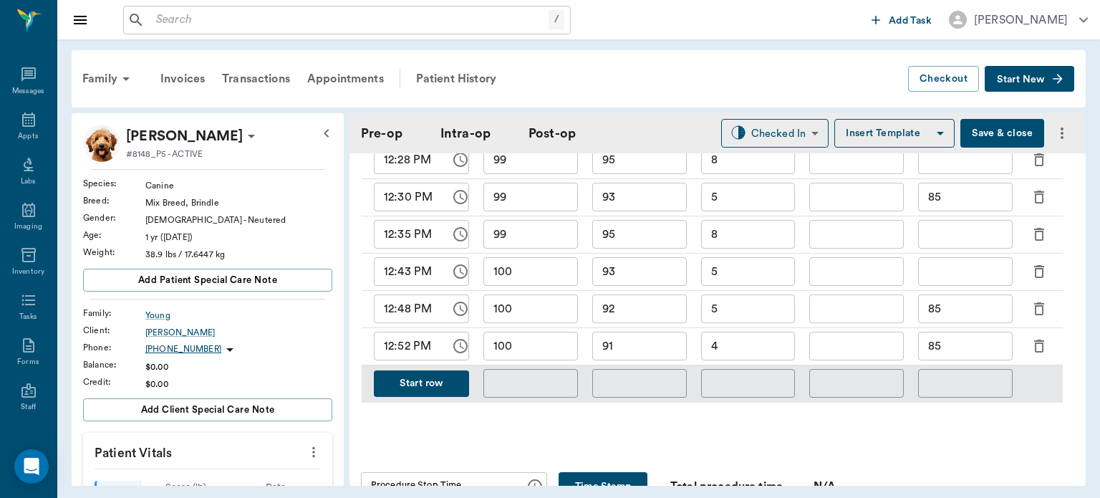
click at [431, 390] on button "Start row" at bounding box center [421, 383] width 95 height 26
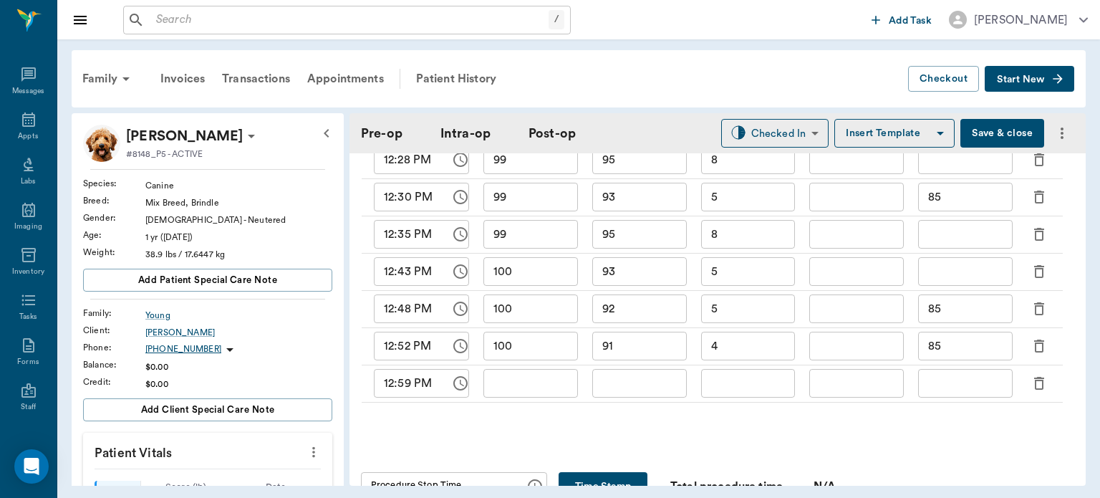
type input "100"
type input "91"
type input "4"
type input "85"
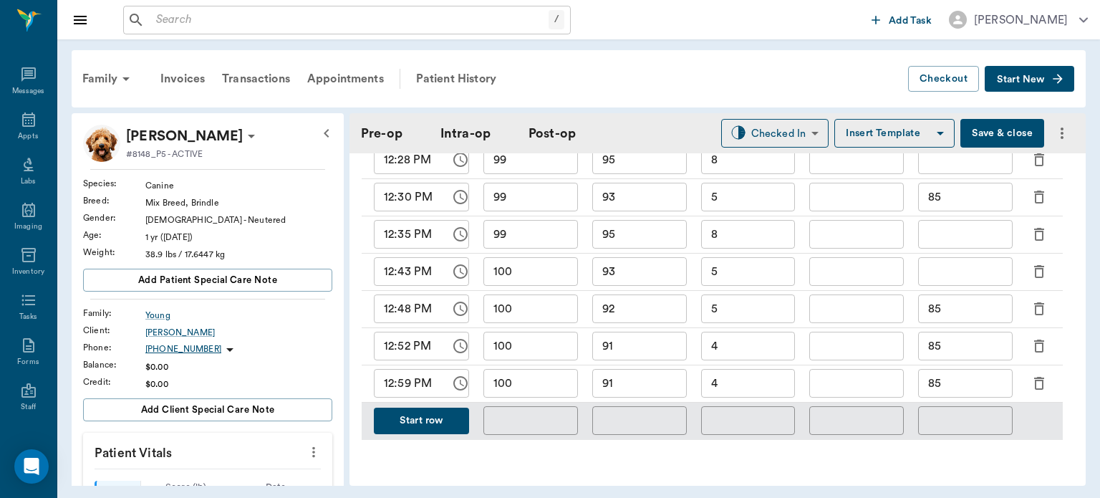
click at [758, 387] on input "4" at bounding box center [748, 383] width 95 height 29
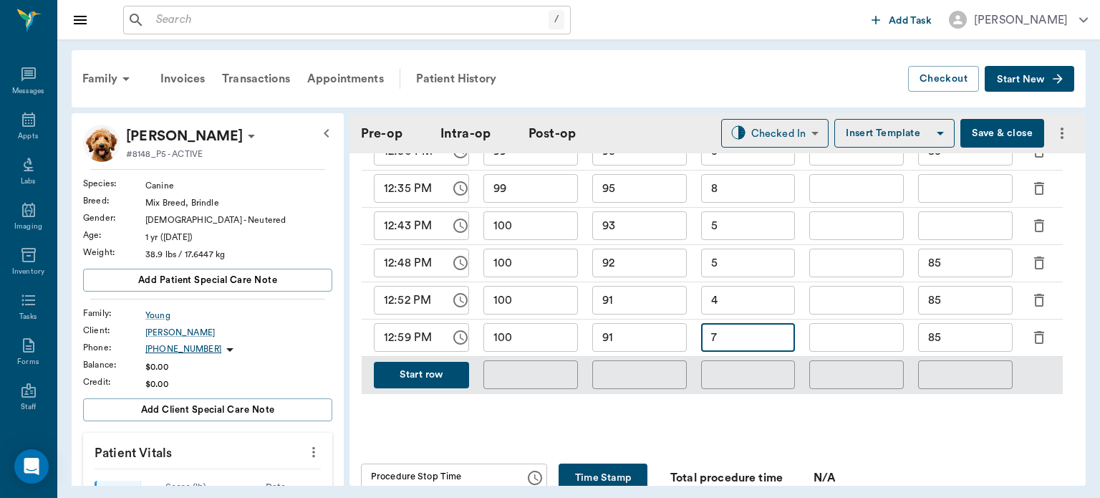
scroll to position [934, 0]
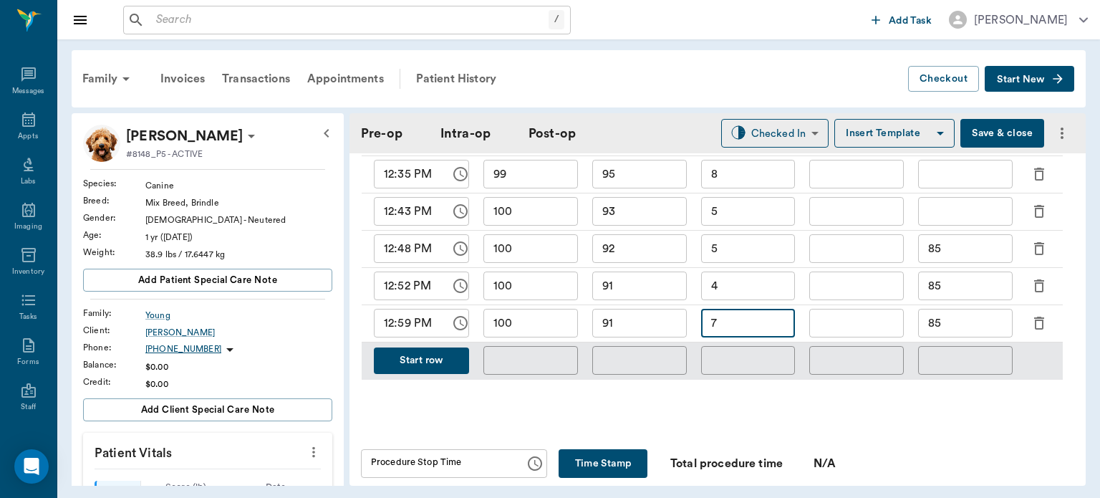
type input "7"
click at [642, 326] on input "91" at bounding box center [639, 323] width 95 height 29
type input "9"
type input "88"
click at [961, 322] on input "85" at bounding box center [965, 323] width 95 height 29
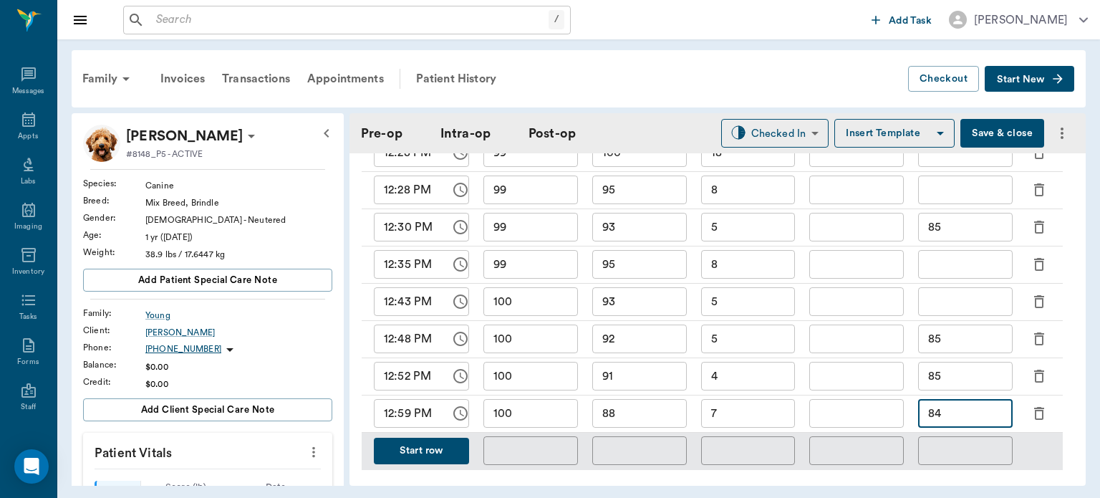
scroll to position [841, 0]
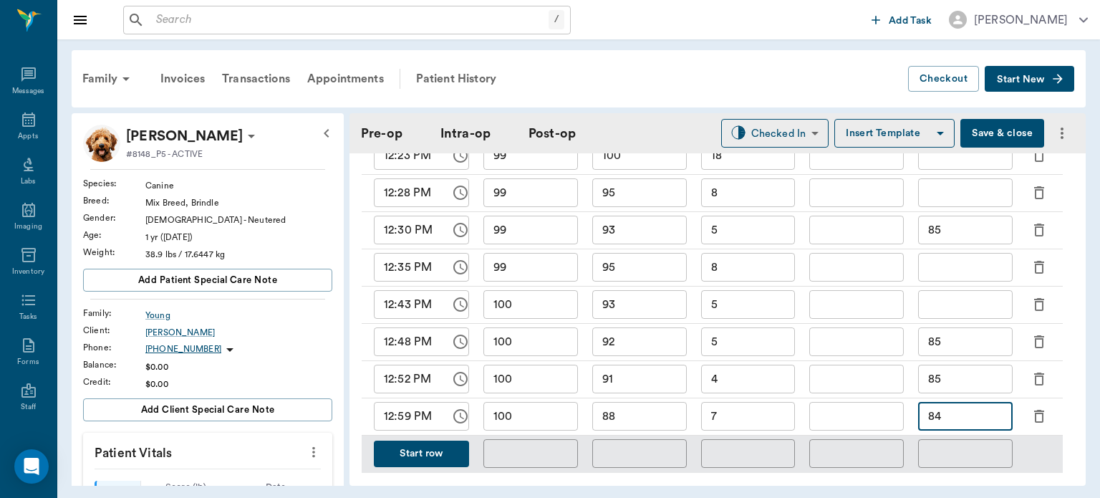
type input "84"
click at [962, 380] on input "85" at bounding box center [965, 378] width 95 height 29
type input "8"
click at [948, 345] on input "85" at bounding box center [965, 341] width 95 height 29
type input "8"
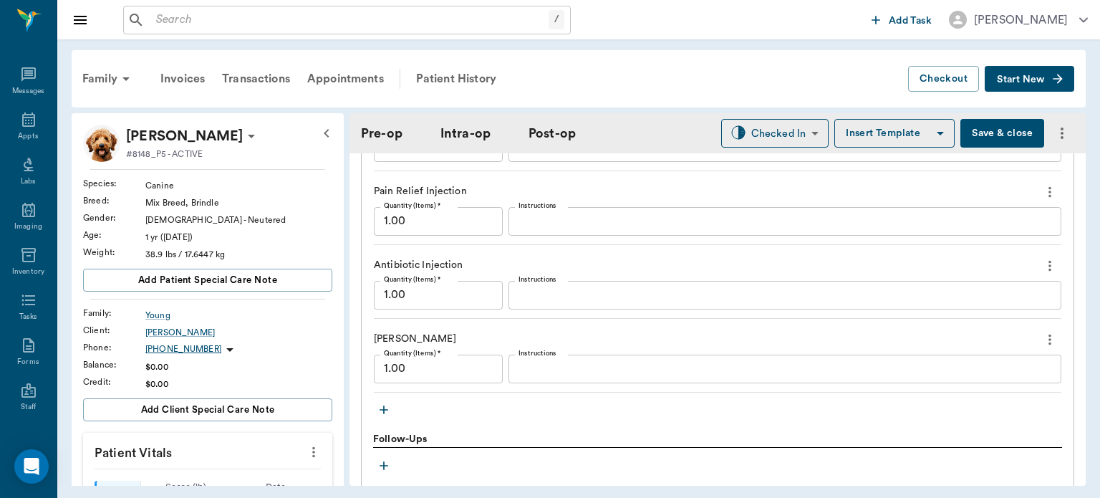
scroll to position [1688, 0]
click at [384, 408] on icon "button" at bounding box center [384, 409] width 9 height 9
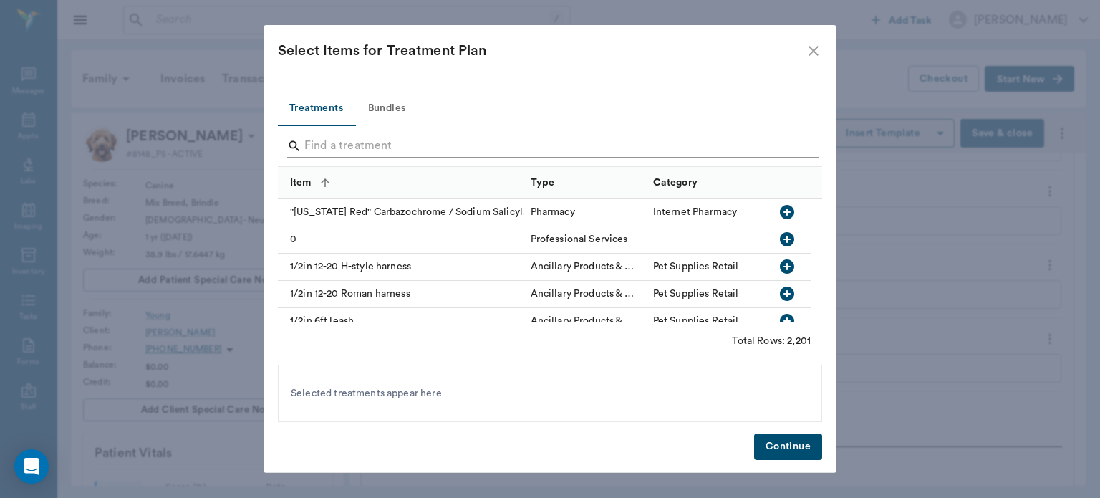
click at [344, 144] on input "Search" at bounding box center [550, 146] width 493 height 23
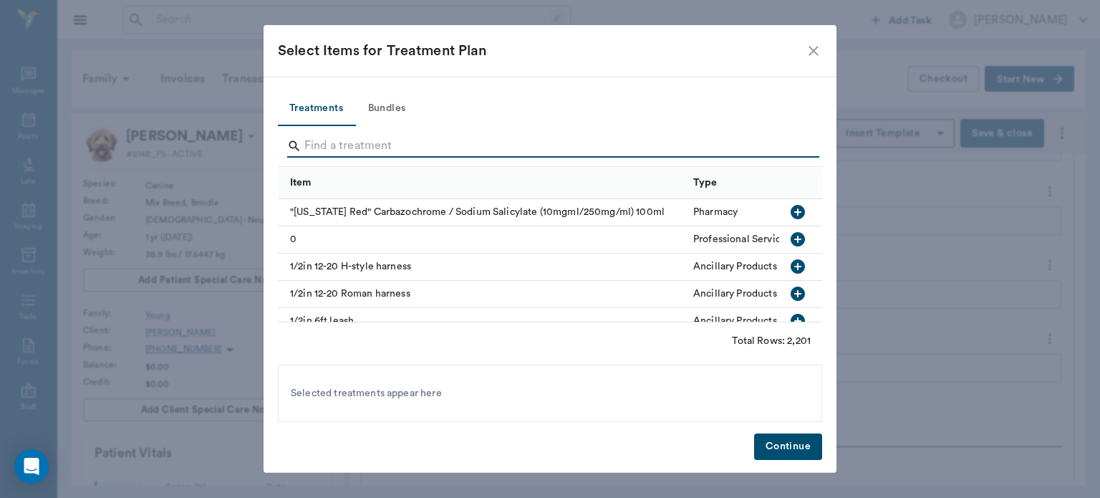
type input "L"
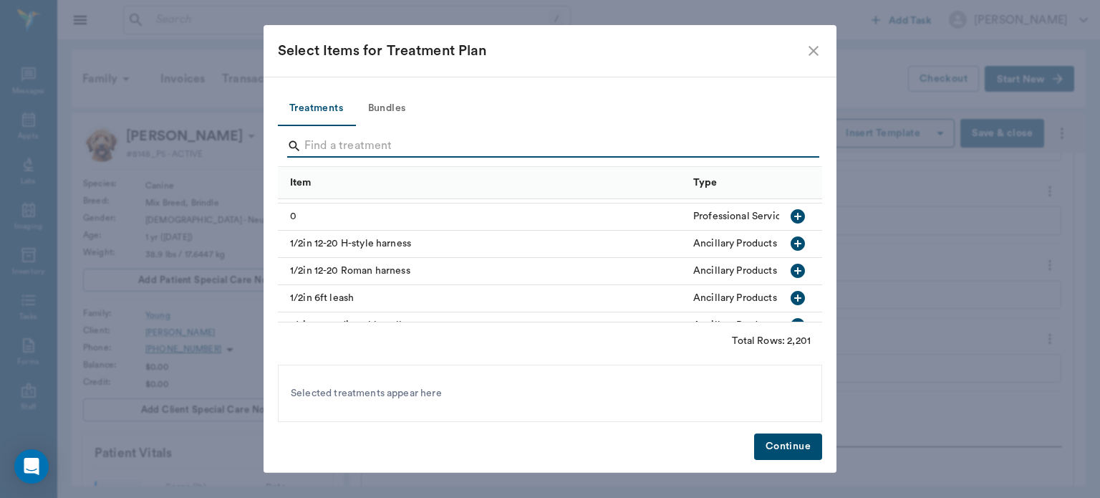
scroll to position [0, 0]
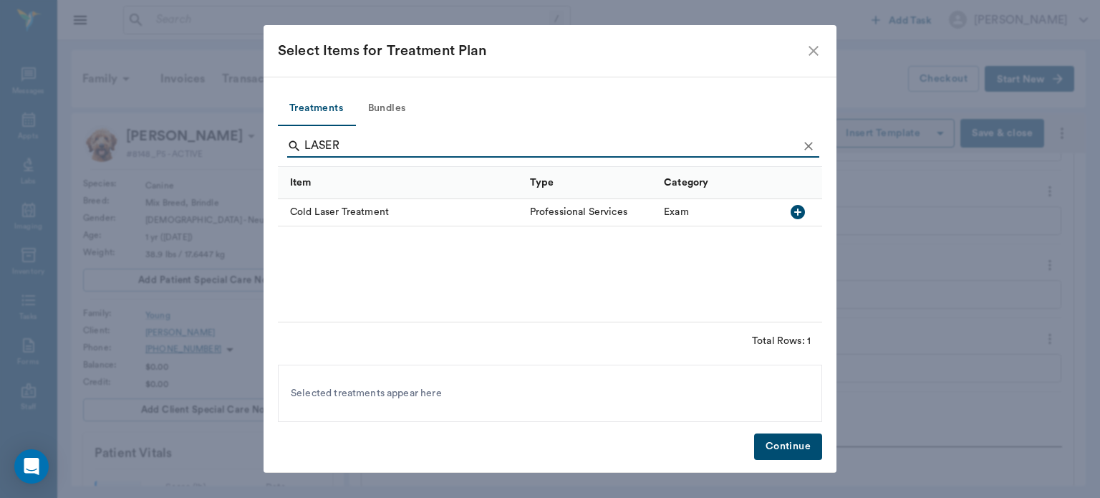
type input "LASER"
click at [799, 208] on icon "button" at bounding box center [798, 212] width 14 height 14
click at [787, 453] on button "Continue" at bounding box center [788, 446] width 68 height 26
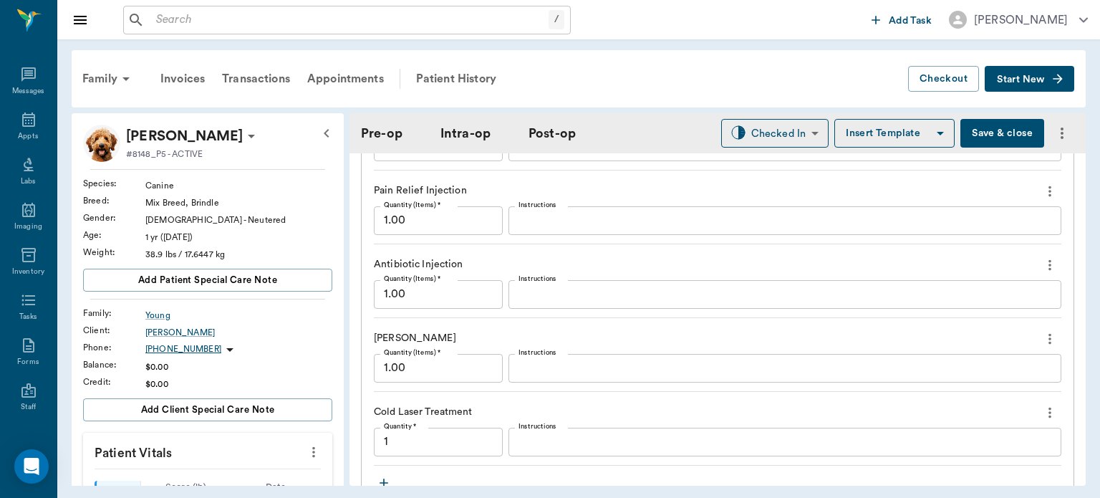
scroll to position [1693, 0]
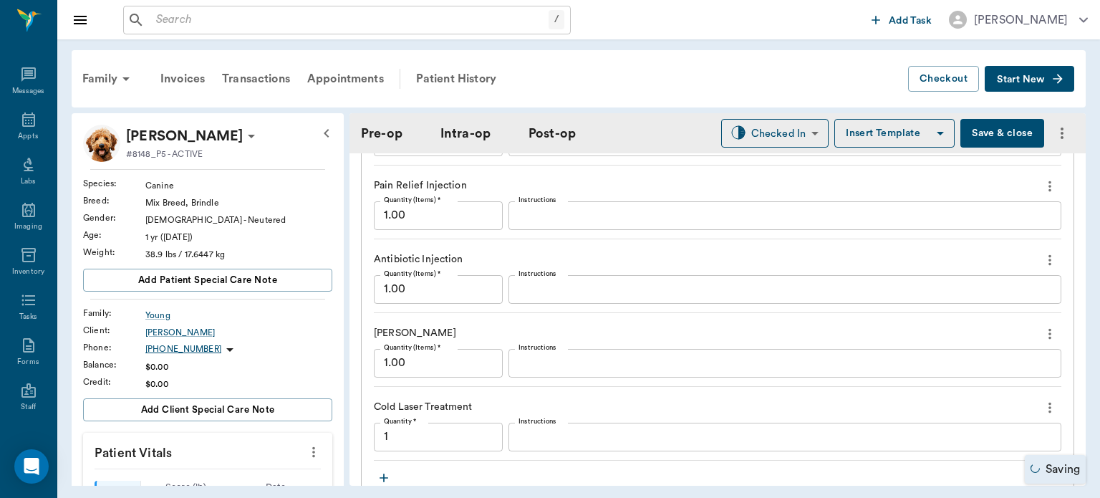
click at [447, 430] on input "1" at bounding box center [438, 437] width 129 height 29
type input "4"
type input "1"
click at [569, 441] on textarea "Instructions" at bounding box center [784, 436] width 533 height 16
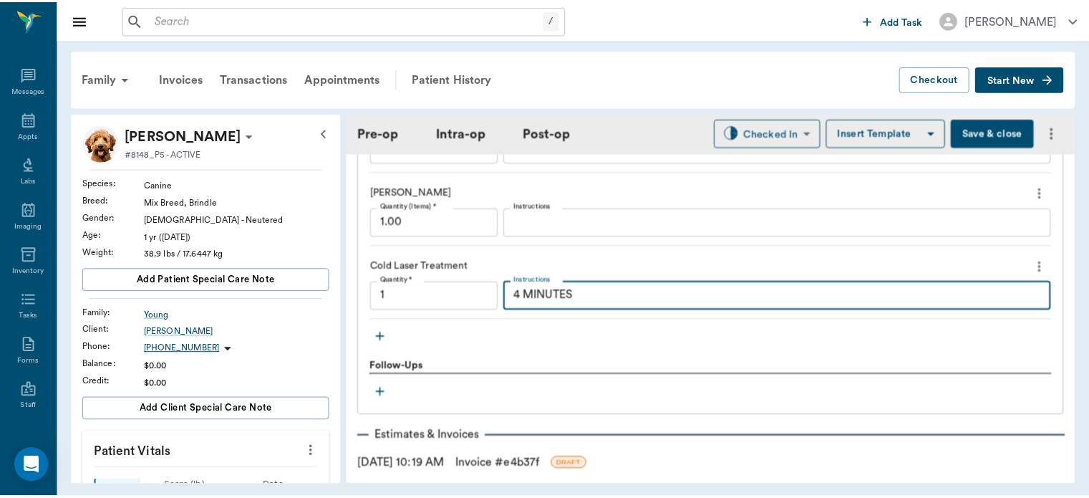
scroll to position [1974, 0]
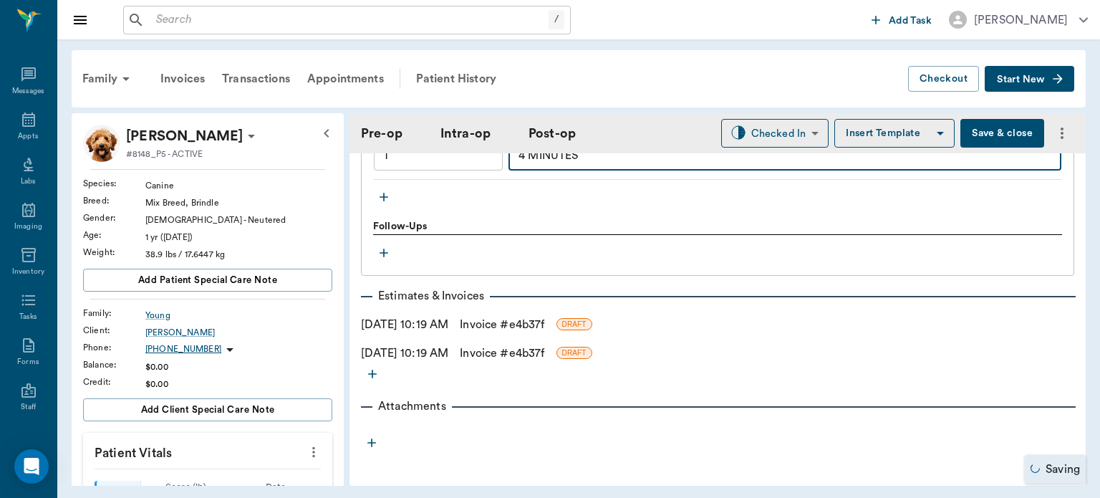
type textarea "4 MINUTES"
click at [544, 321] on link "Invoice # e4b37f" at bounding box center [502, 324] width 85 height 17
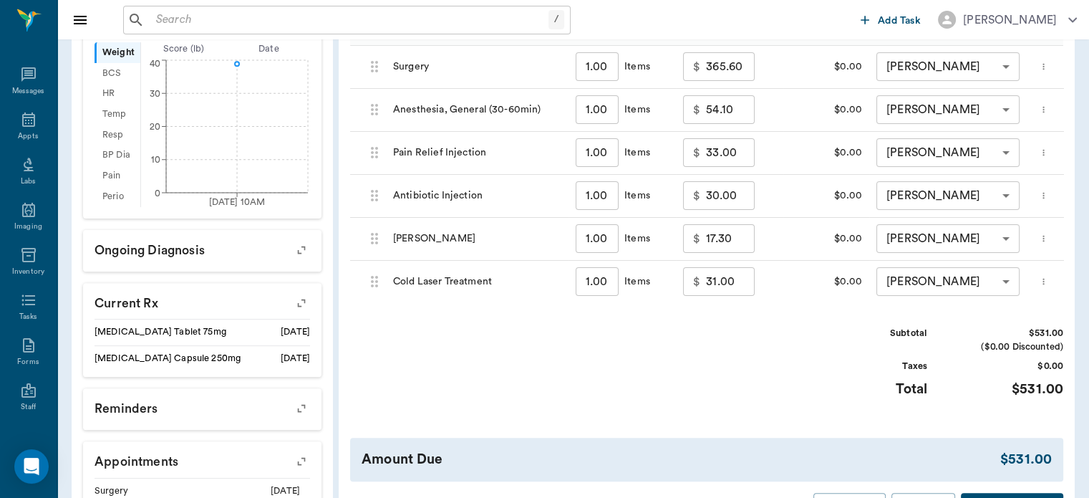
scroll to position [435, 0]
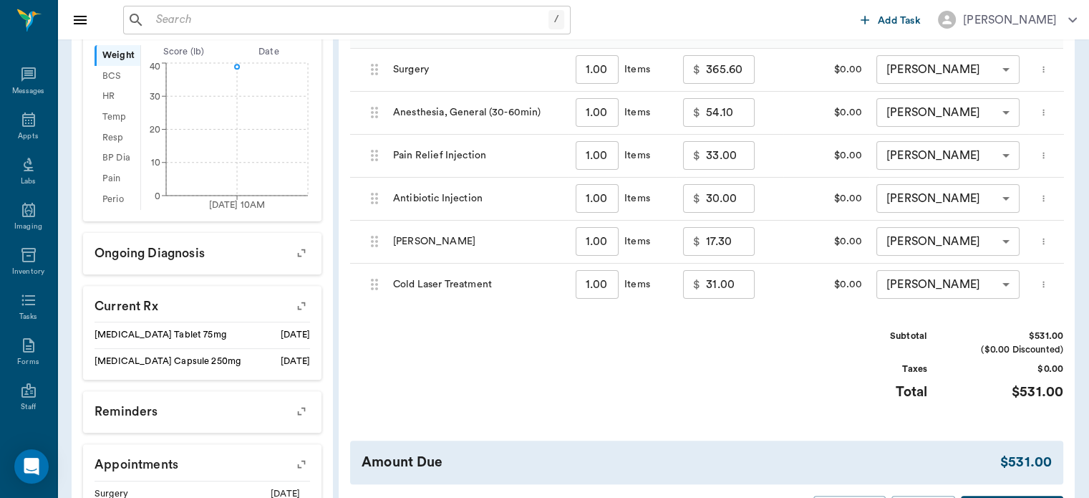
click at [708, 286] on input "31.00" at bounding box center [730, 284] width 49 height 29
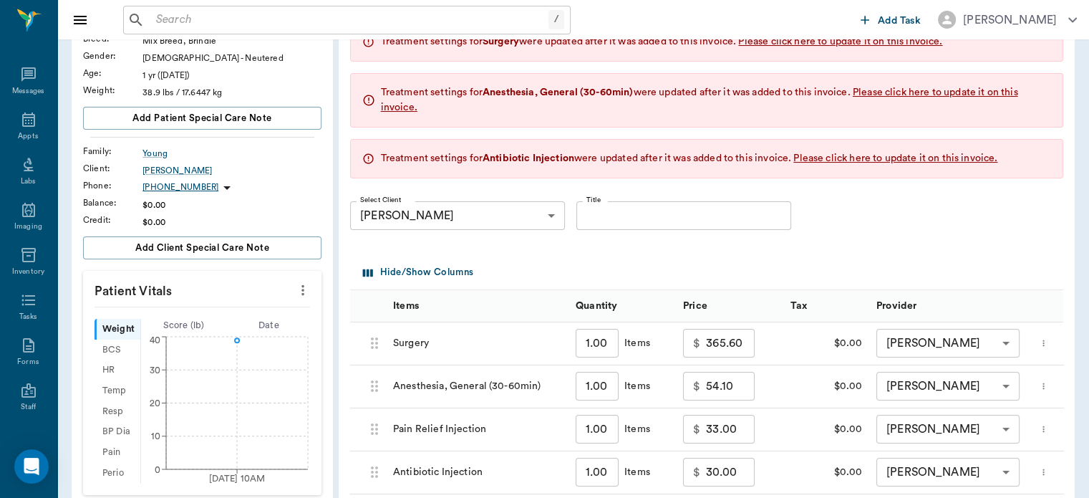
scroll to position [549, 0]
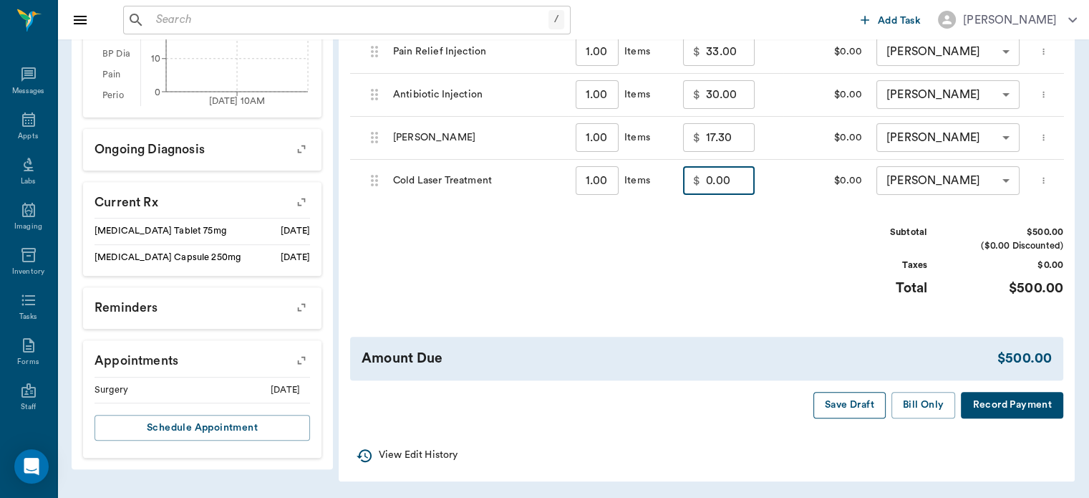
click at [856, 400] on button "Save Draft" at bounding box center [850, 405] width 72 height 26
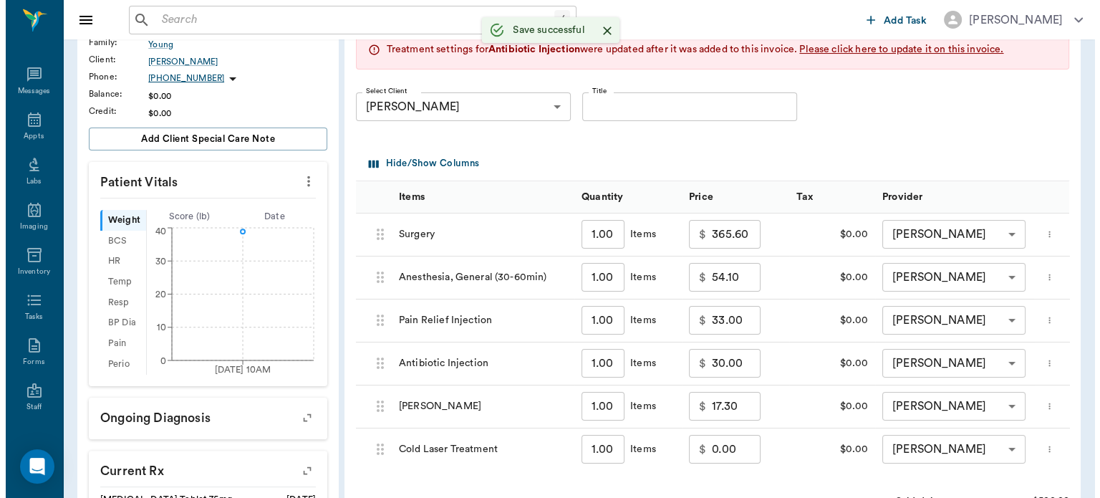
scroll to position [0, 0]
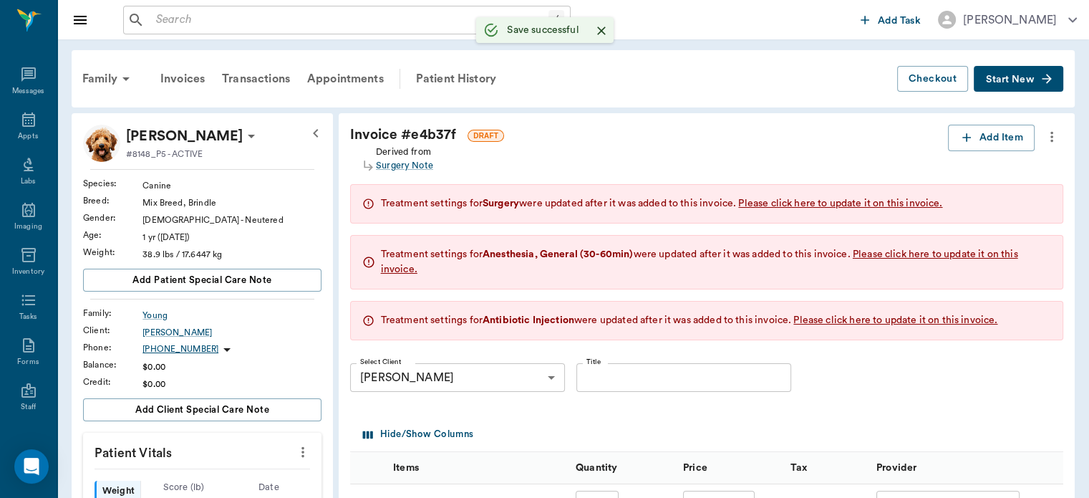
click at [462, 76] on div "Patient History" at bounding box center [455, 79] width 97 height 34
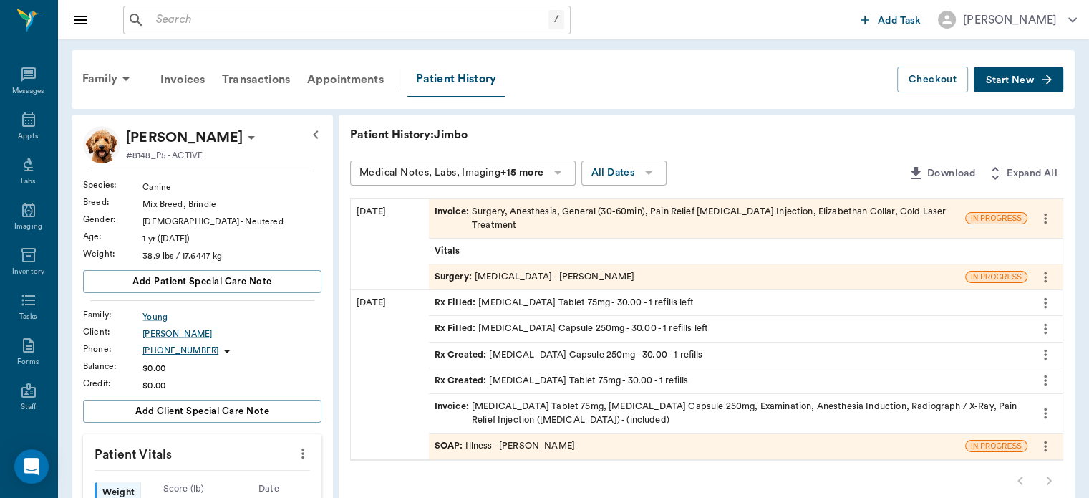
click at [455, 273] on span "Surgery :" at bounding box center [455, 277] width 40 height 14
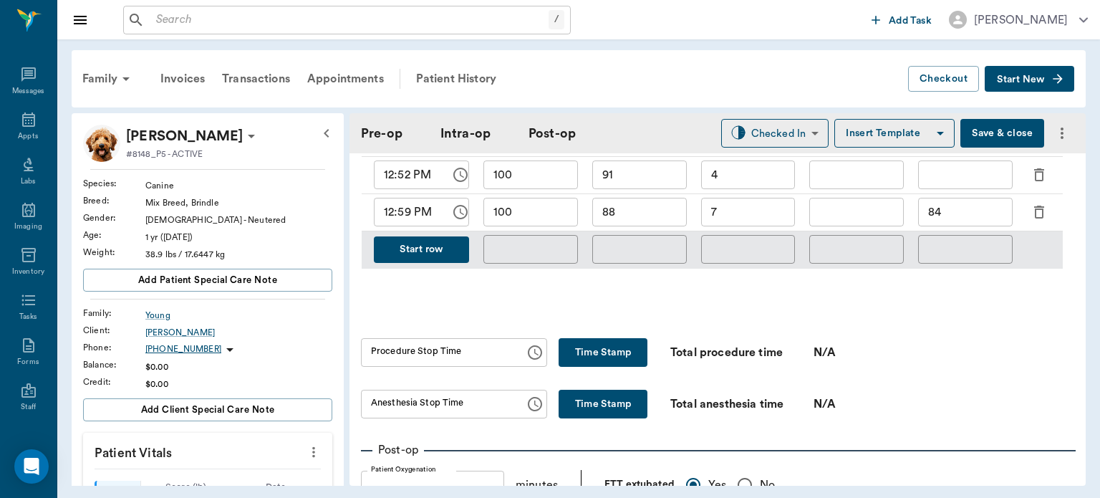
scroll to position [1119, 0]
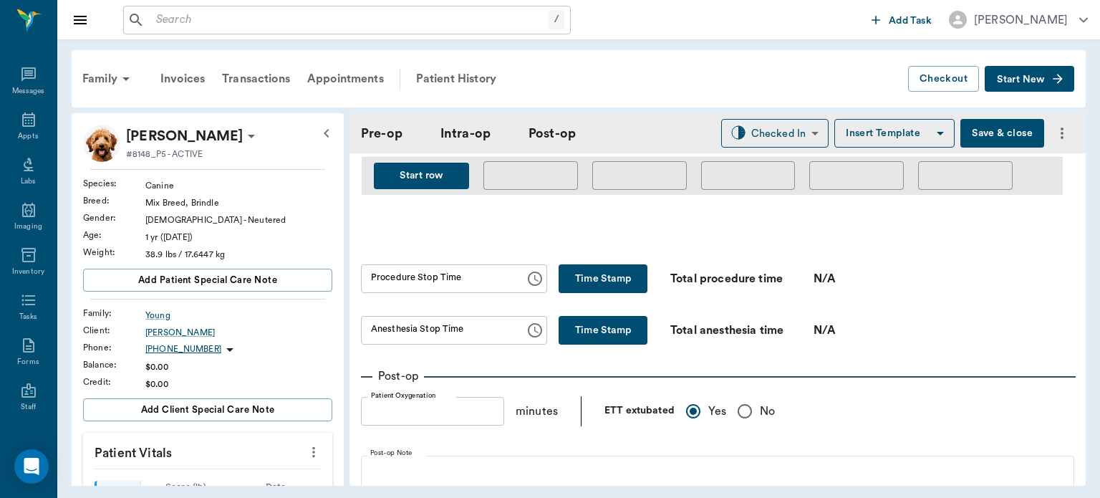
click at [604, 275] on button "Time Stamp" at bounding box center [603, 278] width 89 height 29
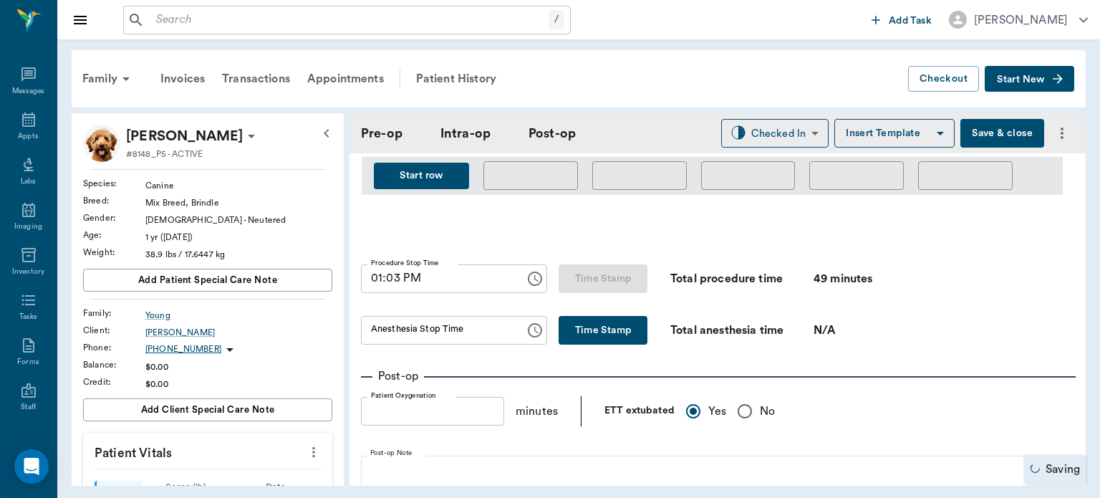
click at [609, 324] on button "Time Stamp" at bounding box center [603, 330] width 89 height 29
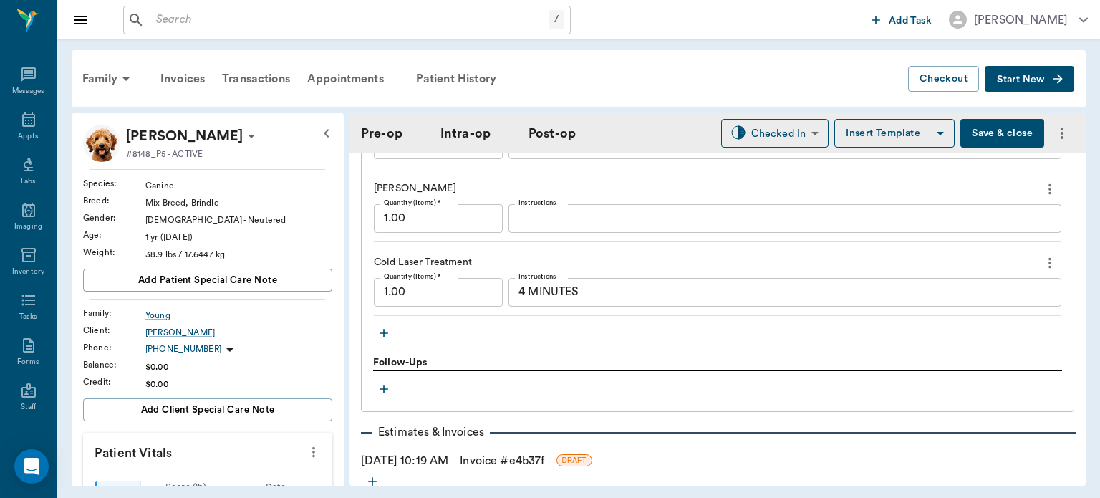
scroll to position [1945, 0]
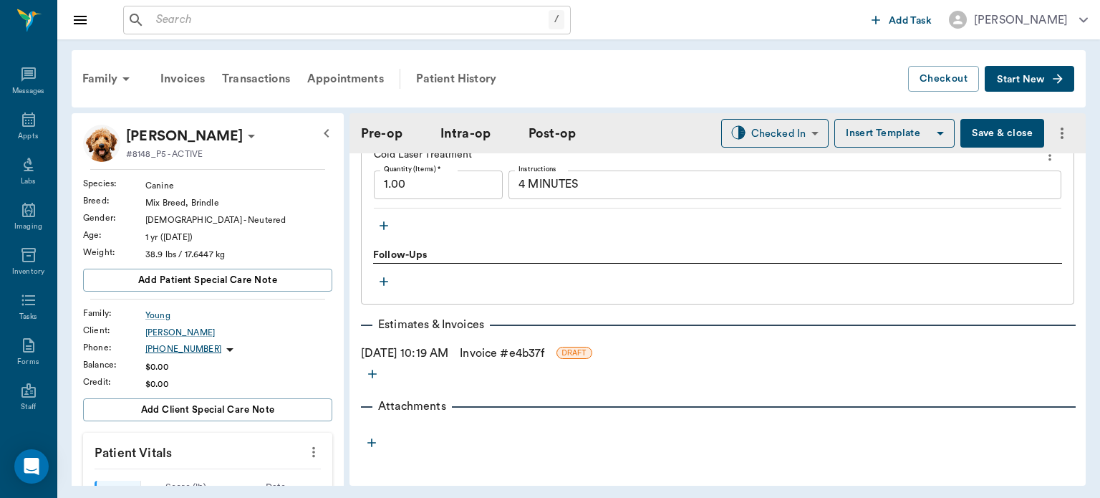
click at [988, 130] on button "Save & close" at bounding box center [1002, 133] width 84 height 29
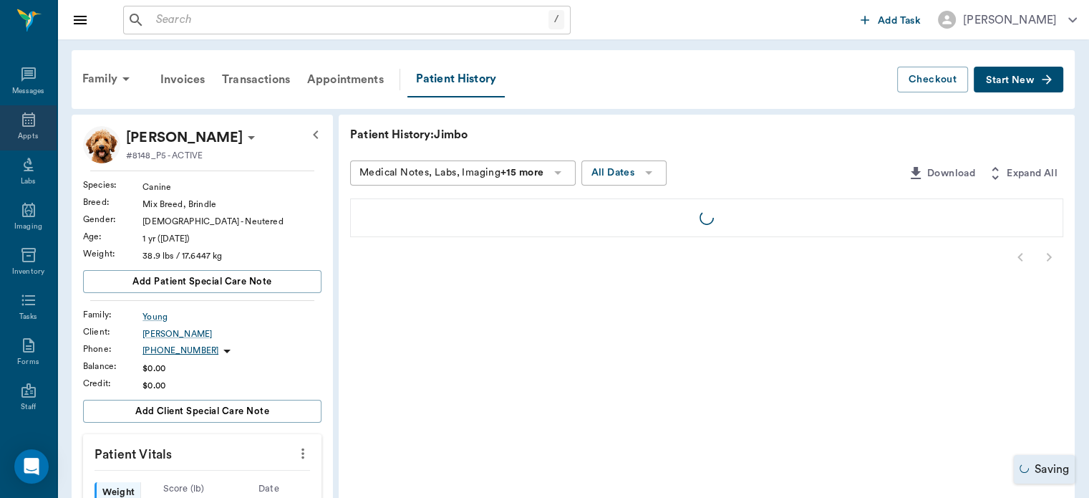
click at [22, 122] on icon at bounding box center [28, 119] width 13 height 14
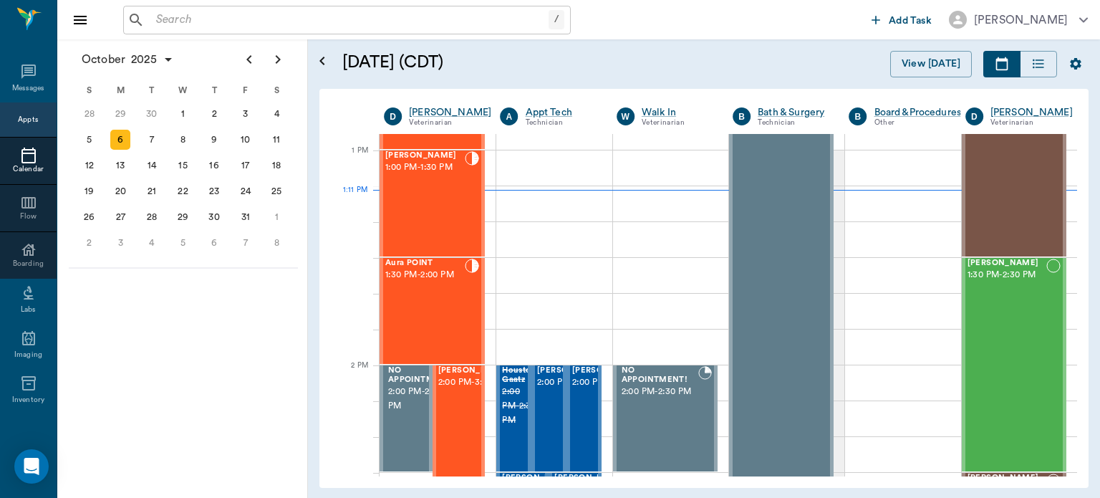
scroll to position [1063, 0]
click at [458, 390] on span "2:00 PM - 3:30 PM" at bounding box center [474, 383] width 72 height 14
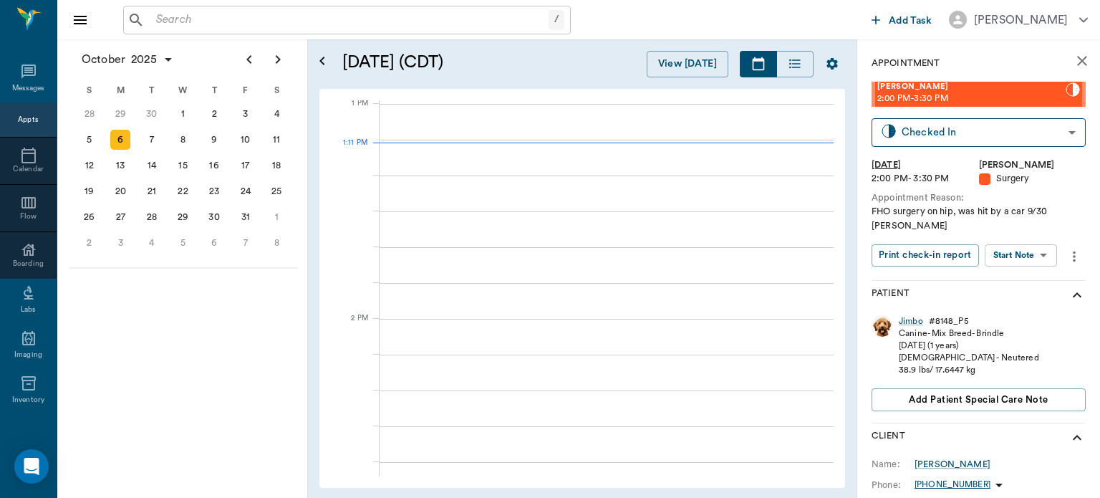
click at [1033, 258] on body "/ ​ Add Task [PERSON_NAME] Nectar Messages Appts Calendar Flow Boarding Labs Im…" at bounding box center [550, 249] width 1100 height 498
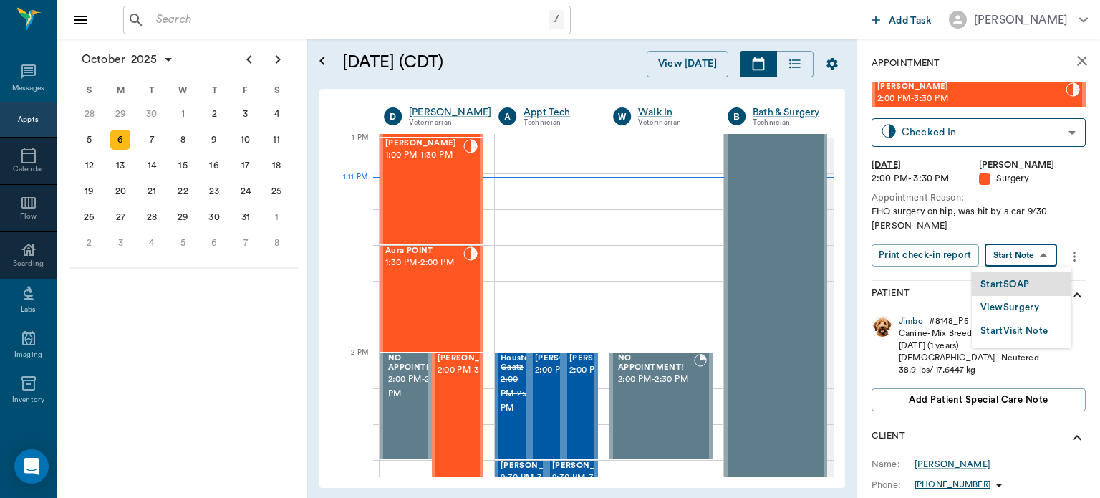
scroll to position [1076, 0]
click at [1028, 306] on button "View Surgery" at bounding box center [1009, 307] width 59 height 16
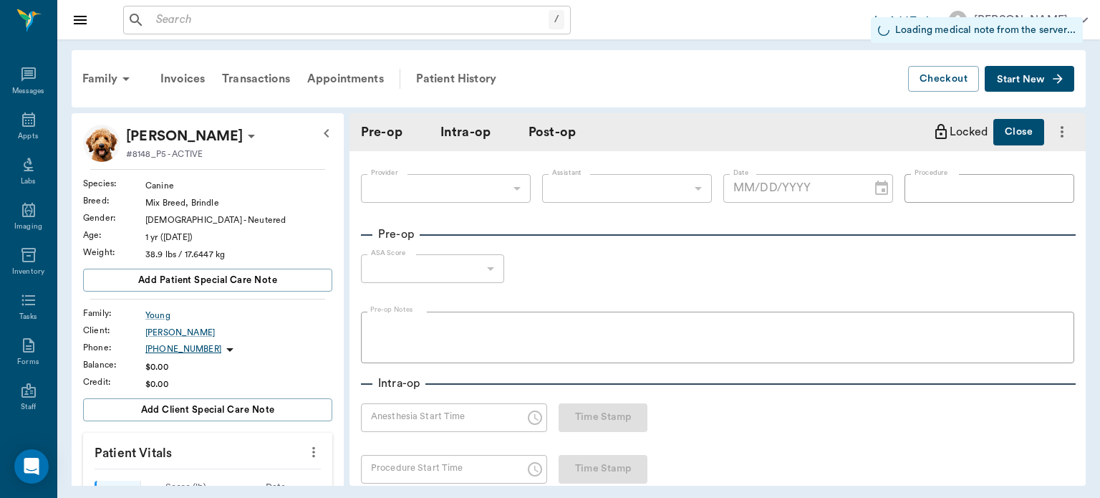
type input "63ec2f075fda476ae8351a4d"
type input "63ec2e7e52e12b0ba117b124"
type input "[MEDICAL_DATA]"
type input "1"
radio input "true"
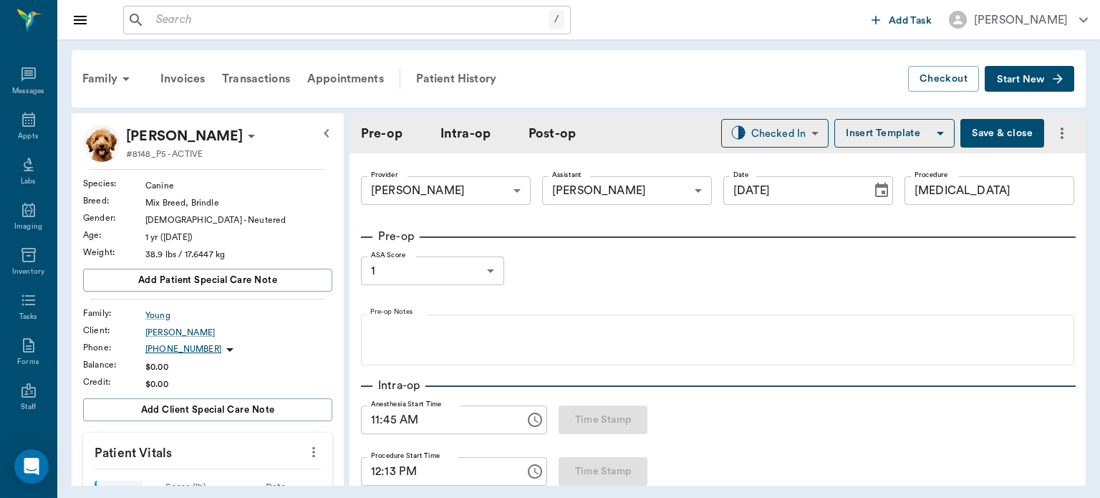
type input "[DATE]"
type input "11:45 AM"
type input "12:13 PM"
type input "01:03 PM"
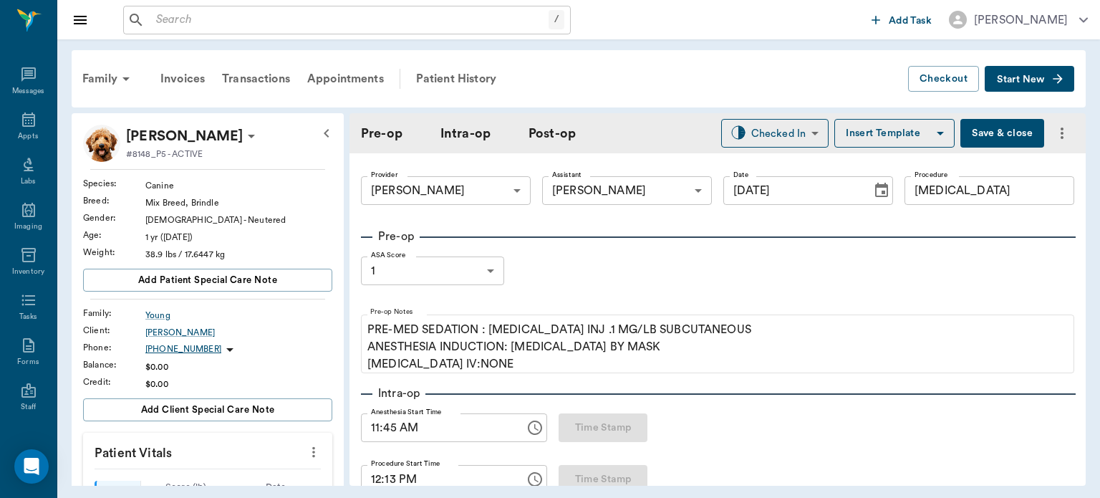
type input "98"
type input "101"
type input "8"
type input "99"
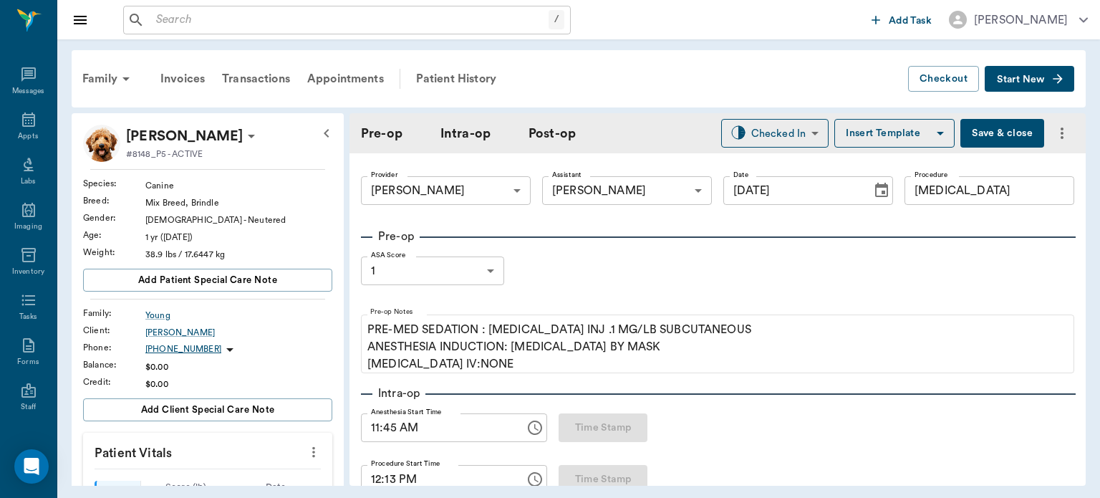
type input "7"
type input "99"
type input "100"
type input "18"
type input "99"
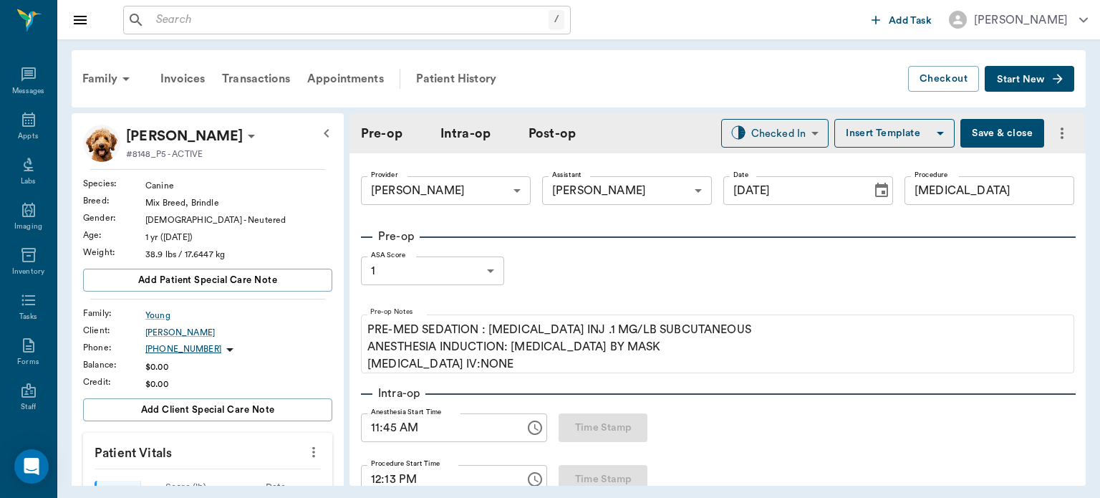
type input "95"
type input "8"
type input "99"
type input "93"
type input "5"
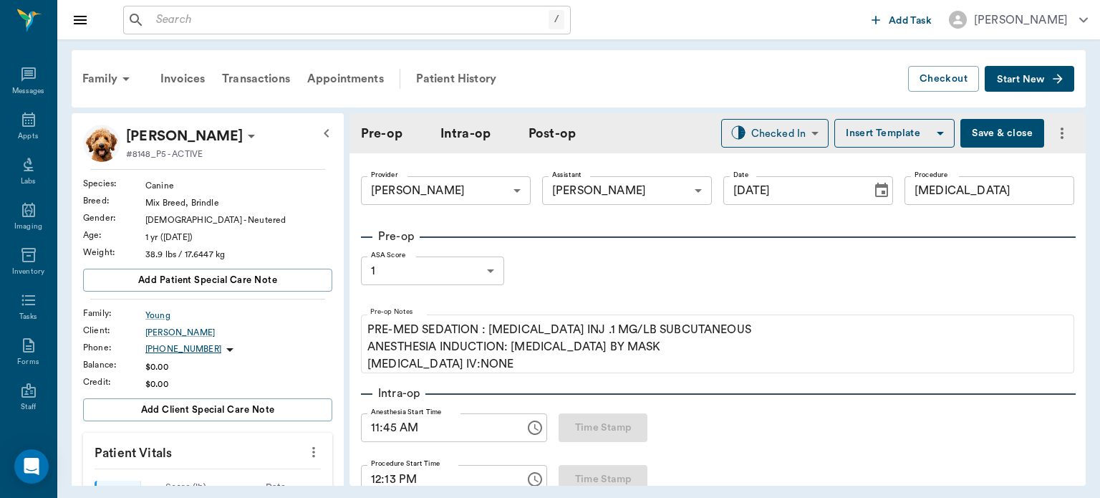
type input "85"
type input "99"
type input "95"
type input "8"
type input "100"
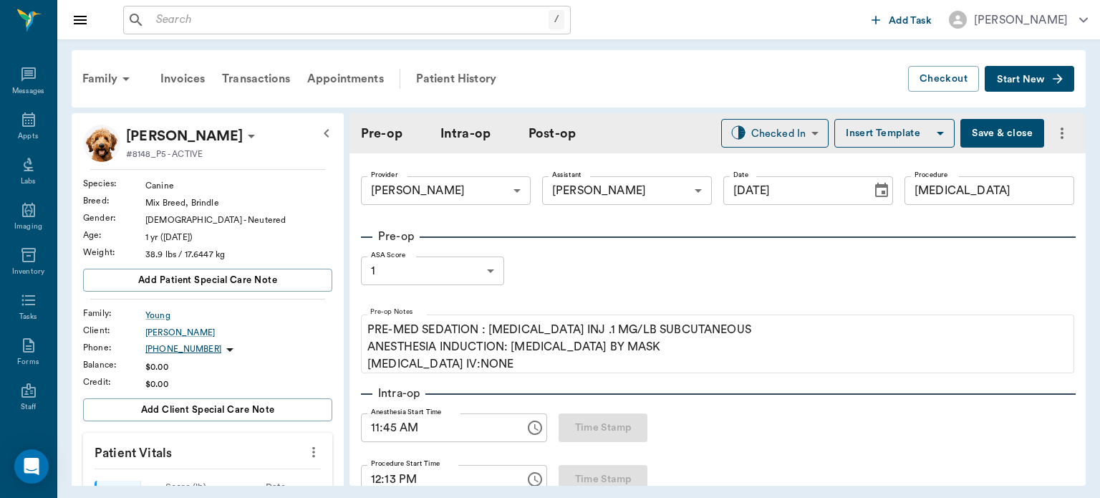
type input "93"
type input "5"
type input "100"
type input "92"
type input "5"
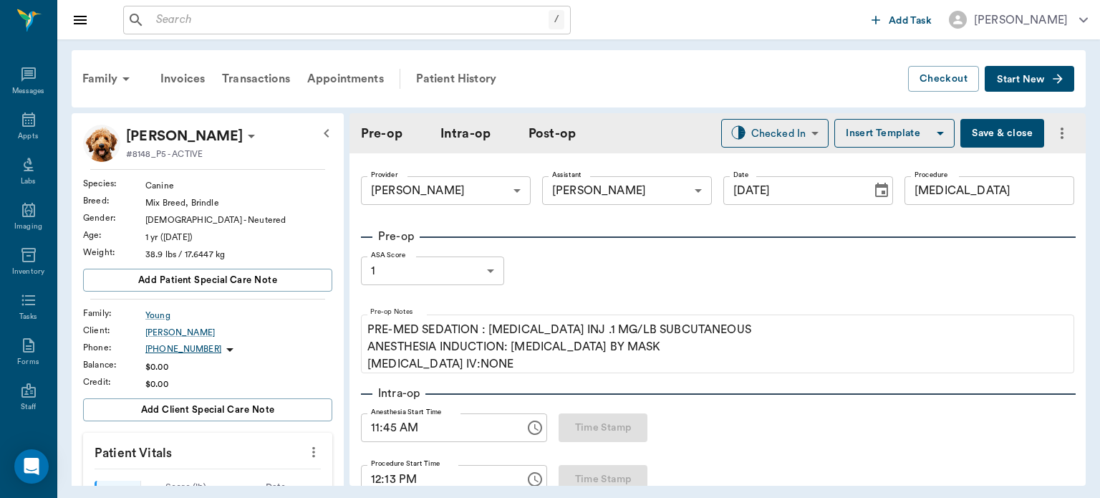
type input "100"
type input "91"
type input "4"
type input "100"
type input "88"
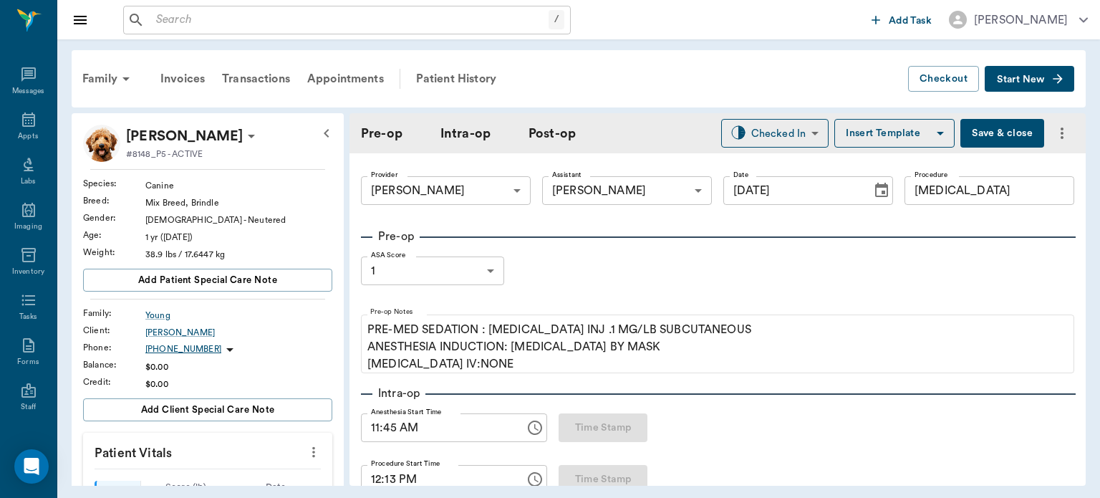
type input "7"
type input "84"
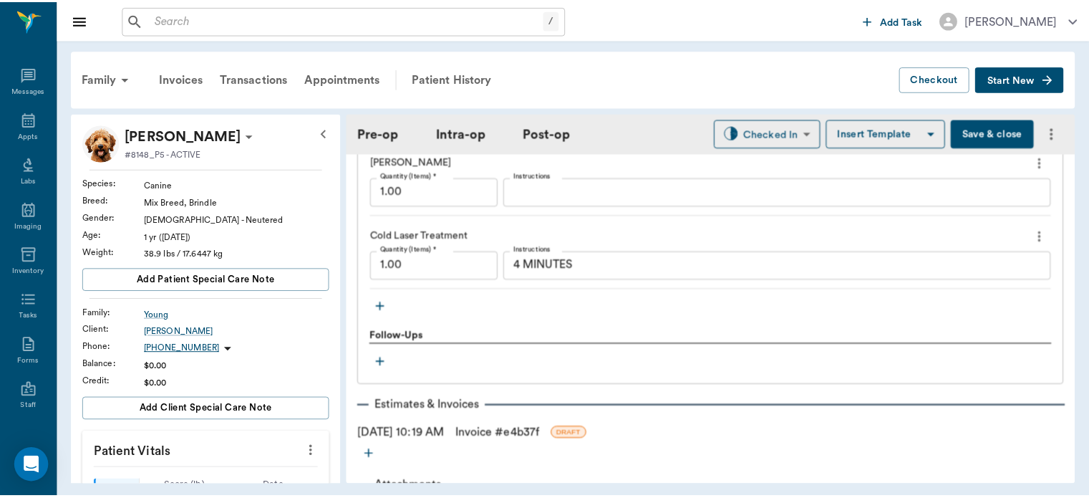
scroll to position [1945, 0]
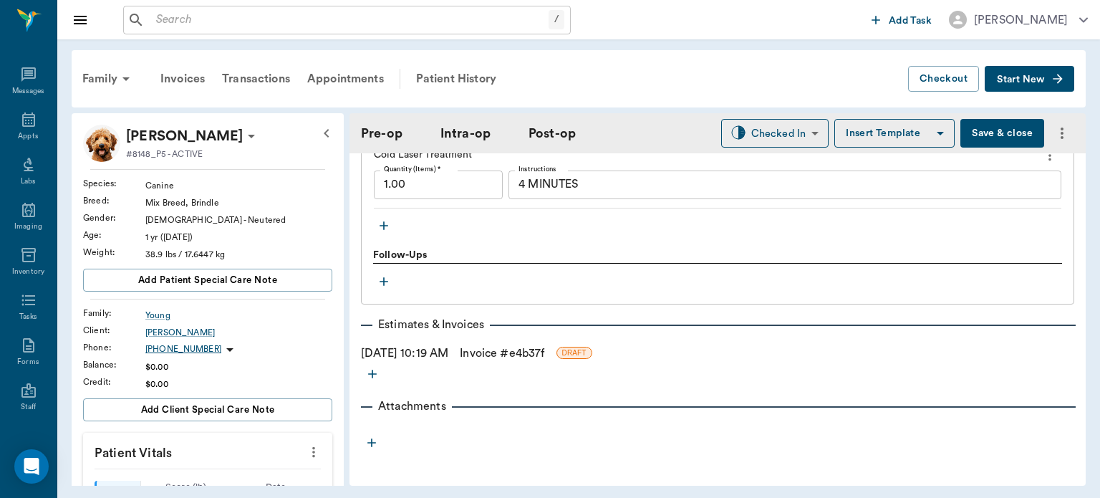
click at [544, 344] on link "Invoice # e4b37f" at bounding box center [502, 352] width 85 height 17
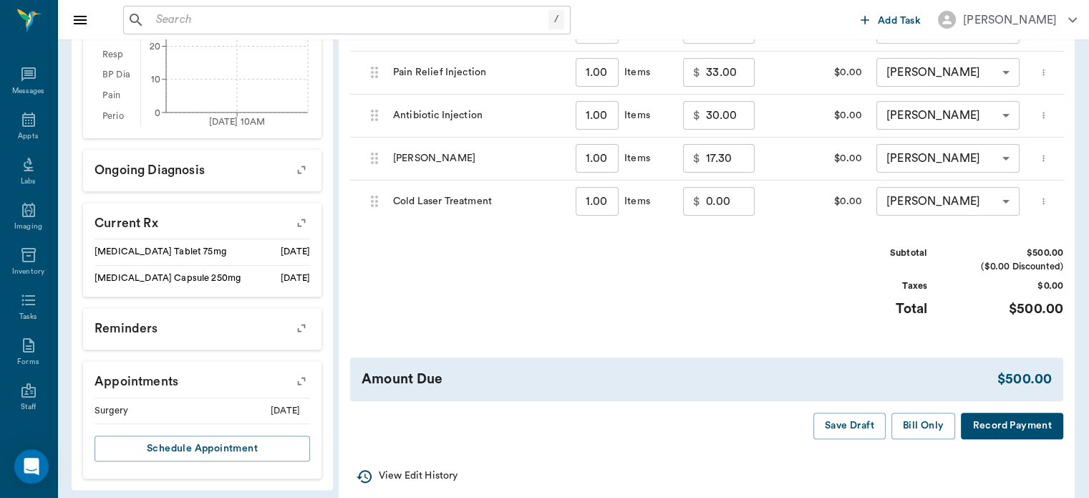
scroll to position [549, 0]
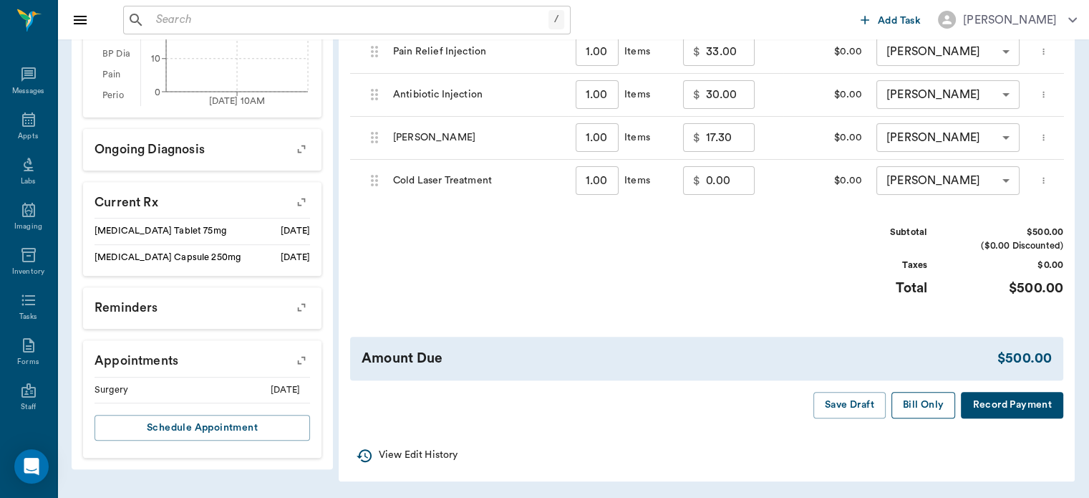
click at [914, 404] on button "Bill Only" at bounding box center [924, 405] width 64 height 26
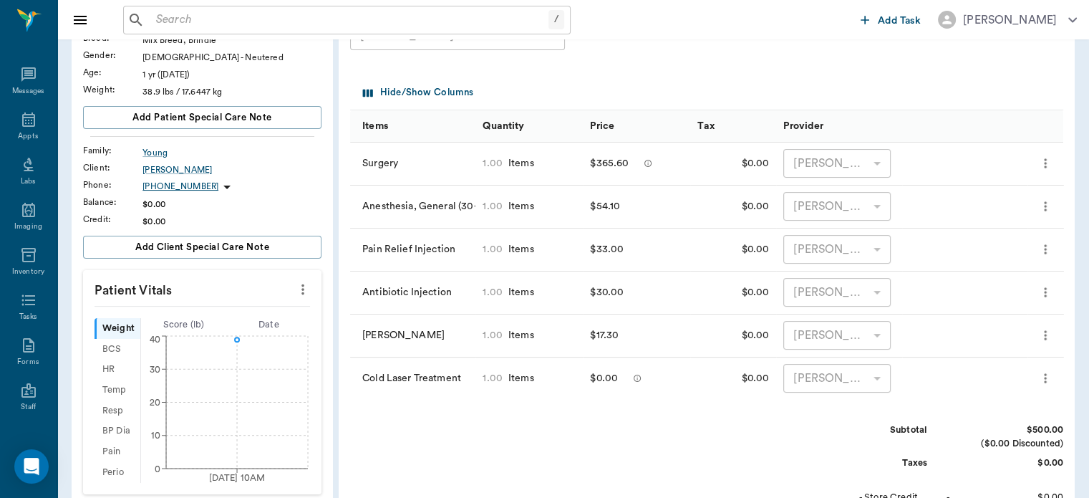
scroll to position [0, 0]
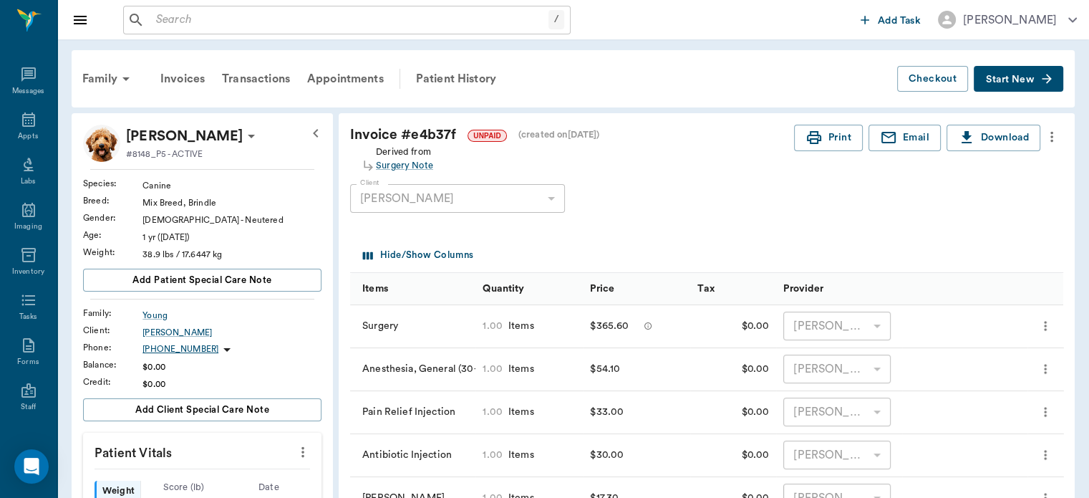
click at [1025, 66] on button "Start New" at bounding box center [1019, 79] width 90 height 26
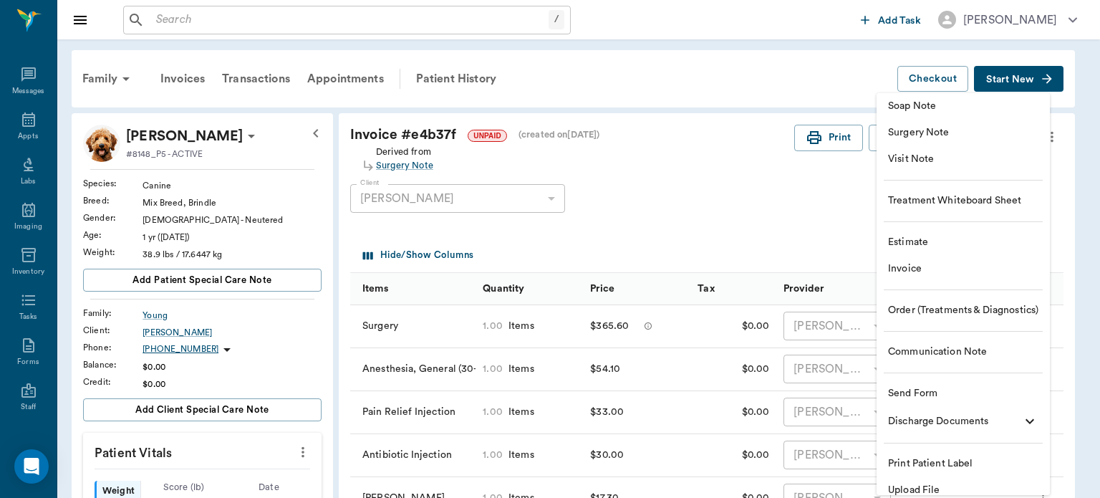
click at [932, 269] on span "Invoice" at bounding box center [963, 268] width 150 height 15
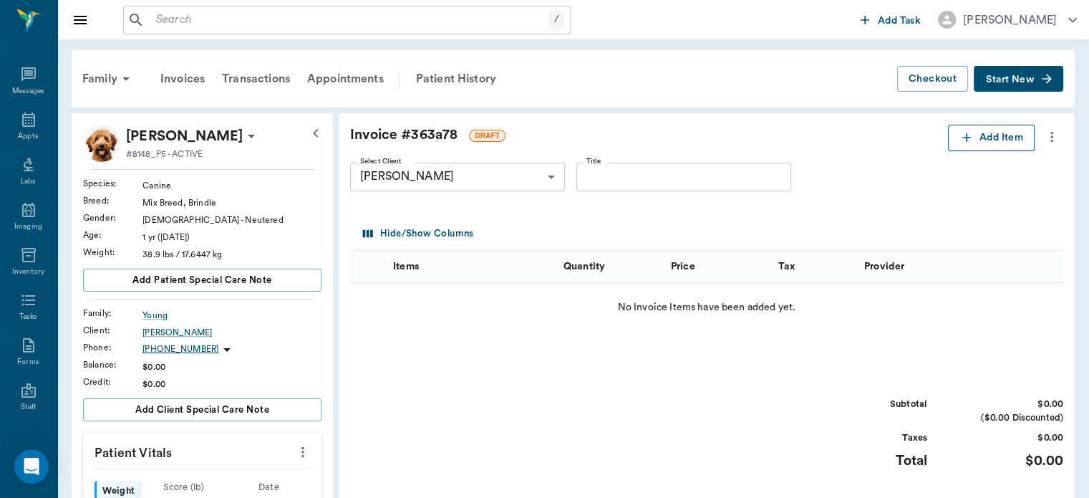
click at [991, 135] on button "Add Item" at bounding box center [991, 138] width 87 height 26
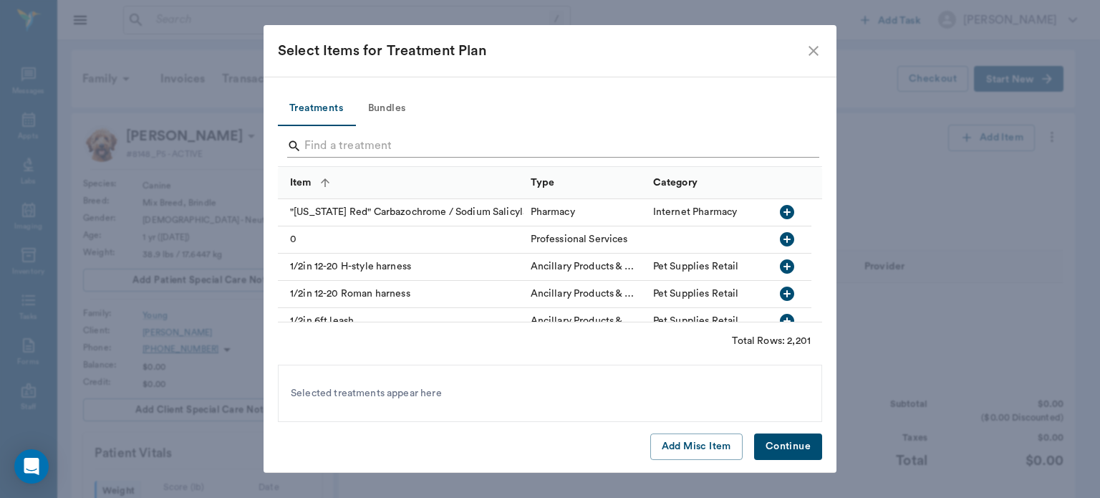
click at [341, 140] on input "Search" at bounding box center [550, 146] width 493 height 23
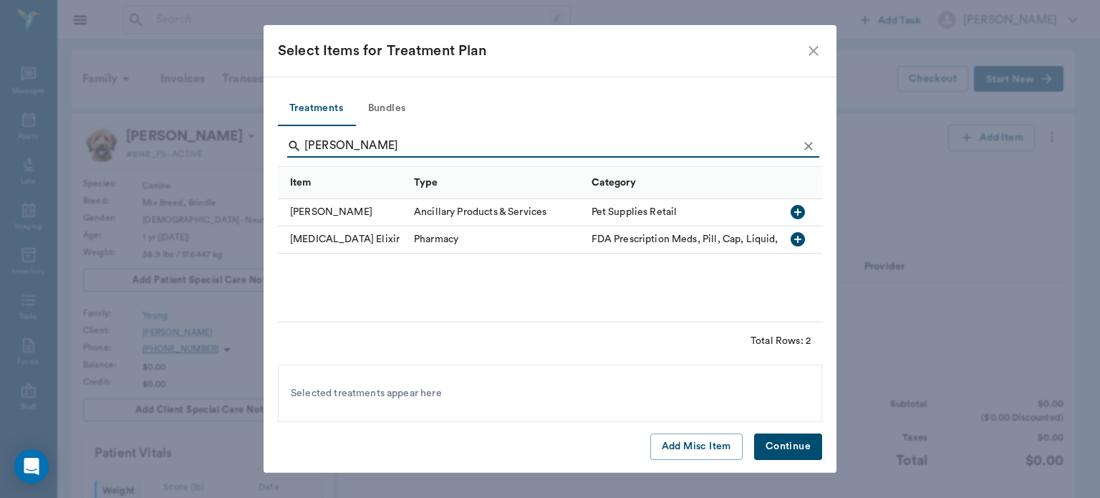
type input "ELIZ"
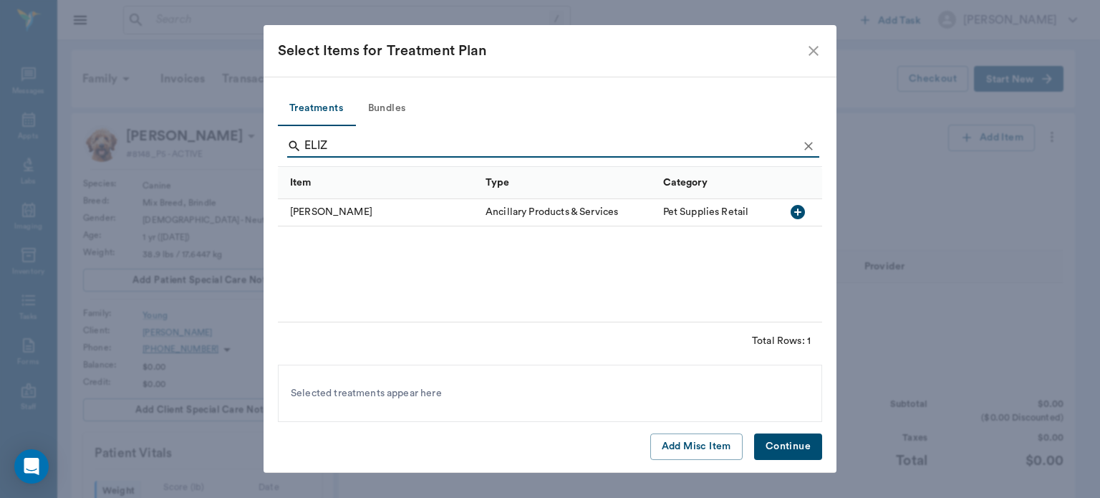
click at [790, 447] on button "Continue" at bounding box center [788, 446] width 68 height 26
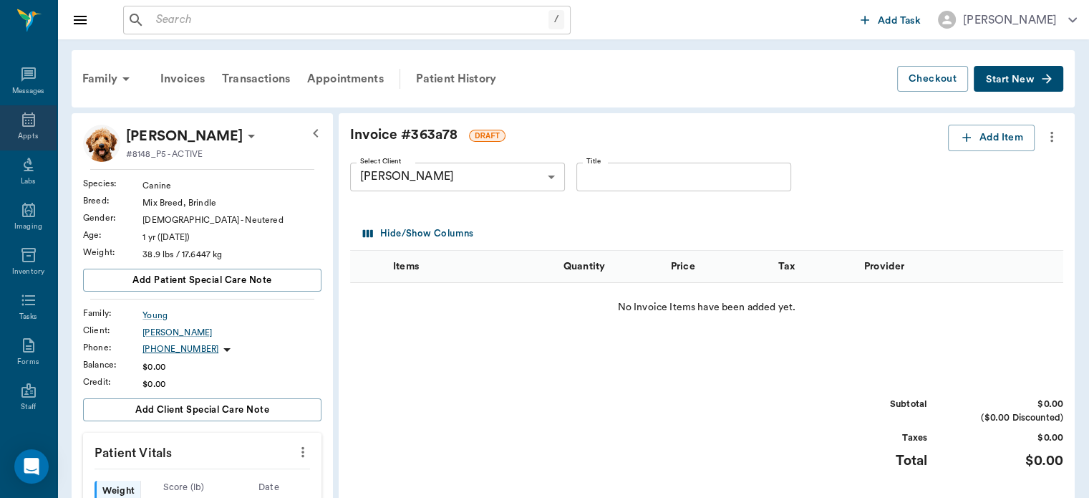
click at [21, 119] on icon at bounding box center [28, 119] width 17 height 17
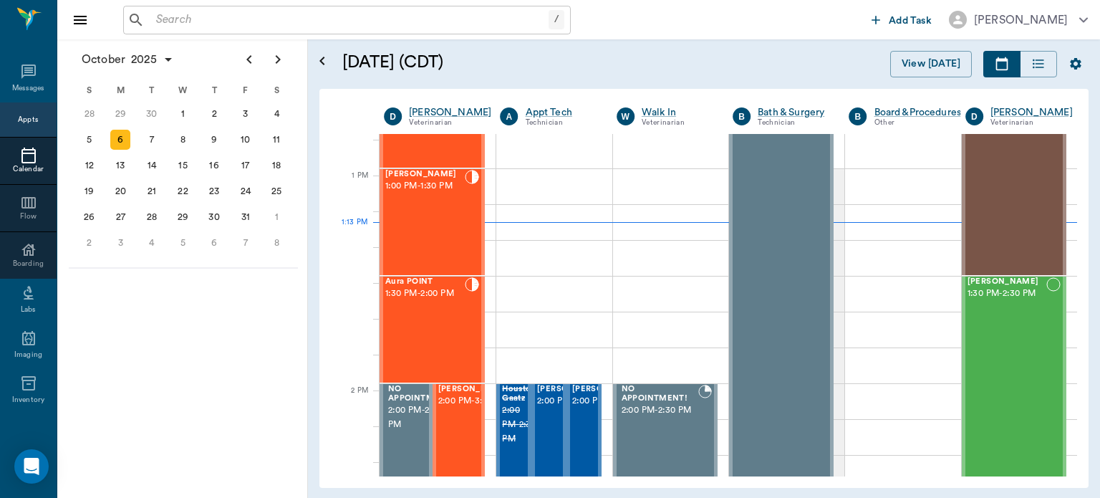
scroll to position [1056, 0]
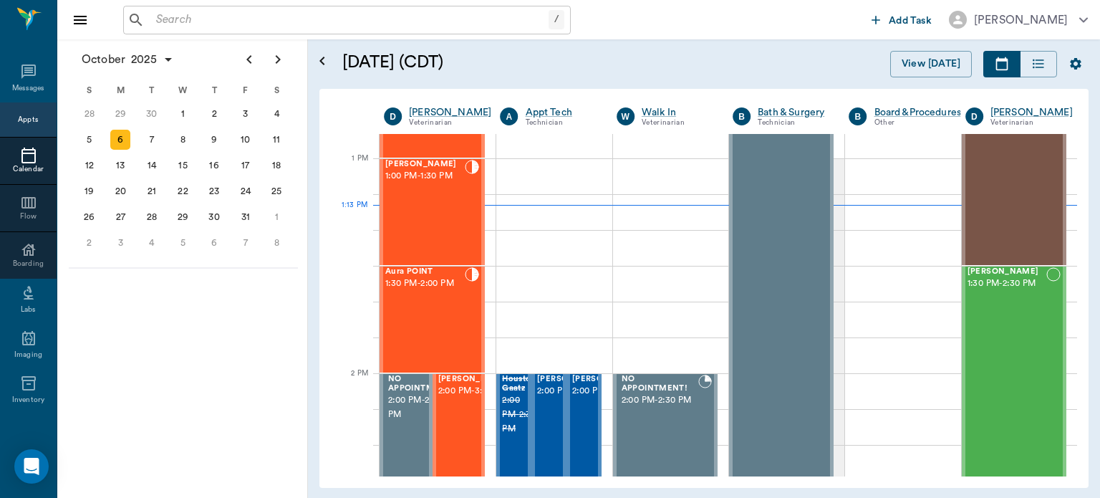
click at [457, 398] on span "2:00 PM - 3:30 PM" at bounding box center [474, 391] width 72 height 14
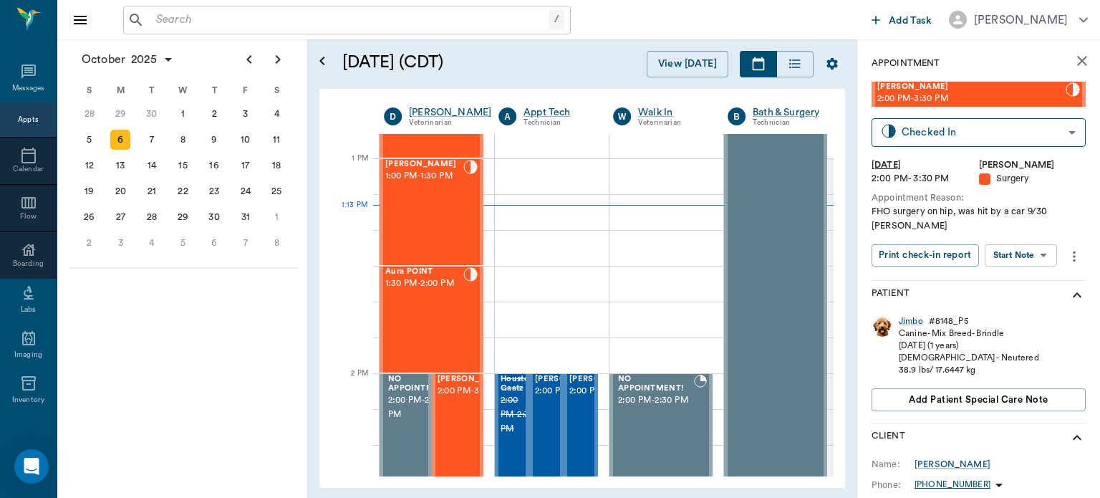
click at [1033, 254] on body "/ ​ Add Task [PERSON_NAME] Nectar Messages Appts Calendar Flow Boarding Labs Im…" at bounding box center [550, 249] width 1100 height 498
click at [1037, 306] on button "View Surgery" at bounding box center [1009, 307] width 59 height 16
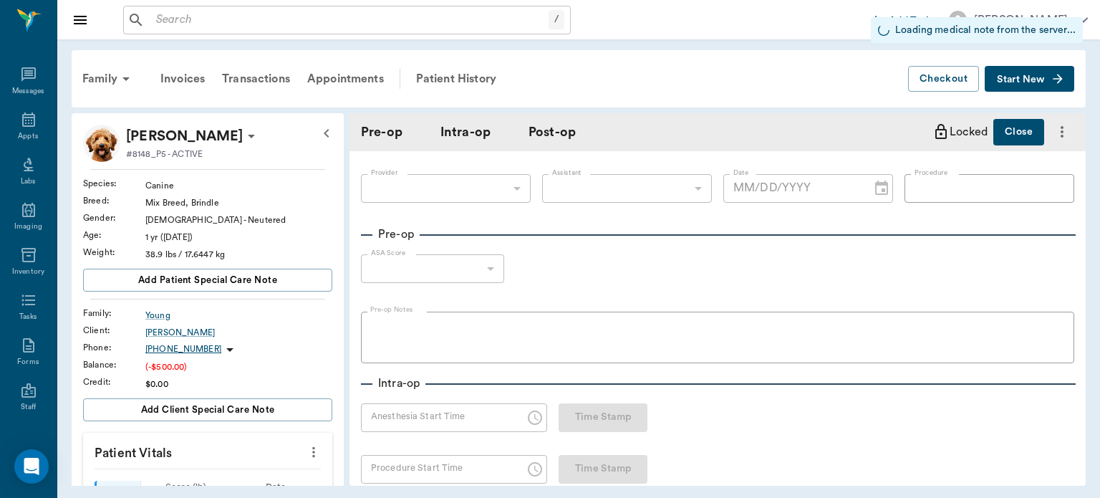
type input "63ec2f075fda476ae8351a4d"
type input "63ec2e7e52e12b0ba117b124"
type input "[MEDICAL_DATA]"
type input "1"
radio input "true"
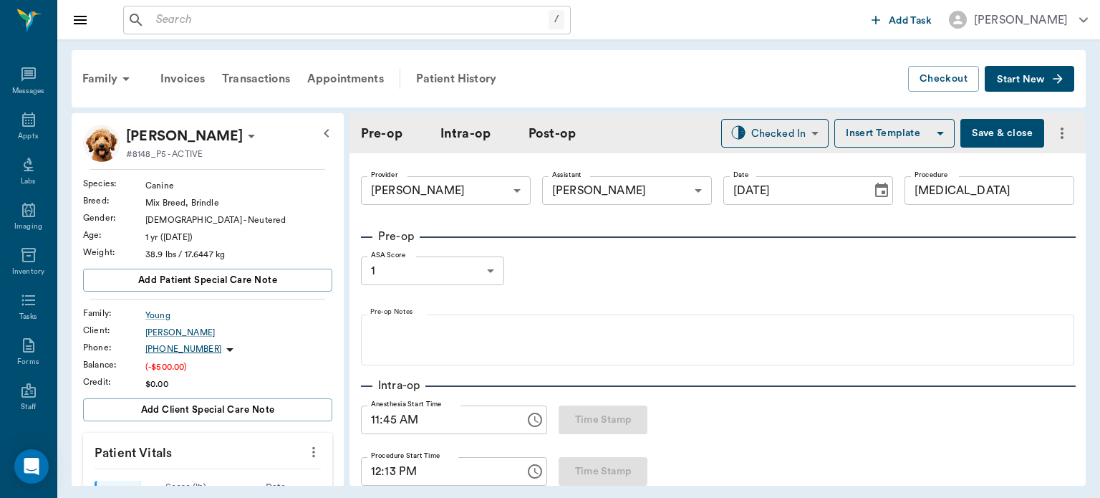
type input "[DATE]"
type input "11:45 AM"
type input "12:13 PM"
type input "01:03 PM"
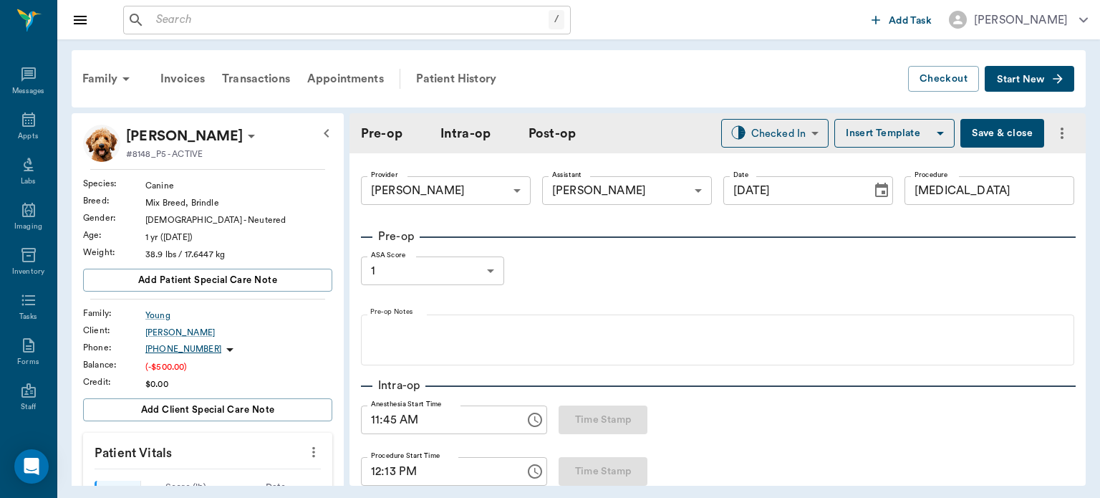
type input "98"
type input "101"
type input "8"
type input "99"
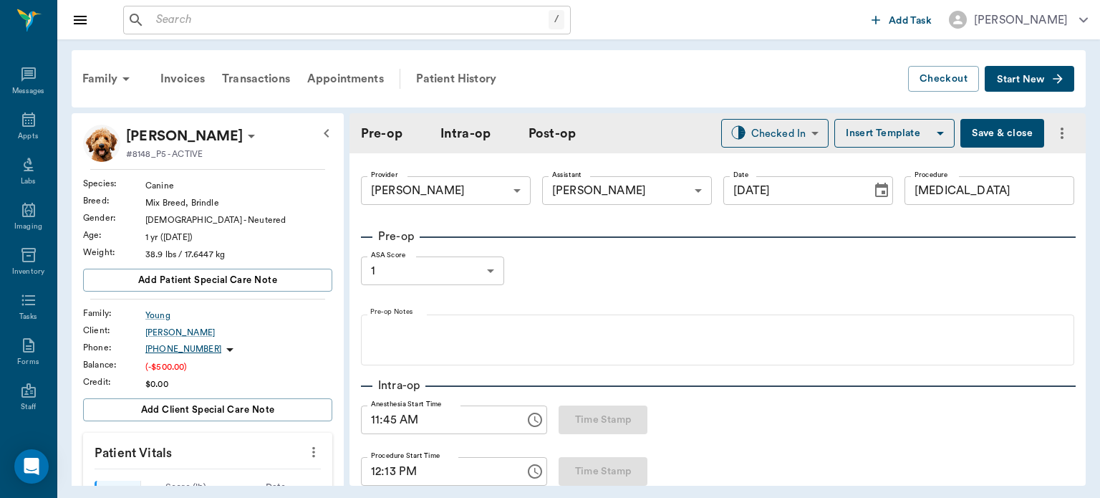
type input "7"
type input "99"
type input "100"
type input "18"
type input "99"
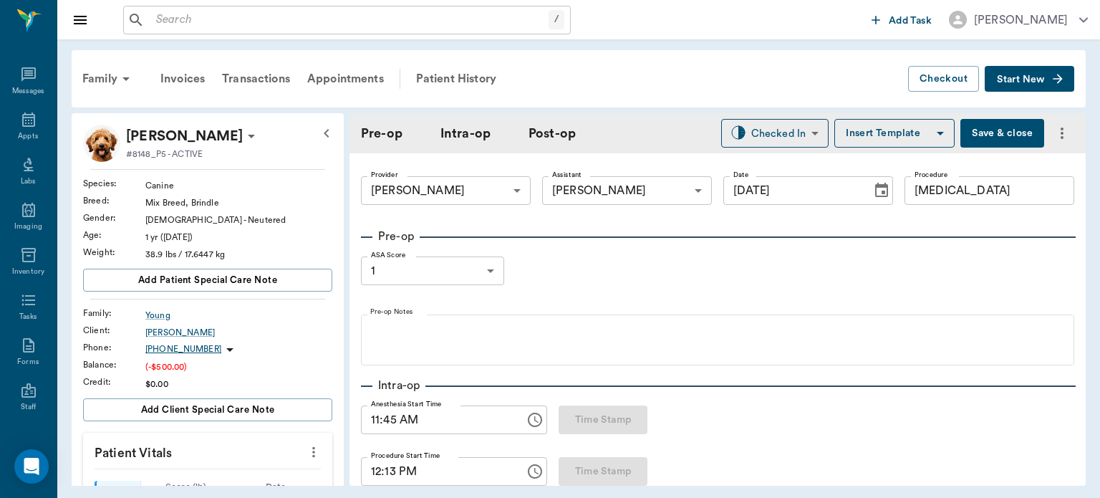
type input "95"
type input "8"
type input "99"
type input "93"
type input "5"
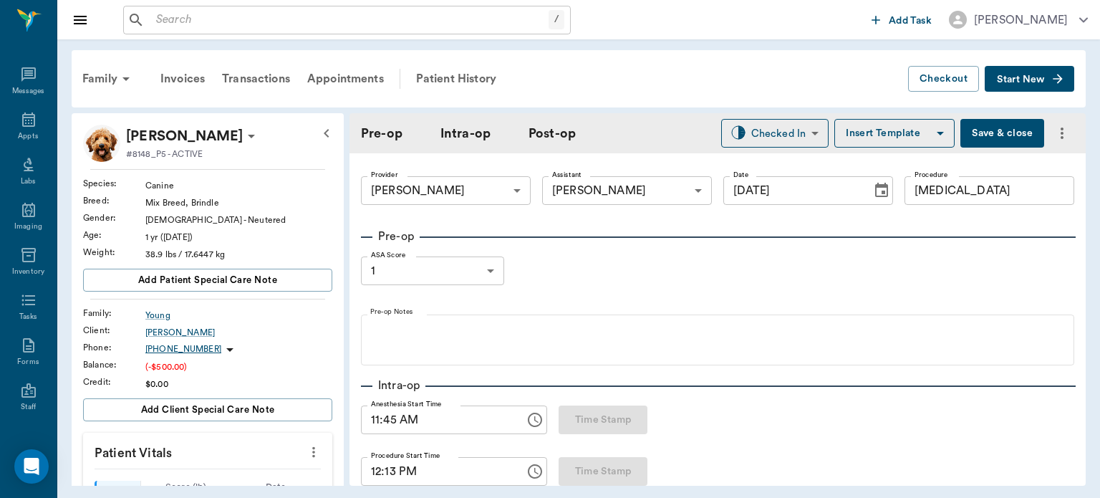
type input "85"
type input "99"
type input "95"
type input "8"
type input "100"
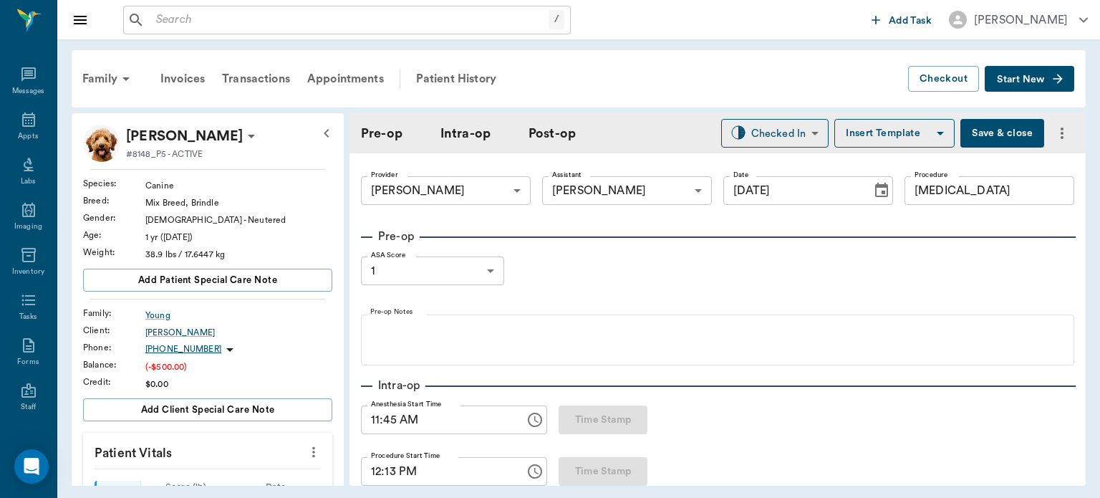
type input "93"
type input "5"
type input "100"
type input "92"
type input "5"
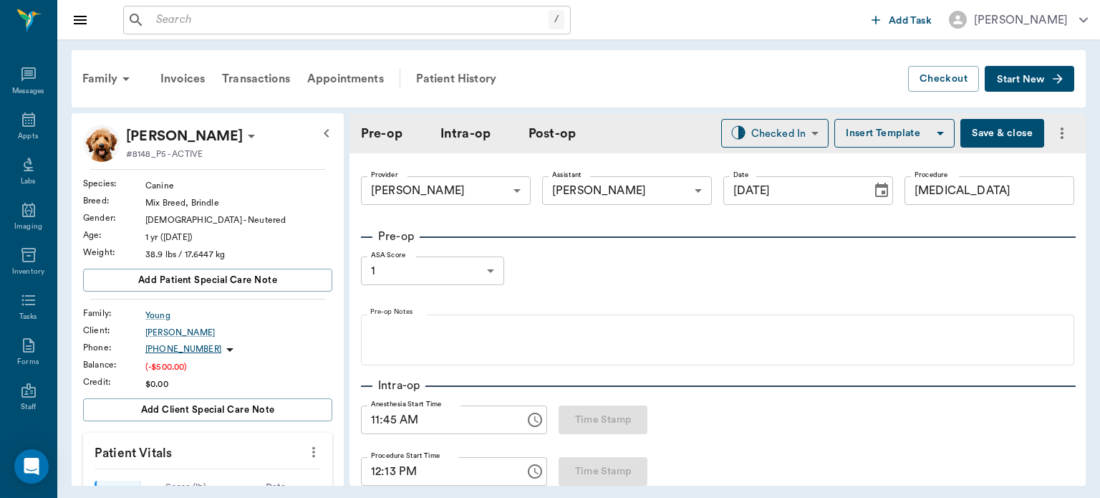
type input "100"
type input "91"
type input "4"
type input "100"
type input "88"
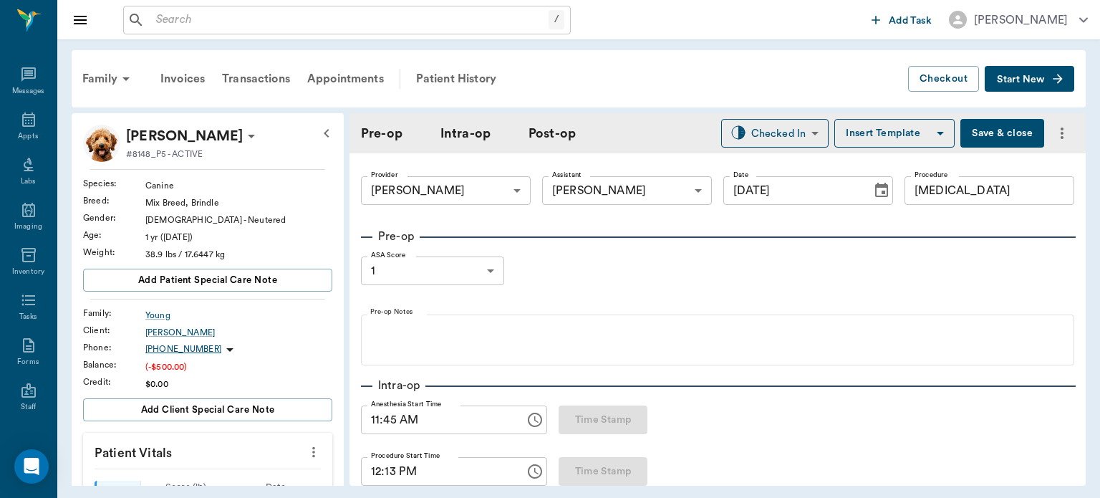
type input "7"
type input "84"
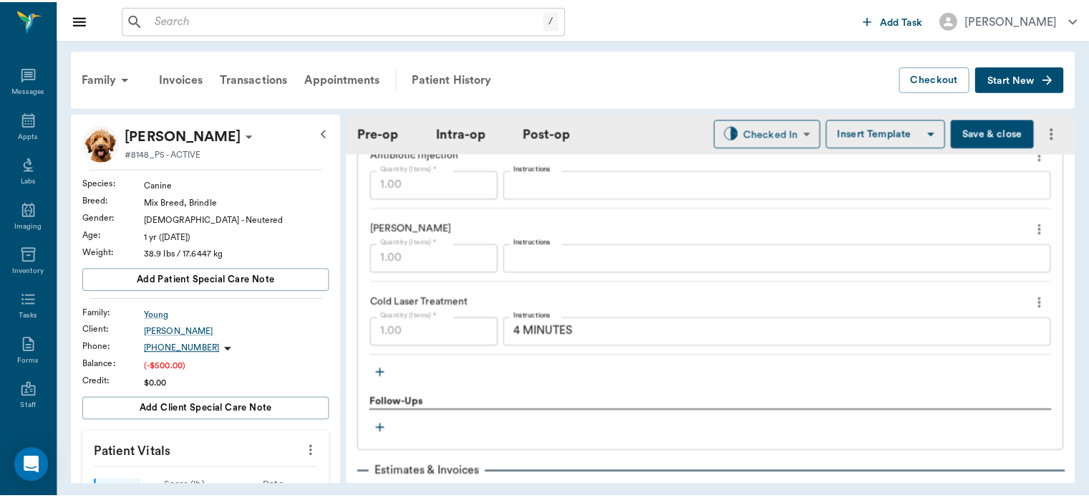
scroll to position [1945, 0]
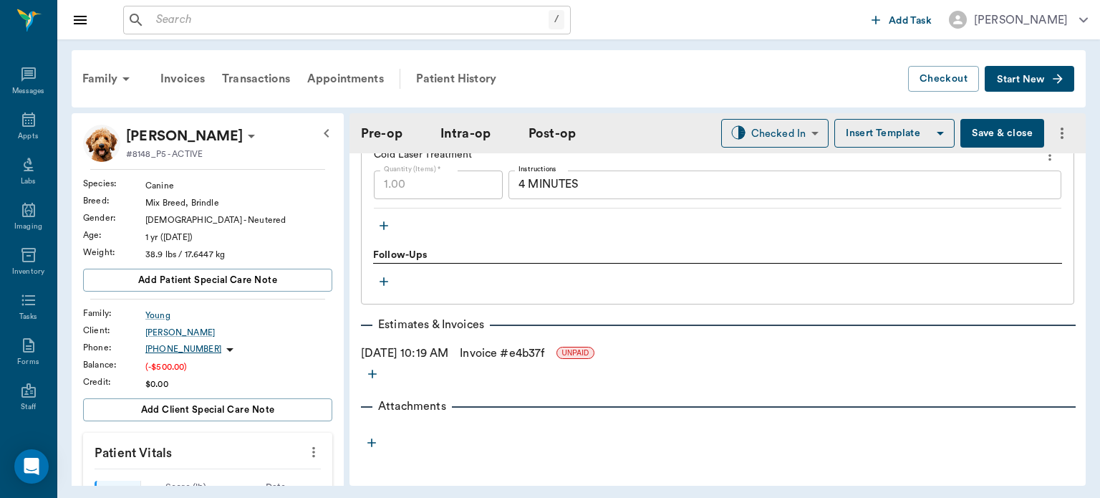
click at [542, 350] on link "Invoice # e4b37f" at bounding box center [502, 352] width 85 height 17
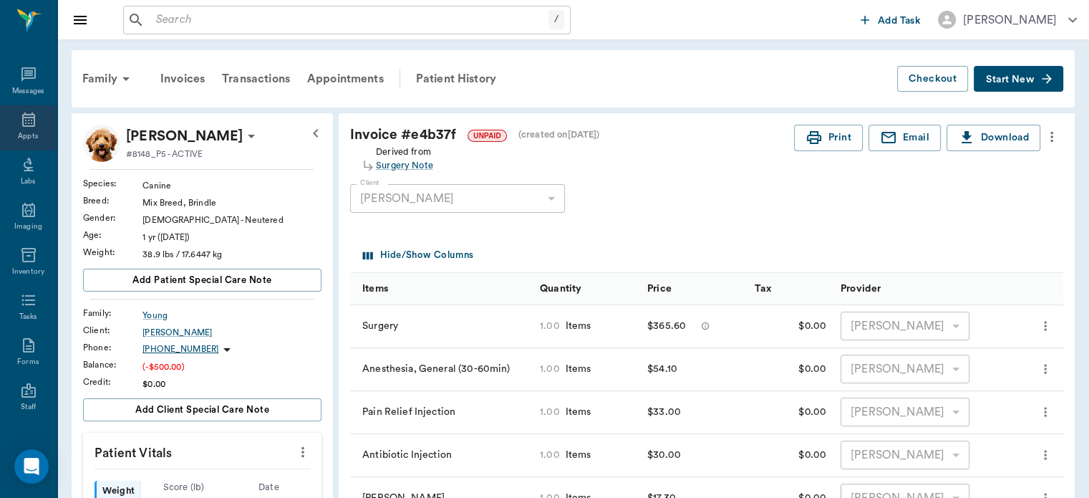
click at [28, 126] on icon at bounding box center [28, 119] width 13 height 14
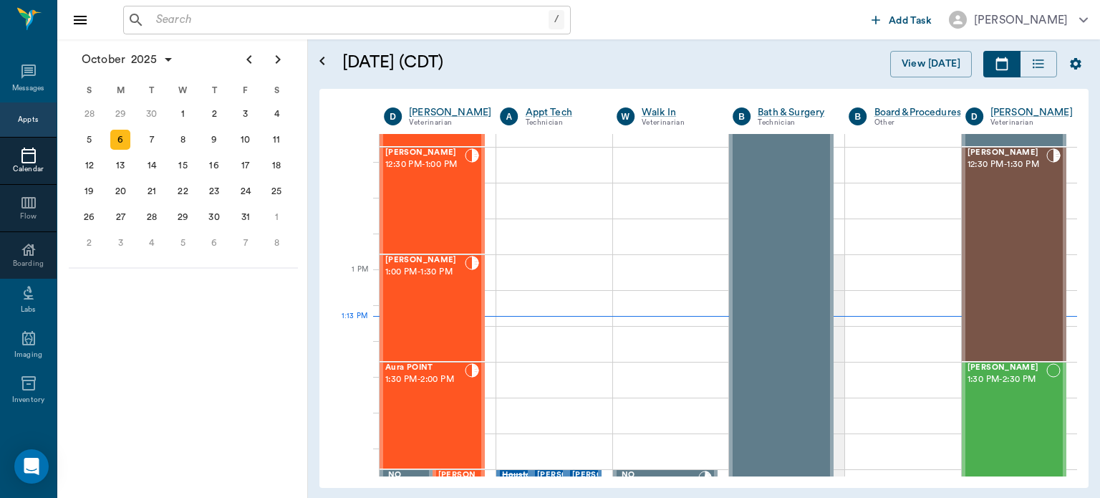
scroll to position [937, 0]
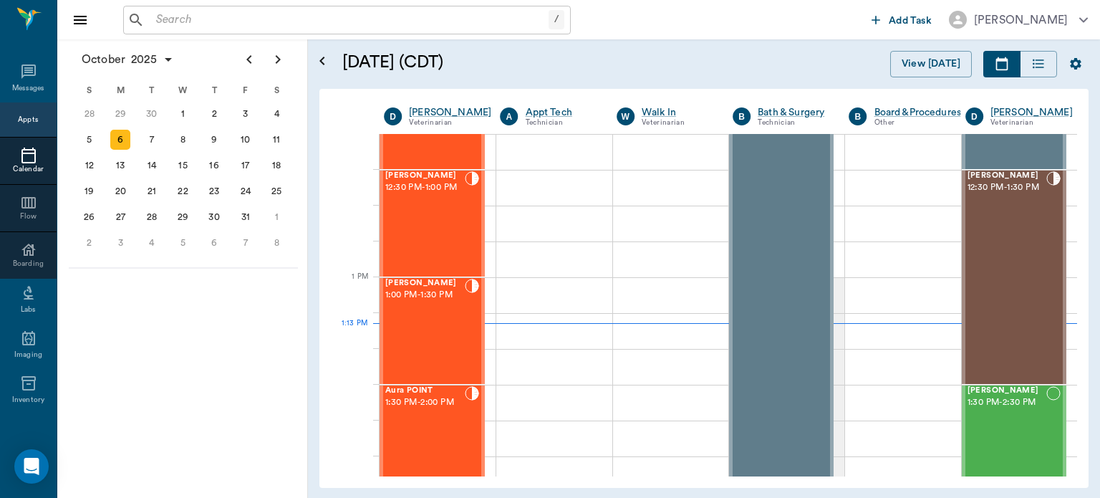
click at [433, 219] on div "[PERSON_NAME] 12:30 PM - 1:00 PM" at bounding box center [424, 223] width 79 height 105
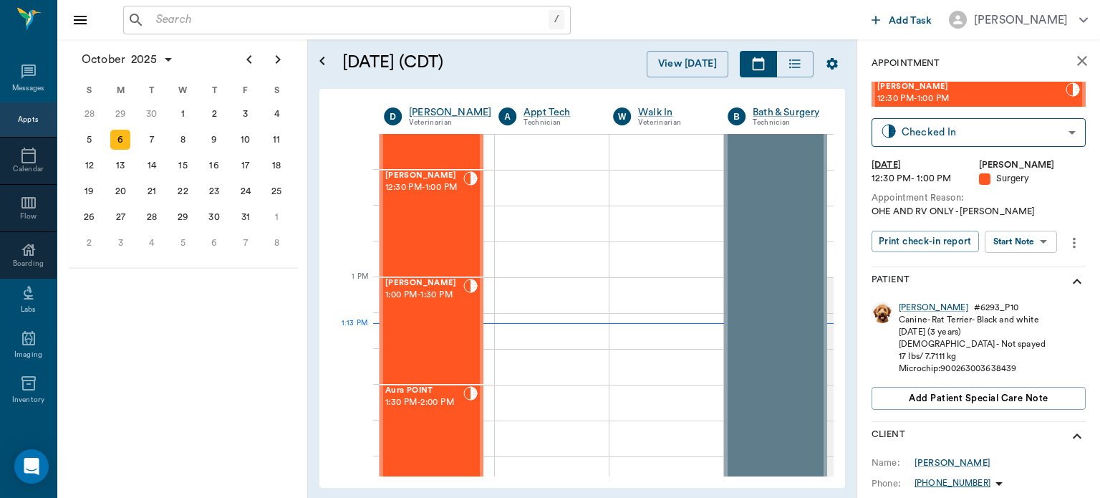
click at [1046, 246] on body "/ ​ Add Task [PERSON_NAME] Nectar Messages Appts Calendar Flow Boarding Labs Im…" at bounding box center [550, 249] width 1100 height 498
click at [1036, 295] on button "View Surgery" at bounding box center [1009, 294] width 59 height 16
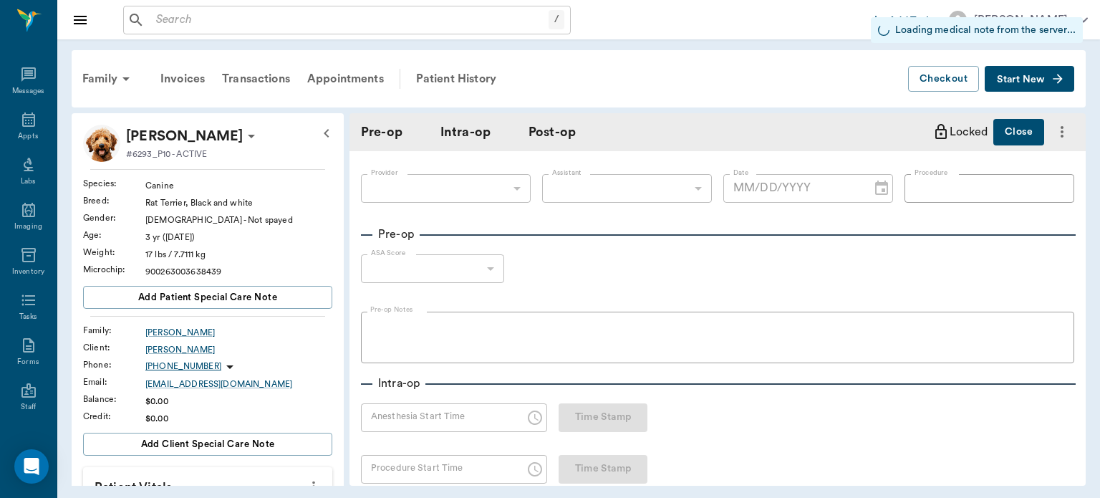
type input "63ec2f075fda476ae8351a4d"
type input "63ec2e7e52e12b0ba117b124"
type input "SPAY"
type input "1"
radio input "true"
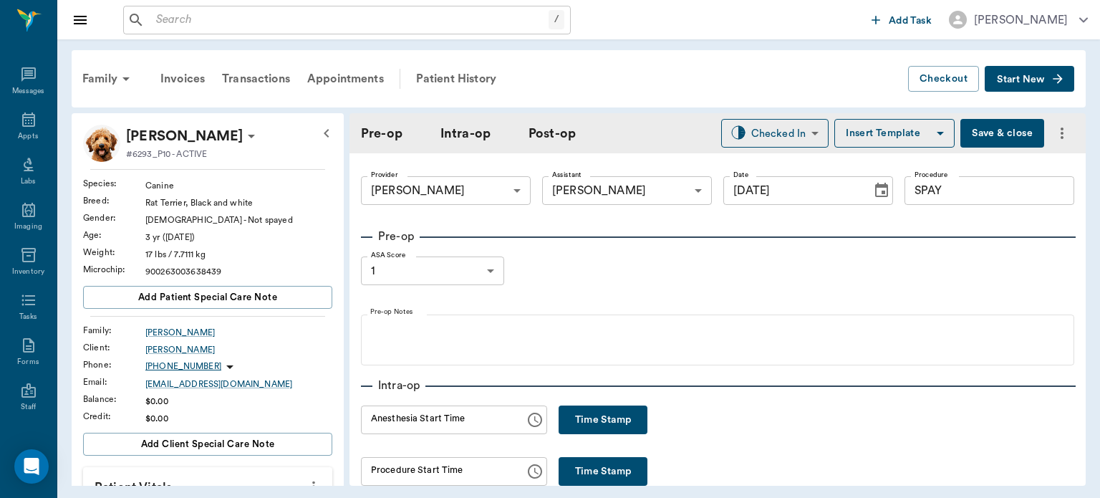
type input "[DATE]"
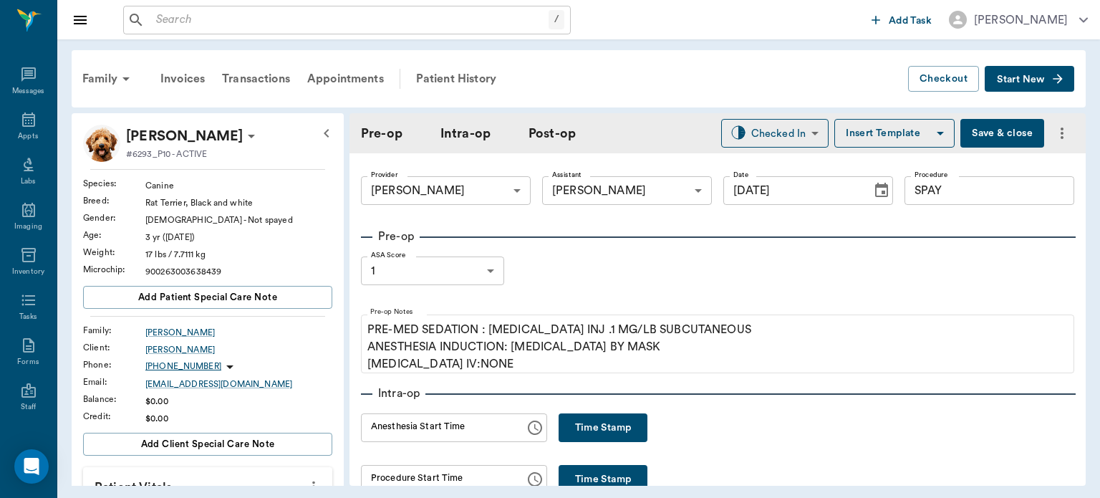
click at [590, 424] on button "Time Stamp" at bounding box center [603, 427] width 89 height 29
click at [390, 427] on input "01:13 PM" at bounding box center [438, 427] width 154 height 29
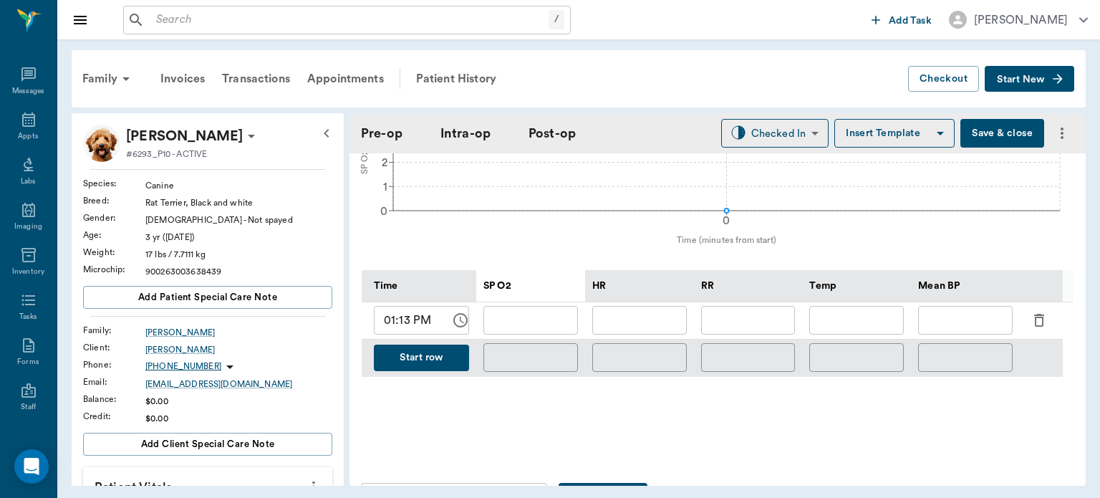
scroll to position [604, 0]
type input "01:08 PM"
click at [407, 323] on input "01:13 PM" at bounding box center [407, 318] width 67 height 29
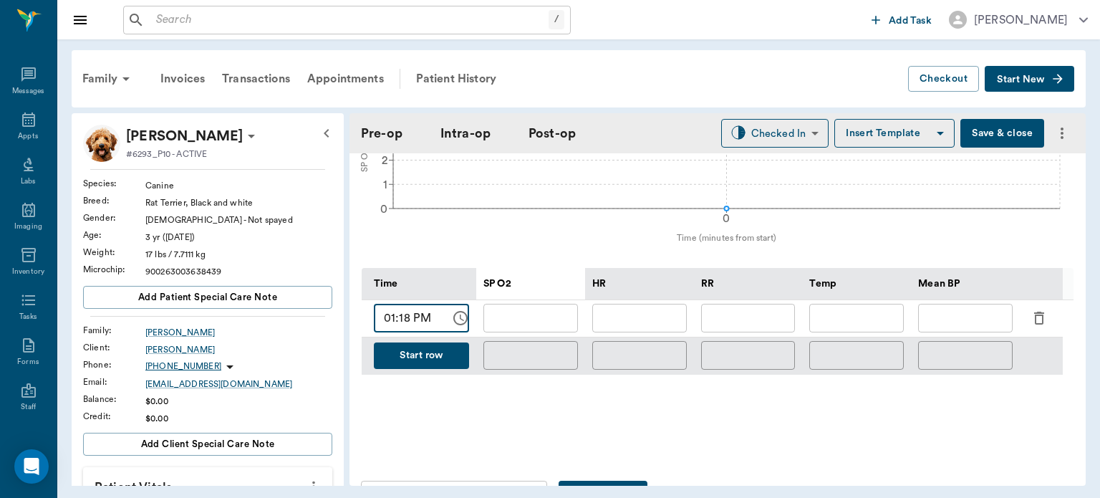
type input "01:18 PM"
click at [642, 325] on input "text" at bounding box center [639, 318] width 95 height 29
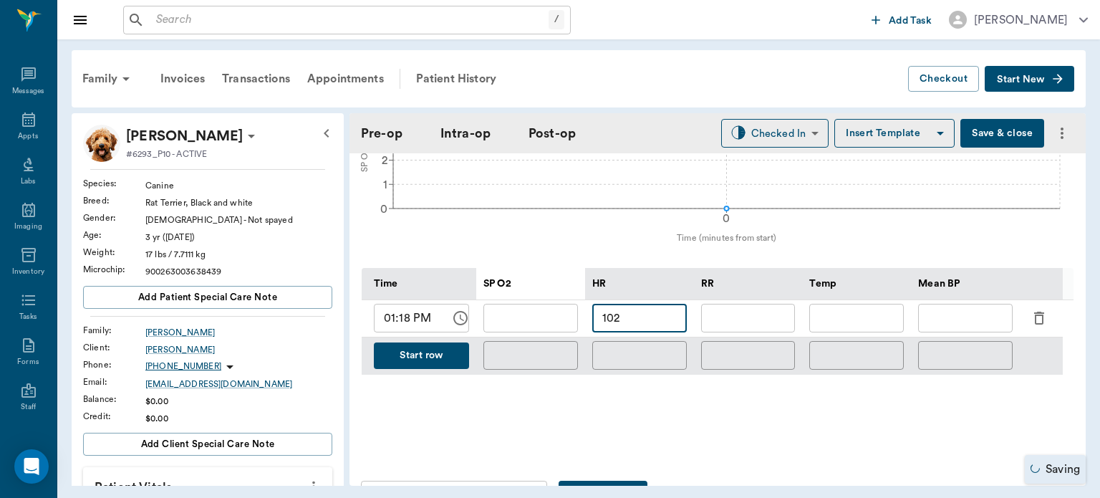
type input "102"
click at [556, 329] on input "text" at bounding box center [530, 318] width 95 height 29
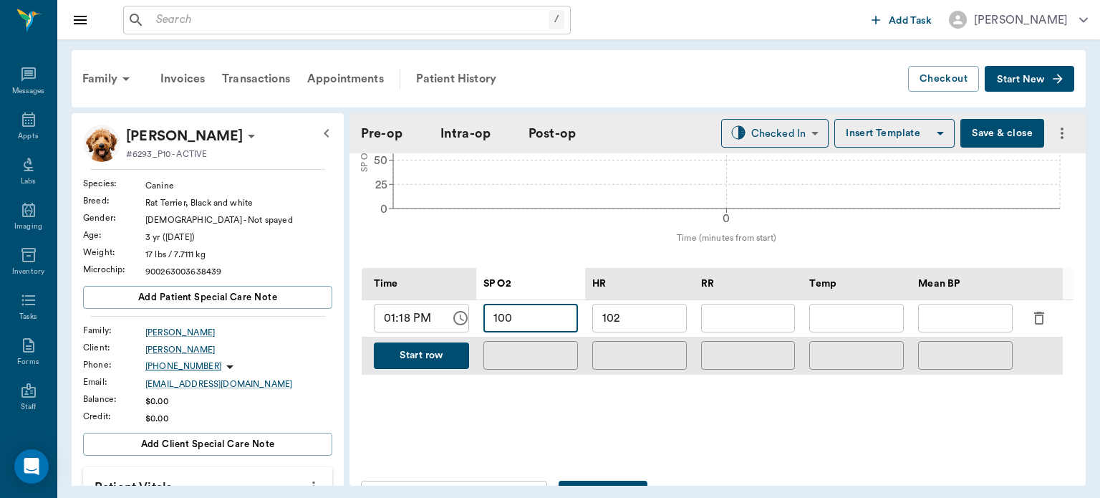
type input "100"
click at [750, 325] on input "text" at bounding box center [748, 318] width 95 height 29
type input "18"
click at [900, 289] on div "Temp" at bounding box center [856, 283] width 95 height 32
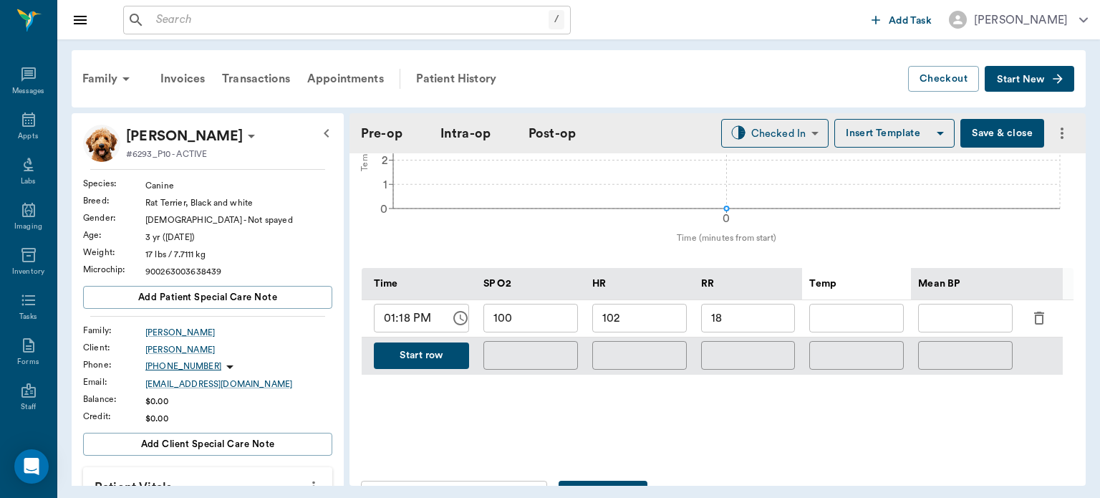
click at [954, 325] on input "text" at bounding box center [965, 318] width 95 height 29
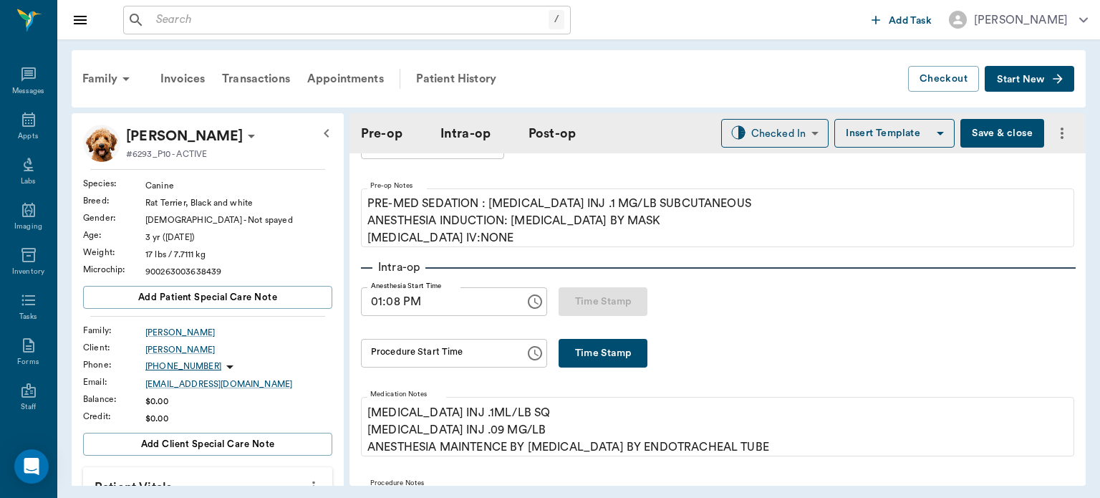
scroll to position [125, 0]
type input "75"
click at [634, 355] on button "Time Stamp" at bounding box center [603, 354] width 89 height 29
type input "01:19 PM"
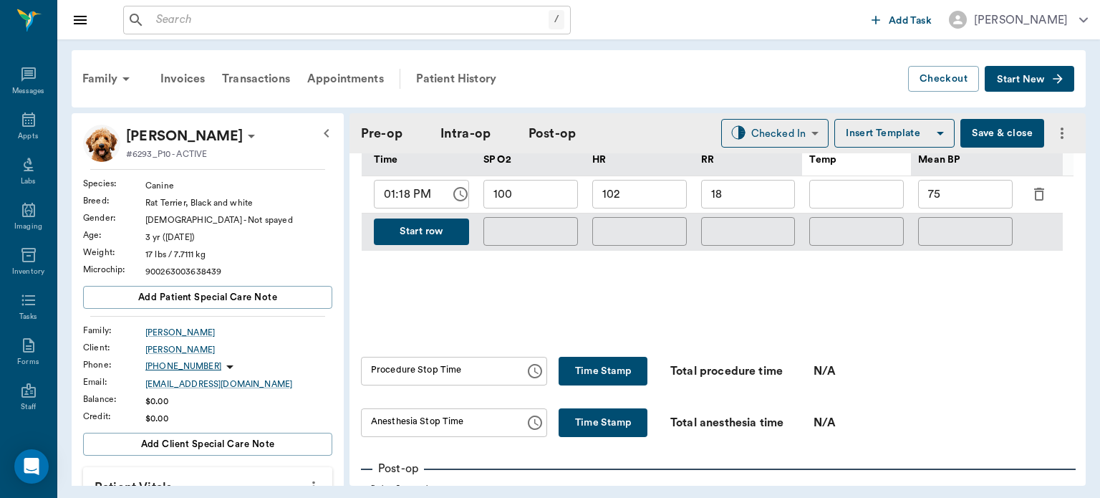
scroll to position [728, 0]
click at [915, 417] on div "Anesthesia Stop Time Anesthesia Stop Time Time Stamp Total anesthesia time N/A" at bounding box center [717, 421] width 713 height 29
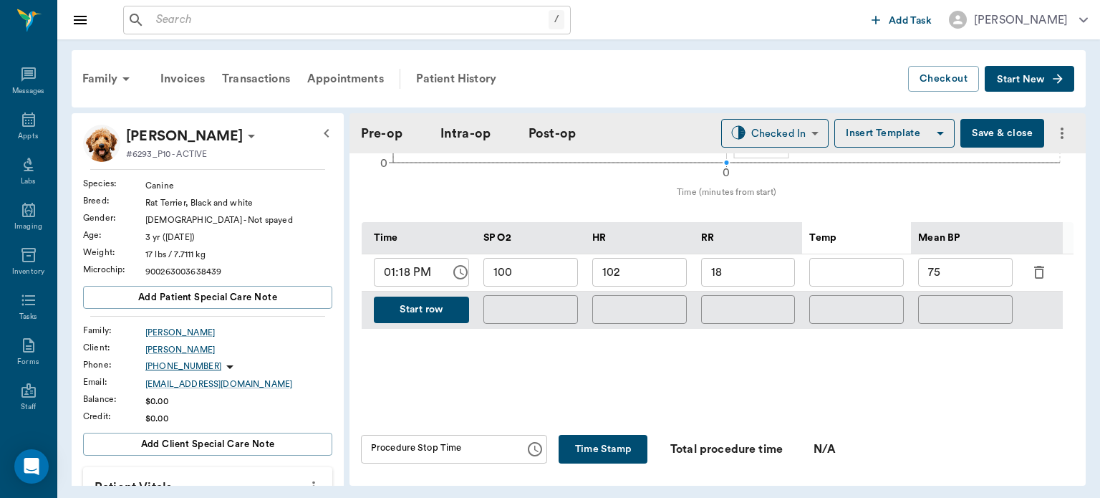
scroll to position [647, 0]
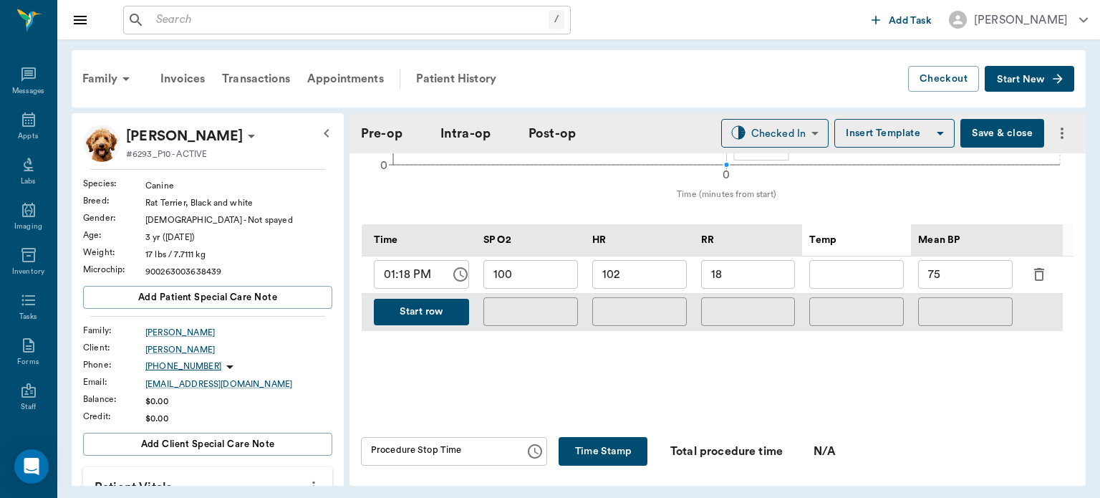
click at [928, 433] on div "Intra-op Anesthesia Start Time 01:08 PM Anesthesia Start Time Time Stamp Proced…" at bounding box center [717, 126] width 713 height 779
click at [431, 318] on button "Start row" at bounding box center [421, 312] width 95 height 26
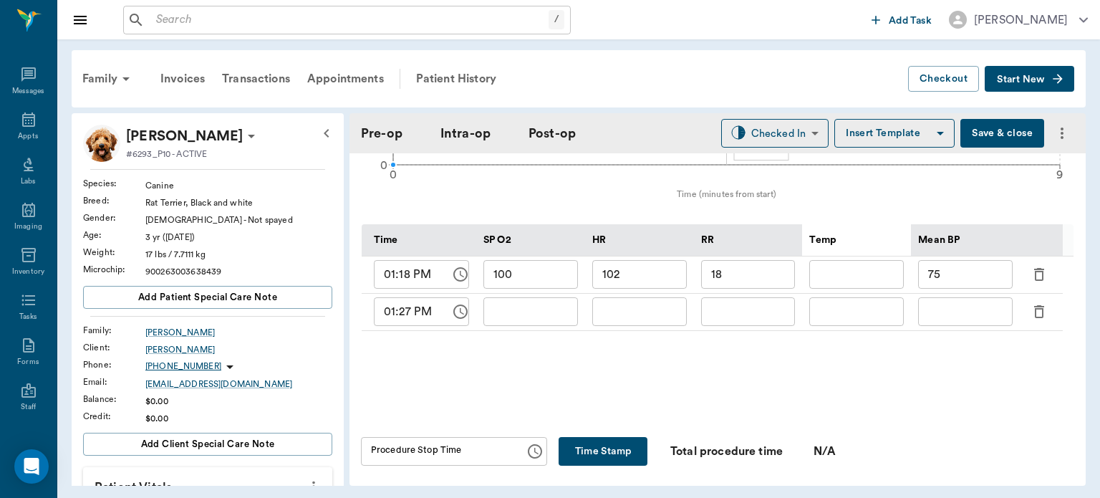
type input "100"
type input "102"
type input "18"
type input "75"
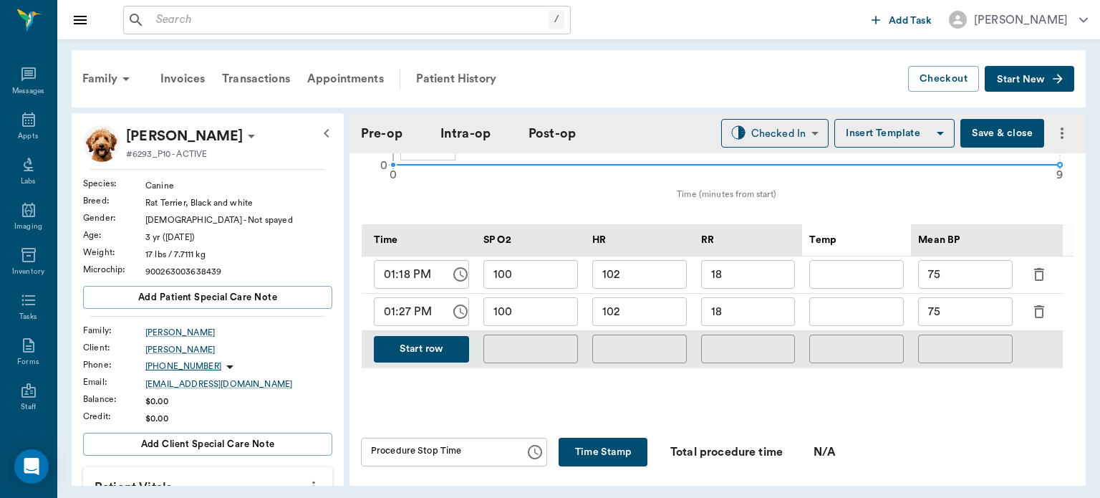
click at [660, 320] on input "102" at bounding box center [639, 311] width 95 height 29
type input "103"
click at [745, 323] on input "18" at bounding box center [748, 311] width 95 height 29
type input "11"
click at [968, 317] on input "75" at bounding box center [965, 311] width 95 height 29
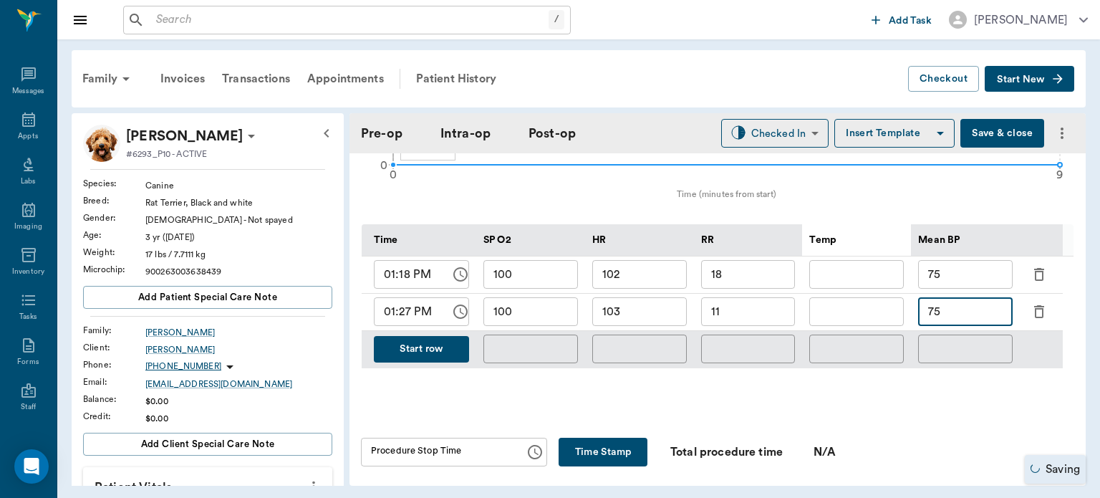
type input "7"
type input "88"
click at [739, 318] on input "11" at bounding box center [748, 311] width 95 height 29
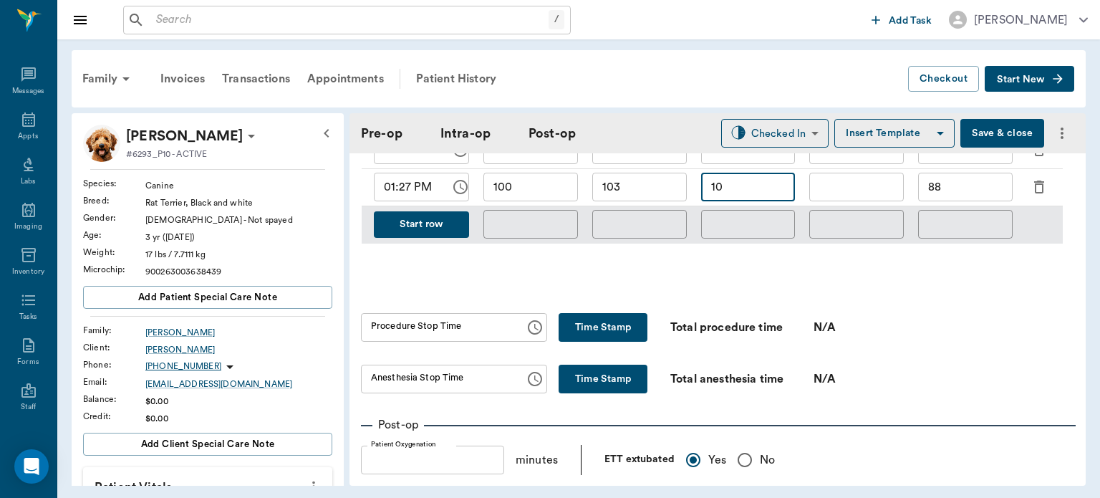
scroll to position [773, 0]
type input "10"
click at [417, 230] on button "Start row" at bounding box center [421, 224] width 95 height 26
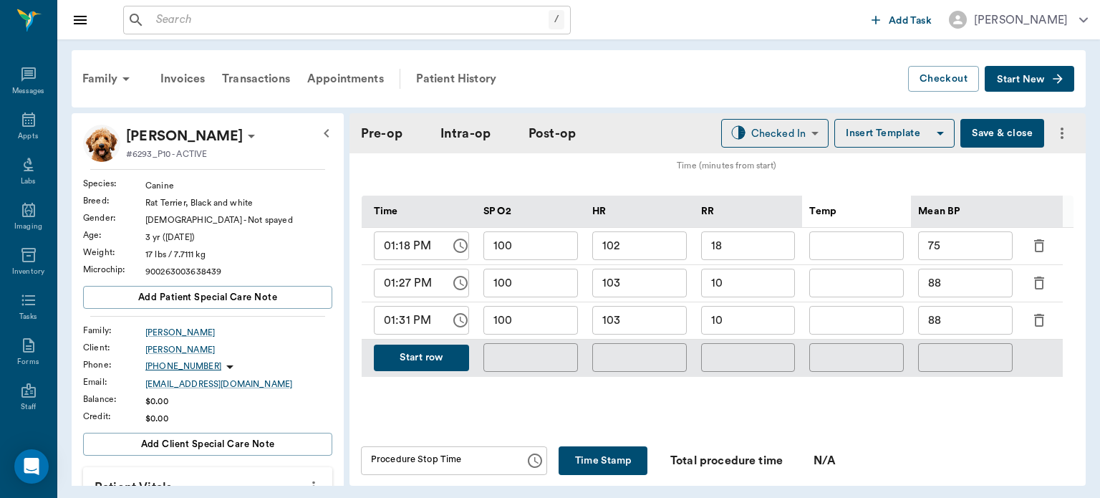
scroll to position [673, 0]
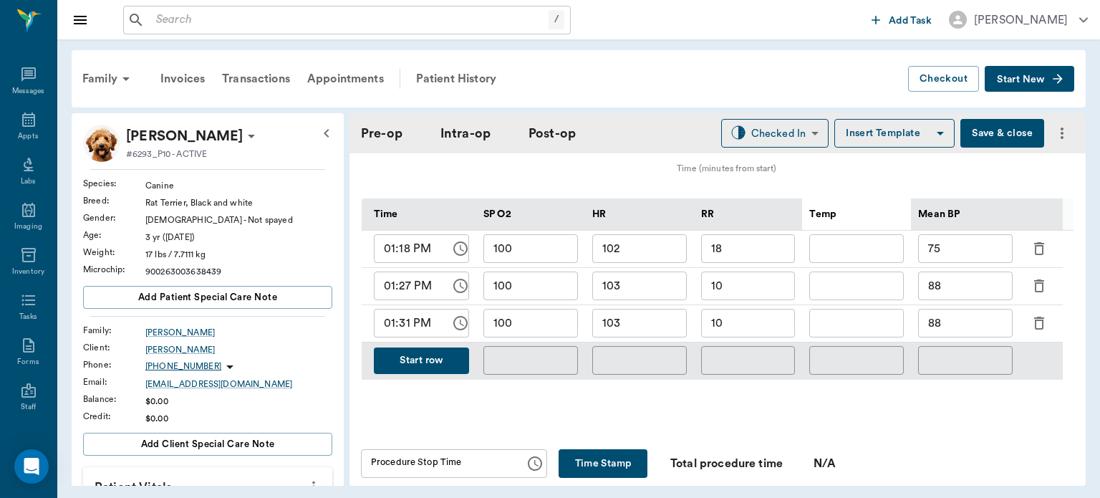
click at [642, 335] on input "103" at bounding box center [639, 323] width 95 height 29
type input "1"
type input "94"
click at [547, 334] on input "100" at bounding box center [530, 323] width 95 height 29
type input "1"
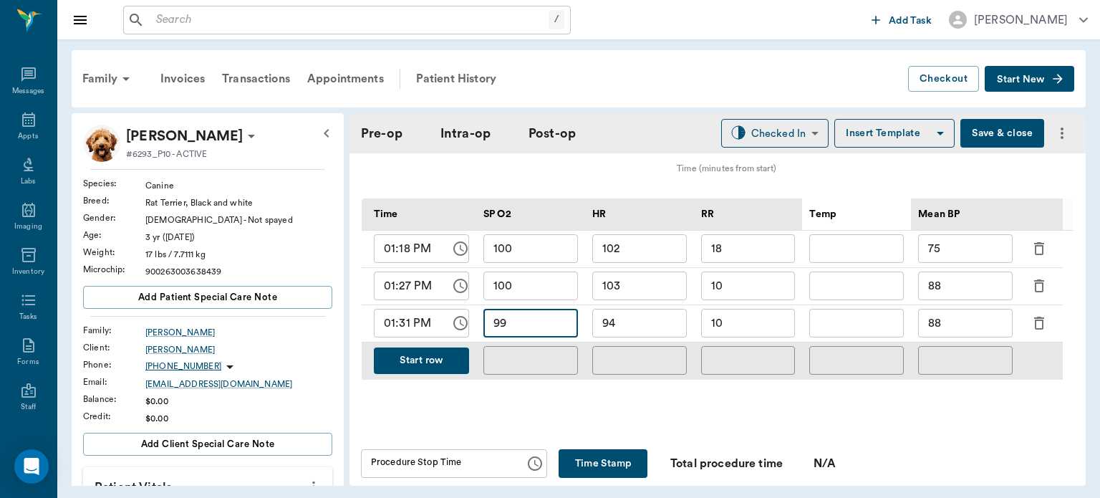
type input "99"
click at [762, 336] on input "10" at bounding box center [748, 323] width 95 height 29
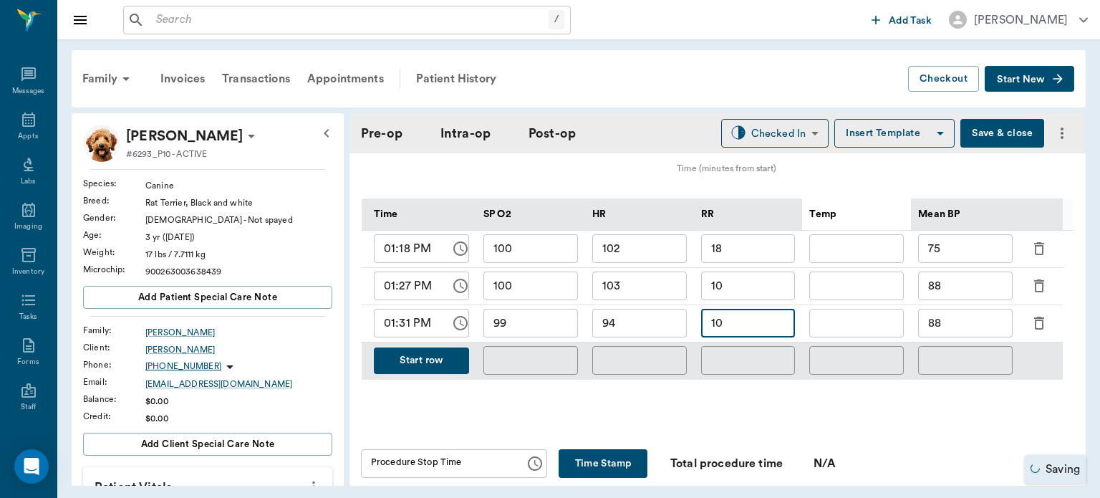
type input "1"
type input "9"
click at [957, 336] on input "88" at bounding box center [965, 323] width 95 height 29
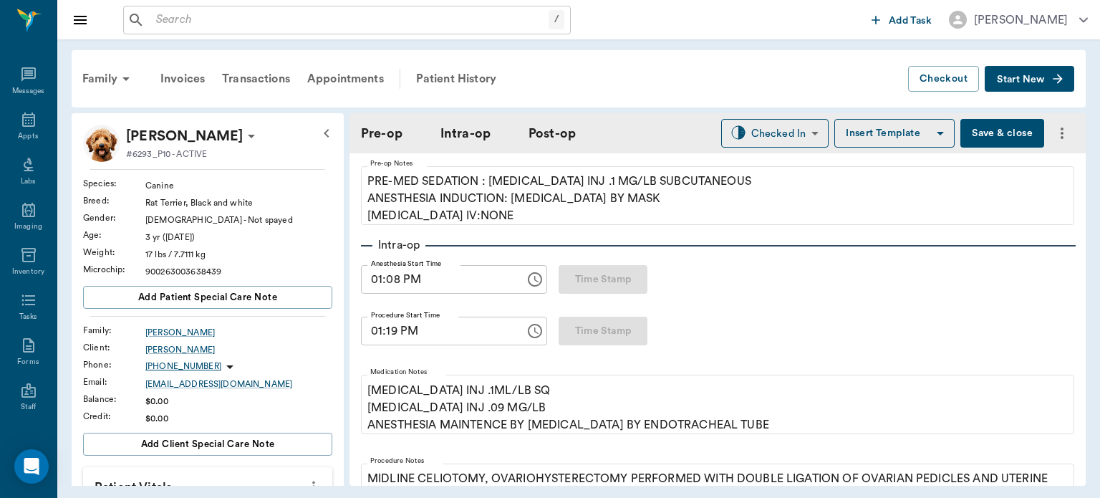
scroll to position [0, 0]
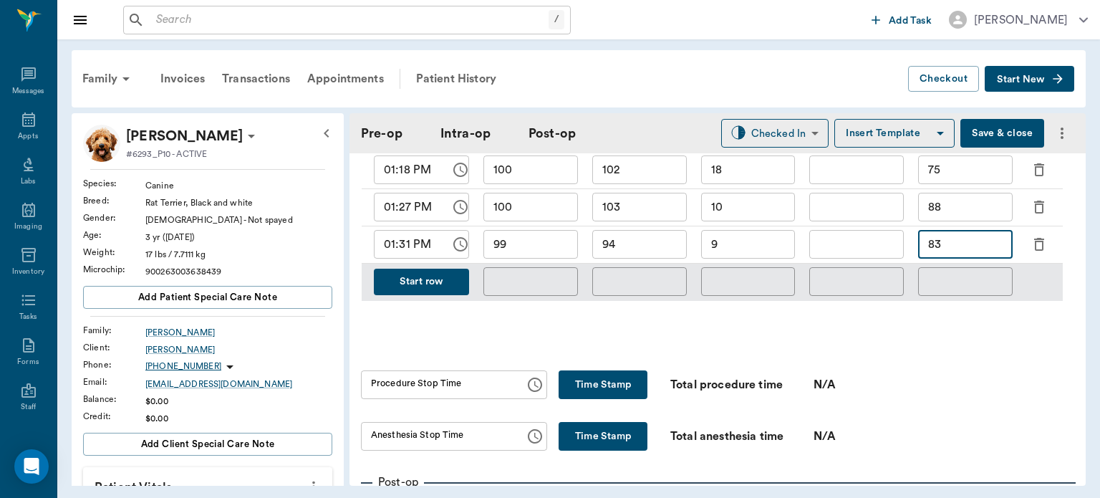
type input "83"
click at [948, 411] on div "Intra-op Anesthesia Start Time 01:08 PM Anesthesia Start Time Time Stamp Proced…" at bounding box center [717, 41] width 713 height 817
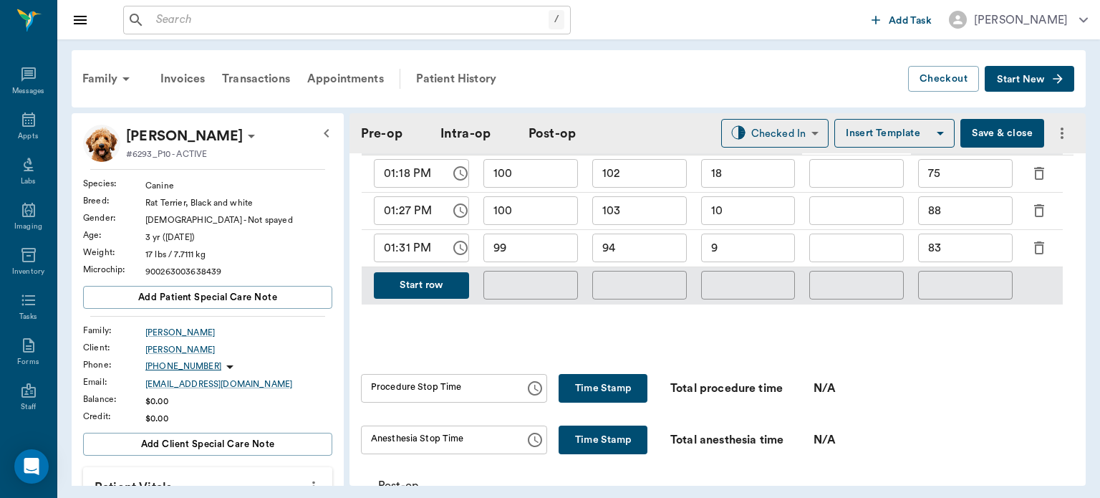
scroll to position [719, 0]
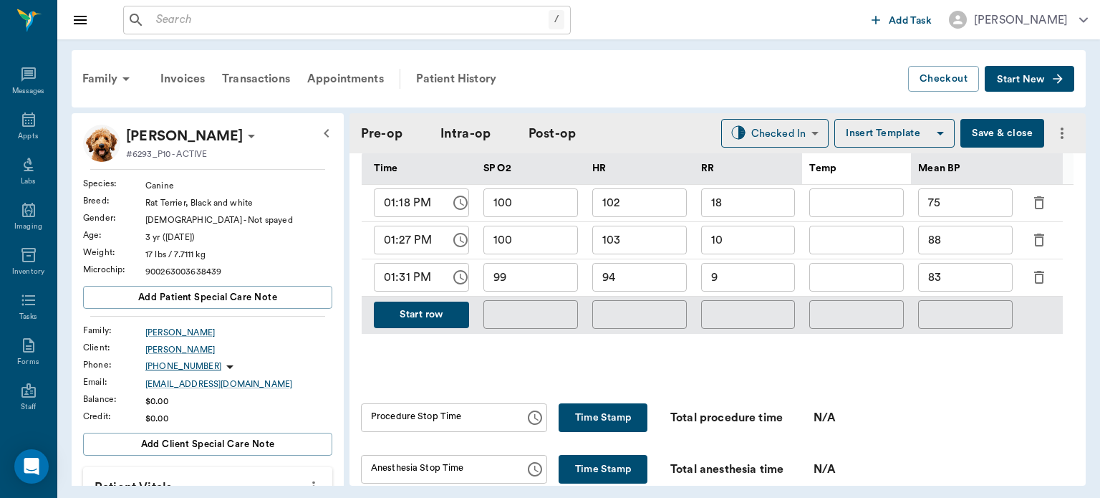
click at [410, 324] on button "Start row" at bounding box center [421, 314] width 95 height 26
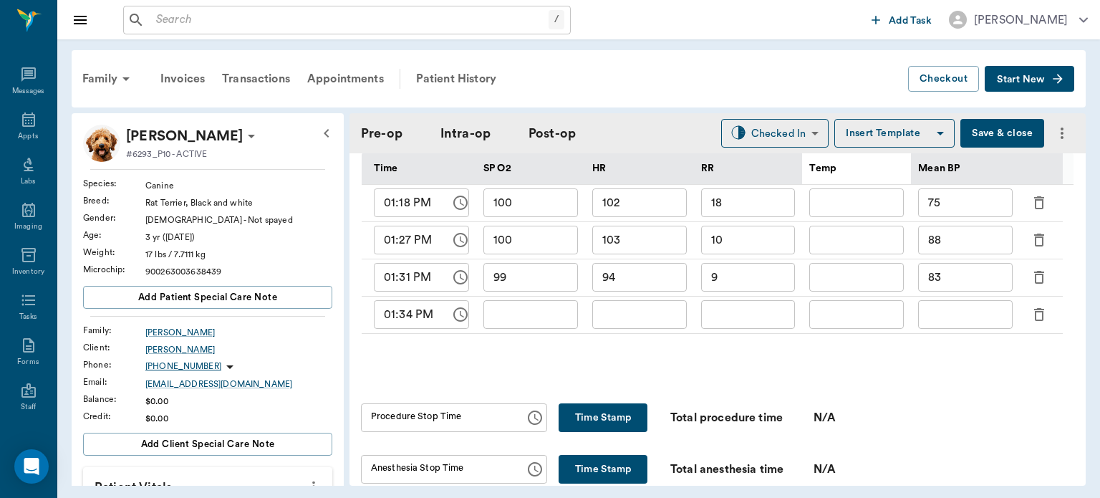
type input "99"
type input "94"
type input "9"
type input "83"
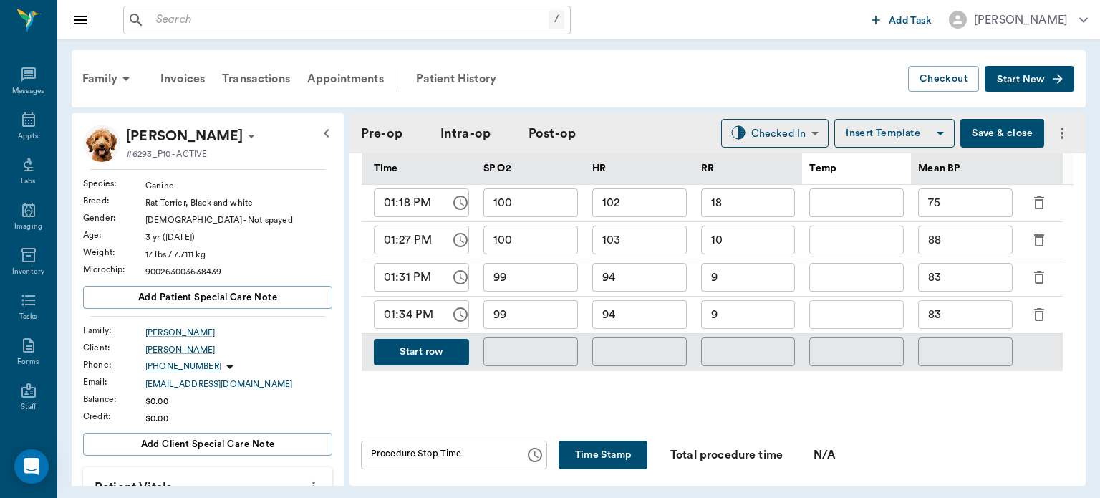
click at [636, 320] on input "94" at bounding box center [639, 314] width 95 height 29
type input "9"
type input "89"
click at [541, 323] on input "99" at bounding box center [530, 314] width 95 height 29
click at [739, 327] on input "9" at bounding box center [748, 314] width 95 height 29
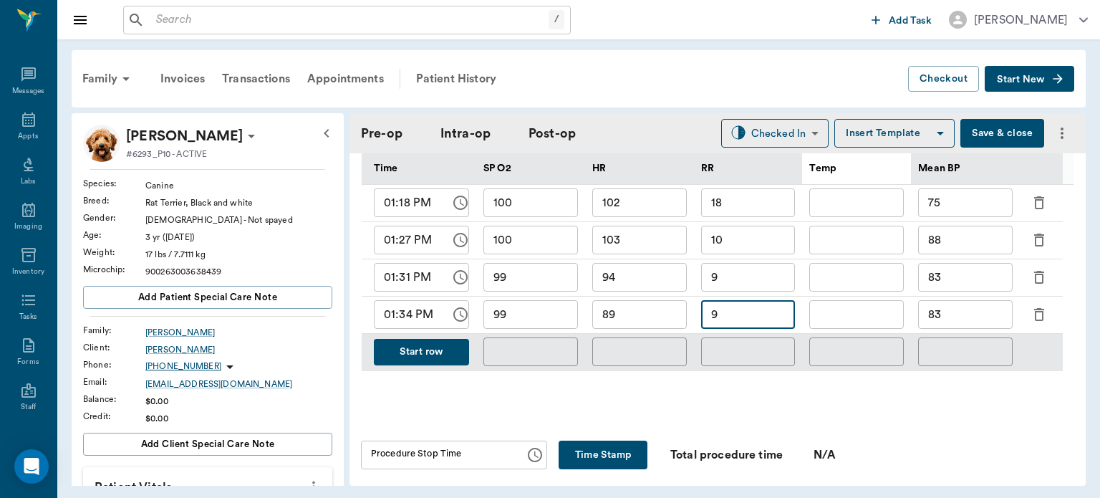
click at [985, 318] on input "83" at bounding box center [965, 314] width 95 height 29
type input "8"
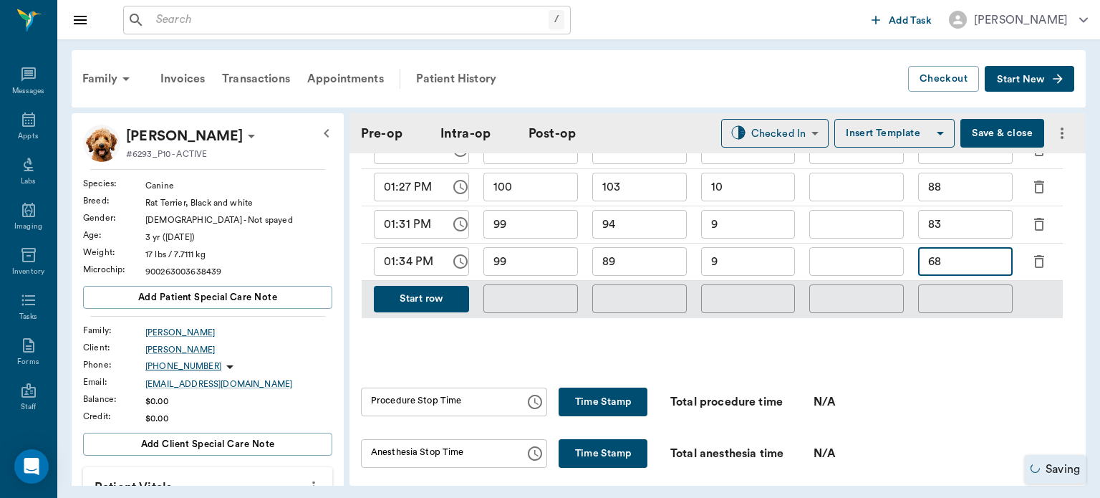
scroll to position [779, 0]
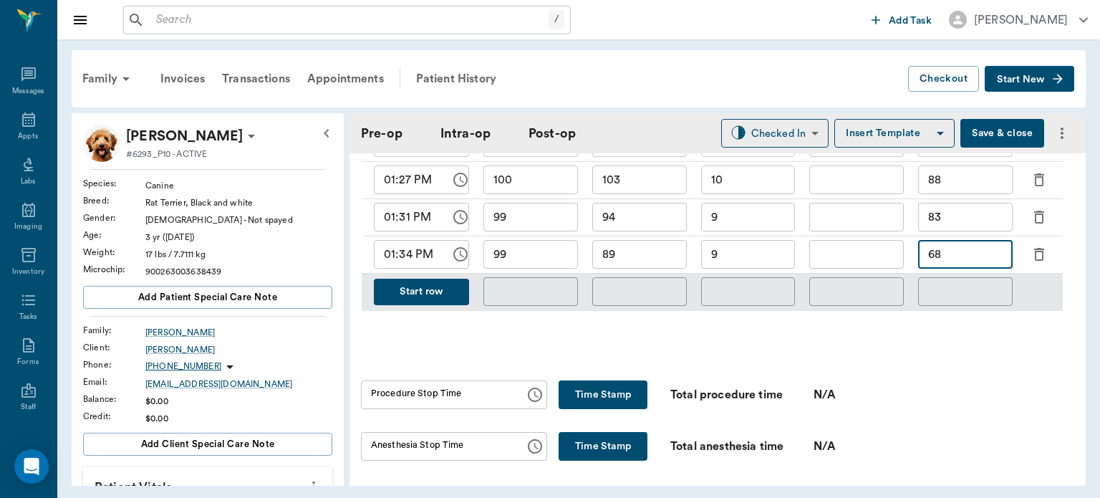
type input "68"
click at [988, 129] on button "Save & close" at bounding box center [1002, 133] width 84 height 29
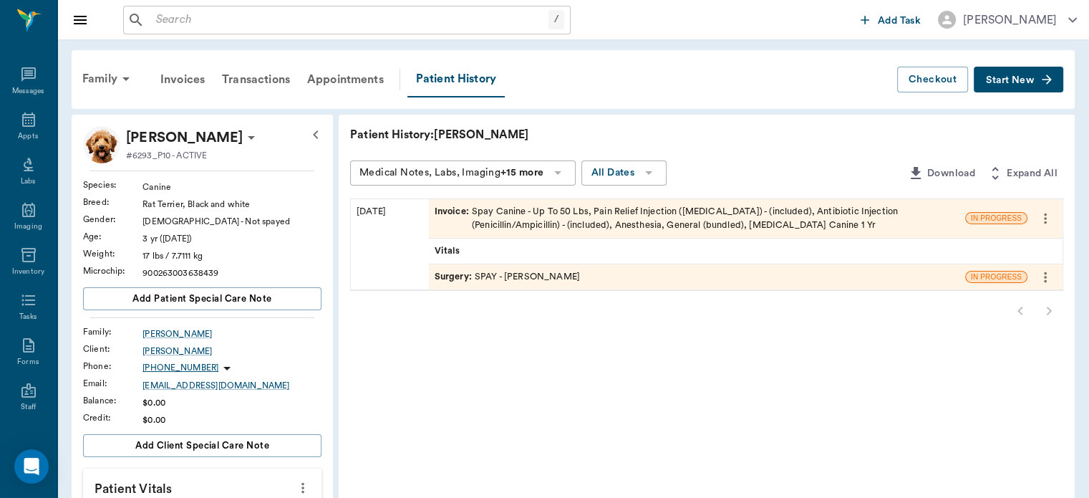
click at [18, 135] on div "Appts" at bounding box center [28, 136] width 20 height 11
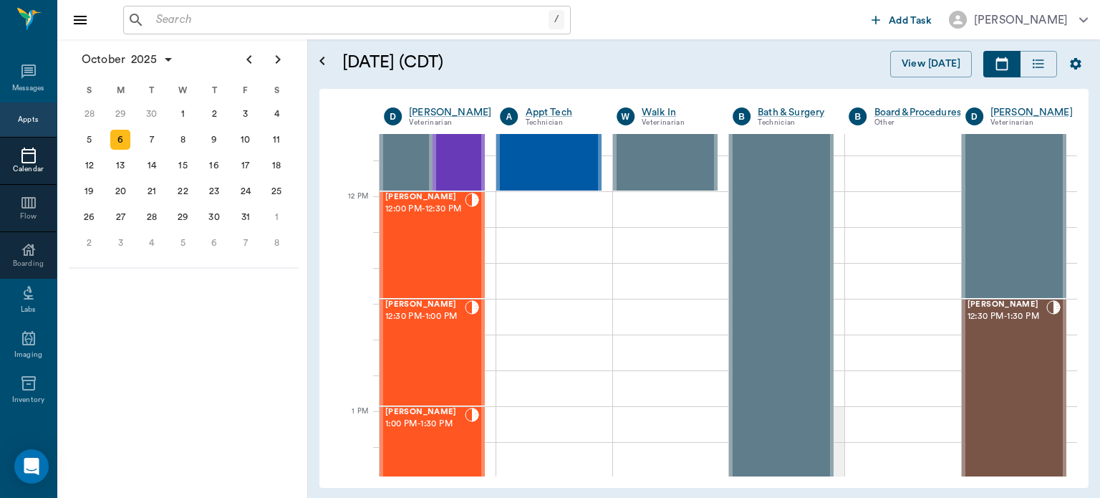
scroll to position [781, 0]
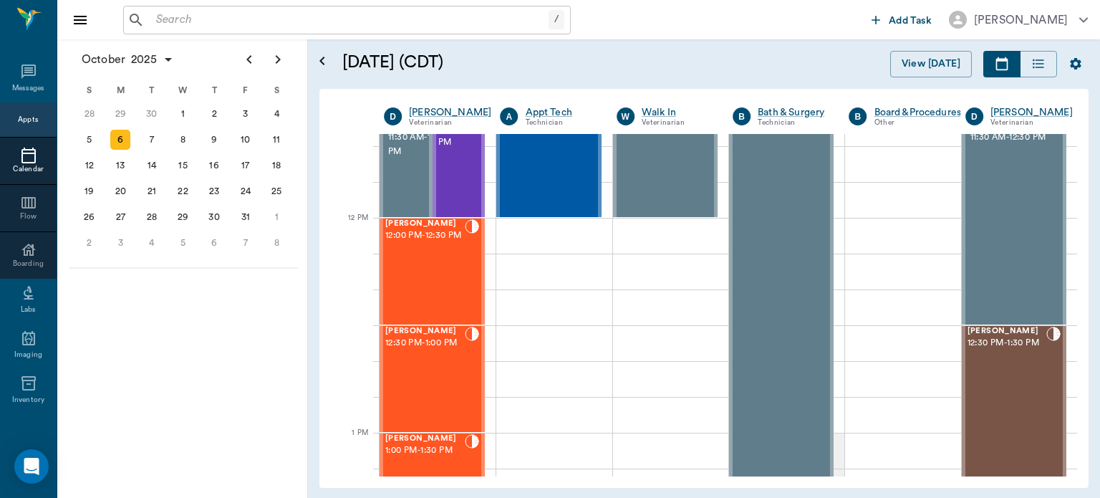
click at [444, 279] on div "Nova Hawkins 12:00 PM - 12:30 PM" at bounding box center [424, 271] width 79 height 105
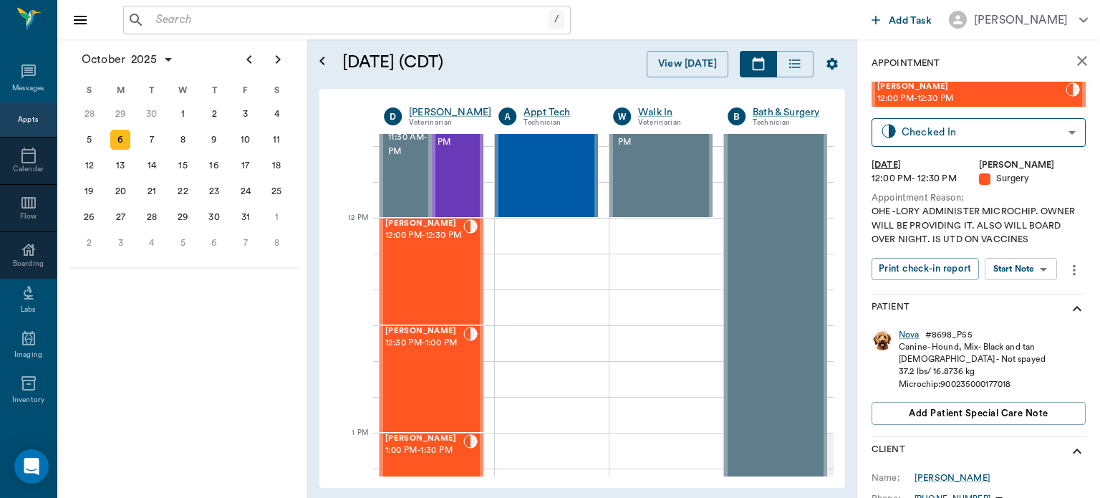
click at [1025, 268] on body "/ ​ Add Task Dr. Bert Ellsworth Nectar Messages Appts Calendar Flow Boarding La…" at bounding box center [550, 249] width 1100 height 498
click at [1020, 322] on button "View Surgery" at bounding box center [1009, 321] width 59 height 16
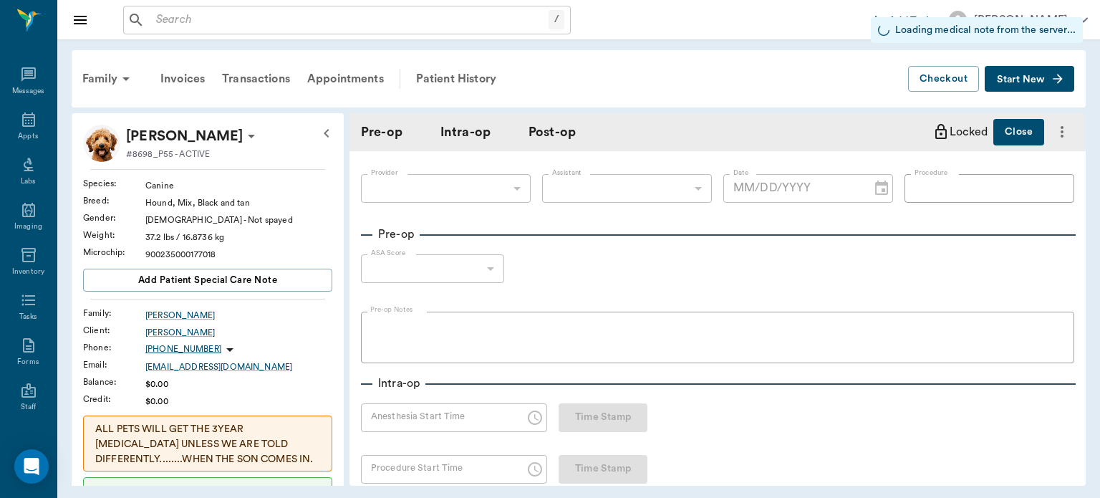
type input "63ec2f075fda476ae8351a4d"
type input "63ec2e7e52e12b0ba117b124"
type input "SPAY"
type input "1"
radio input "true"
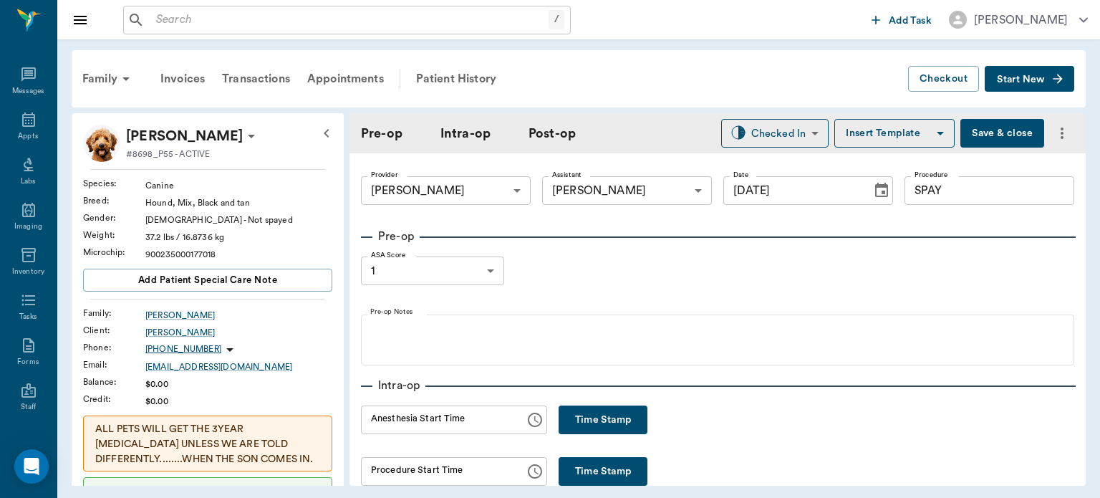
type input "[DATE]"
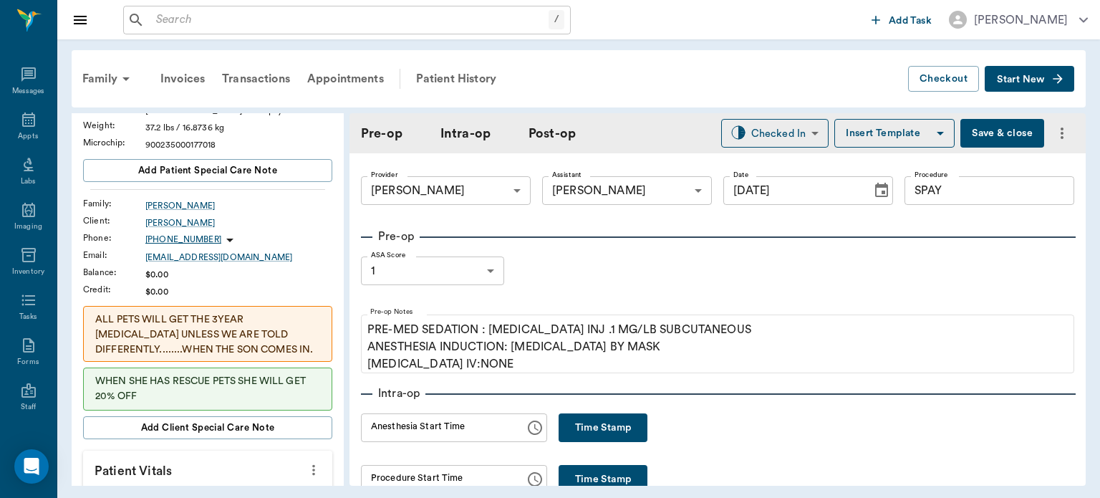
scroll to position [141, 0]
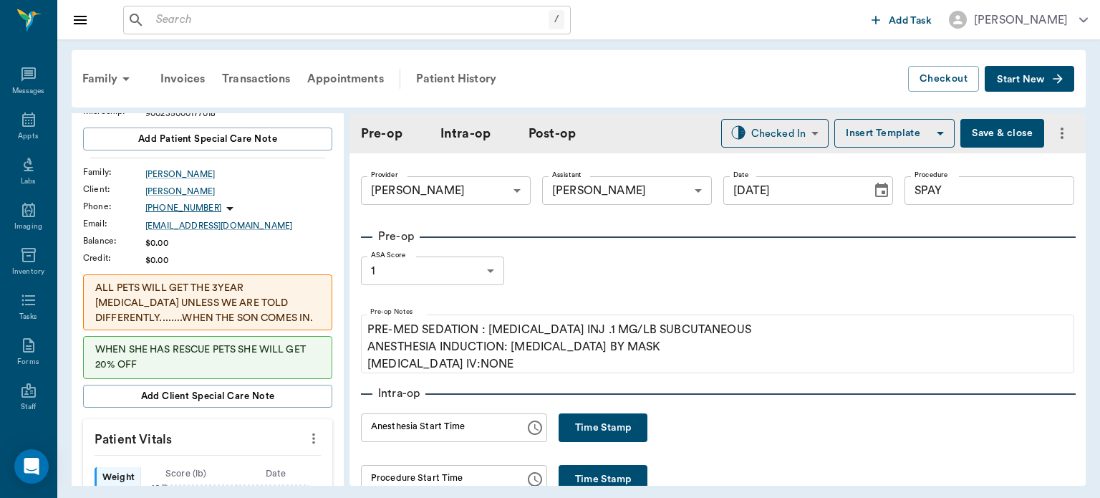
click at [312, 435] on icon "more" at bounding box center [313, 438] width 3 height 11
click at [246, 458] on span "Enter Vitals" at bounding box center [243, 460] width 120 height 15
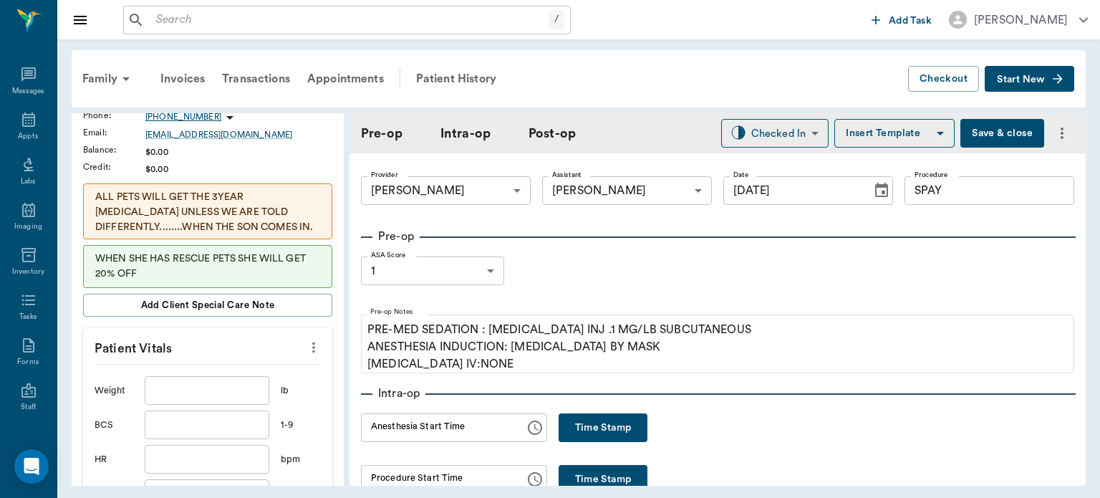
scroll to position [252, 0]
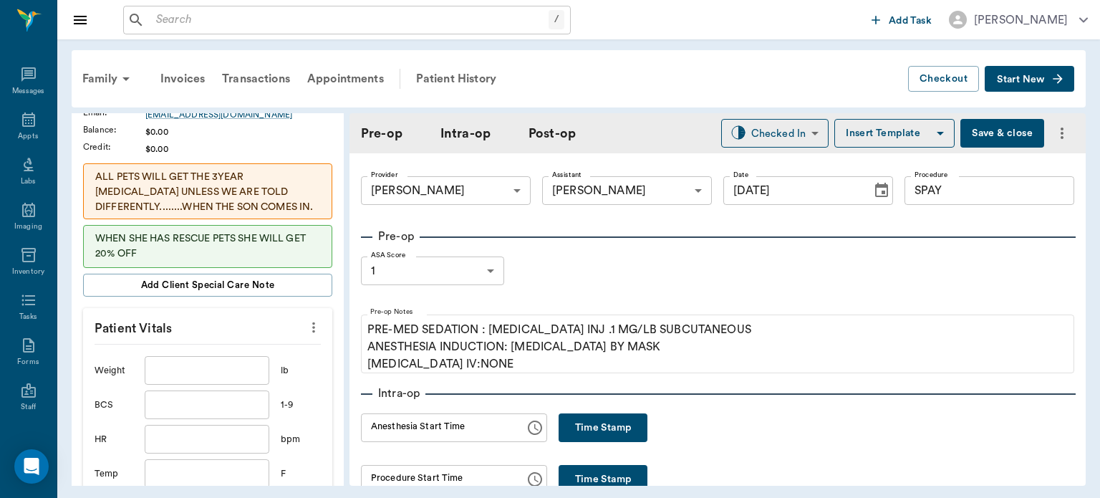
click at [232, 372] on input "text" at bounding box center [207, 370] width 125 height 29
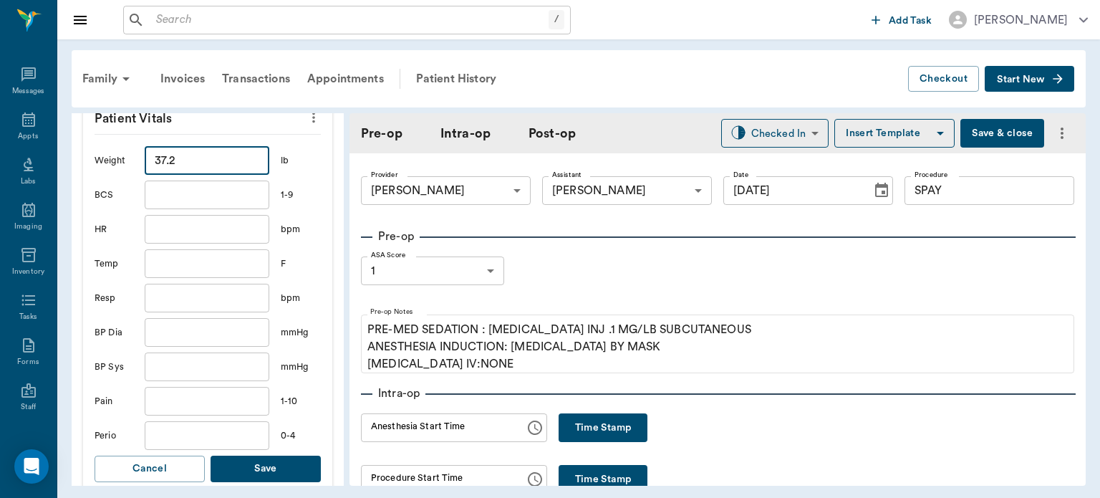
scroll to position [470, 0]
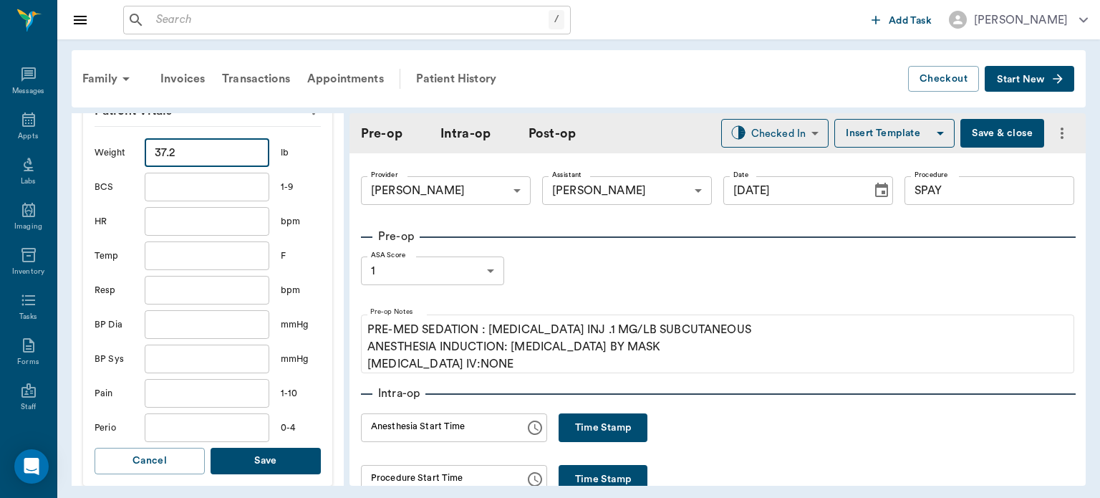
type input "37.2"
click at [275, 448] on button "Save" at bounding box center [266, 461] width 110 height 26
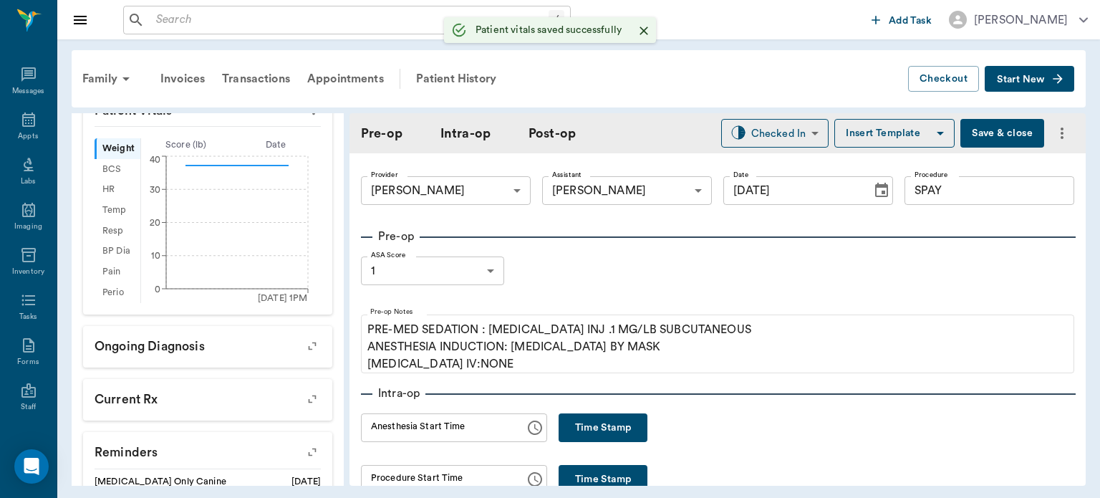
click at [599, 425] on button "Time Stamp" at bounding box center [603, 427] width 89 height 29
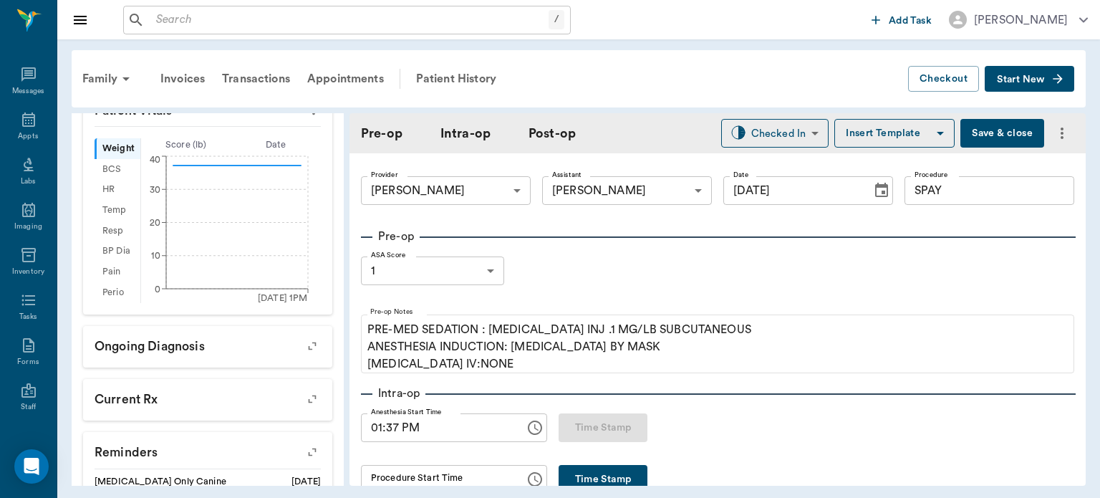
type input "01:37 PM"
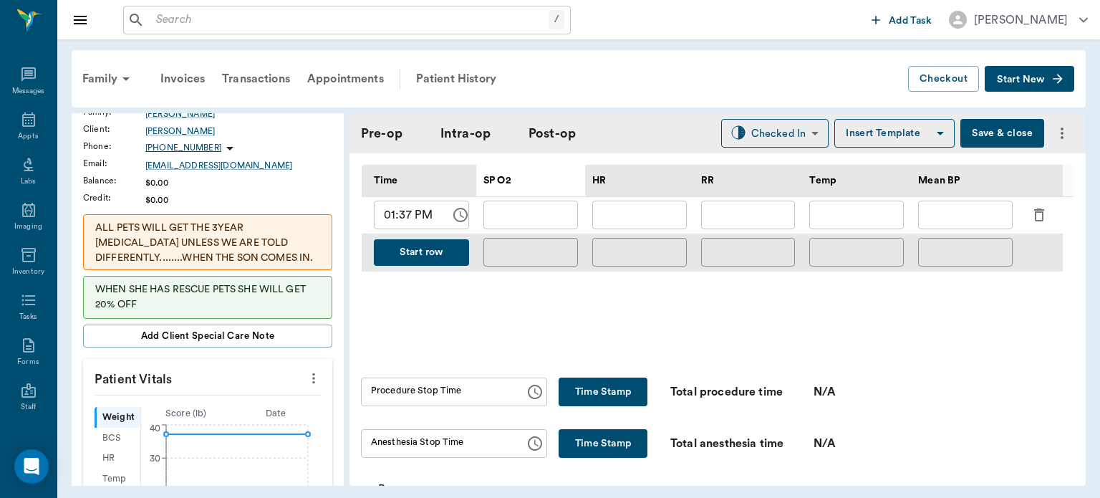
scroll to position [690, 0]
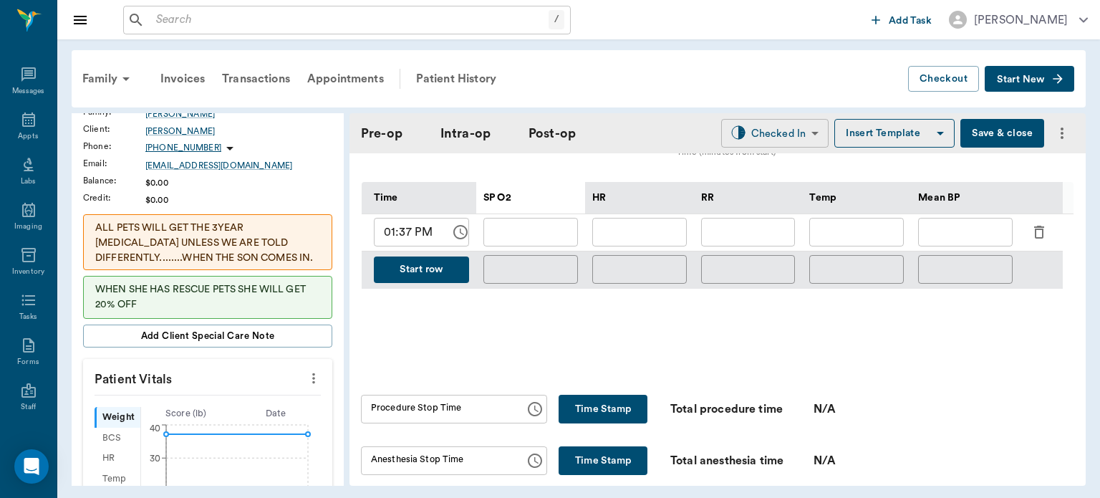
click at [771, 131] on body "/ ​ Add Task [PERSON_NAME] Nectar Messages Appts Labs Imaging Inventory Tasks F…" at bounding box center [550, 249] width 1100 height 498
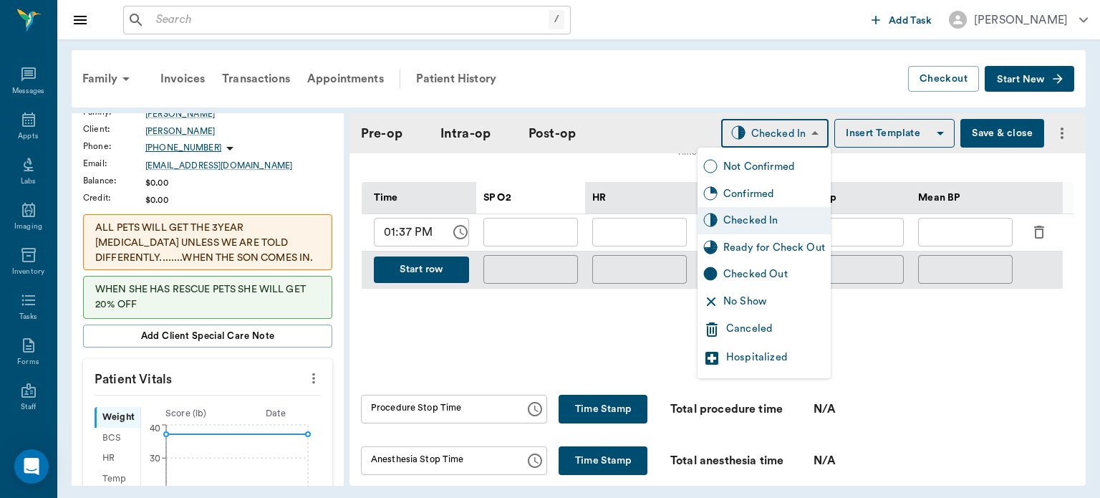
click at [758, 248] on div "Ready for Check Out" at bounding box center [774, 248] width 102 height 16
type input "READY_TO_CHECKOUT"
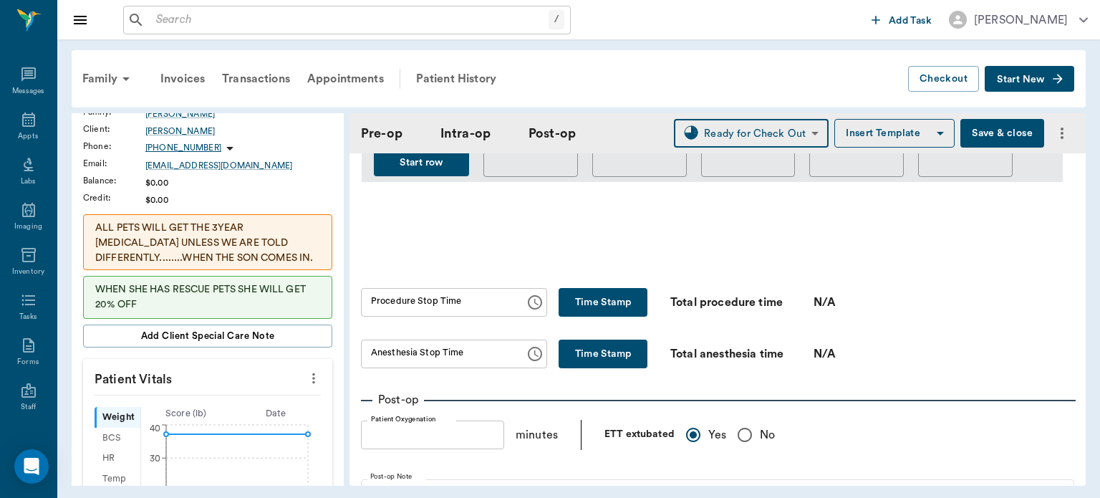
scroll to position [799, 0]
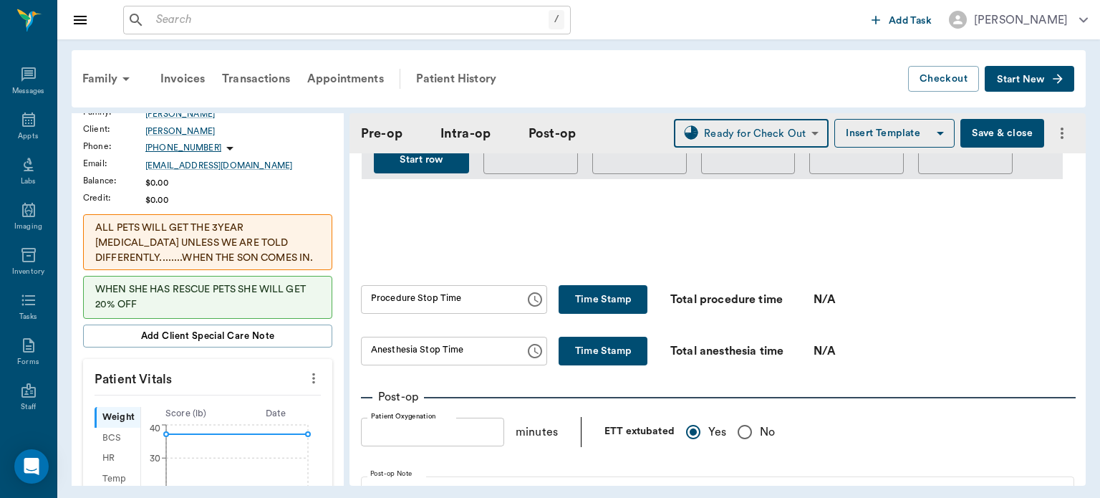
click at [602, 292] on button "Time Stamp" at bounding box center [603, 299] width 89 height 29
type input "01:41 PM"
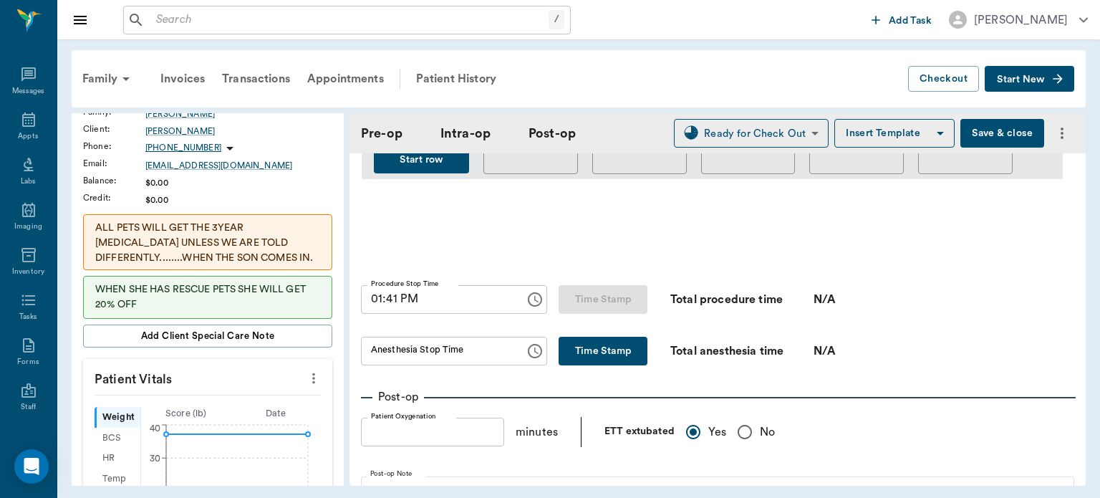
click at [587, 360] on button "Time Stamp" at bounding box center [603, 351] width 89 height 29
type input "01:41 PM"
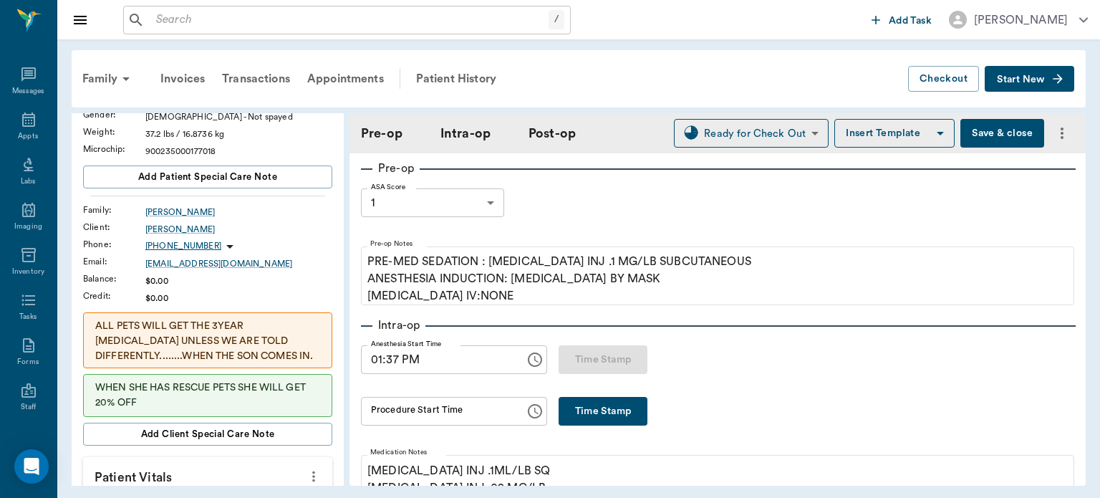
scroll to position [0, 0]
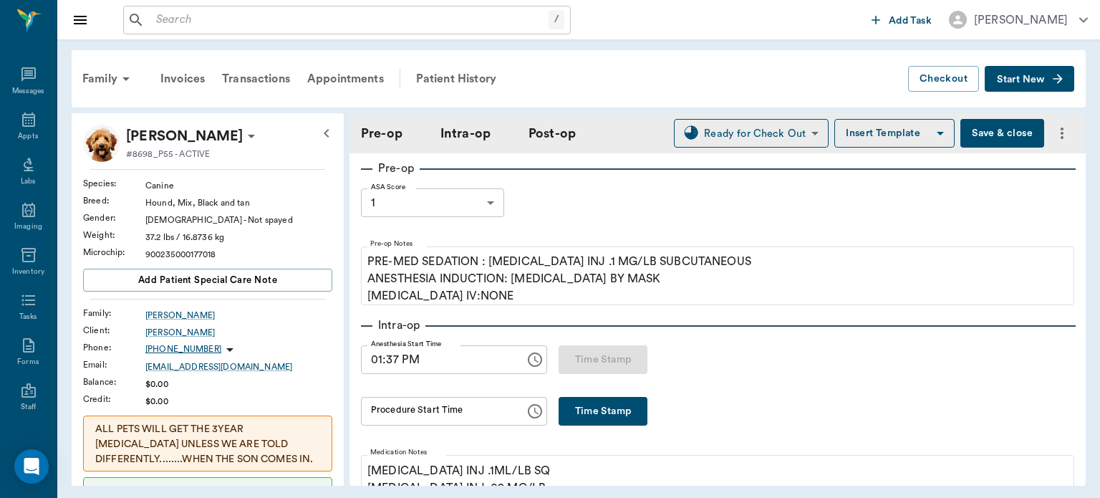
click at [990, 127] on button "Save & close" at bounding box center [1002, 133] width 84 height 29
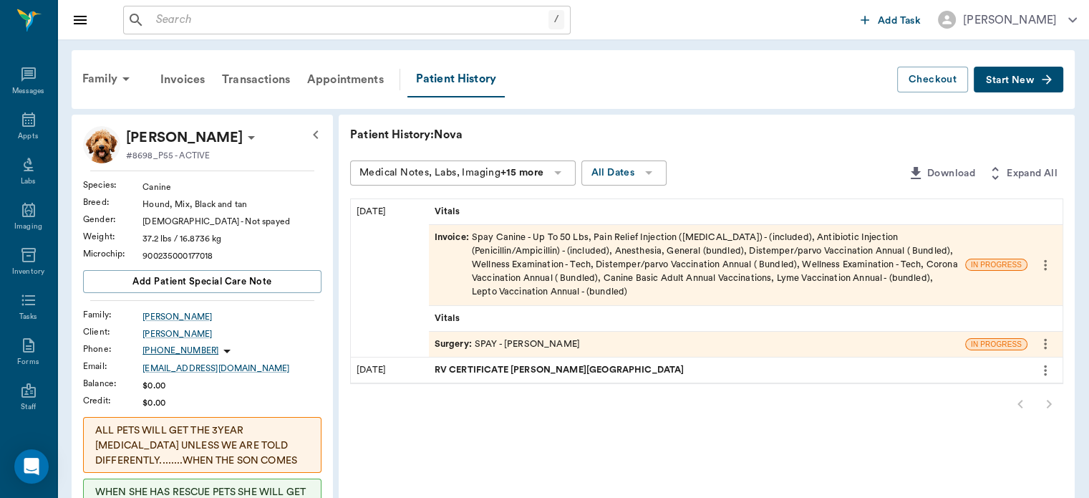
click at [451, 344] on span "Surgery :" at bounding box center [455, 344] width 40 height 14
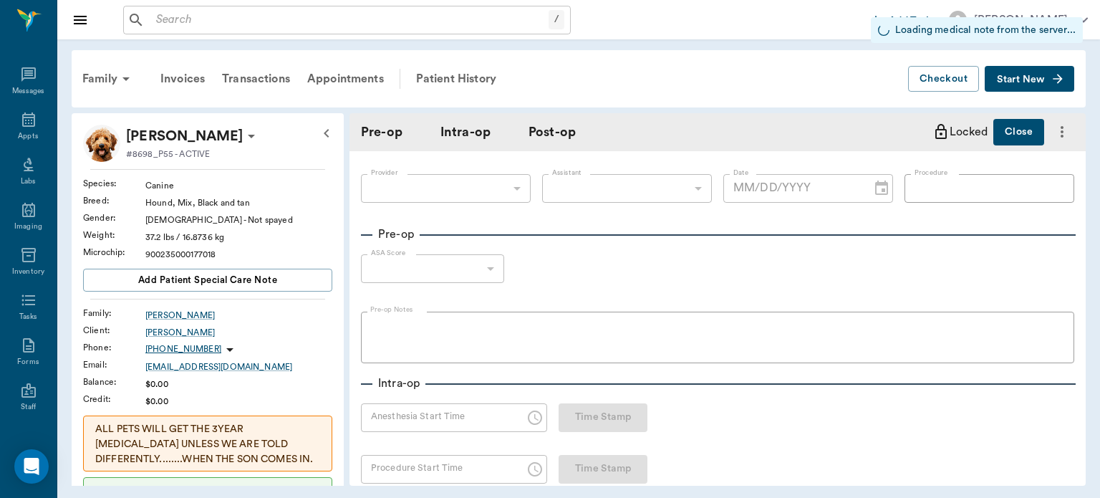
type input "63ec2f075fda476ae8351a4d"
type input "63ec2e7e52e12b0ba117b124"
type input "SPAY"
type input "1"
radio input "true"
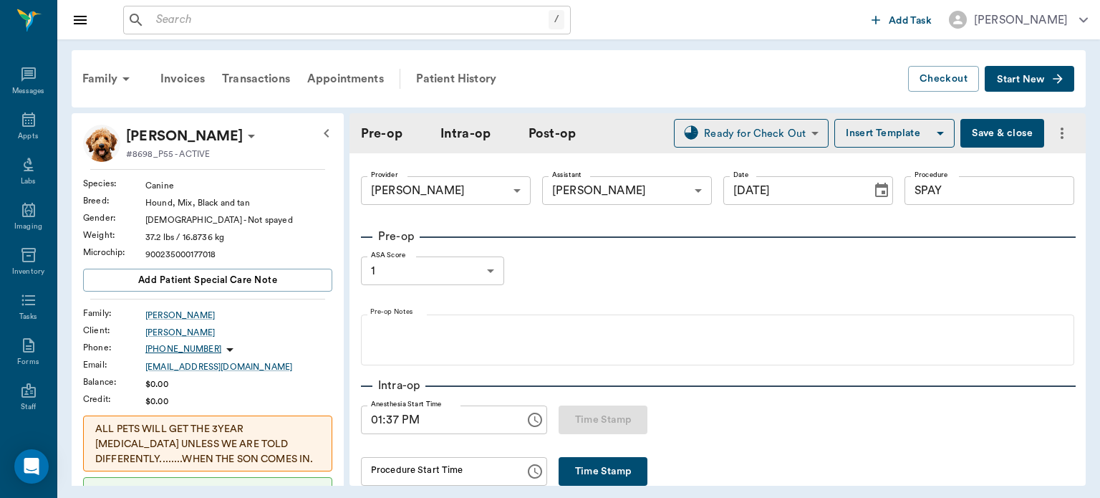
type input "[DATE]"
type input "01:37 PM"
type input "01:41 PM"
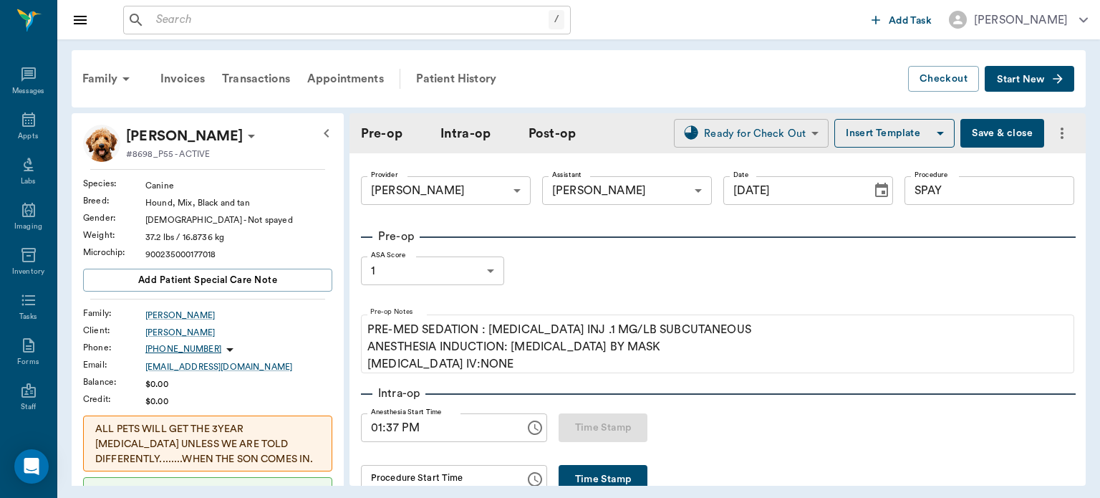
click at [765, 127] on body "/ ​ Add Task Dr. Bert Ellsworth Nectar Messages Appts Labs Imaging Inventory Ta…" at bounding box center [550, 249] width 1100 height 498
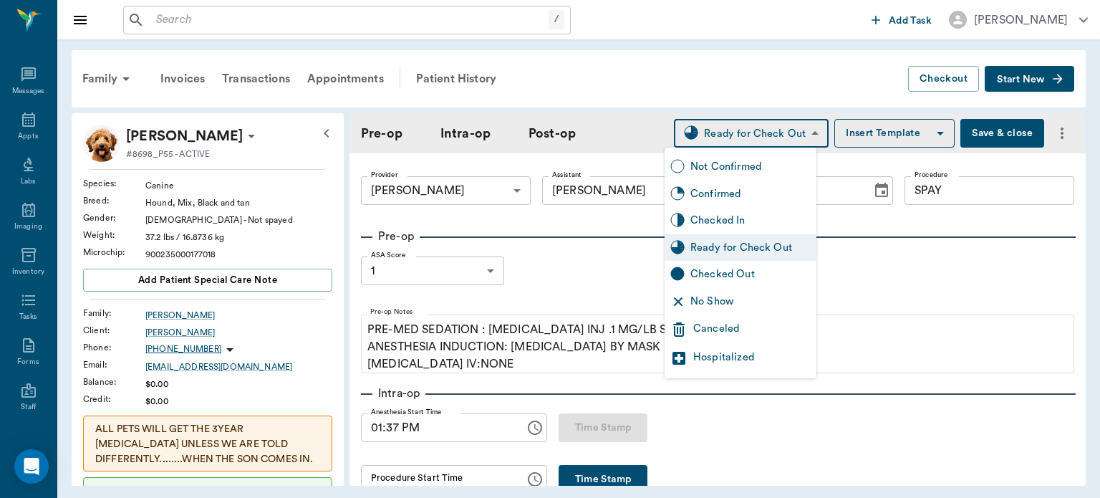
click at [755, 216] on div "Checked In" at bounding box center [750, 221] width 120 height 16
type input "CHECKED_IN"
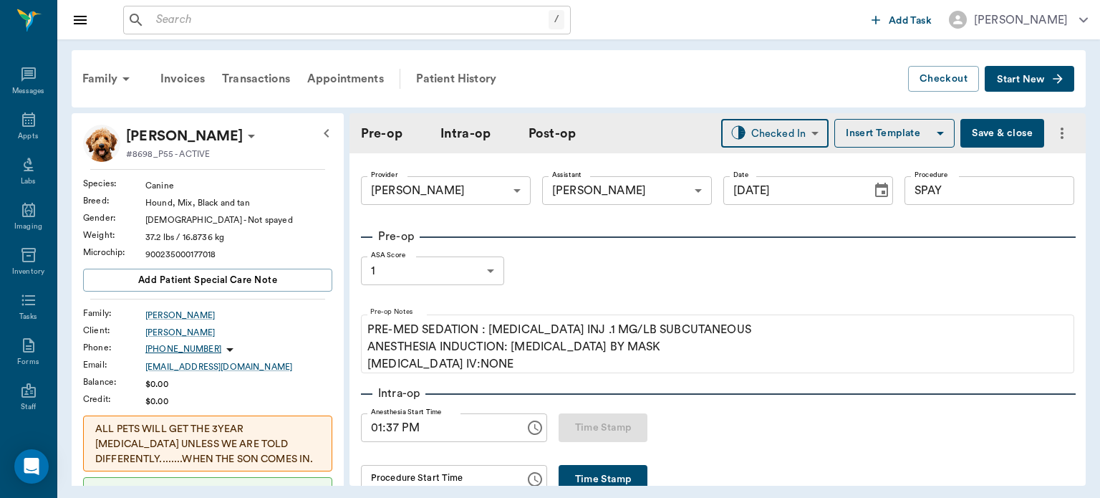
click at [994, 140] on button "Save & close" at bounding box center [1002, 133] width 84 height 29
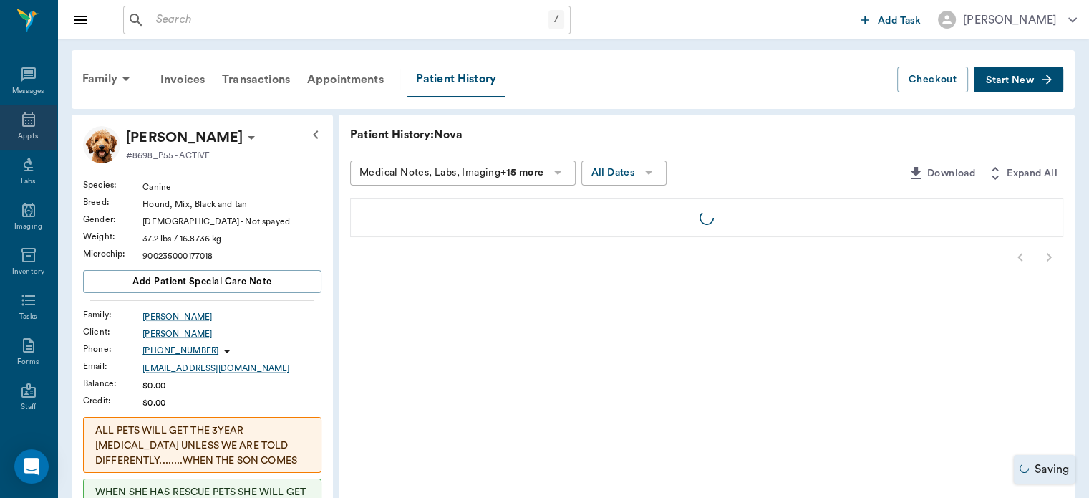
click at [20, 116] on icon at bounding box center [28, 119] width 17 height 17
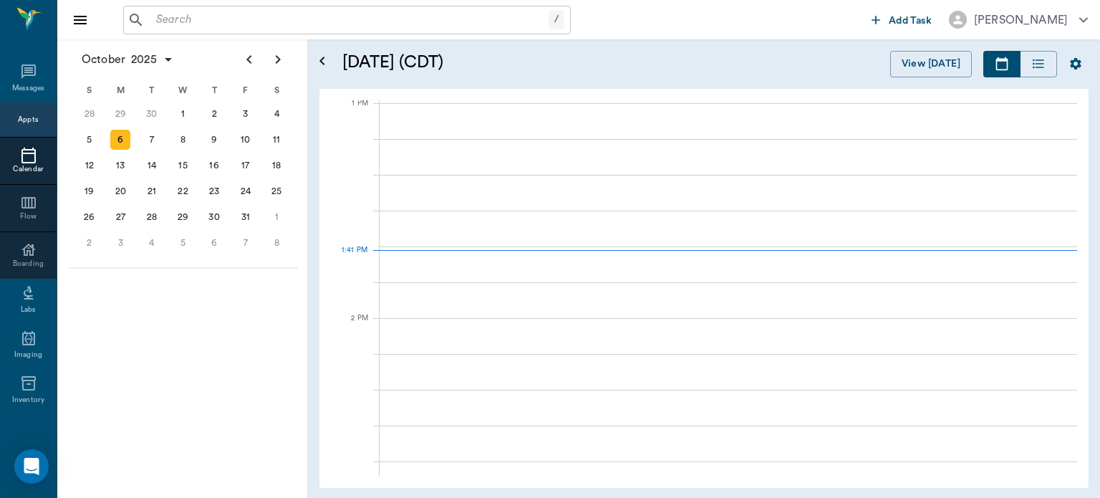
scroll to position [1076, 0]
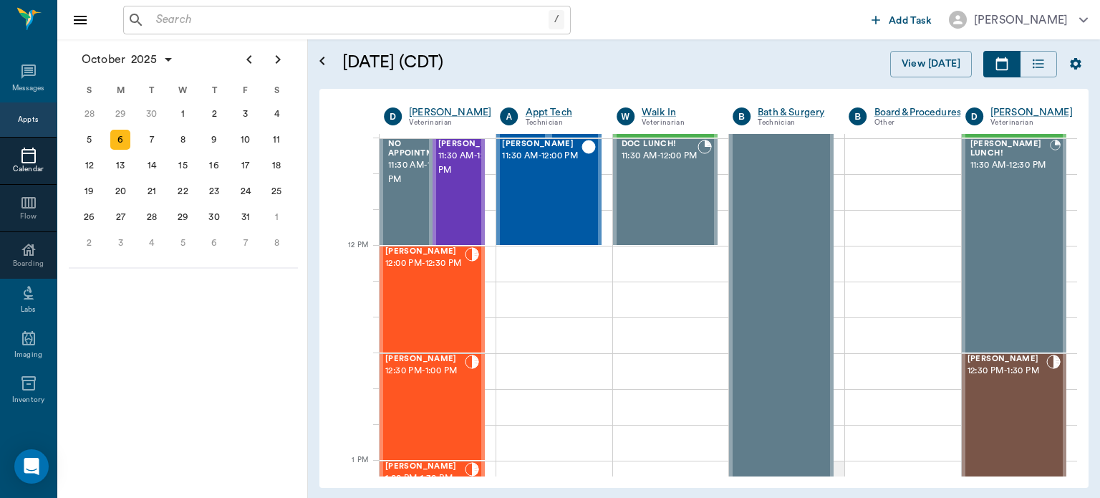
click at [417, 413] on div "Stella Stroud 12:30 PM - 1:00 PM" at bounding box center [424, 406] width 79 height 105
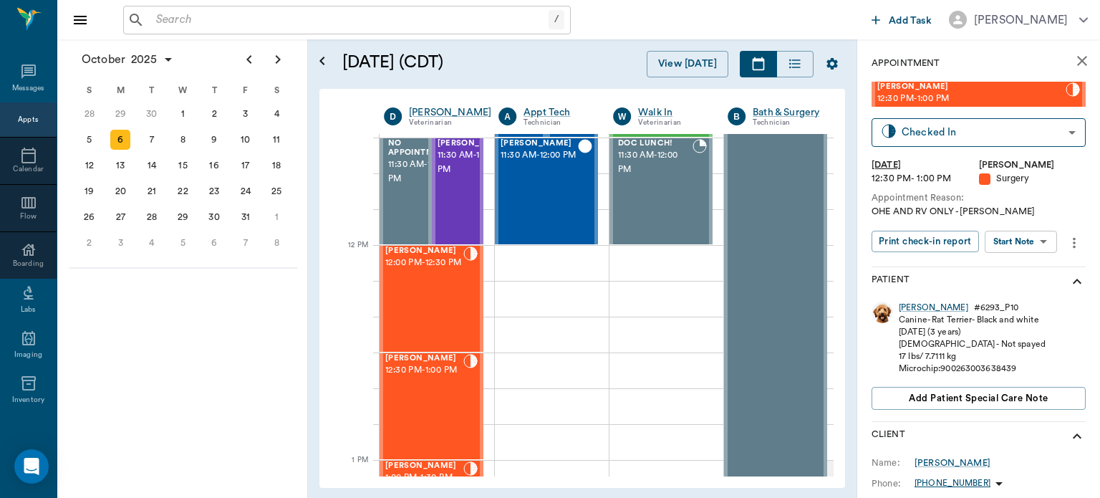
click at [1033, 241] on body "/ ​ Add Task Dr. Bert Ellsworth Nectar Messages Appts Calendar Flow Boarding La…" at bounding box center [550, 249] width 1100 height 498
click at [1035, 296] on button "View Surgery" at bounding box center [1009, 294] width 59 height 16
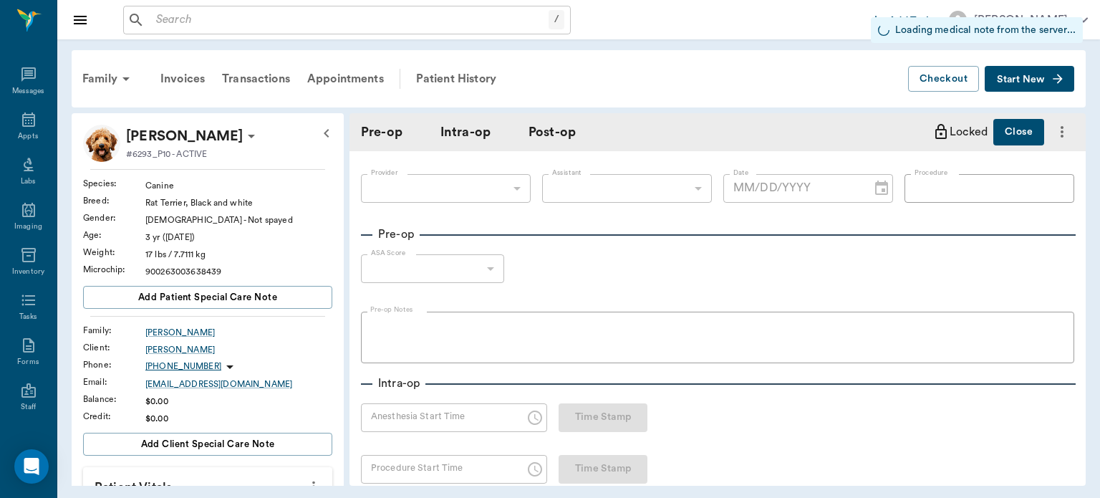
type input "63ec2f075fda476ae8351a4d"
type input "63ec2e7e52e12b0ba117b124"
type input "SPAY"
type input "1"
radio input "true"
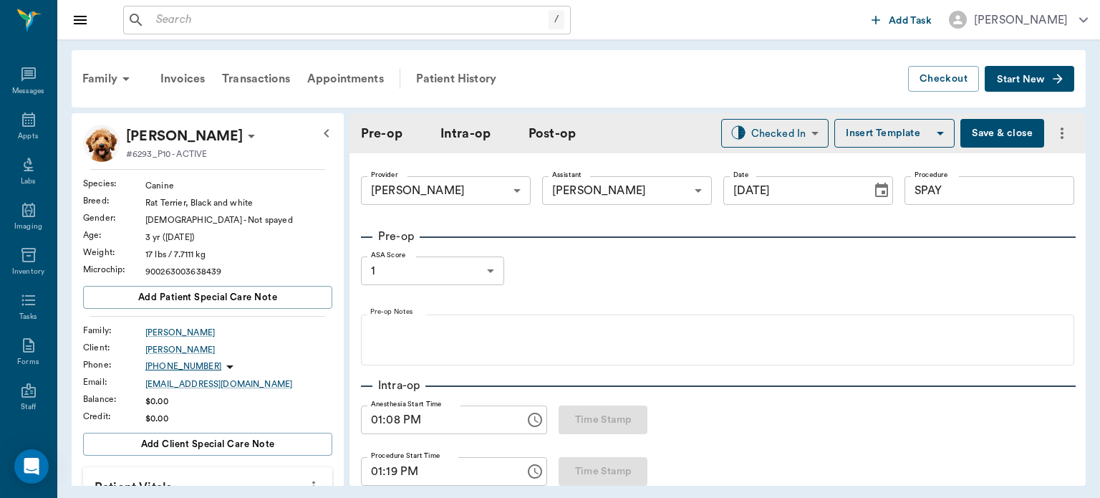
type input "[DATE]"
type input "01:08 PM"
type input "01:19 PM"
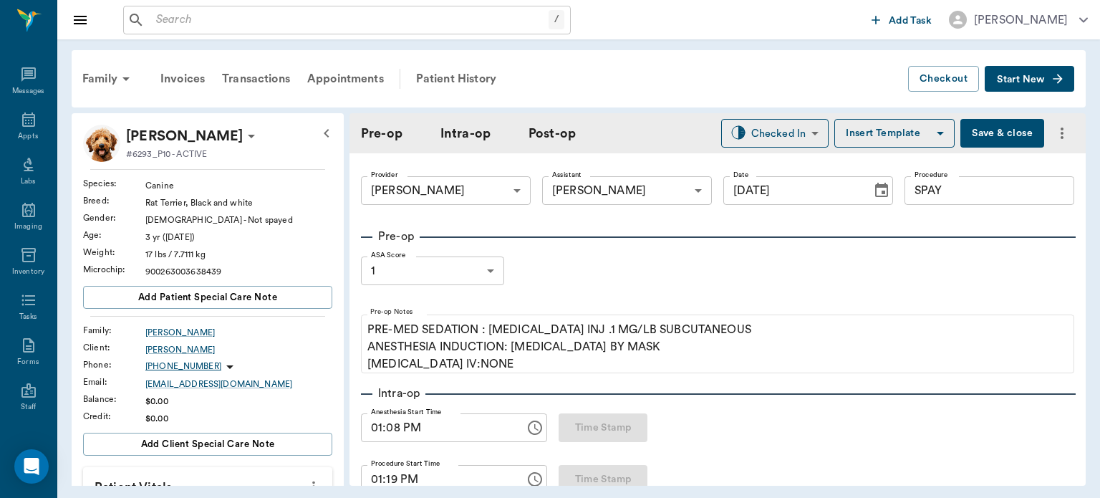
type input "100"
type input "102"
type input "18"
type input "75"
type input "100"
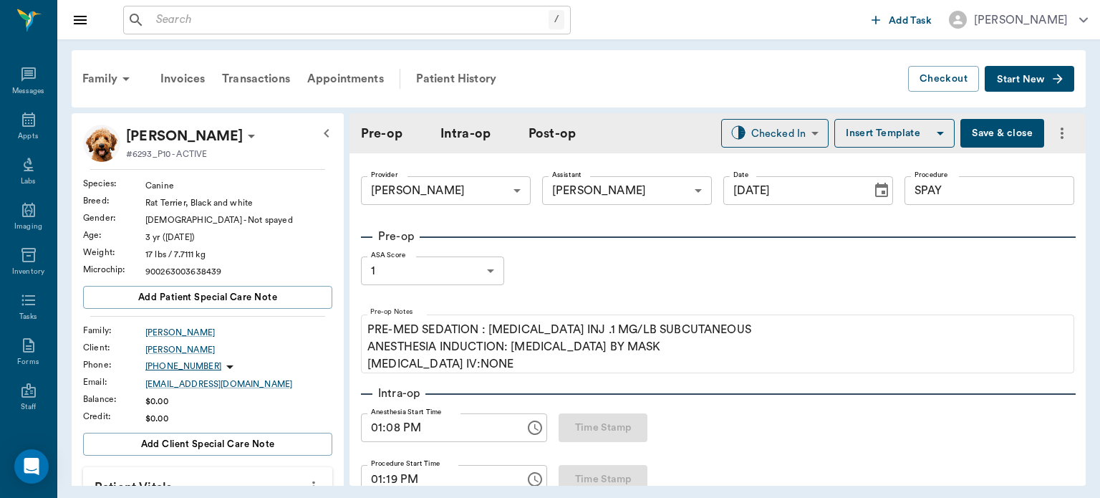
type input "103"
type input "10"
type input "88"
type input "99"
type input "94"
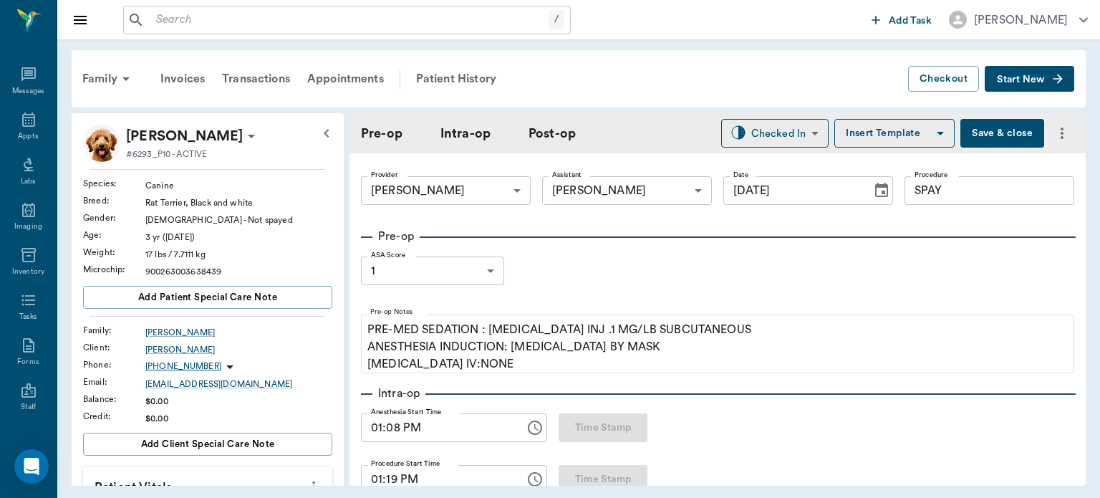
type input "9"
type input "83"
type input "99"
type input "89"
type input "9"
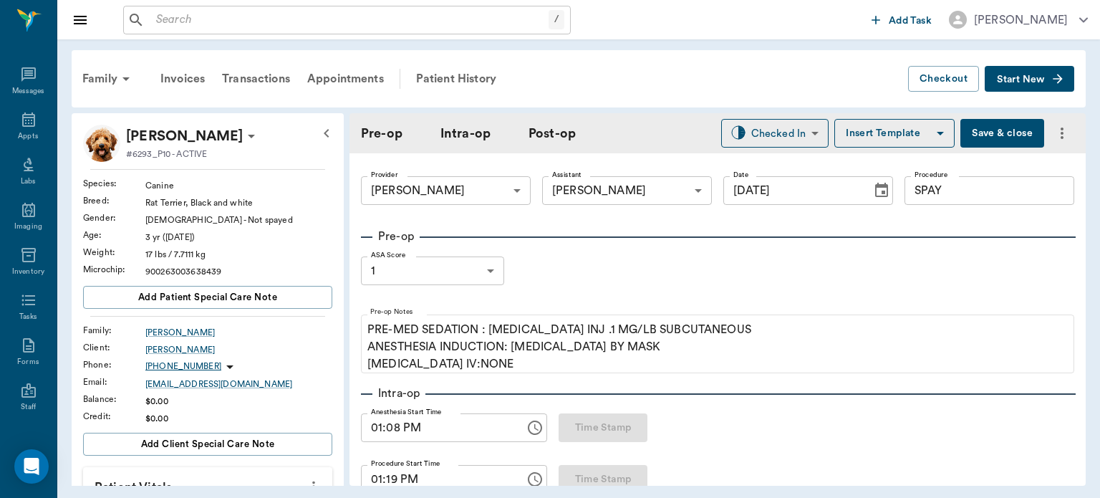
type input "68"
click at [791, 125] on body "/ ​ Add Task Dr. Bert Ellsworth Nectar Messages Appts Labs Imaging Inventory Ta…" at bounding box center [550, 249] width 1100 height 498
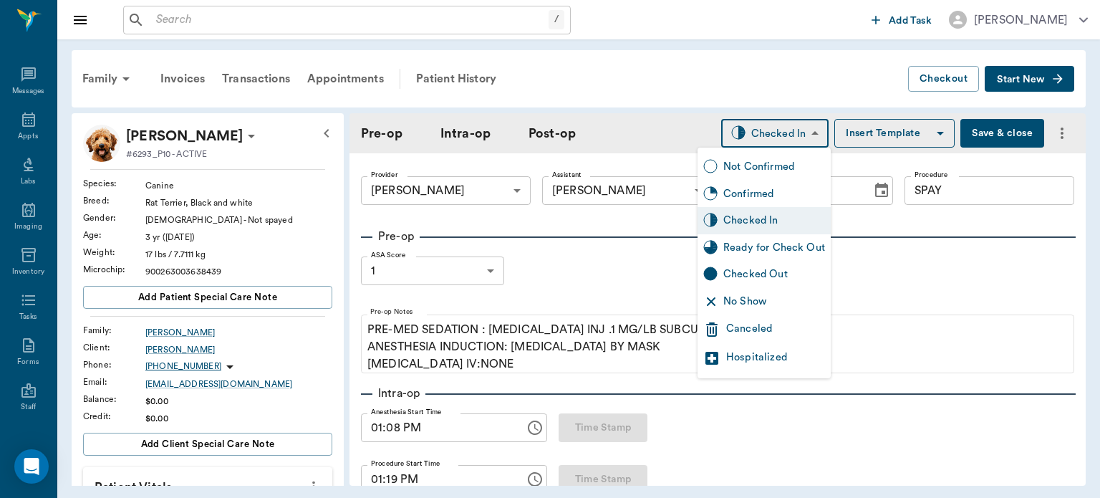
click at [793, 248] on div "Ready for Check Out" at bounding box center [774, 248] width 102 height 16
type input "READY_TO_CHECKOUT"
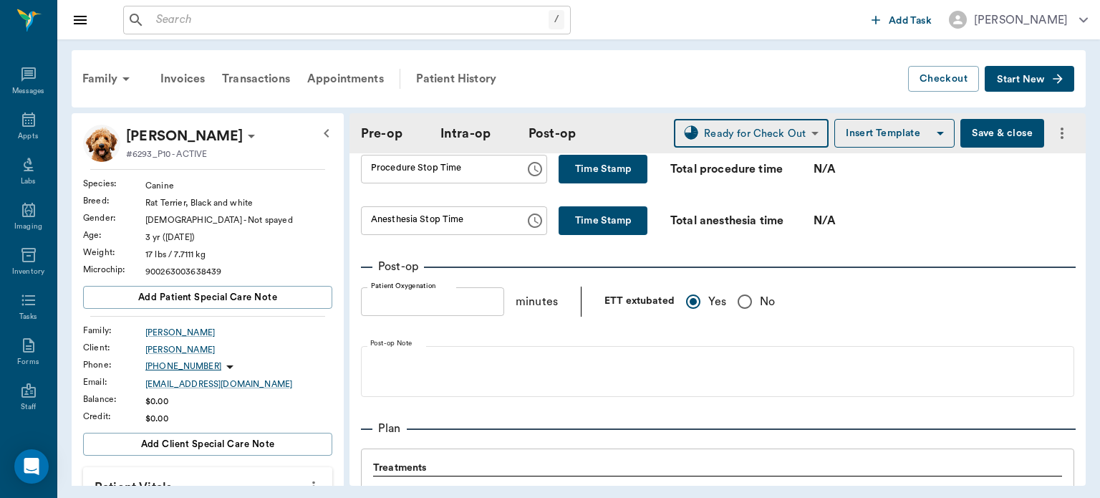
click at [606, 180] on button "Time Stamp" at bounding box center [603, 169] width 89 height 29
type input "01:41 PM"
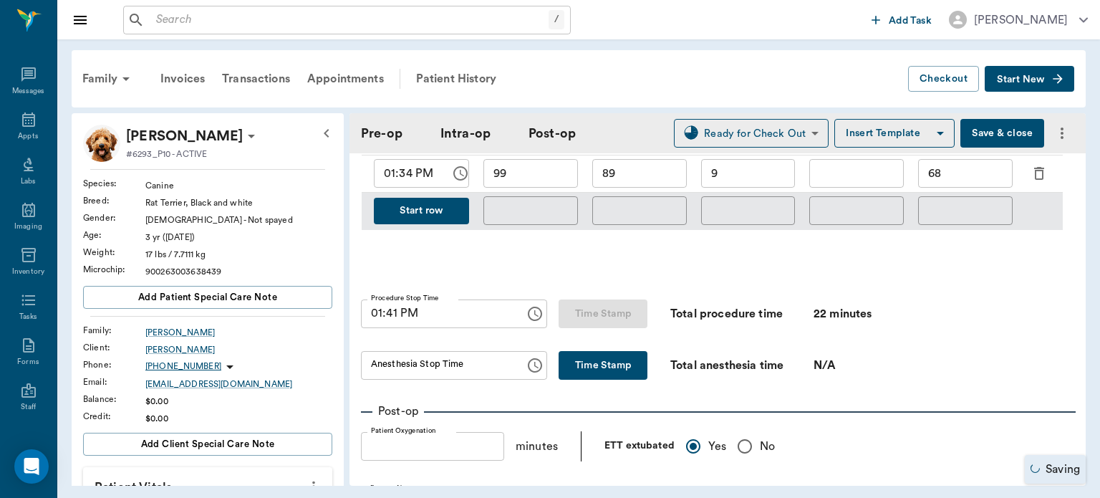
click at [602, 377] on button "Time Stamp" at bounding box center [603, 365] width 89 height 29
type input "01:41 PM"
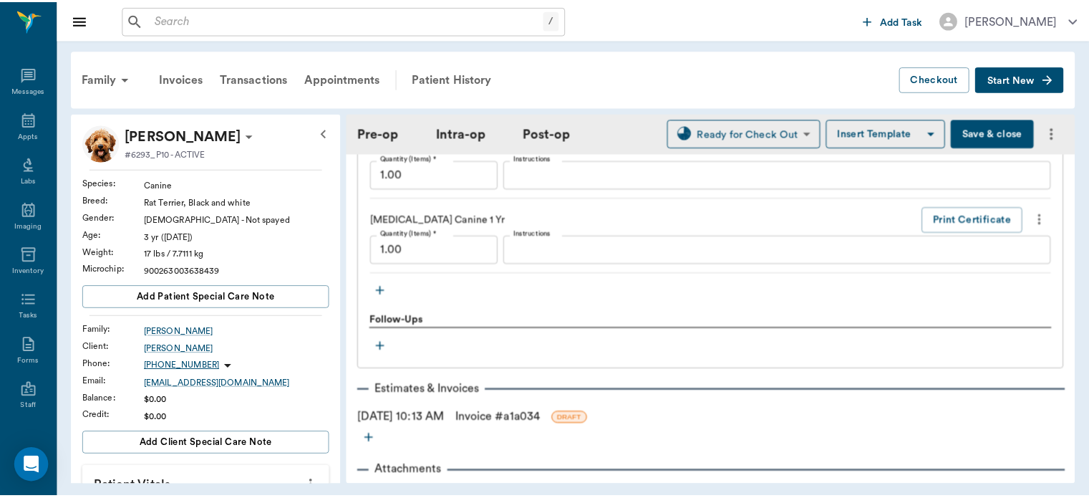
scroll to position [1619, 0]
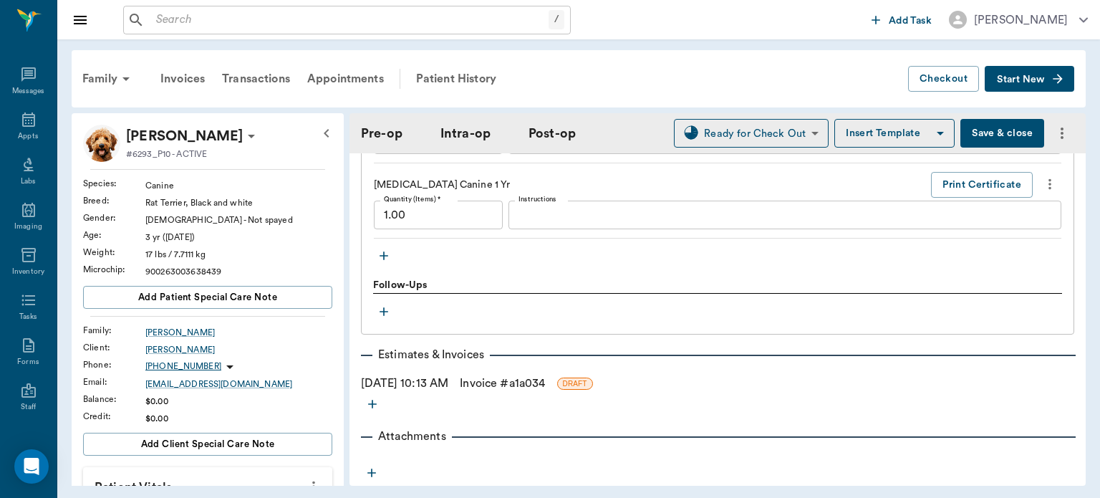
click at [531, 392] on link "Invoice # a1a034" at bounding box center [502, 383] width 85 height 17
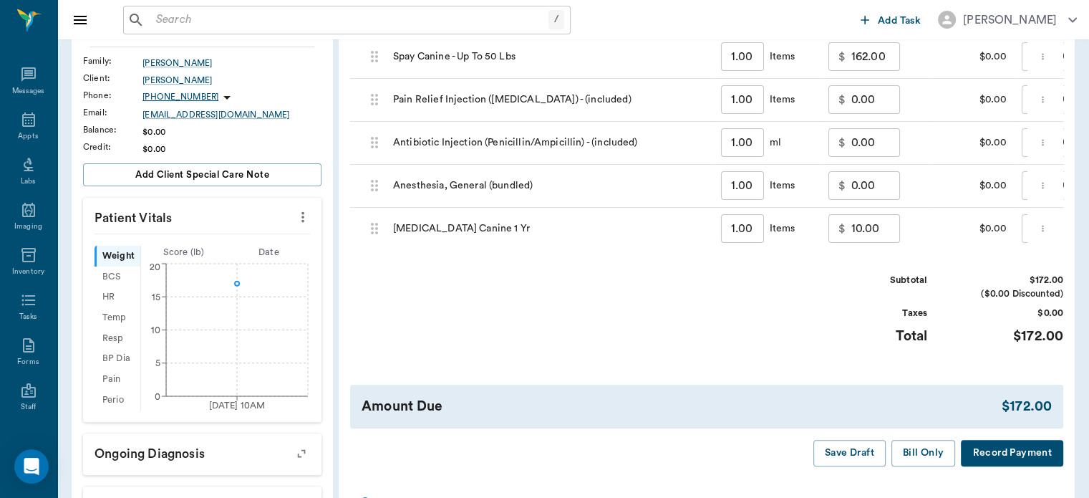
scroll to position [269, 0]
click at [923, 466] on button "Bill Only" at bounding box center [924, 453] width 64 height 26
click at [26, 120] on icon at bounding box center [28, 119] width 13 height 14
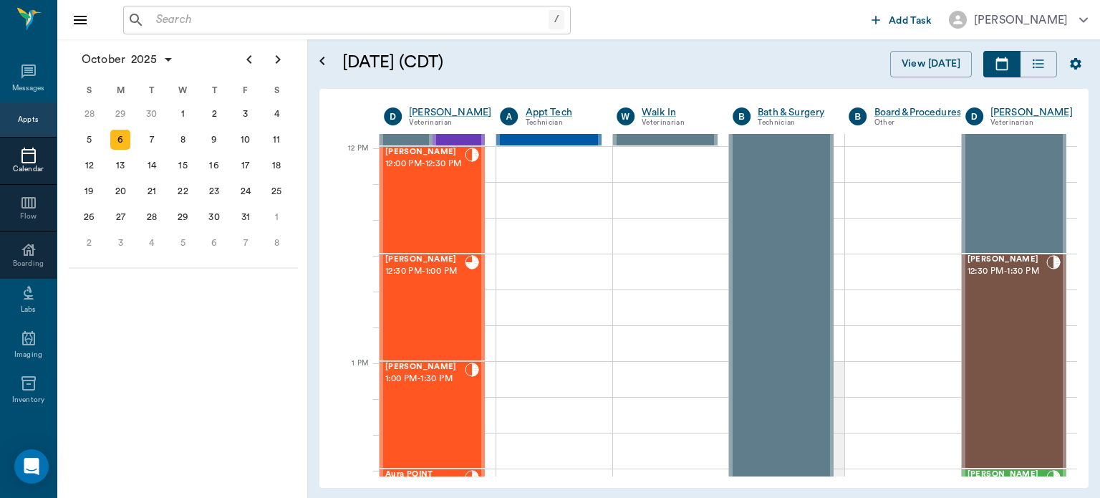
scroll to position [850, 0]
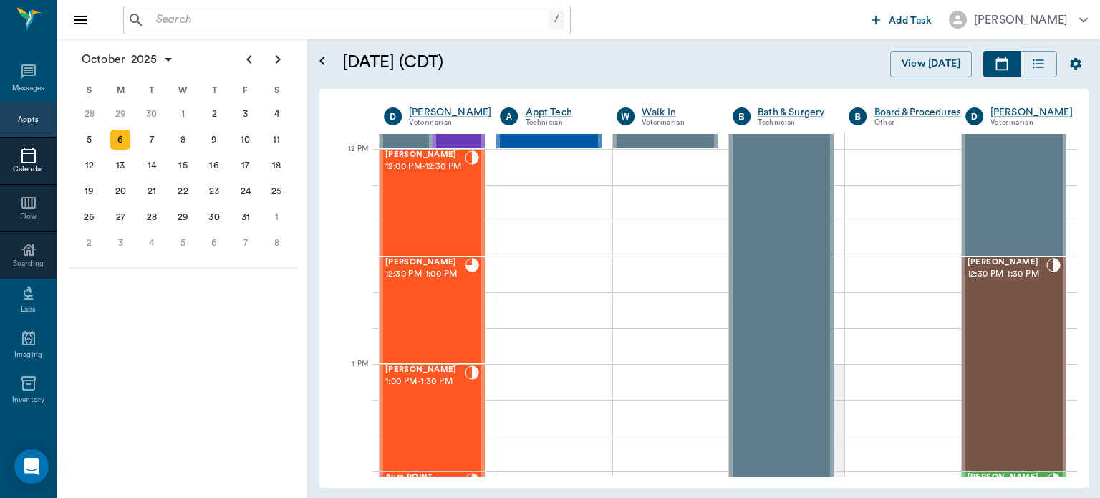
click at [441, 206] on div "[PERSON_NAME] 12:00 PM - 12:30 PM" at bounding box center [424, 202] width 79 height 105
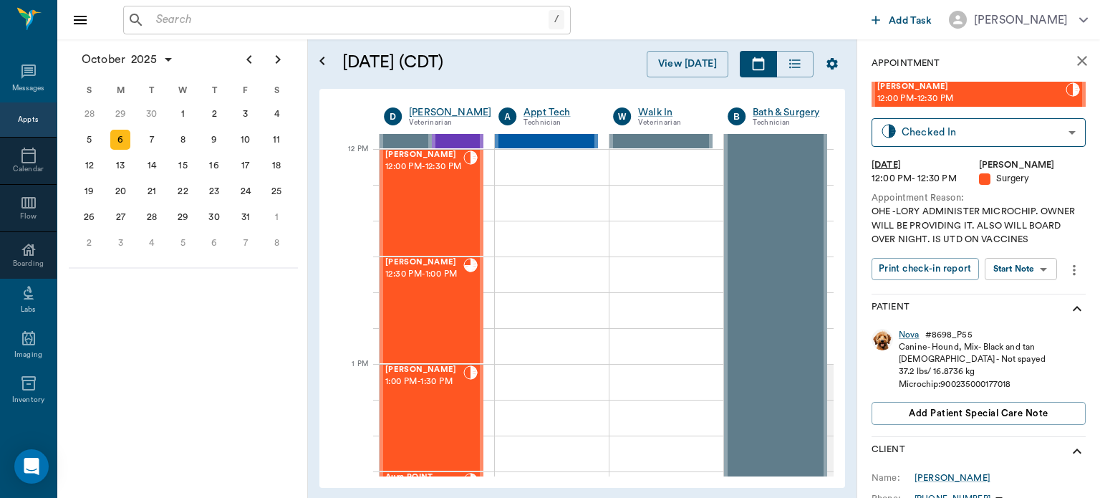
click at [1028, 269] on body "/ ​ Add Task Dr. Bert Ellsworth Nectar Messages Appts Calendar Flow Boarding La…" at bounding box center [550, 249] width 1100 height 498
click at [1028, 325] on button "View Surgery" at bounding box center [1009, 321] width 59 height 16
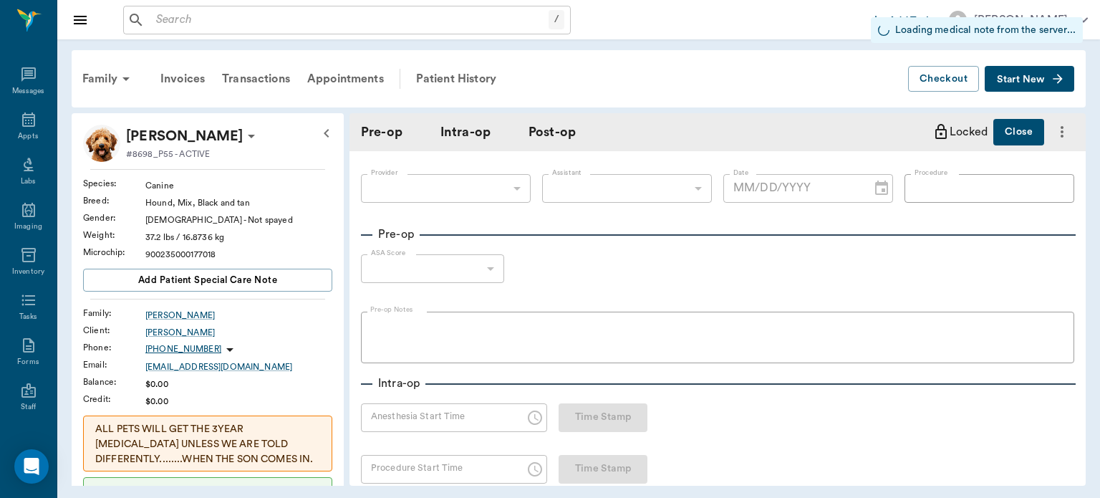
type input "63ec2f075fda476ae8351a4d"
type input "63ec2e7e52e12b0ba117b124"
type input "SPAY"
type input "1"
radio input "true"
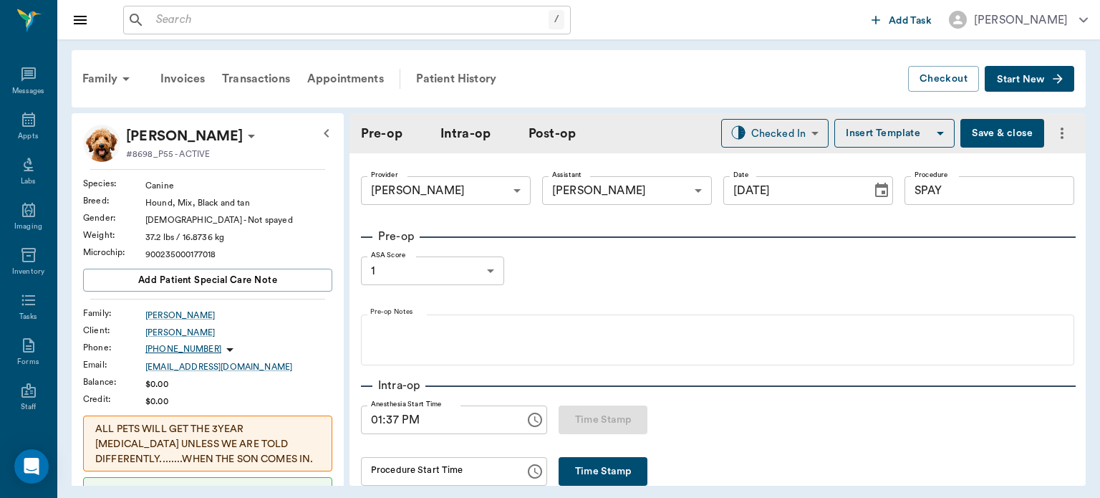
type input "[DATE]"
type input "01:37 PM"
type input "01:41 PM"
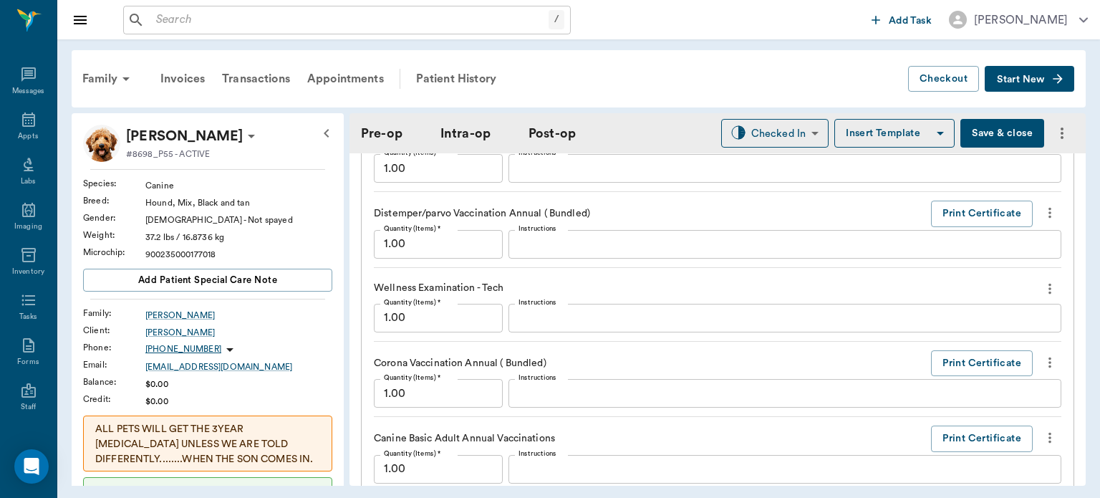
scroll to position [1658, 0]
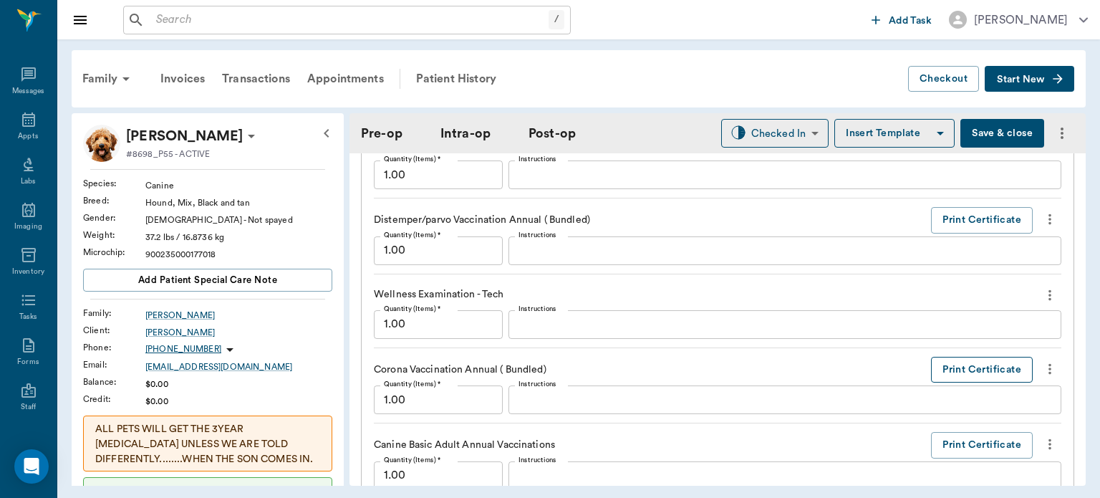
click at [983, 379] on button "Print Certificate" at bounding box center [982, 370] width 102 height 26
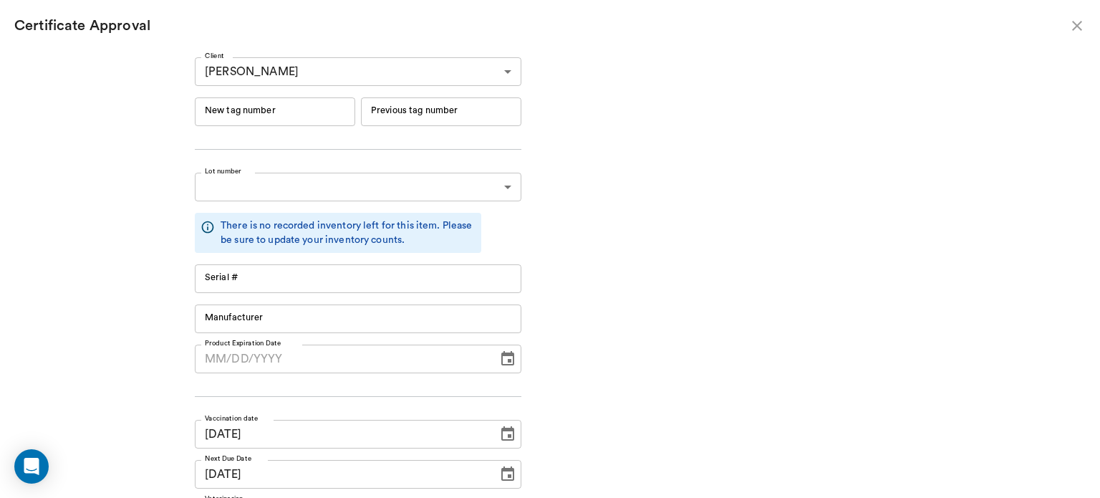
scroll to position [0, 0]
click at [1081, 21] on icon "close" at bounding box center [1077, 26] width 10 height 10
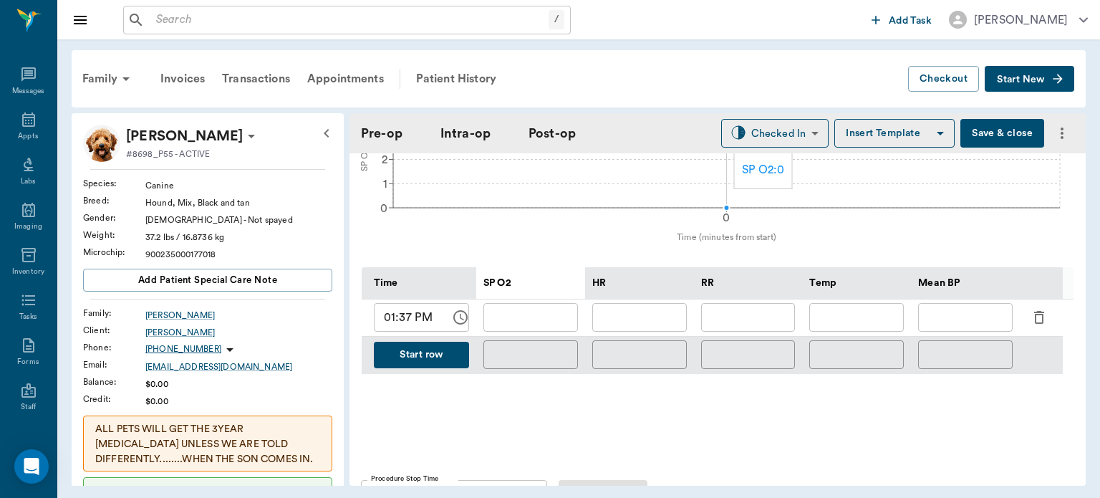
scroll to position [610, 0]
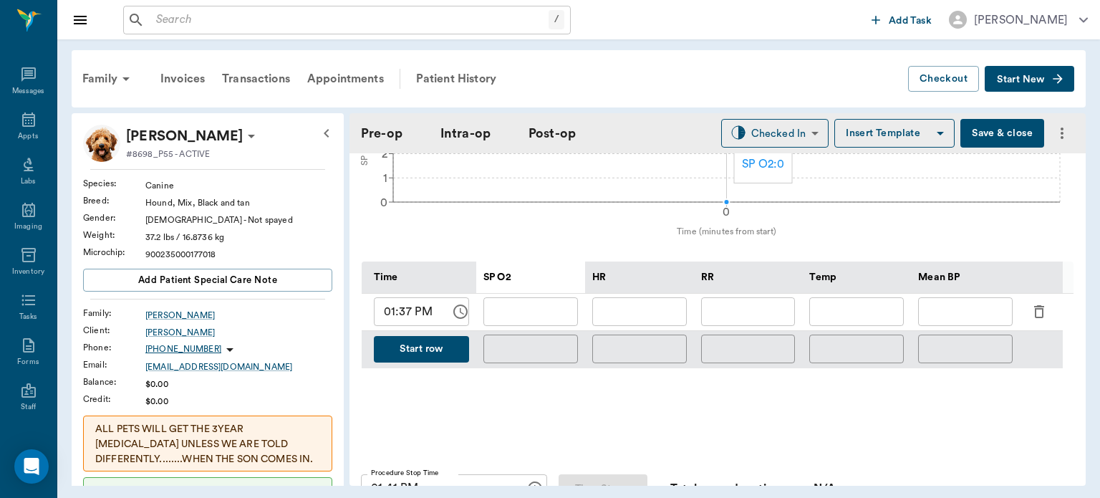
click at [400, 323] on input "01:37 PM" at bounding box center [407, 311] width 67 height 29
type input "01:52 PM"
click at [768, 319] on input "text" at bounding box center [748, 311] width 95 height 29
type input "9"
click at [650, 317] on input "text" at bounding box center [639, 311] width 95 height 29
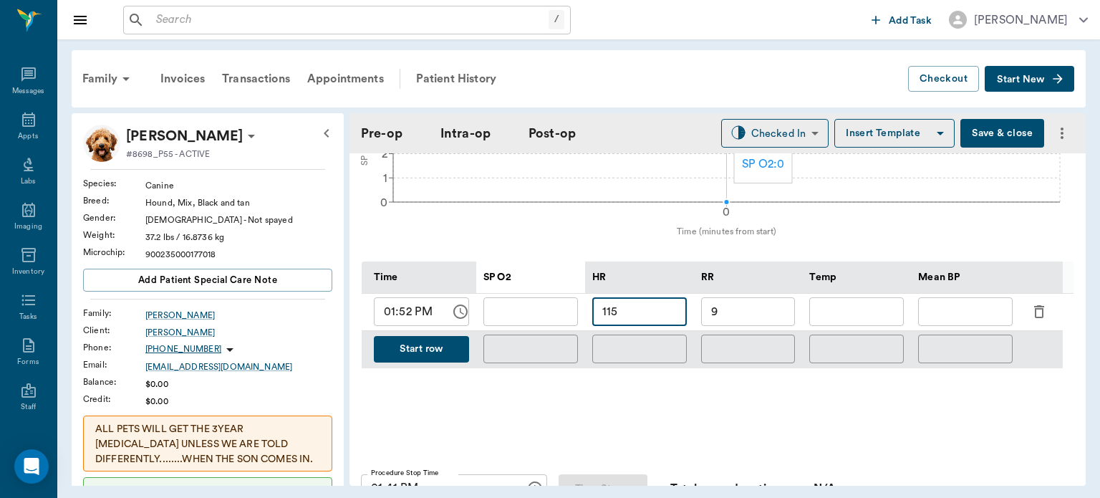
type input "115"
click at [527, 321] on input "text" at bounding box center [530, 311] width 95 height 29
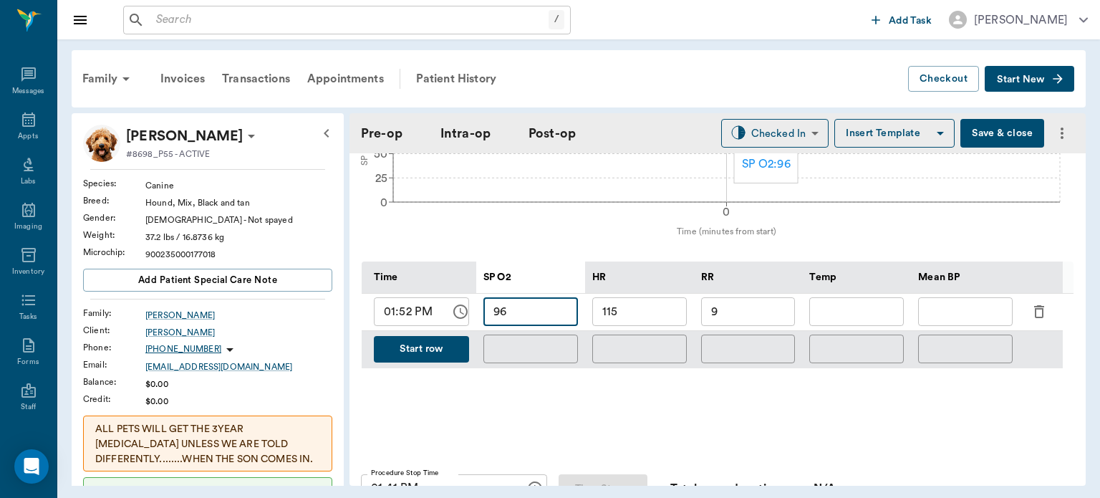
type input "96"
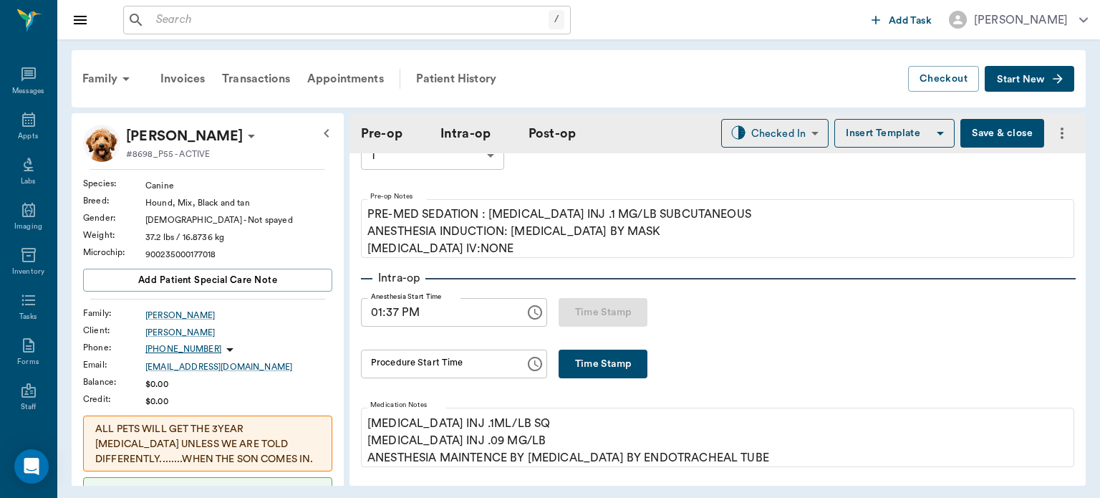
scroll to position [0, 0]
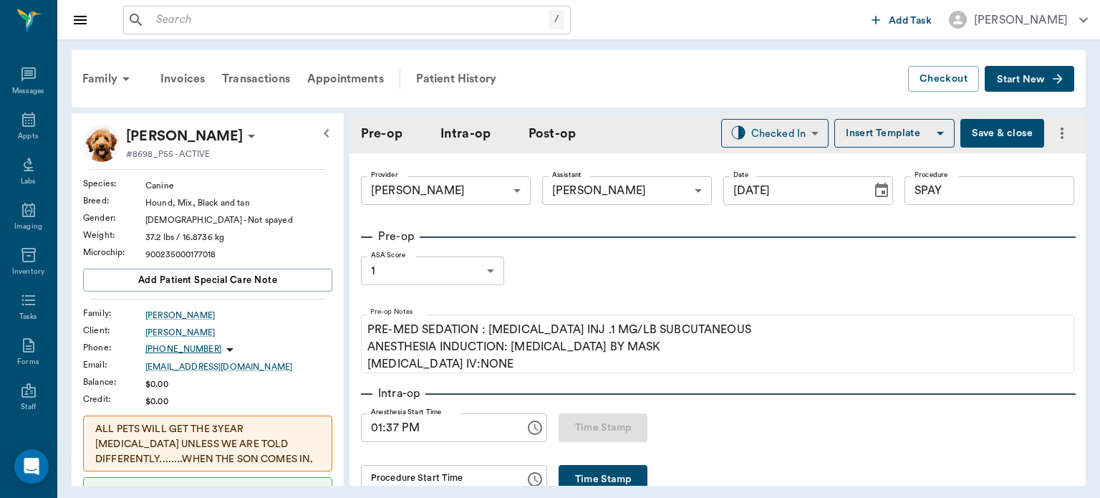
click at [578, 393] on hr at bounding box center [718, 393] width 715 height 1
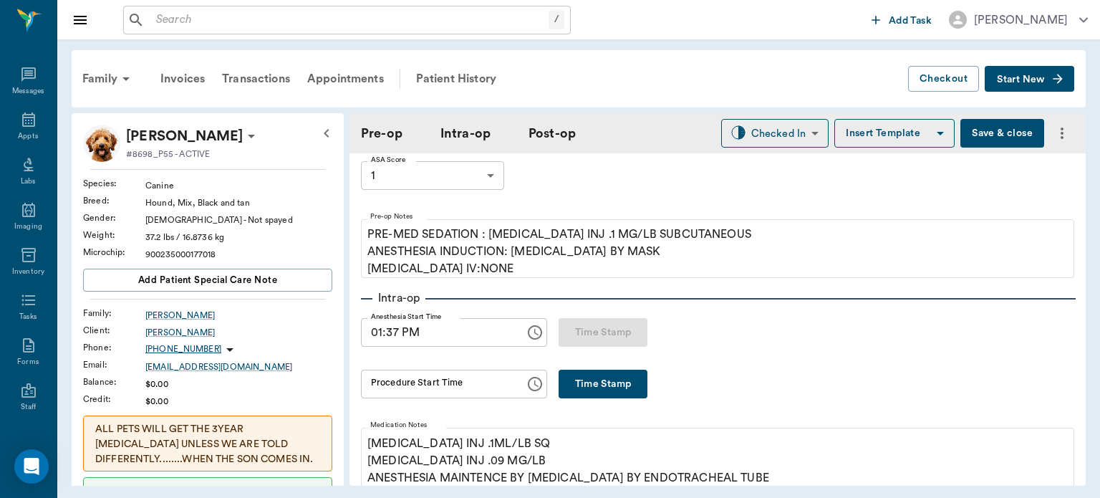
scroll to position [99, 0]
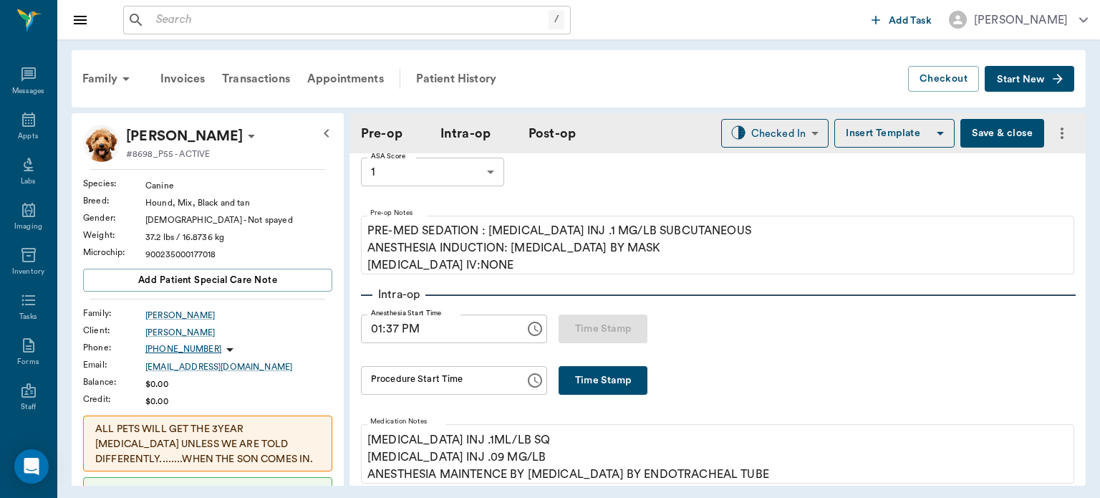
click at [576, 383] on button "Time Stamp" at bounding box center [603, 380] width 89 height 29
click at [390, 386] on input "01:57 PM" at bounding box center [438, 380] width 154 height 29
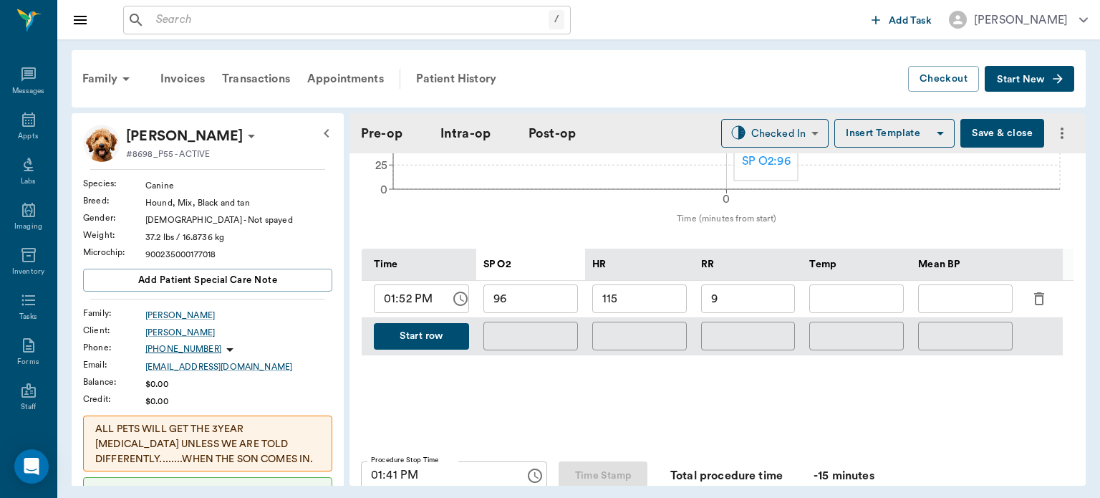
scroll to position [643, 0]
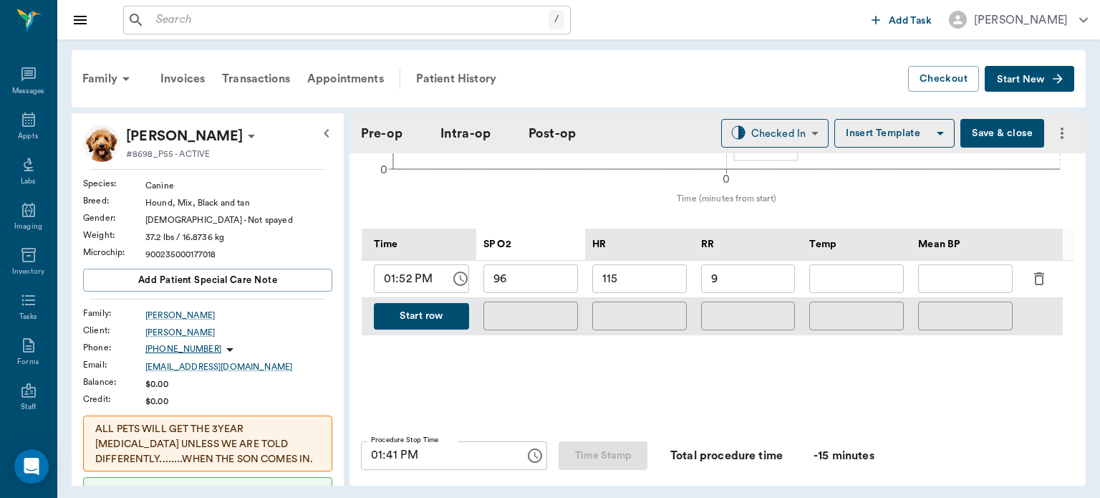
type input "01:55 PM"
click at [436, 329] on button "Start row" at bounding box center [421, 316] width 95 height 26
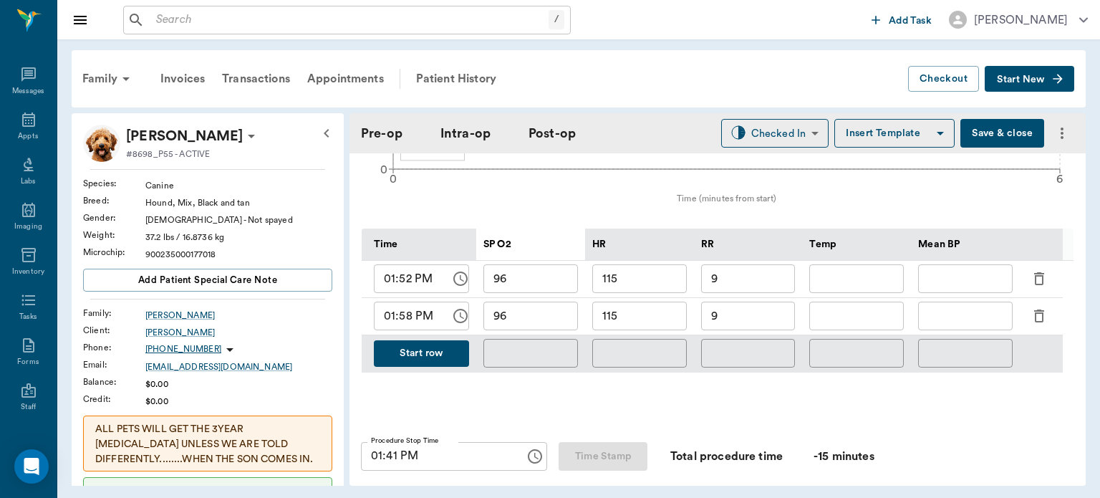
click at [663, 320] on input "115" at bounding box center [639, 315] width 95 height 29
type input "106"
click at [552, 328] on input "96" at bounding box center [530, 315] width 95 height 29
type input "95"
click at [766, 324] on input "9" at bounding box center [748, 315] width 95 height 29
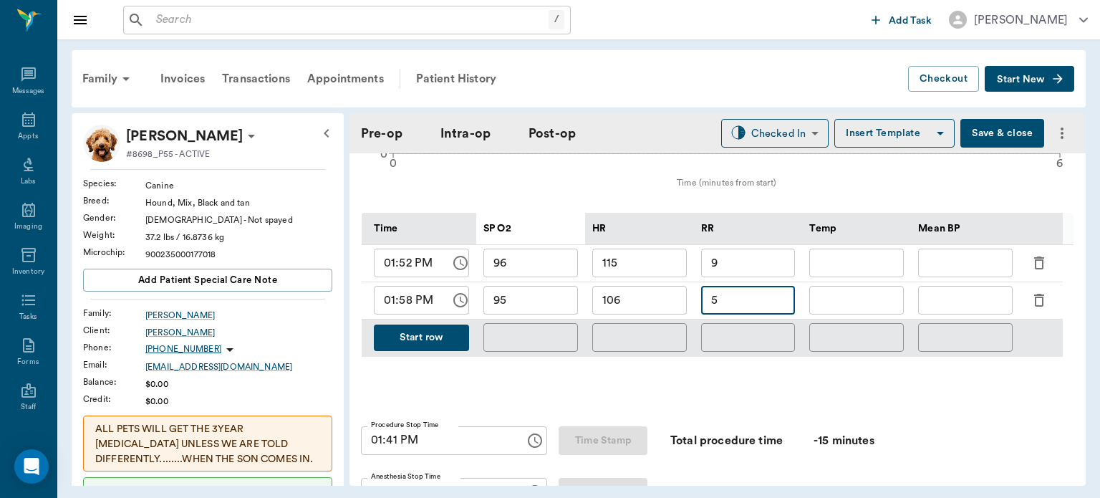
scroll to position [628, 0]
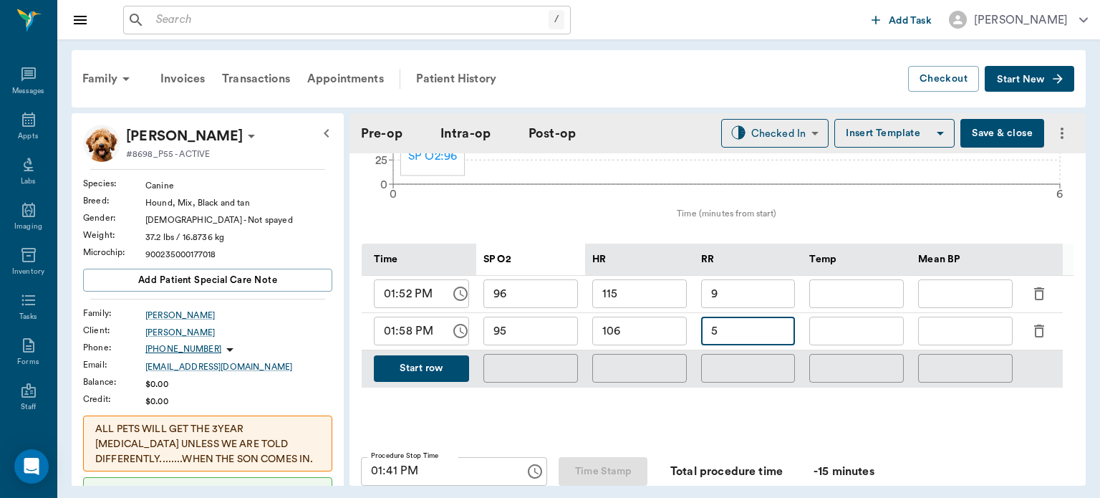
type input "5"
click at [959, 342] on input "text" at bounding box center [965, 331] width 95 height 29
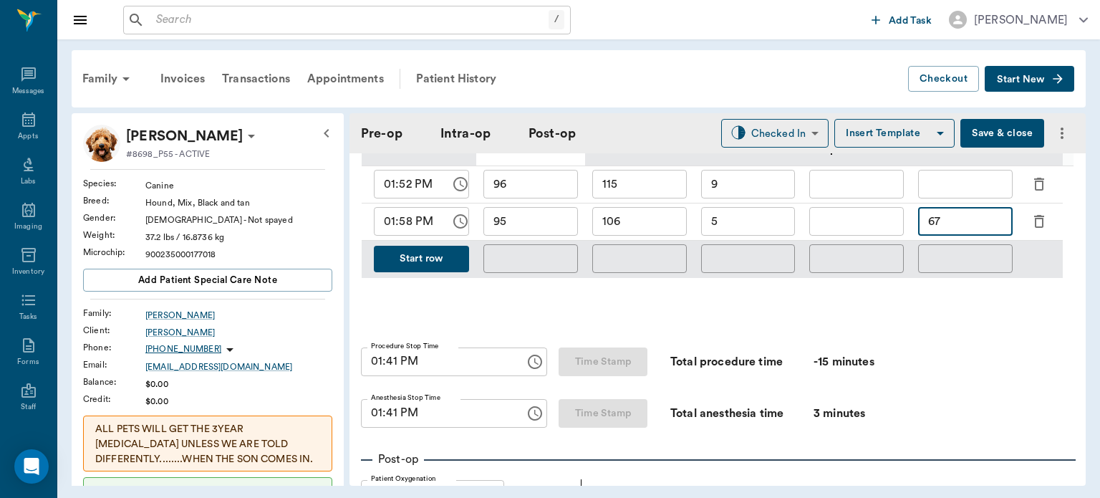
scroll to position [735, 0]
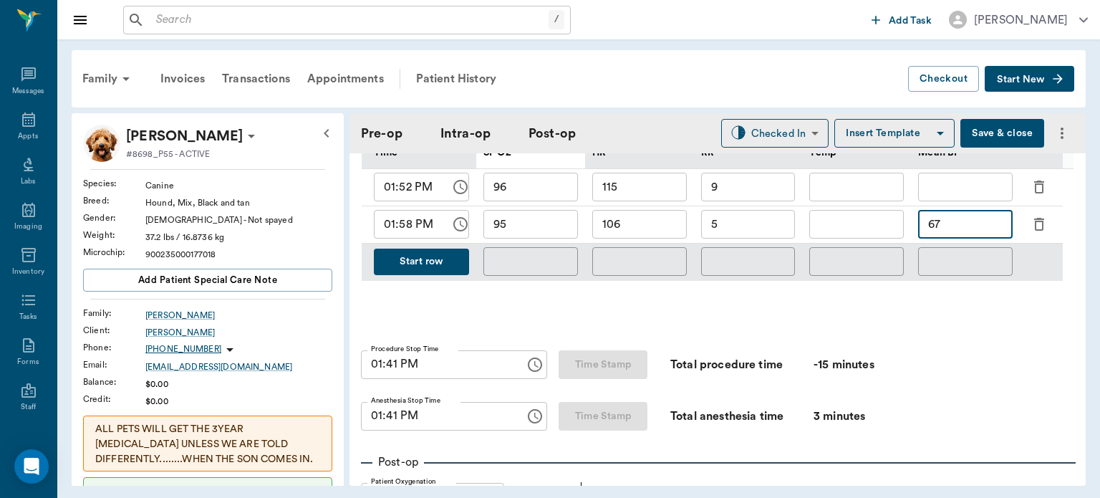
type input "67"
click at [440, 275] on button "Start row" at bounding box center [421, 261] width 95 height 26
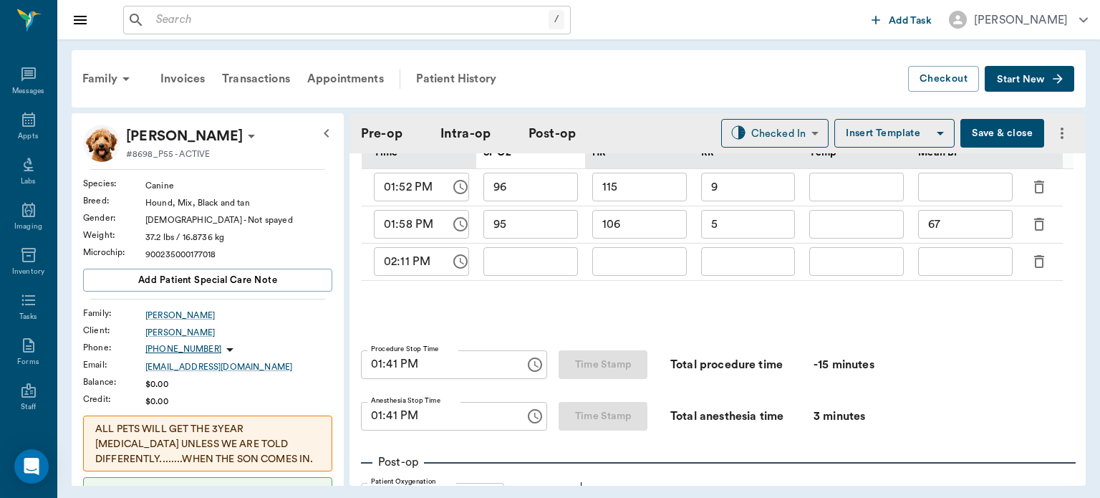
type input "95"
type input "106"
type input "5"
type input "67"
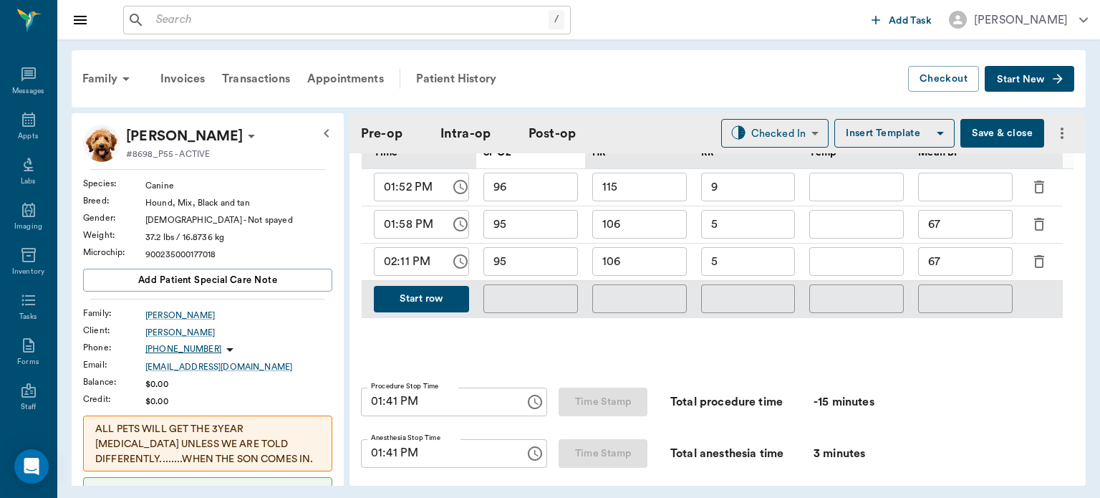
click at [655, 269] on input "106" at bounding box center [639, 261] width 95 height 29
type input "100"
click at [546, 274] on input "95" at bounding box center [530, 261] width 95 height 29
type input "97"
click at [755, 289] on div "​" at bounding box center [748, 299] width 109 height 37
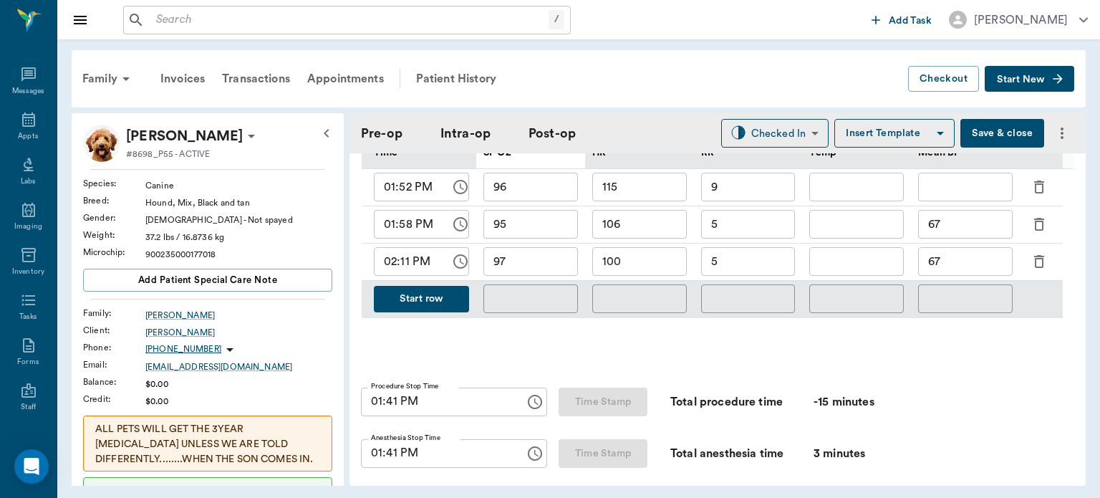
click at [781, 289] on div "​" at bounding box center [748, 299] width 109 height 37
click at [764, 270] on input "5" at bounding box center [748, 261] width 95 height 29
type input "9"
type input "5"
click at [1001, 133] on button "Save & close" at bounding box center [1002, 133] width 84 height 29
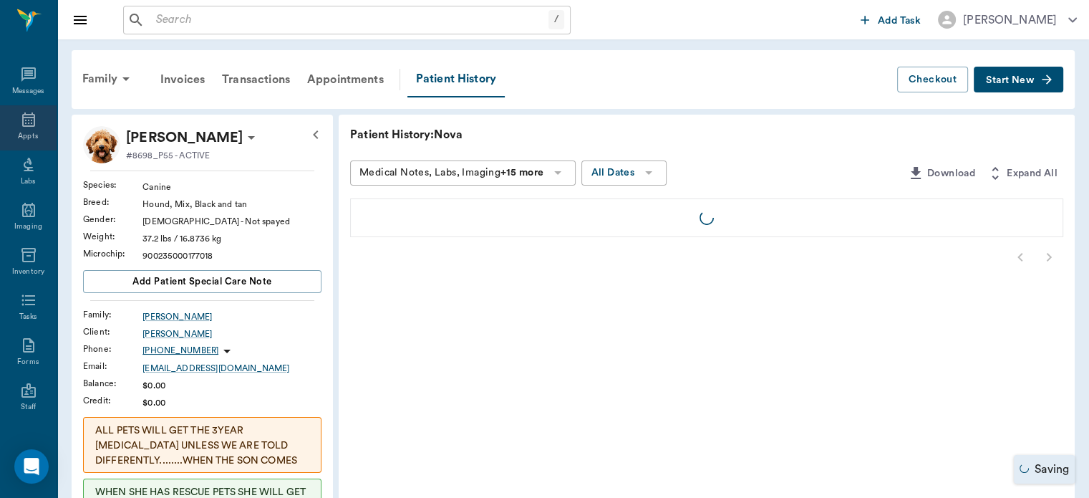
click at [24, 124] on icon at bounding box center [28, 119] width 17 height 17
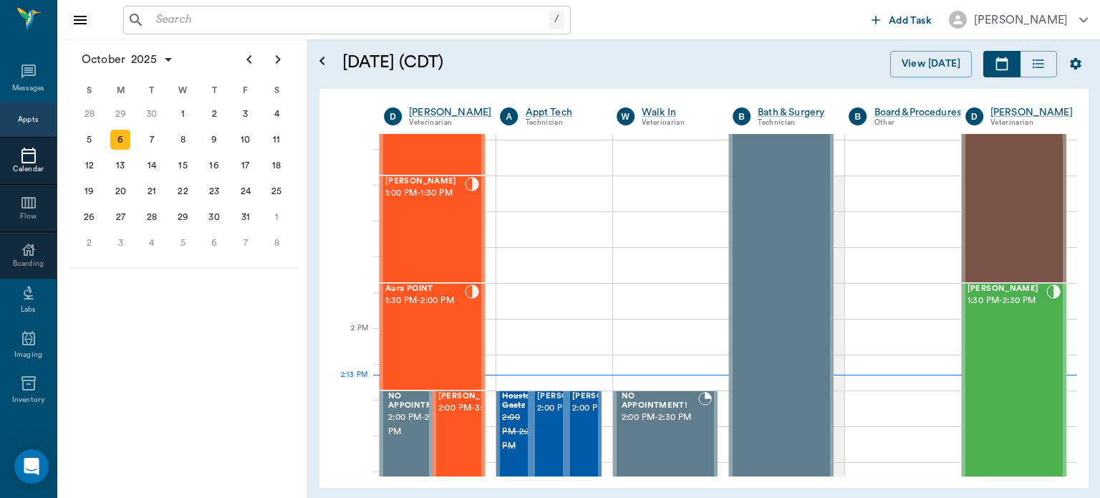
scroll to position [1031, 0]
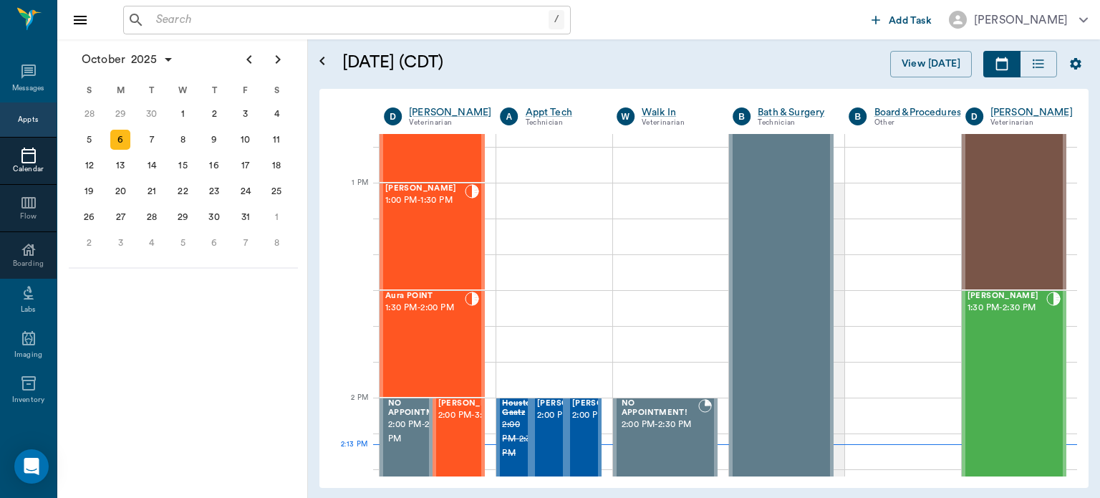
click at [428, 329] on div "Aura POINT 1:30 PM - 2:00 PM" at bounding box center [424, 343] width 79 height 105
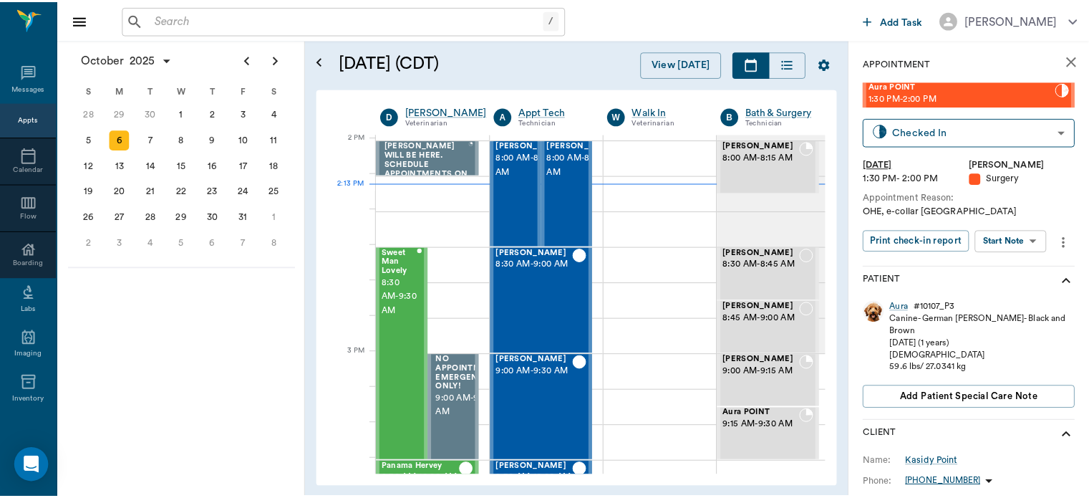
scroll to position [1292, 0]
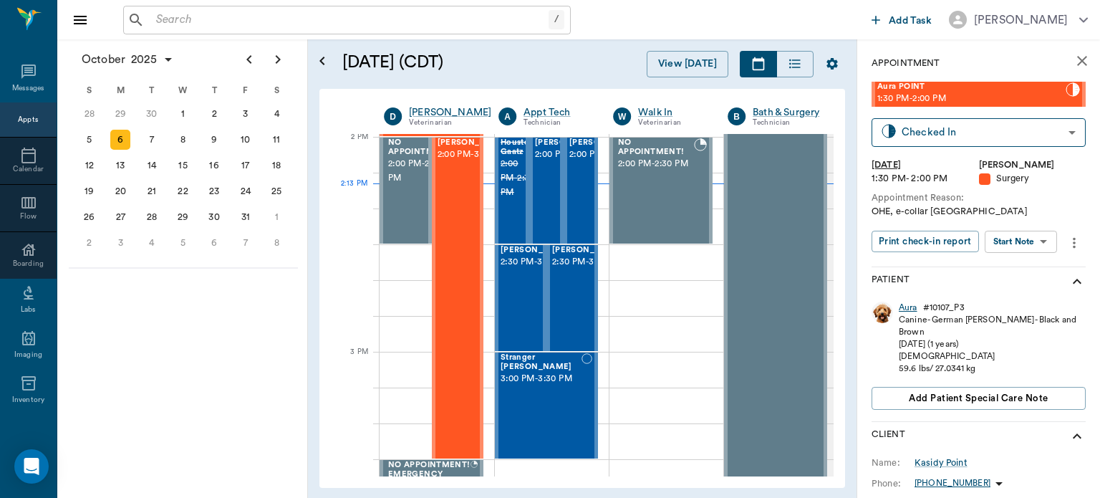
click at [913, 306] on div "Aura" at bounding box center [908, 307] width 19 height 12
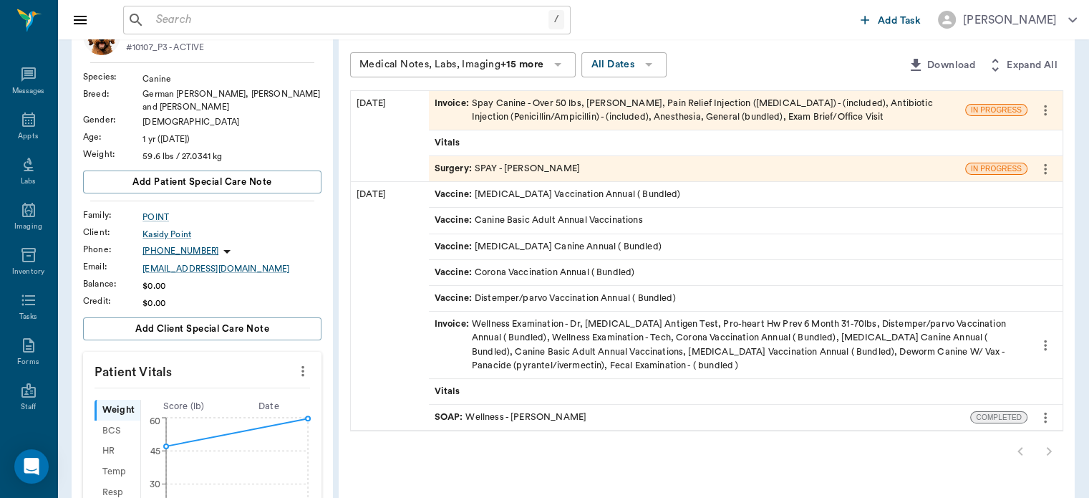
scroll to position [130, 0]
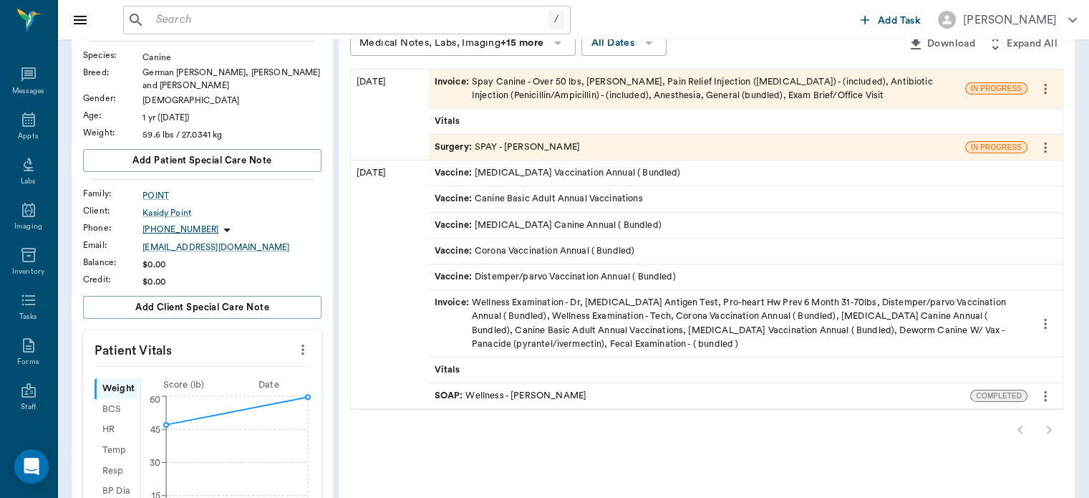
click at [450, 396] on span "SOAP :" at bounding box center [451, 396] width 32 height 14
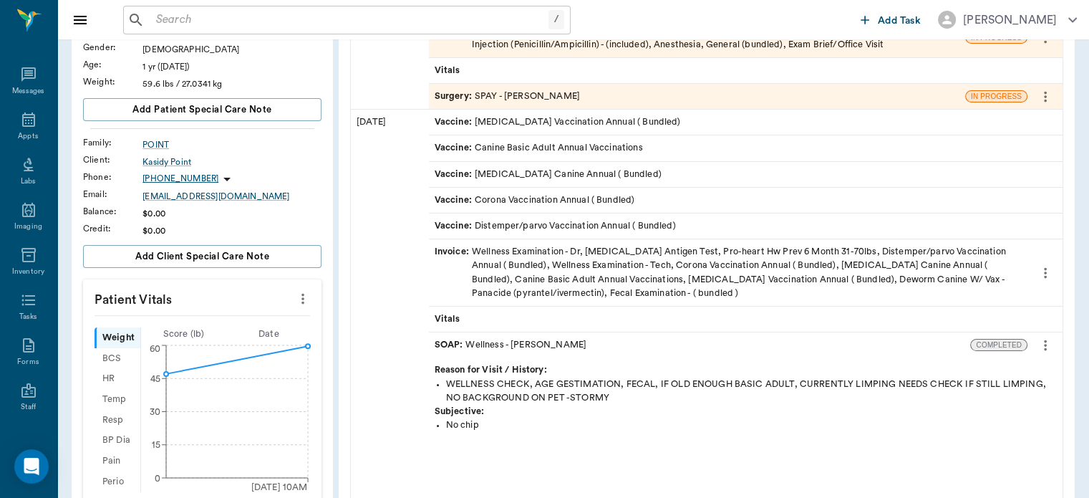
scroll to position [186, 0]
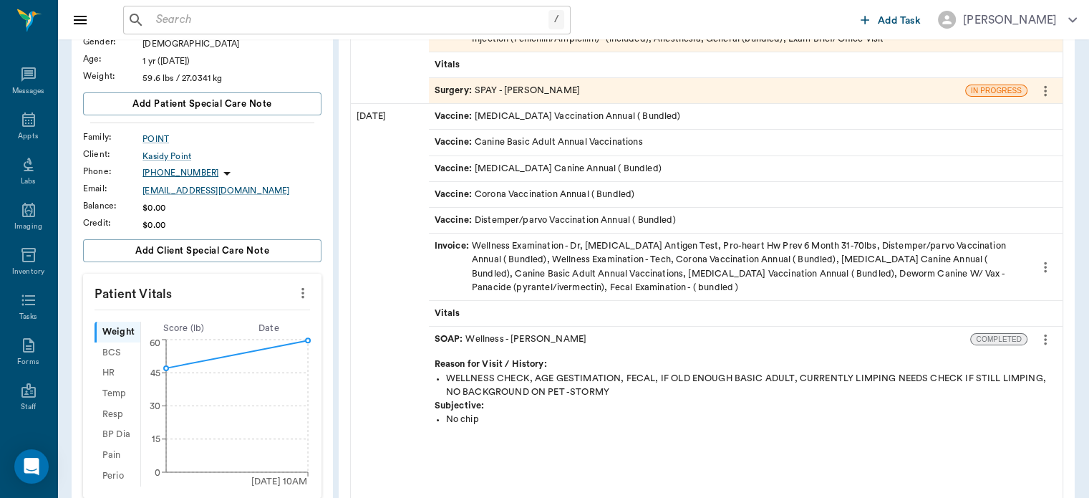
click at [1046, 341] on icon "more" at bounding box center [1045, 339] width 3 height 11
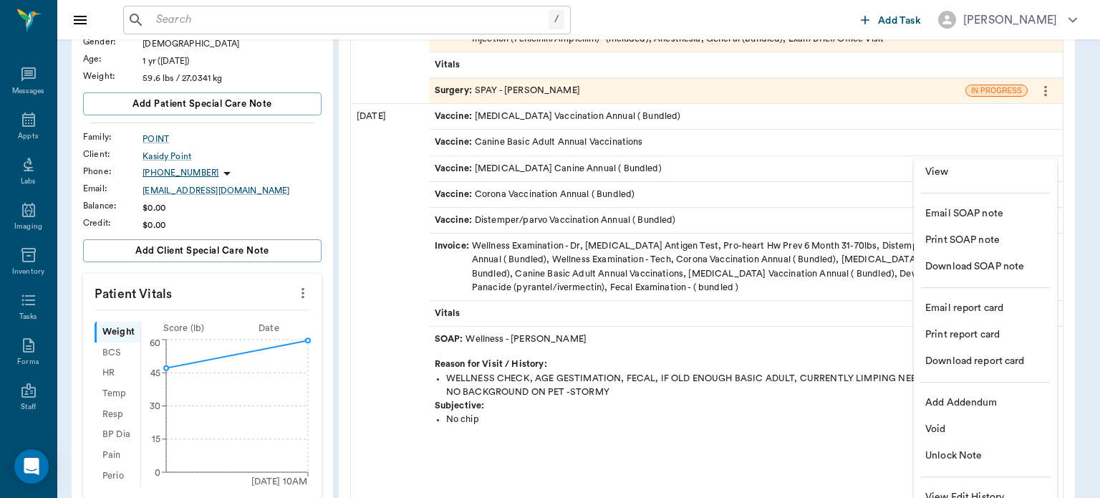
click at [949, 178] on span "View" at bounding box center [985, 172] width 120 height 15
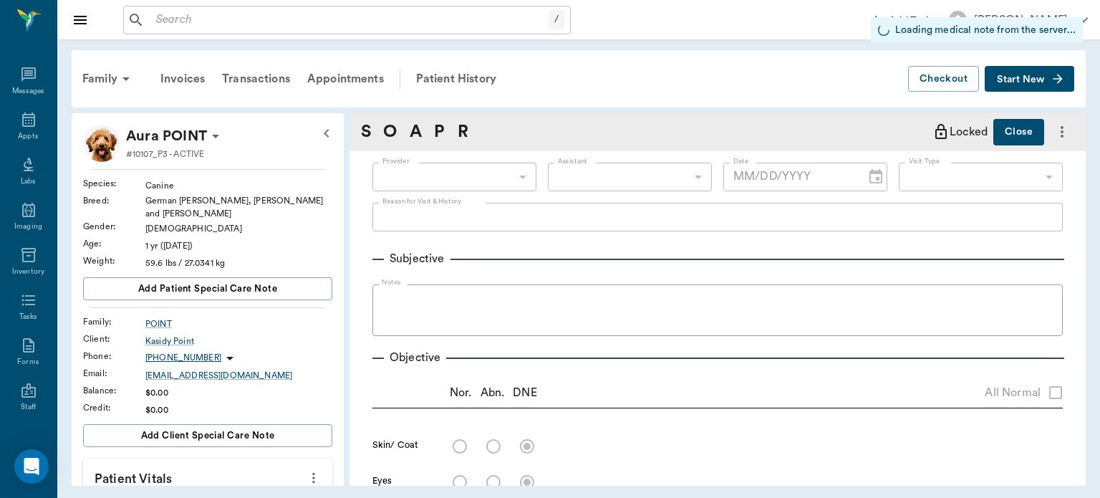
type input "63ec2f075fda476ae8351a4d"
type input "65d2be4f46e3a538d89b8c14"
checkbox input "true"
radio input "true"
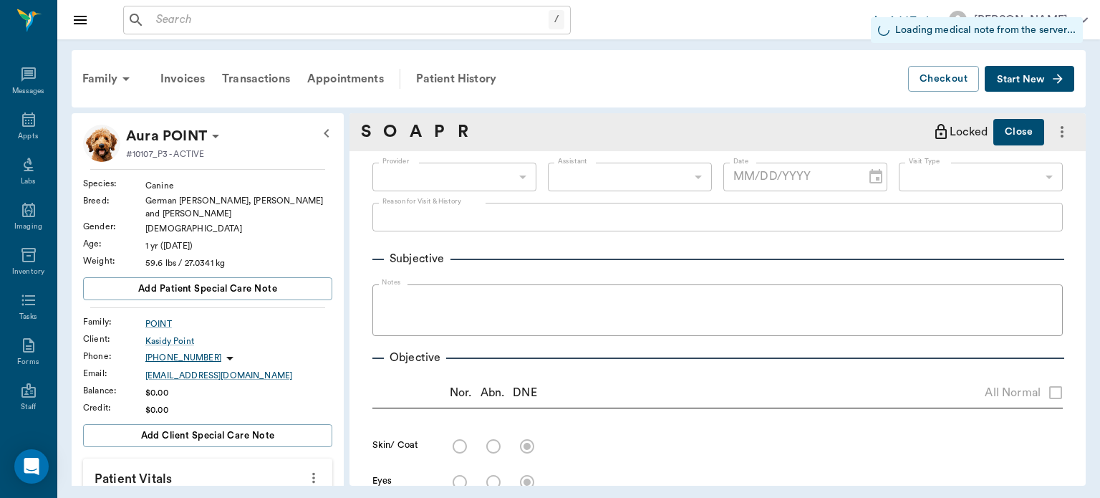
radio input "true"
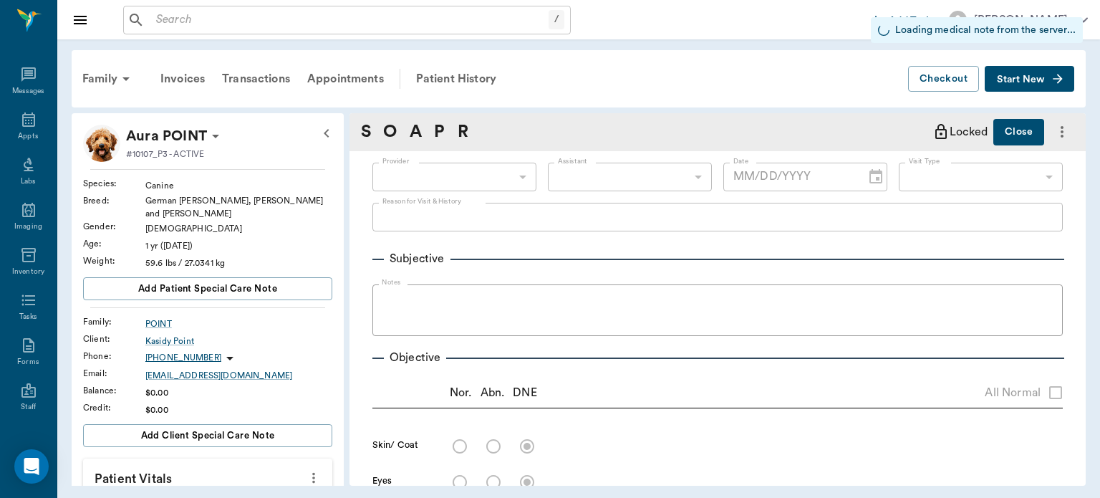
radio input "true"
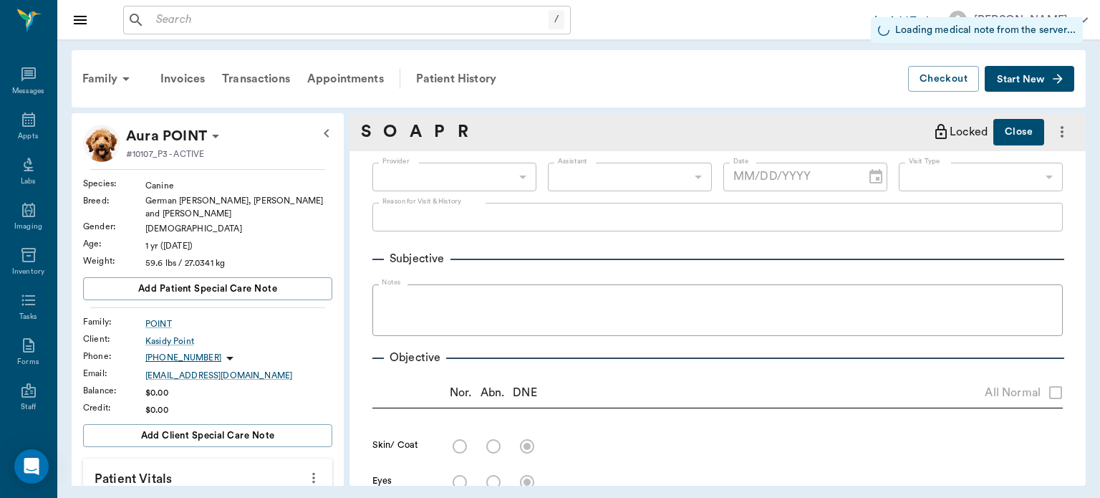
radio input "true"
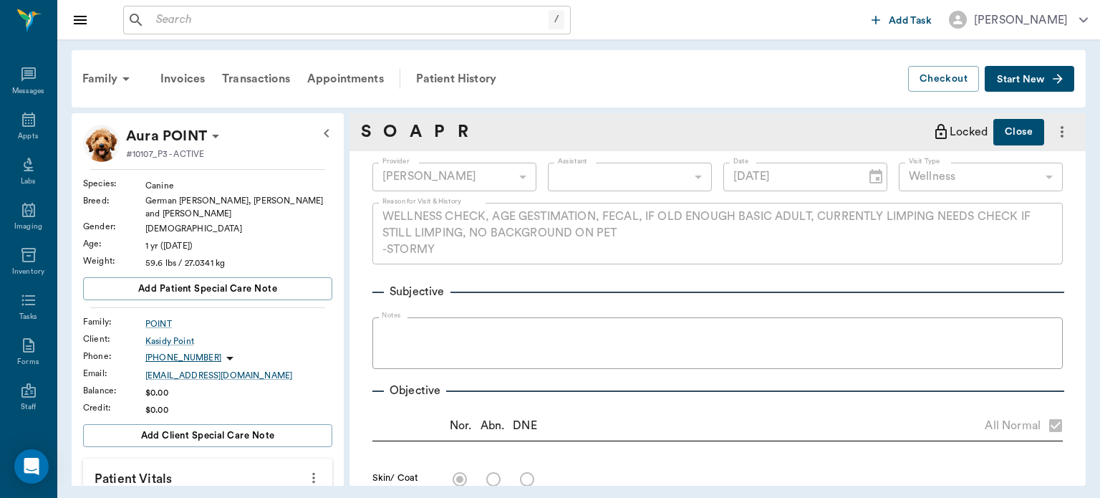
type input "[DATE]"
type textarea "WELLNESS CHECK, AGE GESTIMATION, FECAL, IF OLD ENOUGH BASIC ADULT, CURRENTLY LI…"
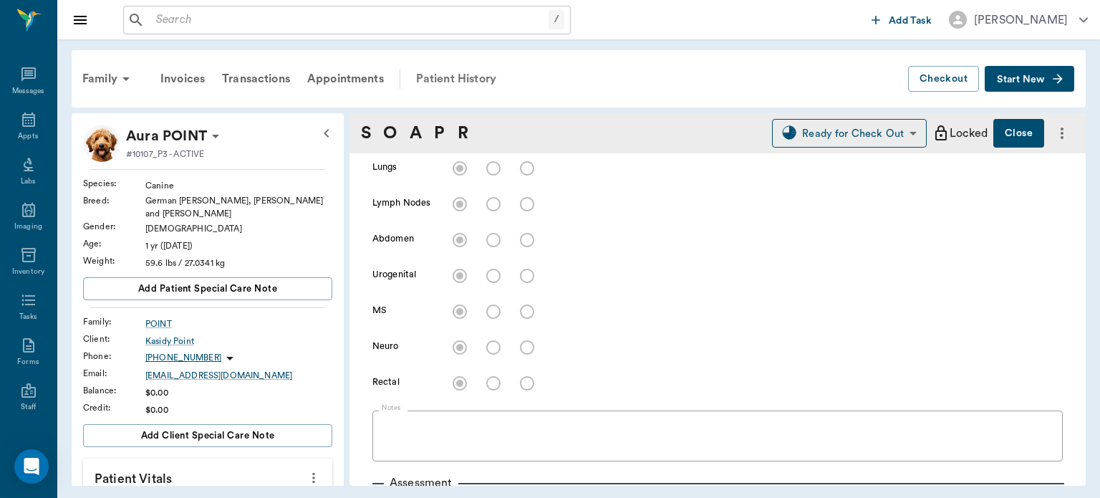
click at [489, 72] on div "Patient History" at bounding box center [455, 79] width 97 height 34
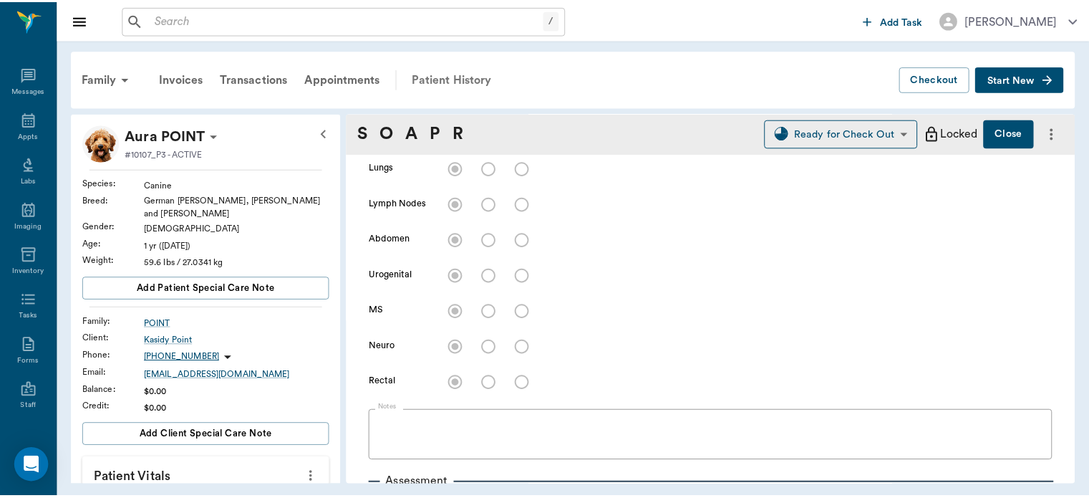
scroll to position [498, 0]
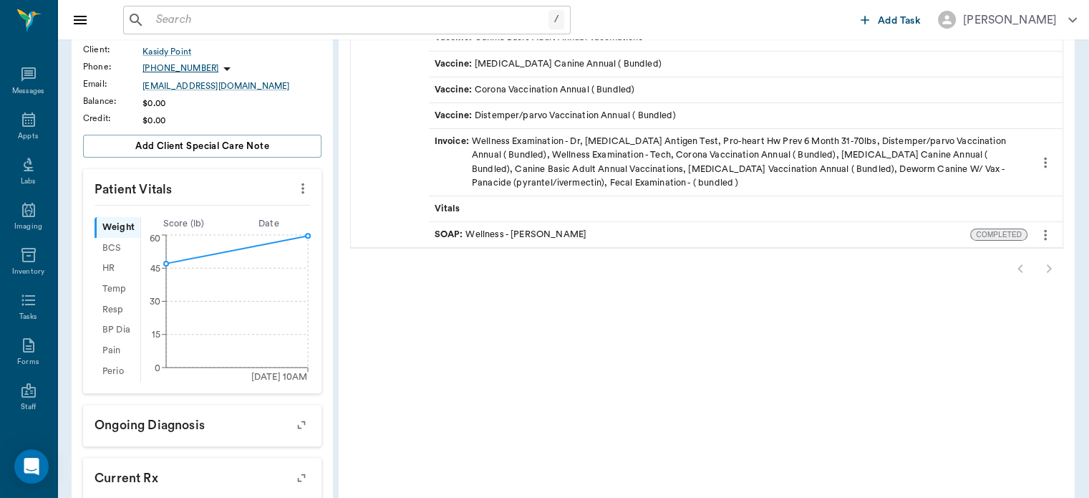
scroll to position [293, 0]
click at [1043, 271] on div at bounding box center [706, 266] width 713 height 29
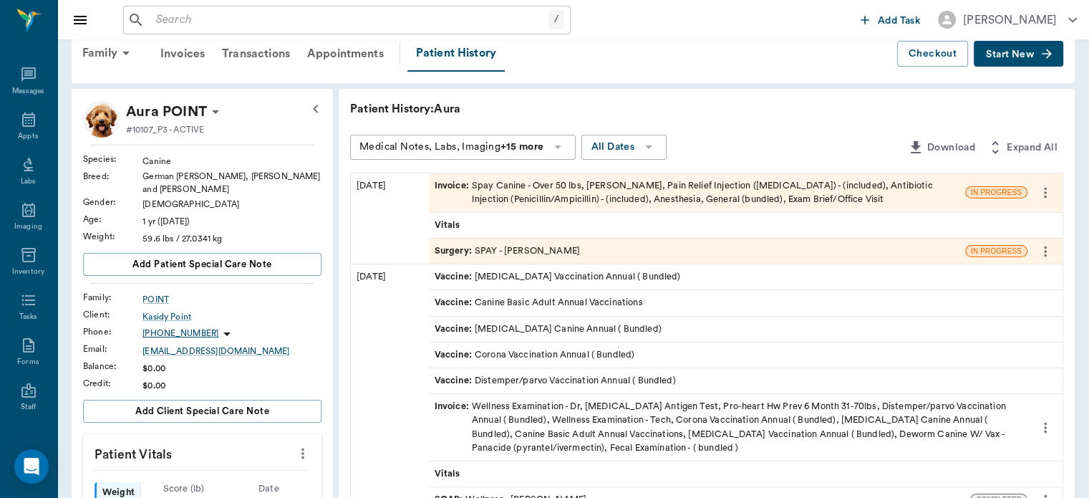
scroll to position [24, 0]
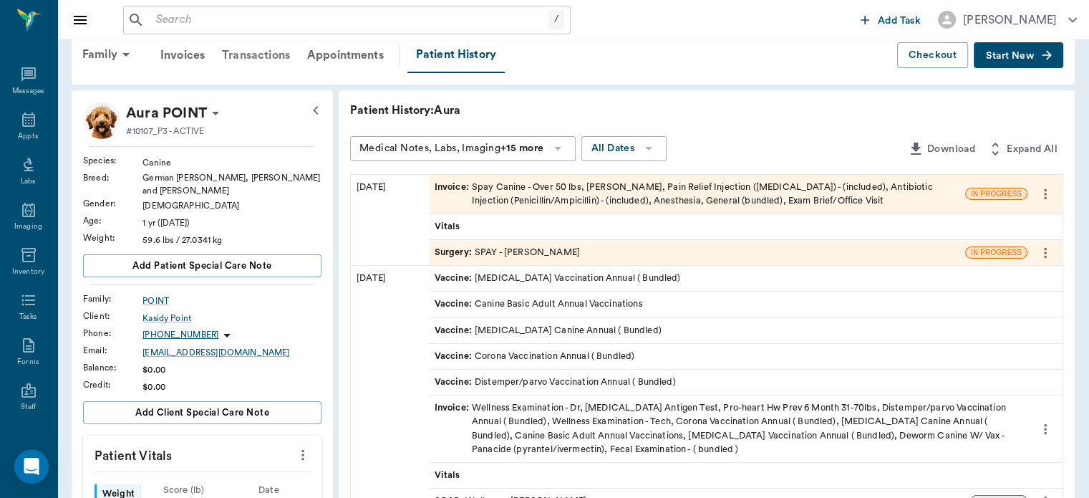
click at [243, 51] on div "Transactions" at bounding box center [255, 55] width 85 height 34
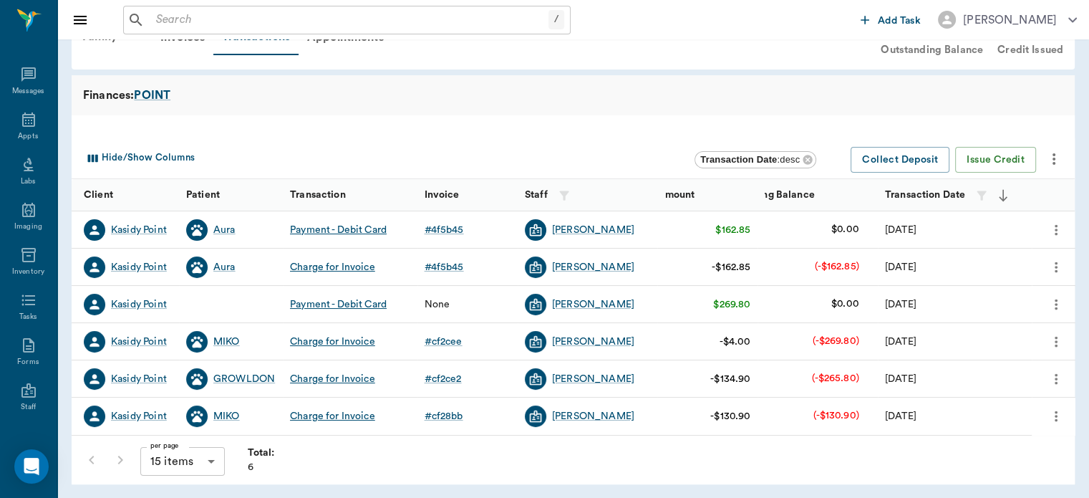
scroll to position [47, 0]
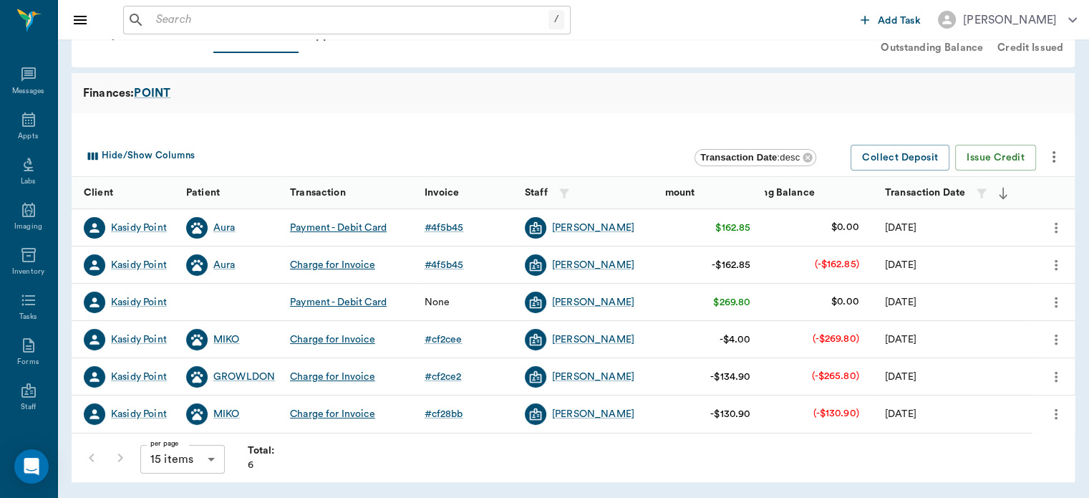
click at [624, 258] on div "[PERSON_NAME]" at bounding box center [593, 265] width 82 height 14
click at [607, 267] on body "/ ​ Add Task [PERSON_NAME] Nectar Messages Appts Labs Imaging Inventory Tasks F…" at bounding box center [544, 226] width 1089 height 546
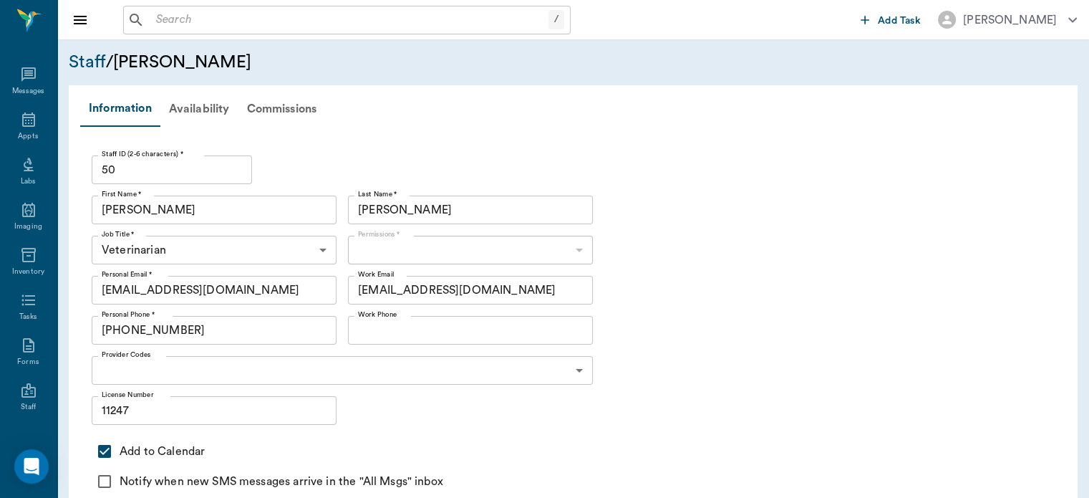
type input "646819e3845053f3d1b01a3d"
click at [20, 103] on div "Messages" at bounding box center [28, 82] width 57 height 45
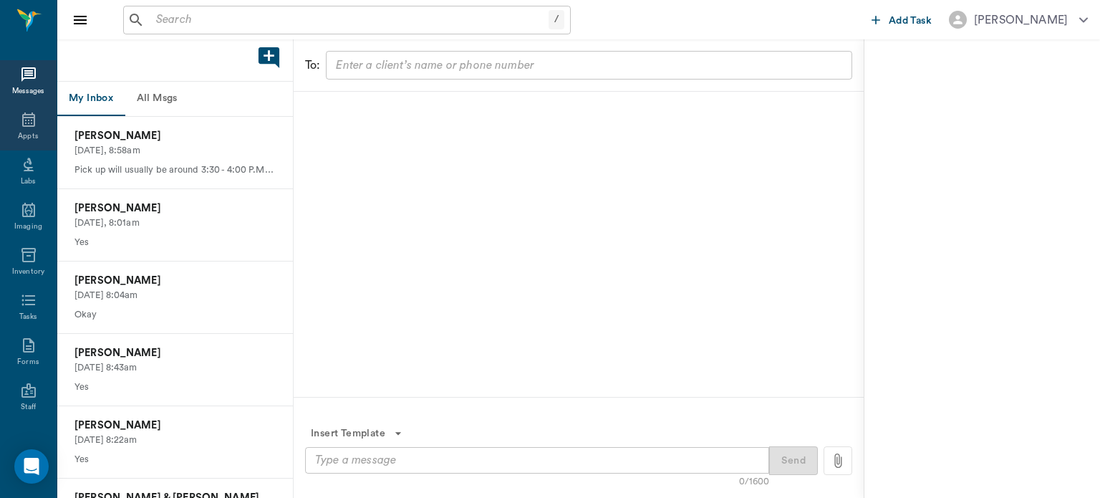
click at [26, 119] on icon at bounding box center [28, 119] width 17 height 17
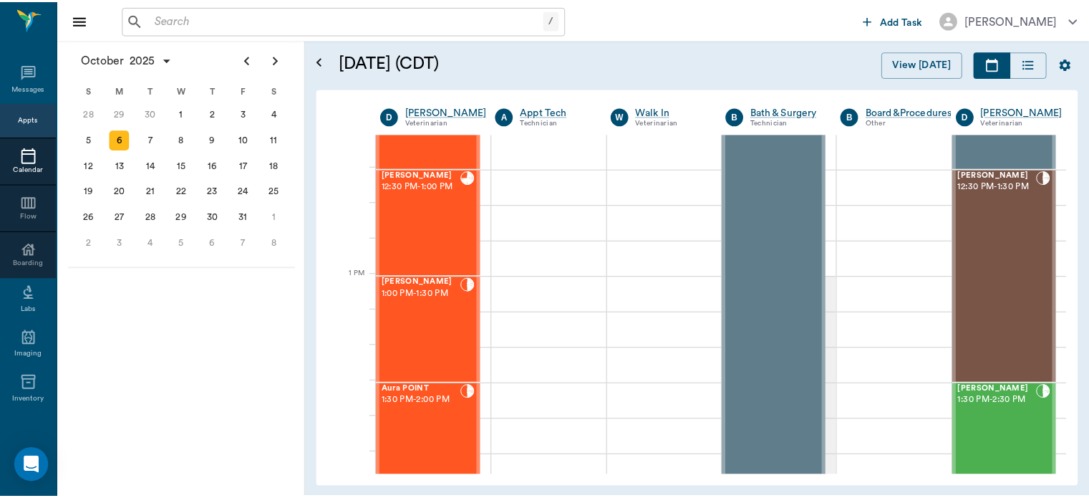
scroll to position [934, 0]
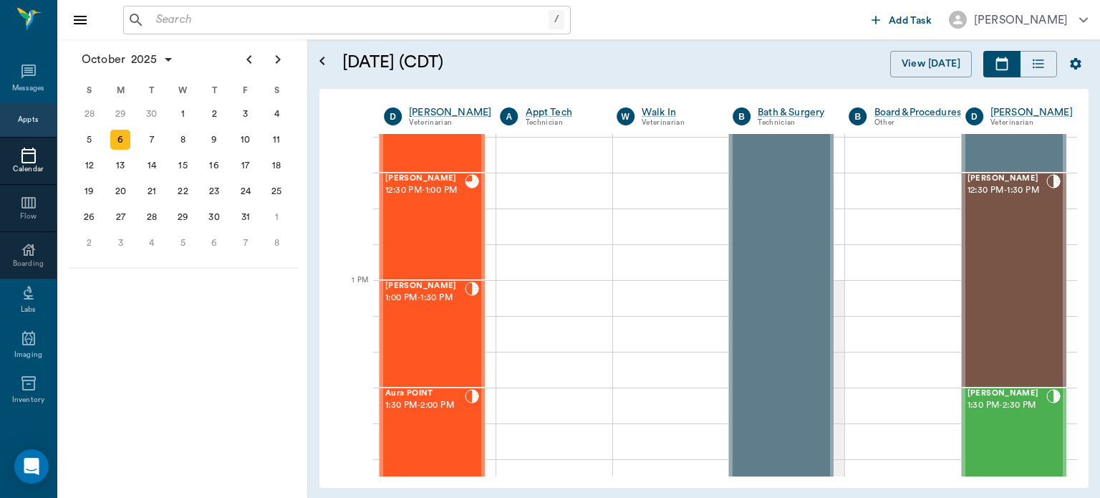
click at [408, 449] on div "Aura POINT 1:30 PM - 2:00 PM" at bounding box center [424, 441] width 79 height 105
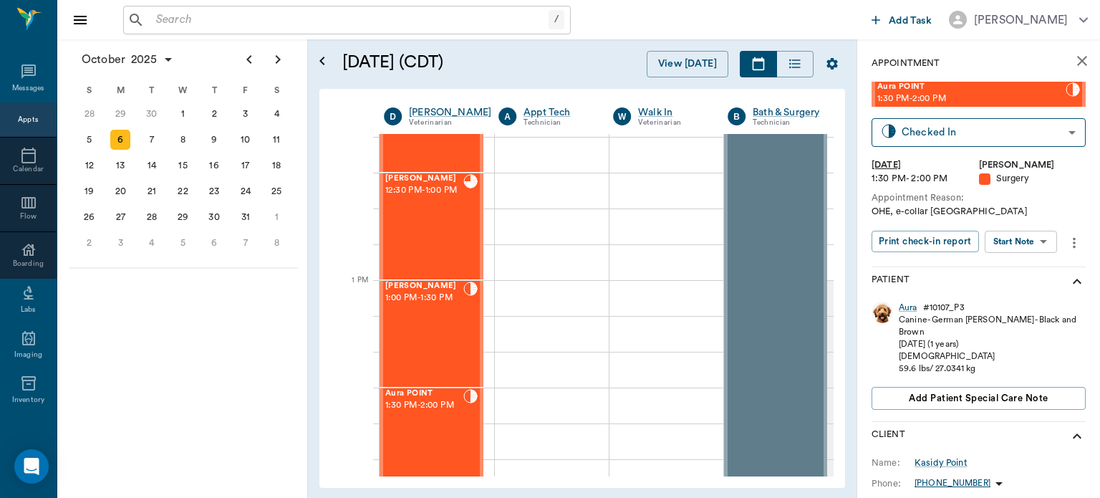
click at [410, 426] on div "Aura POINT 1:30 PM - 2:00 PM" at bounding box center [424, 441] width 78 height 105
click at [912, 311] on div "Aura" at bounding box center [908, 307] width 19 height 12
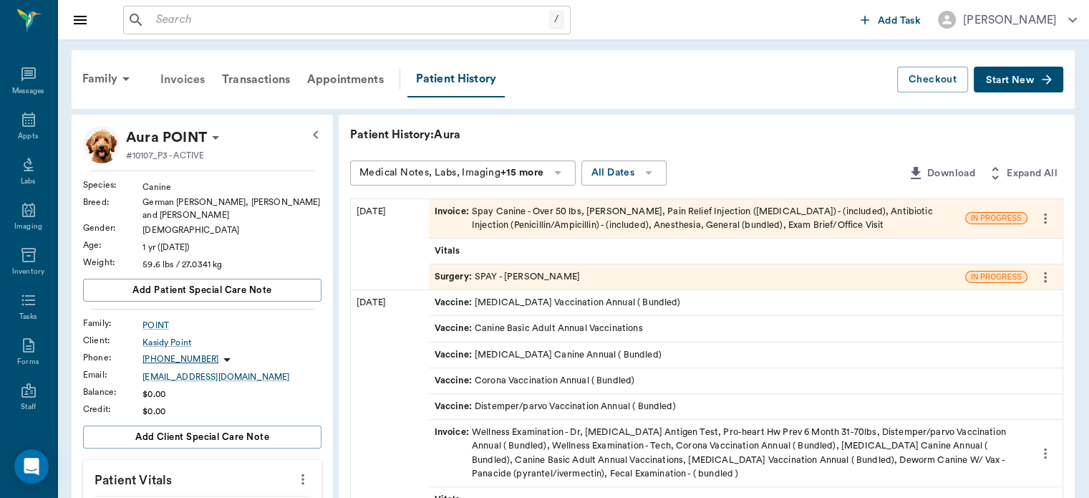
click at [192, 72] on div "Invoices" at bounding box center [183, 79] width 62 height 34
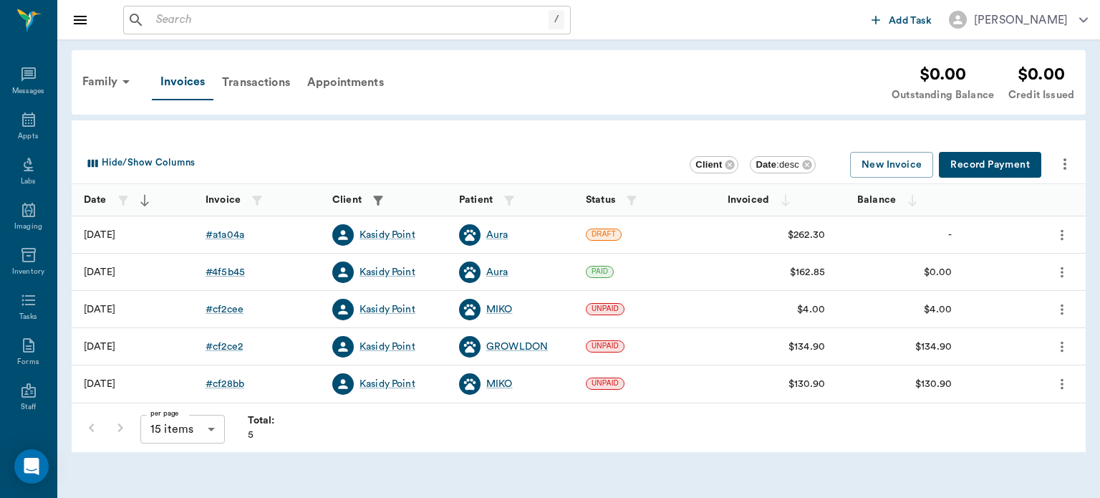
click at [1062, 275] on icon "more" at bounding box center [1062, 271] width 3 height 11
click at [965, 296] on span "View" at bounding box center [1009, 296] width 135 height 15
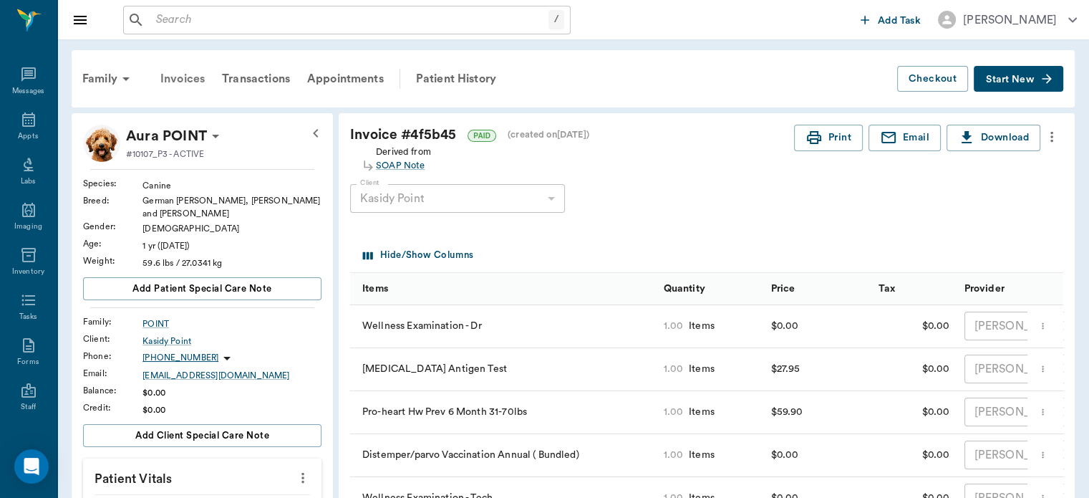
click at [181, 68] on div "Invoices" at bounding box center [183, 79] width 62 height 34
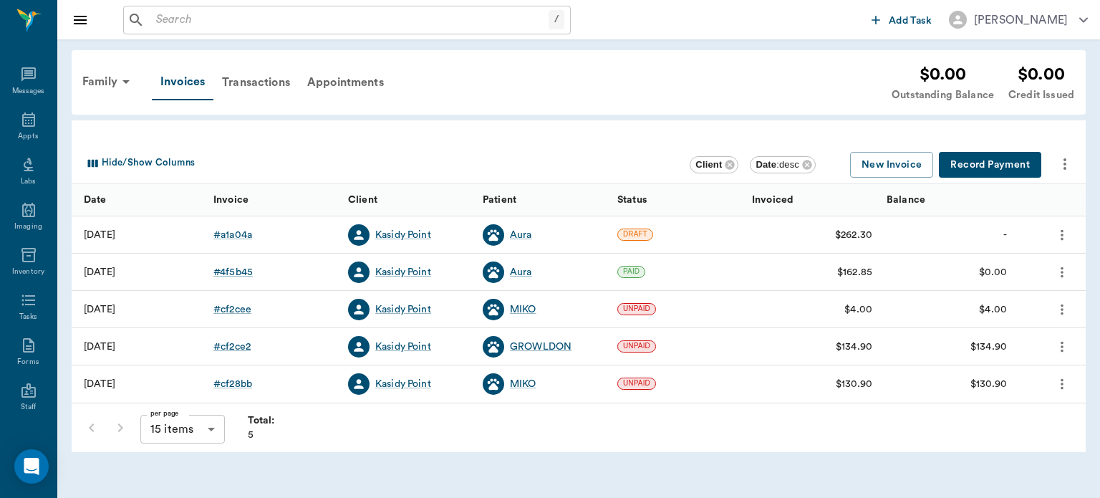
click at [72, 172] on div "Hide/Show Columns Client Date : desc New Invoice Record Payment" at bounding box center [579, 164] width 1014 height 42
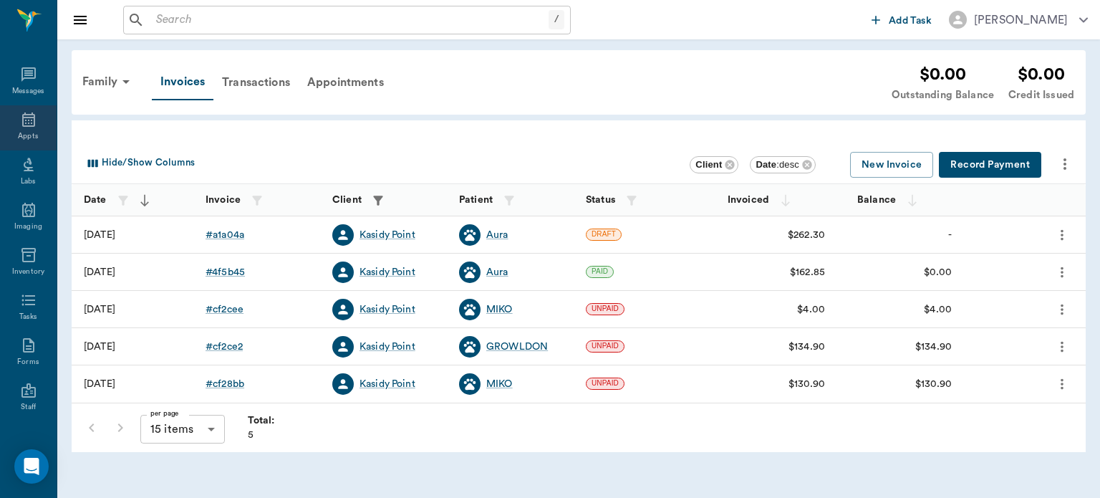
click at [26, 120] on icon at bounding box center [28, 119] width 17 height 17
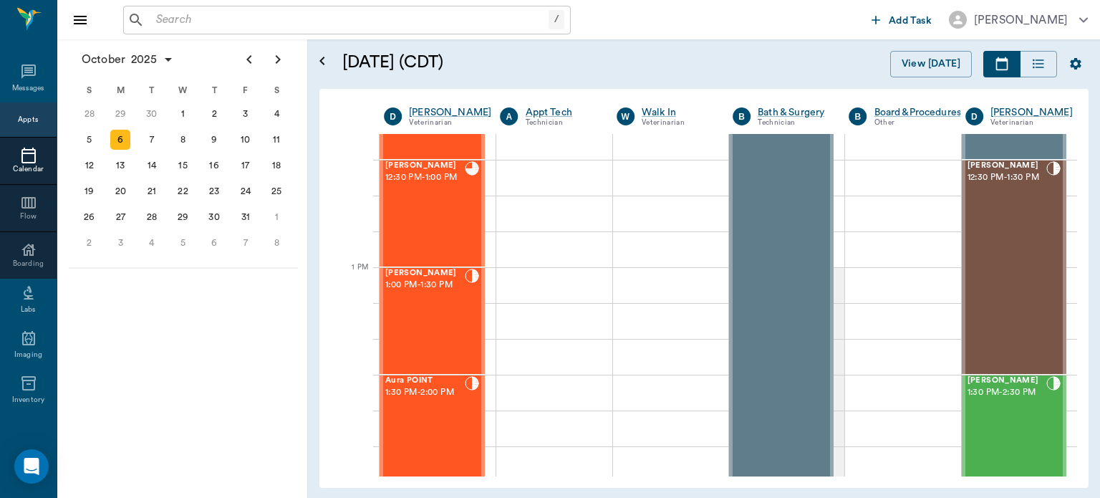
scroll to position [946, 0]
click at [423, 410] on div "Aura POINT 1:30 PM - 2:00 PM" at bounding box center [424, 429] width 79 height 105
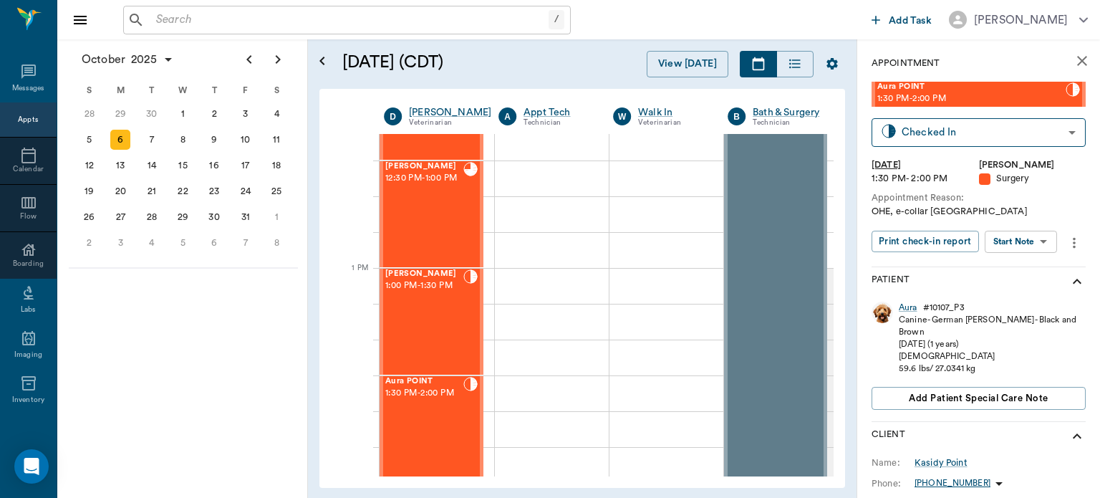
click at [1033, 241] on body "/ ​ Add Task [PERSON_NAME] Nectar Messages Appts Calendar Flow Boarding Labs Im…" at bounding box center [550, 249] width 1100 height 498
click at [1023, 294] on button "View Surgery" at bounding box center [1009, 294] width 59 height 16
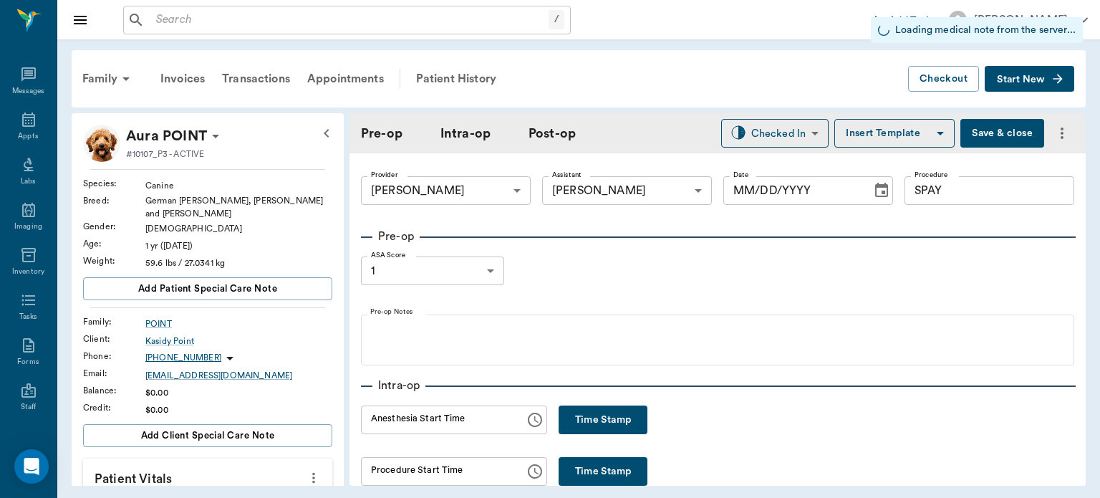
type input "63ec2f075fda476ae8351a4d"
type input "63ec2e7e52e12b0ba117b124"
type input "SPAY"
type input "1"
radio input "true"
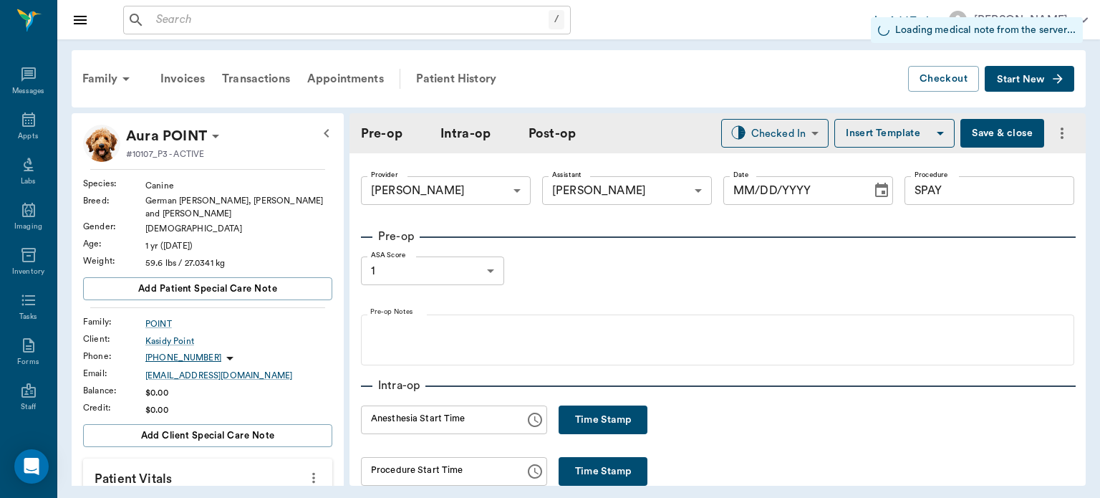
type input "[DATE]"
type input "1.00"
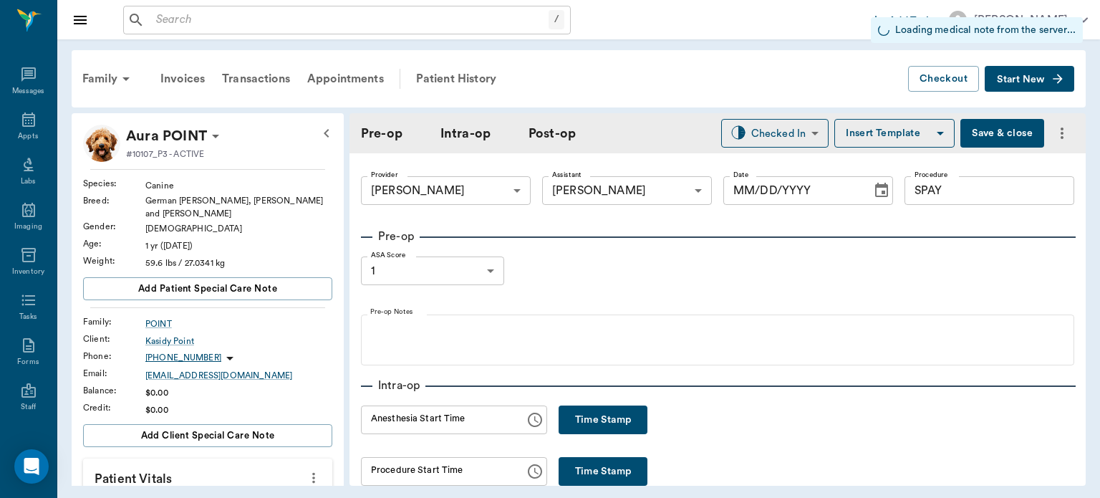
type input "1.00"
type textarea "CHECK LEFT EYE"
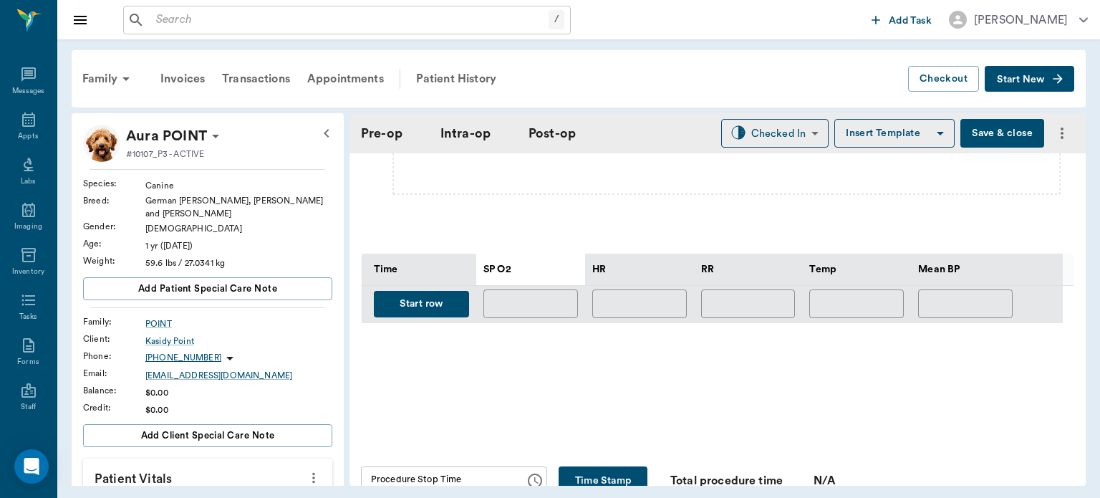
scroll to position [576, 0]
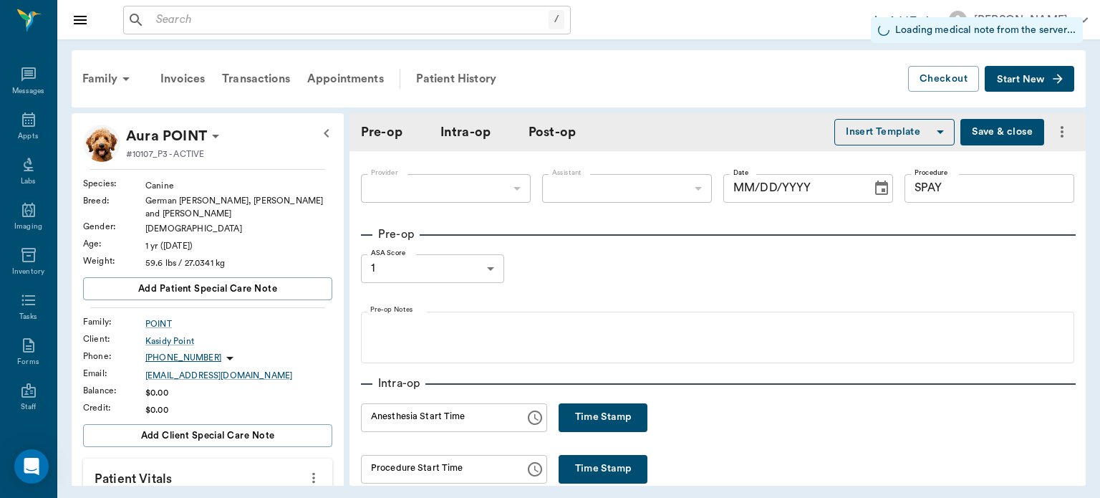
type input "63ec2f075fda476ae8351a4d"
type input "63ec2e7e52e12b0ba117b124"
type input "SPAY"
type input "1"
radio input "true"
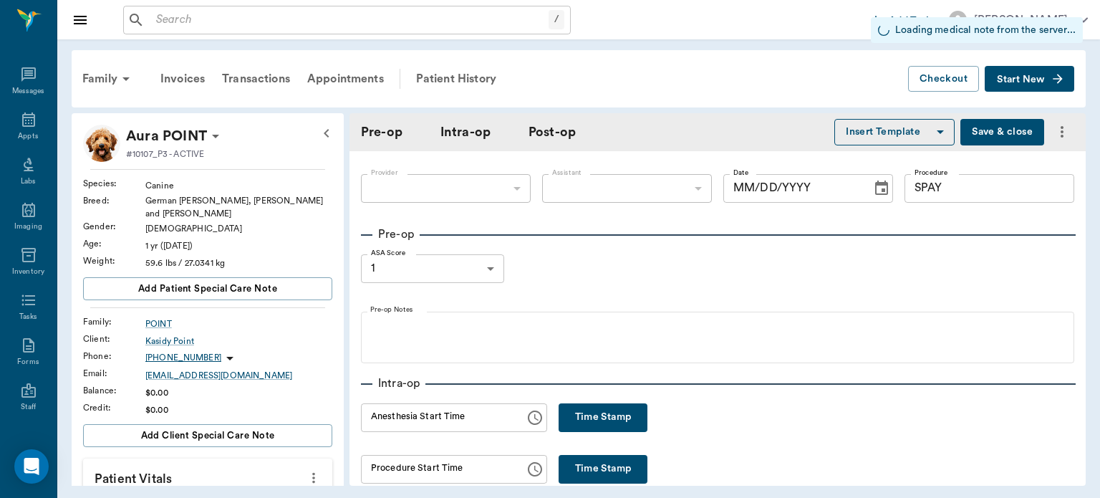
type input "[DATE]"
type input "1.00"
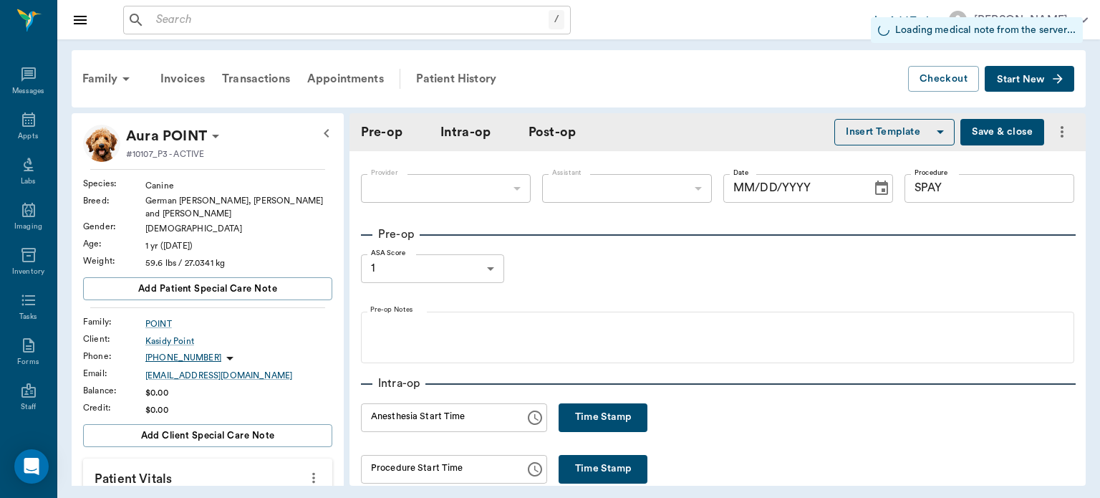
type input "1.00"
type textarea "CHECK LEFT EYE"
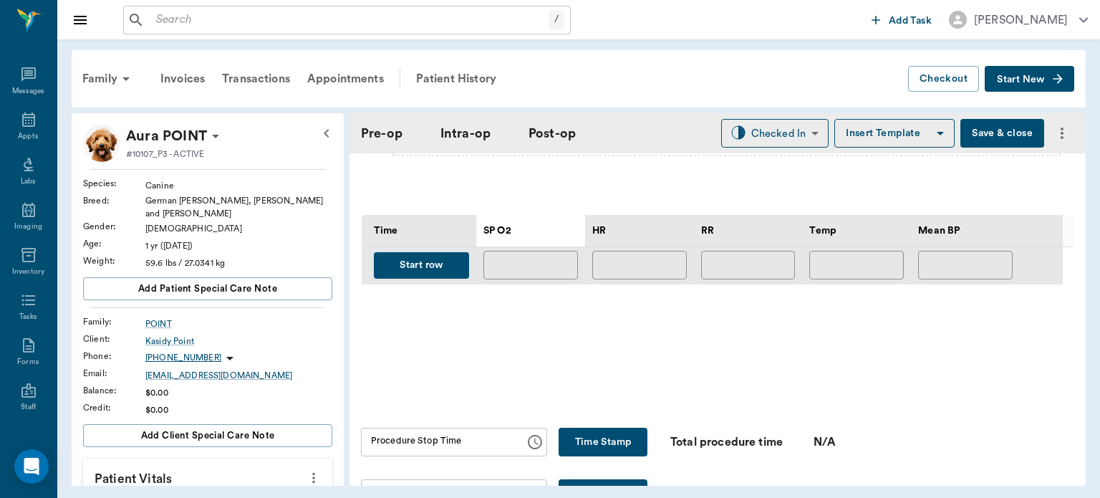
scroll to position [631, 0]
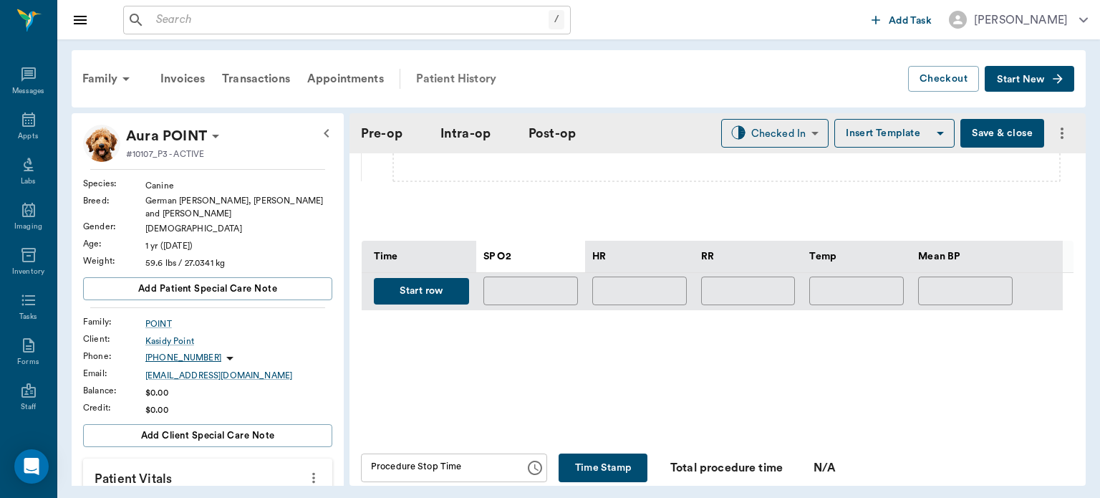
click at [467, 70] on div "Patient History" at bounding box center [455, 79] width 97 height 34
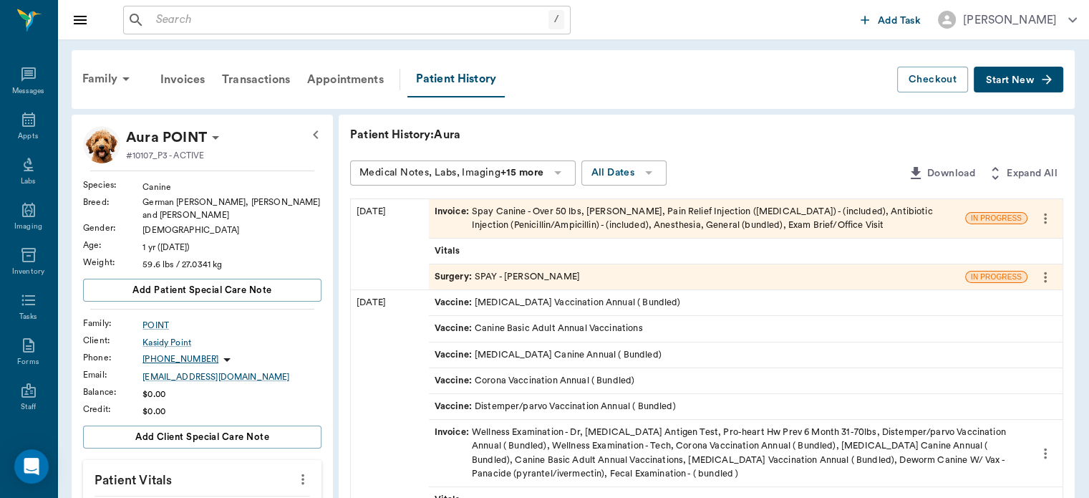
click at [458, 276] on span "Surgery :" at bounding box center [455, 277] width 40 height 14
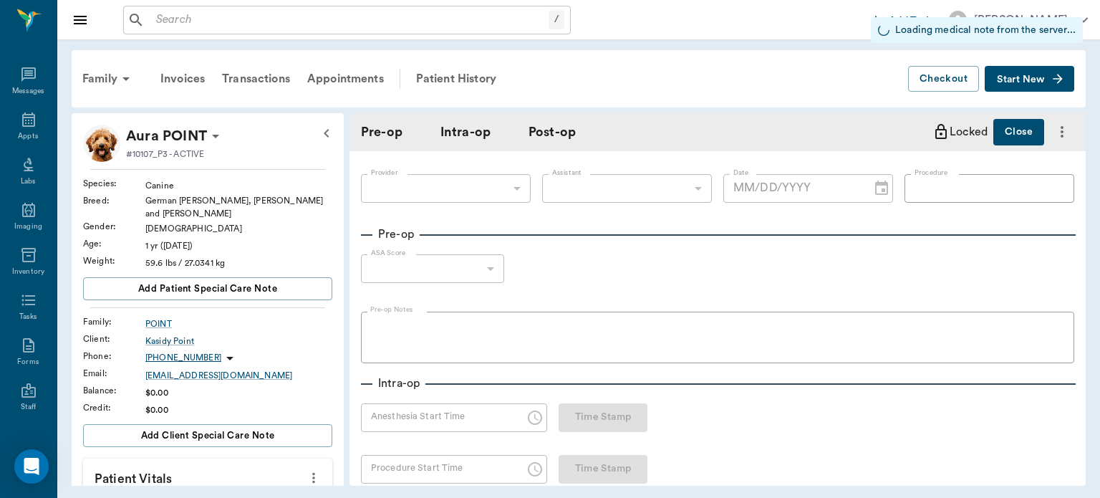
type input "63ec2f075fda476ae8351a4d"
type input "63ec2e7e52e12b0ba117b124"
type input "SPAY"
type input "1"
radio input "true"
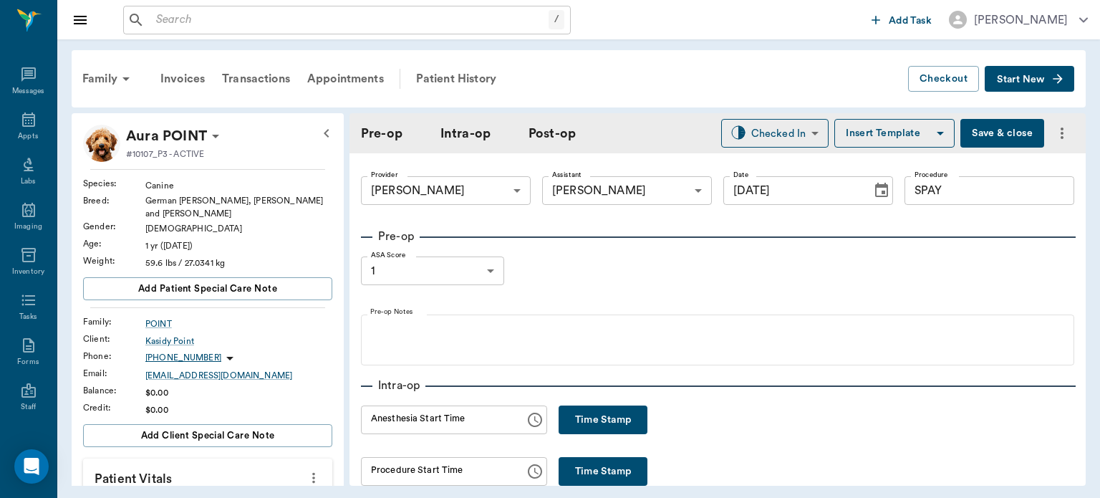
type input "[DATE]"
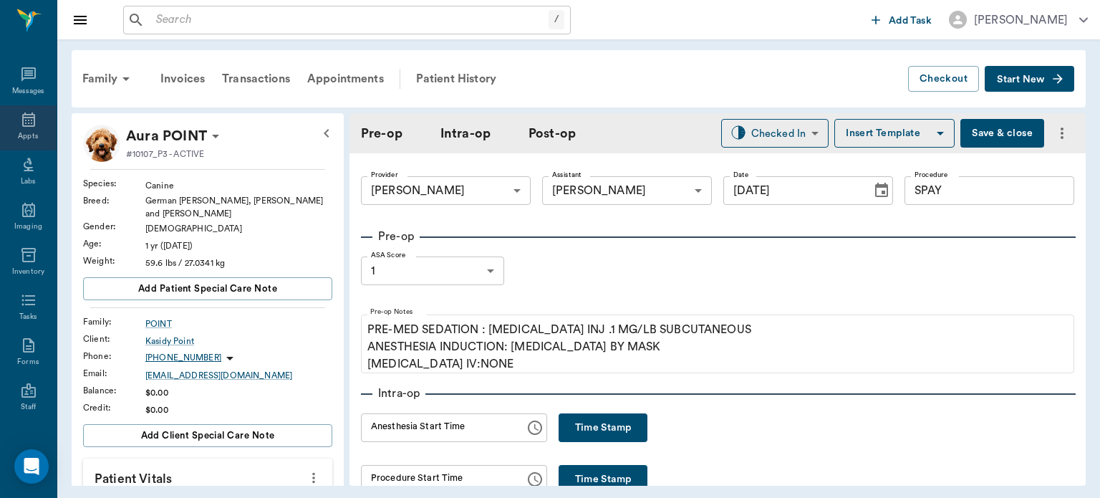
click at [27, 112] on icon at bounding box center [28, 119] width 17 height 17
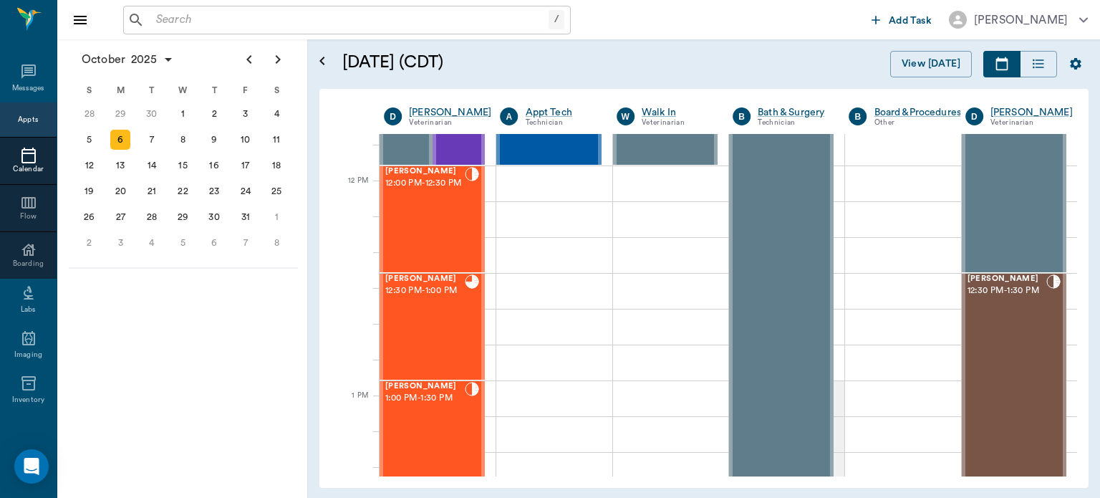
scroll to position [815, 0]
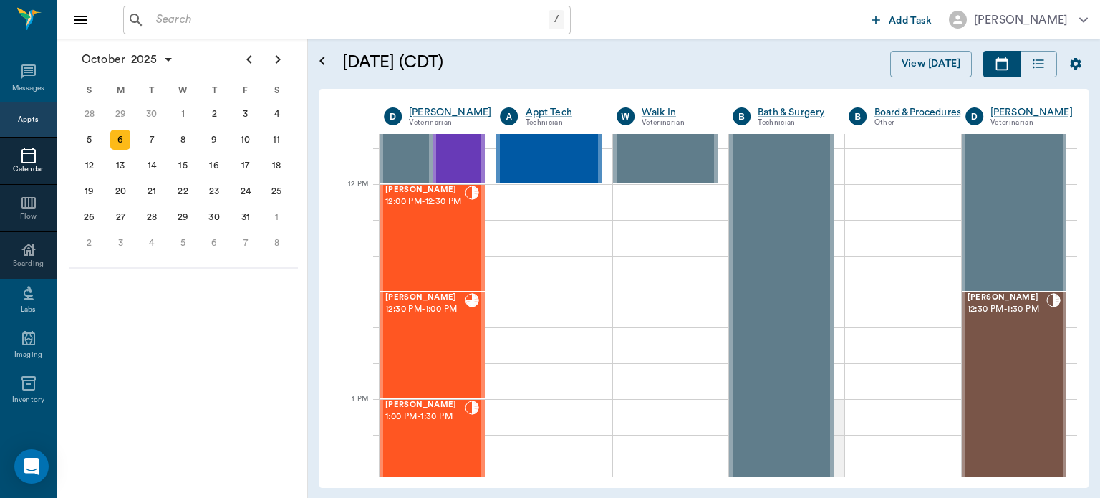
click at [441, 209] on span "12:00 PM - 12:30 PM" at bounding box center [424, 202] width 79 height 14
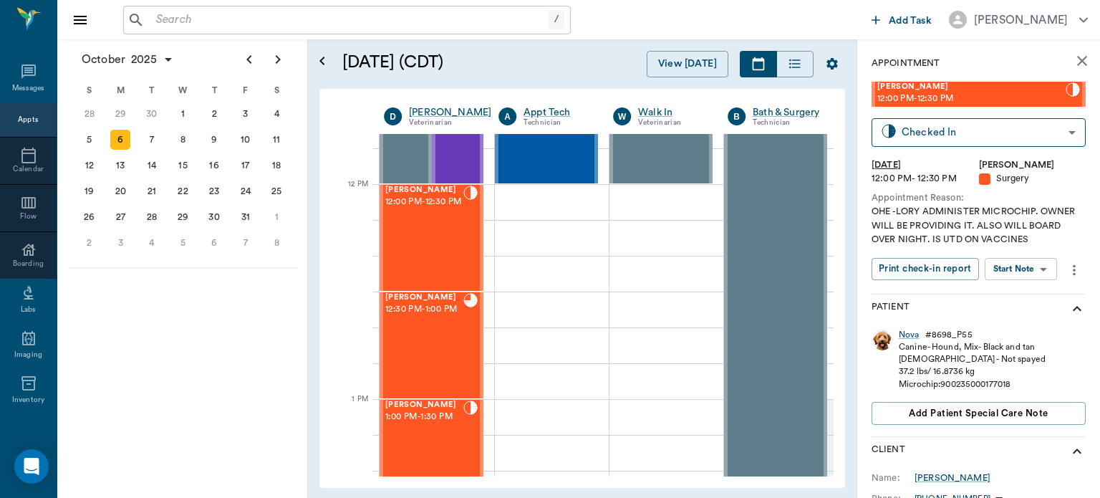
click at [1025, 272] on body "/ ​ Add Task [PERSON_NAME] Nectar Messages Appts Calendar Flow Boarding Labs Im…" at bounding box center [550, 249] width 1100 height 498
click at [1014, 324] on button "View Surgery" at bounding box center [1009, 321] width 59 height 16
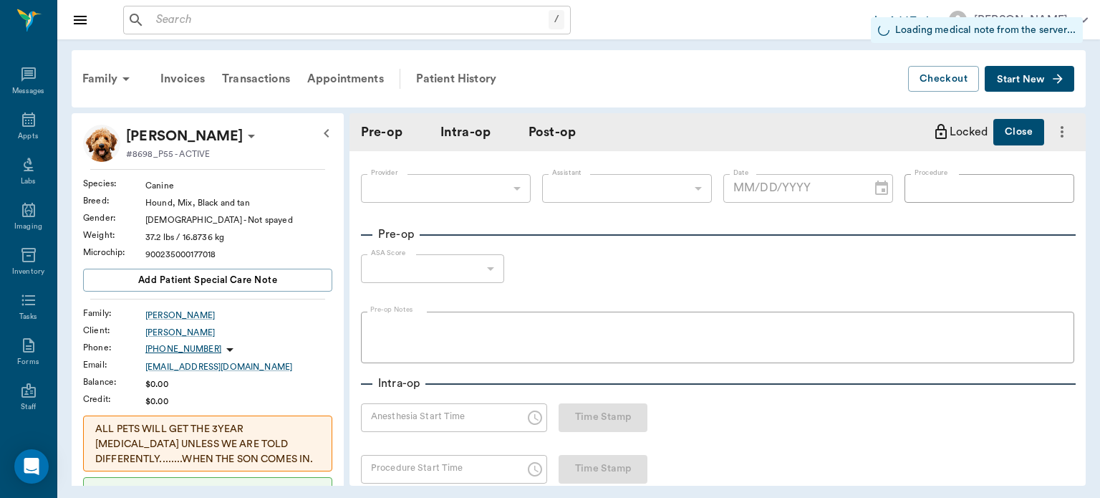
type input "63ec2f075fda476ae8351a4d"
type input "63ec2e7e52e12b0ba117b124"
type input "SPAY"
type input "1"
radio input "true"
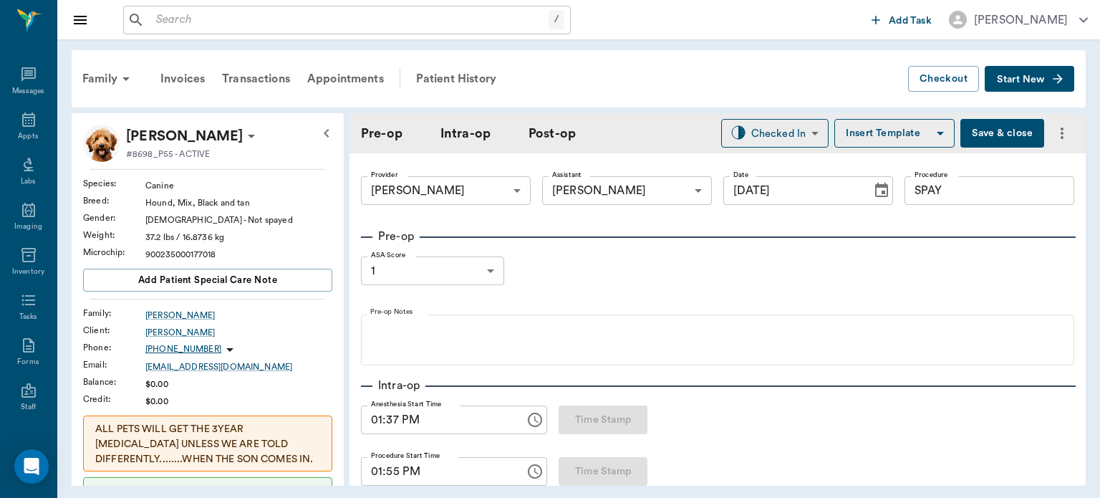
type input "[DATE]"
type input "01:37 PM"
type input "01:55 PM"
type input "01:41 PM"
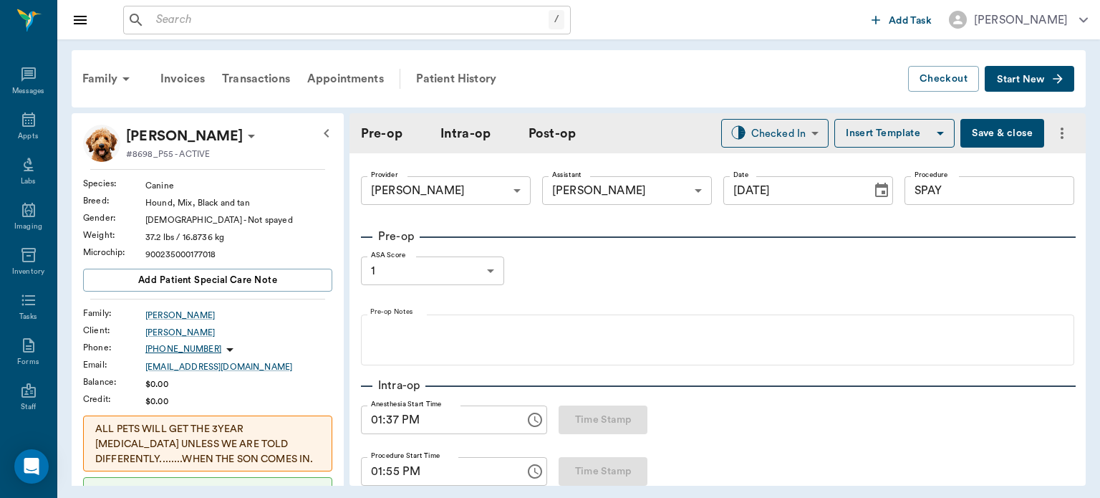
type input "96"
type input "115"
type input "9"
type input "95"
type input "106"
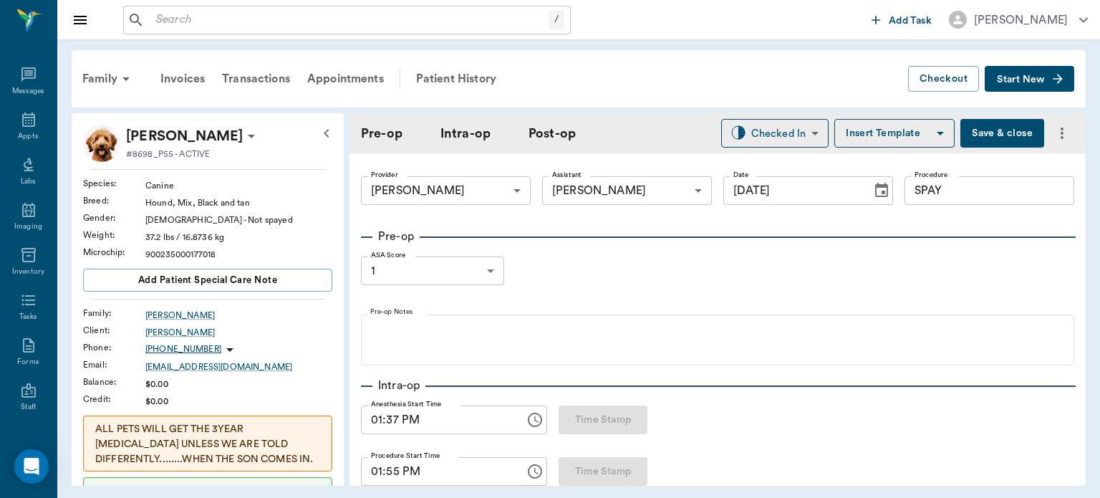
type input "5"
type input "67"
type input "97"
type input "100"
type input "5"
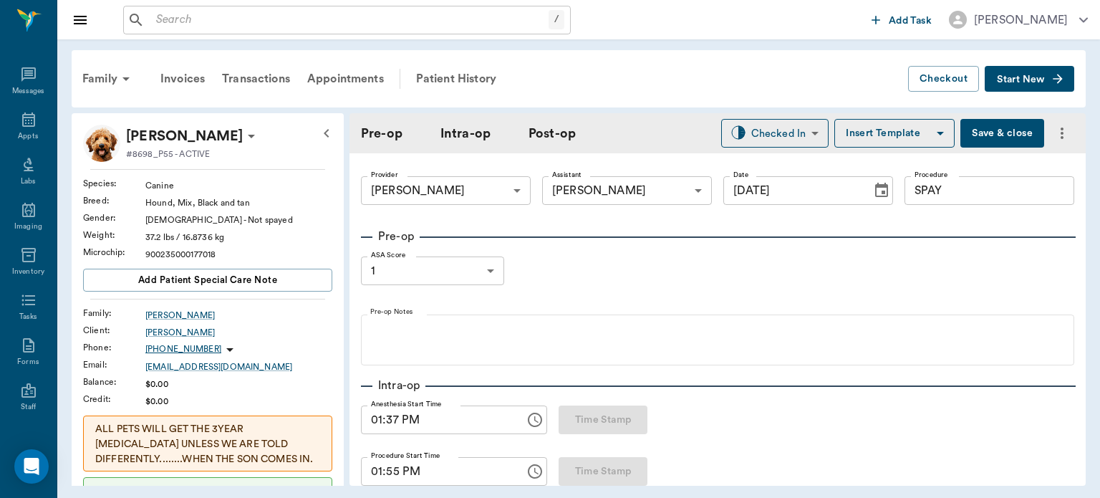
type input "67"
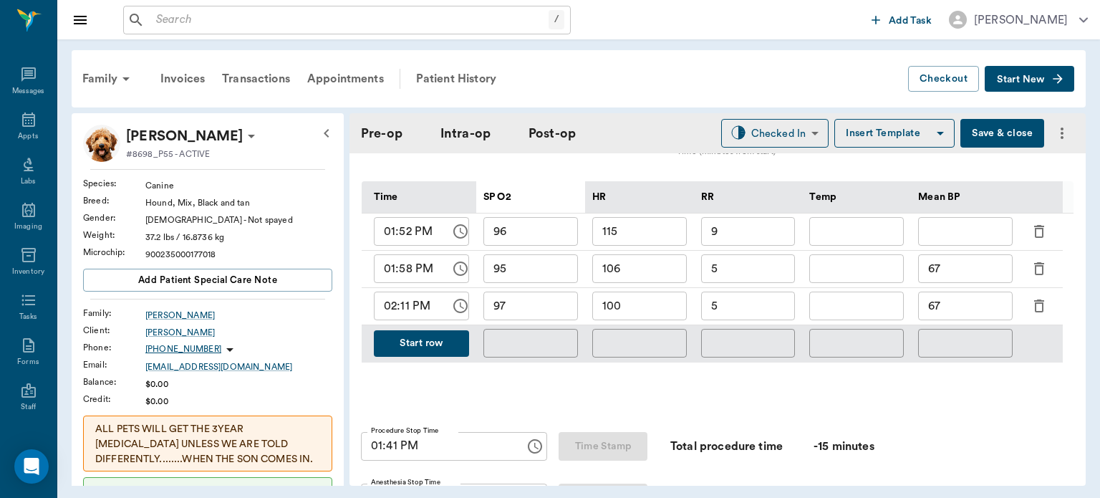
scroll to position [703, 0]
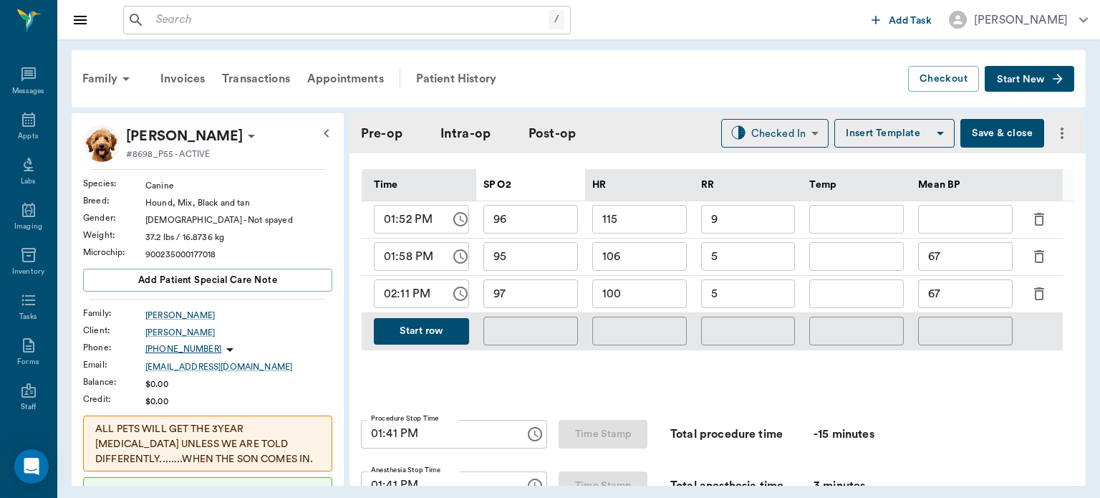
click at [419, 342] on button "Start row" at bounding box center [421, 331] width 95 height 26
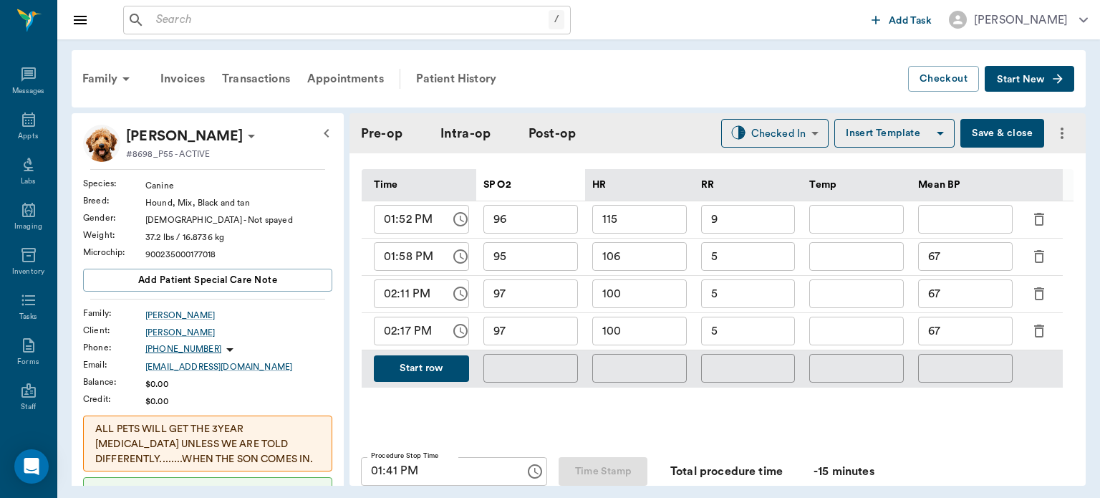
click at [652, 332] on input "100" at bounding box center [639, 331] width 95 height 29
type input "102"
click at [549, 339] on input "97" at bounding box center [530, 331] width 95 height 29
type input "95"
click at [745, 340] on input "5" at bounding box center [748, 331] width 95 height 29
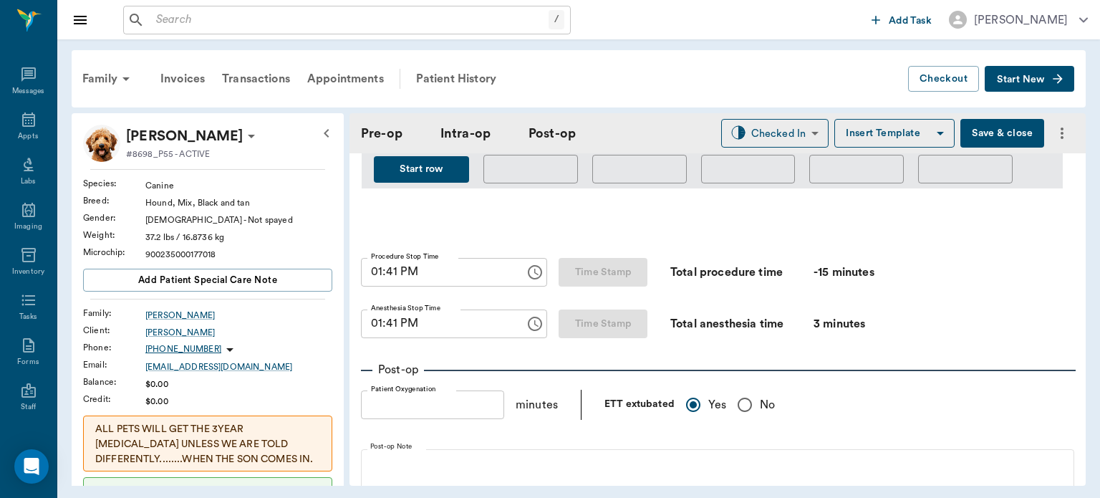
scroll to position [899, 0]
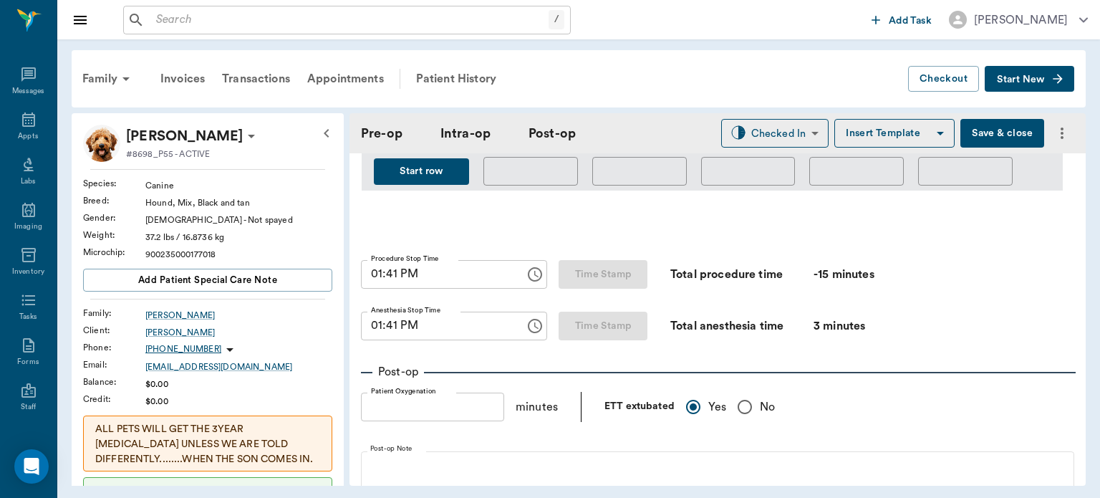
type input "7"
click at [621, 284] on div "Procedure Stop Time 01:41 PM Procedure Stop Time Time Stamp" at bounding box center [504, 274] width 286 height 29
click at [397, 277] on input "01:41 PM" at bounding box center [438, 274] width 154 height 29
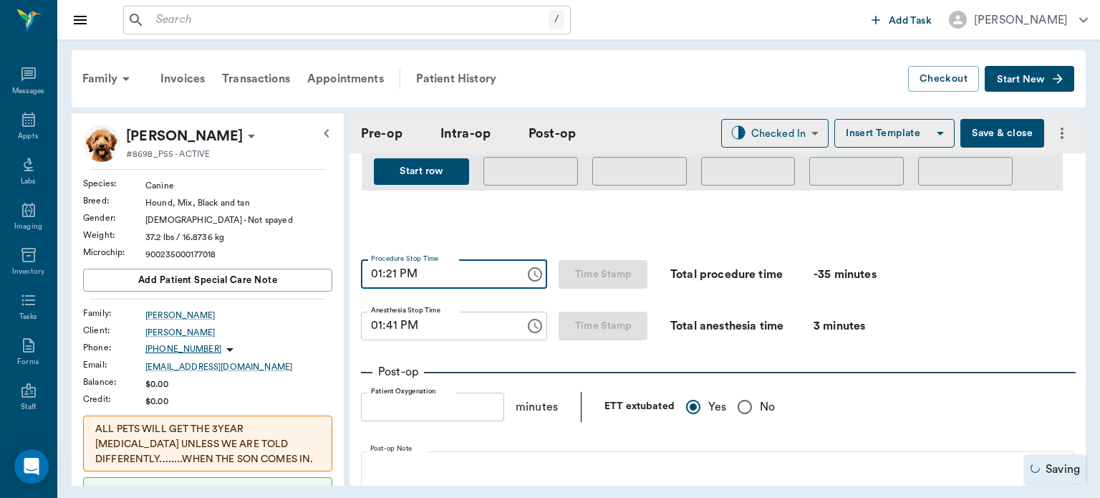
type input "01:21 PM"
click at [391, 338] on input "01:41 PM" at bounding box center [438, 326] width 154 height 29
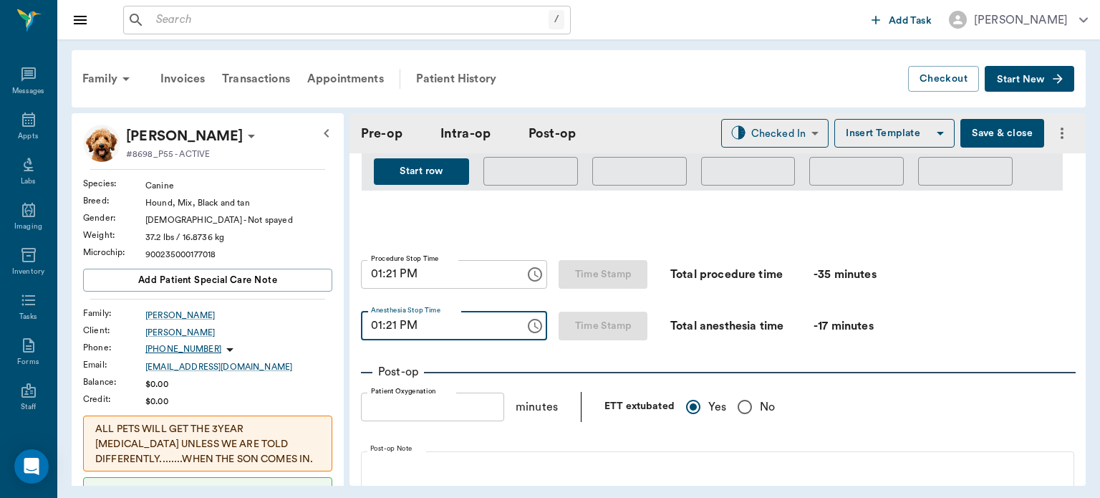
type input "01:21 PM"
click at [778, 130] on body "/ ​ Add Task [PERSON_NAME] Nectar Messages Appts Labs Imaging Inventory Tasks F…" at bounding box center [550, 249] width 1100 height 498
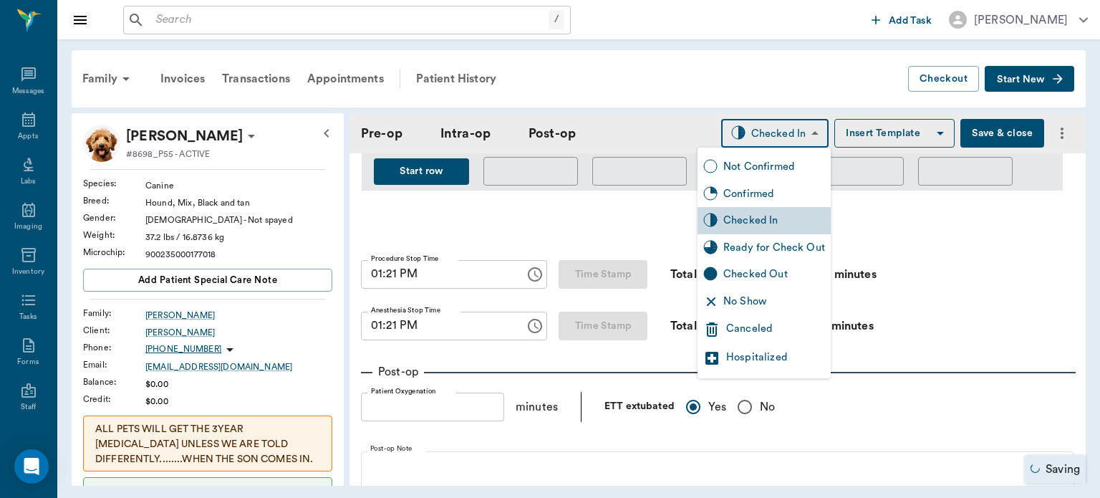
click at [776, 249] on div "Ready for Check Out" at bounding box center [774, 248] width 102 height 16
type input "READY_TO_CHECKOUT"
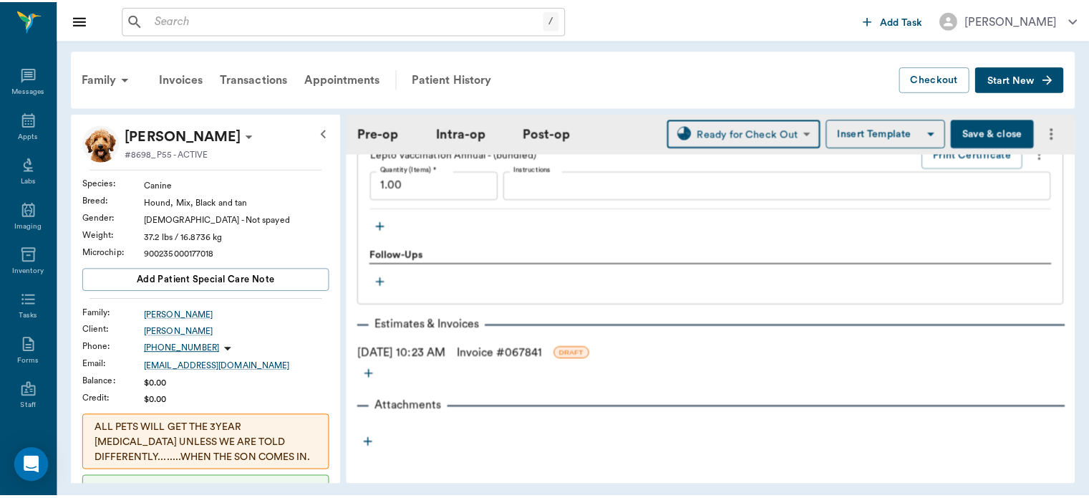
scroll to position [2180, 0]
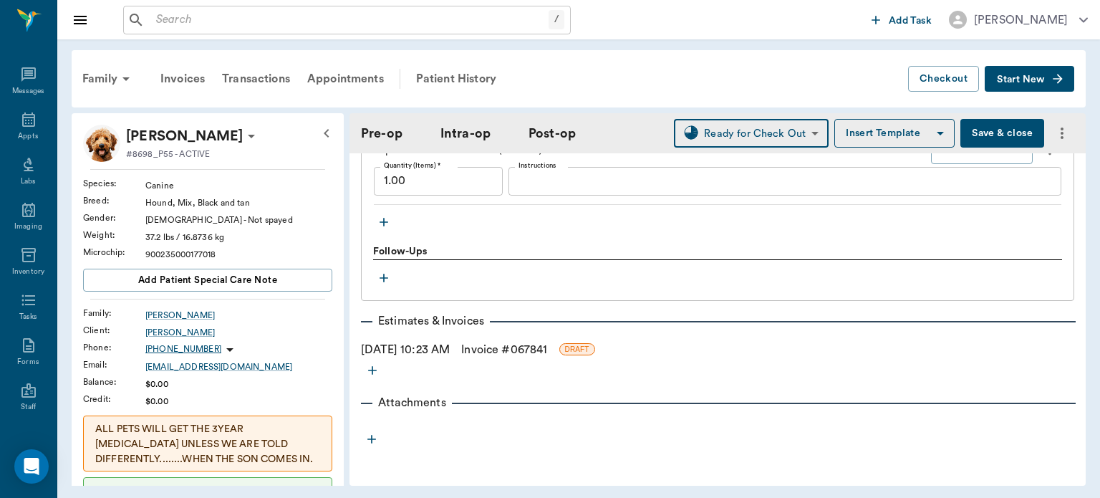
click at [547, 347] on link "Invoice # 067841" at bounding box center [504, 349] width 86 height 17
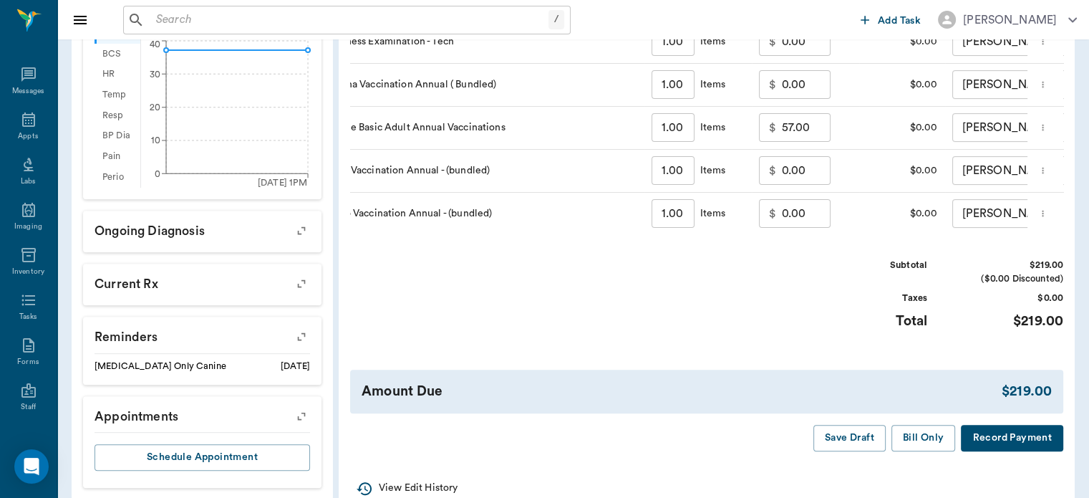
scroll to position [604, 0]
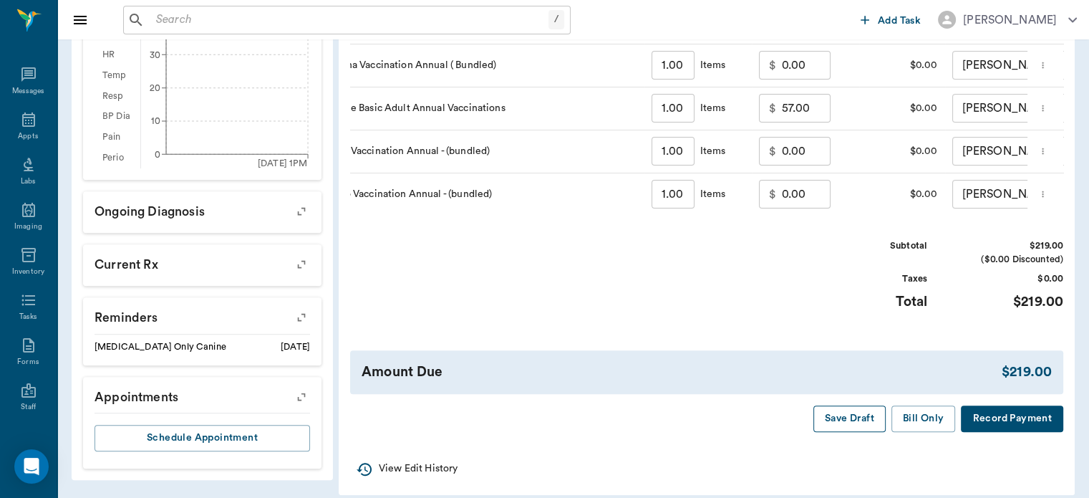
click at [849, 428] on button "Save Draft" at bounding box center [850, 418] width 72 height 26
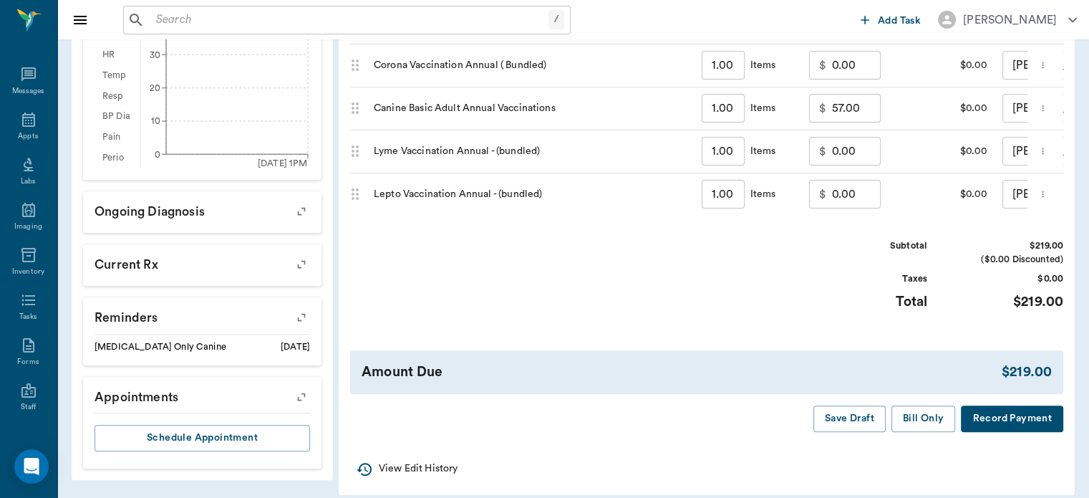
scroll to position [628, 0]
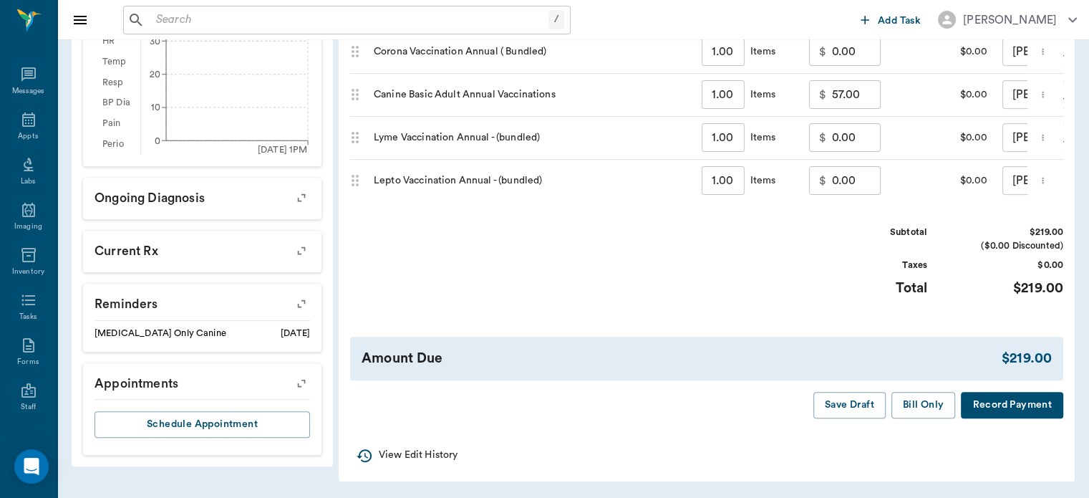
click at [846, 410] on button "Save Draft" at bounding box center [850, 405] width 72 height 26
click at [22, 117] on icon at bounding box center [28, 119] width 13 height 14
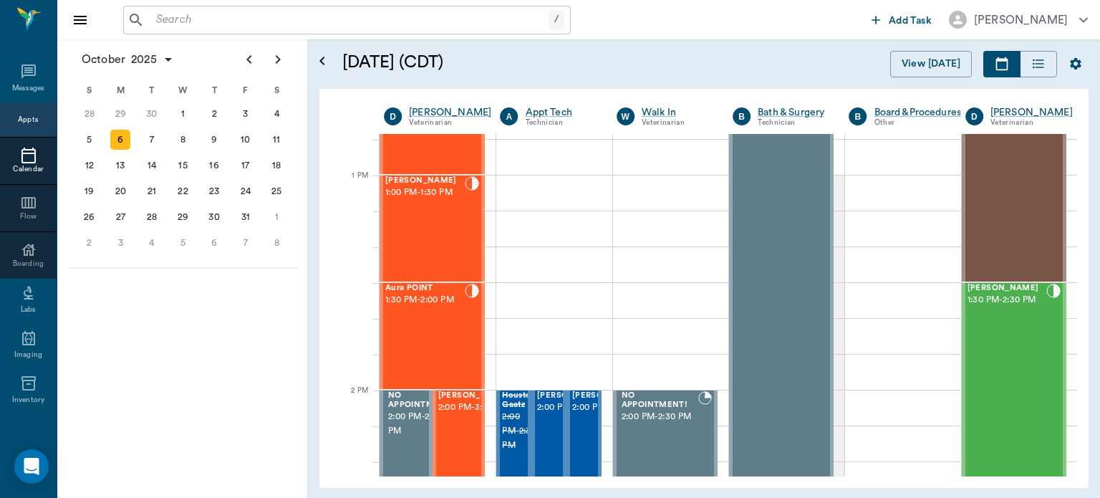
scroll to position [1038, 0]
click at [427, 331] on div "Aura POINT 1:30 PM - 2:00 PM" at bounding box center [424, 337] width 79 height 105
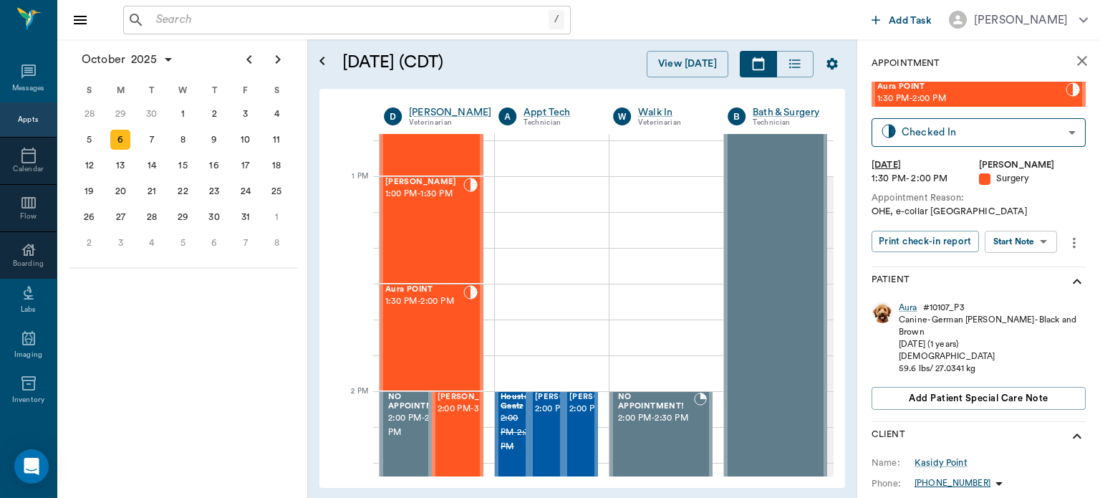
click at [1022, 244] on body "/ ​ Add Task [PERSON_NAME] Nectar Messages Appts Calendar Flow Boarding Labs Im…" at bounding box center [550, 249] width 1100 height 498
click at [1027, 295] on button "View Surgery" at bounding box center [1009, 294] width 59 height 16
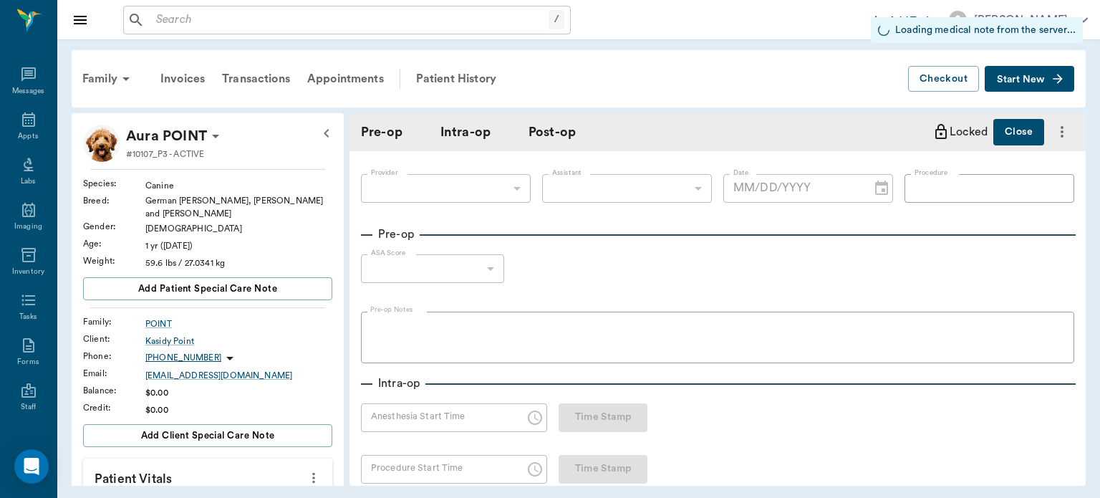
type input "63ec2f075fda476ae8351a4d"
type input "63ec2e7e52e12b0ba117b124"
type input "SPAY"
type input "1"
radio input "true"
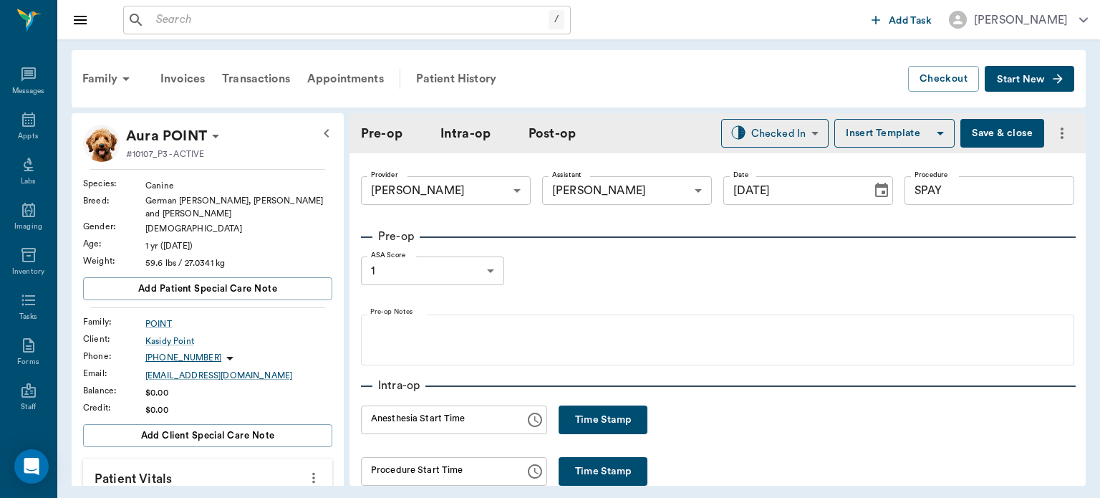
type input "[DATE]"
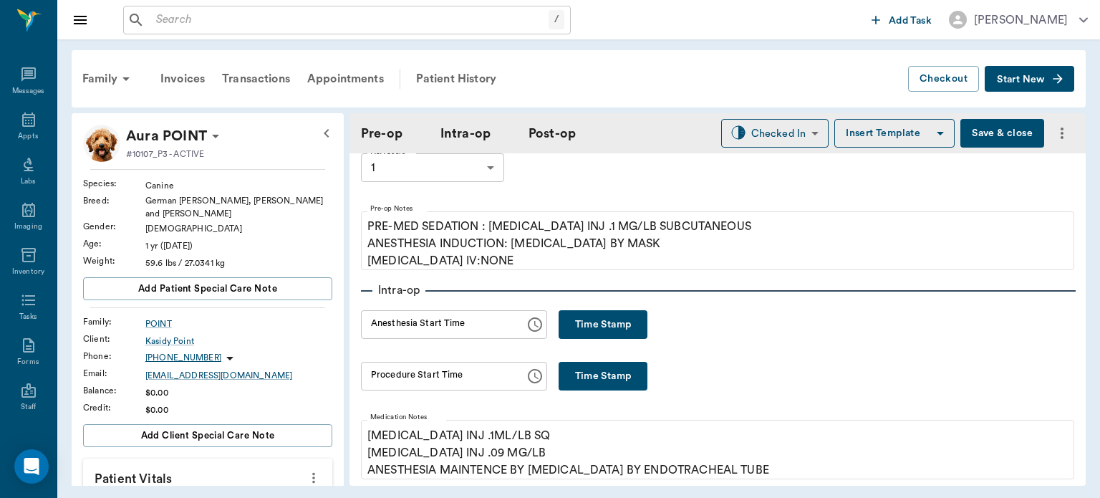
scroll to position [137, 0]
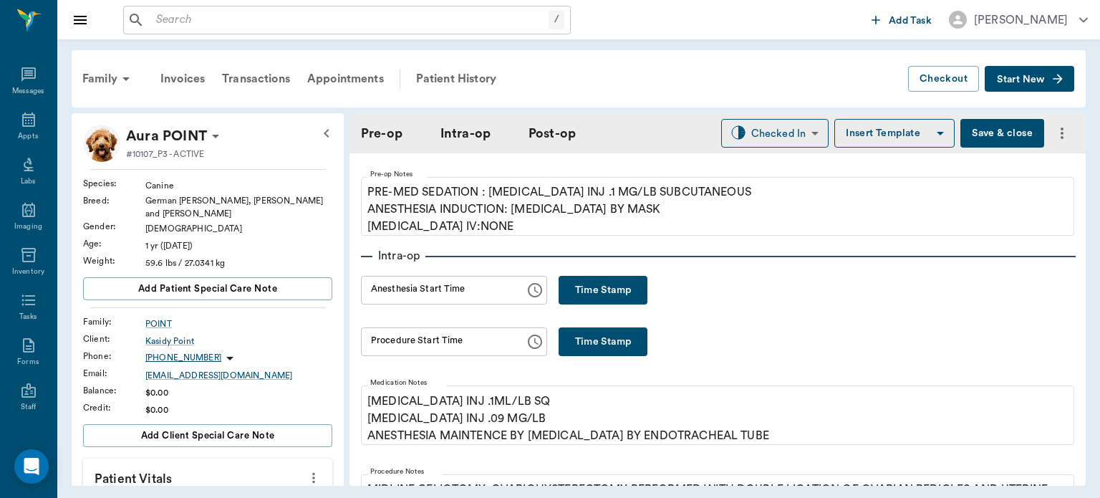
click at [587, 338] on button "Time Stamp" at bounding box center [603, 341] width 89 height 29
type input "02:32 PM"
click at [608, 283] on button "Time Stamp" at bounding box center [603, 290] width 89 height 29
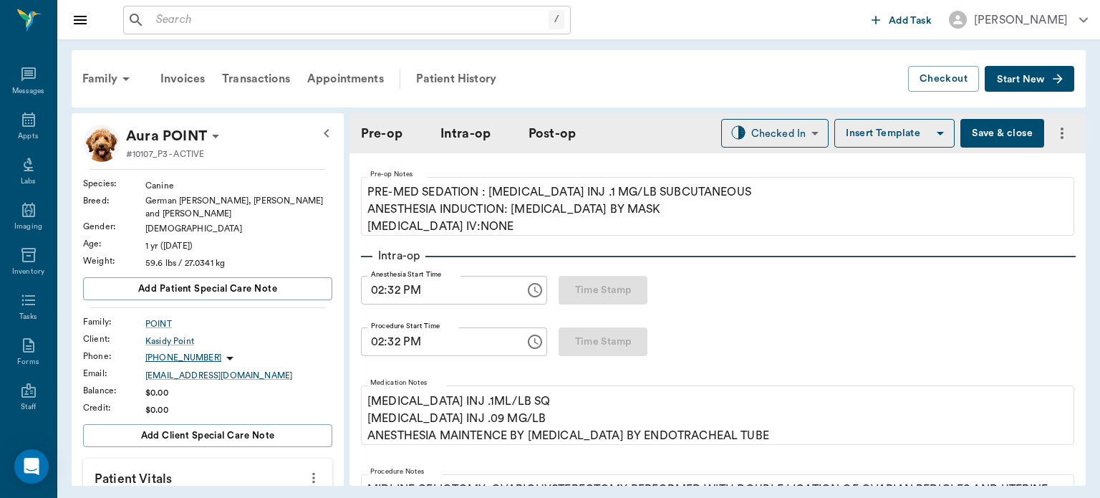
click at [395, 286] on input "02:32 PM" at bounding box center [438, 290] width 154 height 29
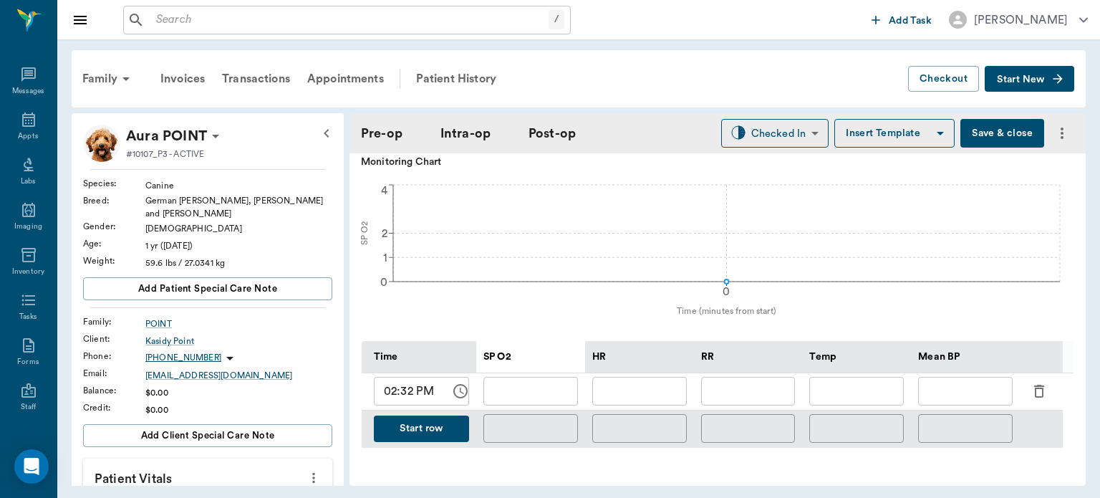
scroll to position [526, 0]
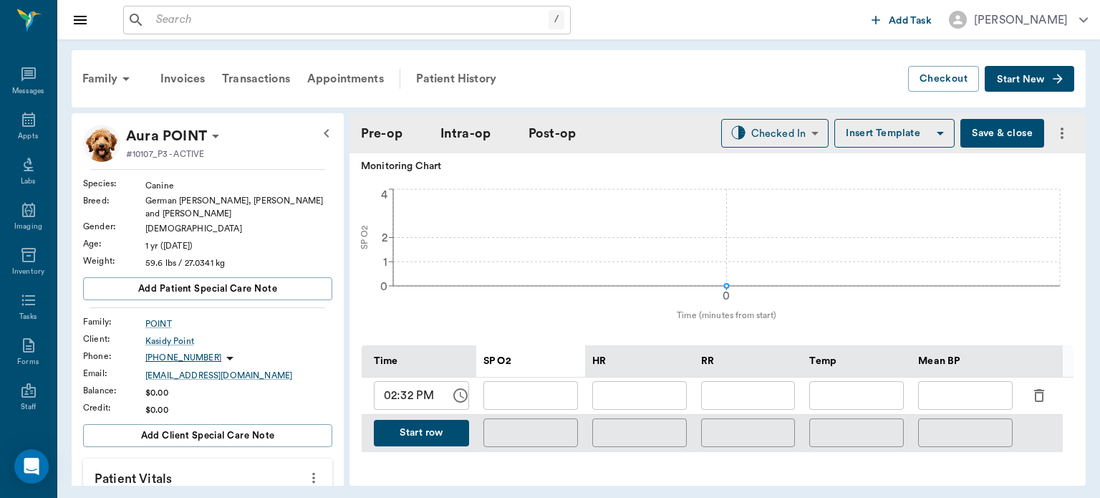
type input "02:25 PM"
click at [415, 406] on input "02:32 PM" at bounding box center [407, 395] width 67 height 29
click at [401, 406] on input "02:32 PM" at bounding box center [407, 395] width 67 height 29
type input "02:33 PM"
click at [654, 397] on input "text" at bounding box center [639, 395] width 95 height 29
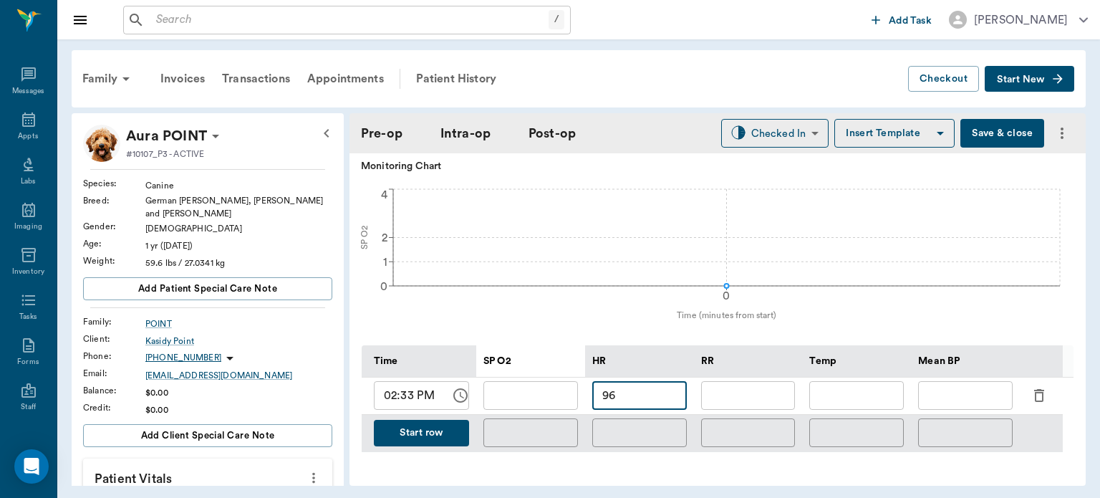
type input "96"
click at [524, 402] on input "text" at bounding box center [530, 395] width 95 height 29
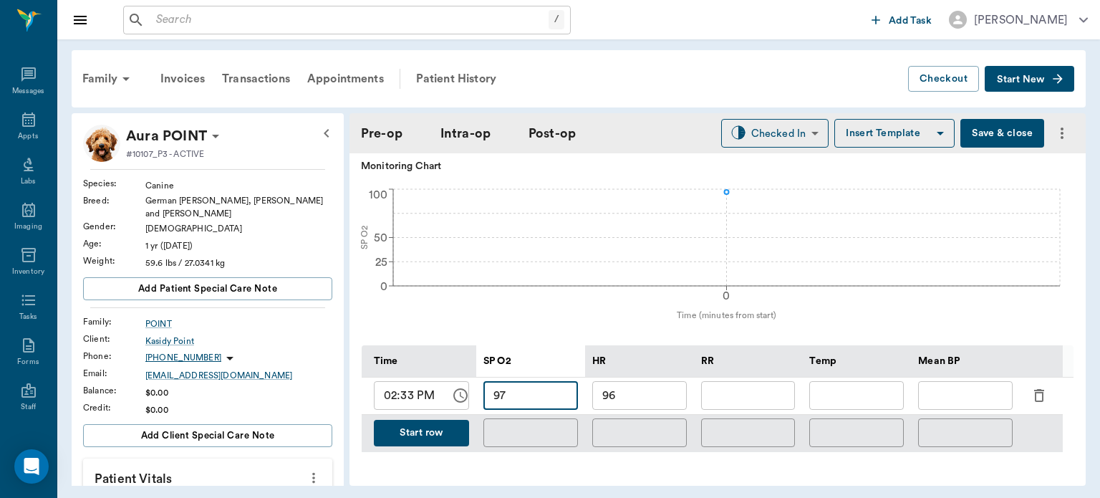
type input "97"
click at [745, 397] on input "text" at bounding box center [748, 395] width 95 height 29
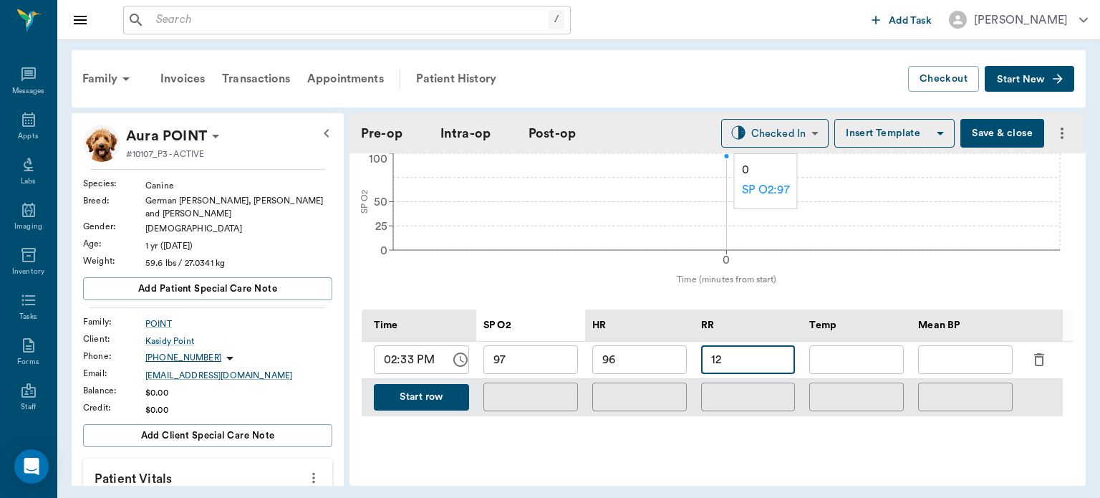
scroll to position [589, 0]
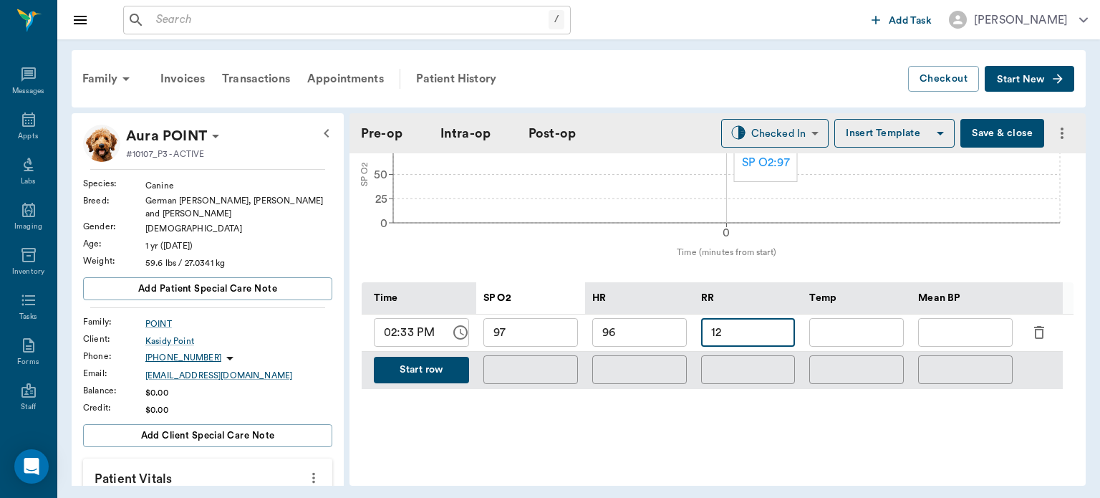
type input "12"
click at [420, 383] on button "Start row" at bounding box center [421, 370] width 95 height 26
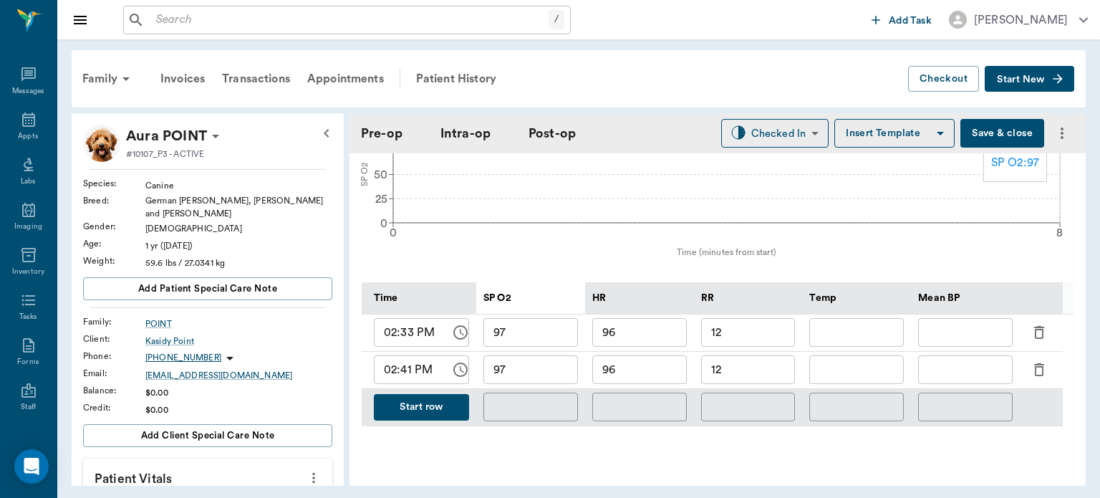
click at [657, 381] on input "96" at bounding box center [639, 369] width 95 height 29
type input "9"
type input "93"
click at [870, 378] on input "text" at bounding box center [856, 369] width 95 height 29
click at [946, 378] on input "text" at bounding box center [965, 369] width 95 height 29
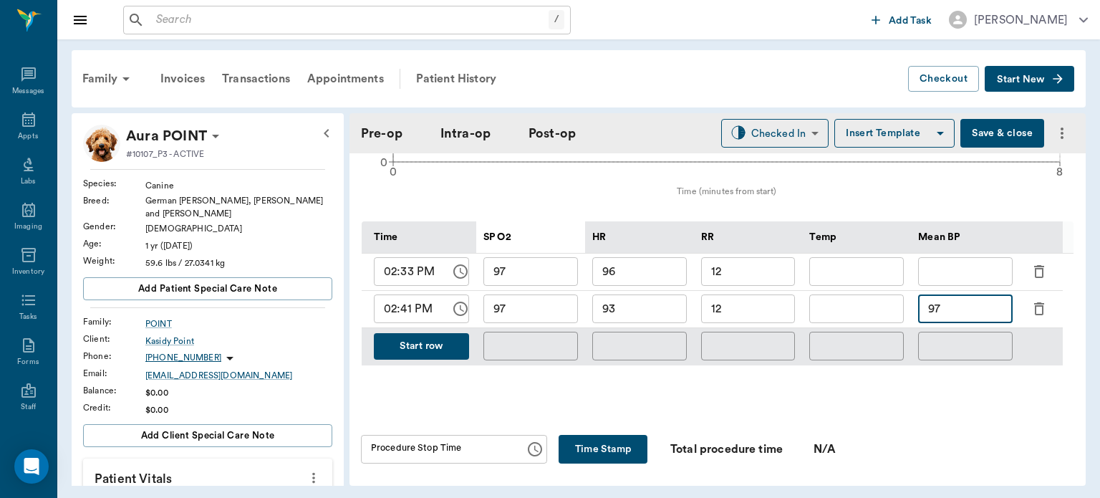
scroll to position [662, 0]
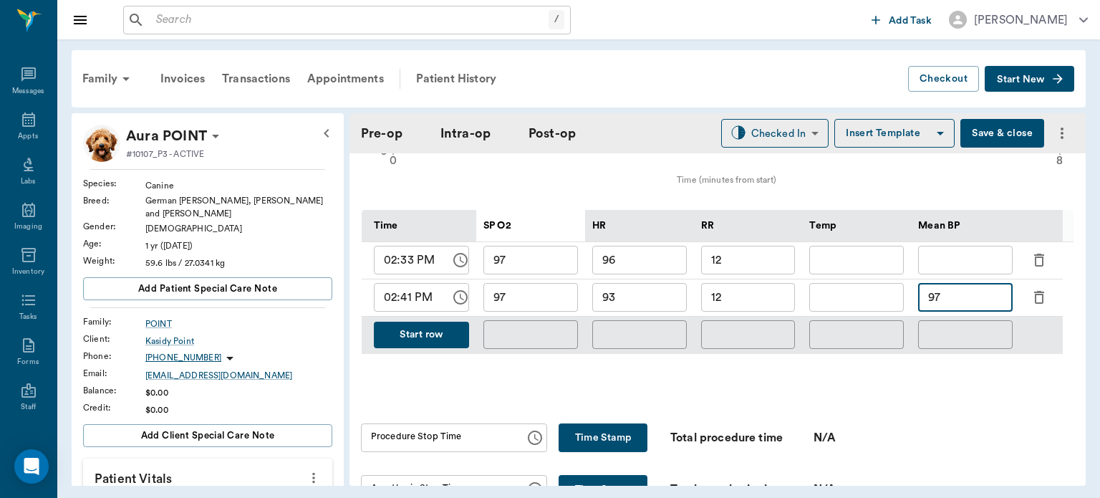
type input "97"
click at [410, 348] on button "Start row" at bounding box center [421, 335] width 95 height 26
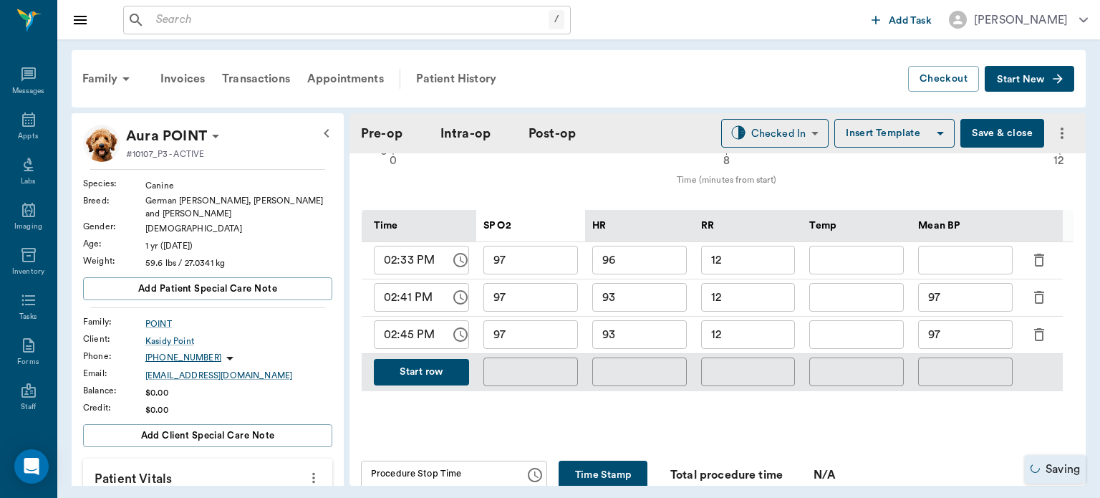
click at [763, 347] on input "12" at bounding box center [748, 334] width 95 height 29
type input "1"
type input "8"
click at [644, 343] on input "93" at bounding box center [639, 334] width 95 height 29
click at [546, 346] on input "97" at bounding box center [530, 334] width 95 height 29
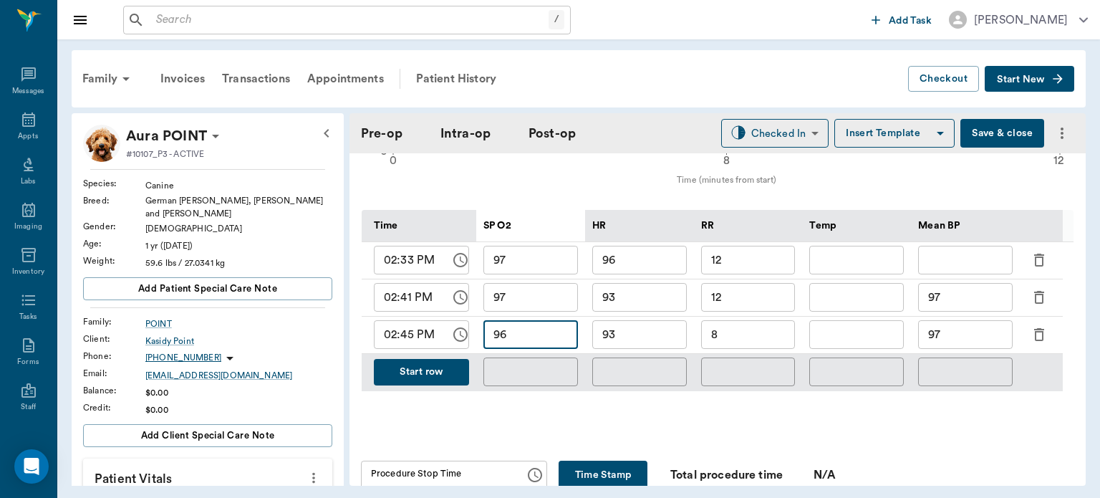
type input "96"
click at [977, 344] on input "97" at bounding box center [965, 334] width 95 height 29
type input "9"
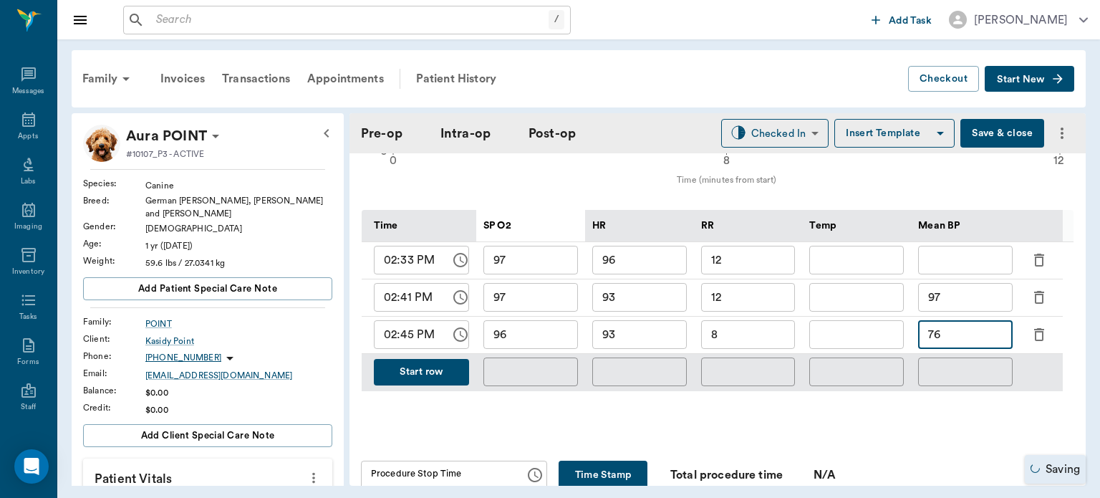
type input "76"
click at [995, 137] on button "Save & close" at bounding box center [1002, 133] width 84 height 29
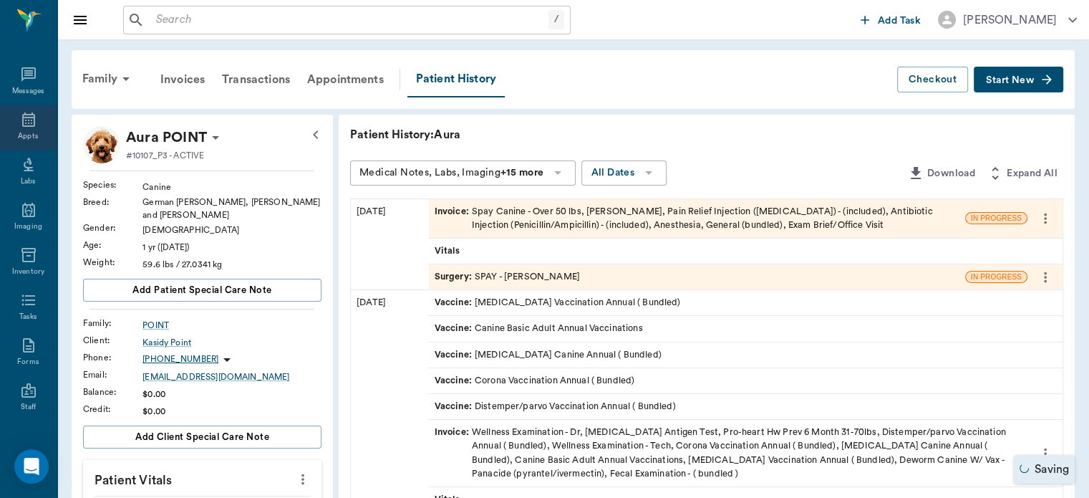
click at [29, 135] on div "Appts" at bounding box center [28, 136] width 20 height 11
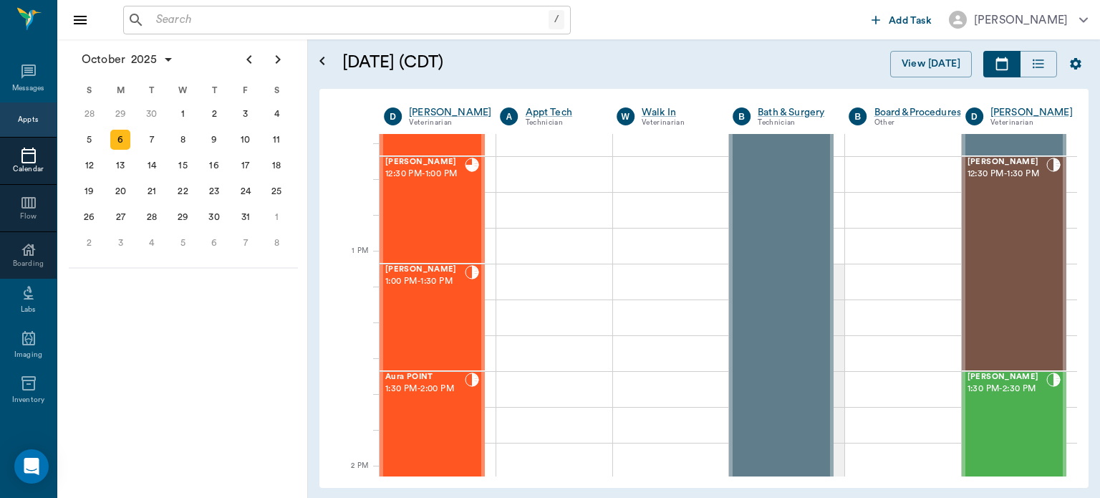
scroll to position [932, 0]
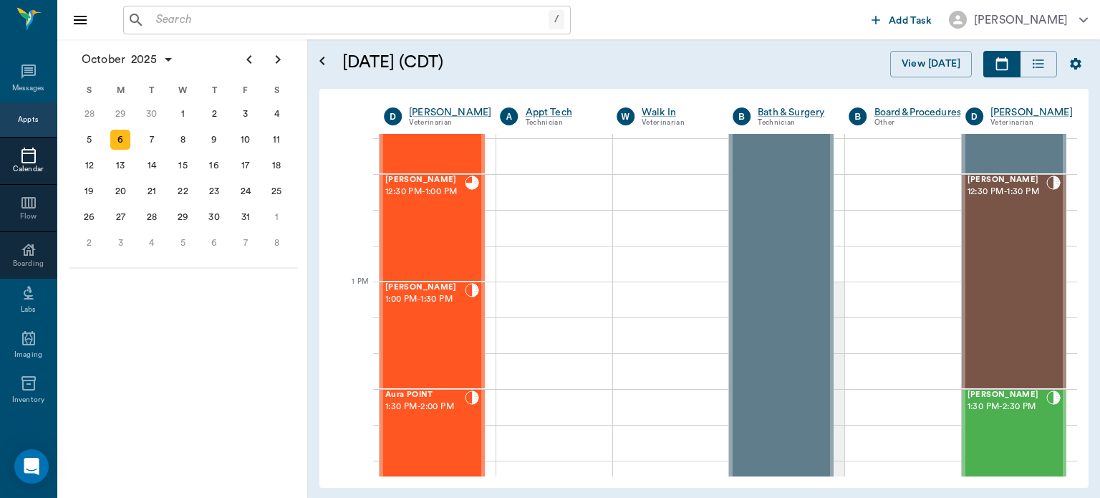
click at [448, 370] on div "[PERSON_NAME] 1:00 PM - 1:30 PM" at bounding box center [424, 335] width 79 height 105
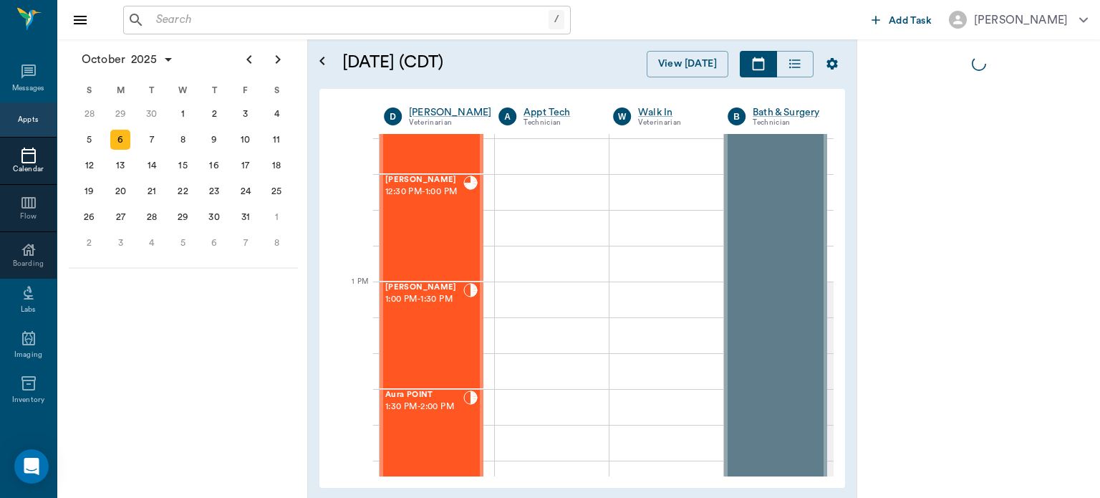
click at [436, 339] on div "[PERSON_NAME] 1:00 PM - 1:30 PM" at bounding box center [424, 335] width 78 height 105
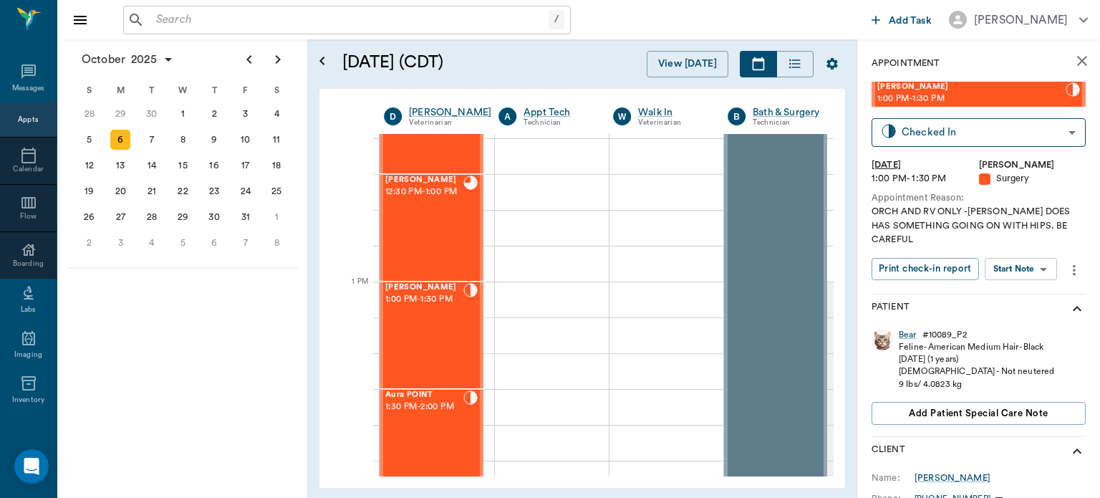
click at [1034, 276] on body "/ ​ Add Task [PERSON_NAME] Nectar Messages Appts Calendar Flow Boarding Labs Im…" at bounding box center [550, 249] width 1100 height 498
click at [1020, 322] on button "View Surgery" at bounding box center [1009, 321] width 59 height 16
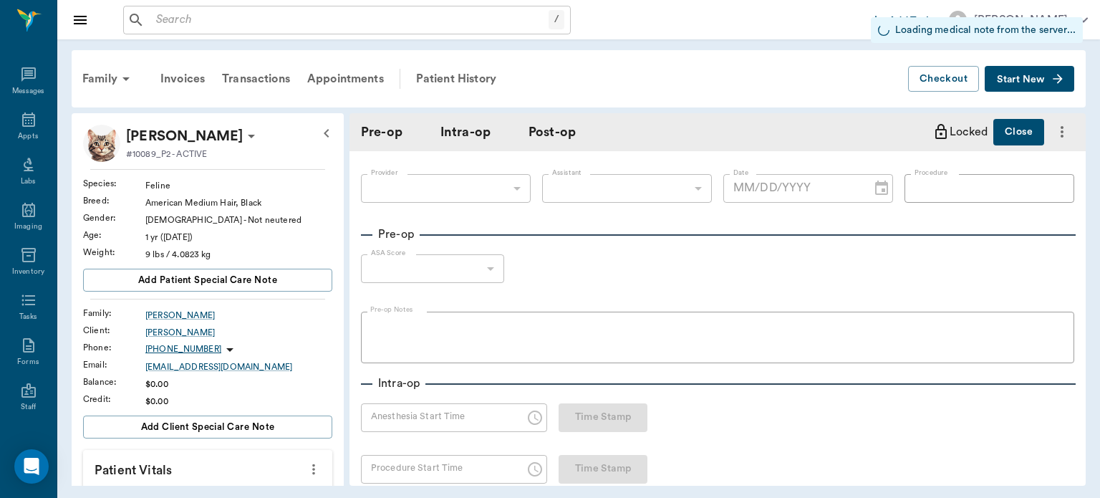
type input "63ec2f075fda476ae8351a4d"
type input "63ec2e7e52e12b0ba117b124"
type input "NEUTER"
type input "1"
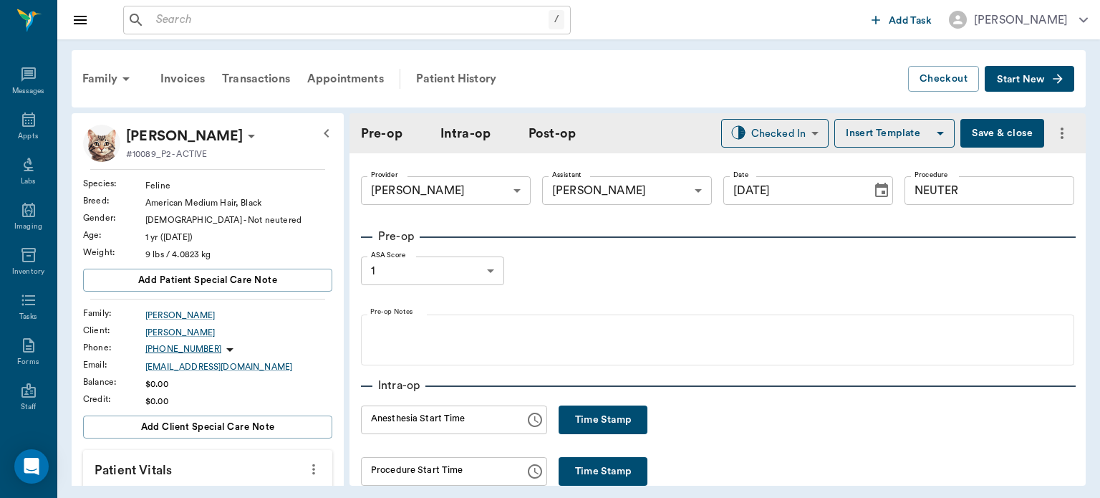
type input "[DATE]"
click at [592, 410] on button "Time Stamp" at bounding box center [603, 419] width 89 height 29
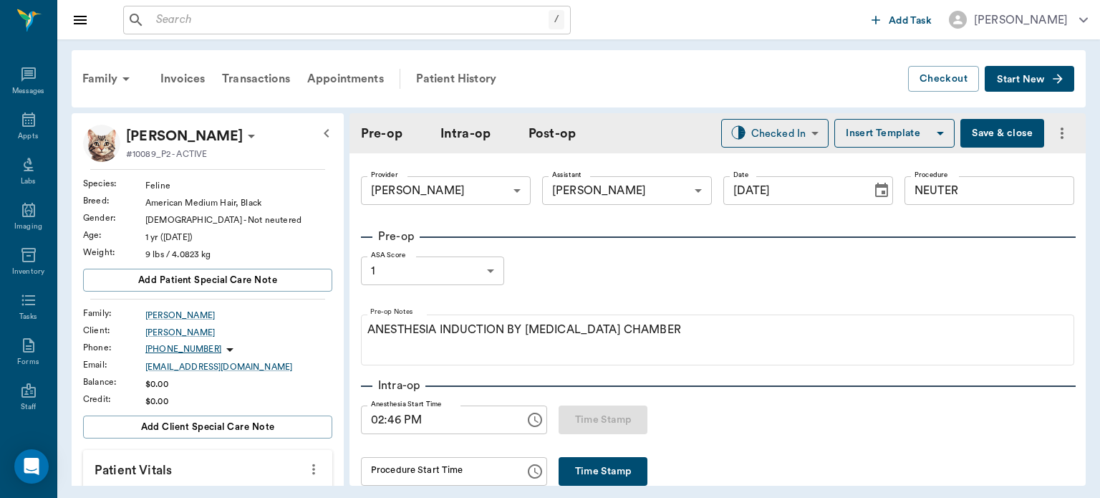
type input "02:46 PM"
click at [1000, 131] on button "Save & close" at bounding box center [1002, 133] width 84 height 29
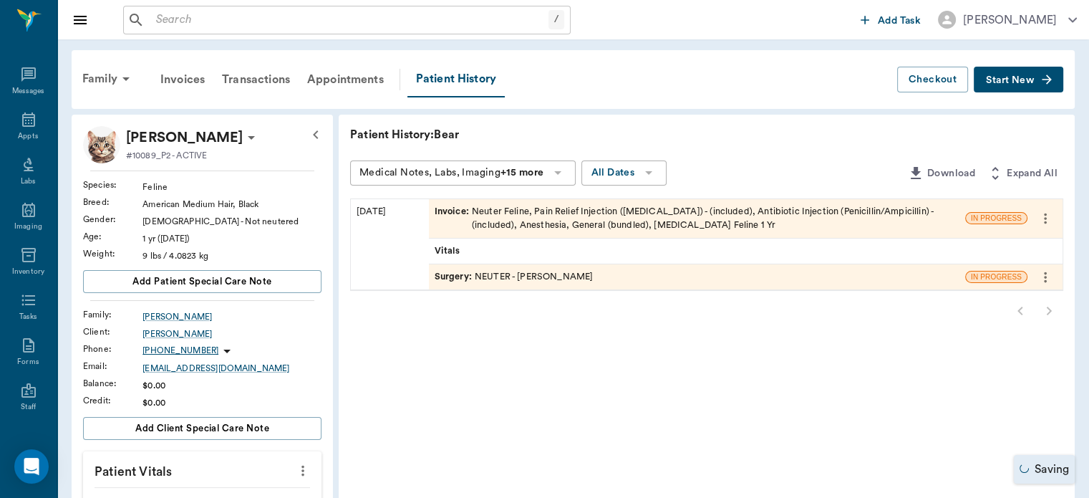
click at [22, 115] on icon at bounding box center [28, 119] width 13 height 14
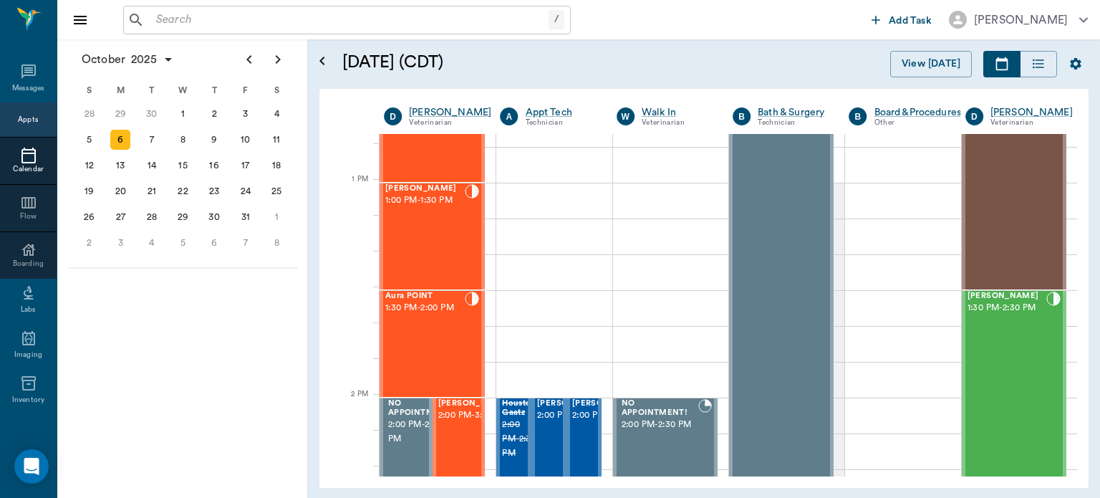
scroll to position [1030, 0]
click at [445, 338] on div "Aura POINT 1:30 PM - 2:00 PM" at bounding box center [424, 345] width 79 height 105
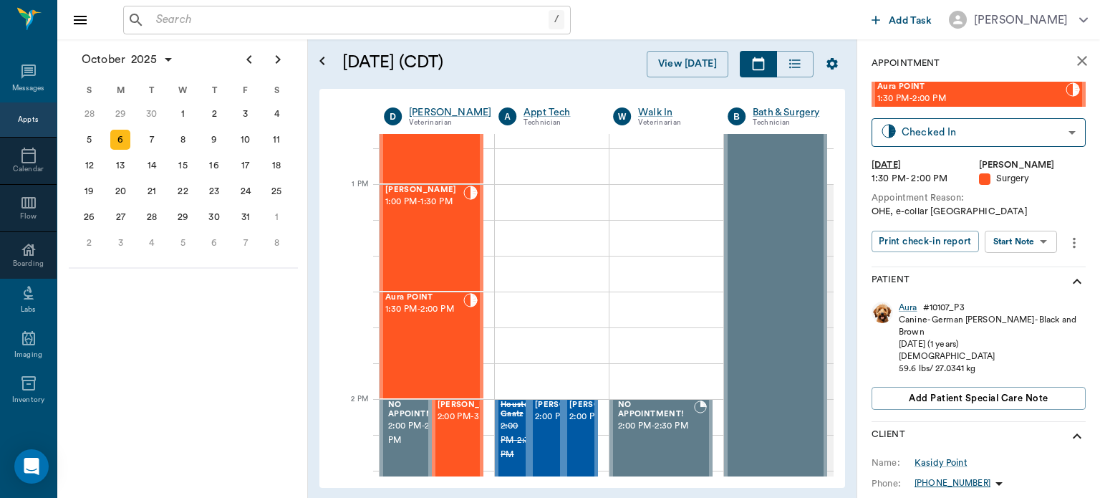
click at [1033, 242] on body "/ ​ Add Task [PERSON_NAME] Nectar Messages Appts Calendar Flow Boarding Labs Im…" at bounding box center [550, 249] width 1100 height 498
click at [1025, 296] on button "View Surgery" at bounding box center [1009, 294] width 59 height 16
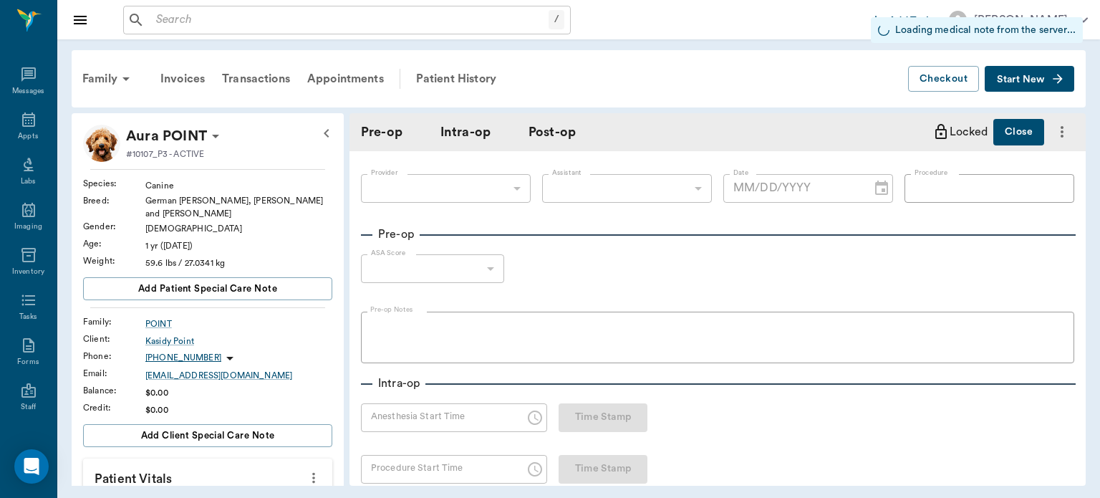
type input "63ec2f075fda476ae8351a4d"
type input "63ec2e7e52e12b0ba117b124"
type input "SPAY"
type input "1"
radio input "true"
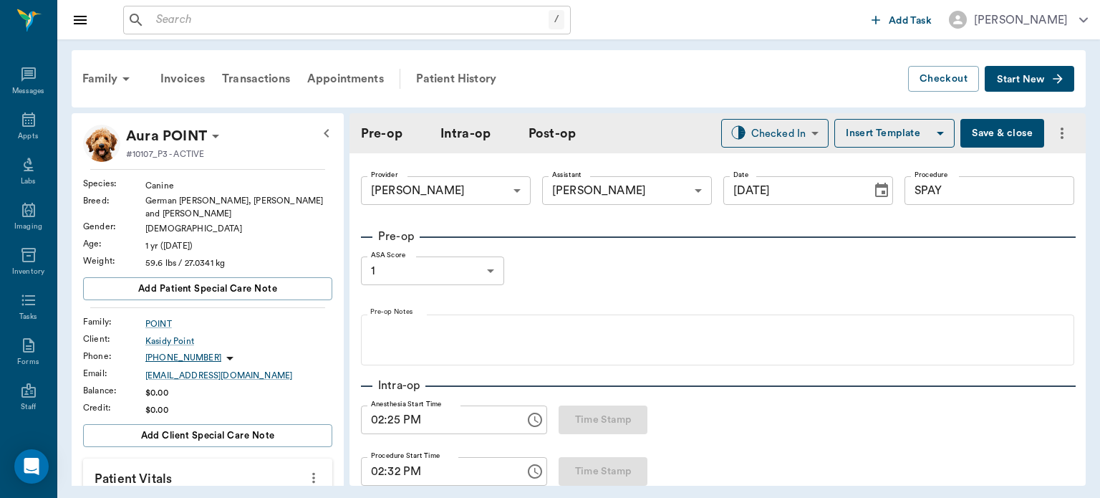
type input "[DATE]"
type input "02:25 PM"
type input "02:32 PM"
type input "97"
type input "96"
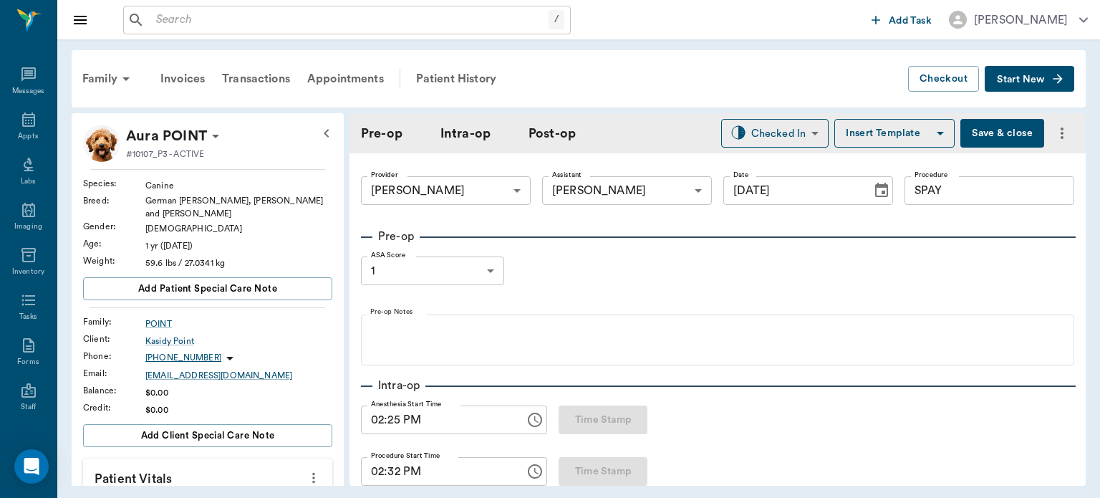
type input "12"
type input "97"
type input "93"
type input "12"
type input "97"
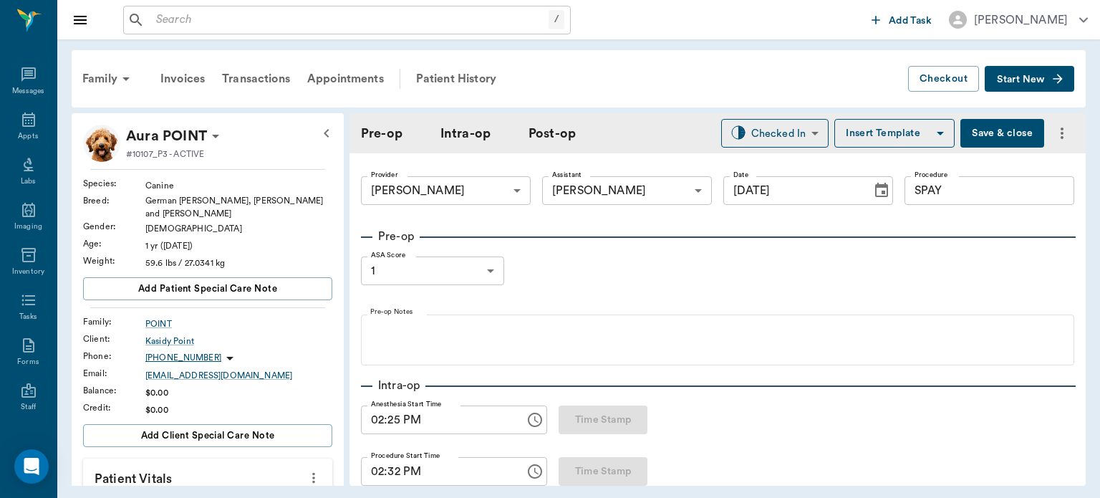
type input "96"
type input "93"
type input "8"
type input "76"
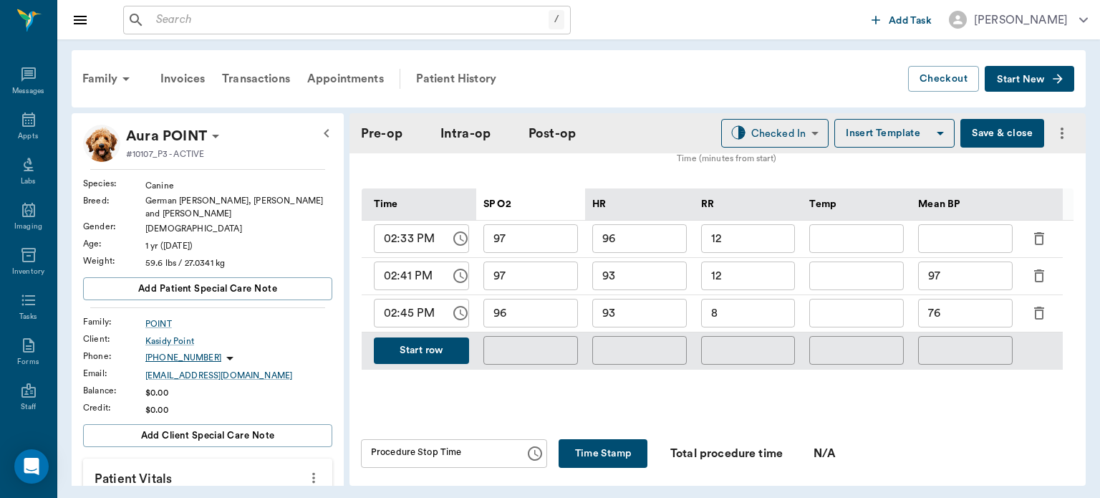
scroll to position [684, 0]
click at [435, 359] on button "Start row" at bounding box center [421, 350] width 95 height 26
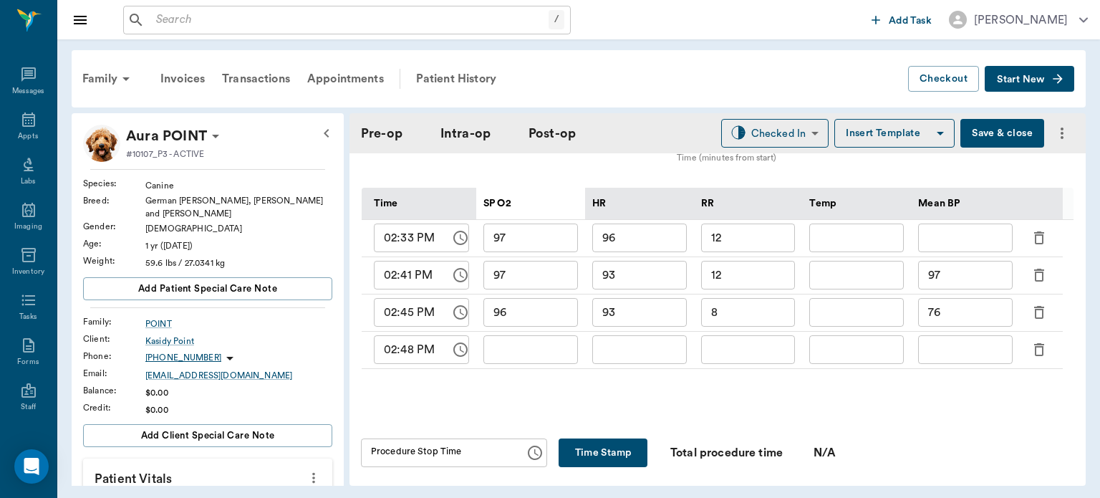
type input "96"
type input "93"
type input "8"
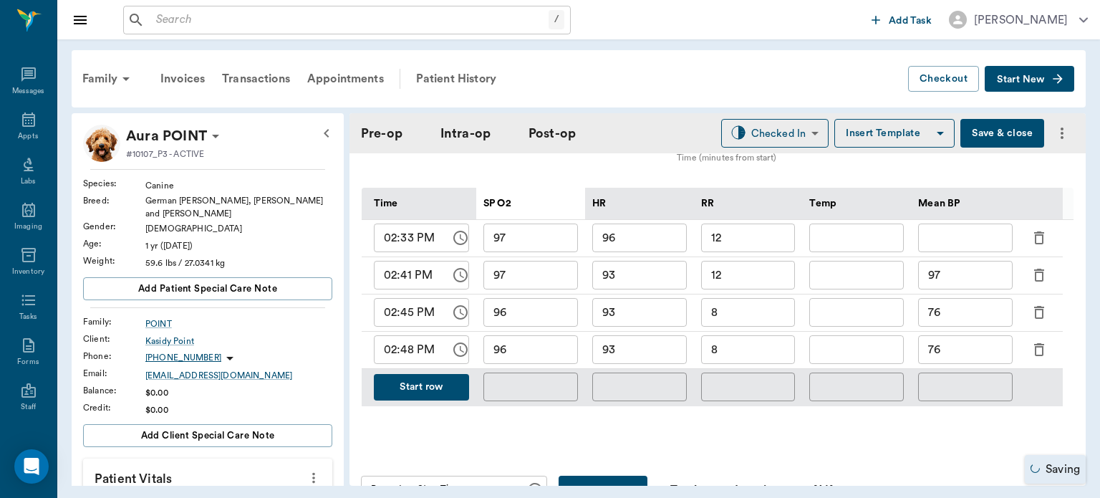
click at [982, 358] on input "76" at bounding box center [965, 349] width 95 height 29
type input "7"
type input "69"
click at [659, 357] on input "93" at bounding box center [639, 349] width 95 height 29
type input "90"
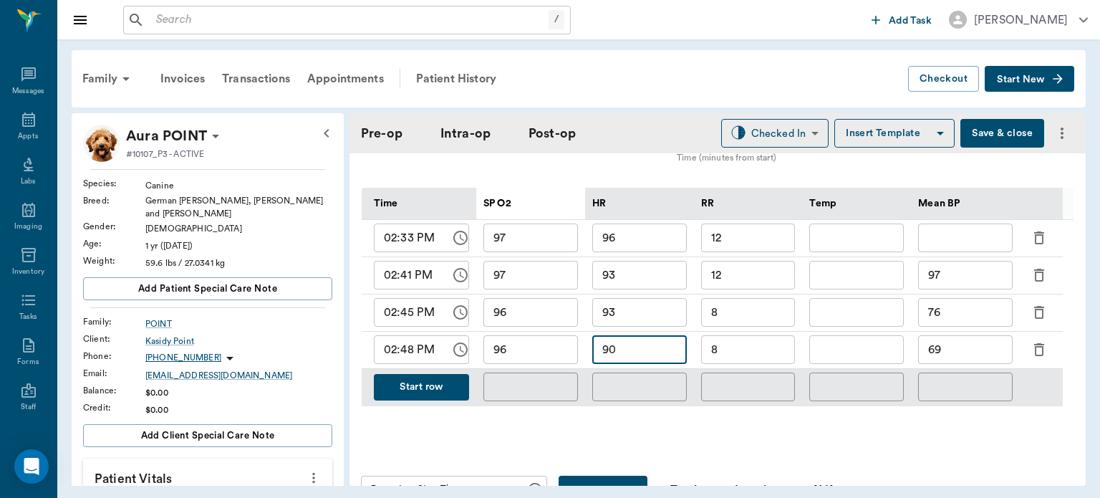
click at [541, 359] on input "96" at bounding box center [530, 349] width 95 height 29
type input "97"
click at [773, 360] on input "8" at bounding box center [748, 349] width 95 height 29
type input "9"
type input "12"
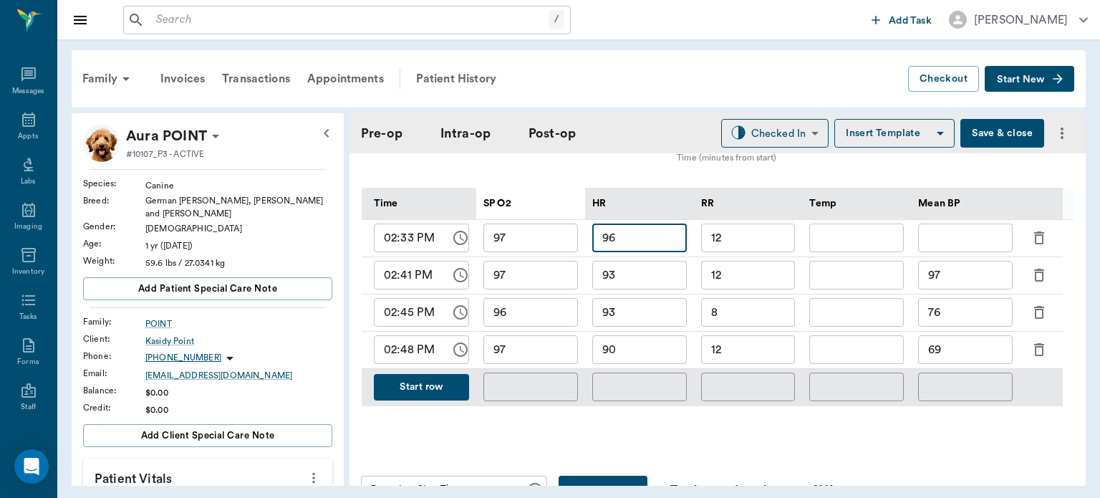
click at [643, 248] on input "96" at bounding box center [639, 237] width 95 height 29
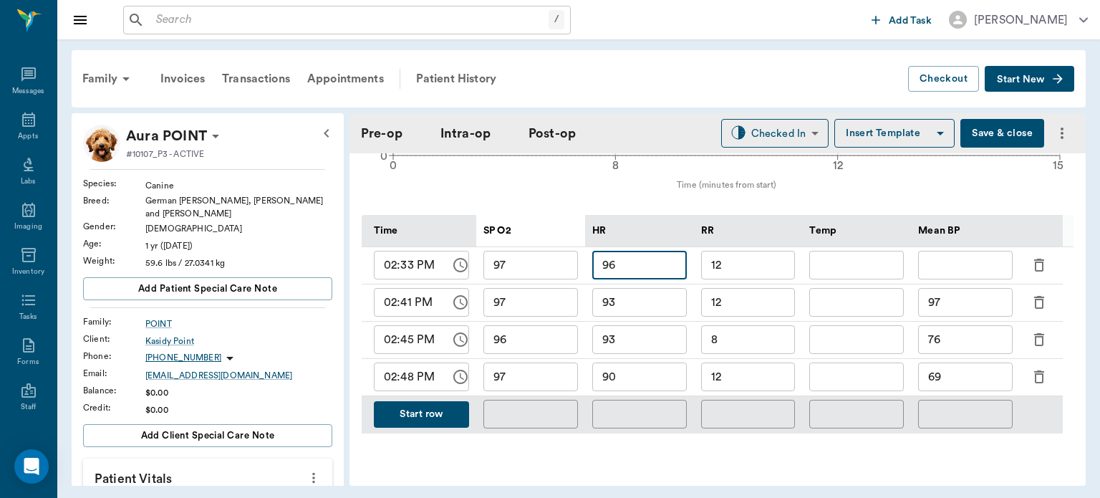
scroll to position [661, 0]
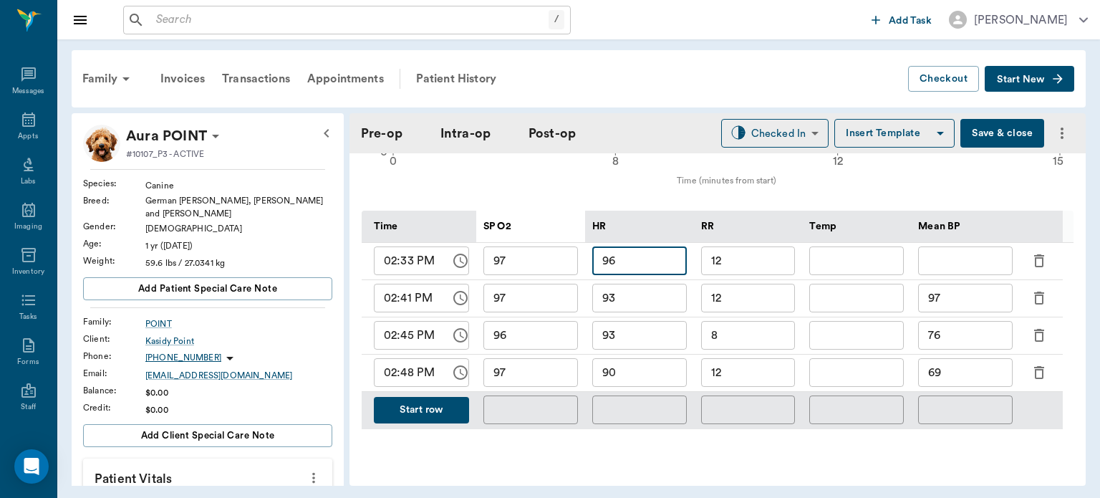
click at [438, 411] on button "Start row" at bounding box center [421, 410] width 95 height 26
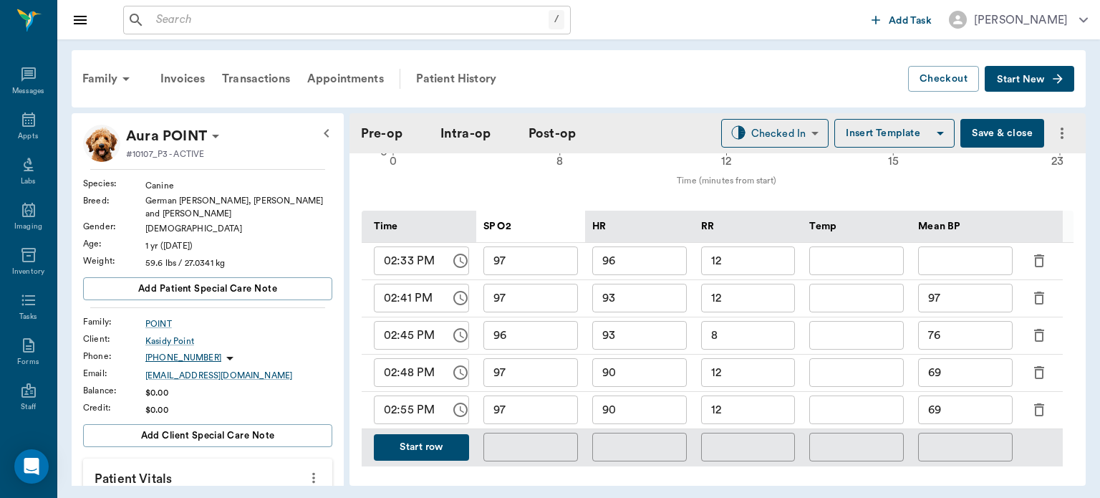
click at [652, 421] on input "90" at bounding box center [639, 409] width 95 height 29
type input "91"
click at [545, 423] on input "97" at bounding box center [530, 409] width 95 height 29
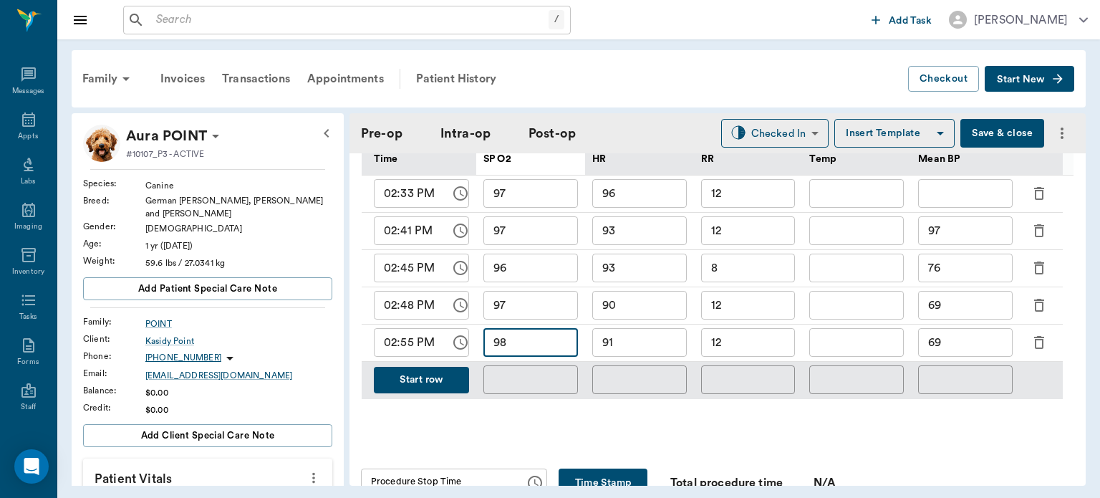
scroll to position [718, 0]
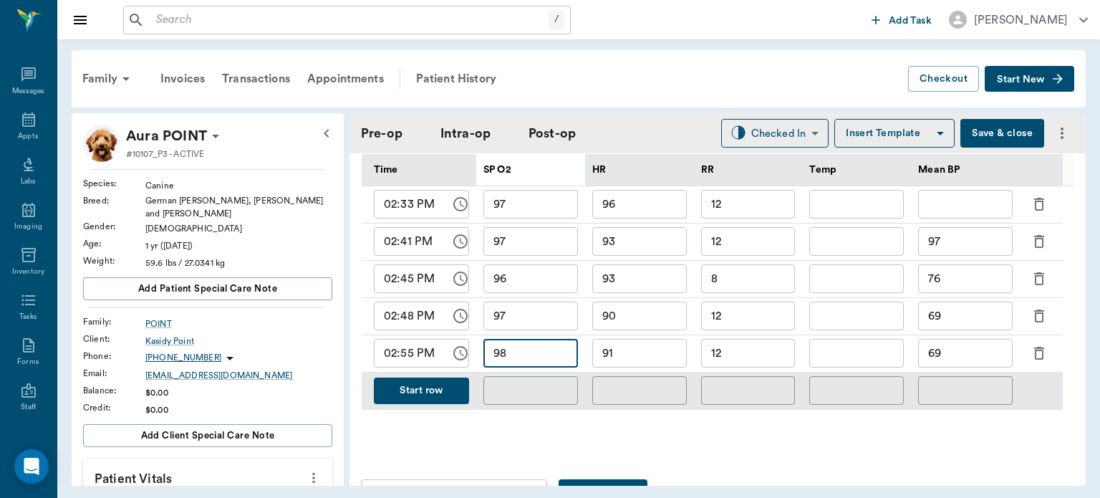
type input "98"
click at [422, 398] on button "Start row" at bounding box center [421, 390] width 95 height 26
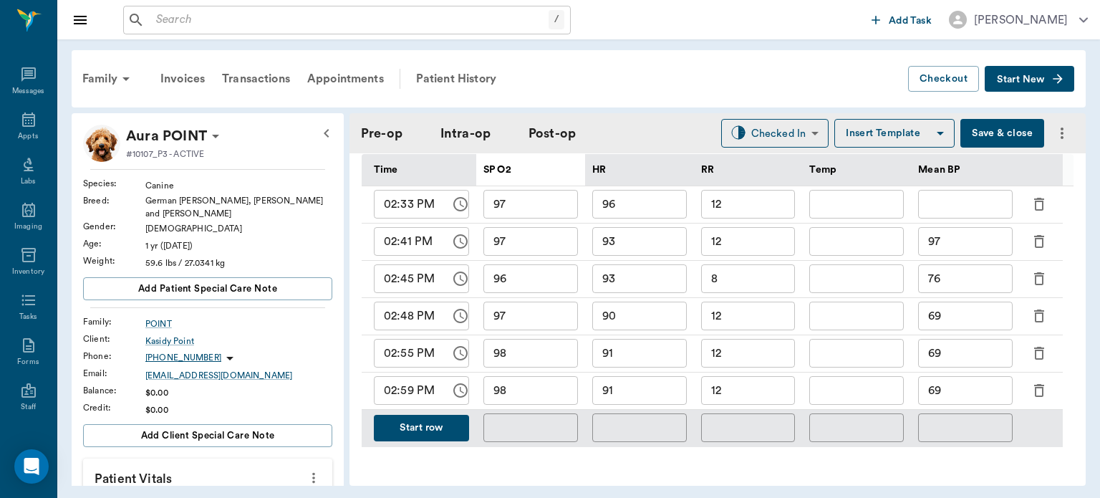
click at [962, 361] on input "69" at bounding box center [965, 353] width 95 height 29
type input "6"
click at [964, 417] on div "​" at bounding box center [965, 428] width 109 height 37
click at [960, 393] on input "69" at bounding box center [965, 390] width 95 height 29
type input "6"
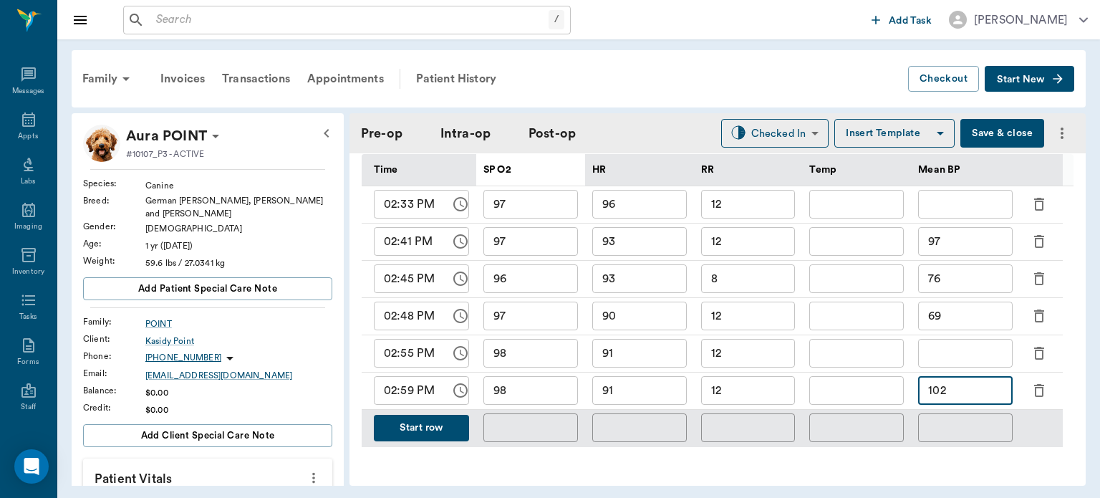
type input "102"
click at [650, 395] on input "91" at bounding box center [639, 390] width 95 height 29
type input "92"
click at [543, 397] on input "98" at bounding box center [530, 390] width 95 height 29
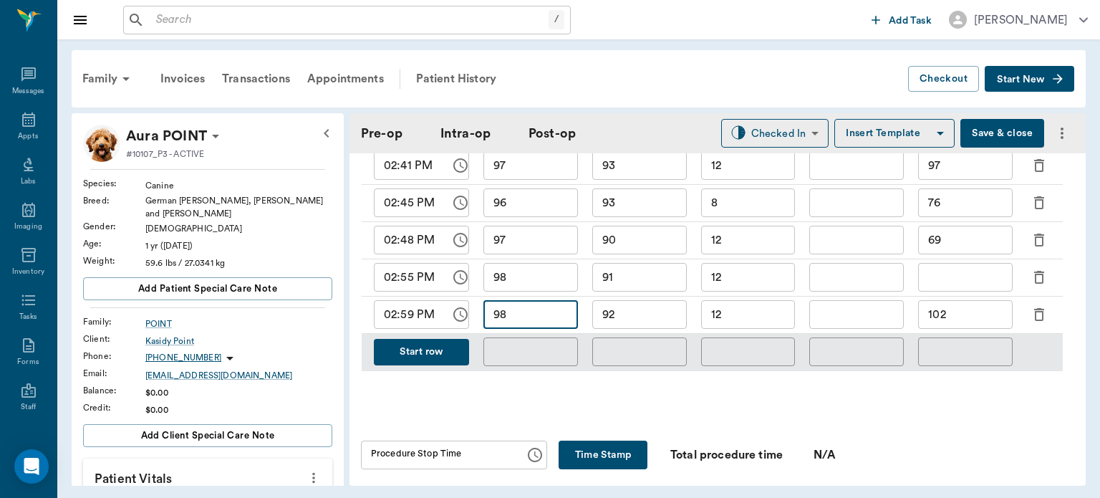
scroll to position [793, 0]
click at [573, 461] on button "Time Stamp" at bounding box center [603, 454] width 89 height 29
type input "03:00 PM"
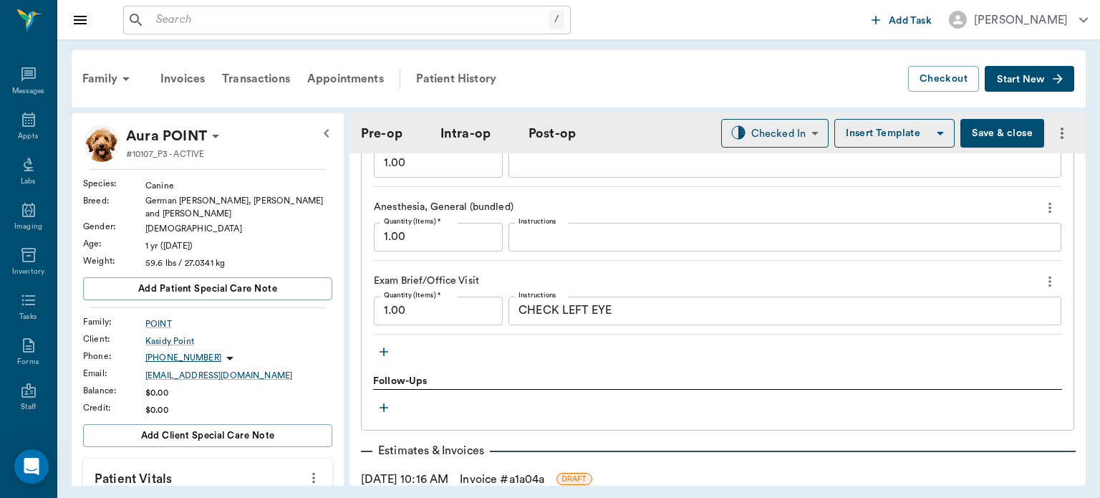
scroll to position [1670, 0]
click at [386, 356] on icon "button" at bounding box center [384, 351] width 9 height 9
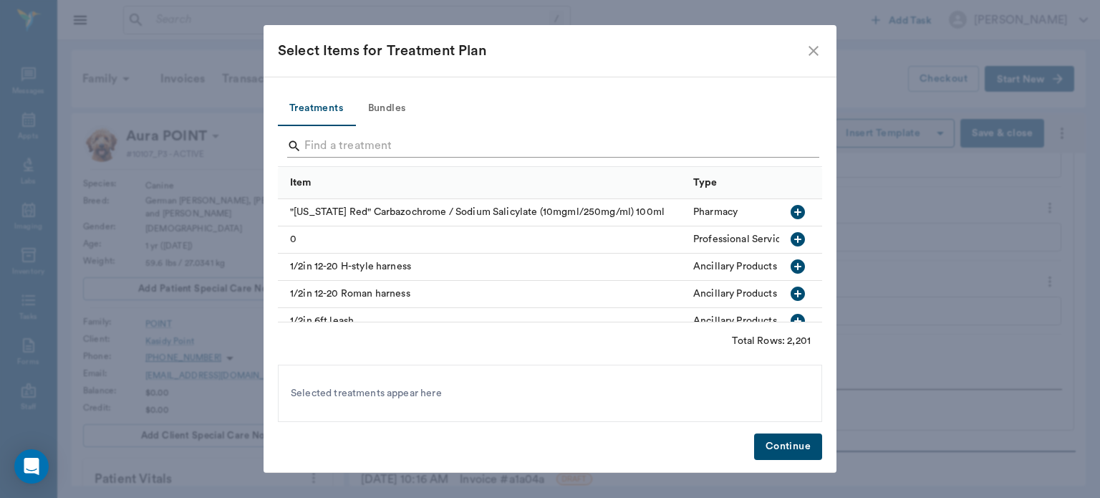
click at [349, 146] on input "Search" at bounding box center [550, 146] width 493 height 23
click at [319, 143] on input "Search" at bounding box center [550, 146] width 493 height 23
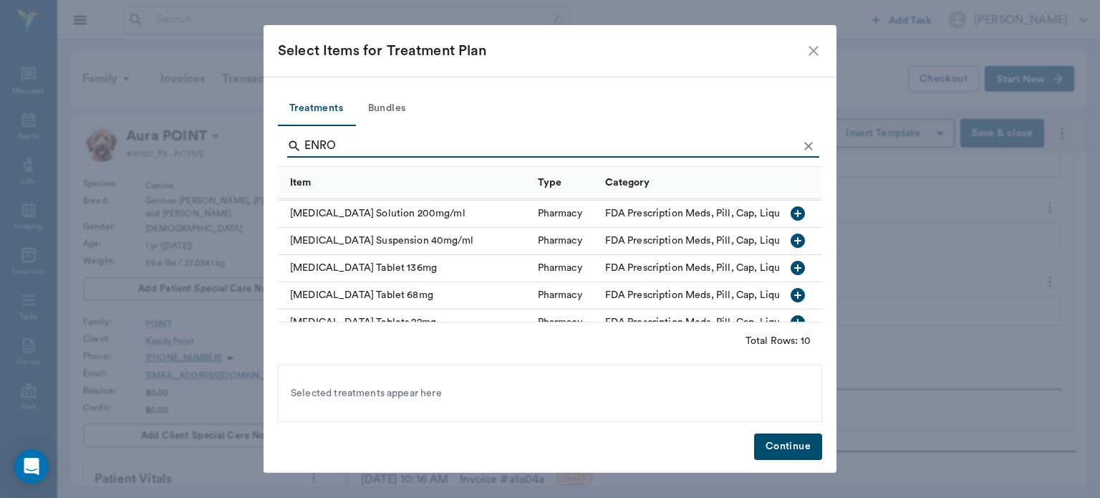
scroll to position [145, 0]
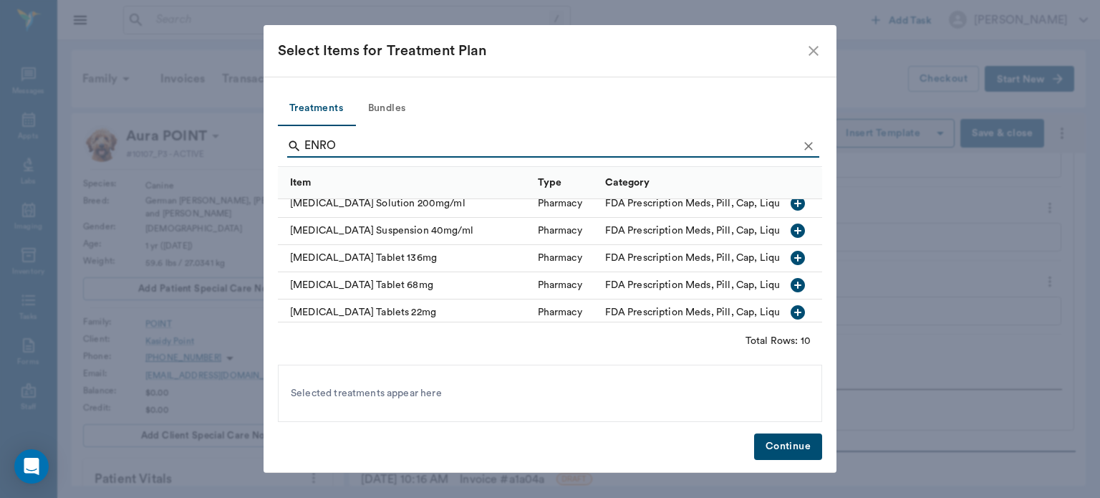
type input "ENRO"
click at [791, 260] on icon "button" at bounding box center [798, 258] width 14 height 14
click at [769, 458] on button "Continue" at bounding box center [788, 446] width 68 height 26
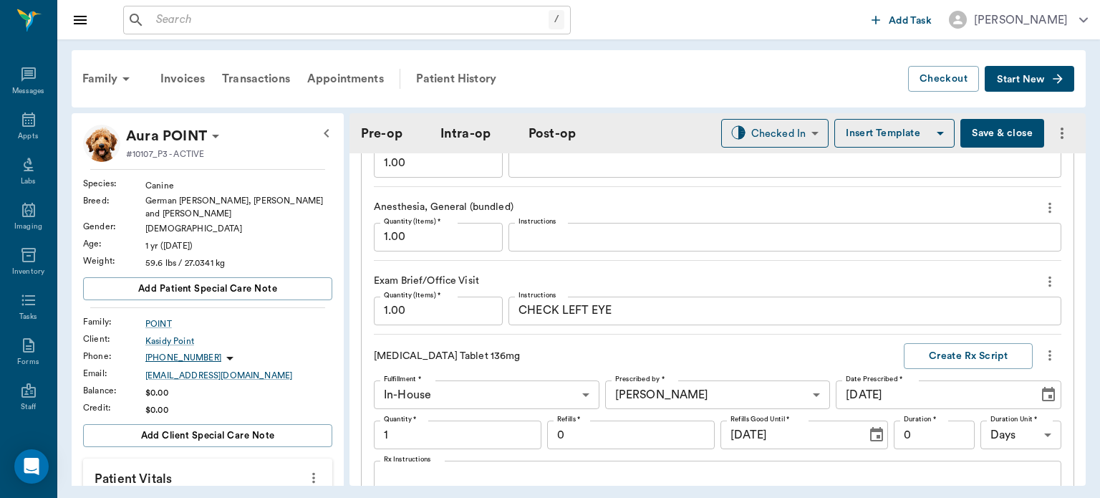
scroll to position [1892, 0]
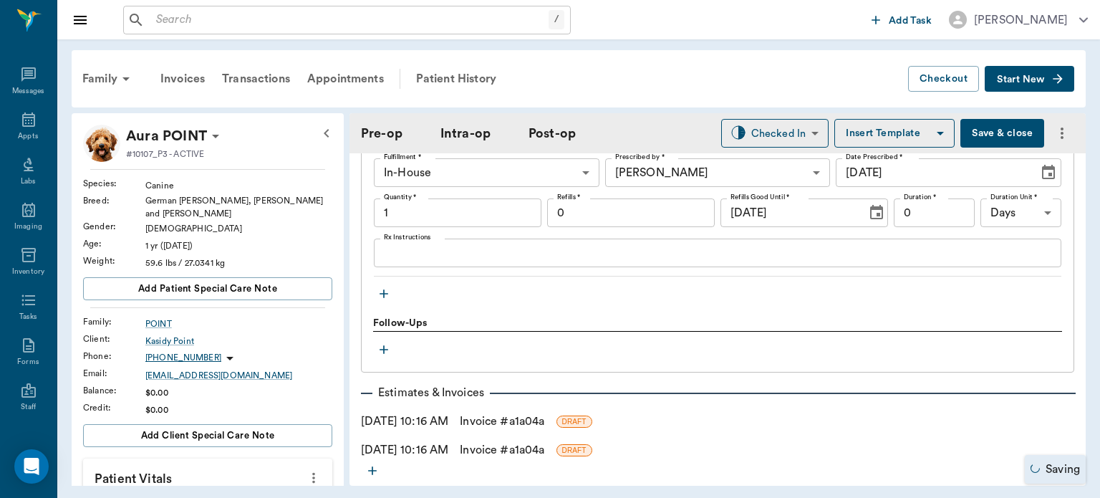
click at [420, 216] on input "1" at bounding box center [458, 212] width 168 height 29
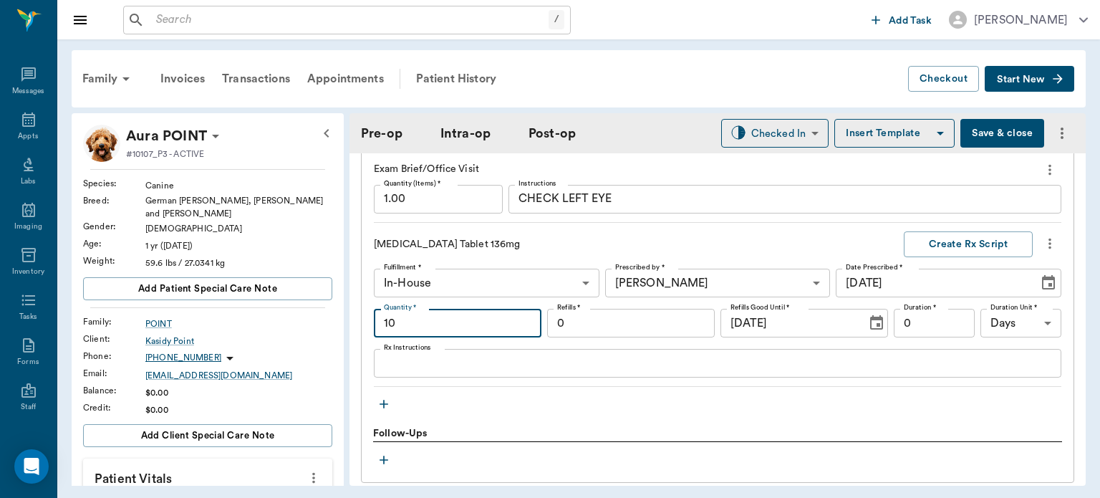
scroll to position [1775, 0]
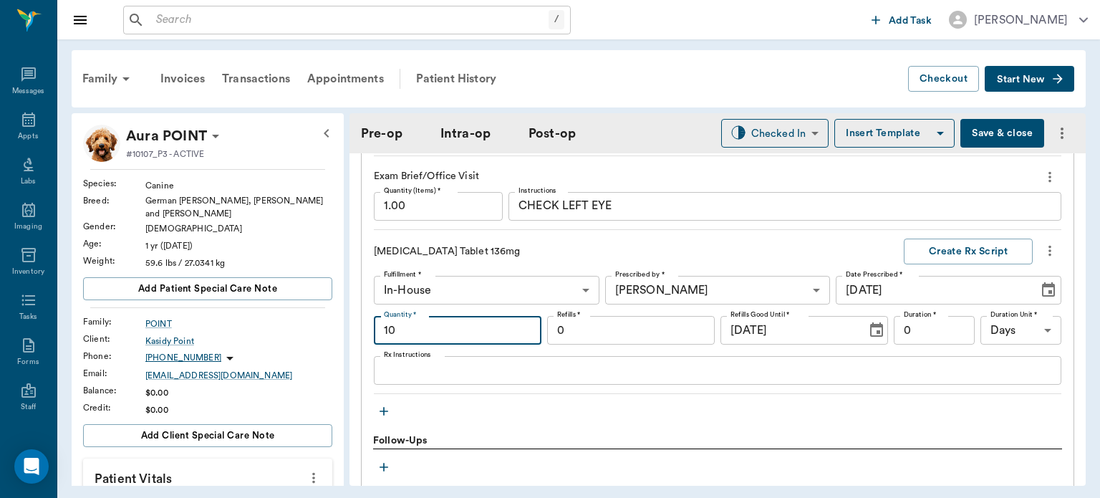
type input "10"
click at [405, 379] on textarea "Rx Instructions" at bounding box center [717, 370] width 667 height 16
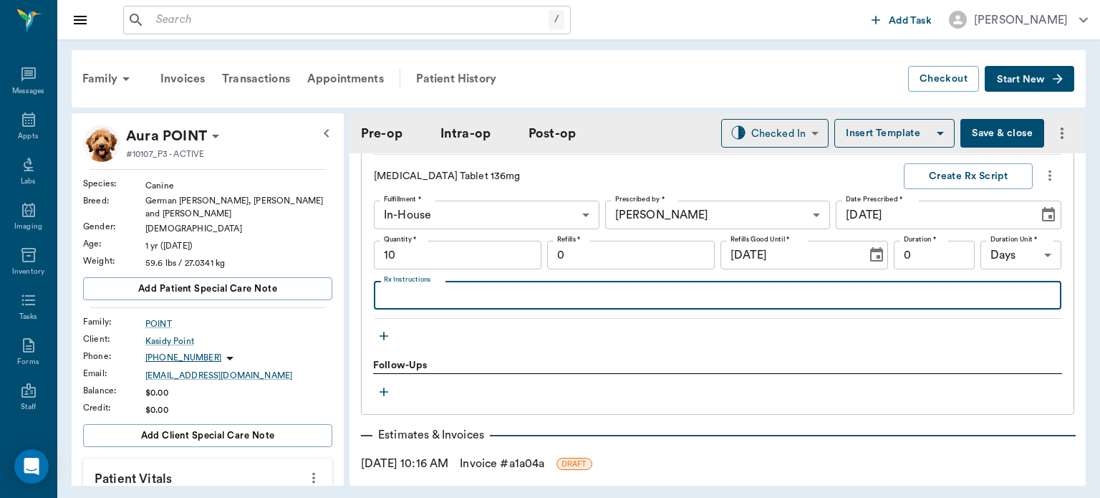
scroll to position [1870, 0]
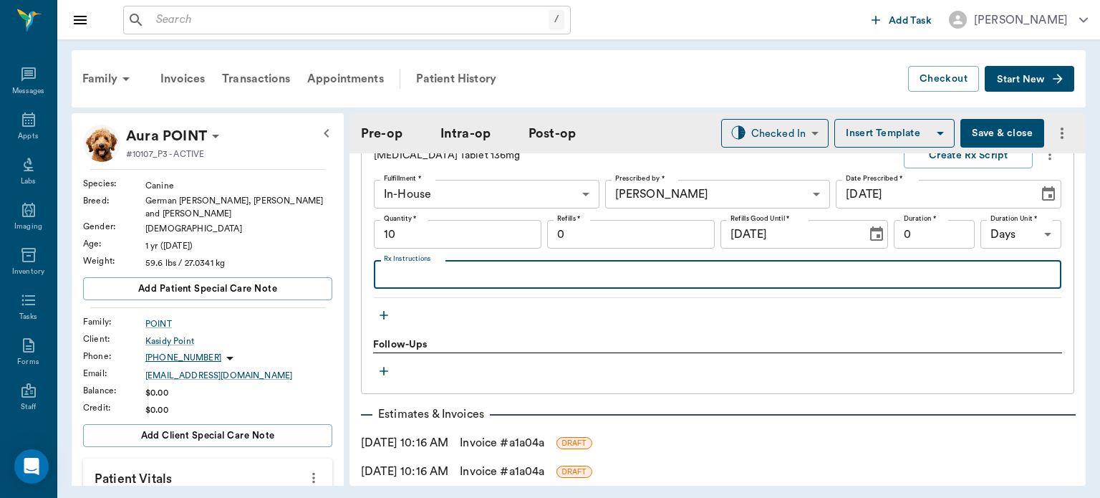
click at [385, 319] on icon "button" at bounding box center [384, 315] width 9 height 9
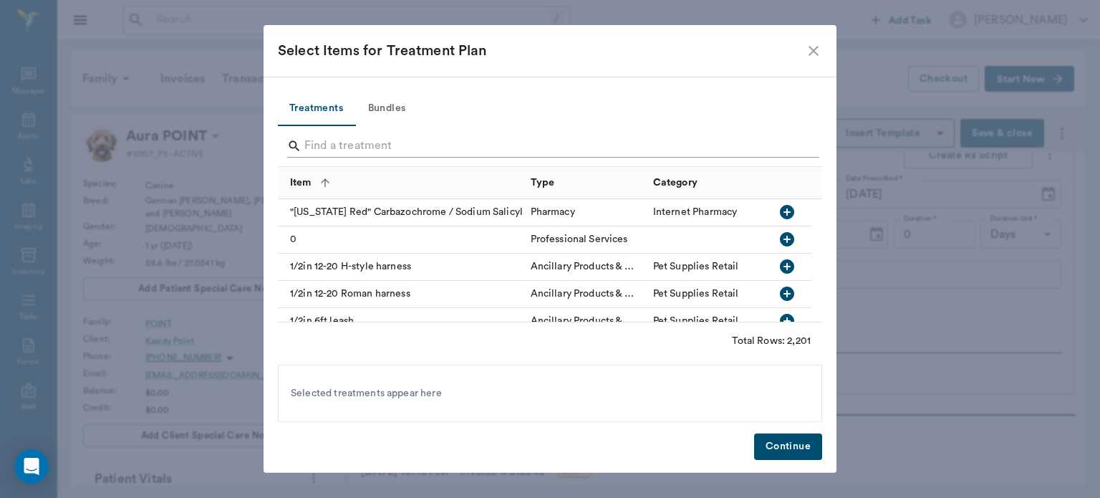
click at [339, 138] on input "Search" at bounding box center [550, 146] width 493 height 23
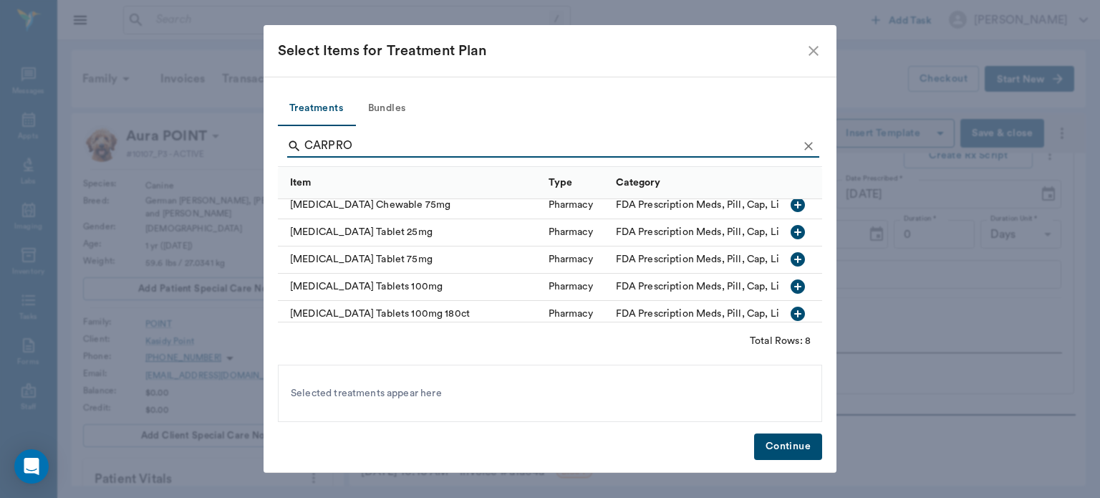
scroll to position [97, 0]
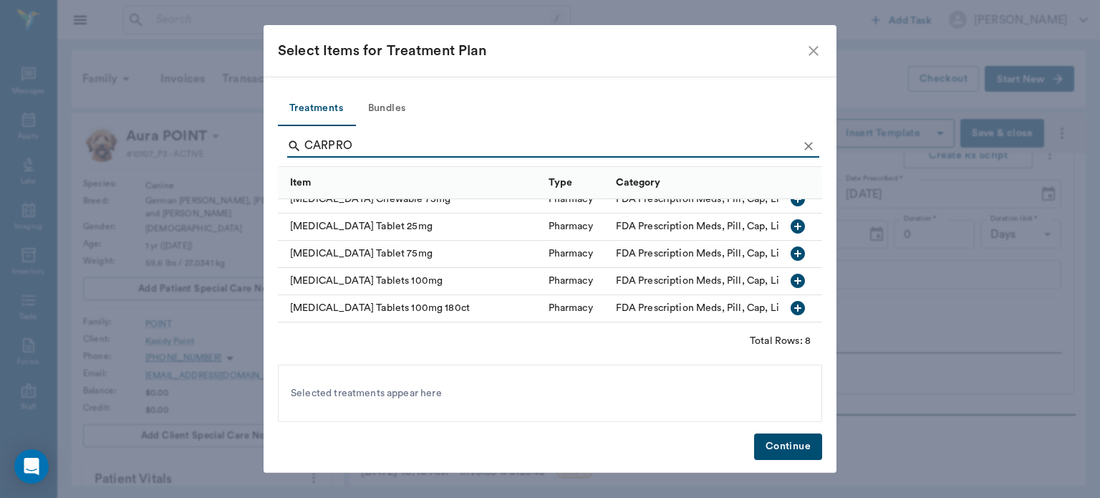
type input "CARPRO"
click at [789, 279] on icon "button" at bounding box center [797, 280] width 17 height 17
click at [783, 450] on button "Continue" at bounding box center [788, 446] width 68 height 26
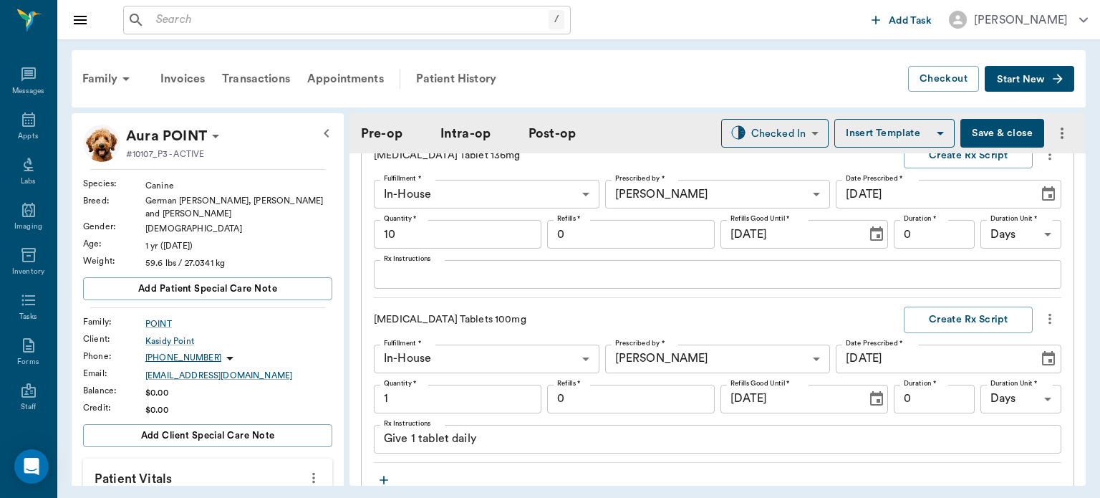
scroll to position [1880, 0]
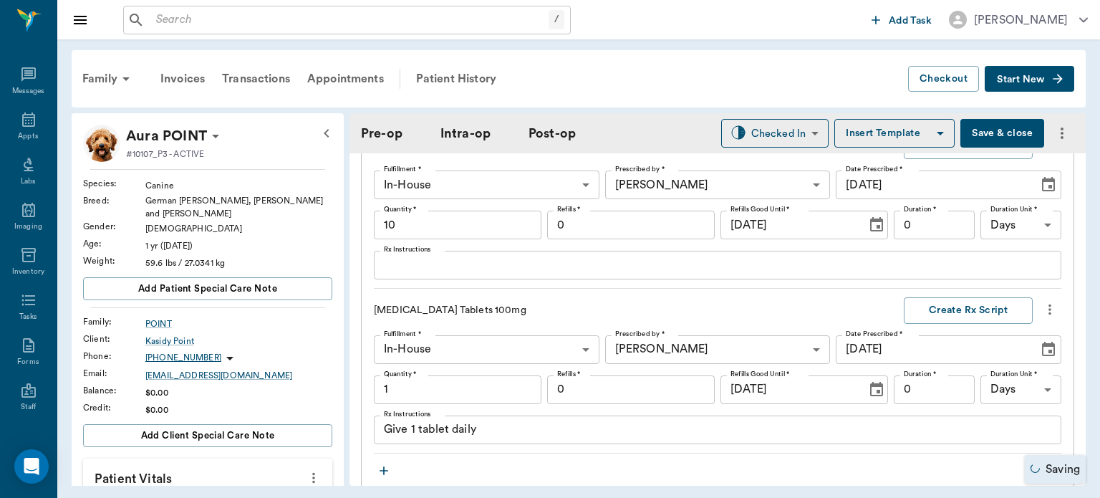
click at [392, 390] on input "1" at bounding box center [458, 389] width 168 height 29
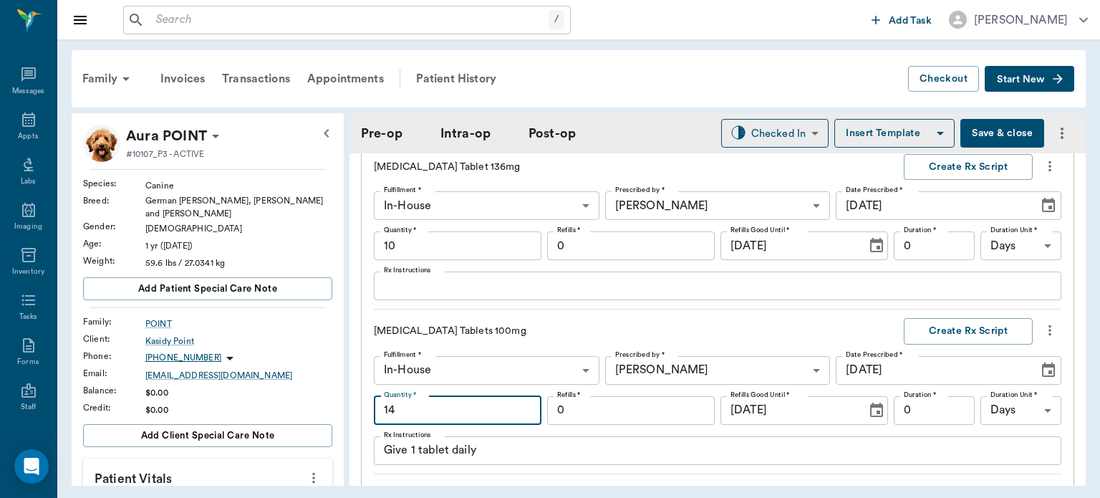
scroll to position [1850, 0]
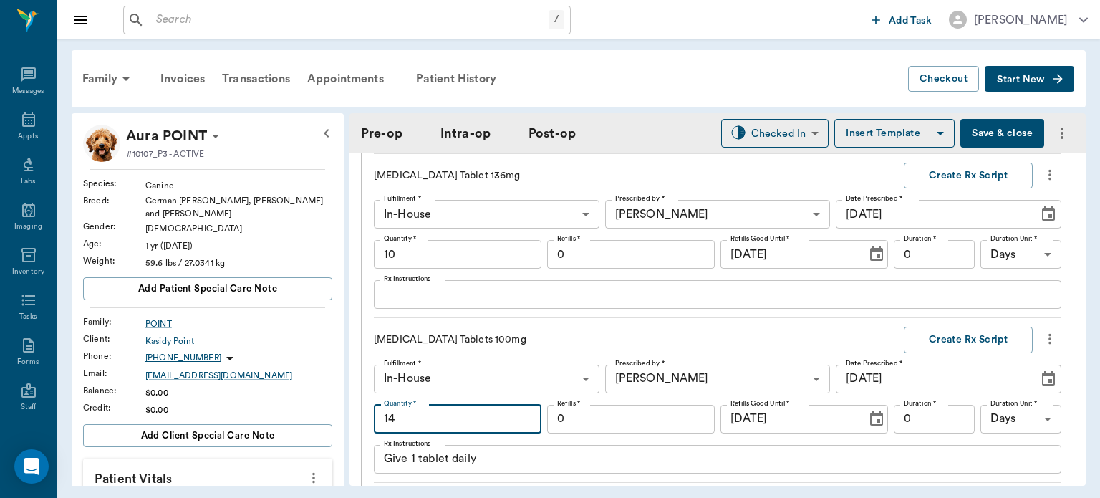
type input "14"
click at [940, 333] on button "Create Rx Script" at bounding box center [968, 340] width 129 height 26
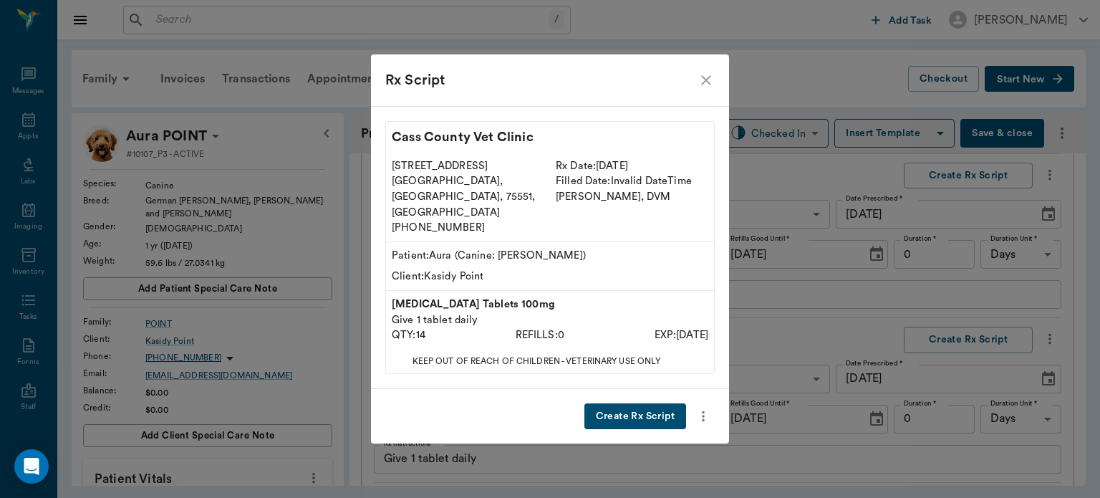
click at [627, 403] on button "Create Rx Script" at bounding box center [635, 416] width 102 height 26
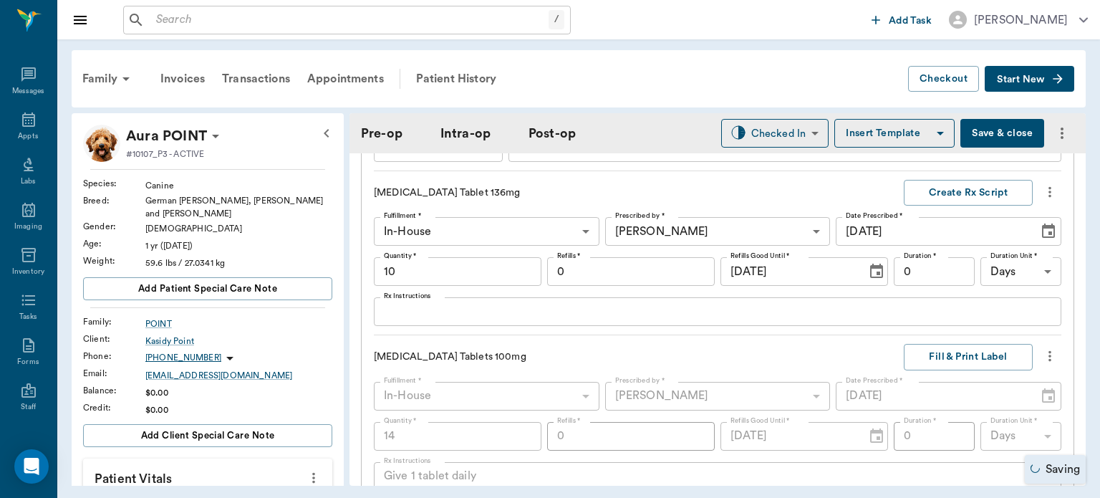
scroll to position [1822, 0]
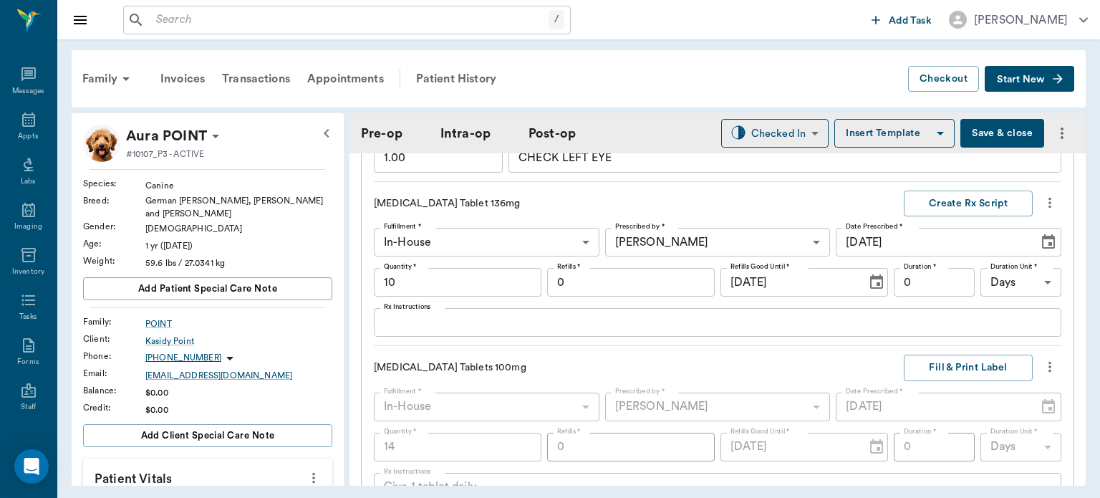
click at [451, 322] on textarea "Rx Instructions" at bounding box center [717, 322] width 667 height 16
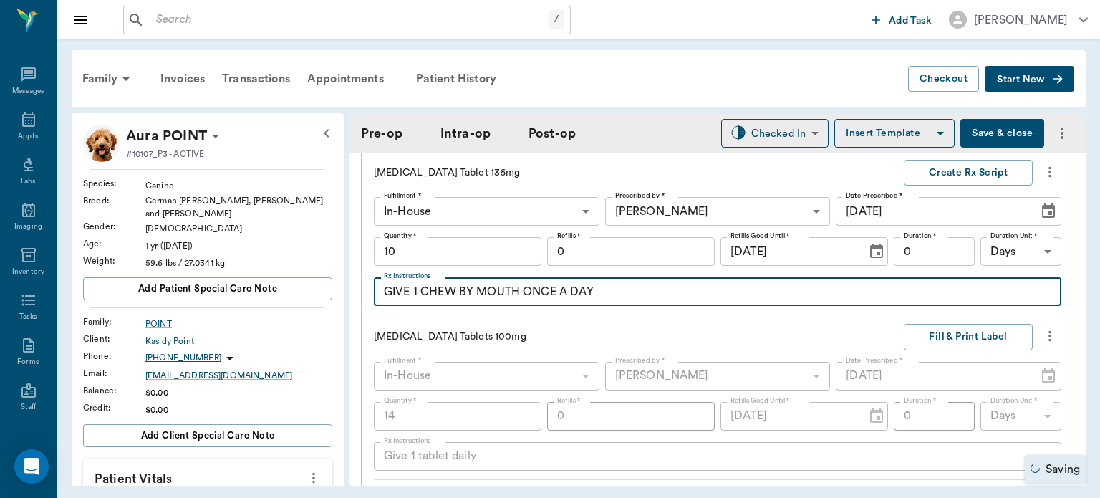
scroll to position [1854, 0]
type textarea "GIVE 1 CHEW BY MOUTH ONCE A DAY"
click at [951, 178] on button "Create Rx Script" at bounding box center [968, 172] width 129 height 26
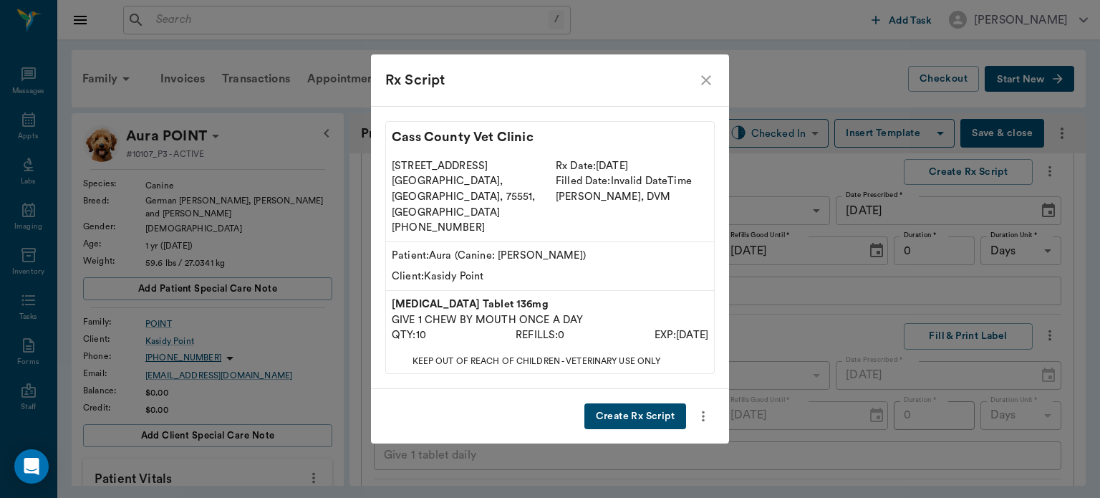
click at [642, 404] on button "Create Rx Script" at bounding box center [635, 416] width 102 height 26
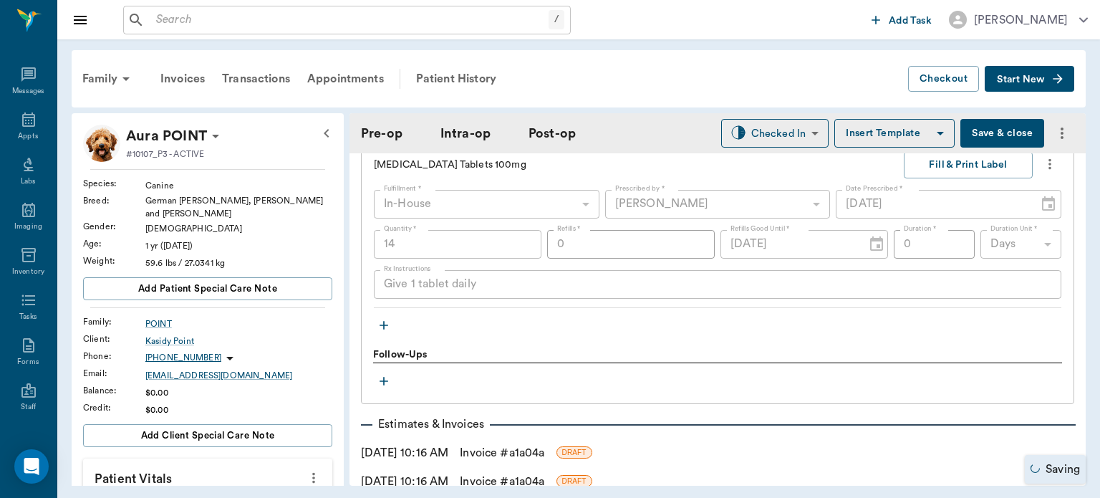
scroll to position [2045, 0]
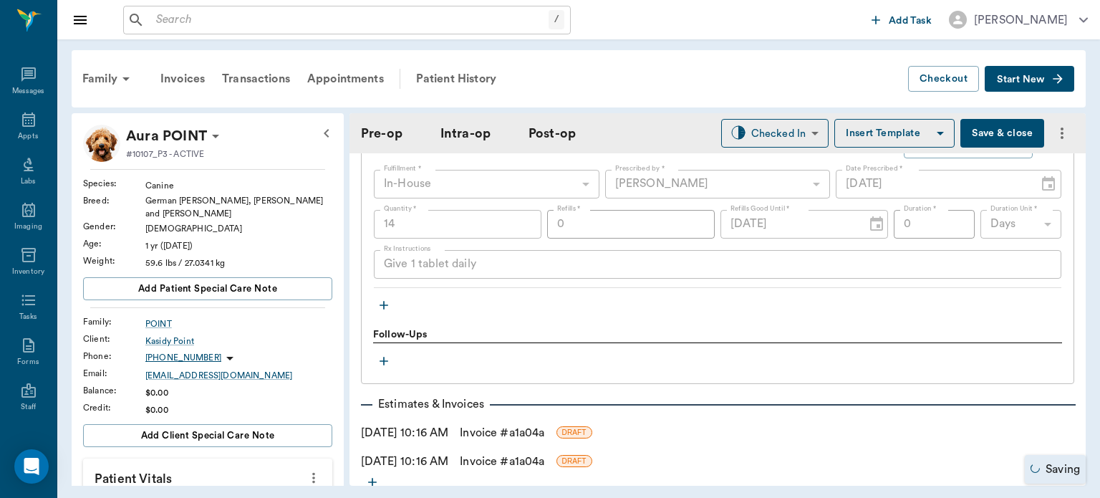
click at [384, 309] on icon "button" at bounding box center [384, 305] width 9 height 9
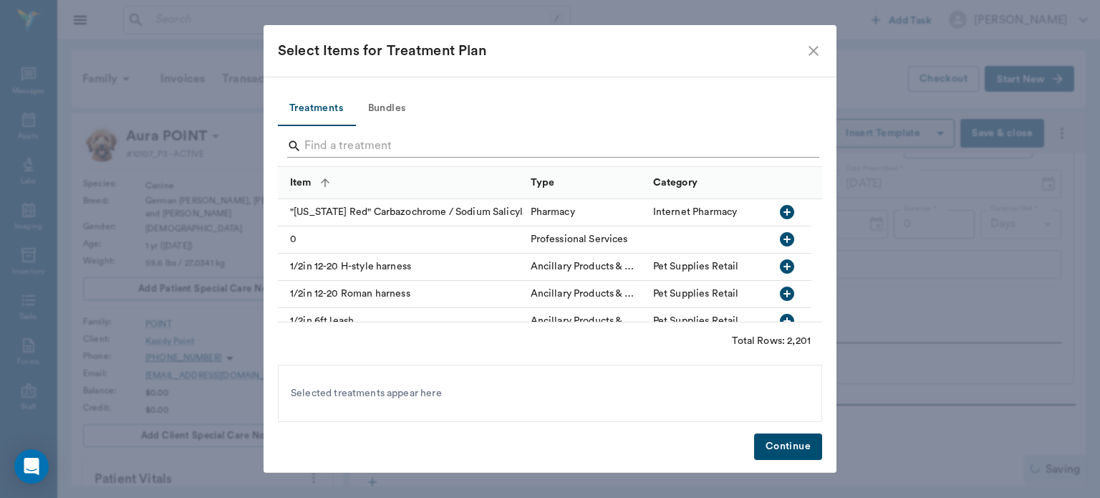
click at [375, 144] on input "Search" at bounding box center [550, 146] width 493 height 23
click at [325, 143] on input "Search" at bounding box center [550, 146] width 493 height 23
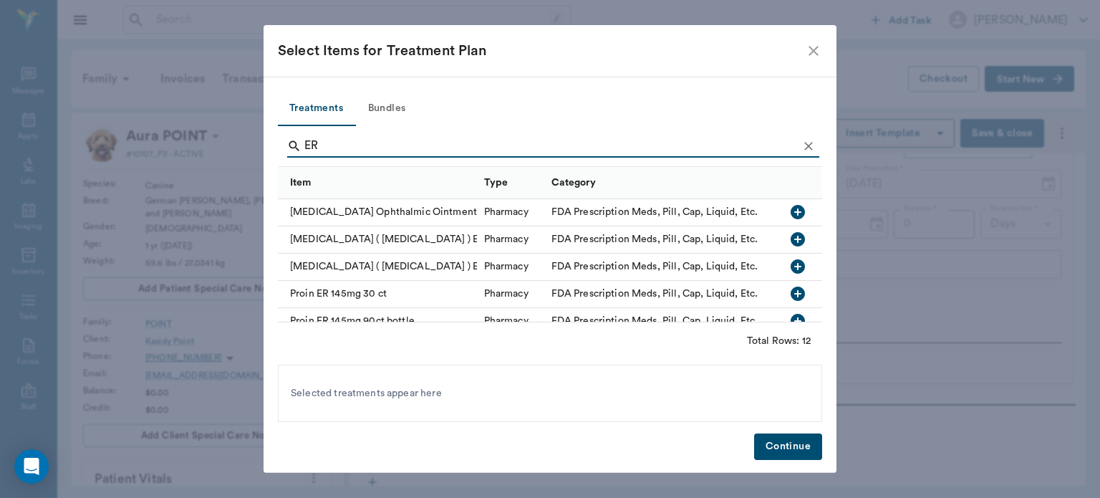
type input "ER"
click at [453, 208] on div "[MEDICAL_DATA] Ophthalmic Ointment" at bounding box center [377, 212] width 199 height 27
click at [785, 457] on button "Continue" at bounding box center [788, 446] width 68 height 26
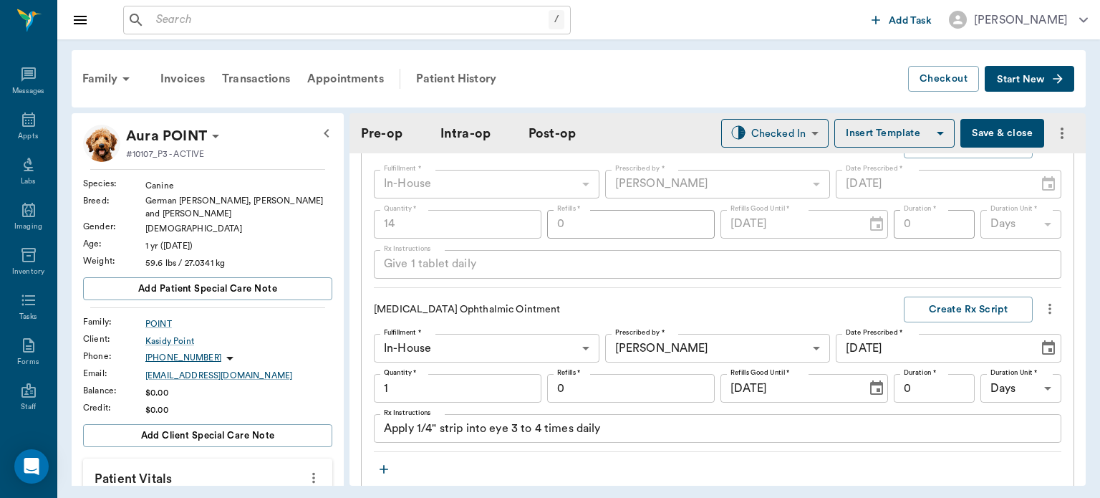
click at [482, 437] on textarea "Apply 1/4" strip into eye 3 to 4 times daily" at bounding box center [717, 428] width 667 height 16
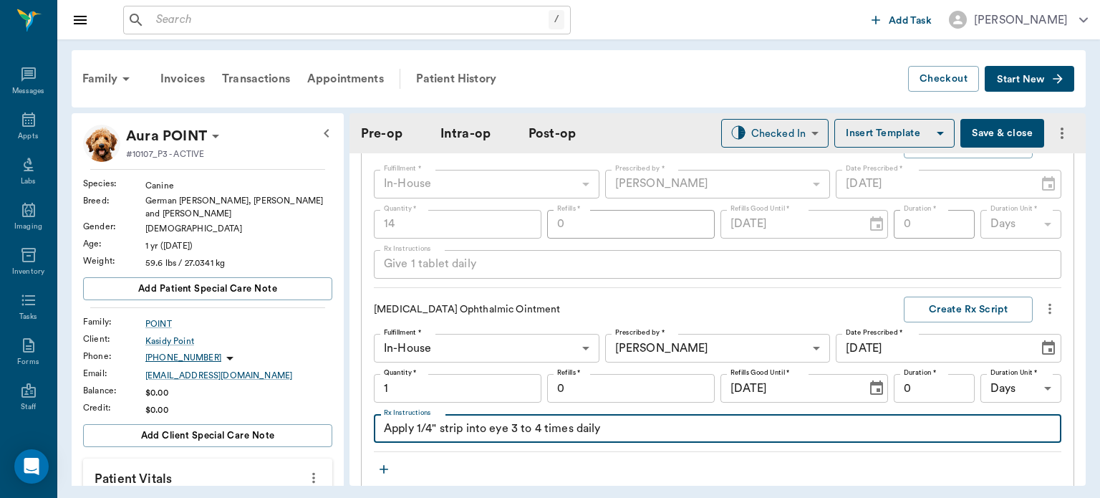
click at [488, 434] on textarea "Apply 1/4" strip into eye 3 to 4 times daily" at bounding box center [717, 428] width 667 height 16
type textarea "Apply 1/4" strip into LEFT eye 3 to 4 times daily"
click at [924, 323] on button "Create Rx Script" at bounding box center [968, 309] width 129 height 26
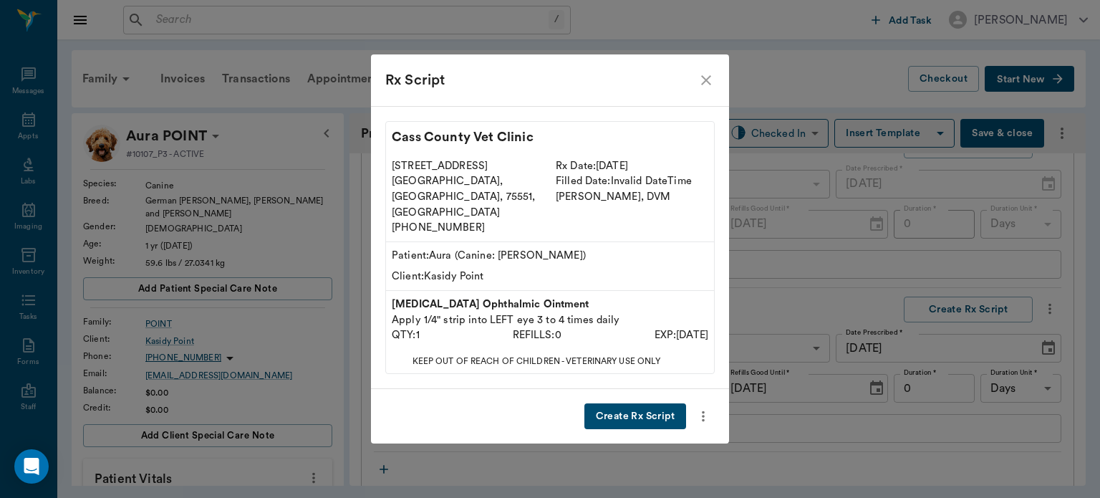
click at [637, 403] on button "Create Rx Script" at bounding box center [635, 416] width 102 height 26
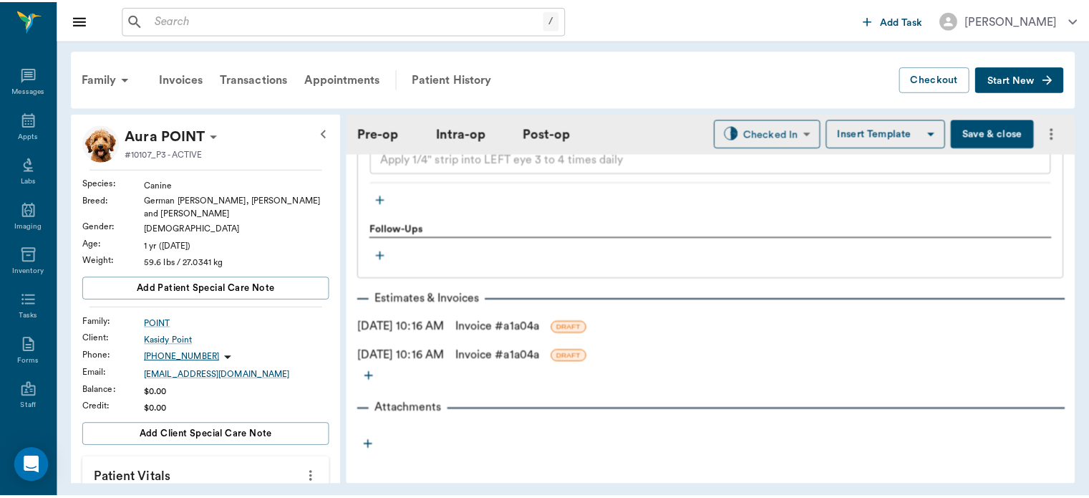
scroll to position [2324, 0]
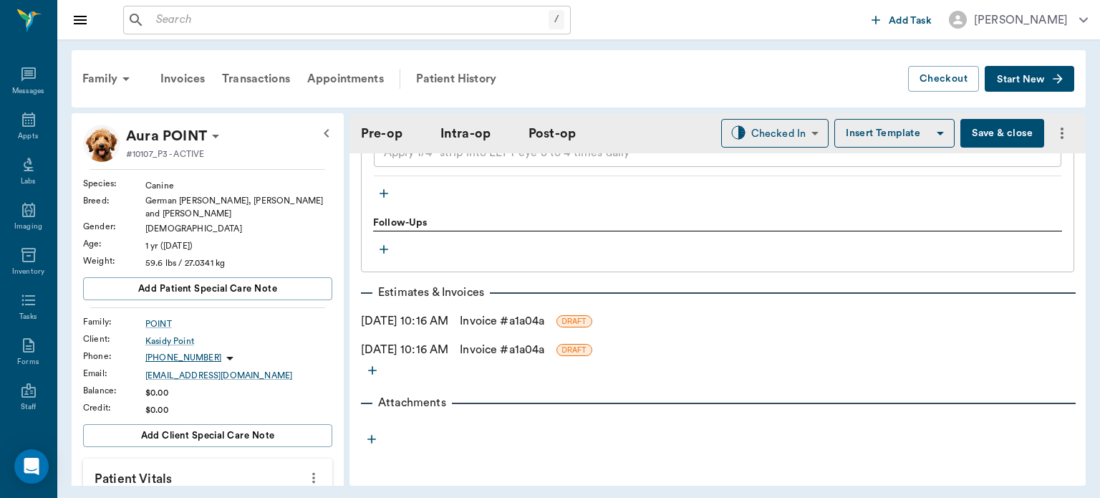
click at [540, 319] on link "Invoice # a1a04a" at bounding box center [502, 320] width 85 height 17
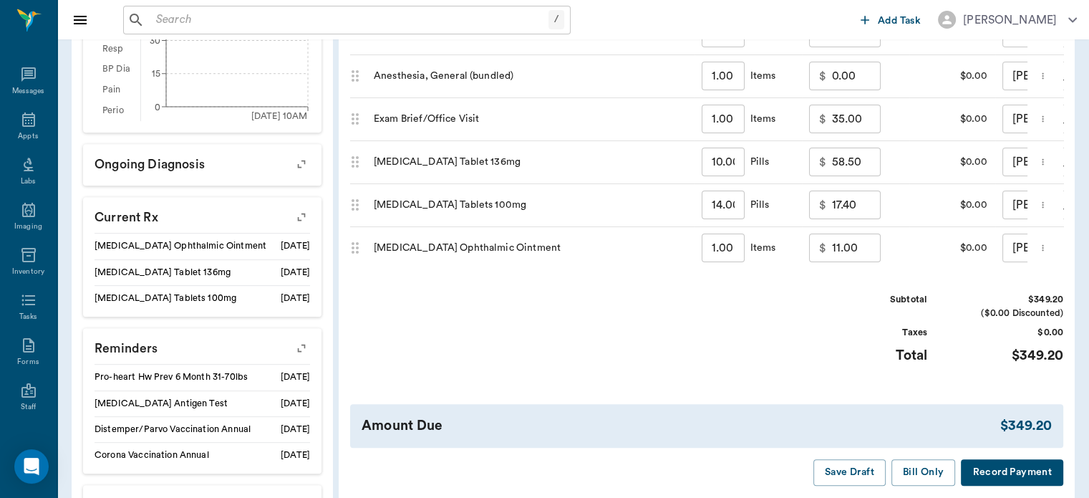
scroll to position [645, 0]
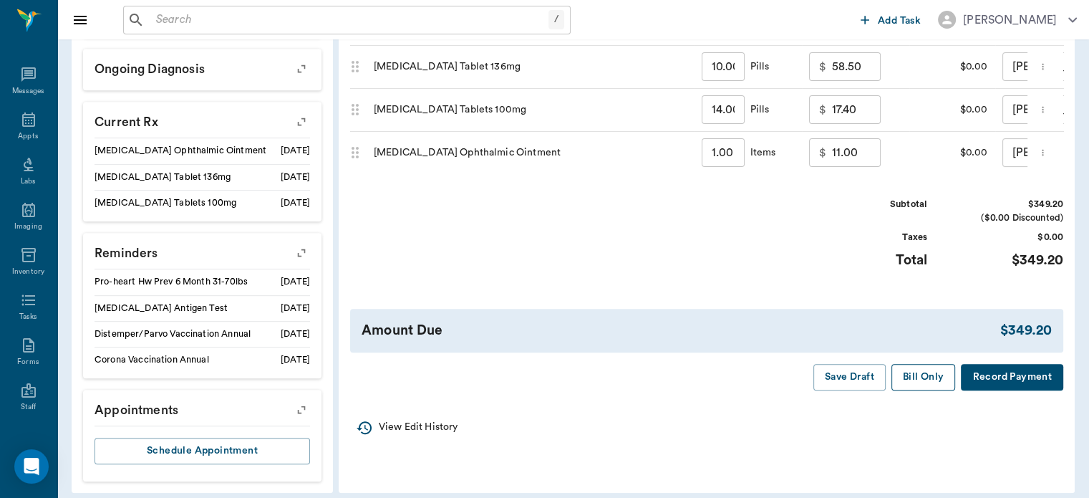
click at [937, 390] on button "Bill Only" at bounding box center [924, 377] width 64 height 26
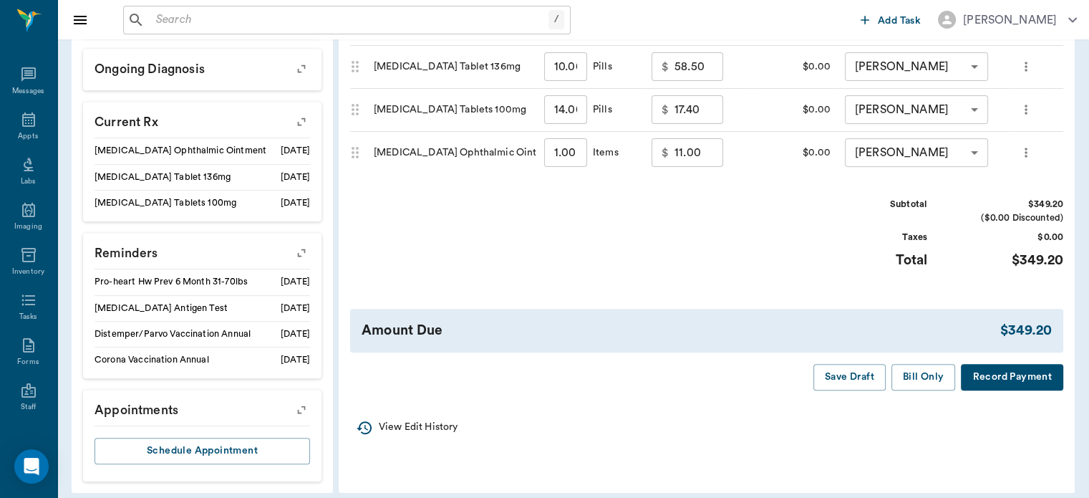
scroll to position [43, 0]
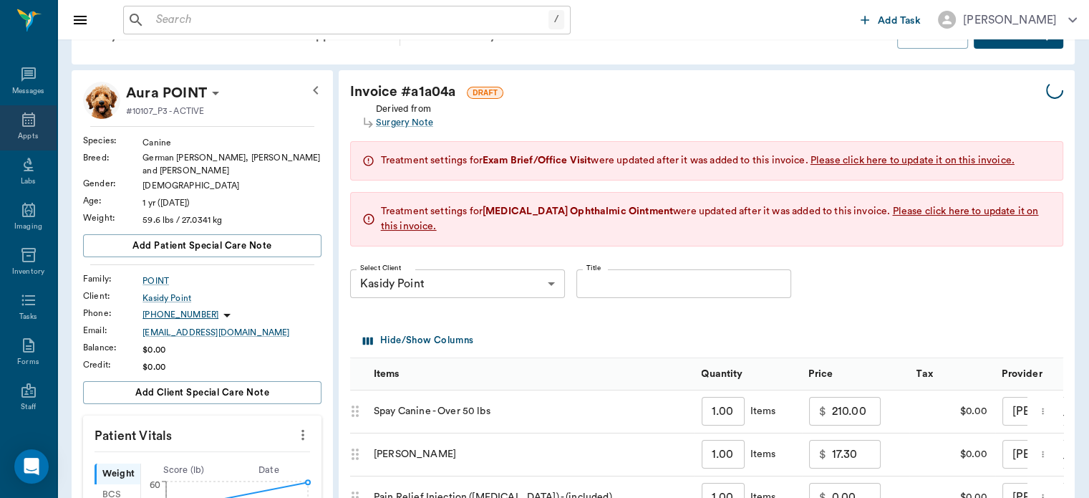
click at [21, 132] on div "Appts" at bounding box center [28, 136] width 20 height 11
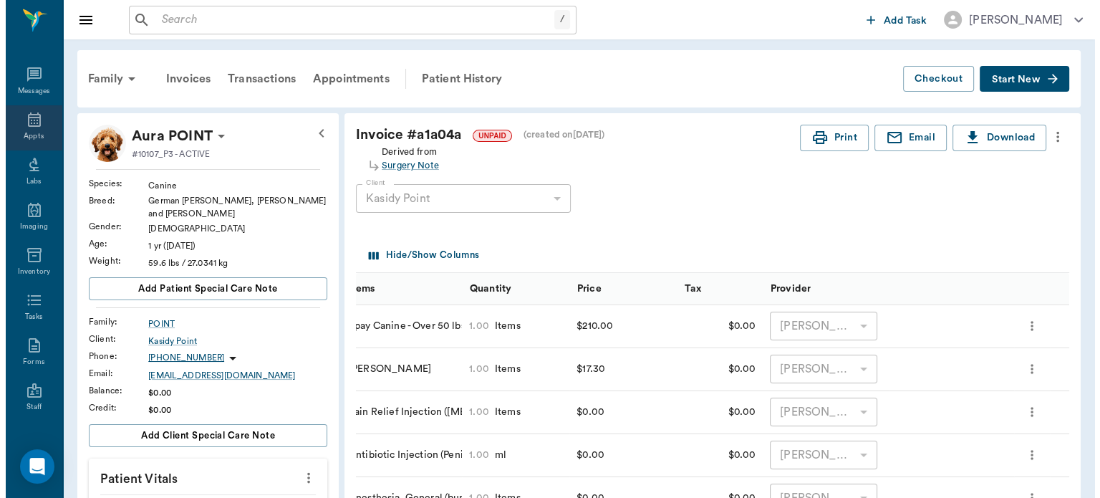
scroll to position [0, 19]
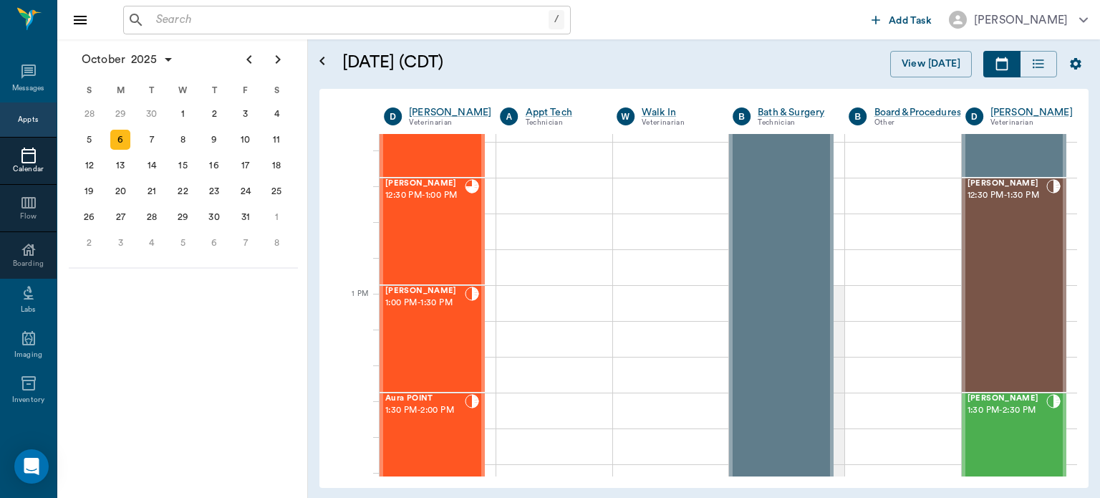
scroll to position [889, 0]
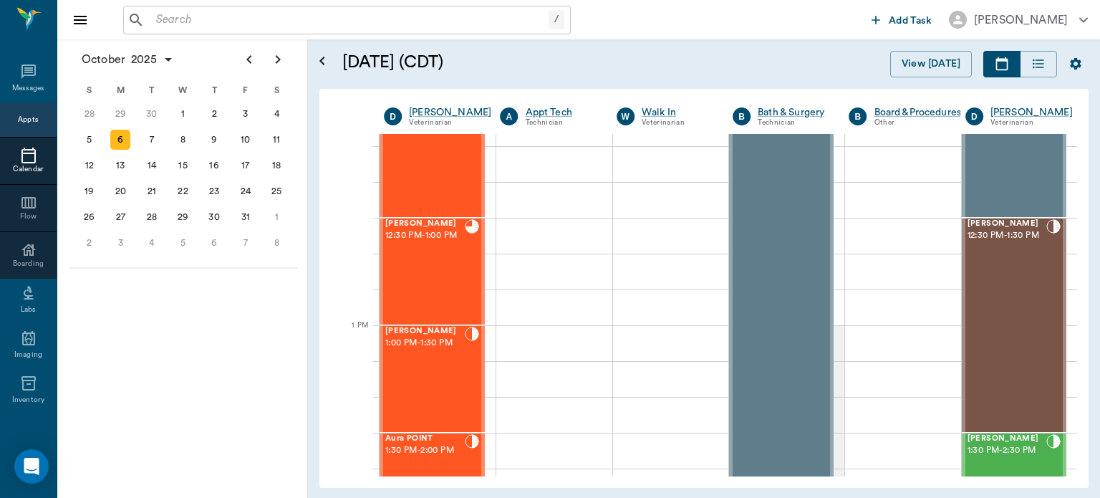
click at [435, 370] on div "[PERSON_NAME] 1:00 PM - 1:30 PM" at bounding box center [424, 379] width 79 height 105
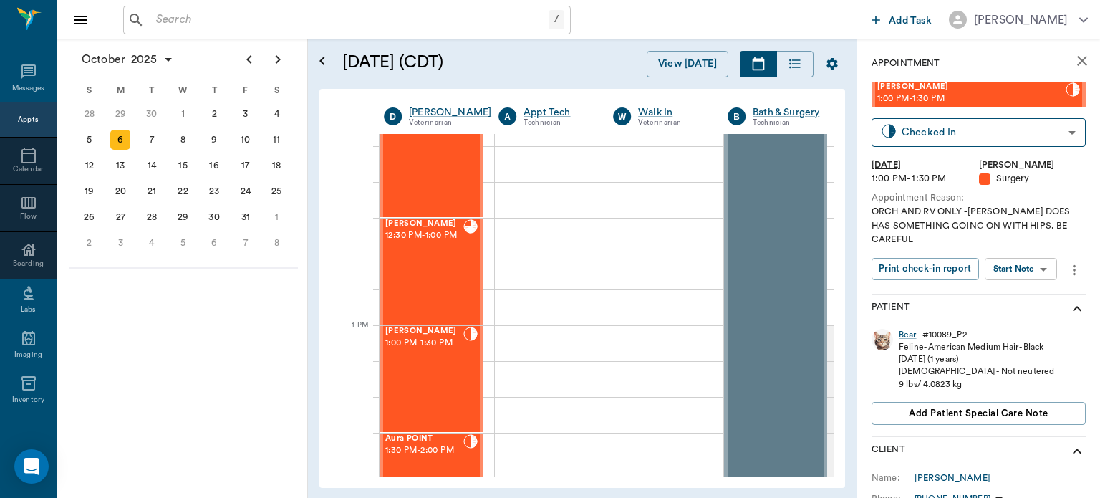
click at [1028, 271] on body "/ ​ Add Task [PERSON_NAME] Nectar Messages Appts Calendar Flow Boarding Labs Im…" at bounding box center [550, 249] width 1100 height 498
click at [1034, 322] on button "View Surgery" at bounding box center [1009, 321] width 59 height 16
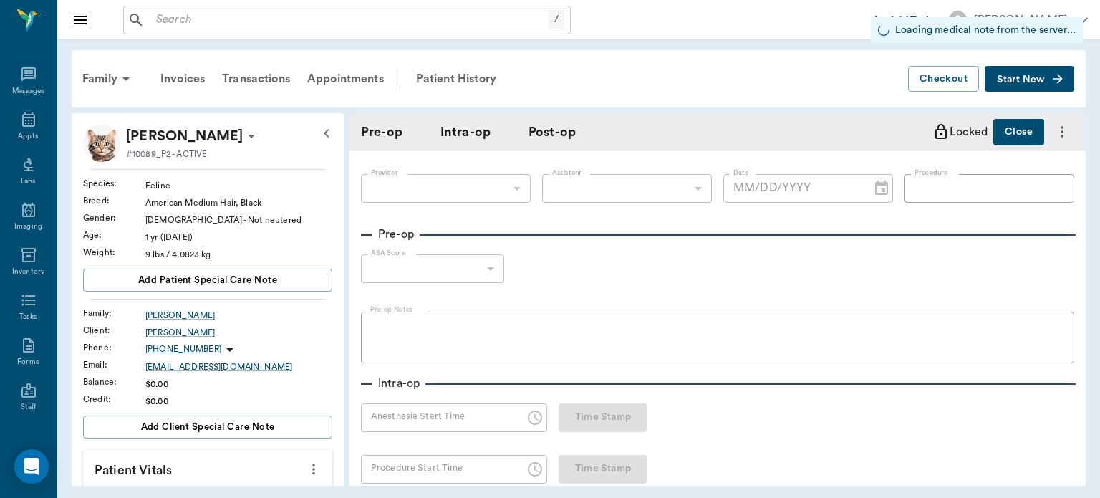
type input "63ec2f075fda476ae8351a4d"
type input "63ec2e7e52e12b0ba117b124"
type input "NEUTER"
type input "1"
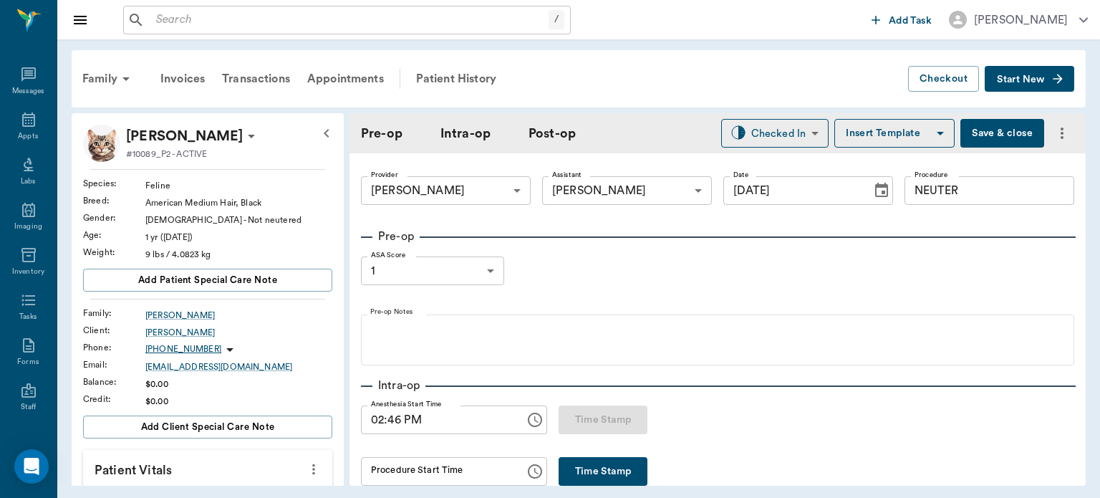
type input "[DATE]"
type input "02:46 PM"
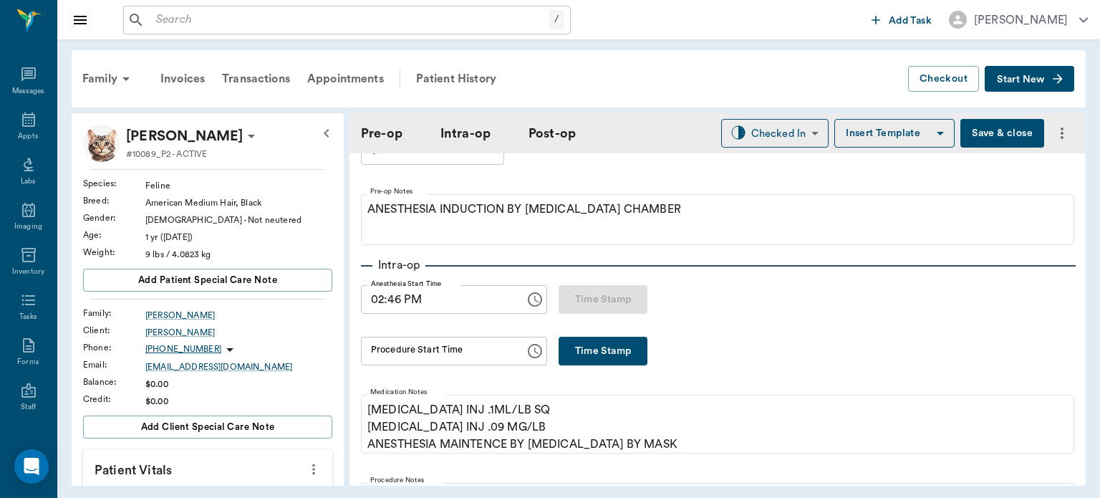
scroll to position [123, 0]
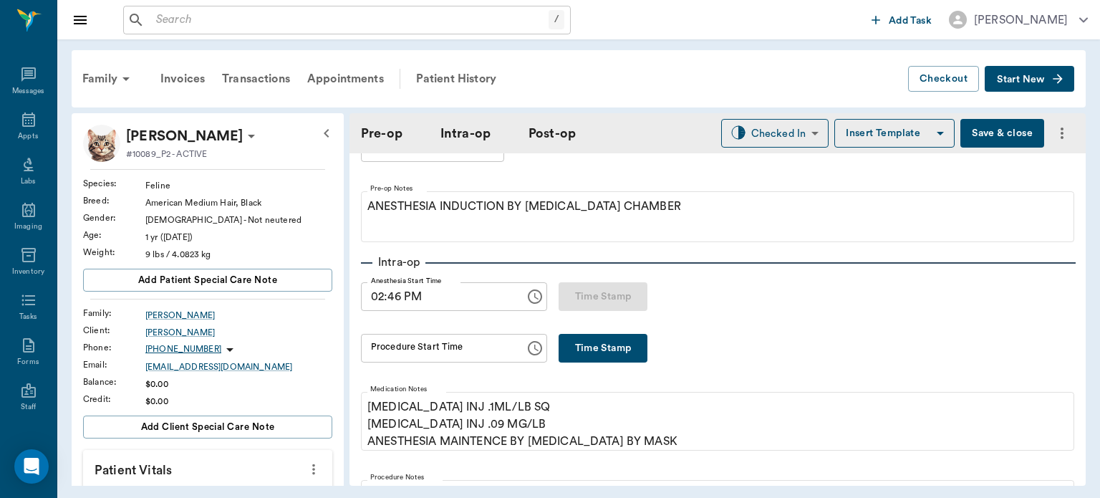
click at [581, 354] on button "Time Stamp" at bounding box center [603, 348] width 89 height 29
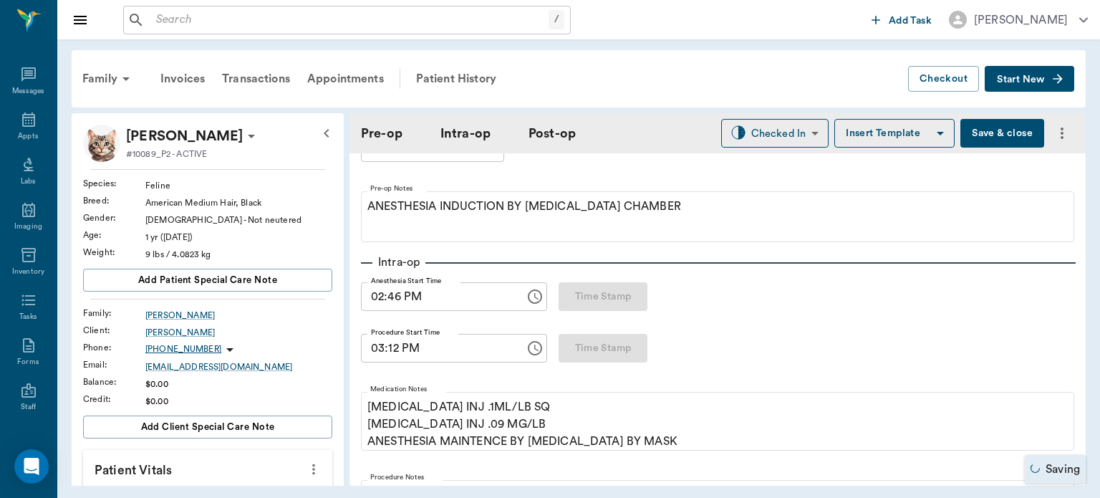
click at [392, 353] on input "03:12 PM" at bounding box center [438, 348] width 154 height 29
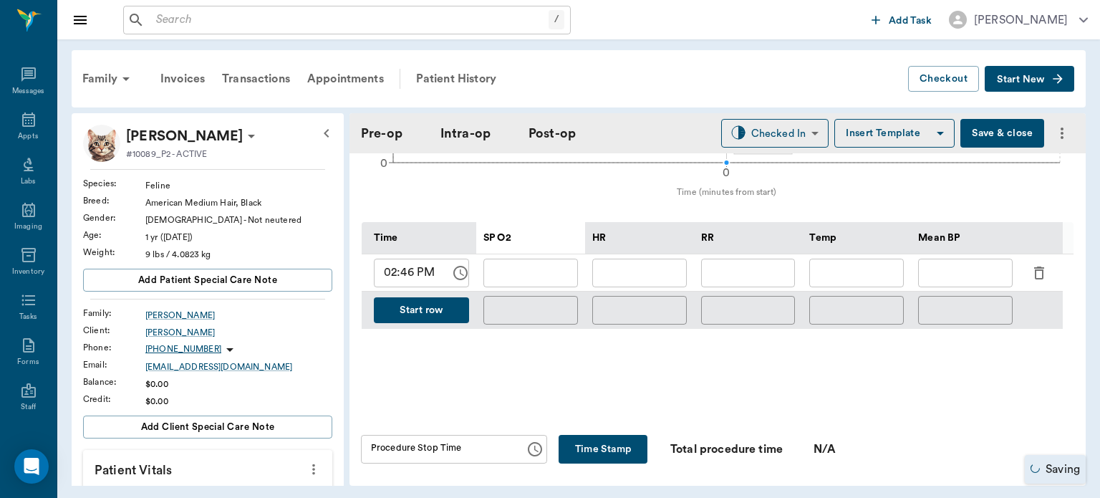
scroll to position [691, 0]
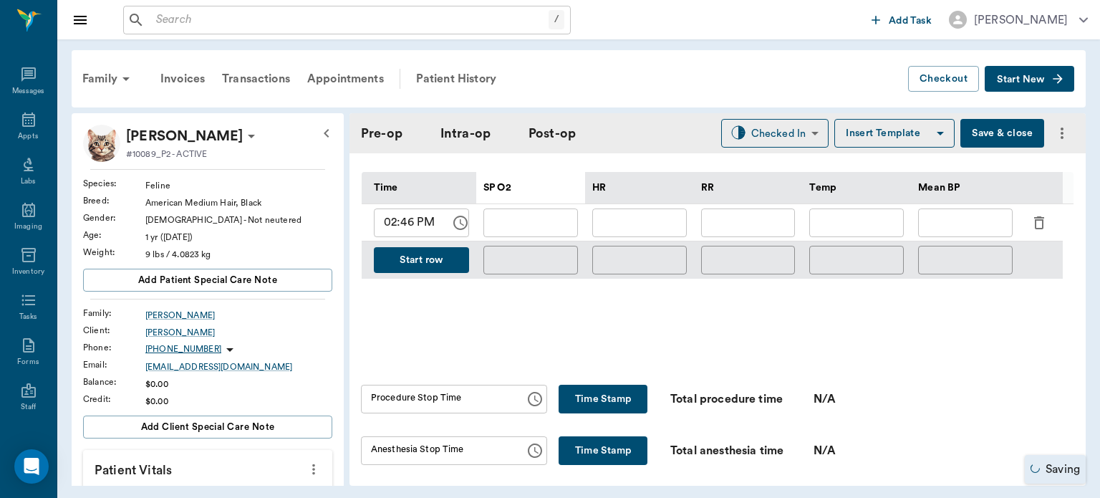
type input "03:00 PM"
click at [679, 314] on div "Time SP O2 HR RR Temp Mean BP 02:46 PM ​ ​ ​ ​ ​ ​ Start row ​ ​ ​ ​ ​" at bounding box center [718, 243] width 712 height 143
click at [596, 400] on button "Time Stamp" at bounding box center [603, 399] width 89 height 29
type input "03:13 PM"
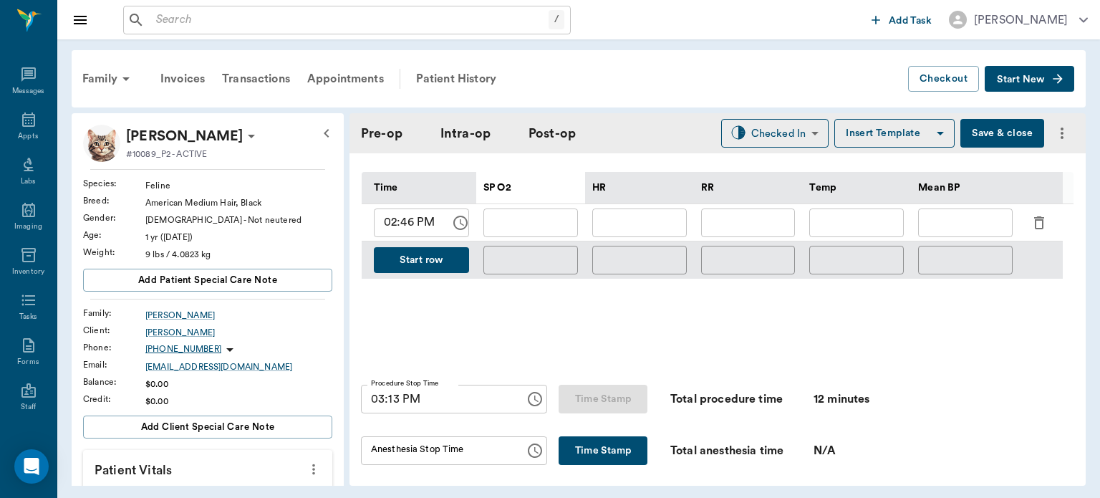
click at [595, 443] on button "Time Stamp" at bounding box center [603, 450] width 89 height 29
type input "03:13 PM"
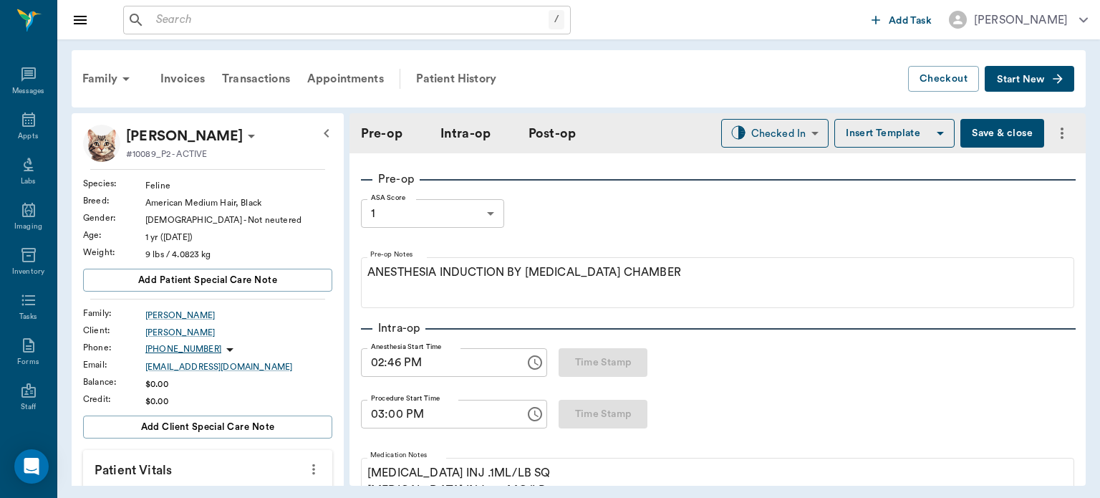
scroll to position [87, 0]
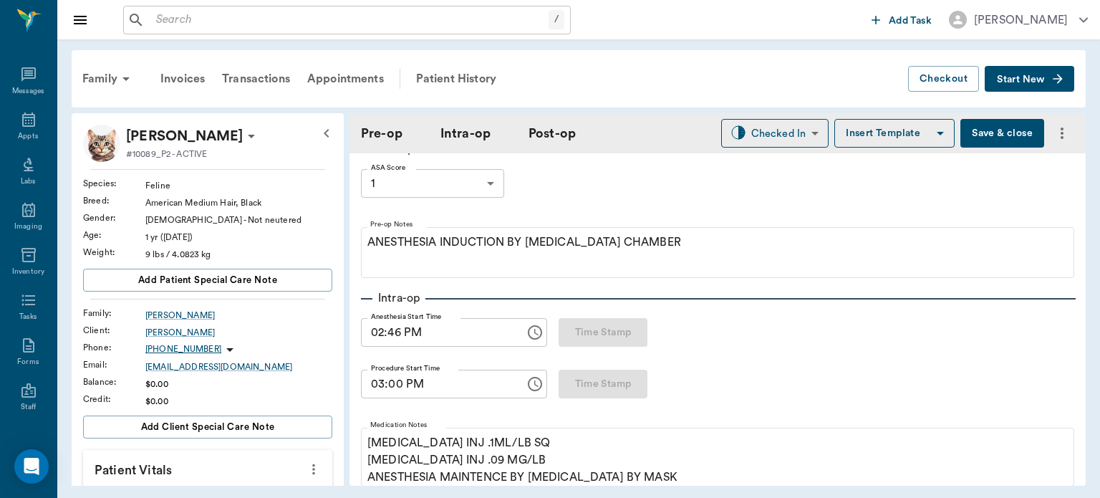
click at [392, 387] on input "03:00 PM" at bounding box center [438, 384] width 154 height 29
type input "03:08 PM"
click at [397, 337] on input "02:46 PM" at bounding box center [438, 332] width 154 height 29
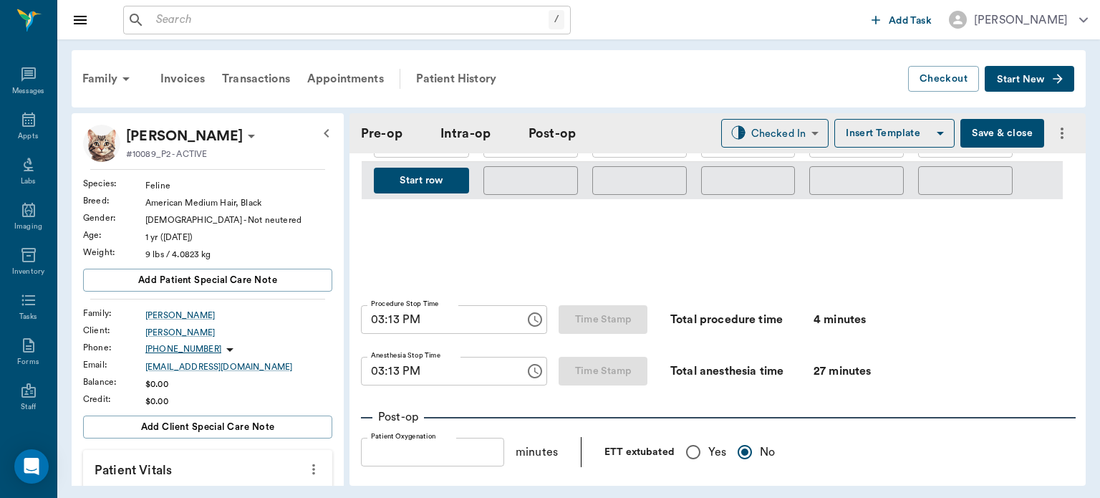
scroll to position [775, 0]
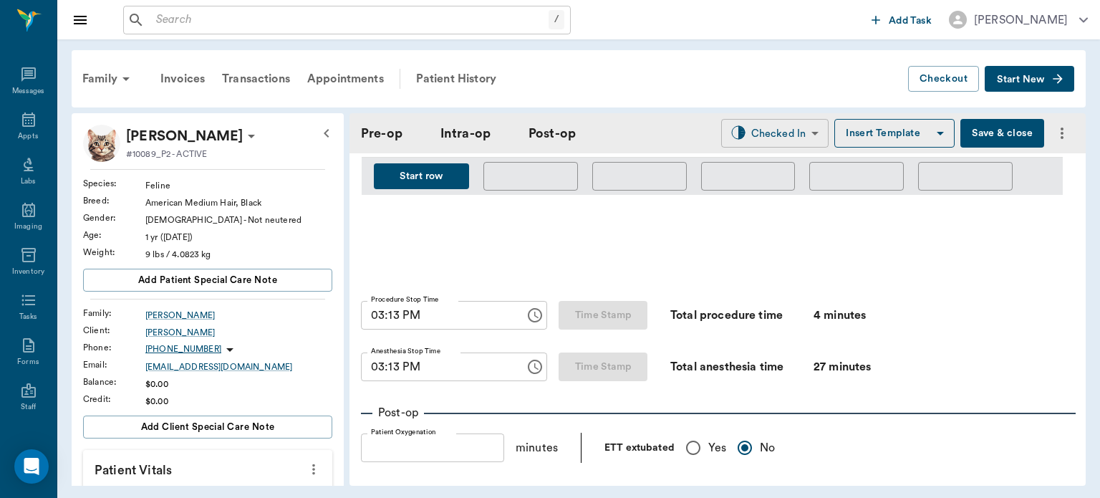
click at [765, 134] on body "/ ​ Add Task [PERSON_NAME] Nectar Messages Appts Labs Imaging Inventory Tasks F…" at bounding box center [550, 249] width 1100 height 498
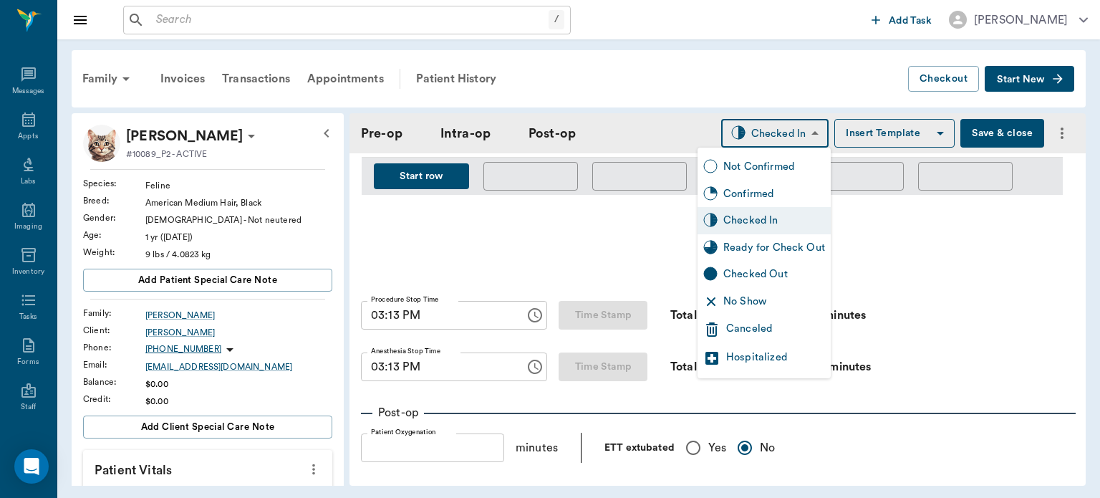
click at [771, 245] on div "Ready for Check Out" at bounding box center [774, 248] width 102 height 16
type input "READY_TO_CHECKOUT"
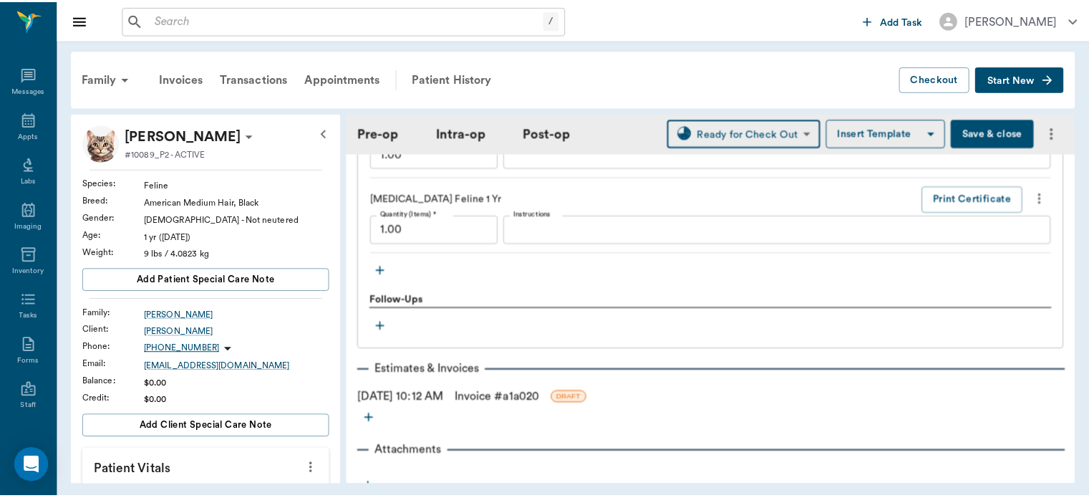
scroll to position [1566, 0]
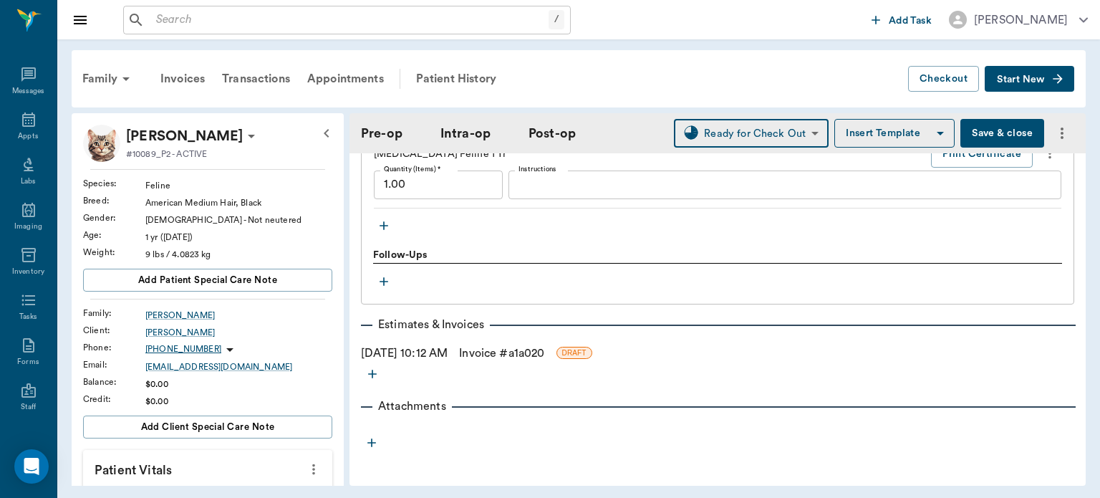
click at [537, 355] on link "Invoice # a1a020" at bounding box center [501, 352] width 85 height 17
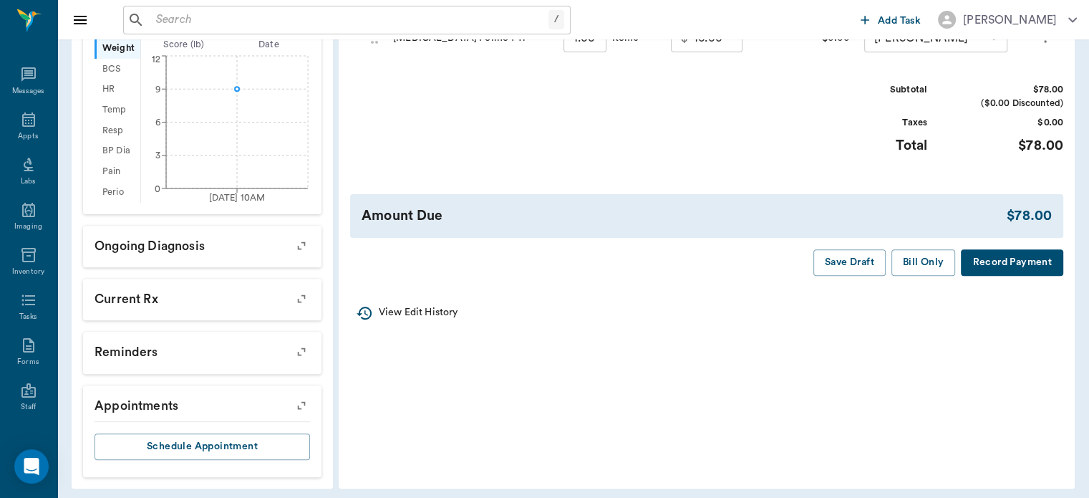
scroll to position [465, 0]
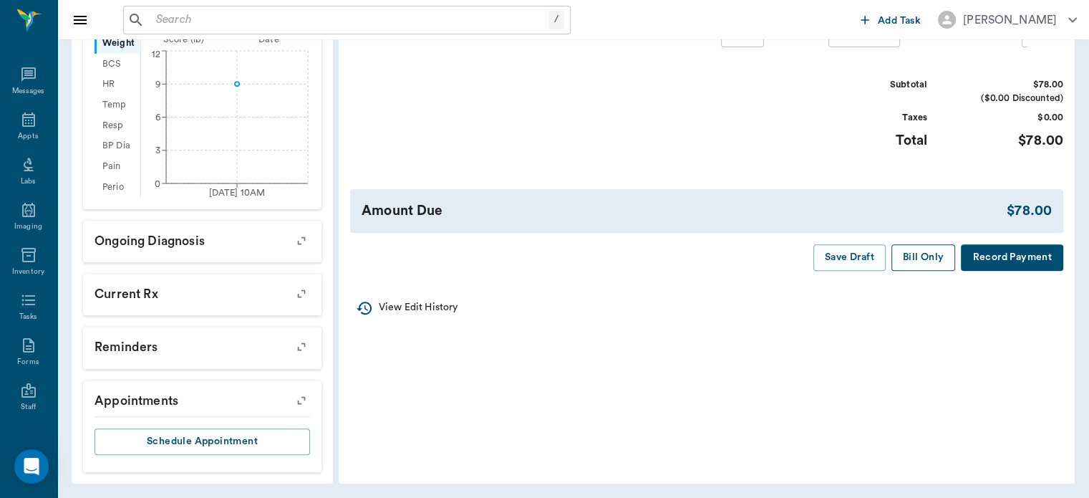
click at [918, 256] on button "Bill Only" at bounding box center [924, 257] width 64 height 26
